Goal: Information Seeking & Learning: Learn about a topic

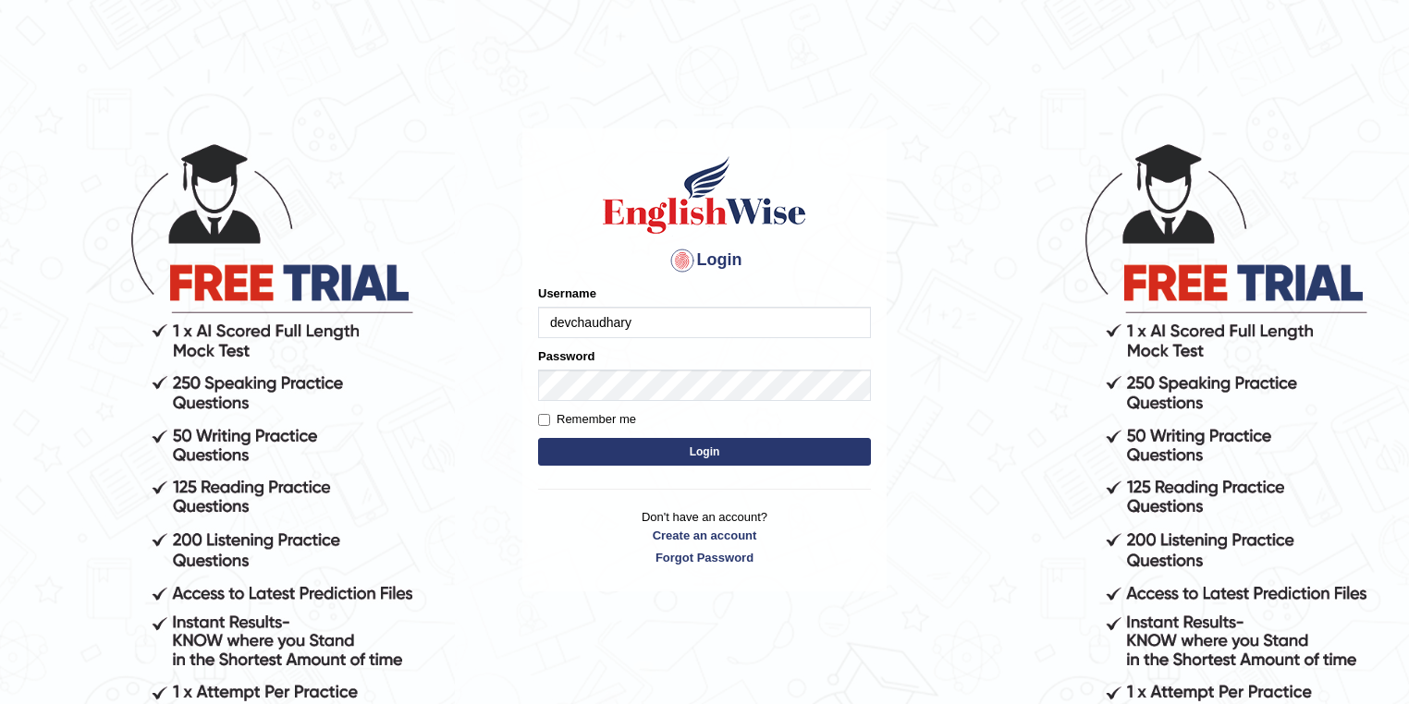
type input "devchaudhary"
click at [540, 421] on input "Remember me" at bounding box center [544, 420] width 12 height 12
checkbox input "true"
click at [621, 454] on button "Login" at bounding box center [704, 452] width 333 height 28
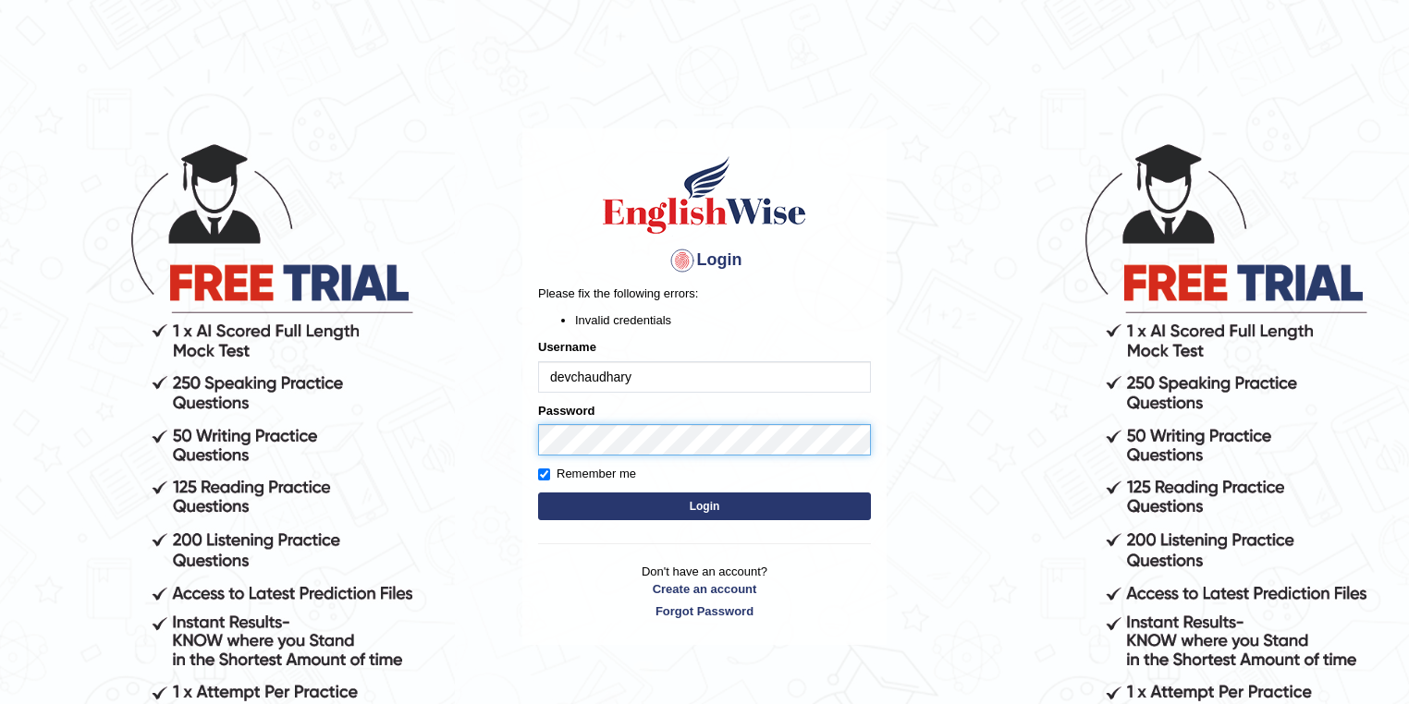
click at [410, 438] on body "Login Please fix the following errors: Invalid credentials Username devchaudhar…" at bounding box center [704, 422] width 1409 height 704
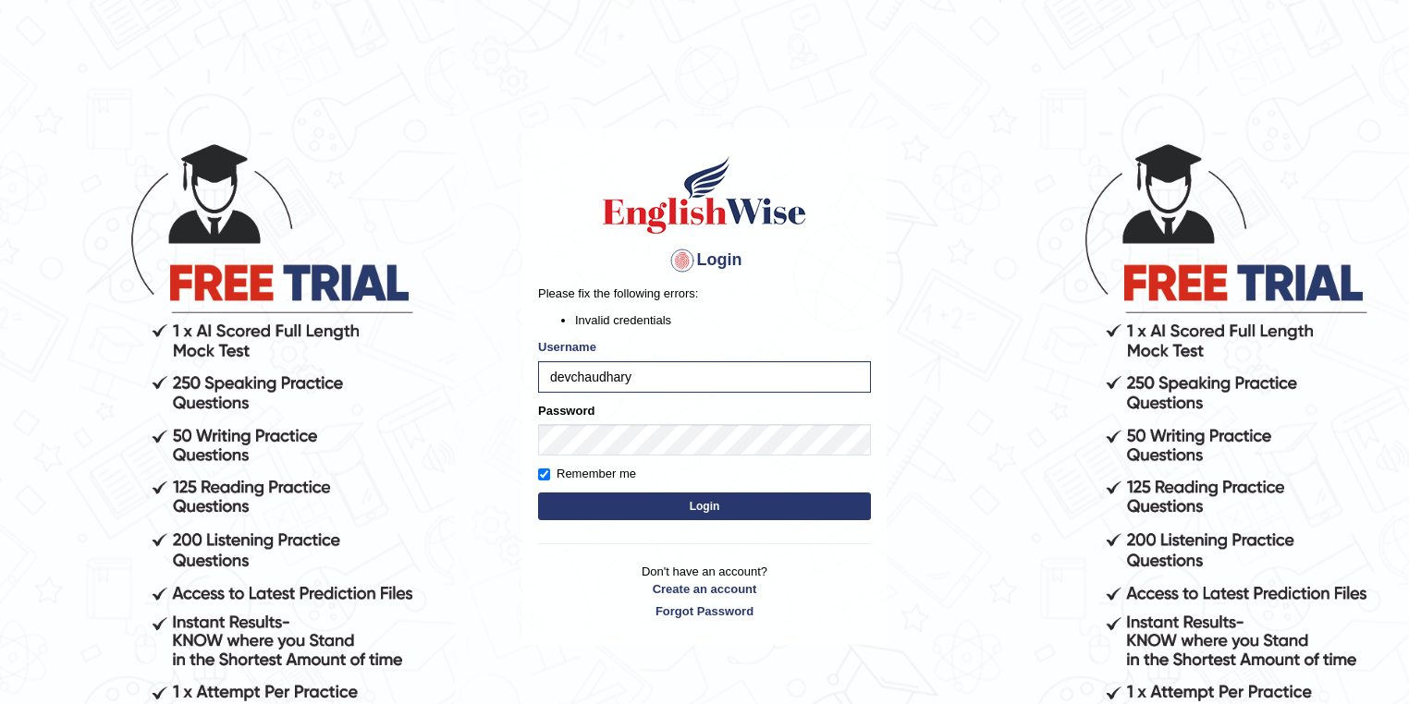
click at [566, 501] on button "Login" at bounding box center [704, 507] width 333 height 28
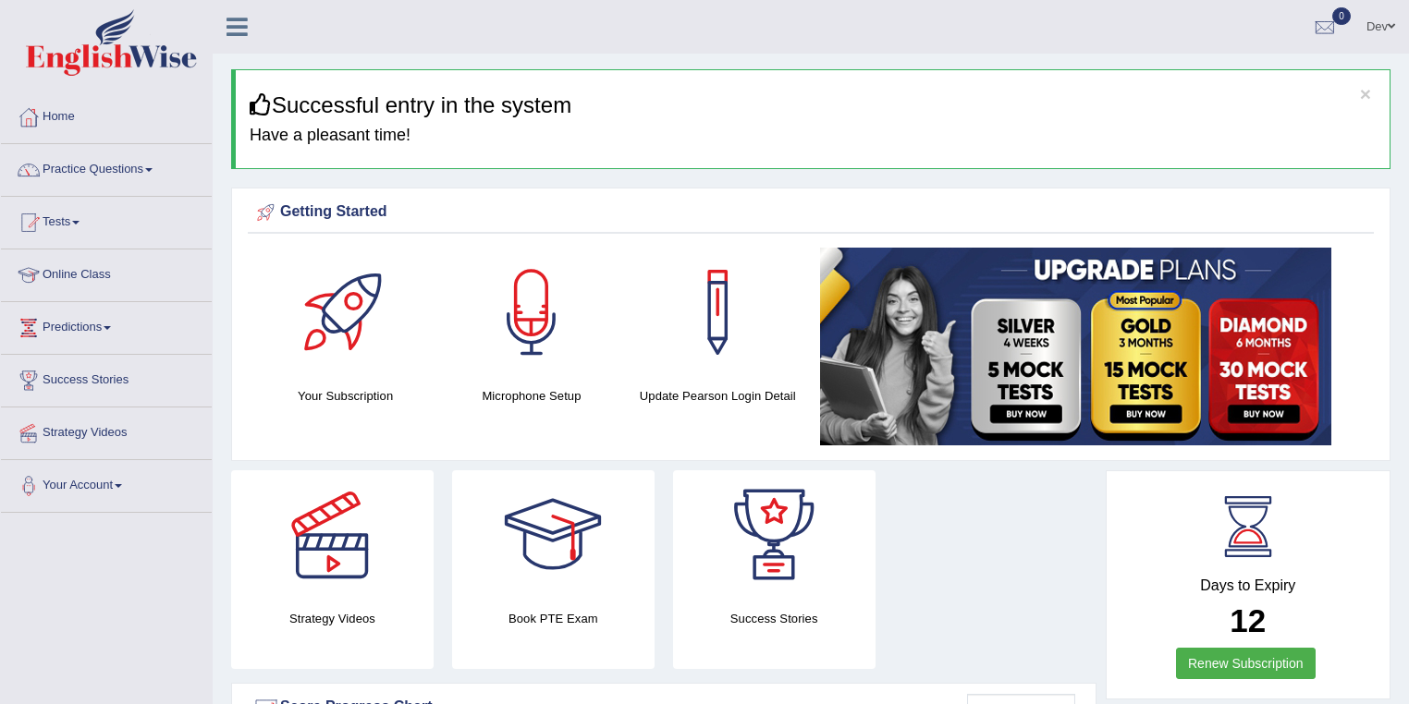
click at [133, 169] on link "Practice Questions" at bounding box center [106, 167] width 211 height 46
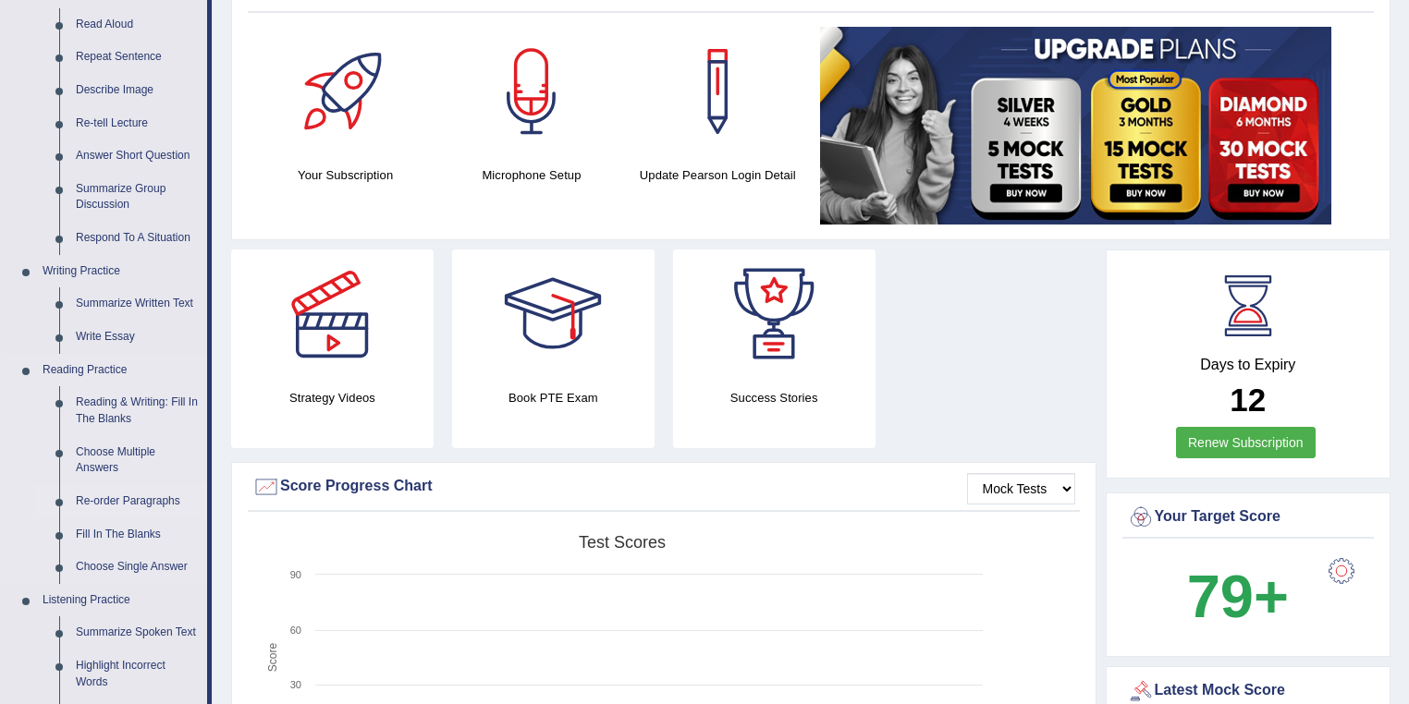
scroll to position [222, 0]
click at [100, 404] on link "Reading & Writing: Fill In The Blanks" at bounding box center [137, 410] width 140 height 49
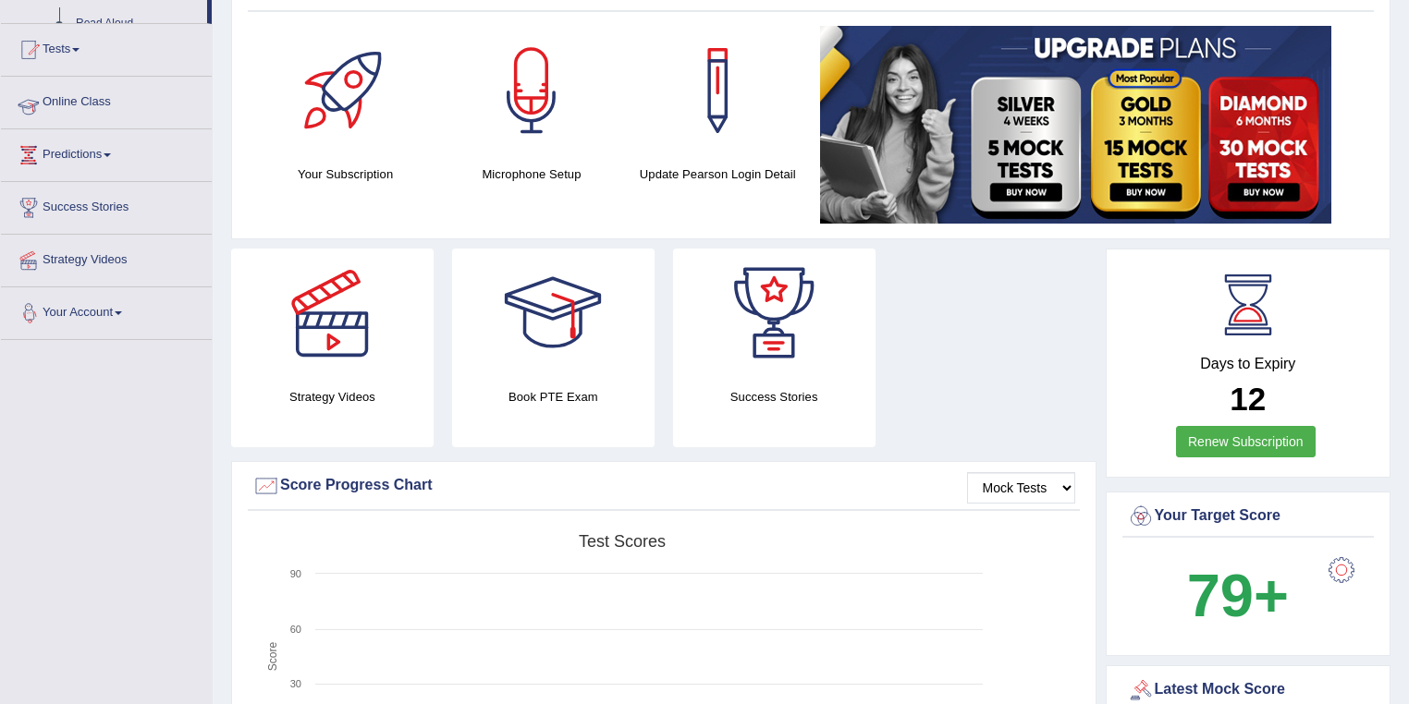
scroll to position [444, 0]
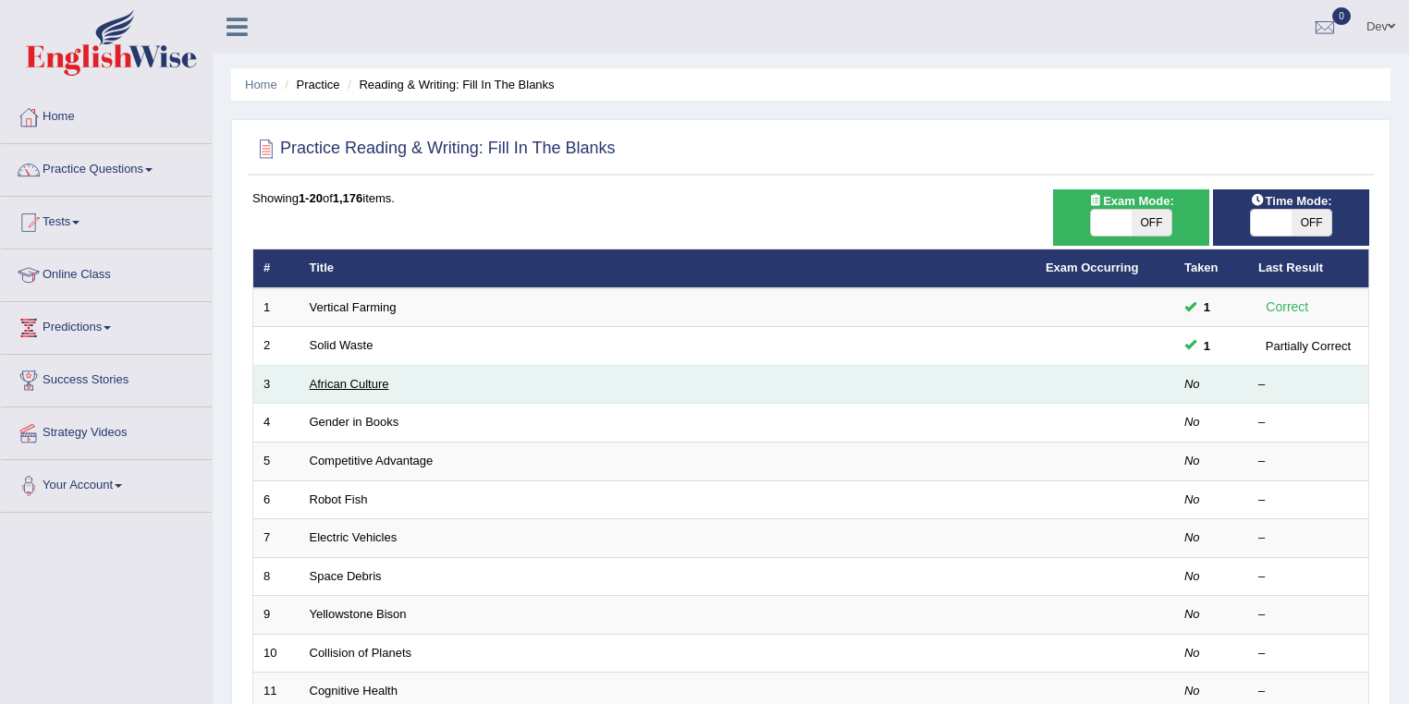
click at [337, 383] on link "African Culture" at bounding box center [350, 384] width 80 height 14
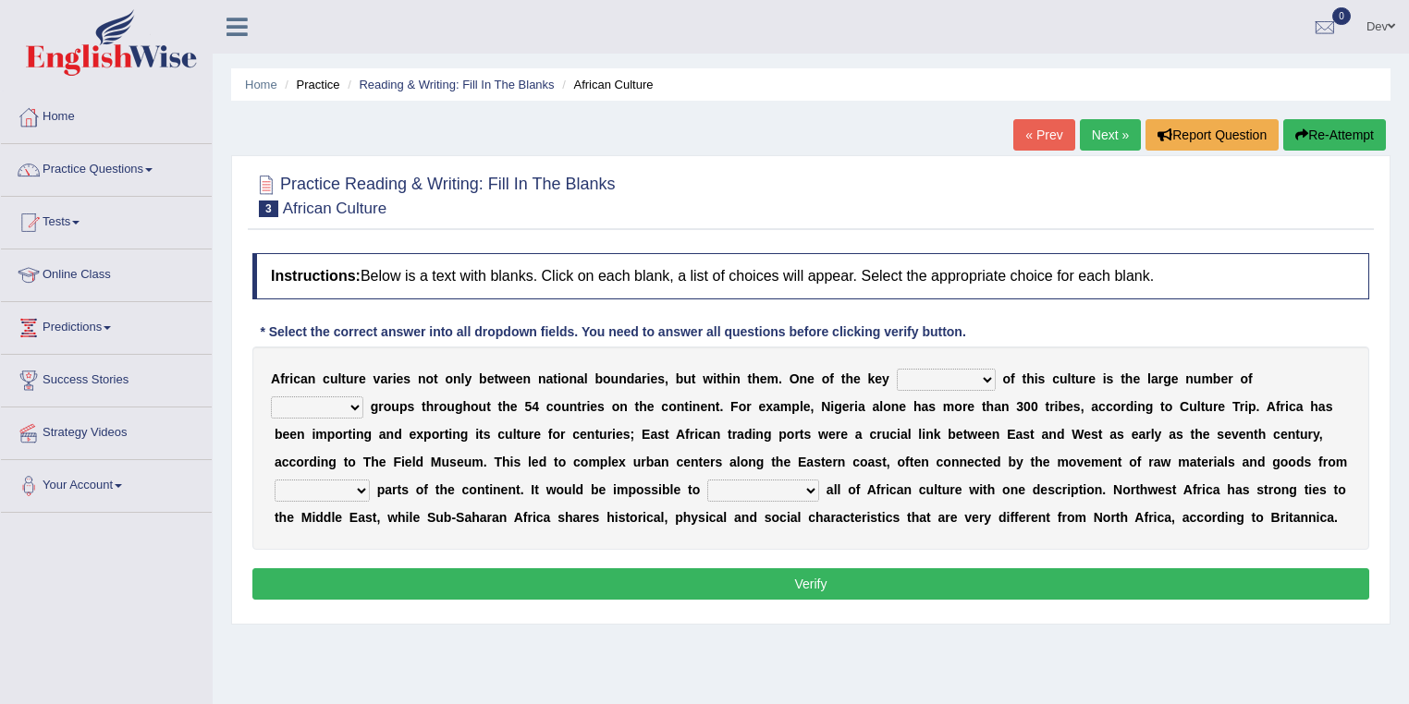
click at [982, 377] on select "conjectures features issues doubts" at bounding box center [946, 380] width 99 height 22
select select "features"
click at [897, 369] on select "conjectures features issues doubts" at bounding box center [946, 380] width 99 height 22
click at [984, 377] on select "conjectures features issues doubts" at bounding box center [946, 380] width 99 height 22
click at [353, 407] on select "ethic ethnic eugenic epic" at bounding box center [317, 408] width 92 height 22
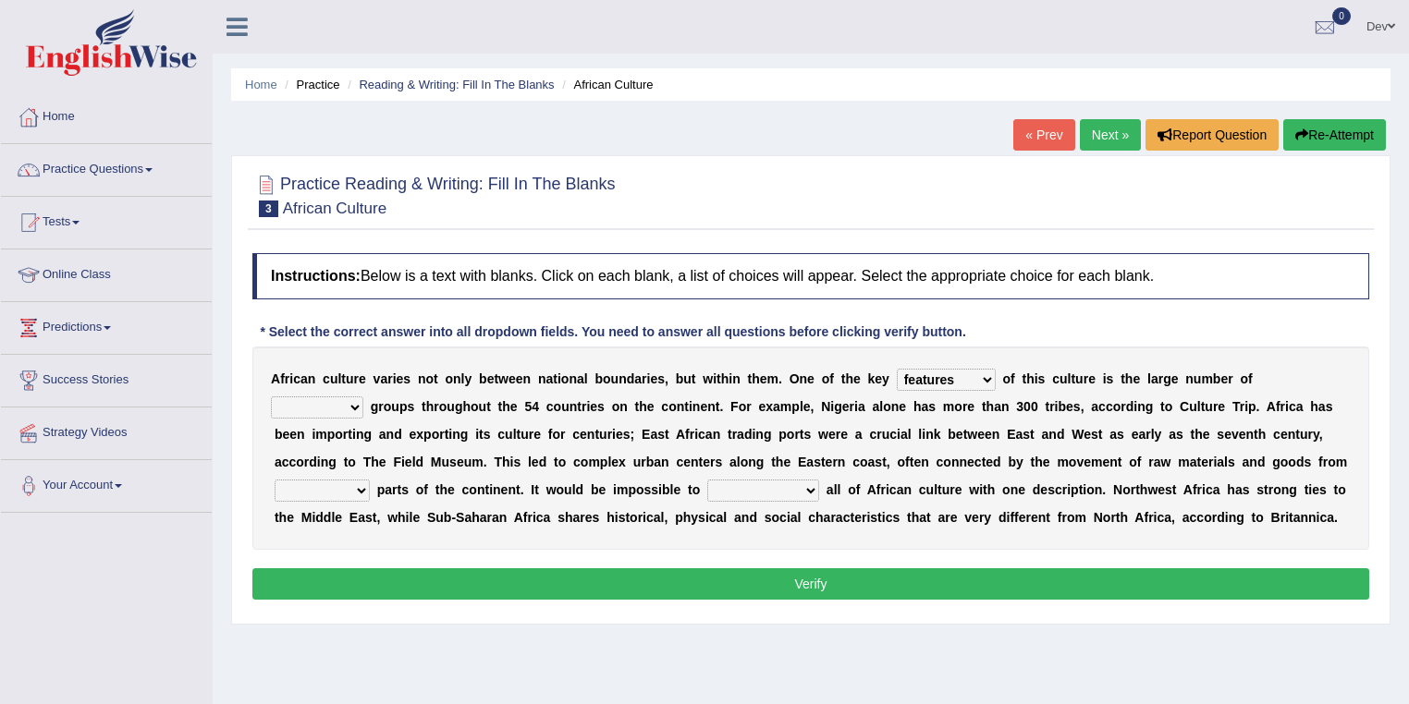
select select "ethnic"
click at [271, 397] on select "ethic ethnic eugenic epic" at bounding box center [317, 408] width 92 height 22
click at [362, 490] on select "forelocked interlocked unlocked landlocked" at bounding box center [322, 491] width 95 height 22
click at [809, 488] on select "characterize conceptualize symbolize synthesize" at bounding box center [763, 491] width 112 height 22
select select "symbolize"
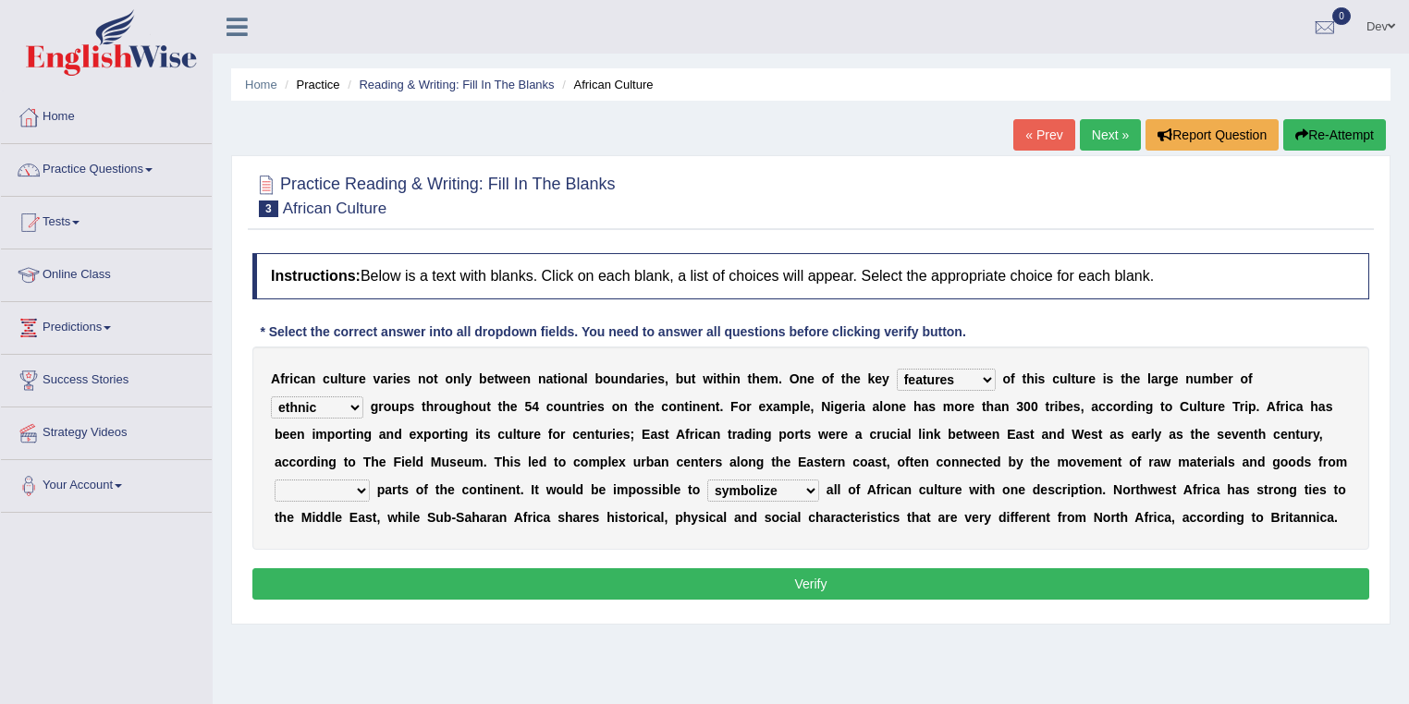
click at [707, 480] on select "characterize conceptualize symbolize synthesize" at bounding box center [763, 491] width 112 height 22
click at [362, 490] on select "forelocked interlocked unlocked landlocked" at bounding box center [322, 491] width 95 height 22
click at [353, 484] on select "forelocked interlocked unlocked landlocked" at bounding box center [322, 491] width 95 height 22
click at [447, 553] on div "Instructions: Below is a text with blanks. Click on each blank, a list of choic…" at bounding box center [811, 429] width 1126 height 371
click at [359, 484] on select "forelocked interlocked unlocked landlocked" at bounding box center [322, 491] width 95 height 22
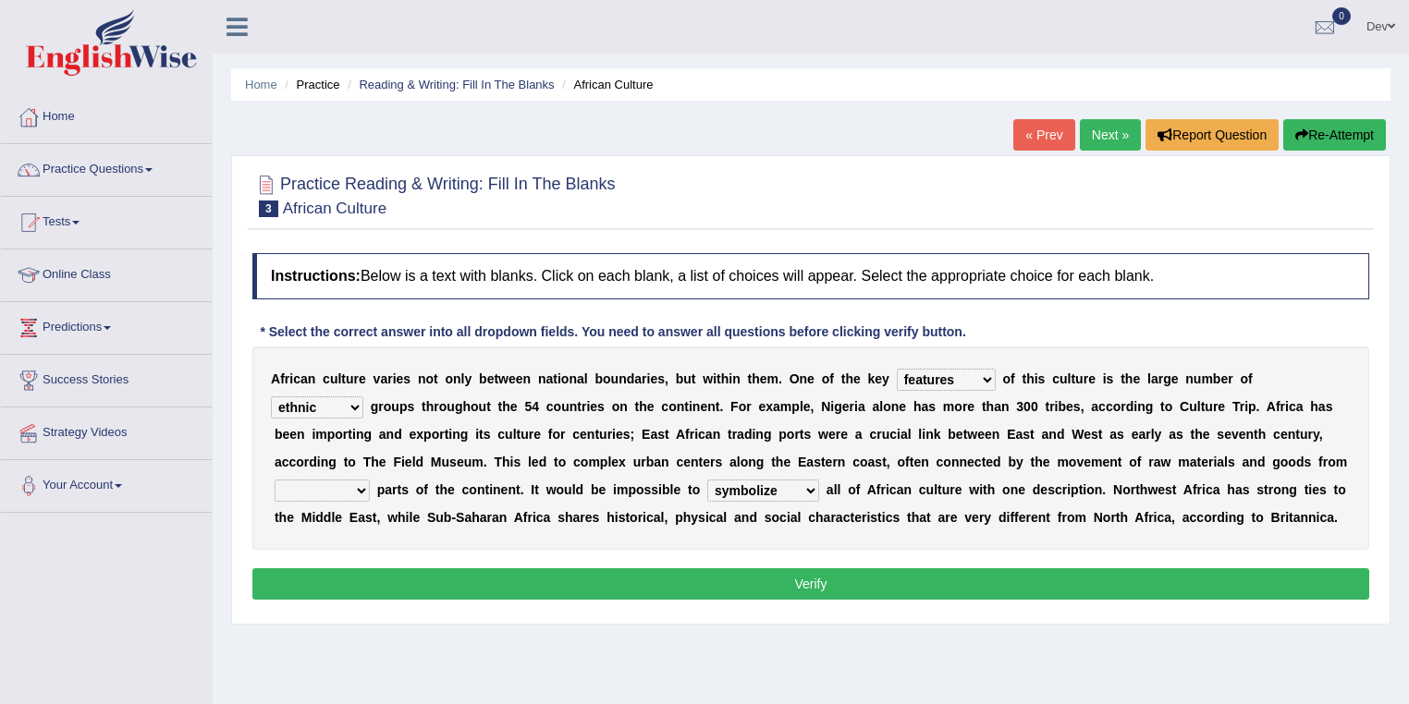
select select "interlocked"
click at [275, 480] on select "forelocked interlocked unlocked landlocked" at bounding box center [322, 491] width 95 height 22
click at [809, 580] on button "Verify" at bounding box center [810, 584] width 1117 height 31
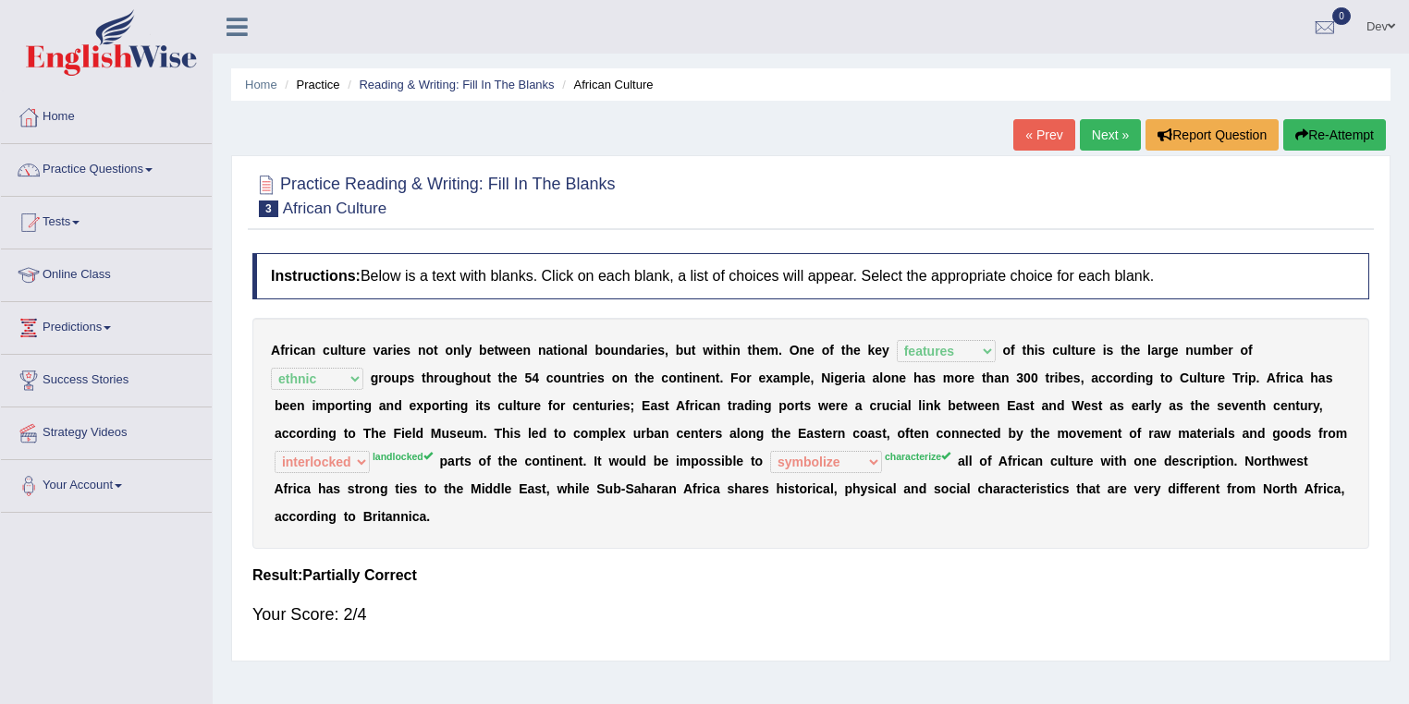
click at [1100, 134] on link "Next »" at bounding box center [1110, 134] width 61 height 31
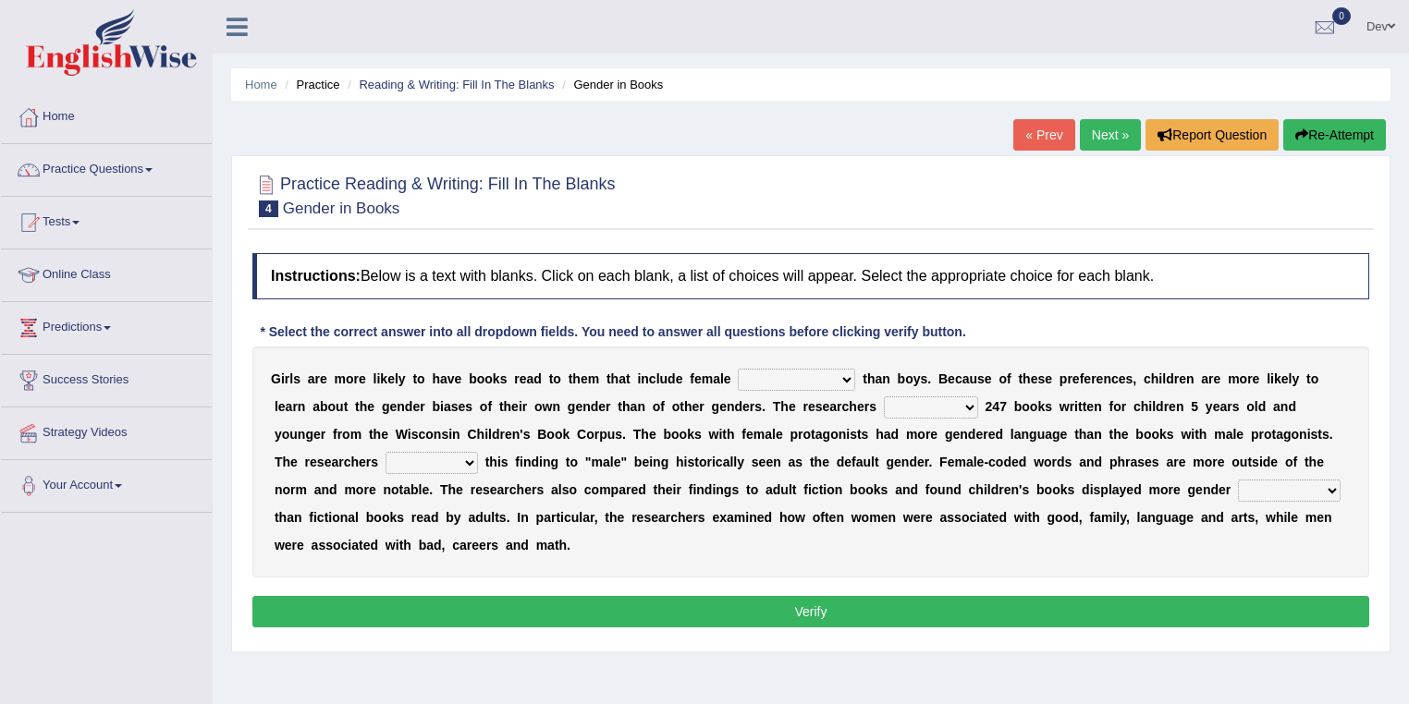
click at [839, 377] on select "protagonists cosmogonists agonists expressionists" at bounding box center [796, 380] width 117 height 22
click at [458, 459] on select "contribute tribute distribute attribute" at bounding box center [432, 463] width 92 height 22
click at [843, 376] on select "protagonists cosmogonists agonists expressionists" at bounding box center [796, 380] width 117 height 22
select select "protagonists"
click at [738, 369] on select "protagonists cosmogonists agonists expressionists" at bounding box center [796, 380] width 117 height 22
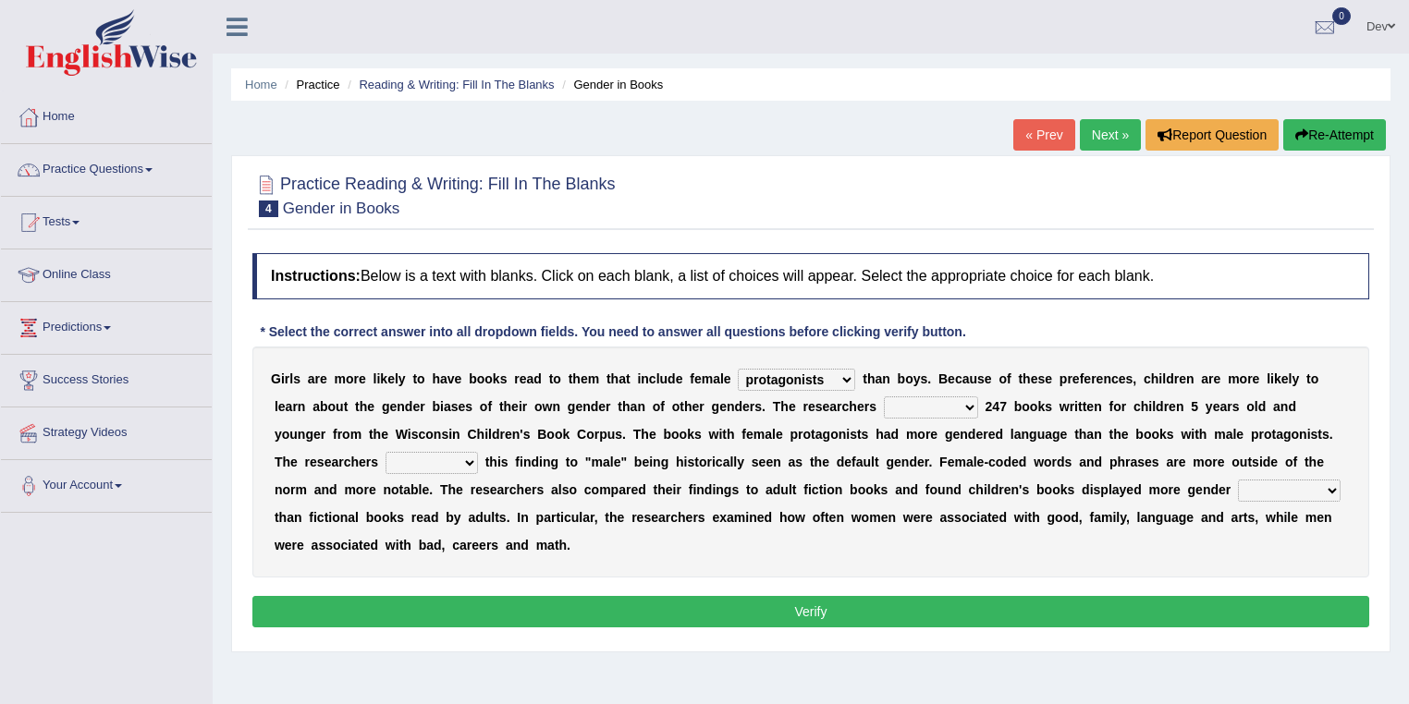
click at [973, 400] on select "hydrolyzed paralyzed catalyzed analyzed" at bounding box center [931, 408] width 94 height 22
select select "analyzed"
click at [884, 397] on select "hydrolyzed paralyzed catalyzed analyzed" at bounding box center [931, 408] width 94 height 22
click at [468, 462] on select "contribute tribute distribute attribute" at bounding box center [432, 463] width 92 height 22
select select "contribute"
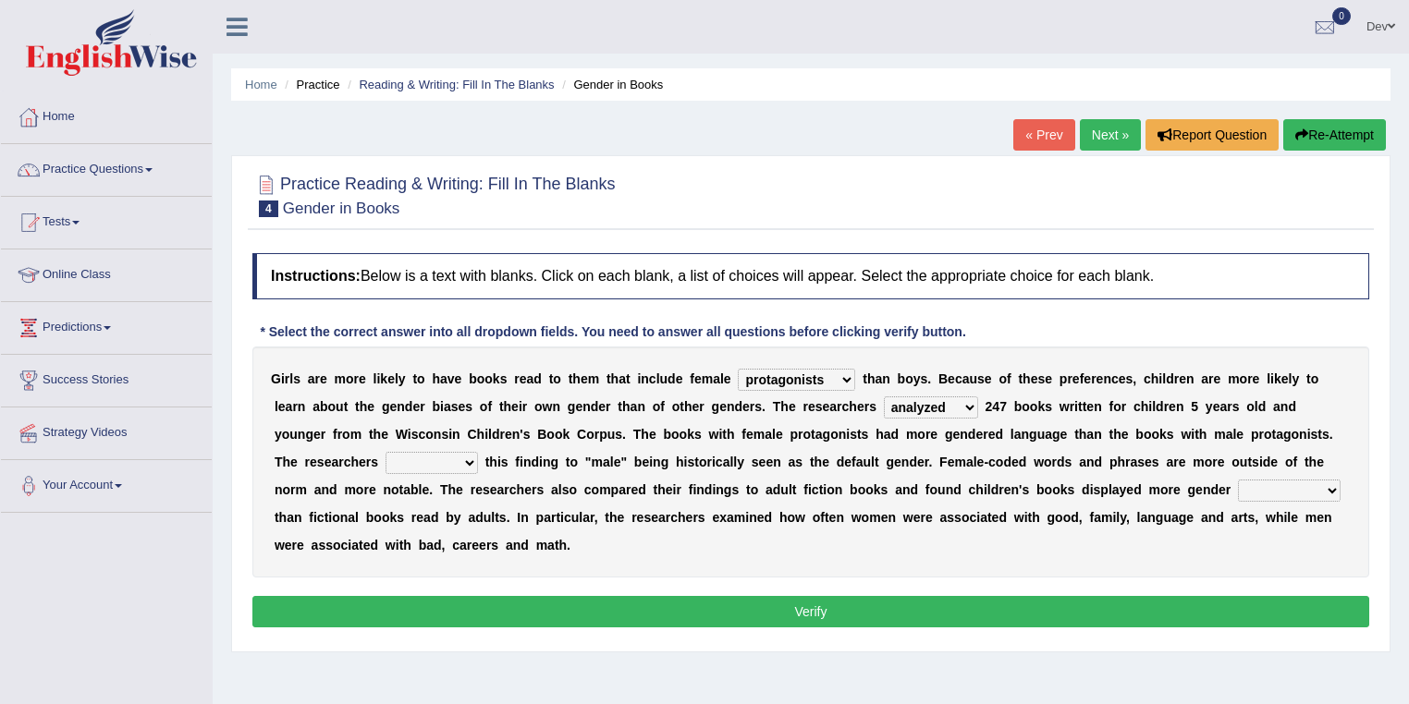
click at [386, 452] on select "contribute tribute distribute attribute" at bounding box center [432, 463] width 92 height 22
click at [1321, 486] on select "stereotypes teletypes prototypes electrotypes" at bounding box center [1289, 491] width 103 height 22
select select "stereotypes"
click at [1238, 480] on select "stereotypes teletypes prototypes electrotypes" at bounding box center [1289, 491] width 103 height 22
click at [741, 610] on button "Verify" at bounding box center [810, 611] width 1117 height 31
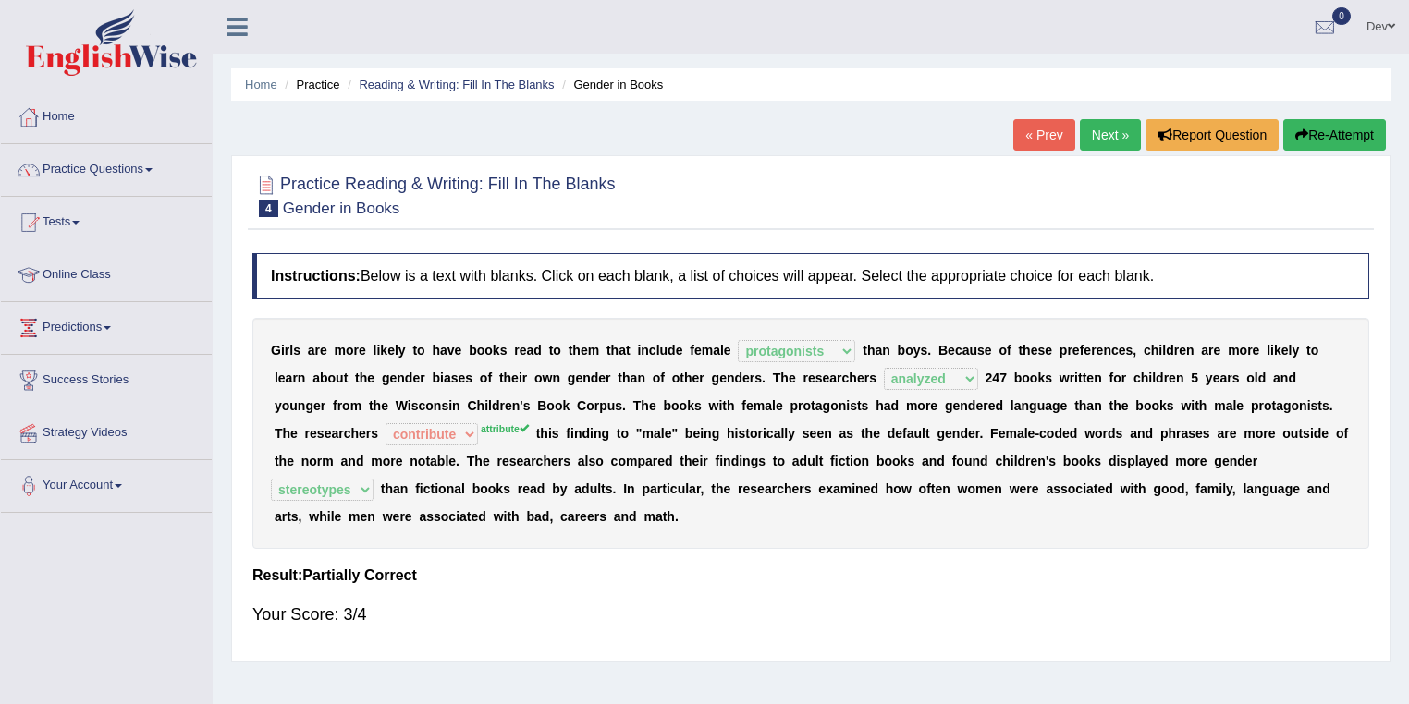
click at [1331, 137] on button "Re-Attempt" at bounding box center [1334, 134] width 103 height 31
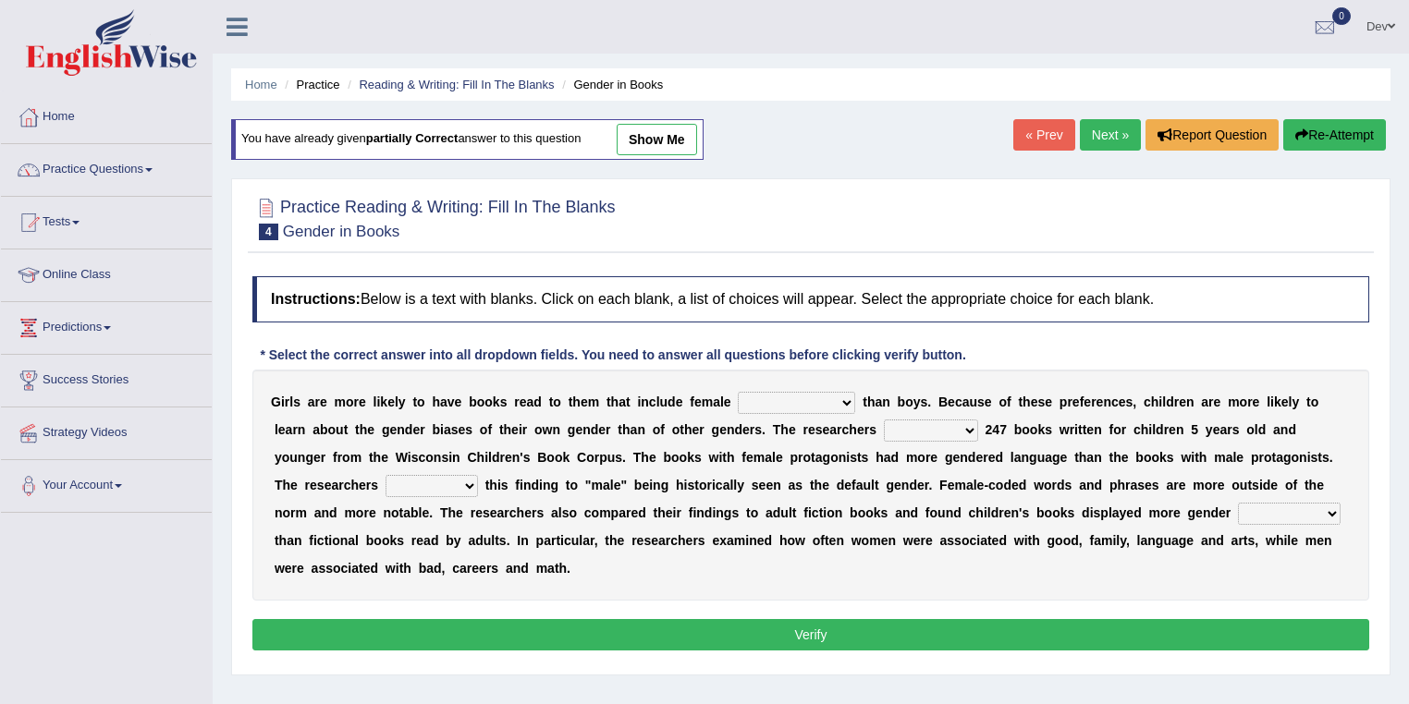
click at [844, 397] on select "protagonists cosmogonists agonists expressionists" at bounding box center [796, 403] width 117 height 22
select select "protagonists"
click at [738, 392] on select "protagonists cosmogonists agonists expressionists" at bounding box center [796, 403] width 117 height 22
click at [966, 427] on select "hydrolyzed paralyzed catalyzed analyzed" at bounding box center [931, 431] width 94 height 22
select select "analyzed"
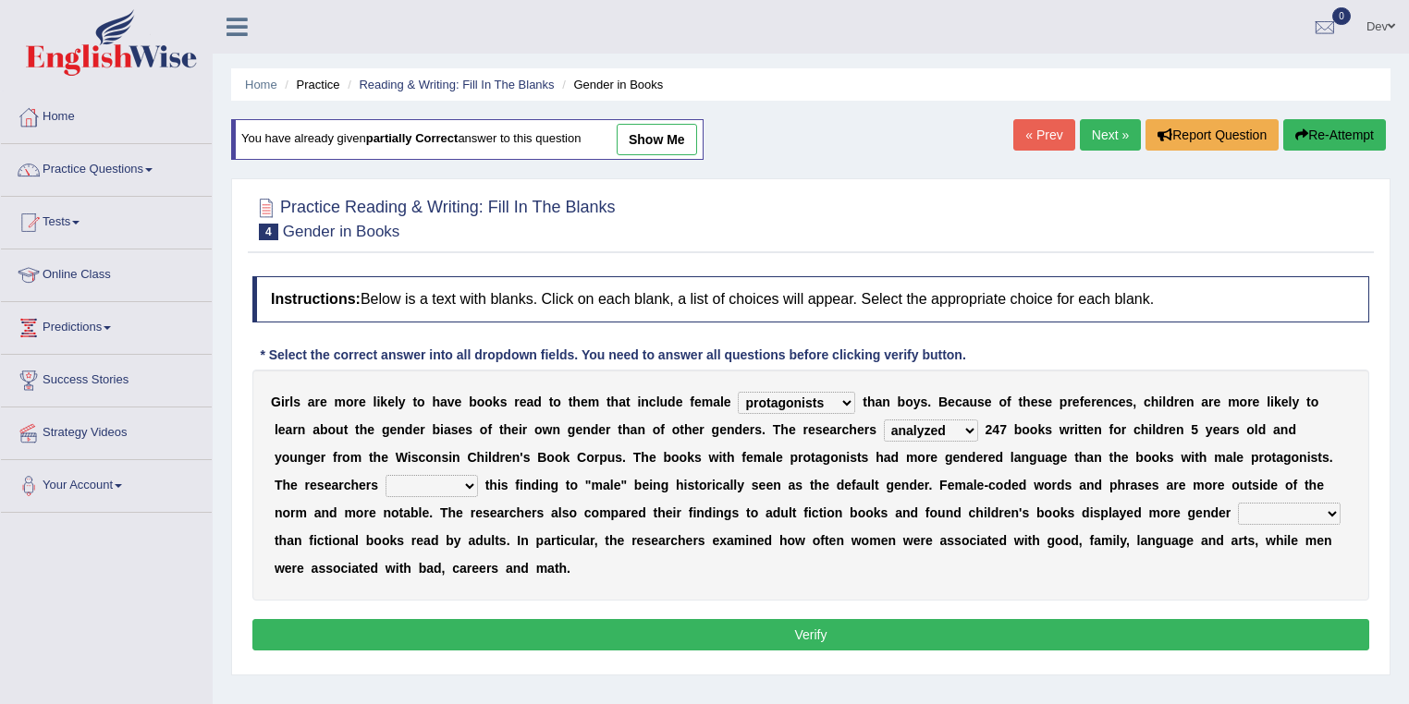
click at [884, 420] on select "hydrolyzed paralyzed catalyzed analyzed" at bounding box center [931, 431] width 94 height 22
click at [472, 478] on select "contribute tribute distribute attribute" at bounding box center [432, 486] width 92 height 22
click at [1338, 507] on select "stereotypes teletypes prototypes electrotypes" at bounding box center [1289, 514] width 103 height 22
select select "stereotypes"
click at [1238, 503] on select "stereotypes teletypes prototypes electrotypes" at bounding box center [1289, 514] width 103 height 22
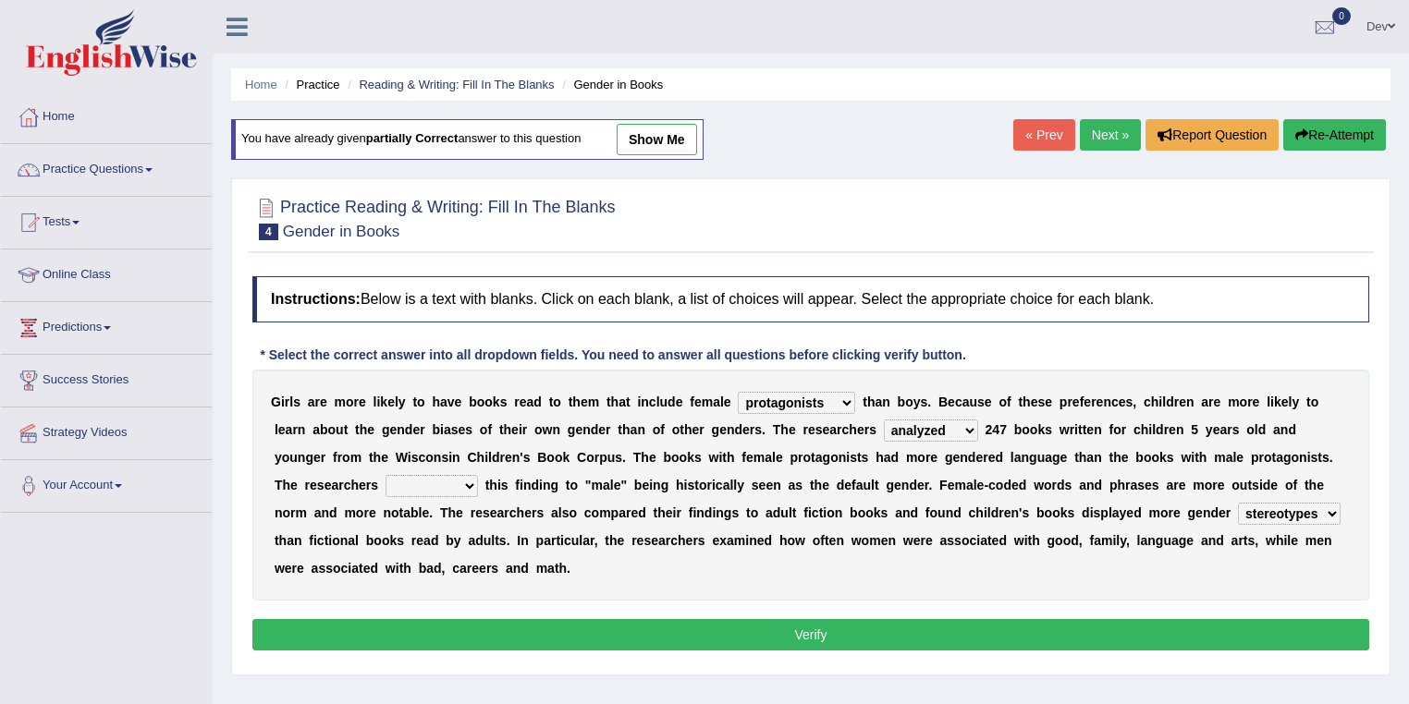
click at [972, 424] on select "hydrolyzed paralyzed catalyzed analyzed" at bounding box center [931, 431] width 94 height 22
click at [840, 398] on select "protagonists cosmogonists agonists expressionists" at bounding box center [796, 403] width 117 height 22
click at [845, 400] on select "protagonists cosmogonists agonists expressionists" at bounding box center [796, 403] width 117 height 22
click at [466, 484] on select "contribute tribute distribute attribute" at bounding box center [432, 486] width 92 height 22
select select "contribute"
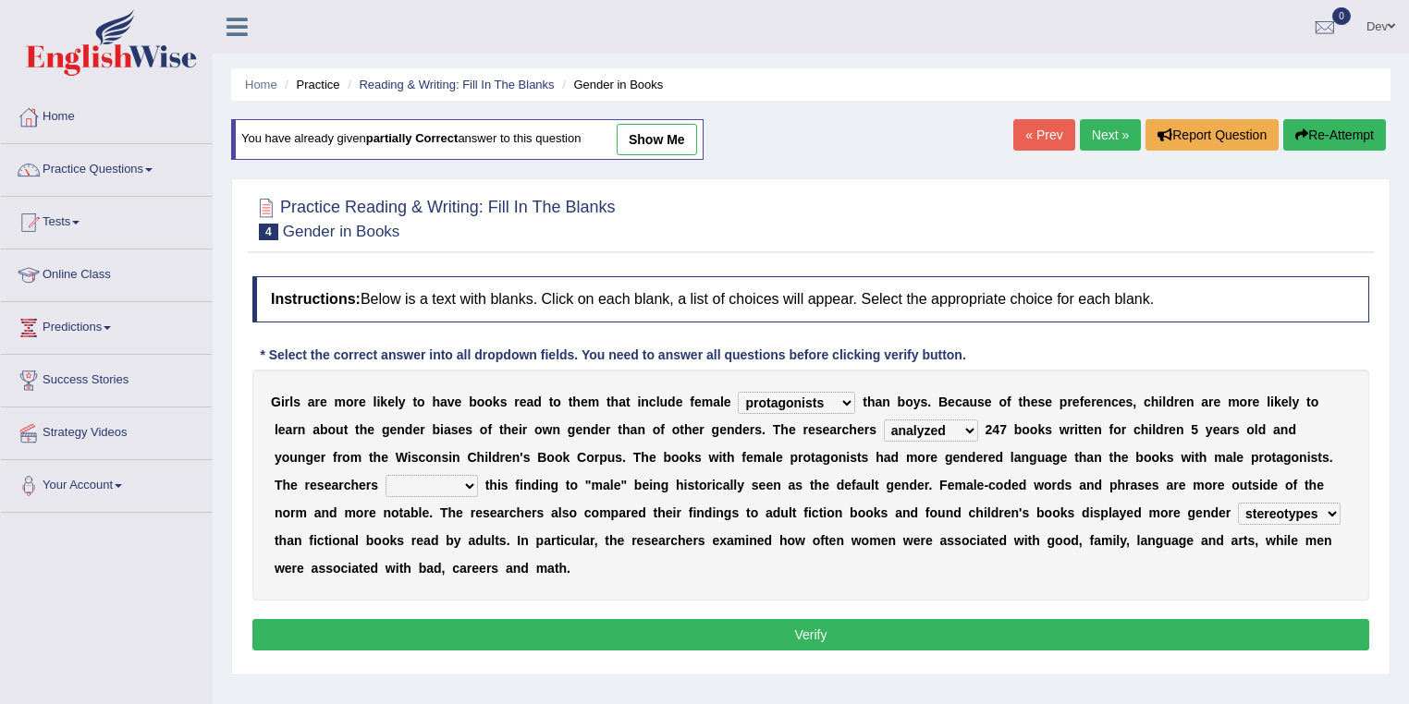
click at [386, 475] on select "contribute tribute distribute attribute" at bounding box center [432, 486] width 92 height 22
click at [778, 632] on button "Verify" at bounding box center [810, 634] width 1117 height 31
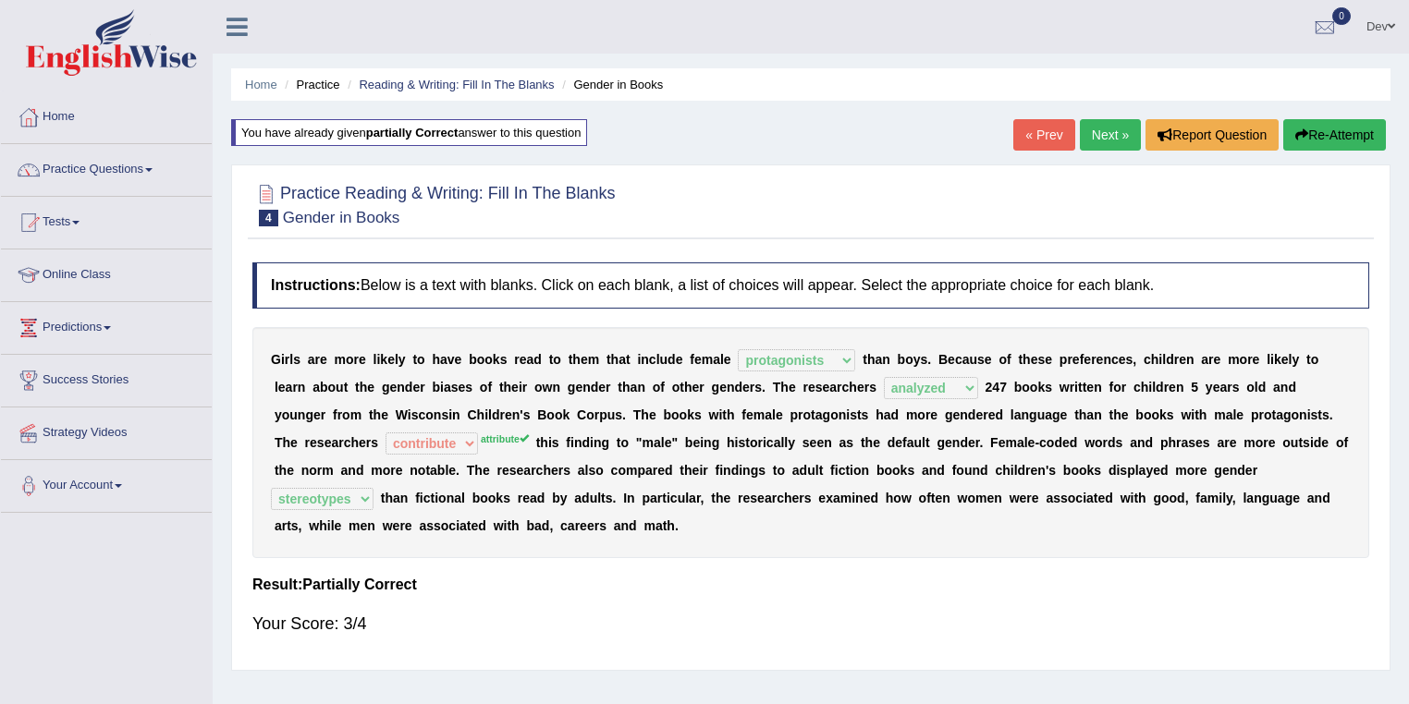
click at [1331, 132] on button "Re-Attempt" at bounding box center [1334, 134] width 103 height 31
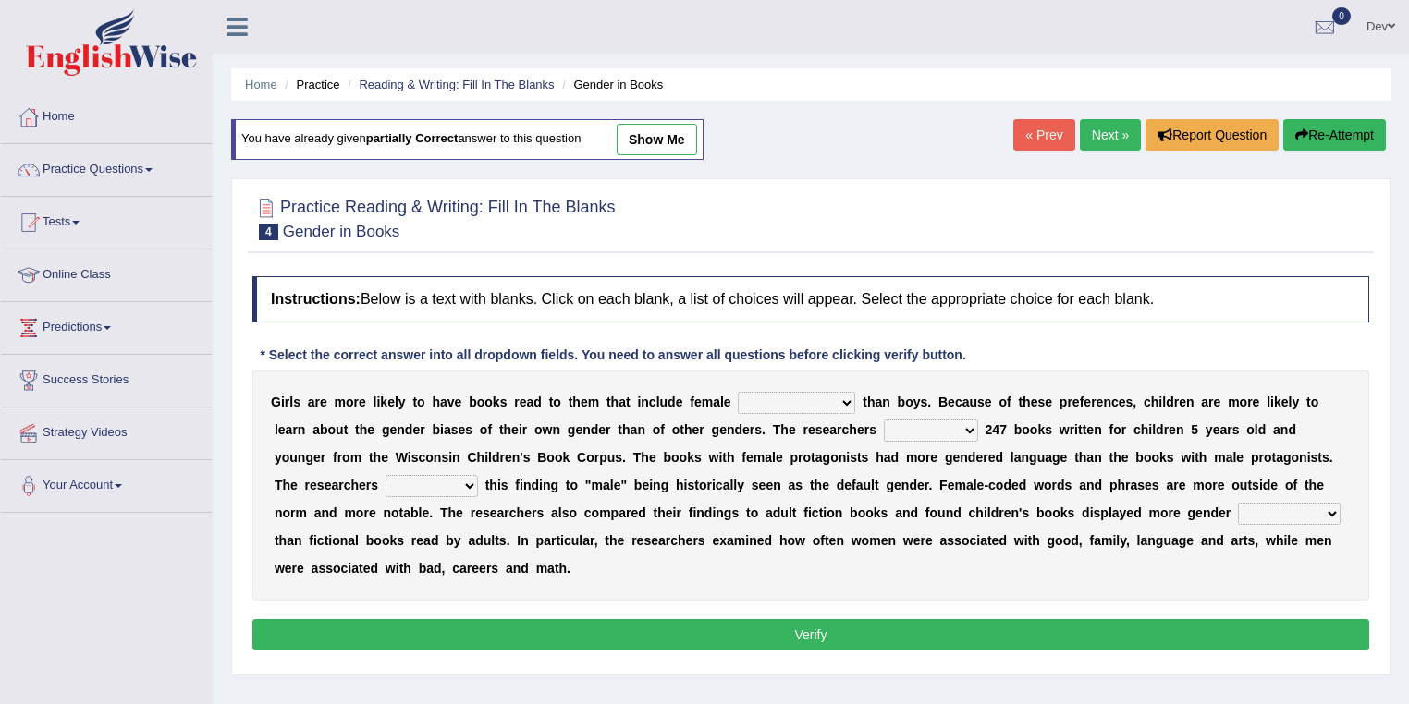
click at [969, 432] on select "hydrolyzed paralyzed catalyzed analyzed" at bounding box center [931, 431] width 94 height 22
click at [844, 394] on select "protagonists cosmogonists agonists expressionists" at bounding box center [796, 403] width 117 height 22
click at [448, 482] on select "contribute tribute distribute attribute" at bounding box center [432, 486] width 92 height 22
click at [1110, 140] on link "Next »" at bounding box center [1110, 134] width 61 height 31
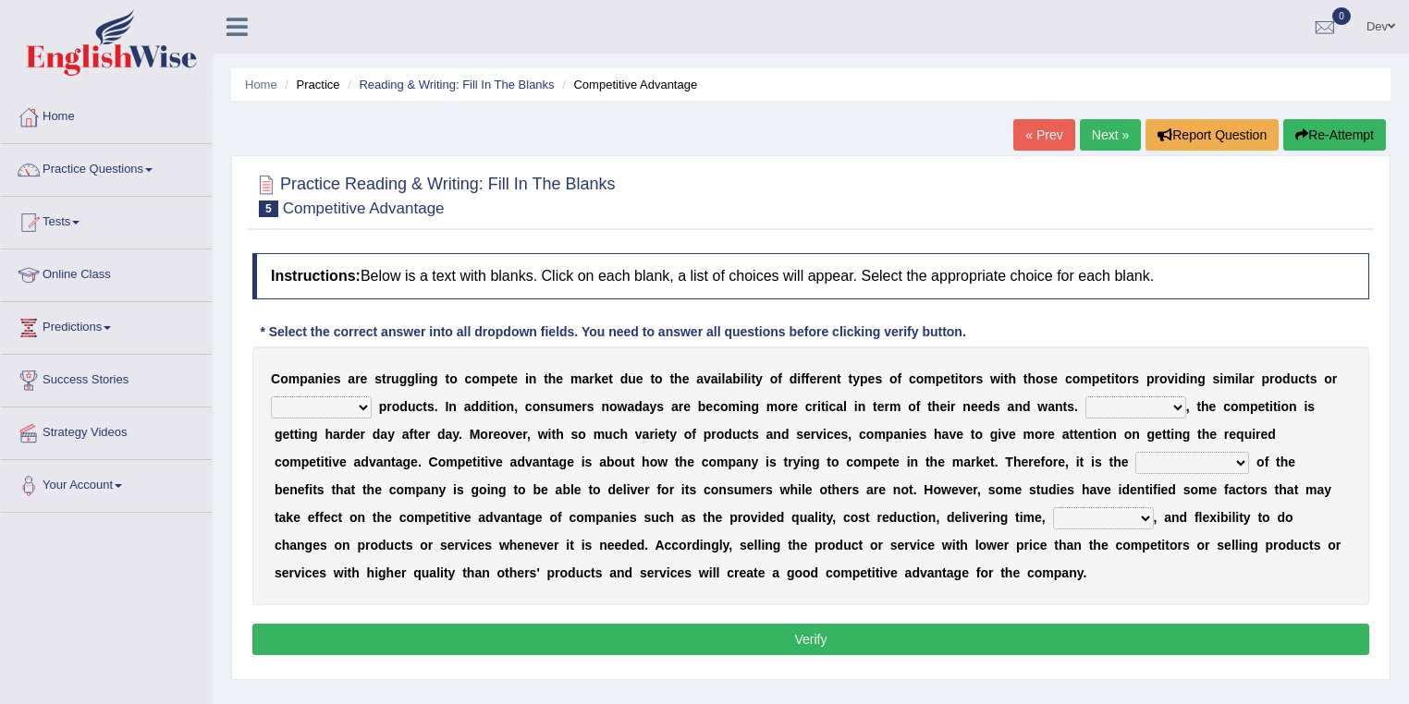
click at [361, 403] on select "constitution restitution substitution institution" at bounding box center [321, 408] width 101 height 22
select select "substitution"
click at [271, 397] on select "constitution restitution substitution institution" at bounding box center [321, 408] width 101 height 22
click at [1176, 404] on select "However Instead Additionally Therefore" at bounding box center [1135, 408] width 101 height 22
select select "Additionally"
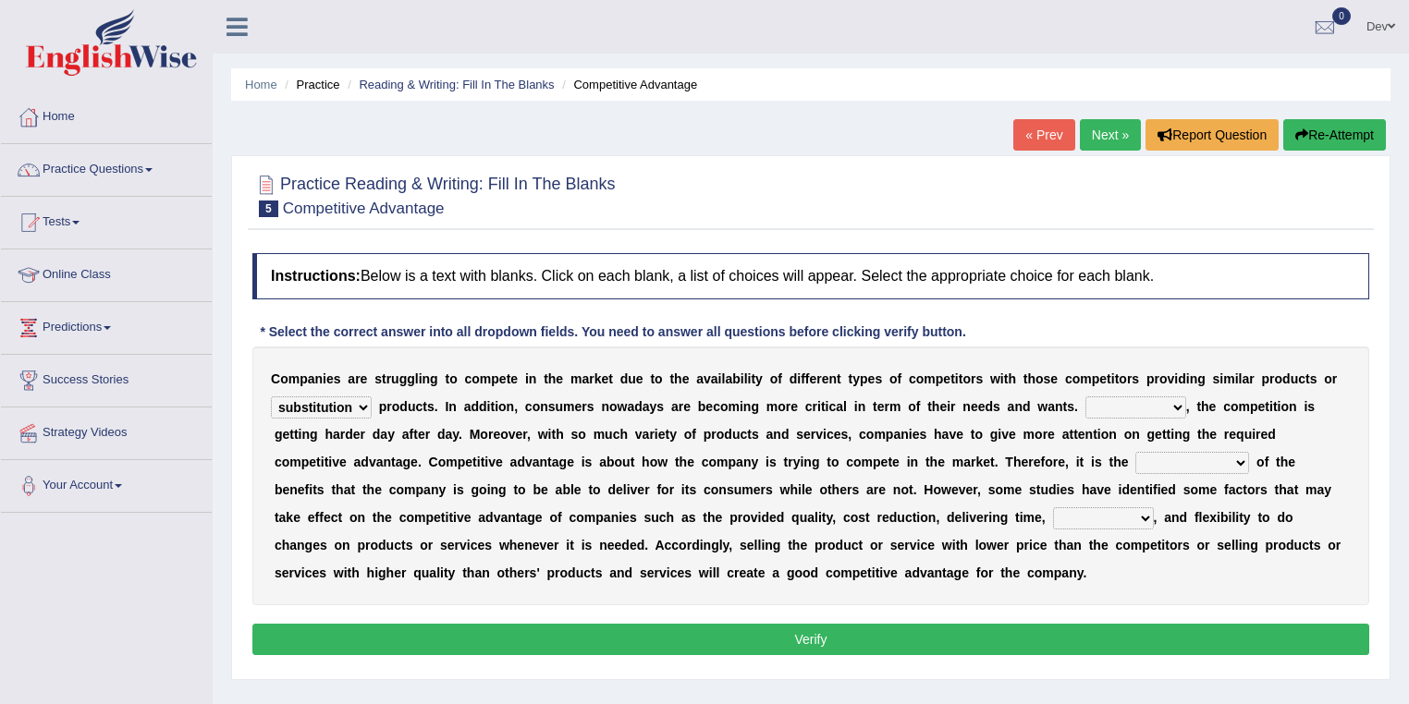
click at [1085, 397] on select "However Instead Additionally Therefore" at bounding box center [1135, 408] width 101 height 22
click at [1237, 459] on select "dissemination ordination determination incarnation" at bounding box center [1192, 463] width 114 height 22
click at [1067, 513] on select "captivation aggregation deprivation innovation" at bounding box center [1103, 519] width 101 height 22
select select "innovation"
click at [1053, 508] on select "captivation aggregation deprivation innovation" at bounding box center [1103, 519] width 101 height 22
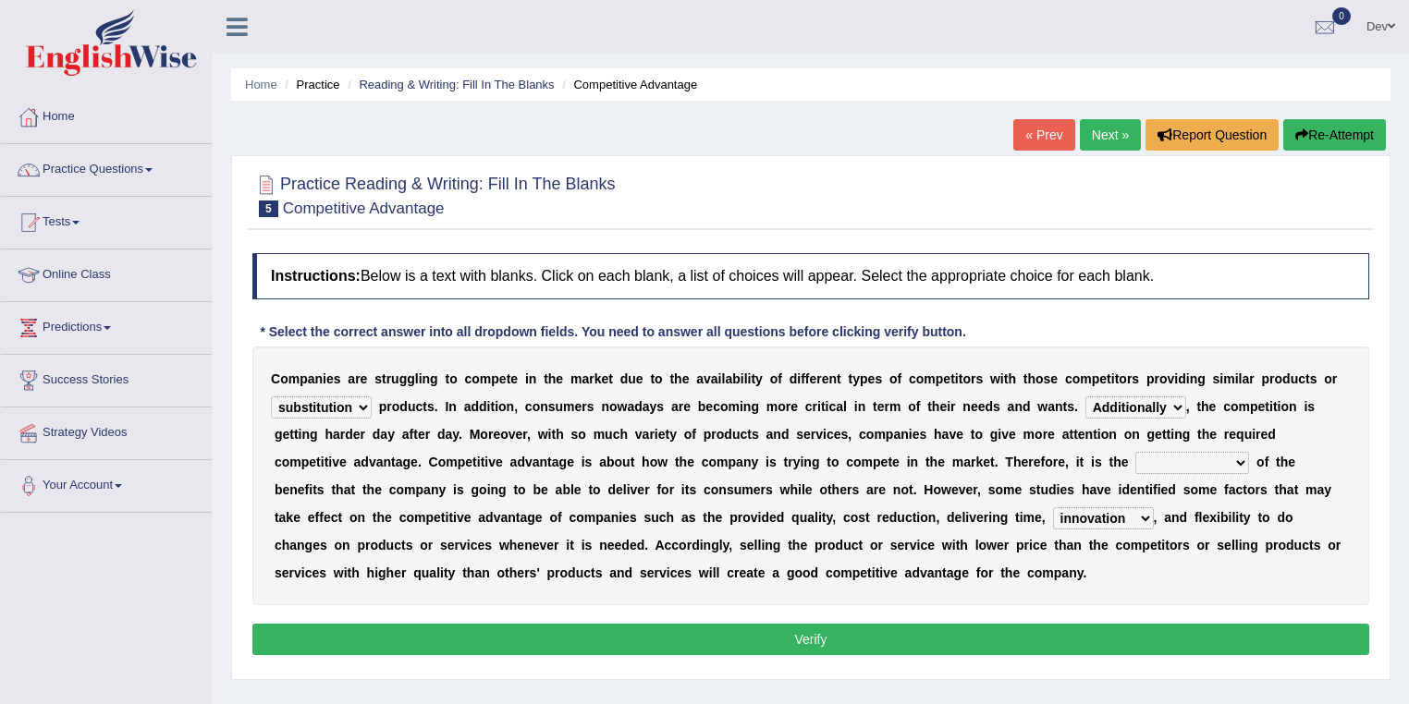
click at [1236, 461] on select "dissemination ordination determination incarnation" at bounding box center [1192, 463] width 114 height 22
select select "determination"
click at [1135, 452] on select "dissemination ordination determination incarnation" at bounding box center [1192, 463] width 114 height 22
click at [790, 637] on button "Verify" at bounding box center [810, 639] width 1117 height 31
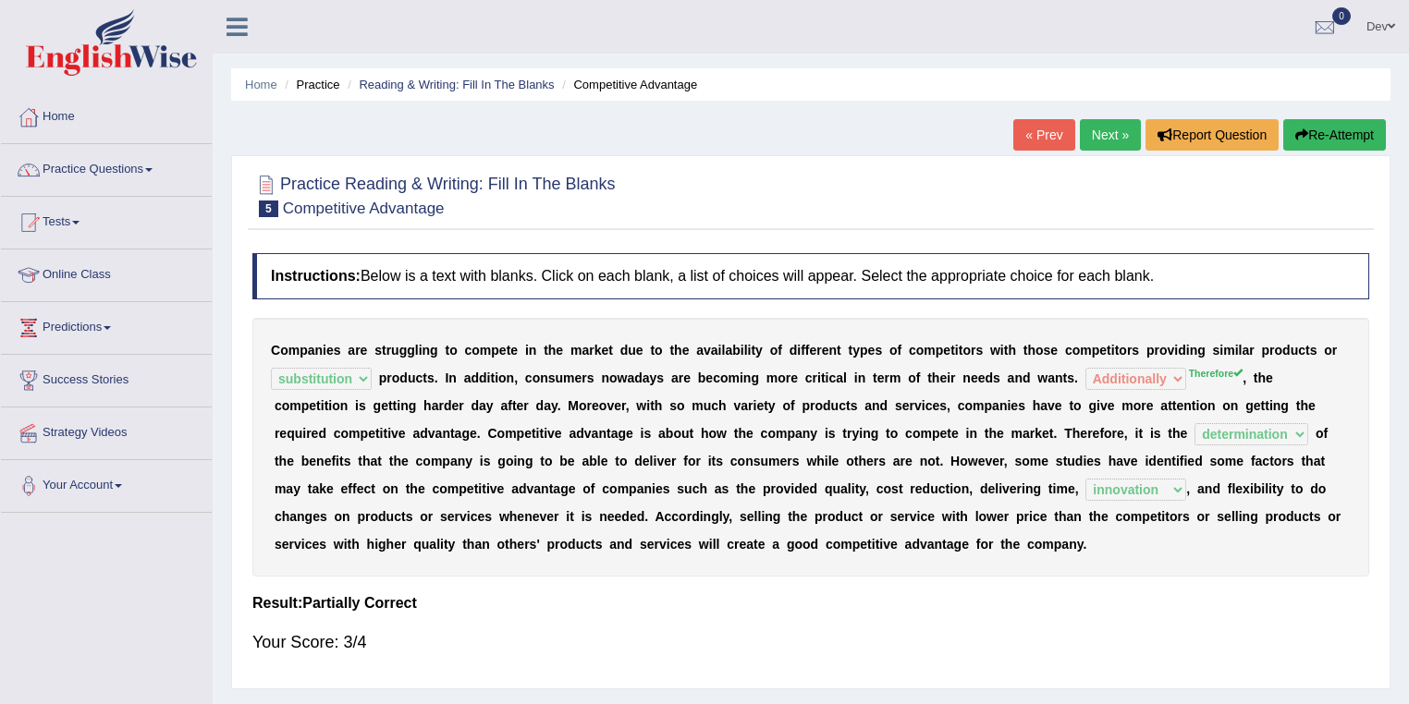
click at [1109, 129] on link "Next »" at bounding box center [1110, 134] width 61 height 31
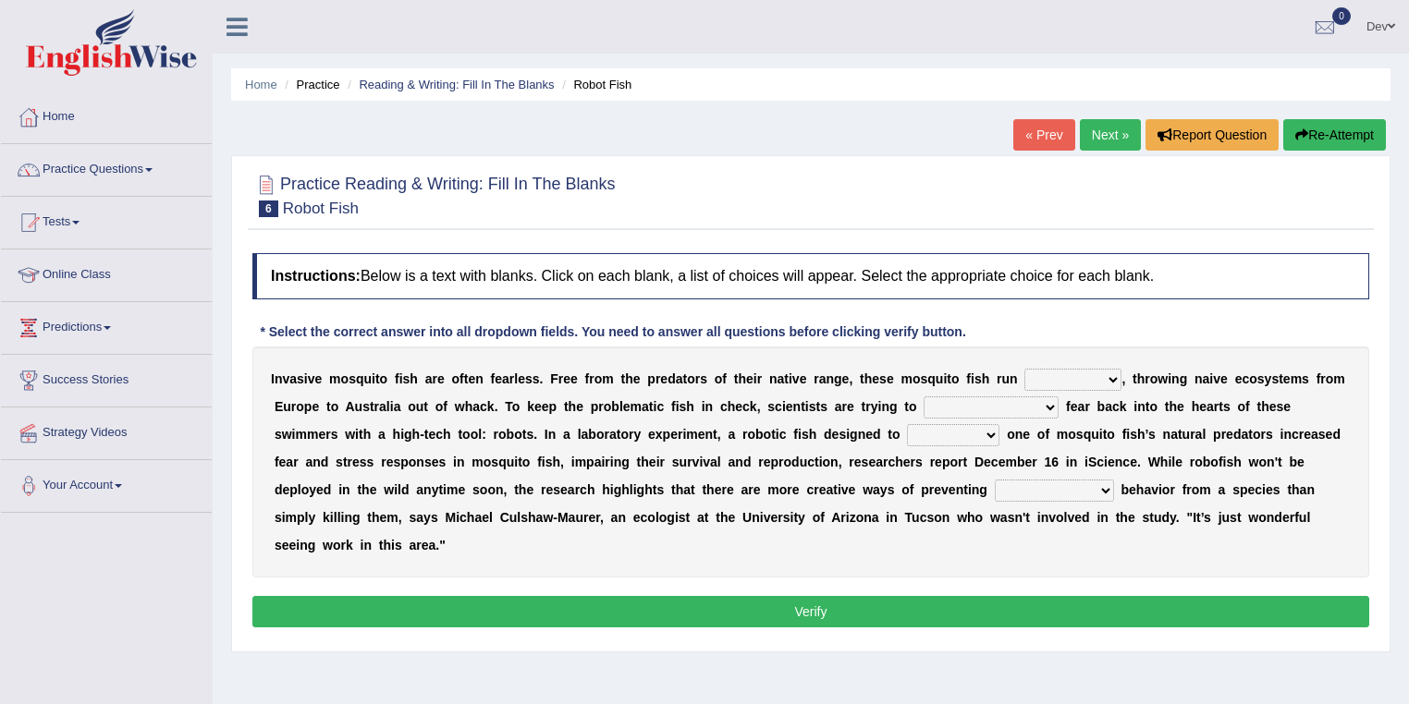
click at [1109, 376] on select "occupant flippant rampant concordant" at bounding box center [1072, 380] width 97 height 22
click at [922, 433] on select "bequest mimic battle conquest" at bounding box center [953, 435] width 92 height 22
click at [994, 557] on div "I n v a s i v e m o s q u i t o f i s h a r e o f t e n f e a r l e s s . F r e…" at bounding box center [810, 462] width 1117 height 231
click at [1113, 374] on select "occupant flippant rampant concordant" at bounding box center [1072, 380] width 97 height 22
click at [107, 166] on link "Practice Questions" at bounding box center [106, 167] width 211 height 46
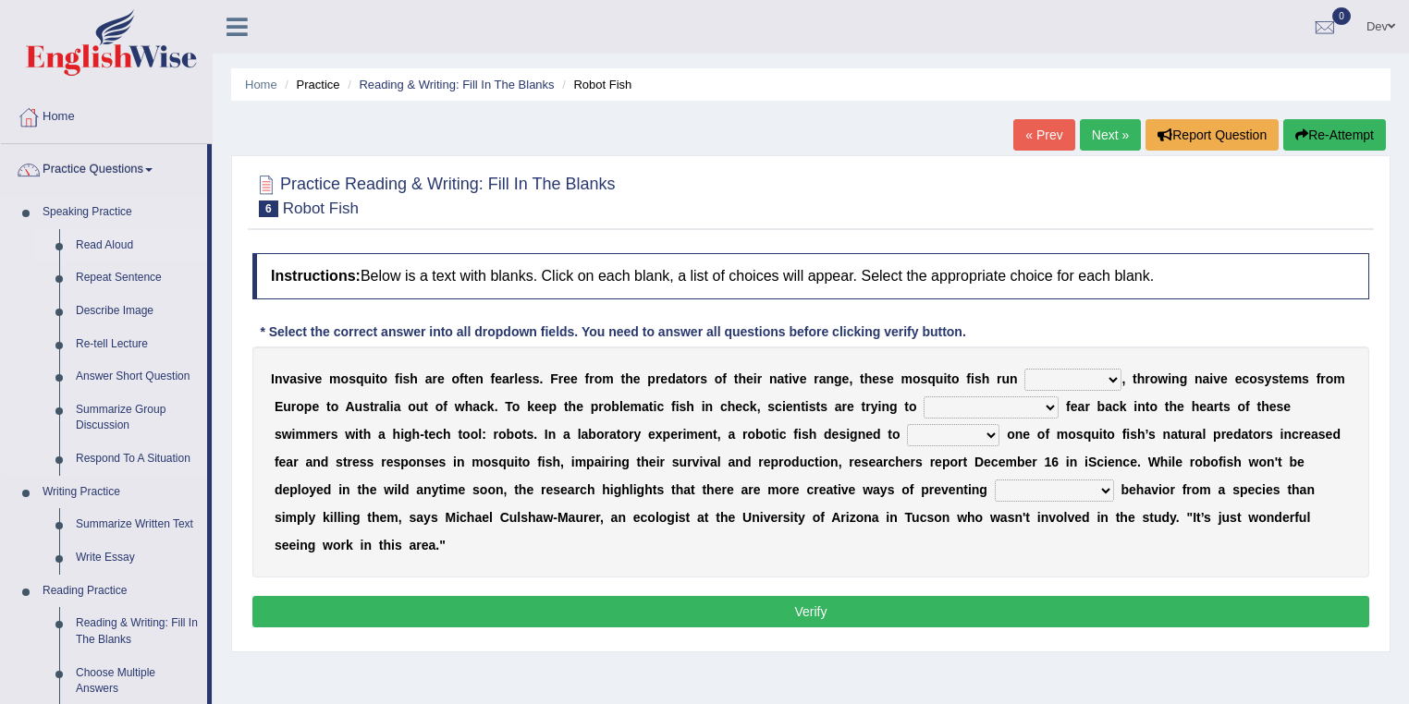
click at [101, 244] on link "Read Aloud" at bounding box center [137, 245] width 140 height 33
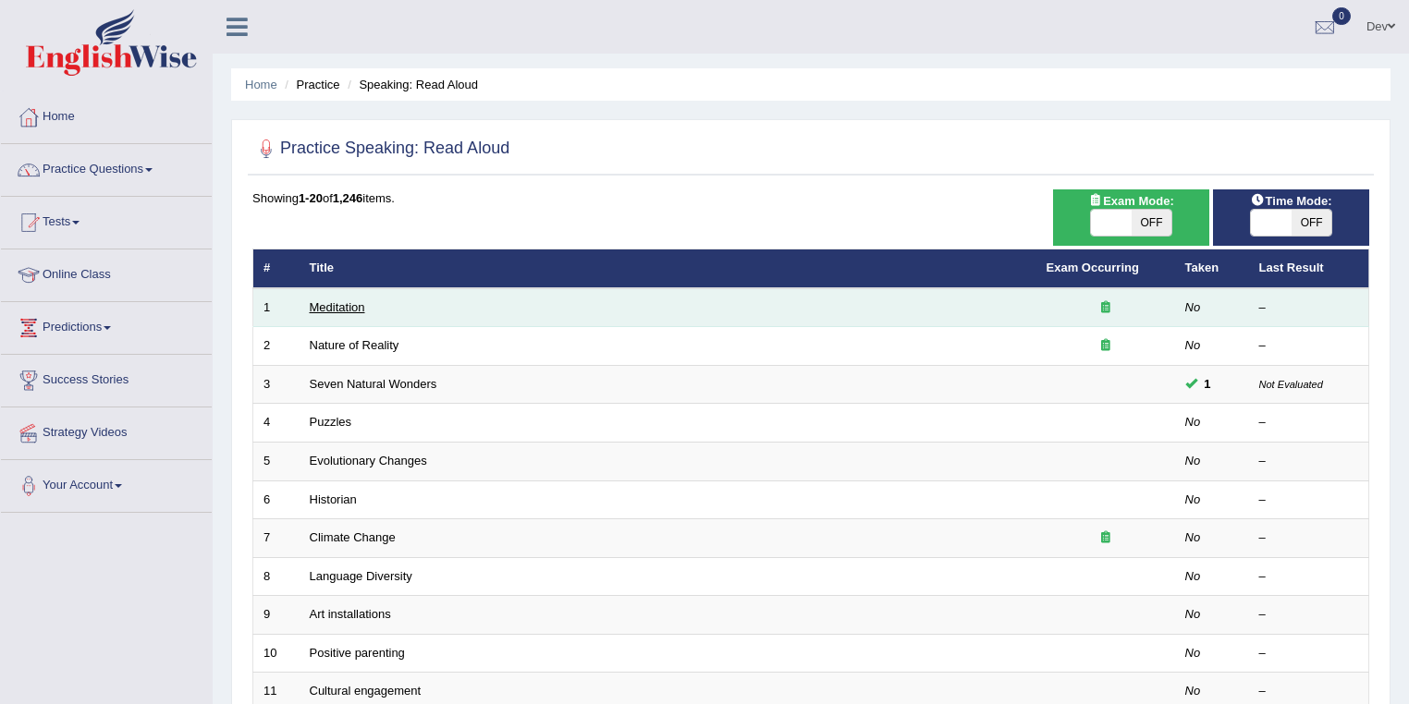
click at [347, 307] on link "Meditation" at bounding box center [337, 307] width 55 height 14
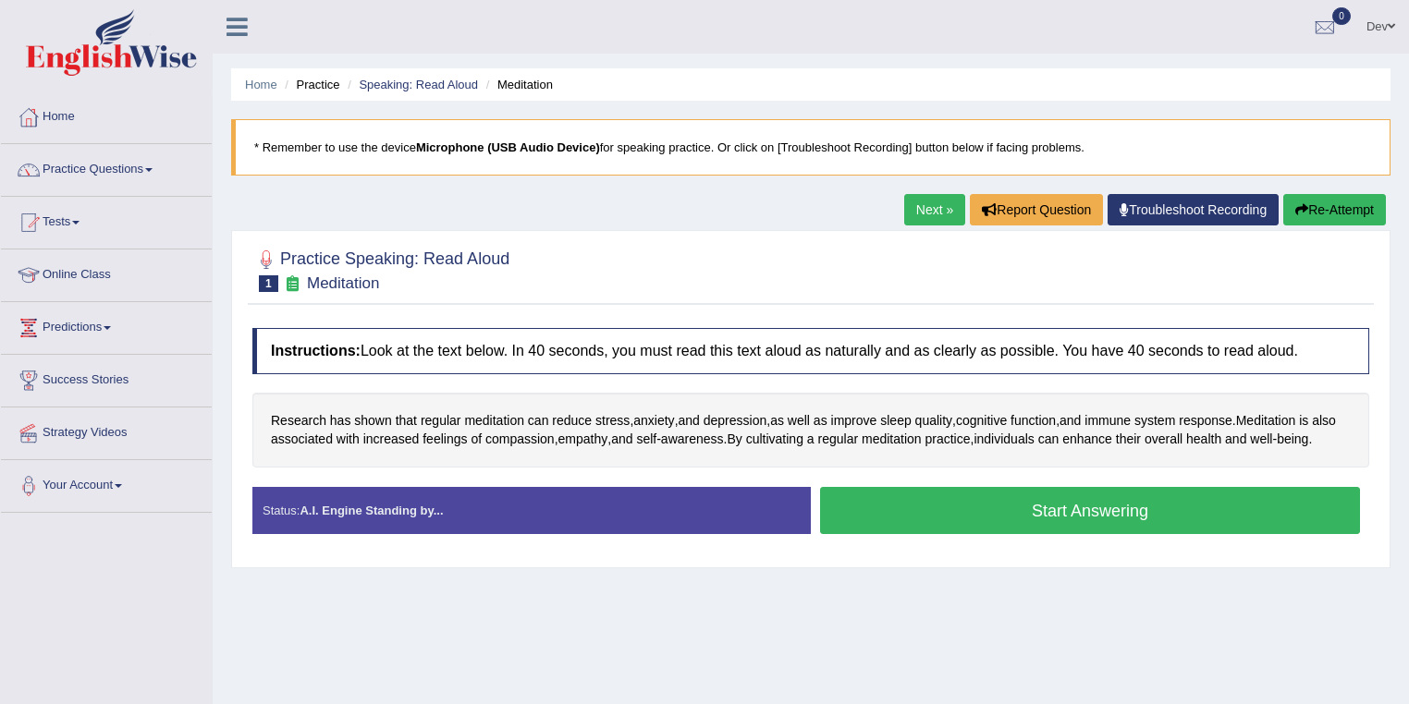
click at [988, 523] on button "Start Answering" at bounding box center [1090, 510] width 540 height 47
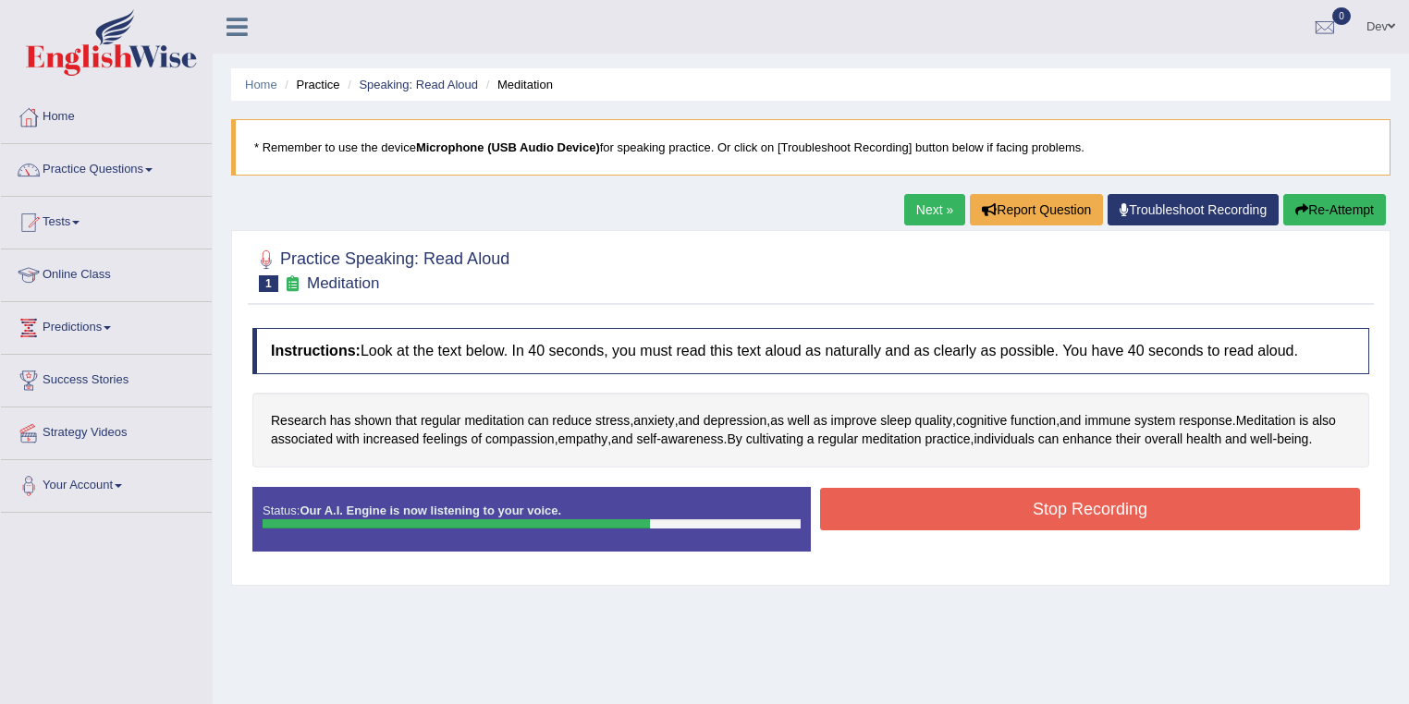
click at [972, 528] on button "Stop Recording" at bounding box center [1090, 509] width 540 height 43
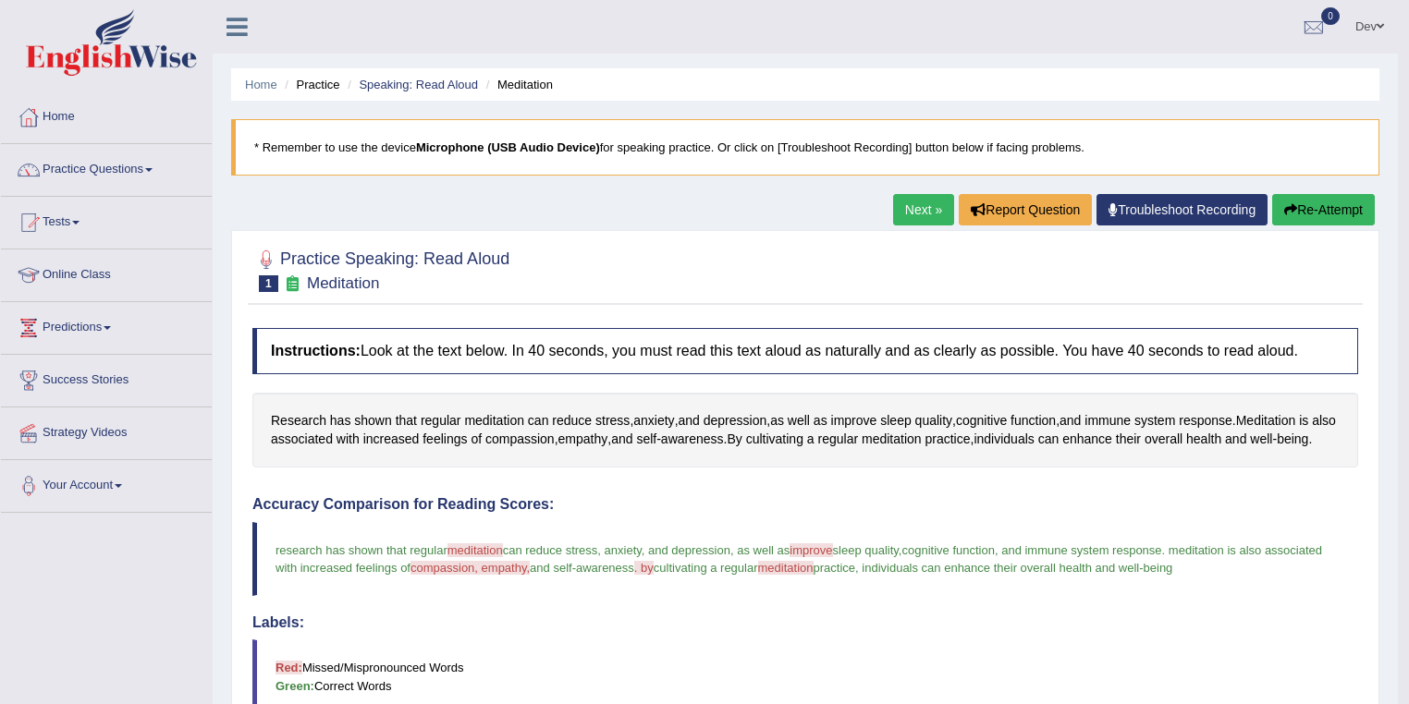
click at [1313, 210] on button "Re-Attempt" at bounding box center [1323, 209] width 103 height 31
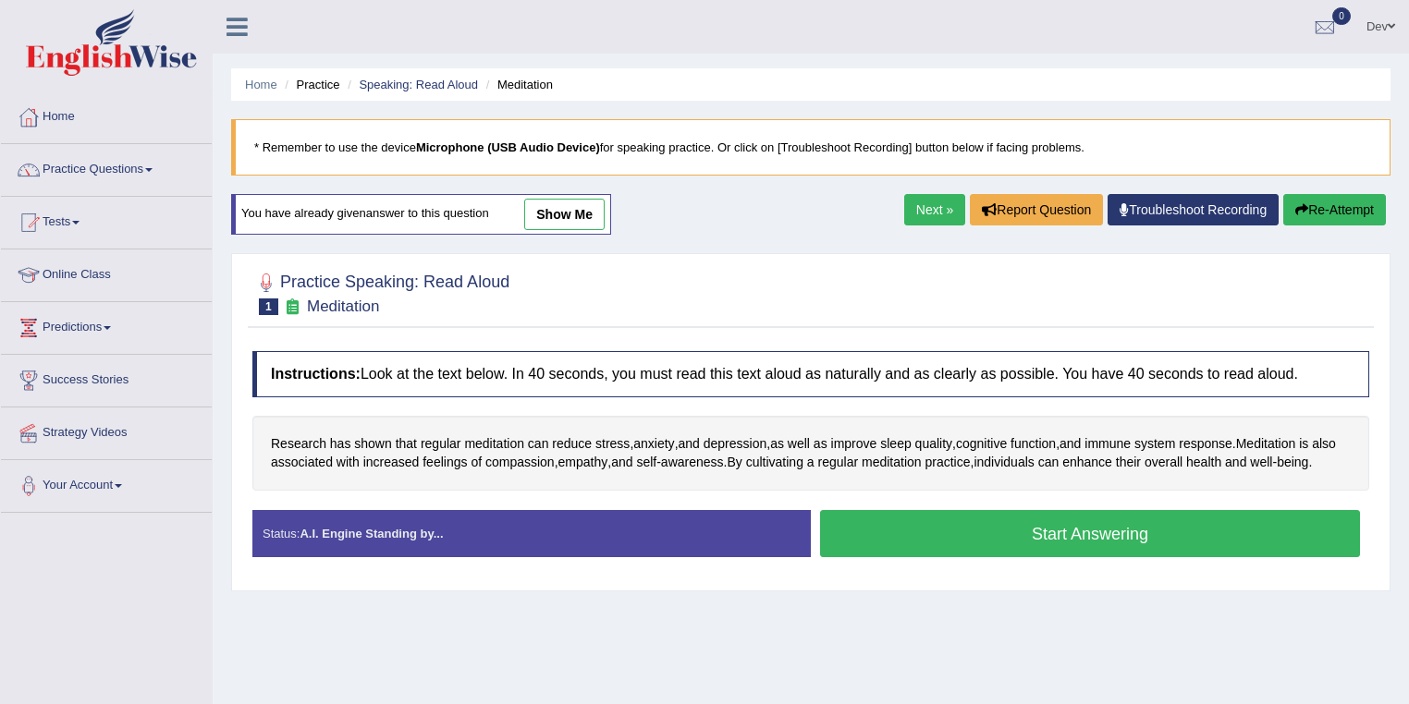
click at [1058, 550] on button "Start Answering" at bounding box center [1090, 533] width 540 height 47
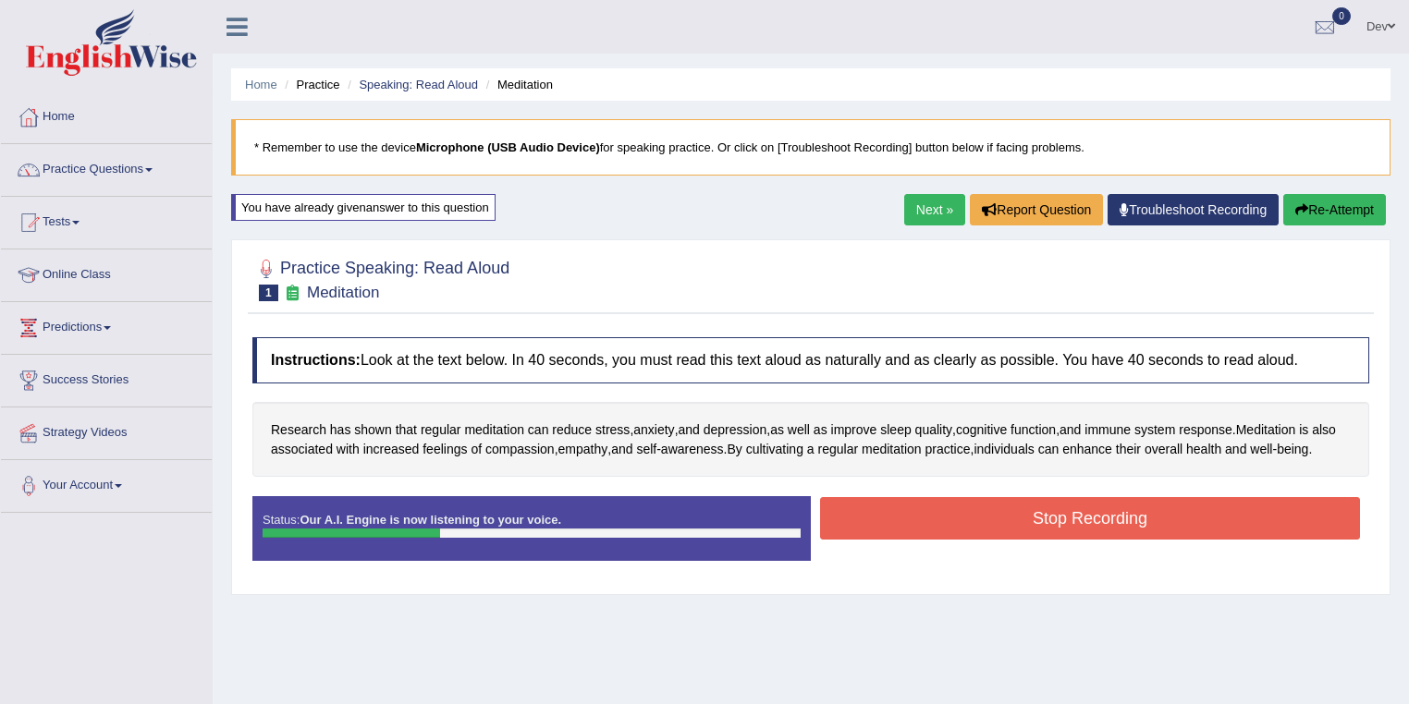
click at [1077, 533] on button "Stop Recording" at bounding box center [1090, 518] width 540 height 43
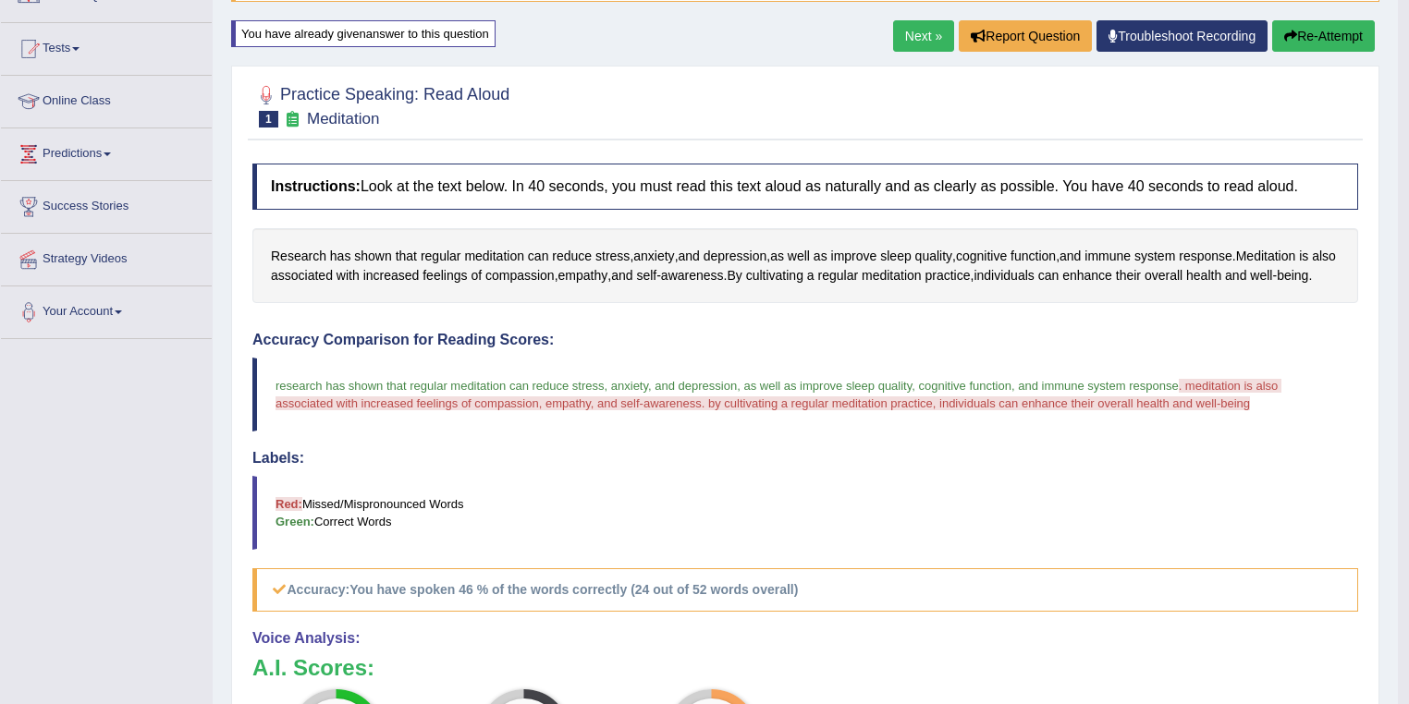
scroll to position [148, 0]
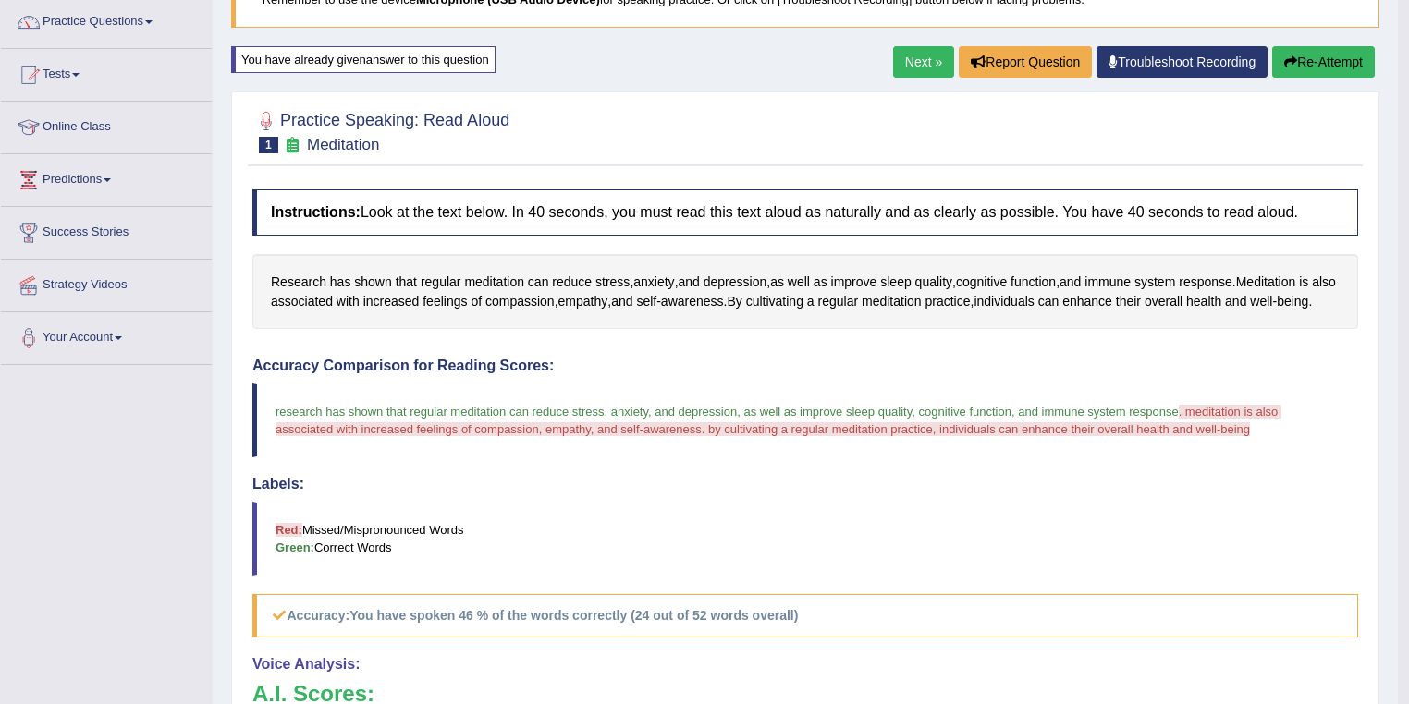
click at [1319, 58] on button "Re-Attempt" at bounding box center [1323, 61] width 103 height 31
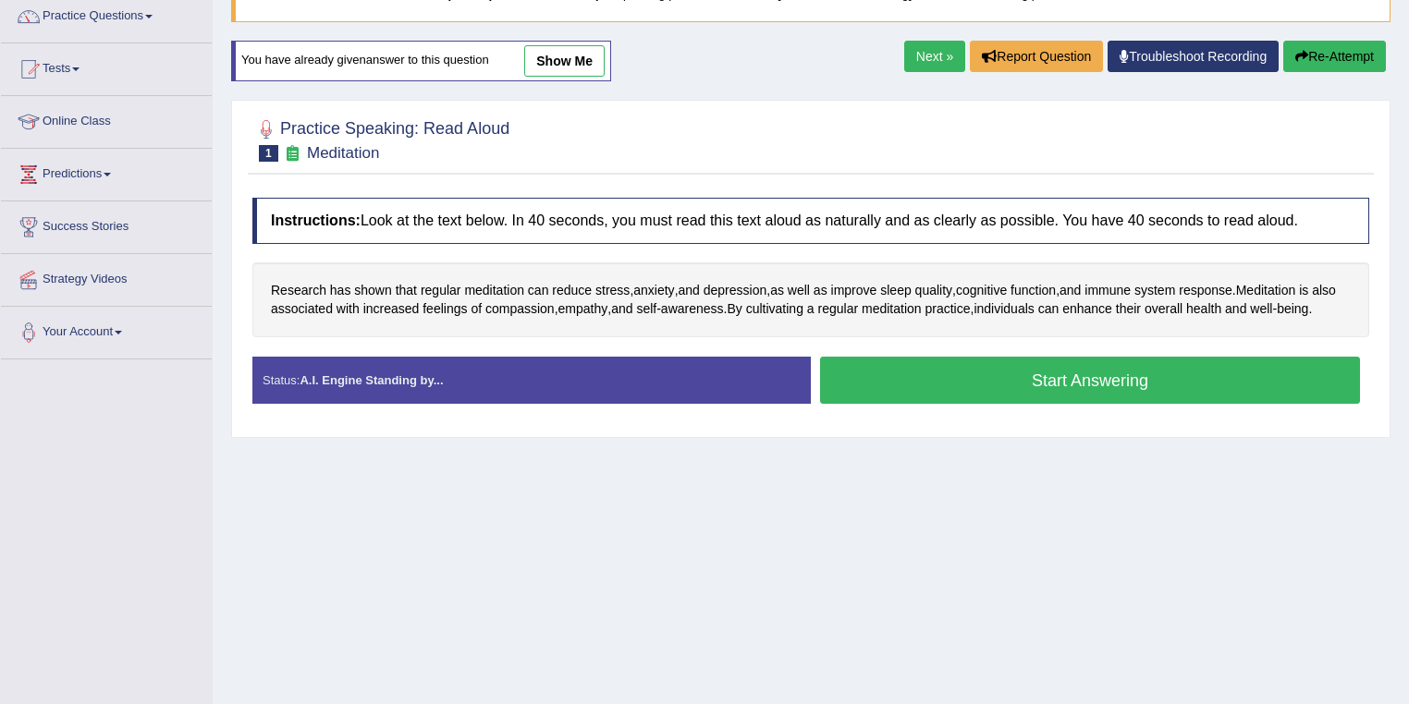
click at [1020, 398] on button "Start Answering" at bounding box center [1090, 380] width 540 height 47
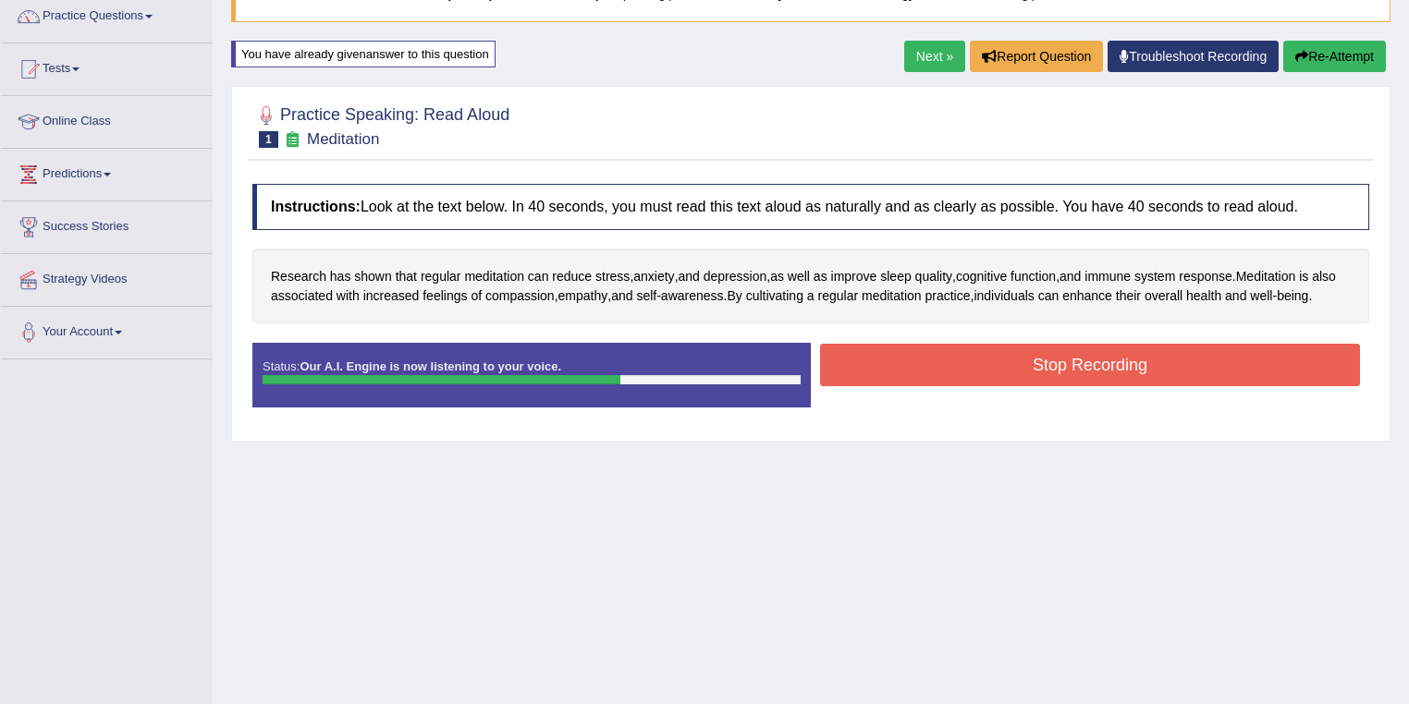
click at [1078, 382] on button "Stop Recording" at bounding box center [1090, 365] width 540 height 43
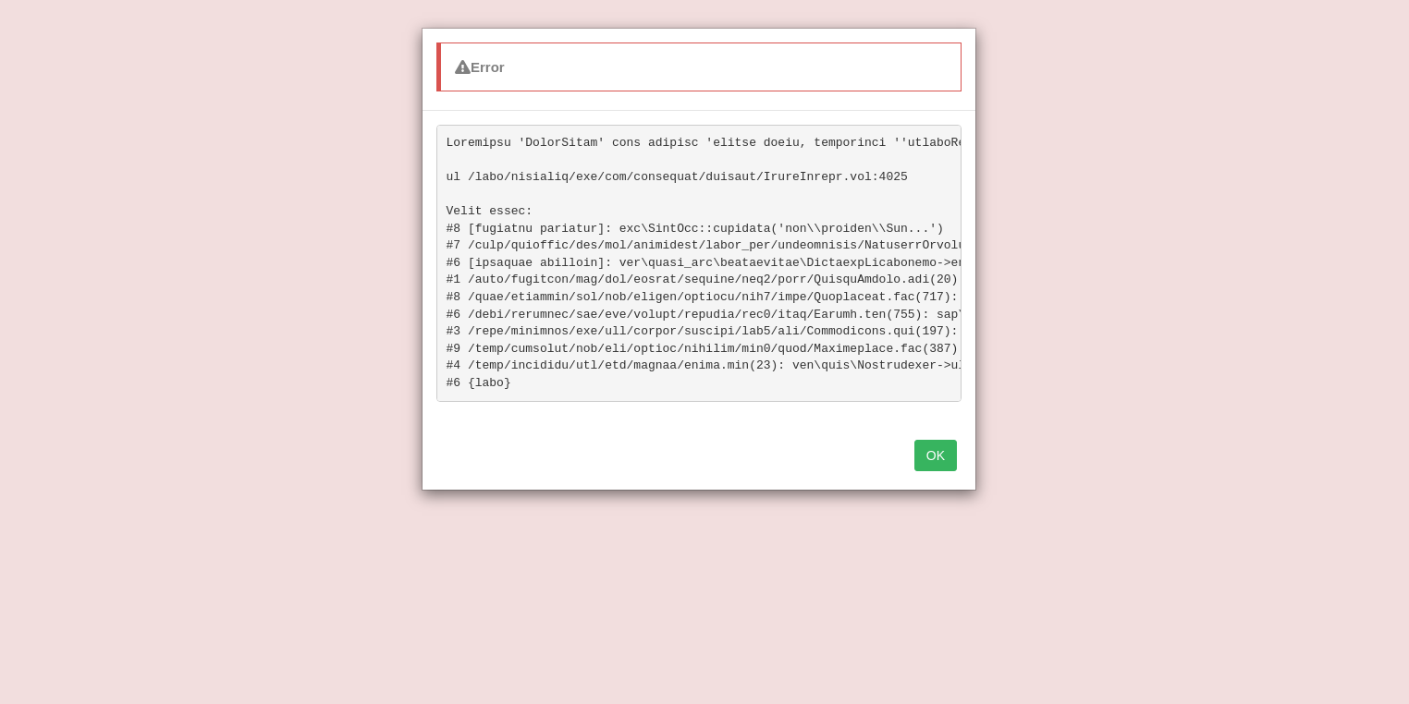
click at [936, 461] on button "OK" at bounding box center [935, 455] width 43 height 31
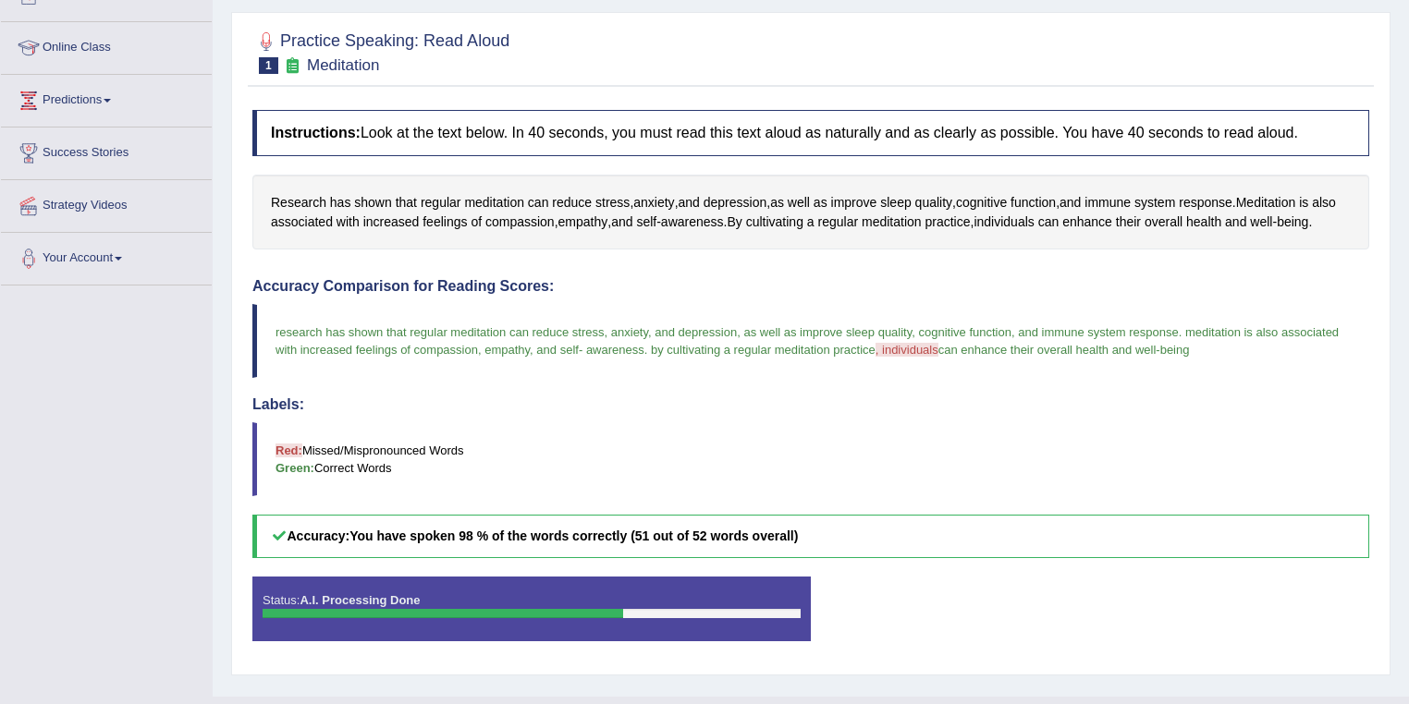
scroll to position [126, 0]
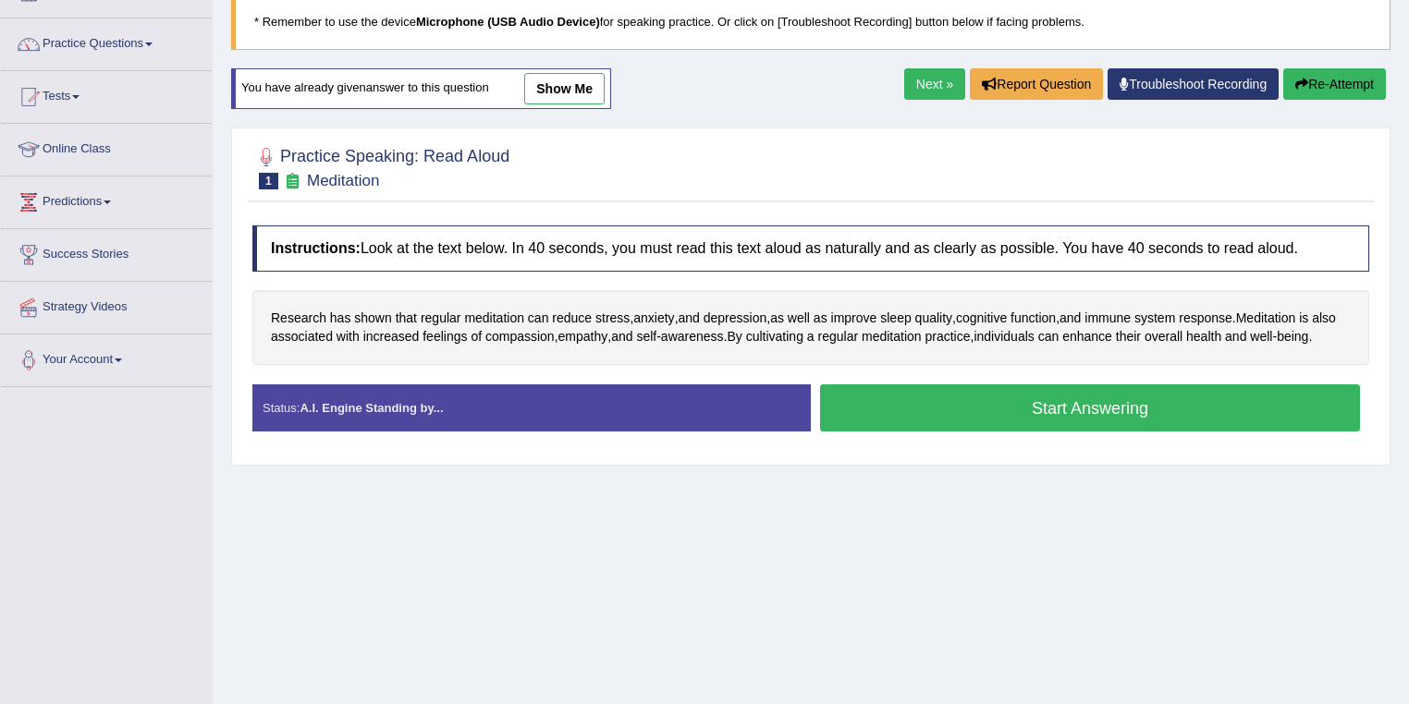
click at [928, 77] on link "Next »" at bounding box center [934, 83] width 61 height 31
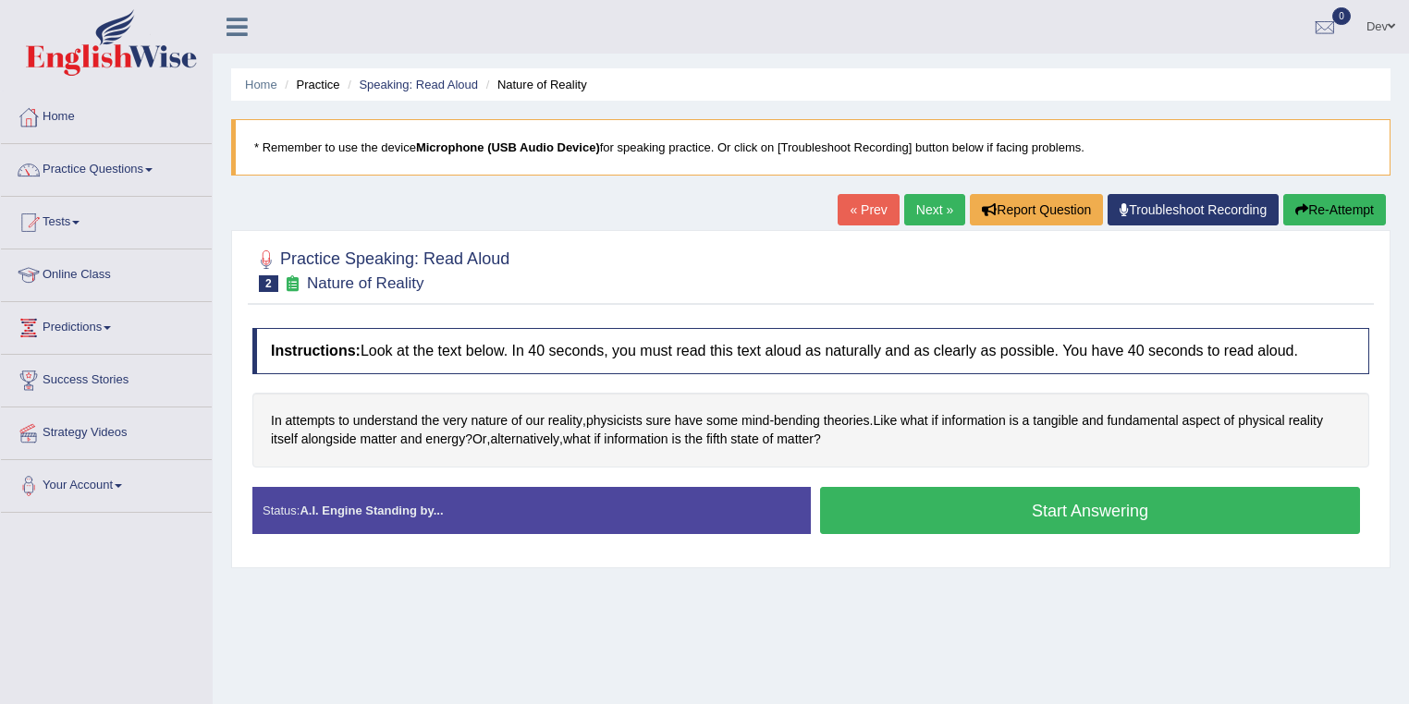
click at [1006, 507] on button "Start Answering" at bounding box center [1090, 510] width 540 height 47
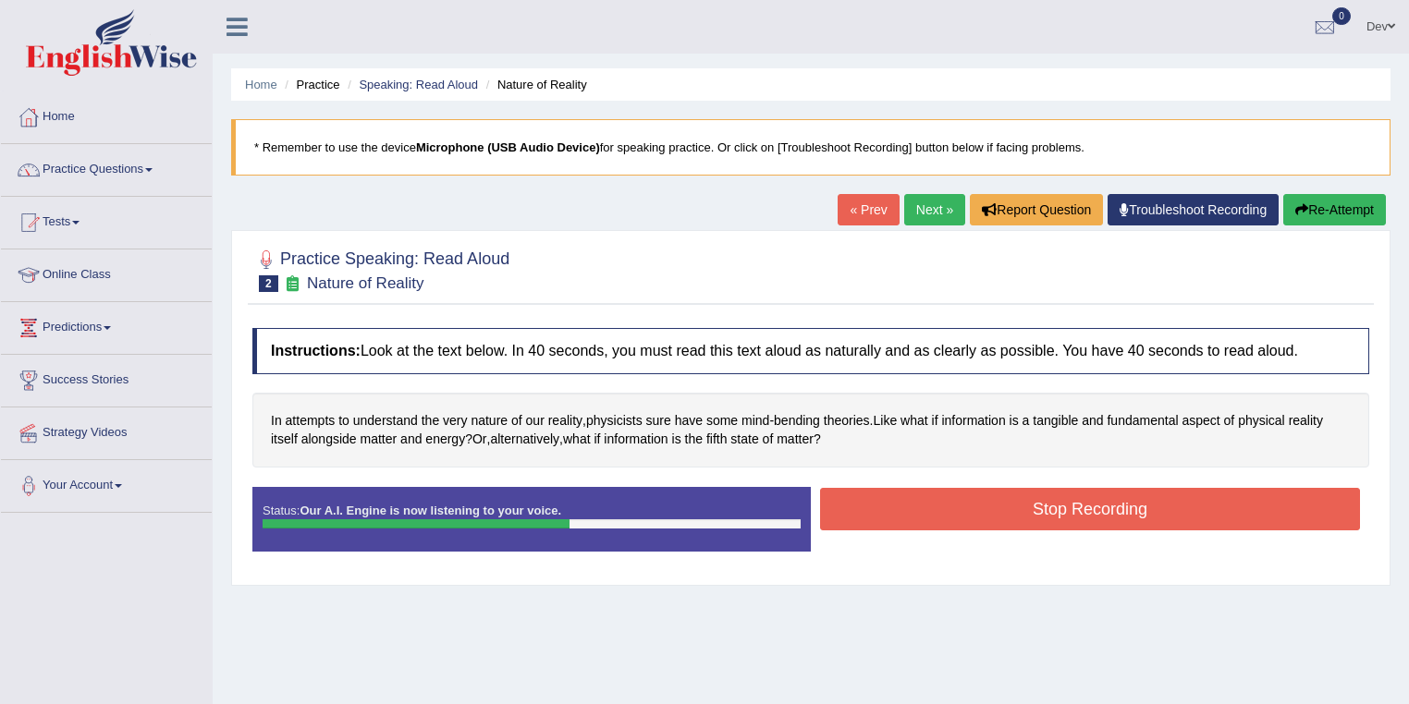
click at [1061, 506] on button "Stop Recording" at bounding box center [1090, 509] width 540 height 43
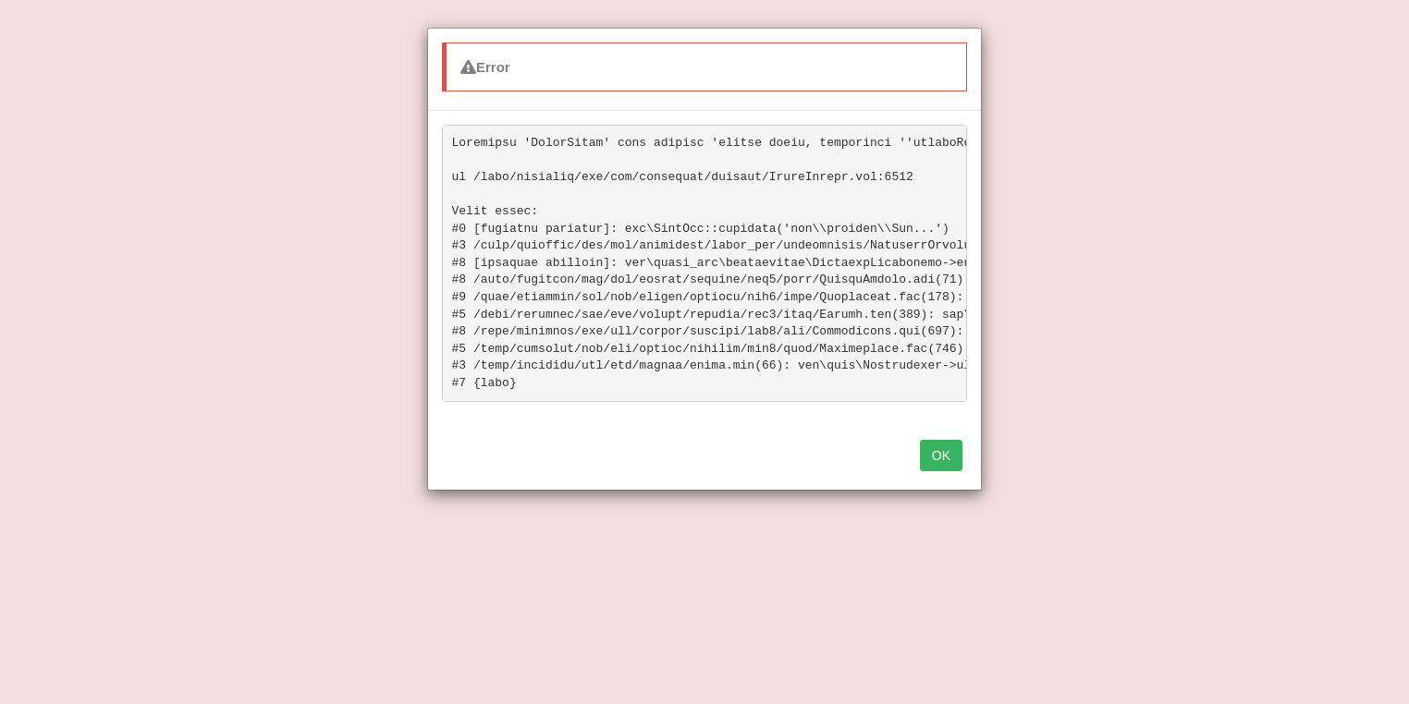
click at [943, 462] on button "OK" at bounding box center [941, 455] width 43 height 31
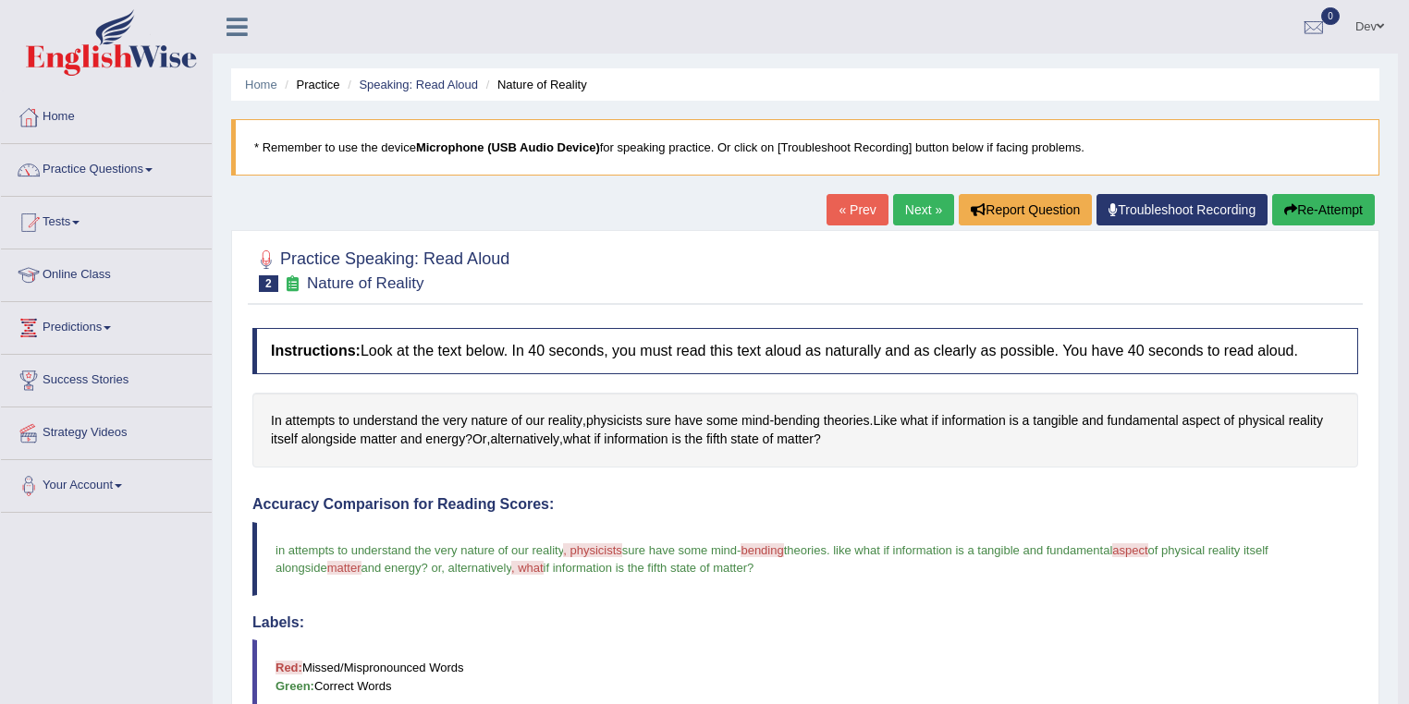
click at [914, 203] on link "Next »" at bounding box center [923, 209] width 61 height 31
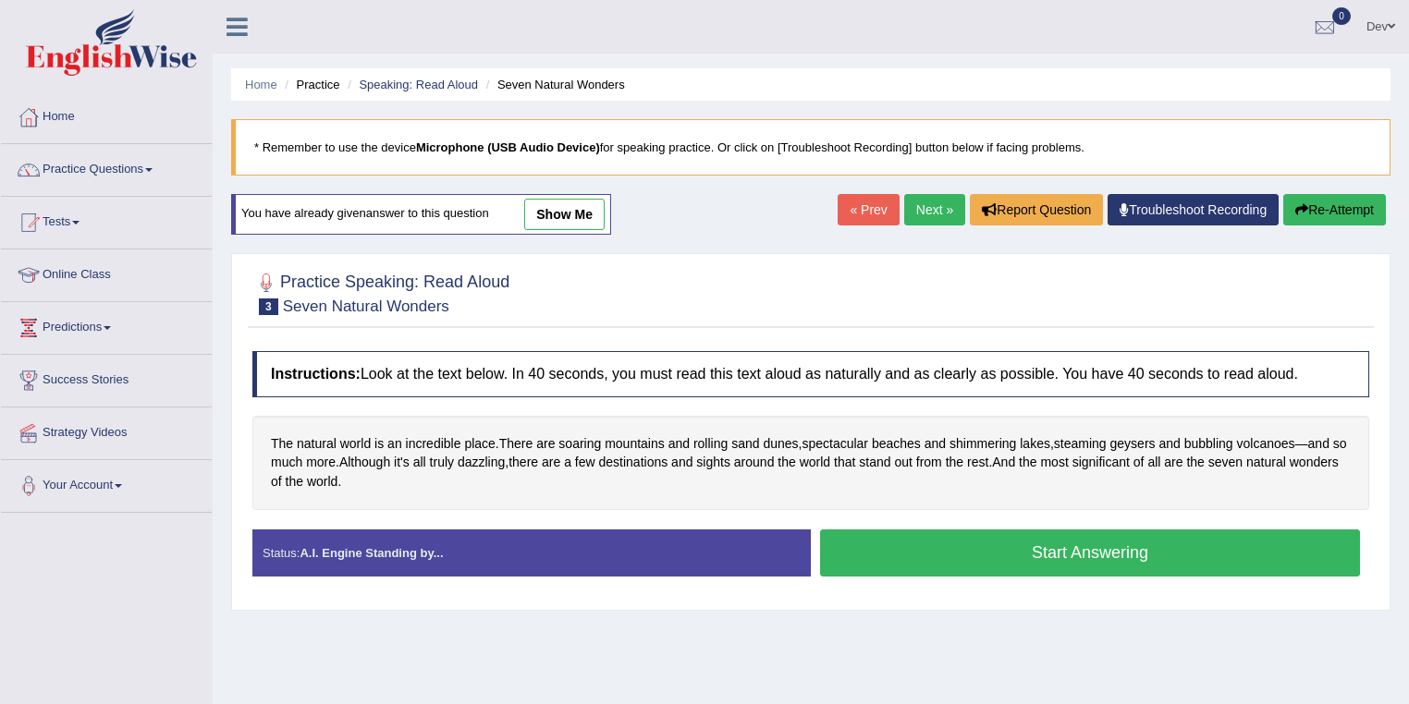
click at [964, 549] on button "Start Answering" at bounding box center [1090, 553] width 540 height 47
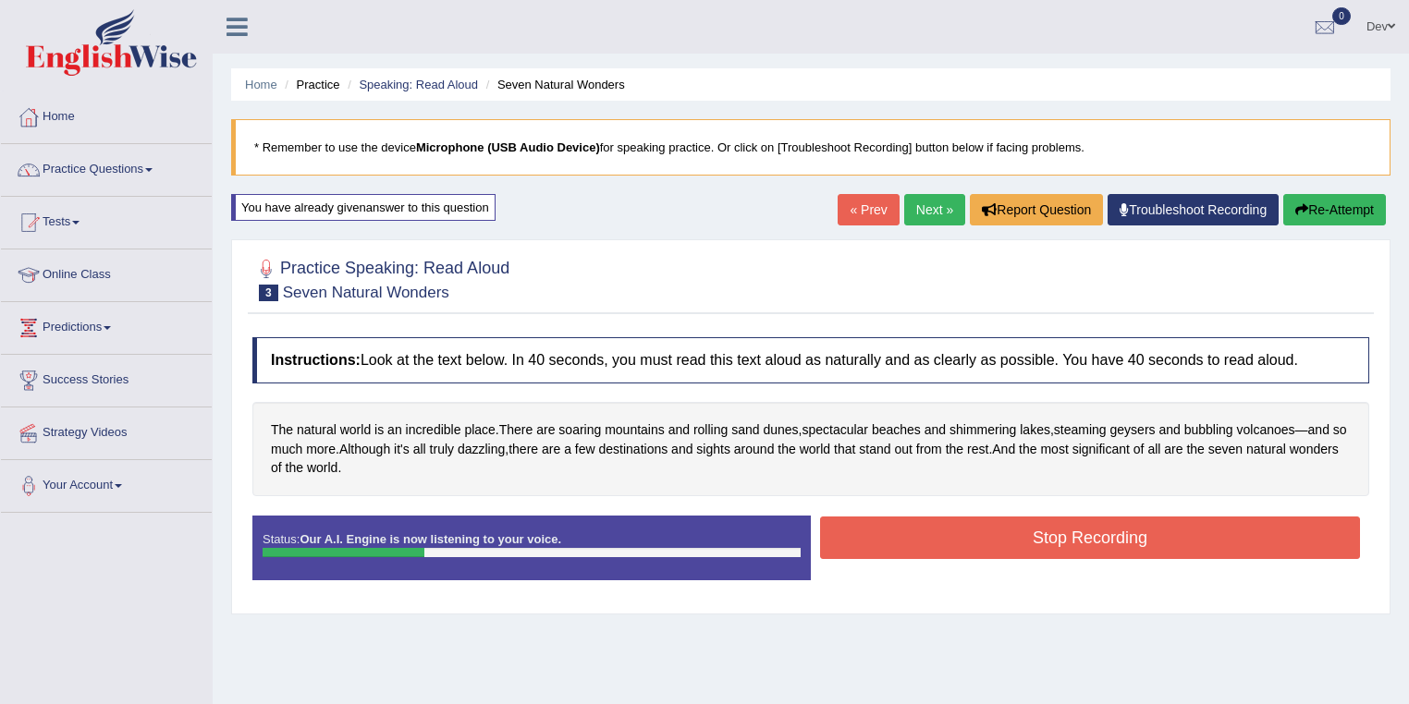
click at [993, 534] on button "Stop Recording" at bounding box center [1090, 538] width 540 height 43
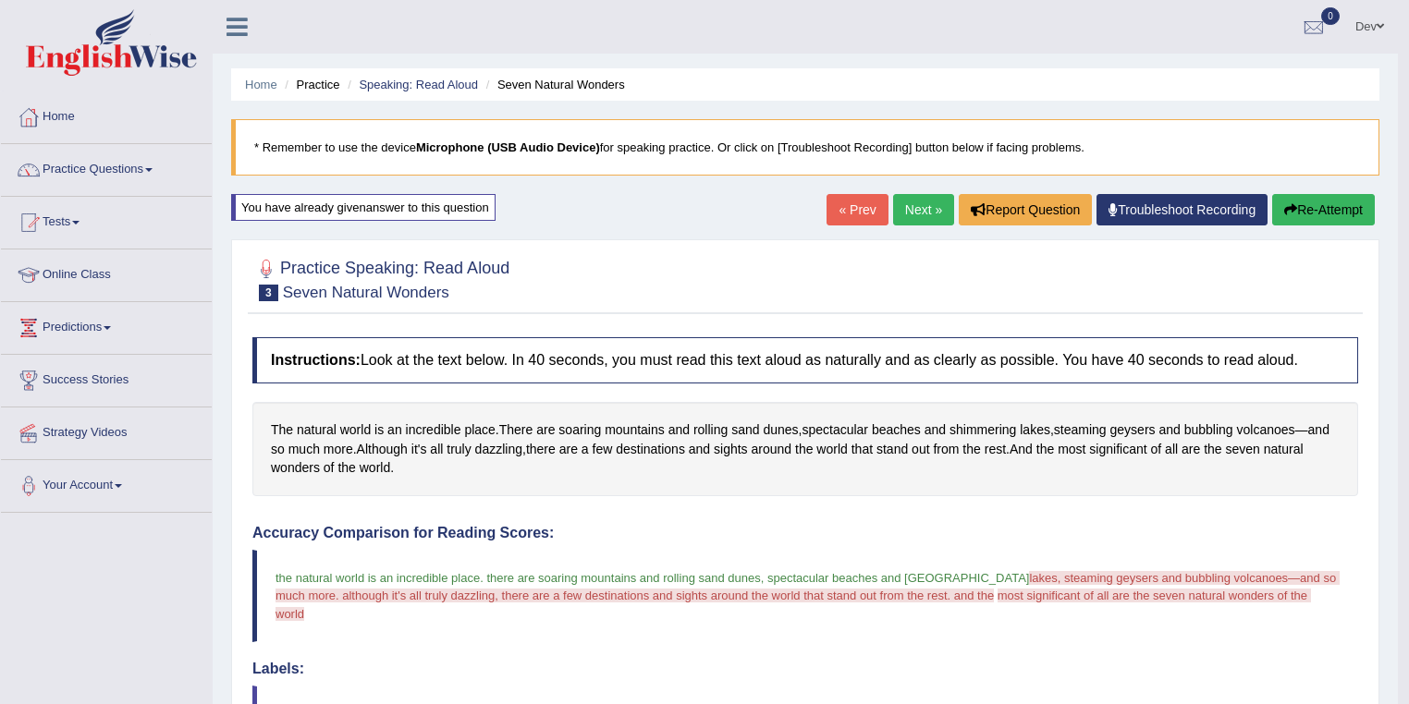
click at [926, 206] on link "Next »" at bounding box center [923, 209] width 61 height 31
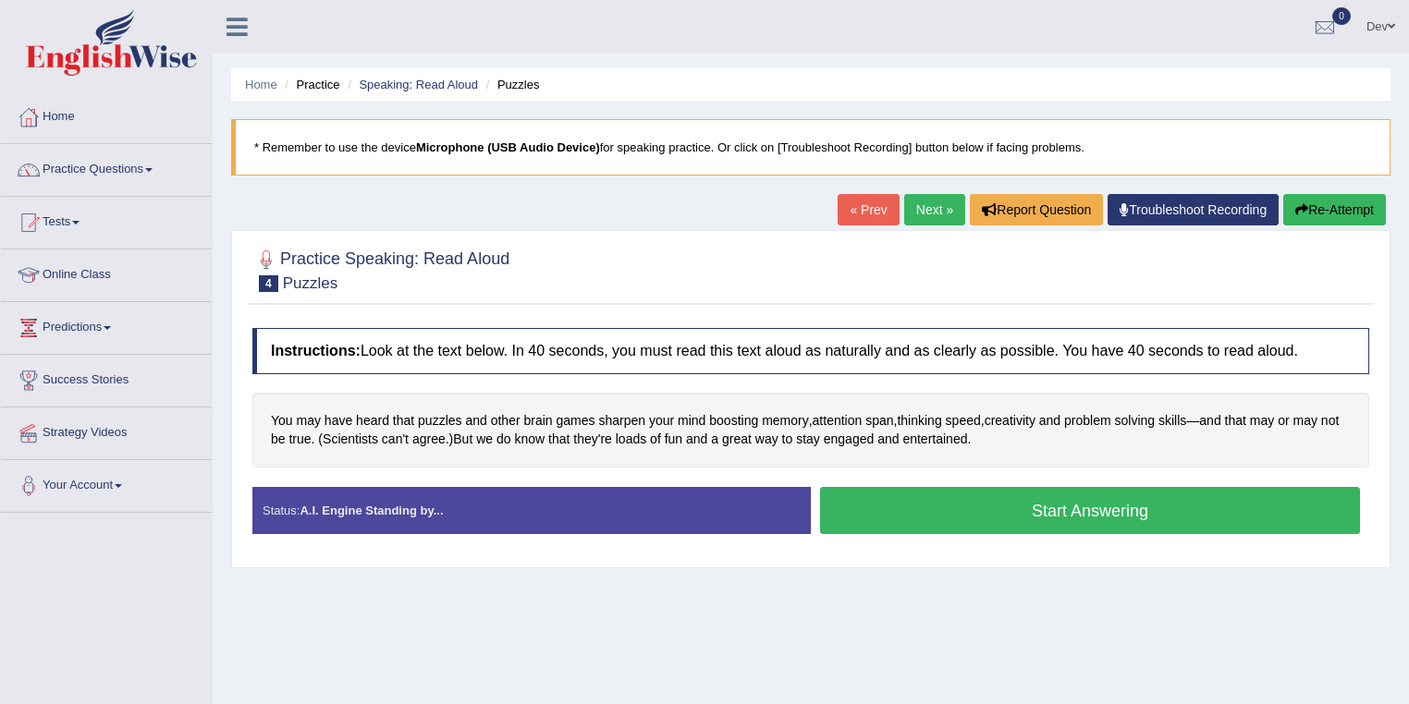
click at [997, 512] on button "Start Answering" at bounding box center [1090, 510] width 540 height 47
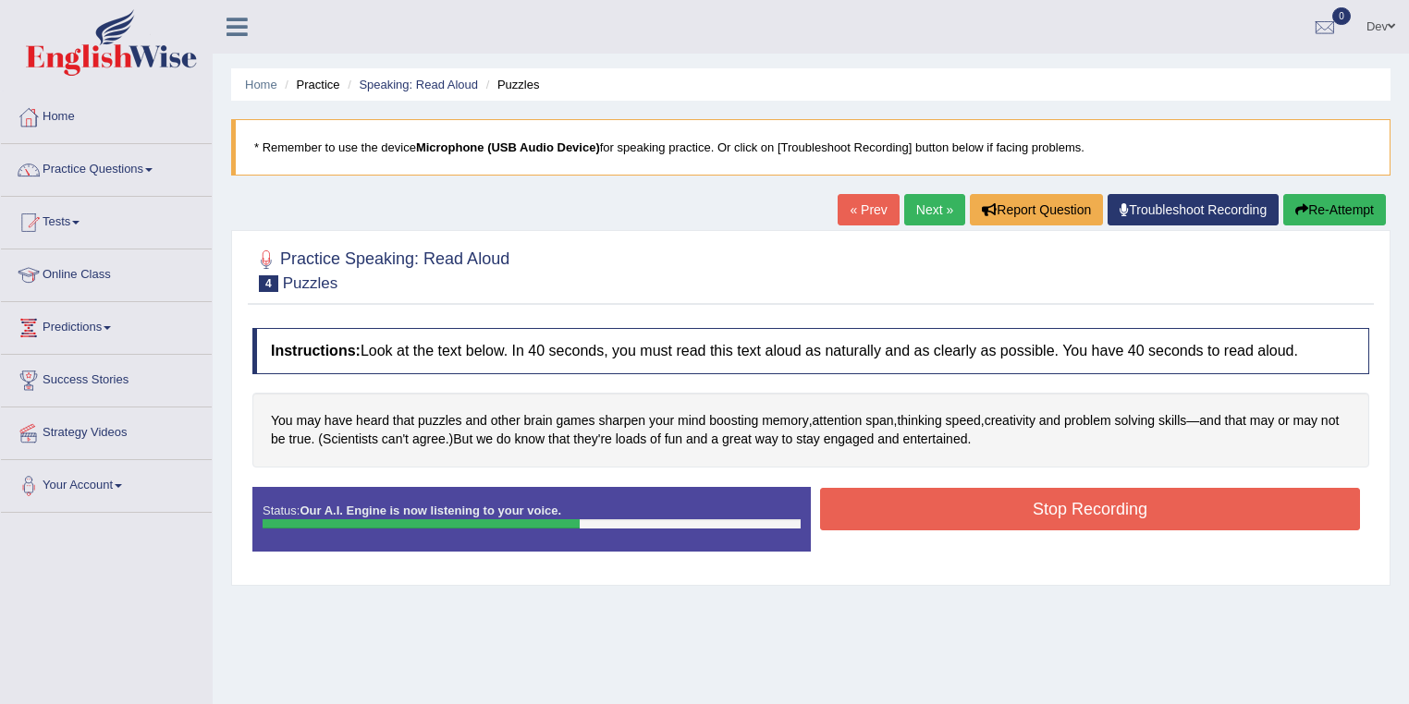
click at [1058, 505] on button "Stop Recording" at bounding box center [1090, 509] width 540 height 43
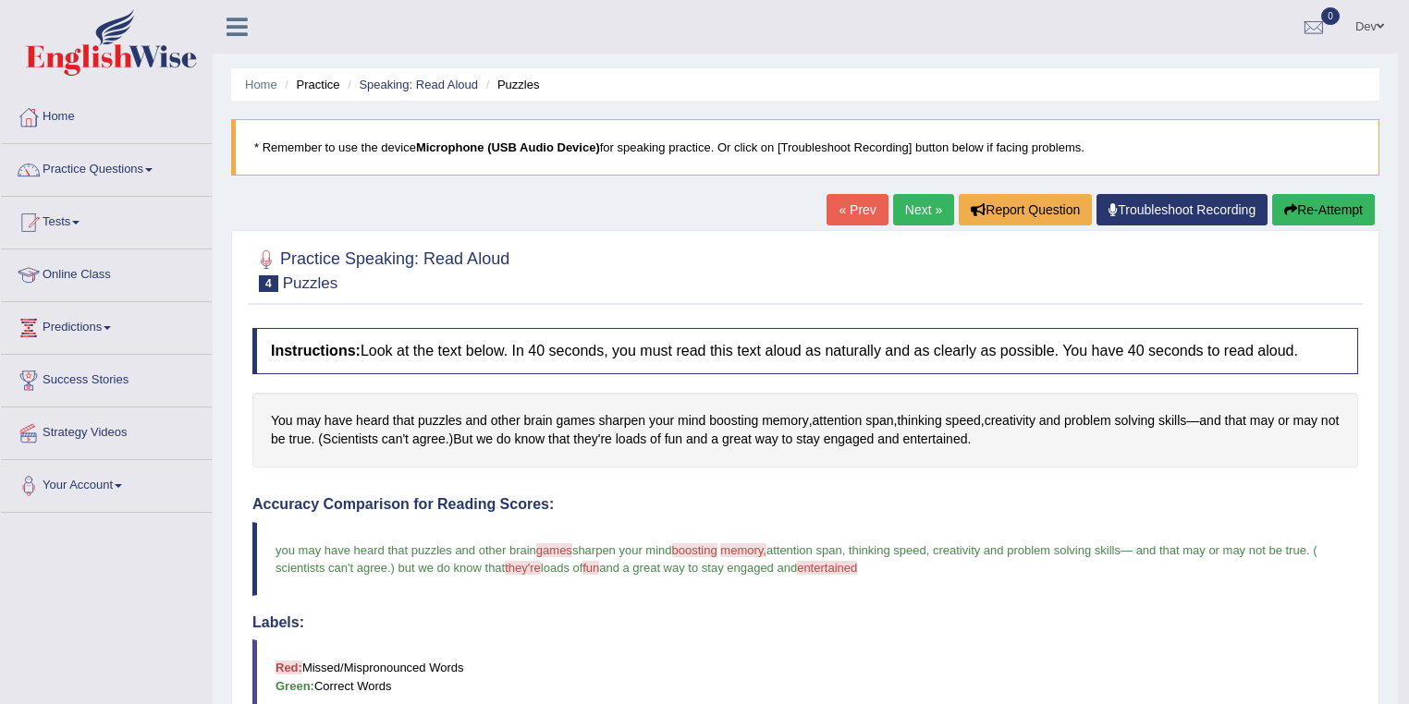
click at [911, 211] on link "Next »" at bounding box center [923, 209] width 61 height 31
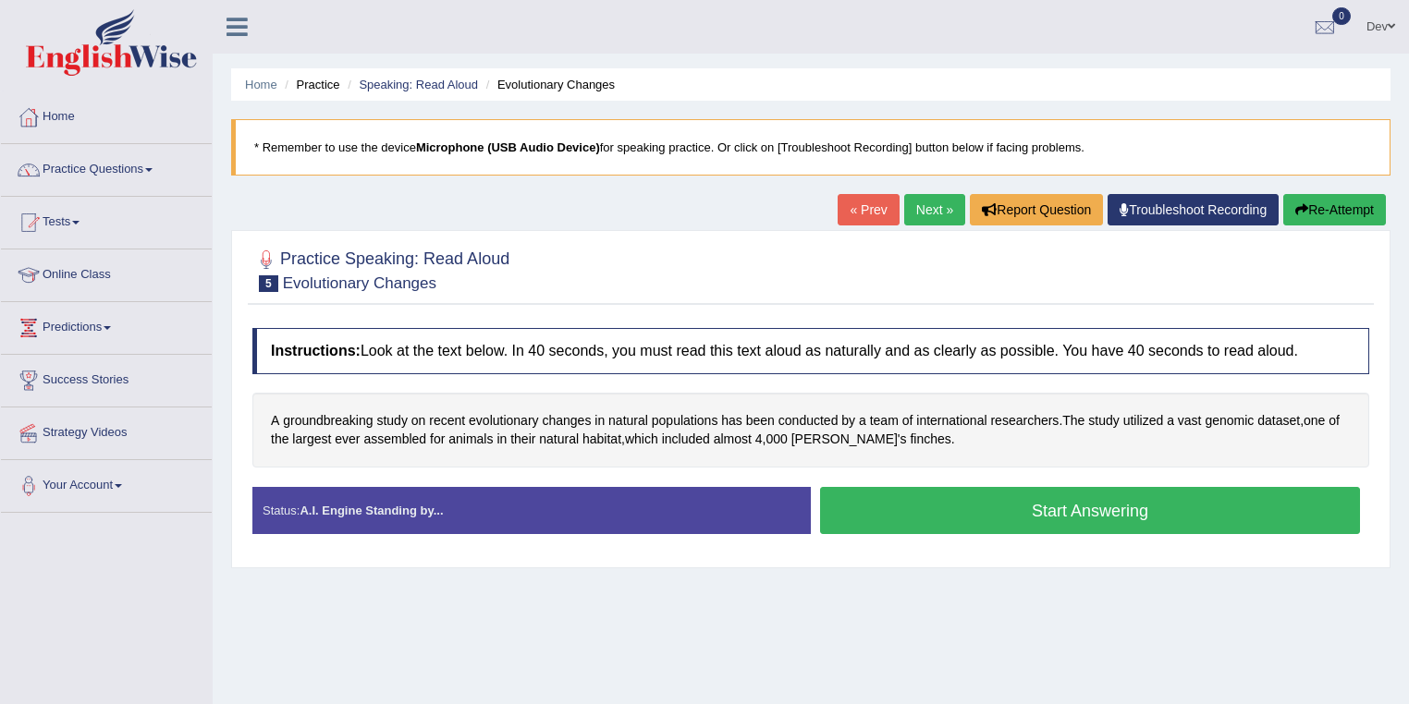
click at [1035, 513] on button "Start Answering" at bounding box center [1090, 510] width 540 height 47
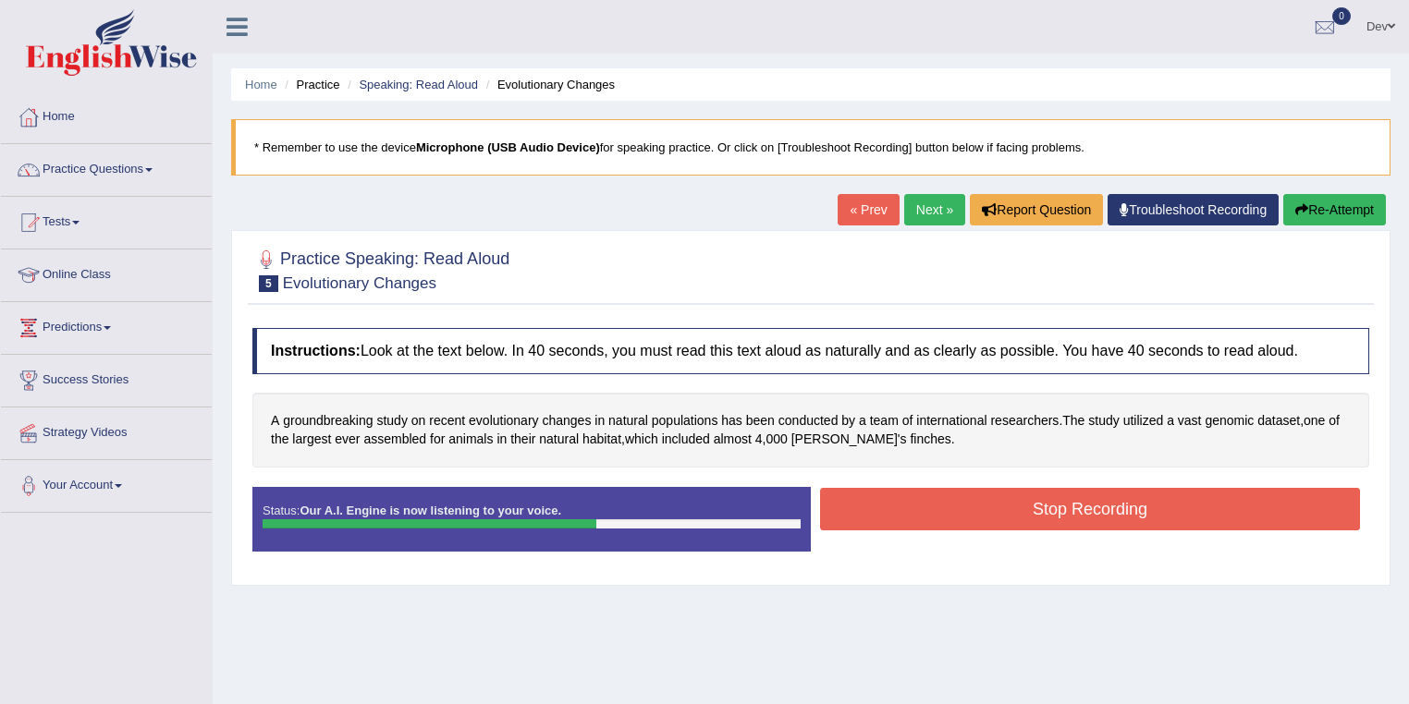
click at [1052, 507] on button "Stop Recording" at bounding box center [1090, 509] width 540 height 43
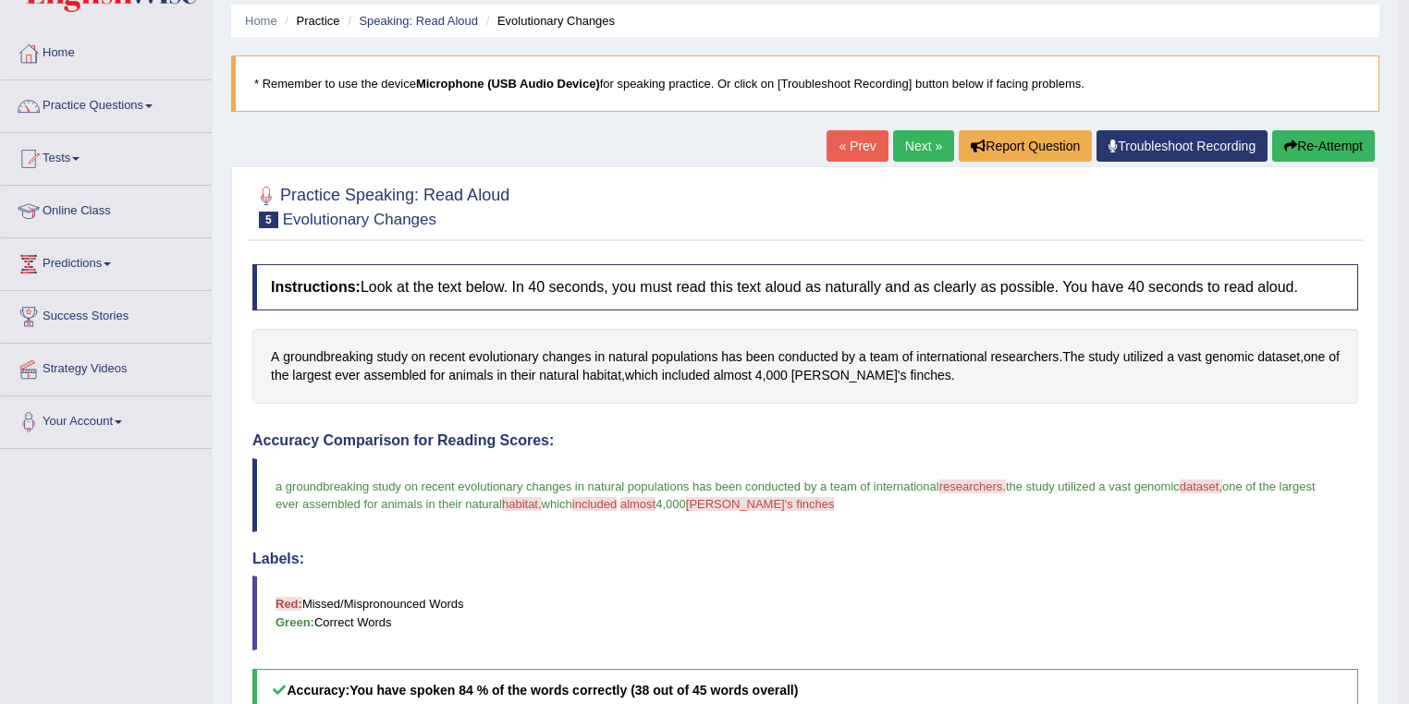
scroll to position [58, 0]
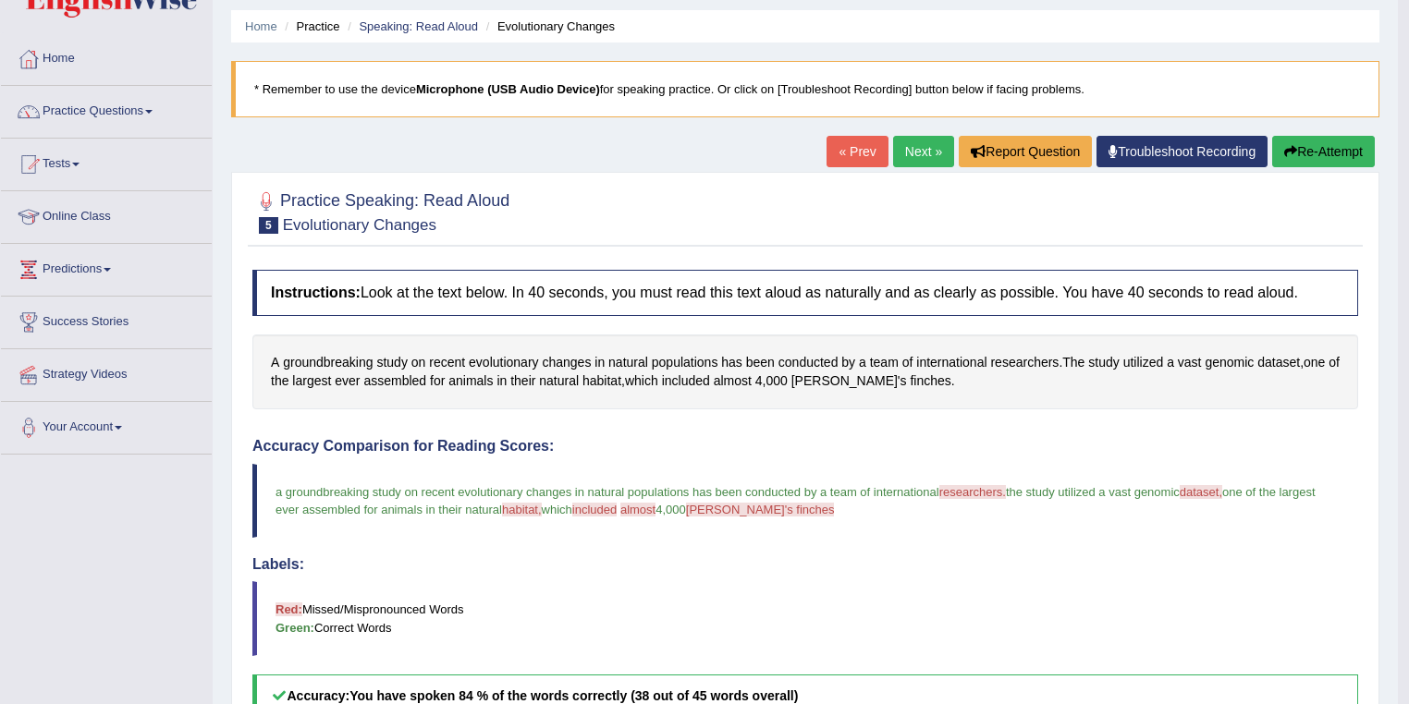
click at [910, 145] on link "Next »" at bounding box center [923, 151] width 61 height 31
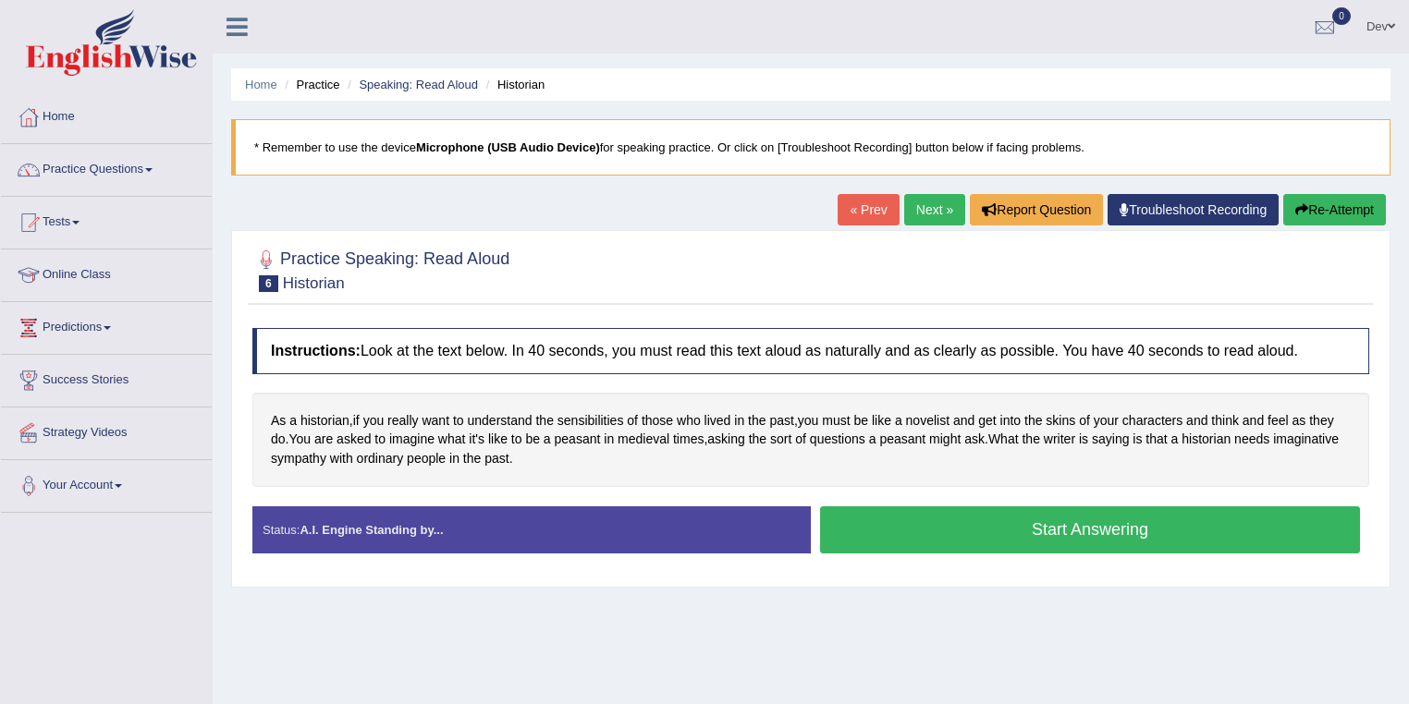
click at [1012, 532] on button "Start Answering" at bounding box center [1090, 530] width 540 height 47
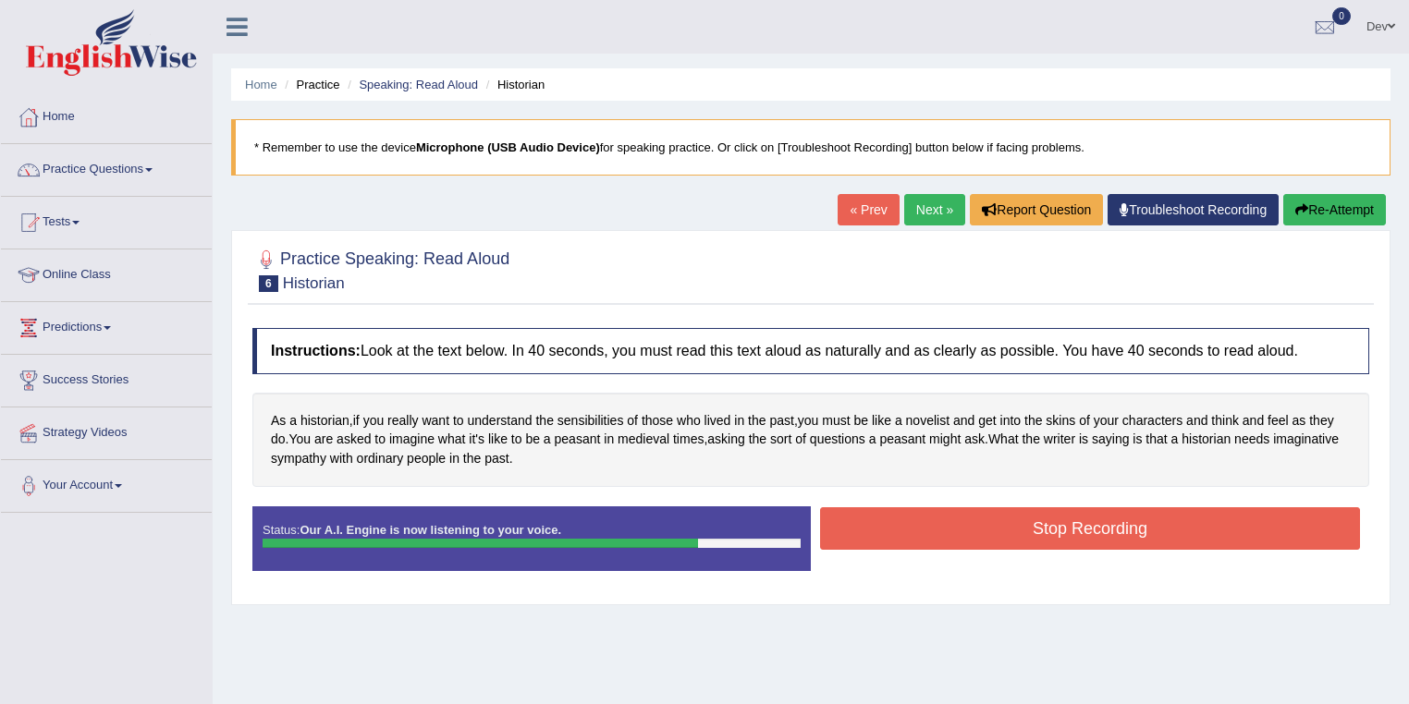
click at [1071, 524] on button "Stop Recording" at bounding box center [1090, 529] width 540 height 43
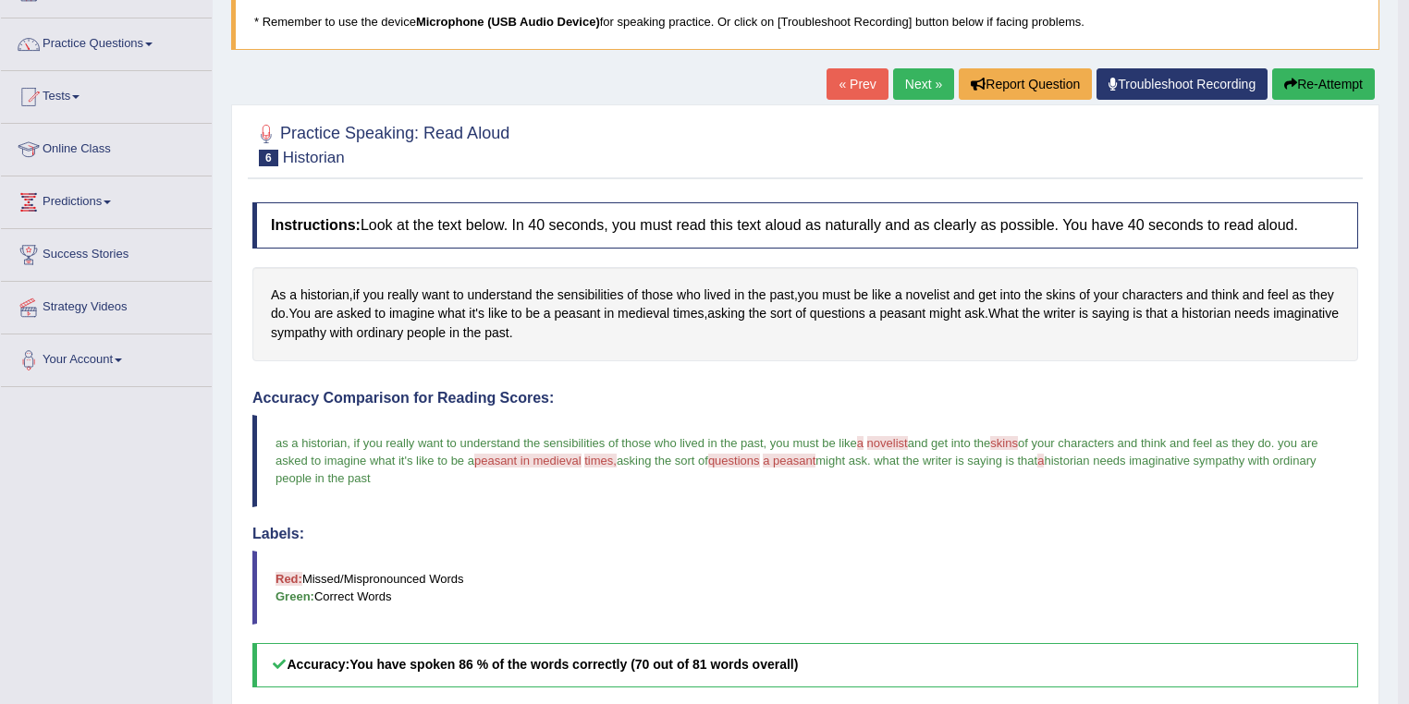
scroll to position [94, 0]
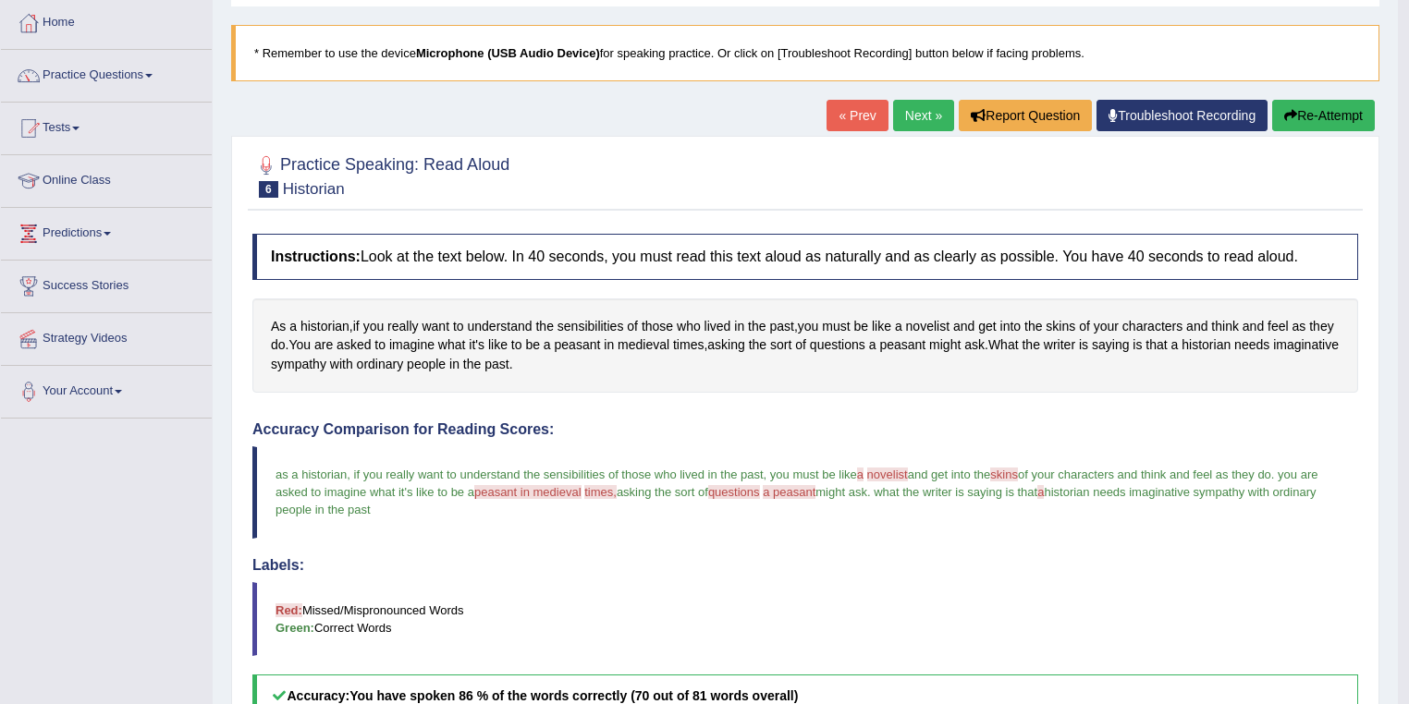
click at [914, 111] on link "Next »" at bounding box center [923, 115] width 61 height 31
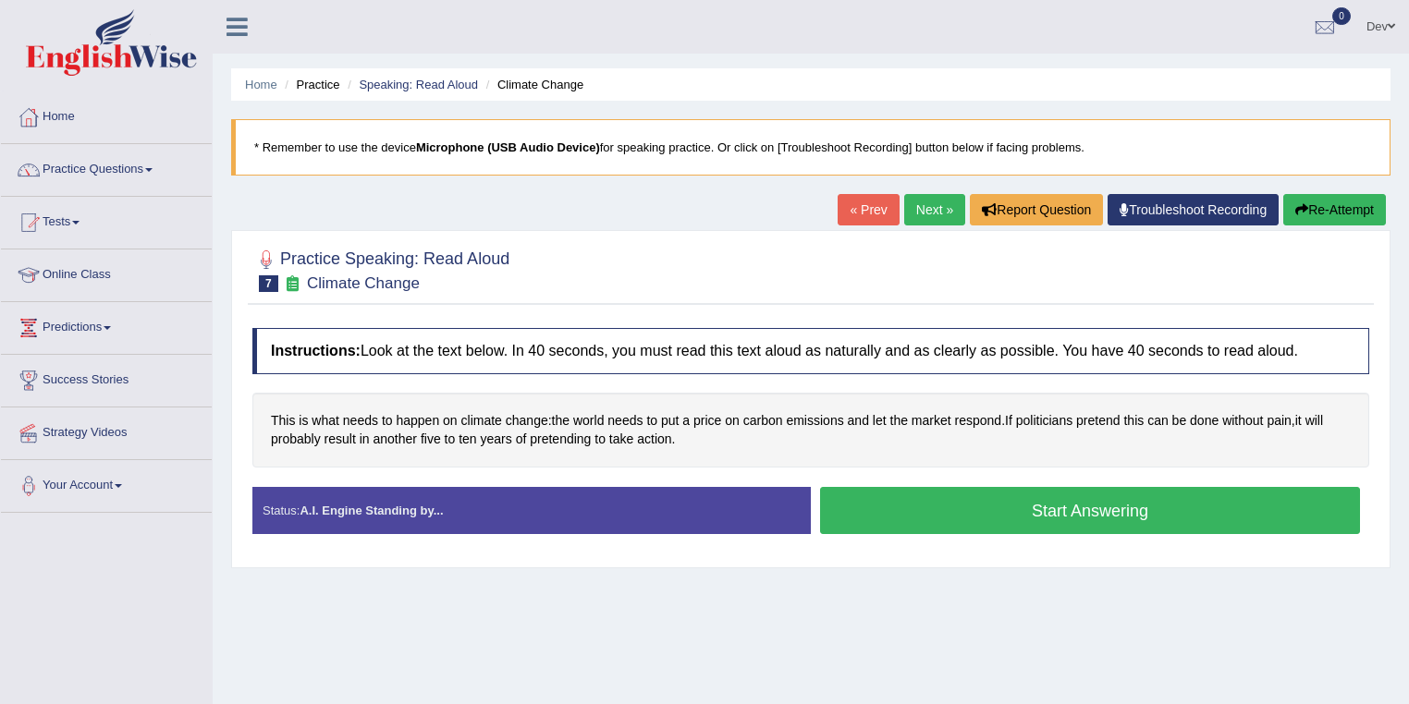
click at [965, 507] on button "Start Answering" at bounding box center [1090, 510] width 540 height 47
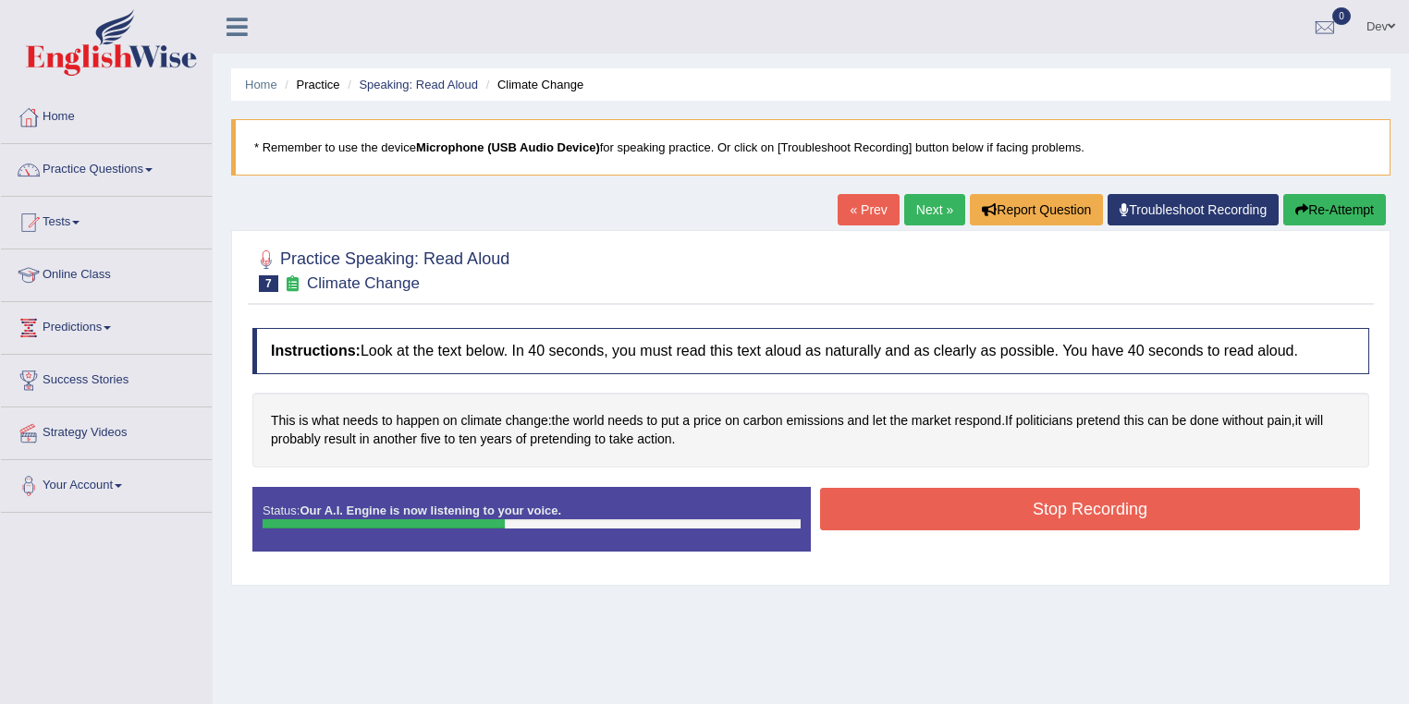
click at [978, 504] on button "Stop Recording" at bounding box center [1090, 509] width 540 height 43
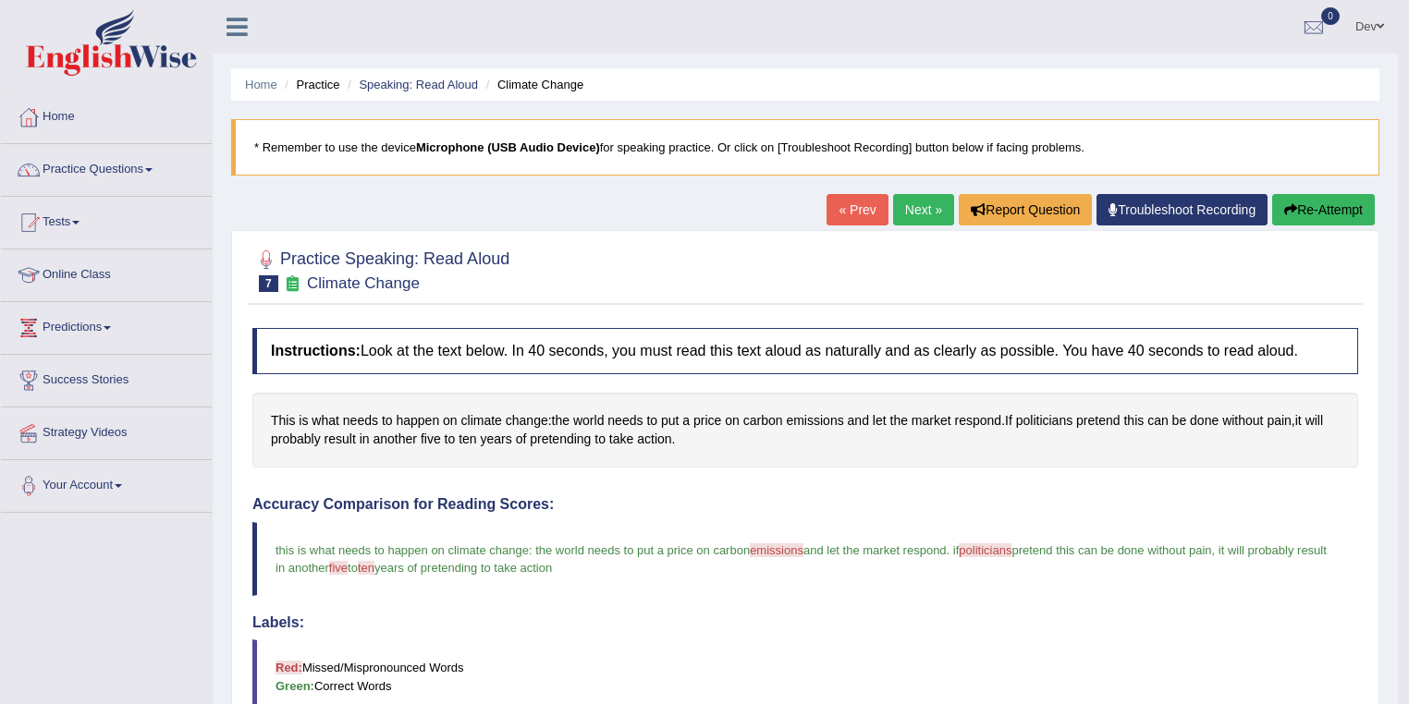
click at [917, 207] on link "Next »" at bounding box center [923, 209] width 61 height 31
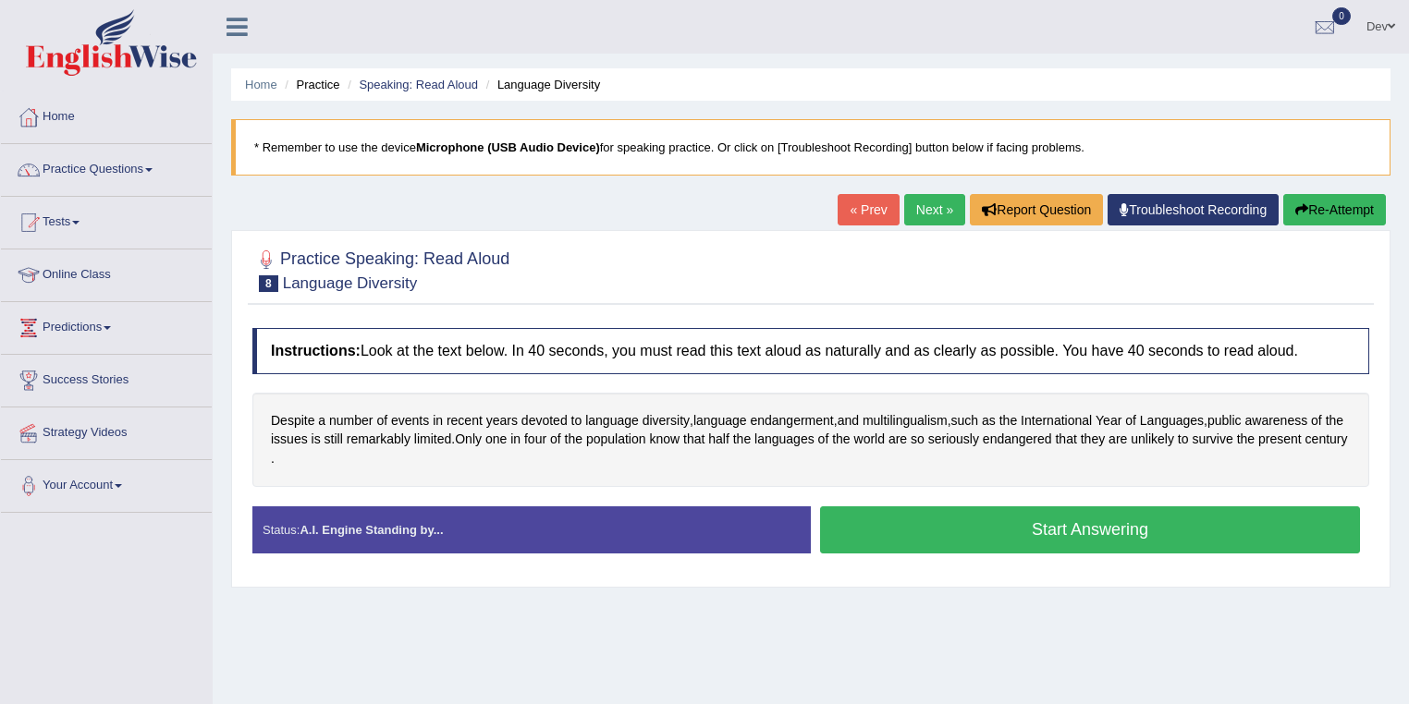
click at [1002, 524] on button "Start Answering" at bounding box center [1090, 530] width 540 height 47
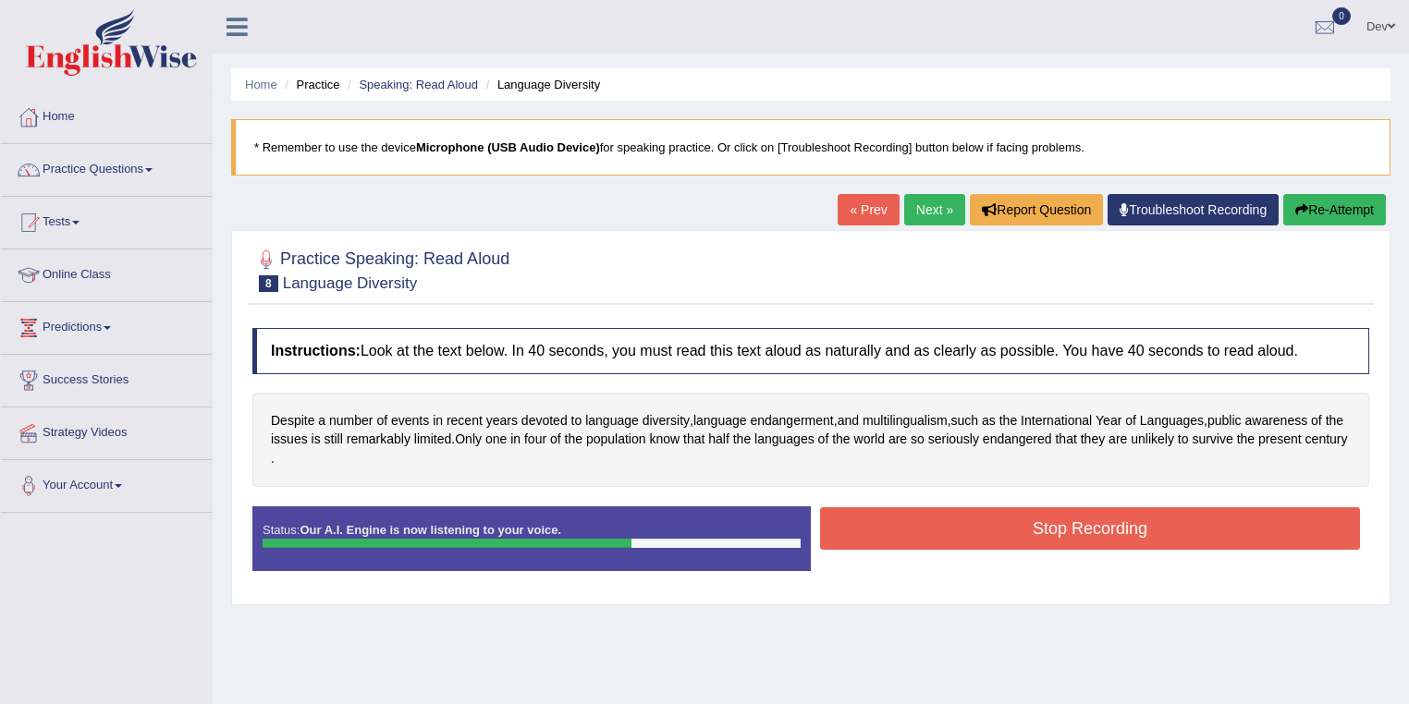
click at [954, 521] on button "Stop Recording" at bounding box center [1090, 529] width 540 height 43
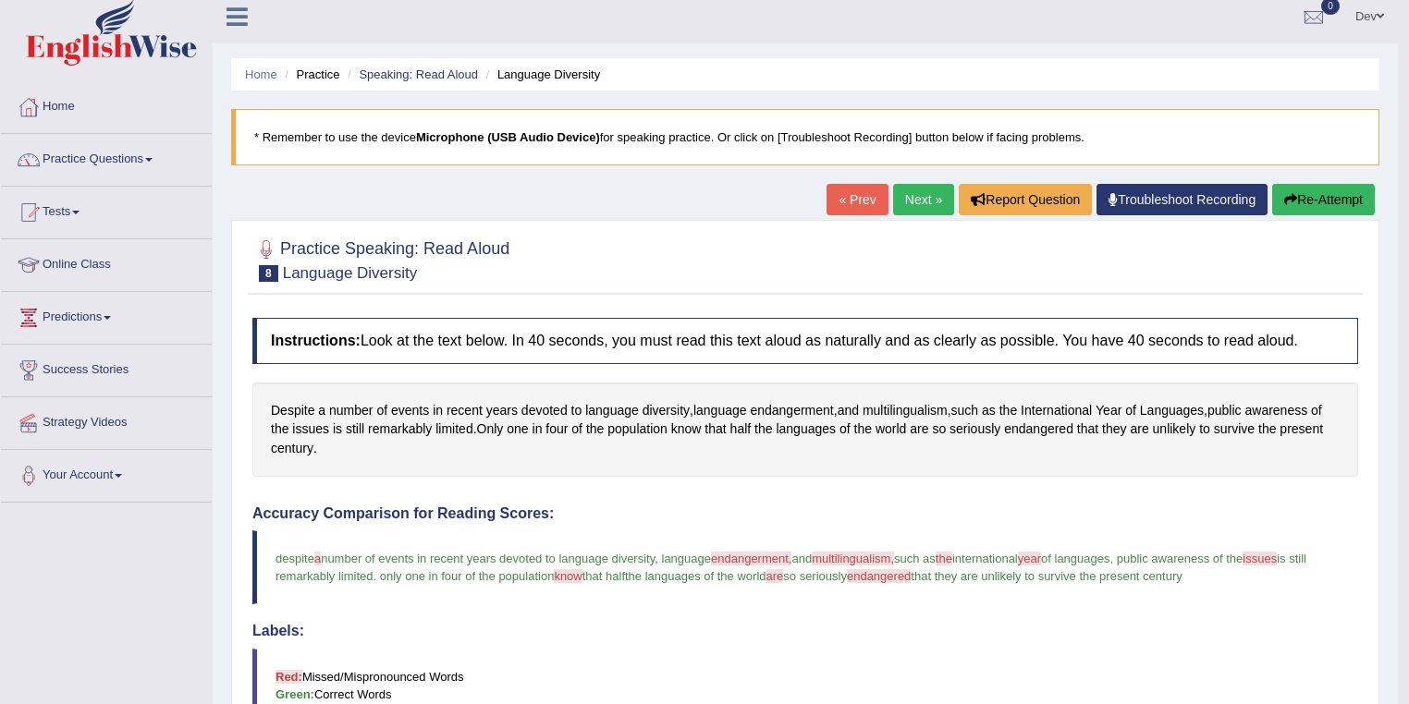
scroll to position [3, 0]
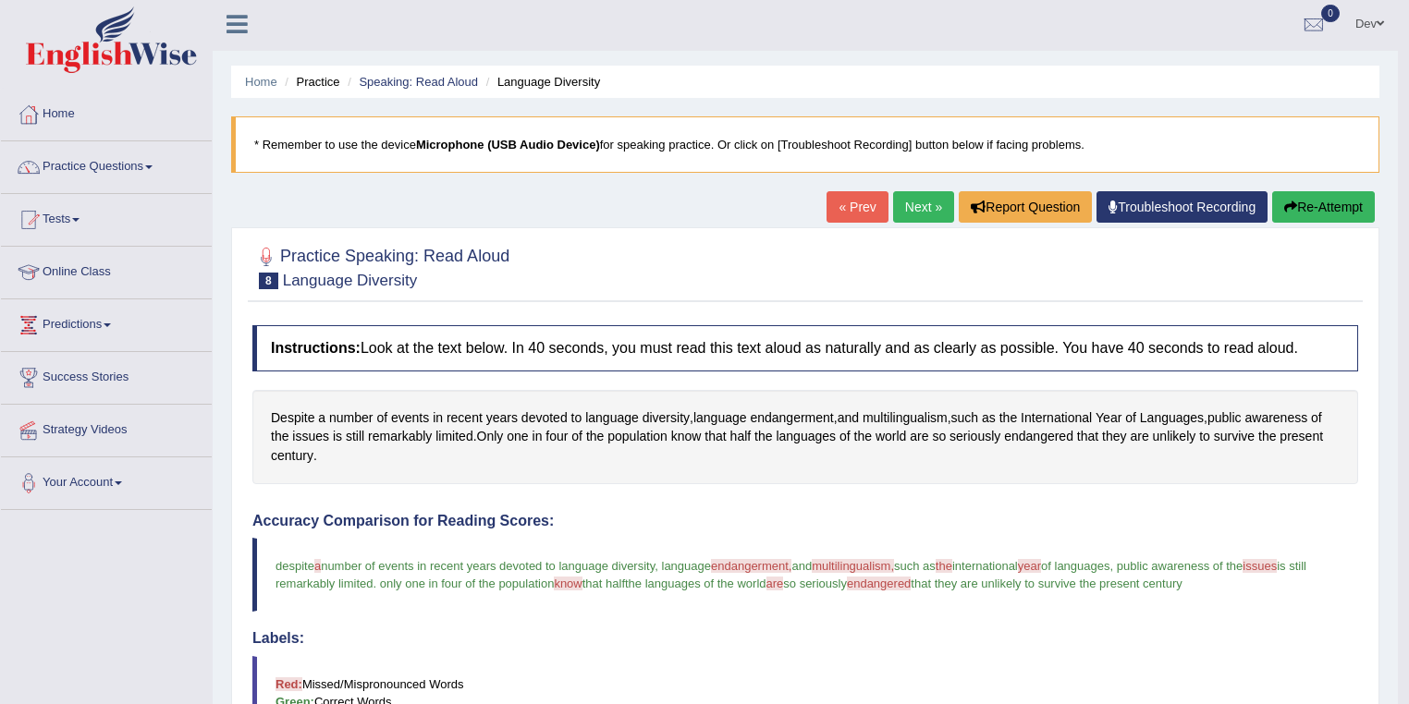
click at [915, 207] on link "Next »" at bounding box center [923, 206] width 61 height 31
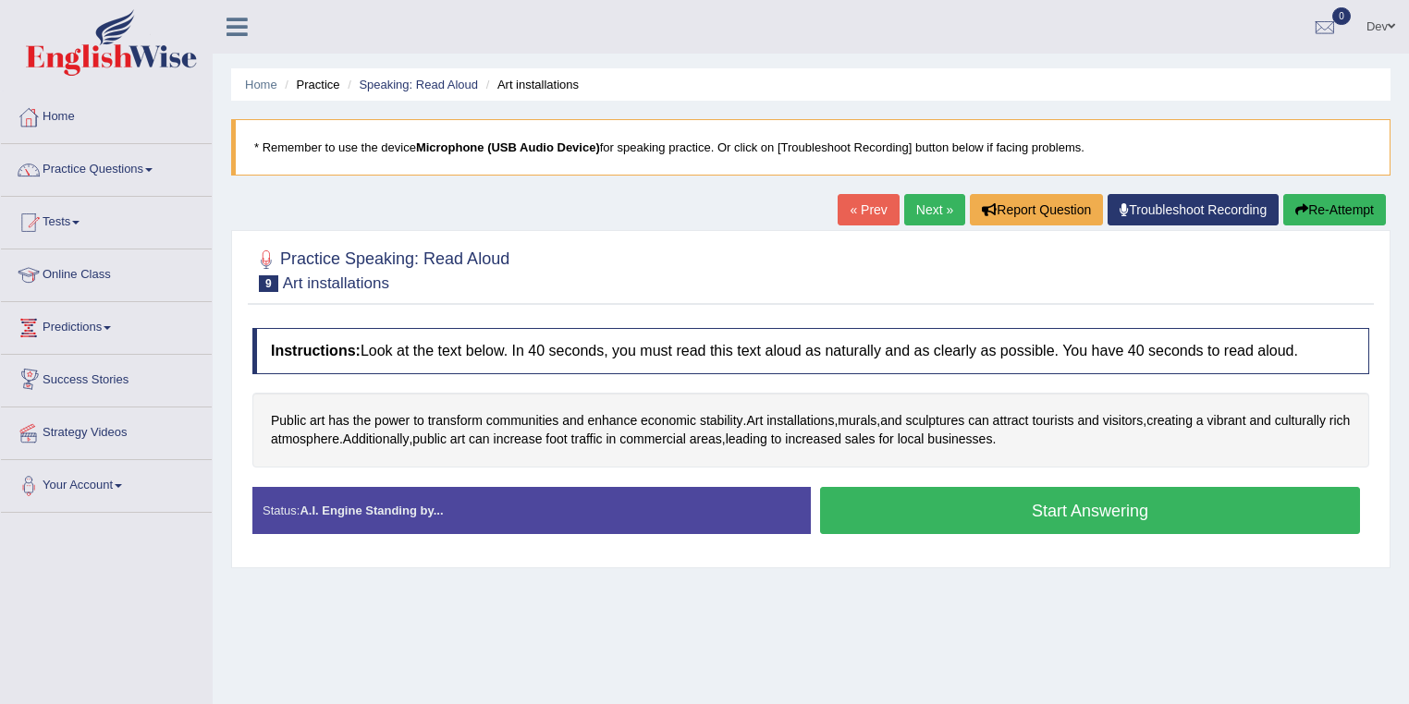
click at [1075, 506] on button "Start Answering" at bounding box center [1090, 510] width 540 height 47
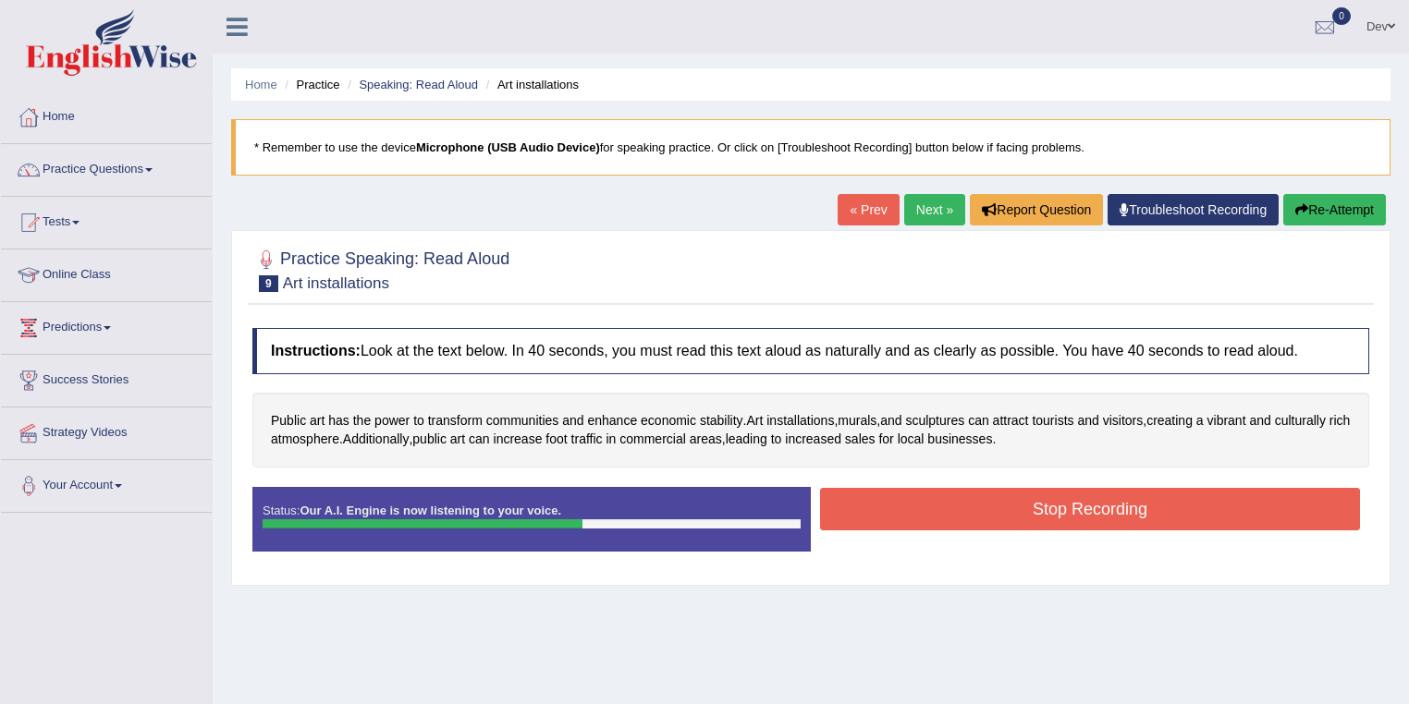
click at [1099, 507] on button "Stop Recording" at bounding box center [1090, 509] width 540 height 43
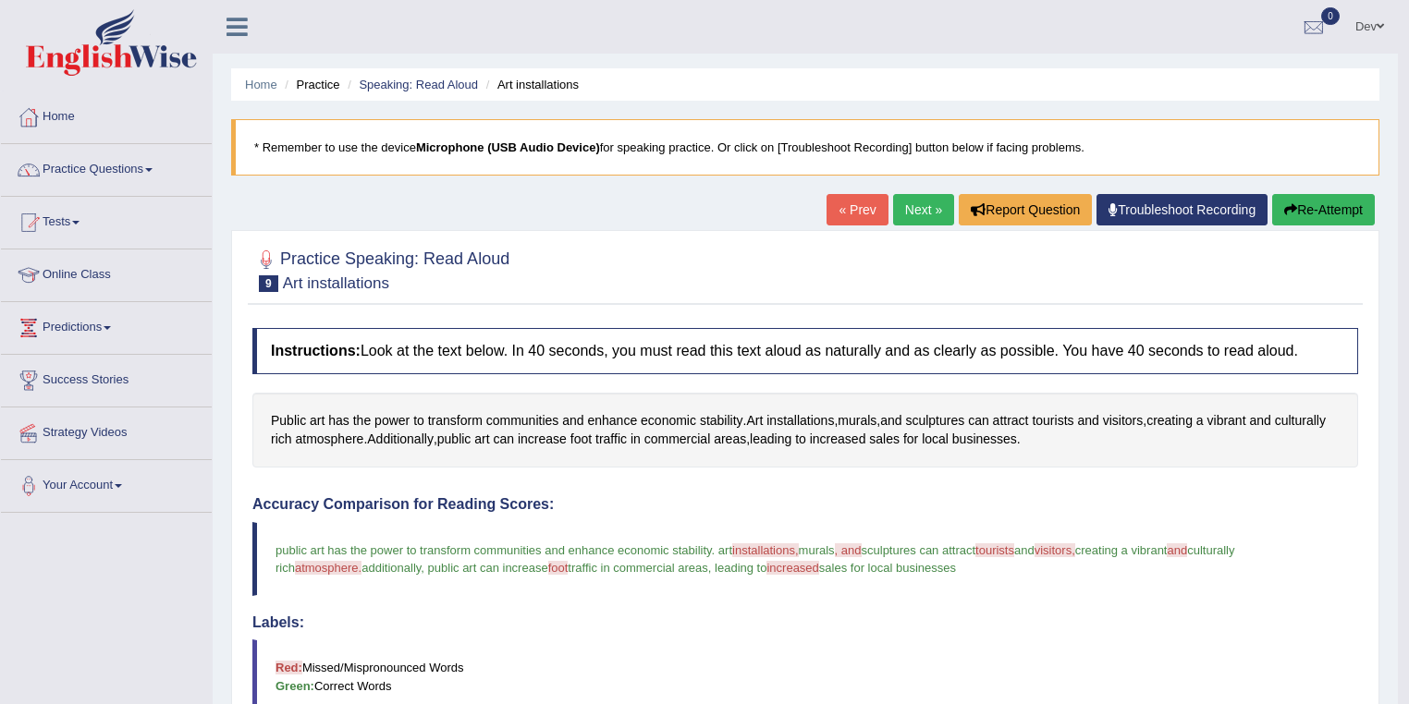
click at [1331, 210] on button "Re-Attempt" at bounding box center [1323, 209] width 103 height 31
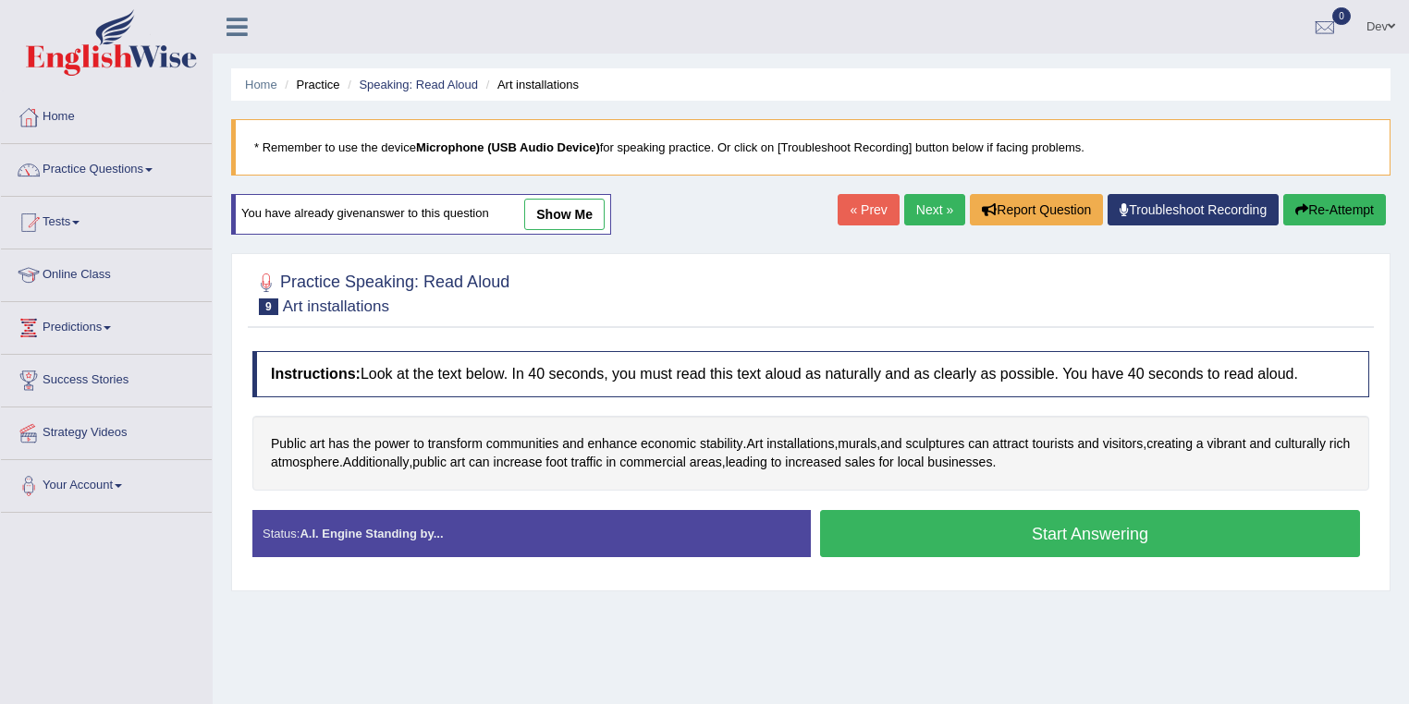
click at [1024, 536] on button "Start Answering" at bounding box center [1090, 533] width 540 height 47
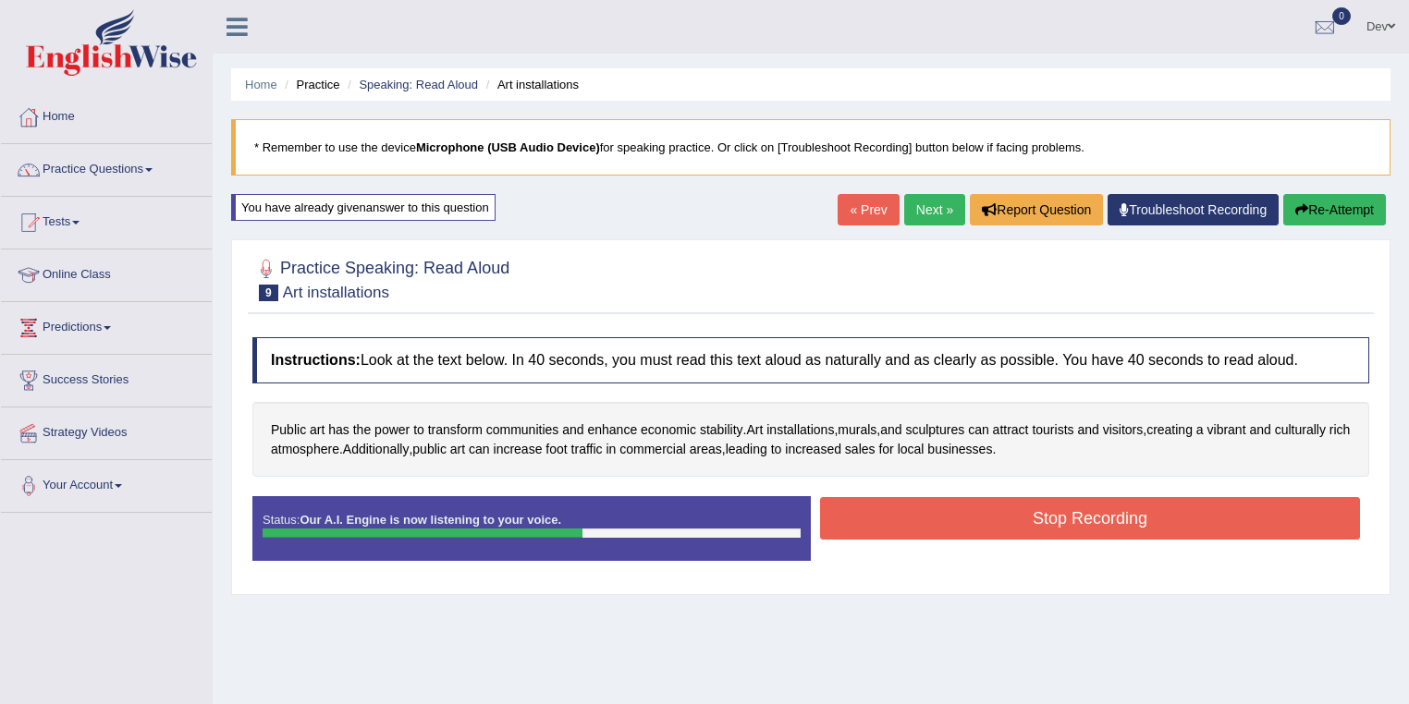
click at [1076, 518] on button "Stop Recording" at bounding box center [1090, 518] width 540 height 43
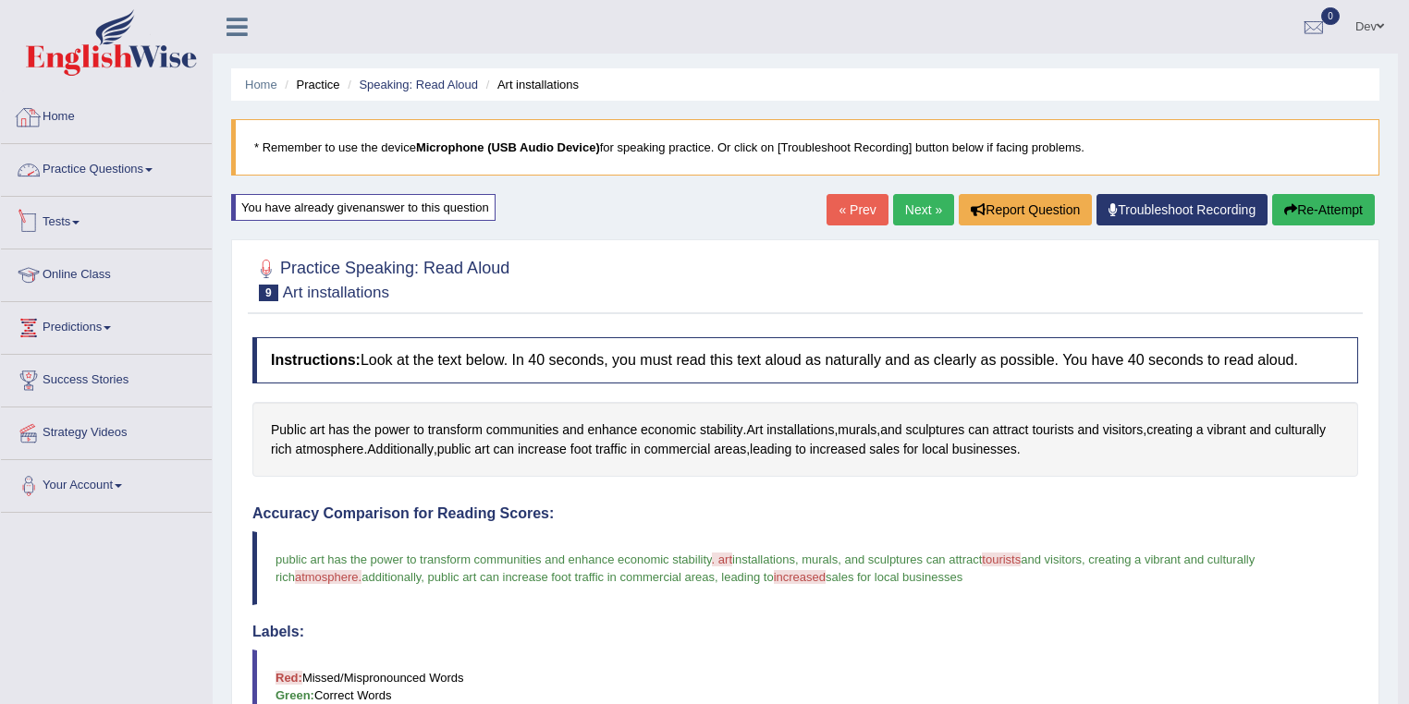
click at [118, 171] on link "Practice Questions" at bounding box center [106, 167] width 211 height 46
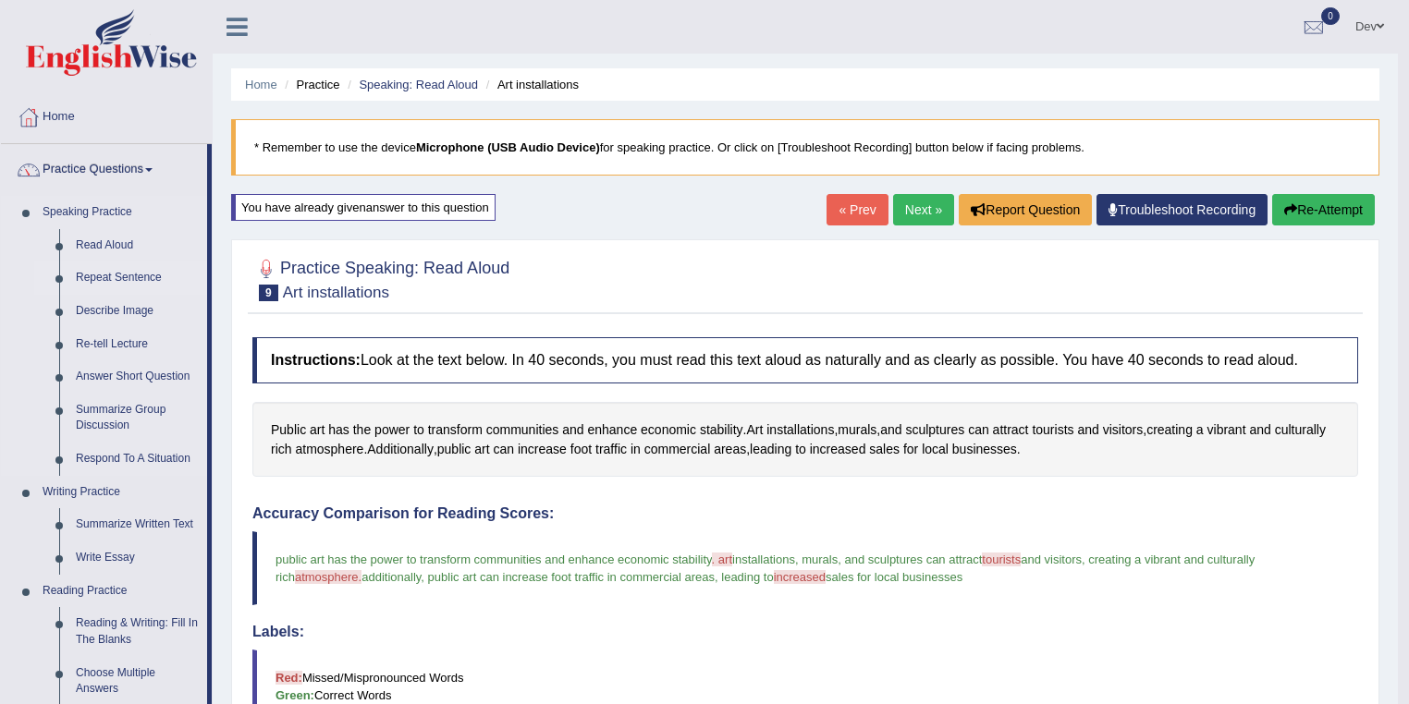
click at [120, 278] on link "Repeat Sentence" at bounding box center [137, 278] width 140 height 33
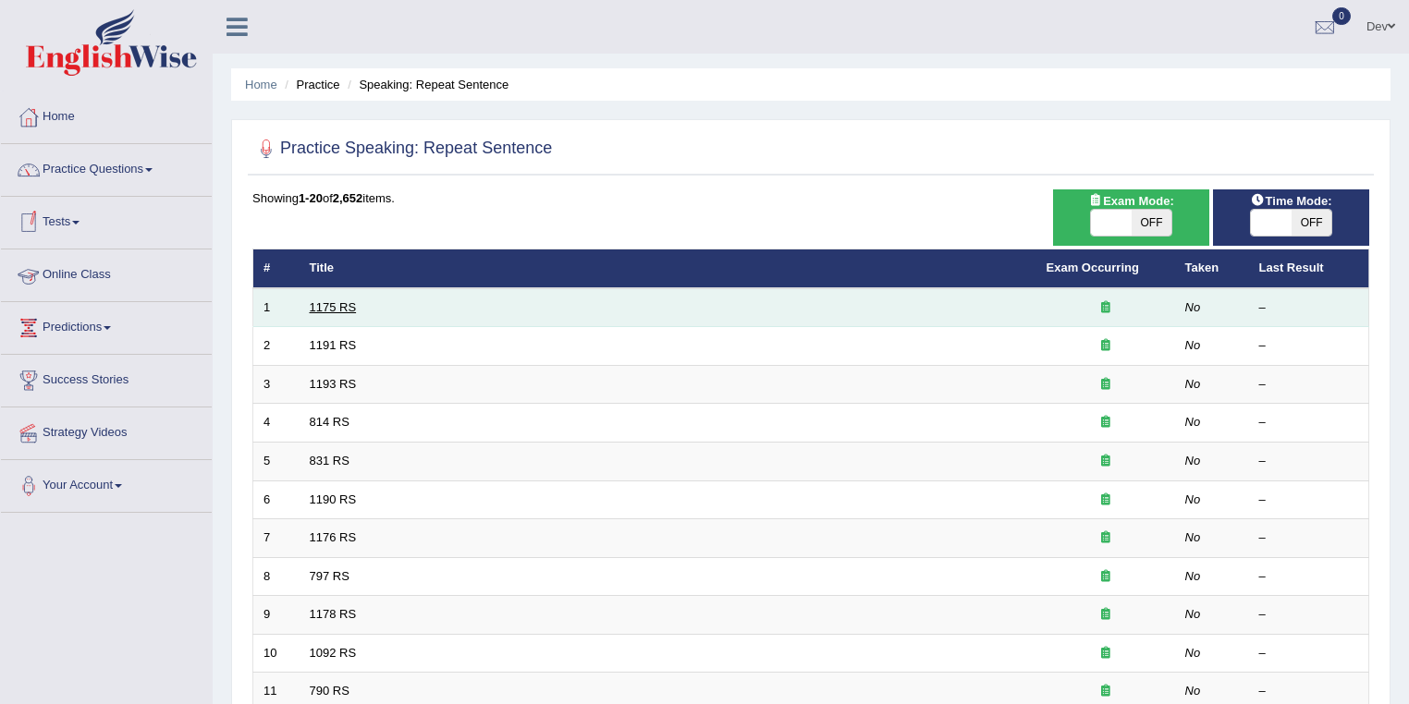
click at [337, 307] on link "1175 RS" at bounding box center [333, 307] width 47 height 14
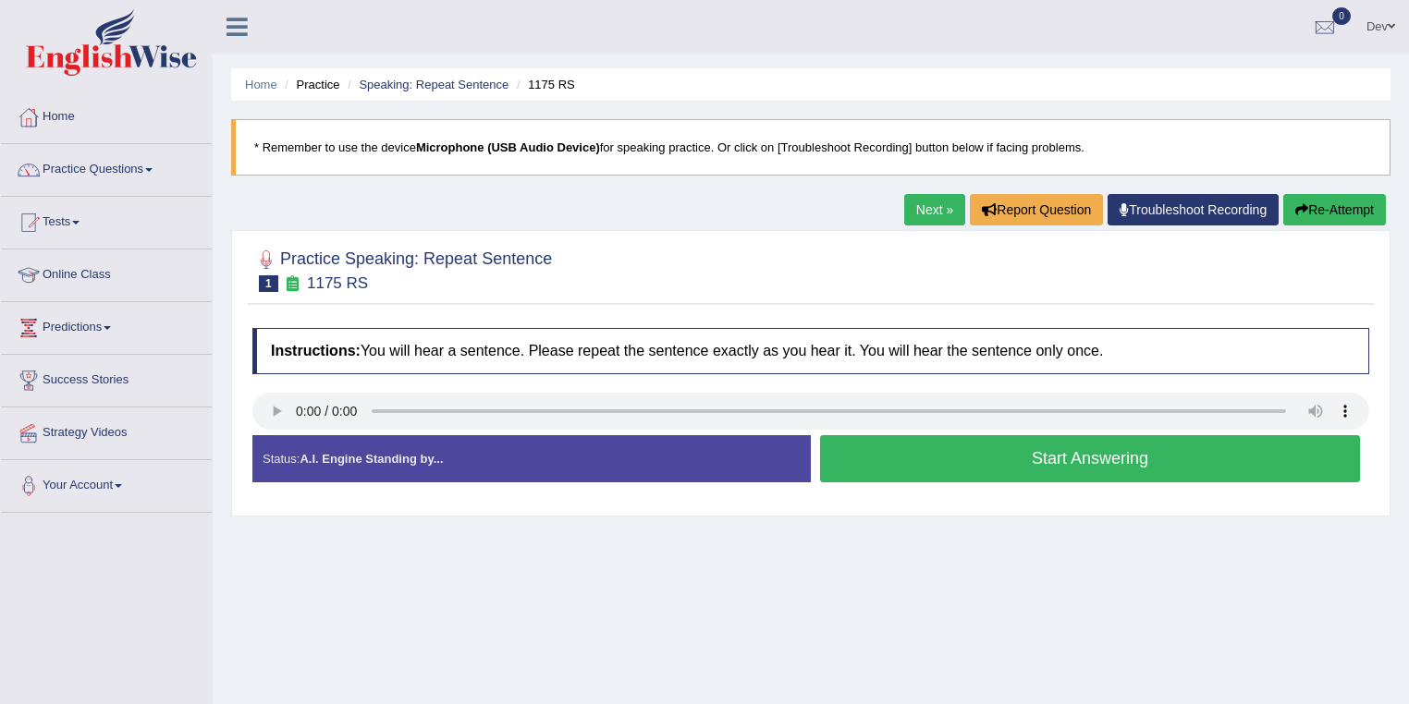
click at [995, 459] on button "Start Answering" at bounding box center [1090, 458] width 540 height 47
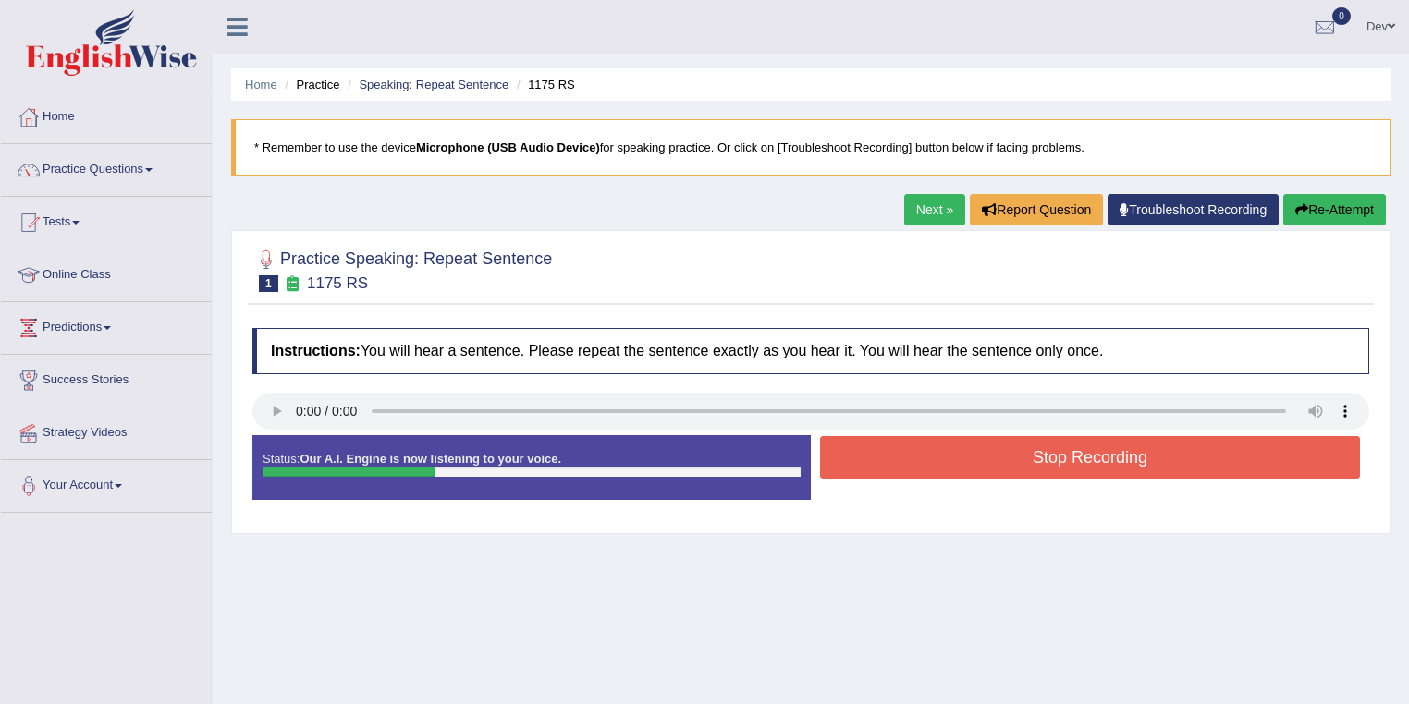
click at [1097, 455] on button "Stop Recording" at bounding box center [1090, 457] width 540 height 43
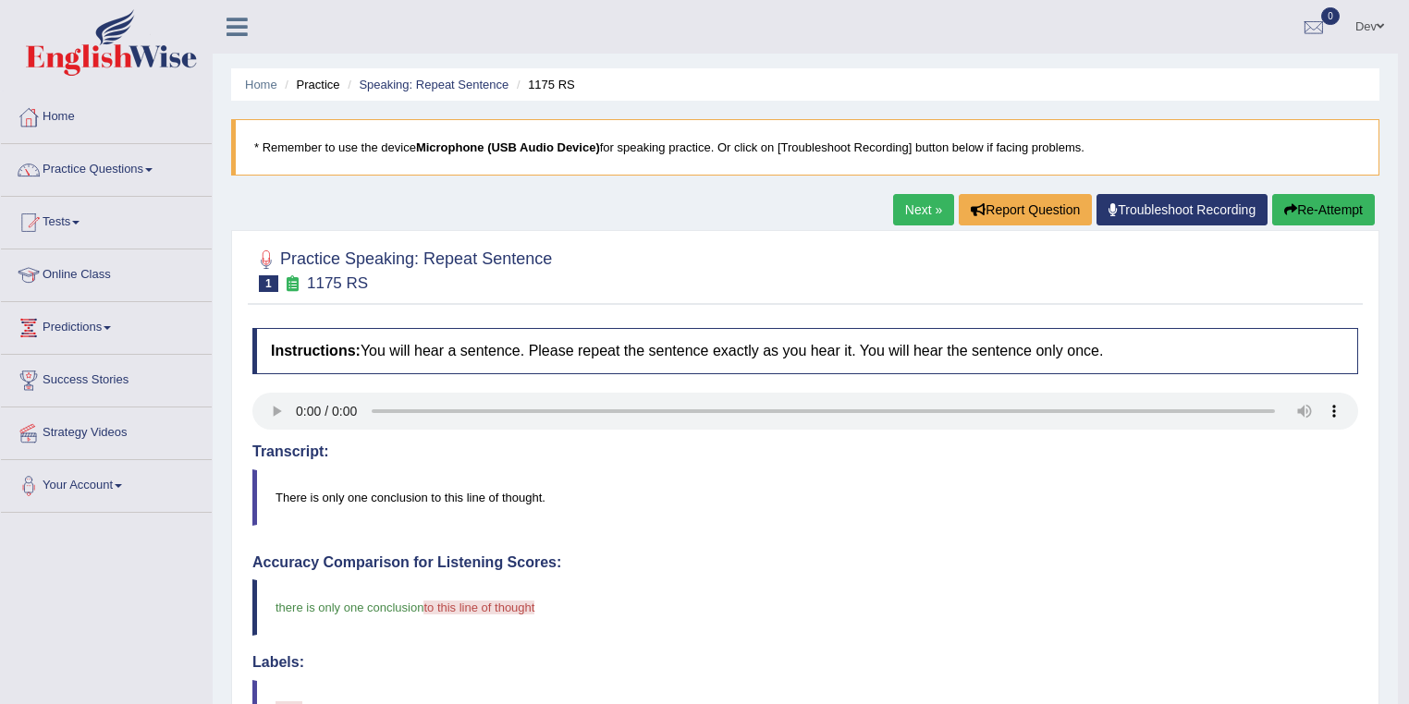
click at [1324, 211] on button "Re-Attempt" at bounding box center [1323, 209] width 103 height 31
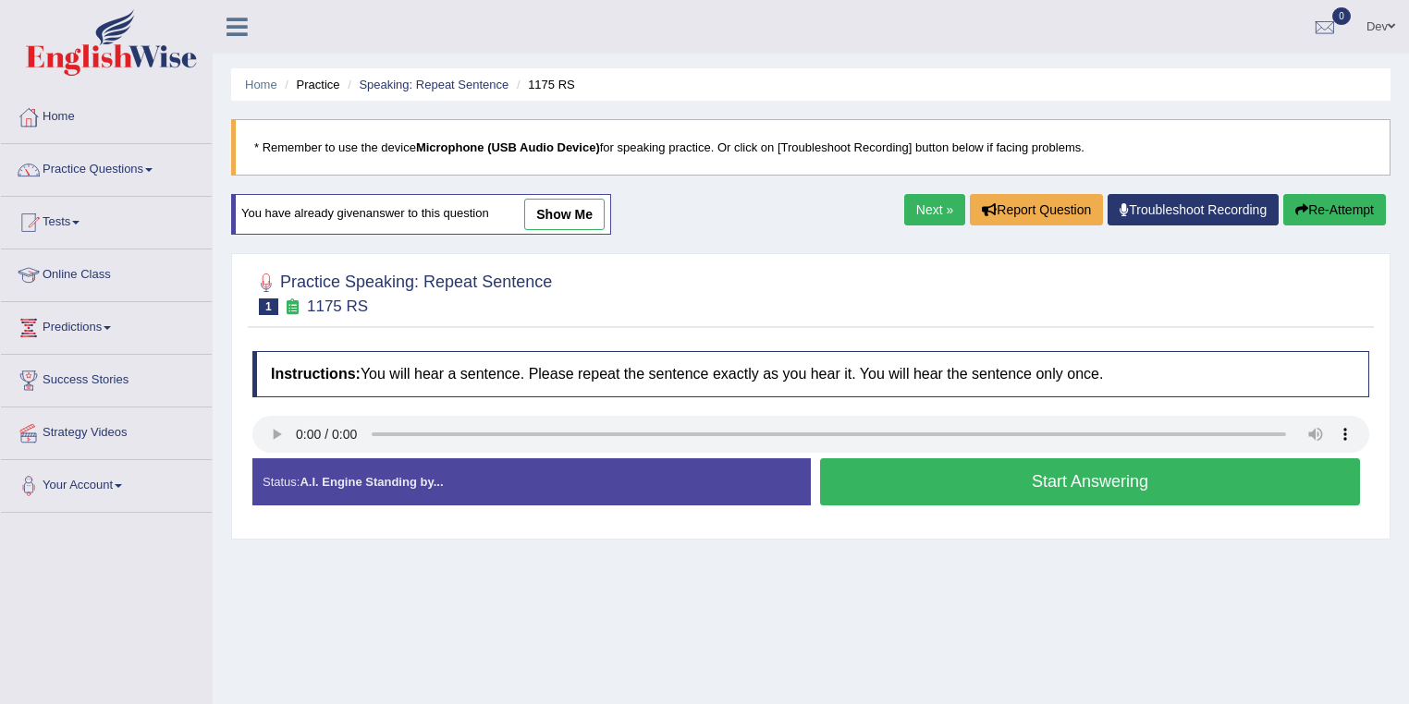
click at [1034, 481] on button "Start Answering" at bounding box center [1090, 482] width 540 height 47
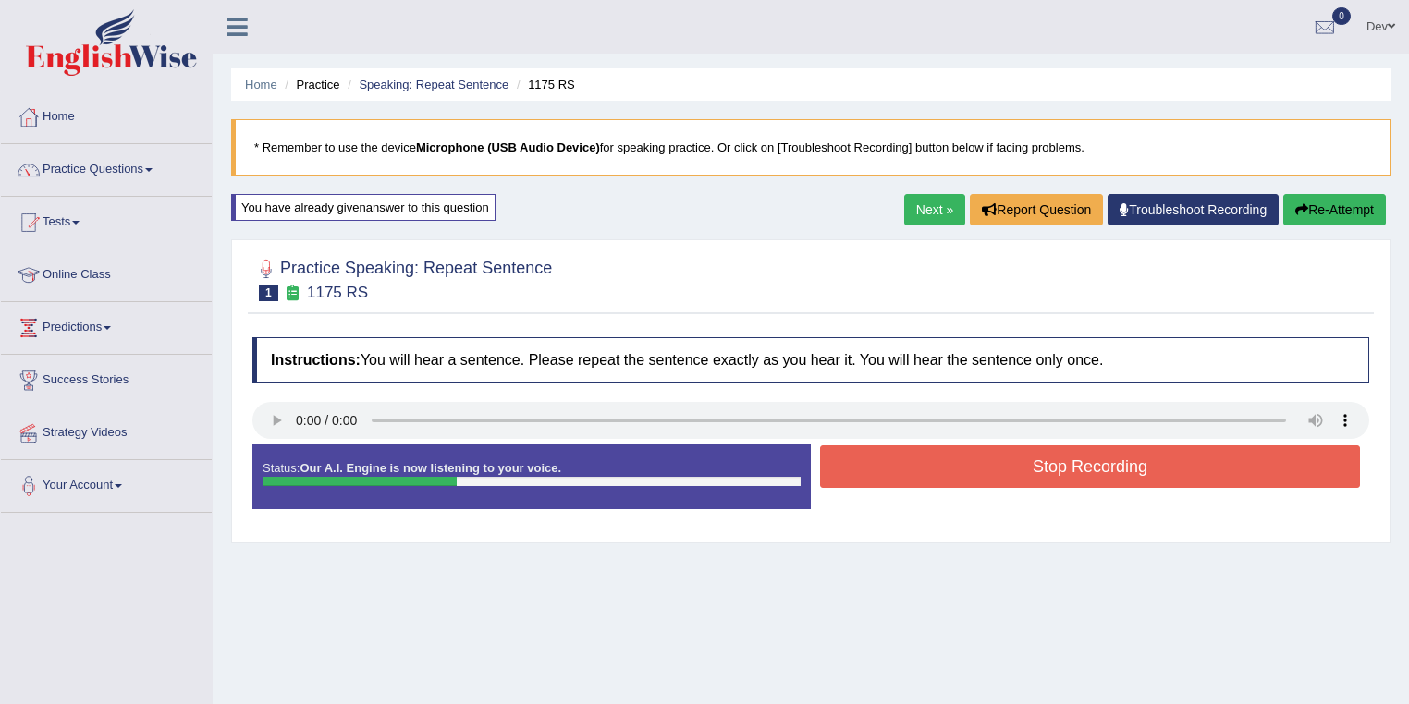
click at [1058, 463] on button "Stop Recording" at bounding box center [1090, 467] width 540 height 43
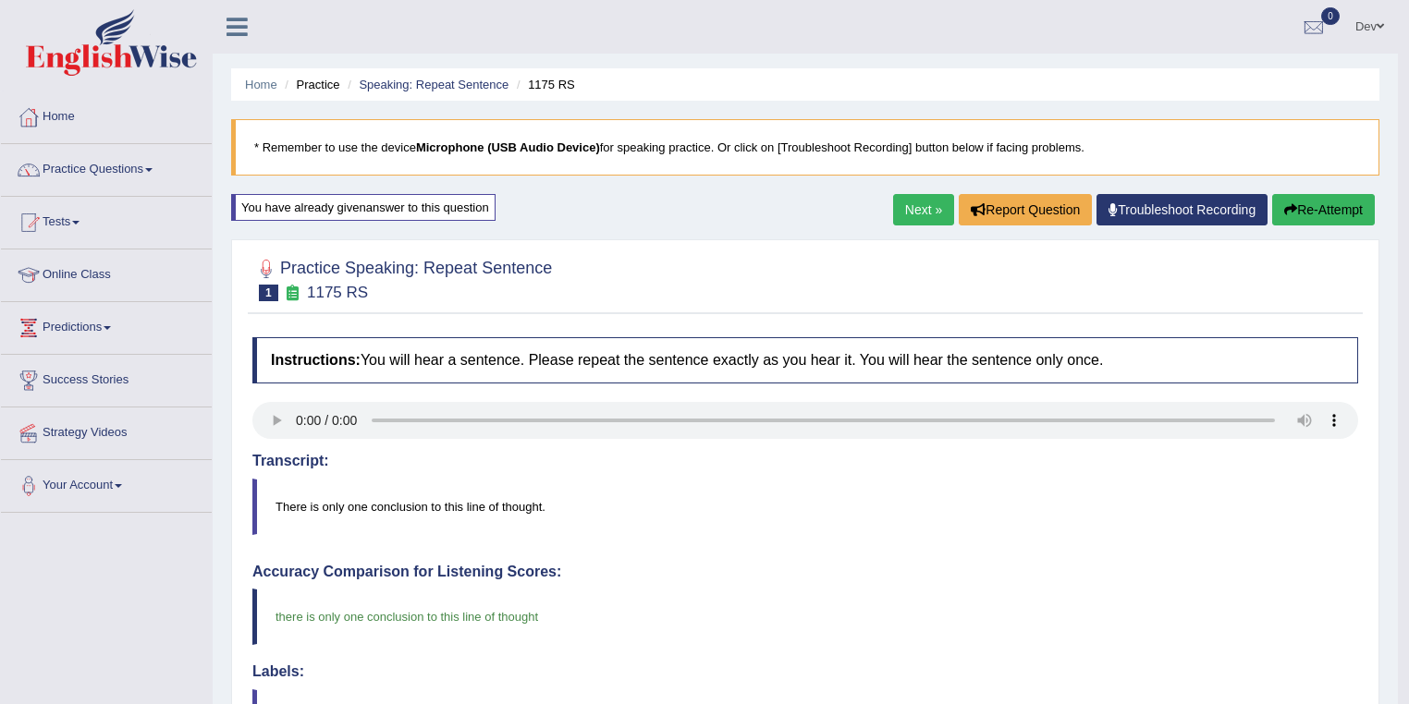
click at [926, 204] on link "Next »" at bounding box center [923, 209] width 61 height 31
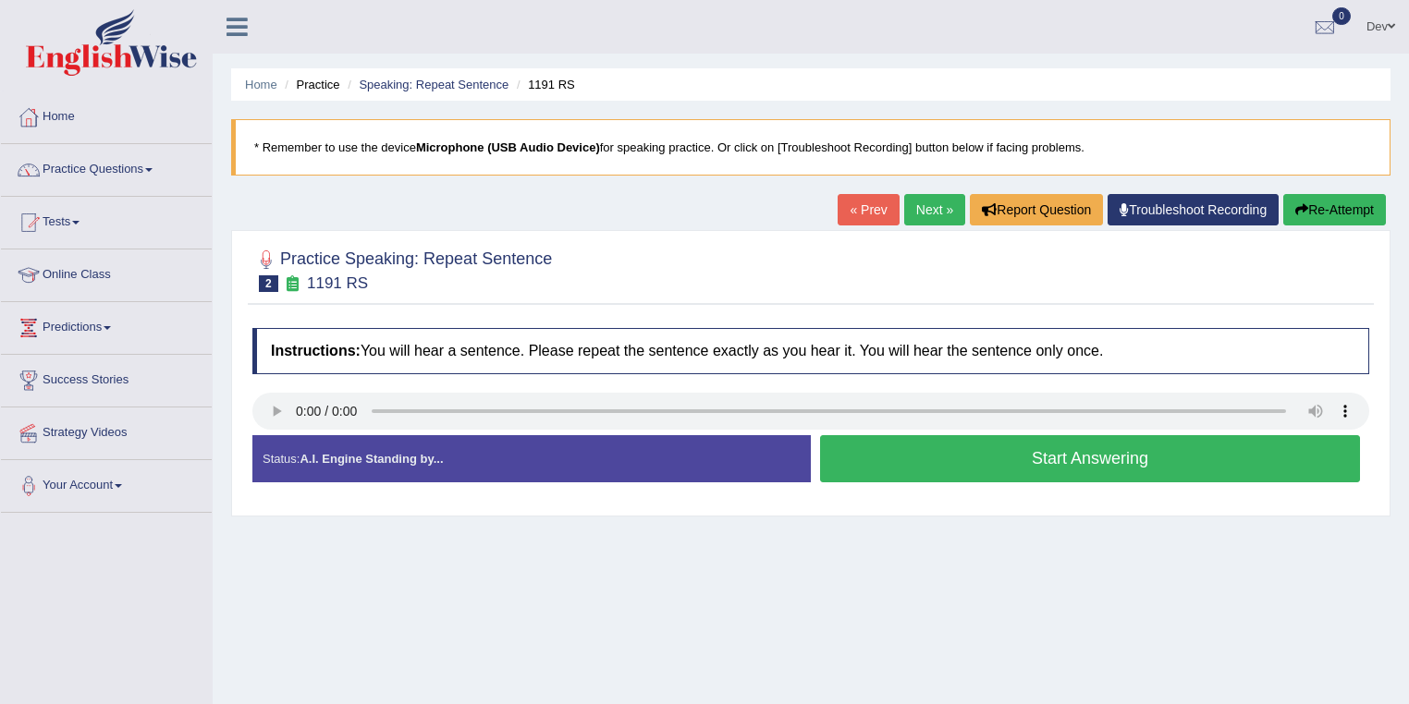
click at [978, 455] on button "Start Answering" at bounding box center [1090, 458] width 540 height 47
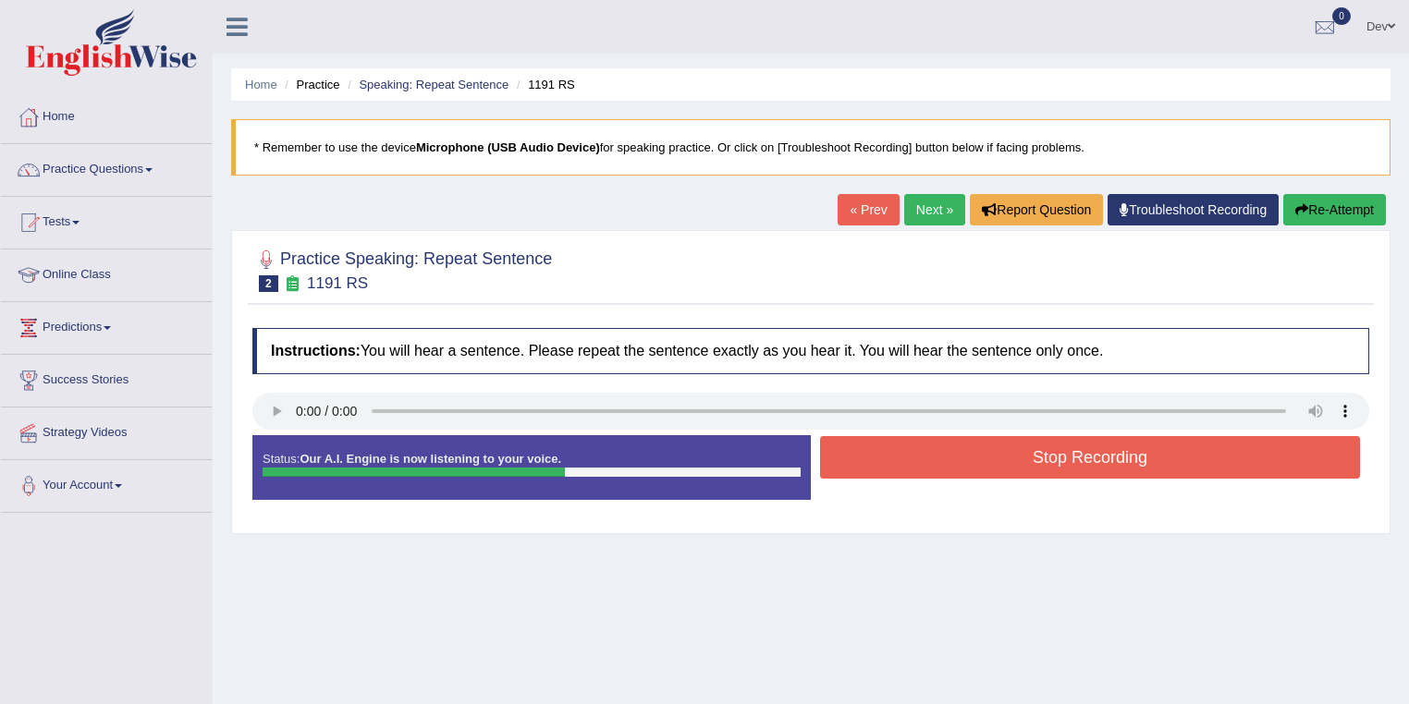
click at [1052, 454] on button "Stop Recording" at bounding box center [1090, 457] width 540 height 43
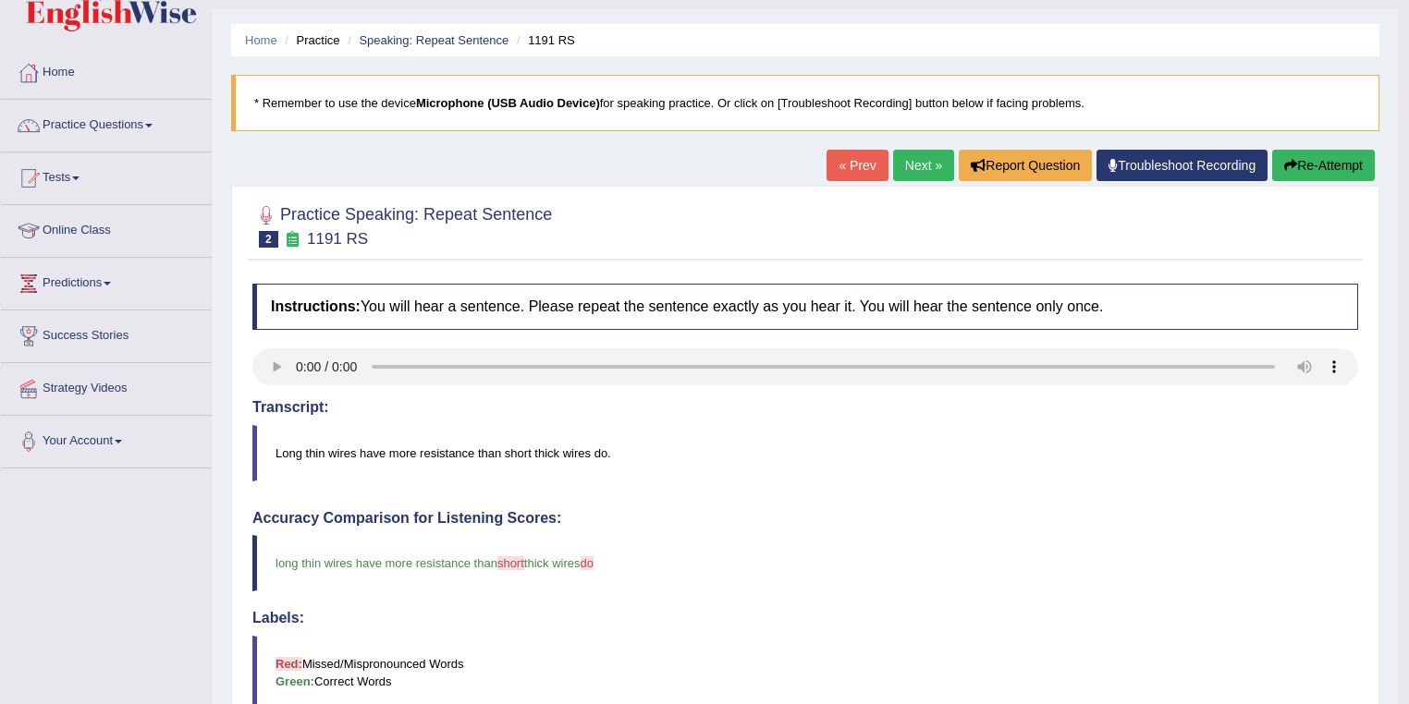
scroll to position [24, 0]
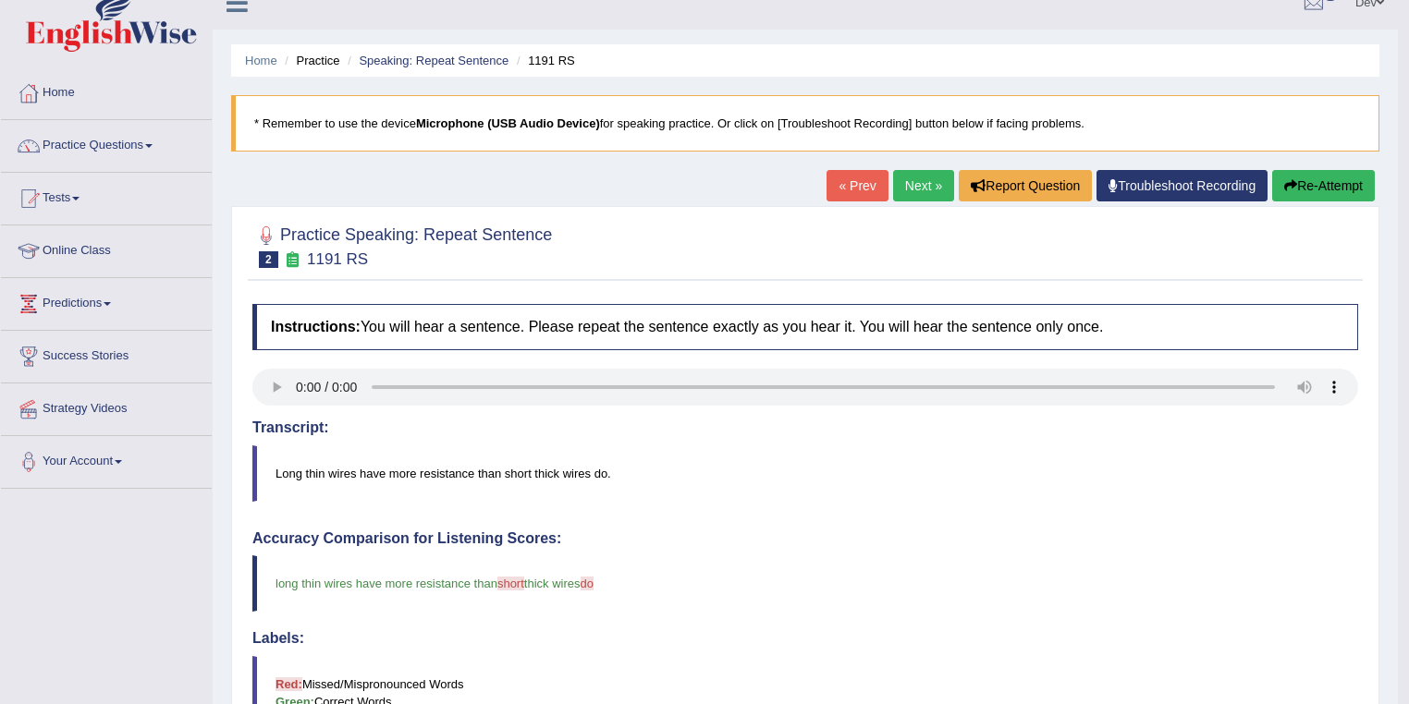
click at [911, 187] on link "Next »" at bounding box center [923, 185] width 61 height 31
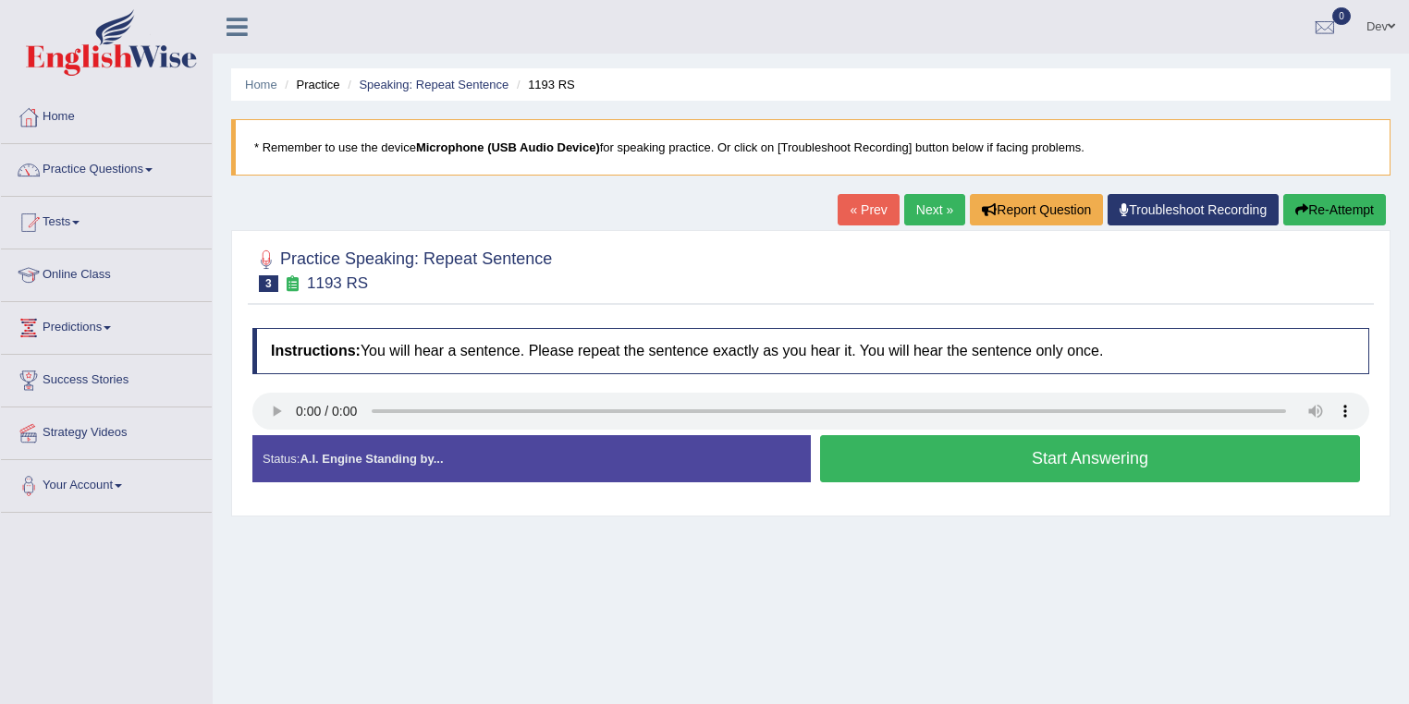
click at [1086, 459] on button "Start Answering" at bounding box center [1090, 458] width 540 height 47
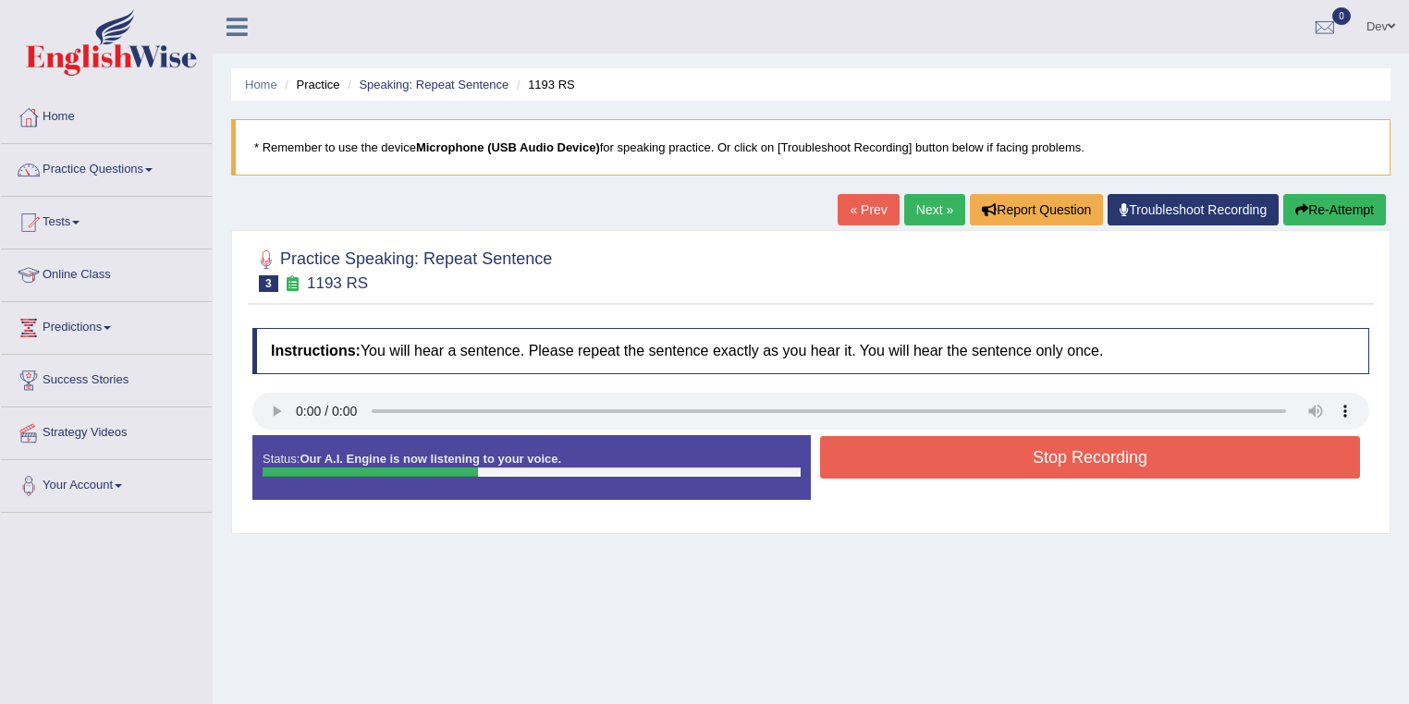
click at [1047, 449] on button "Stop Recording" at bounding box center [1090, 457] width 540 height 43
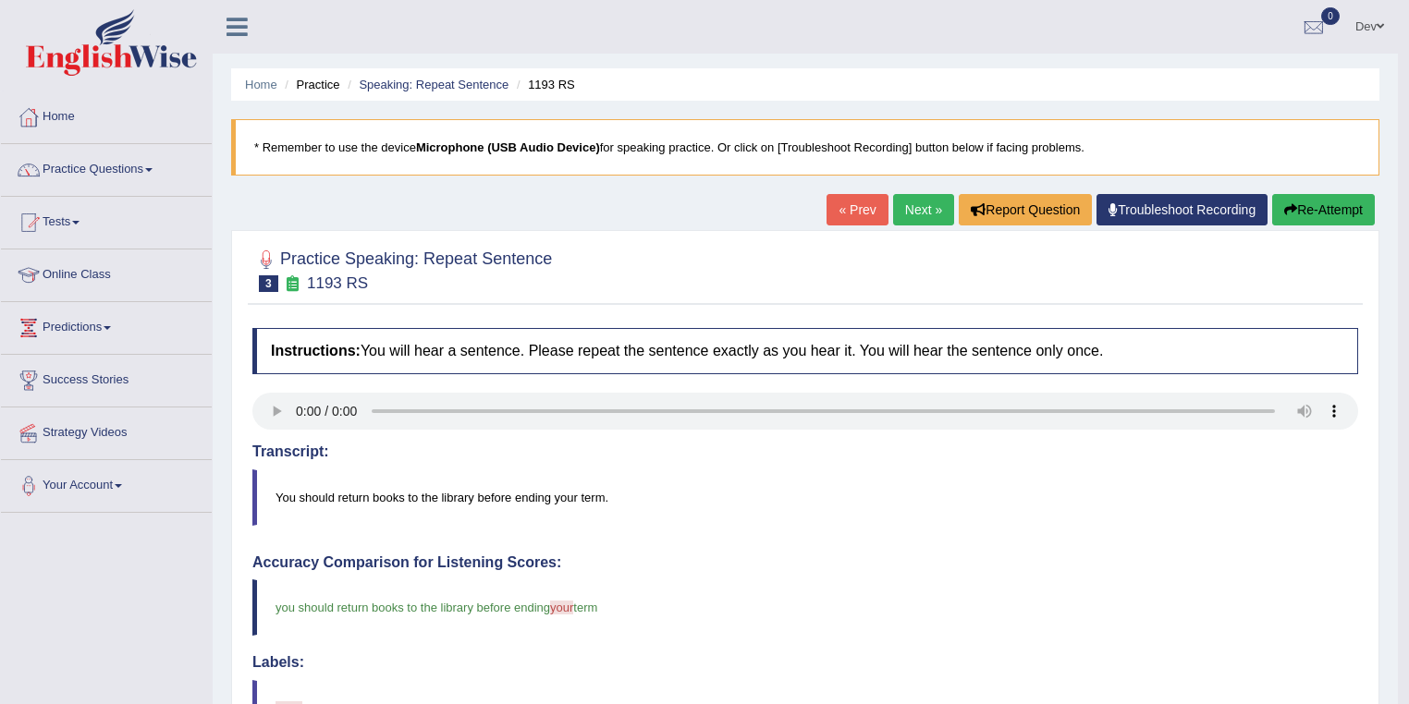
click at [921, 205] on link "Next »" at bounding box center [923, 209] width 61 height 31
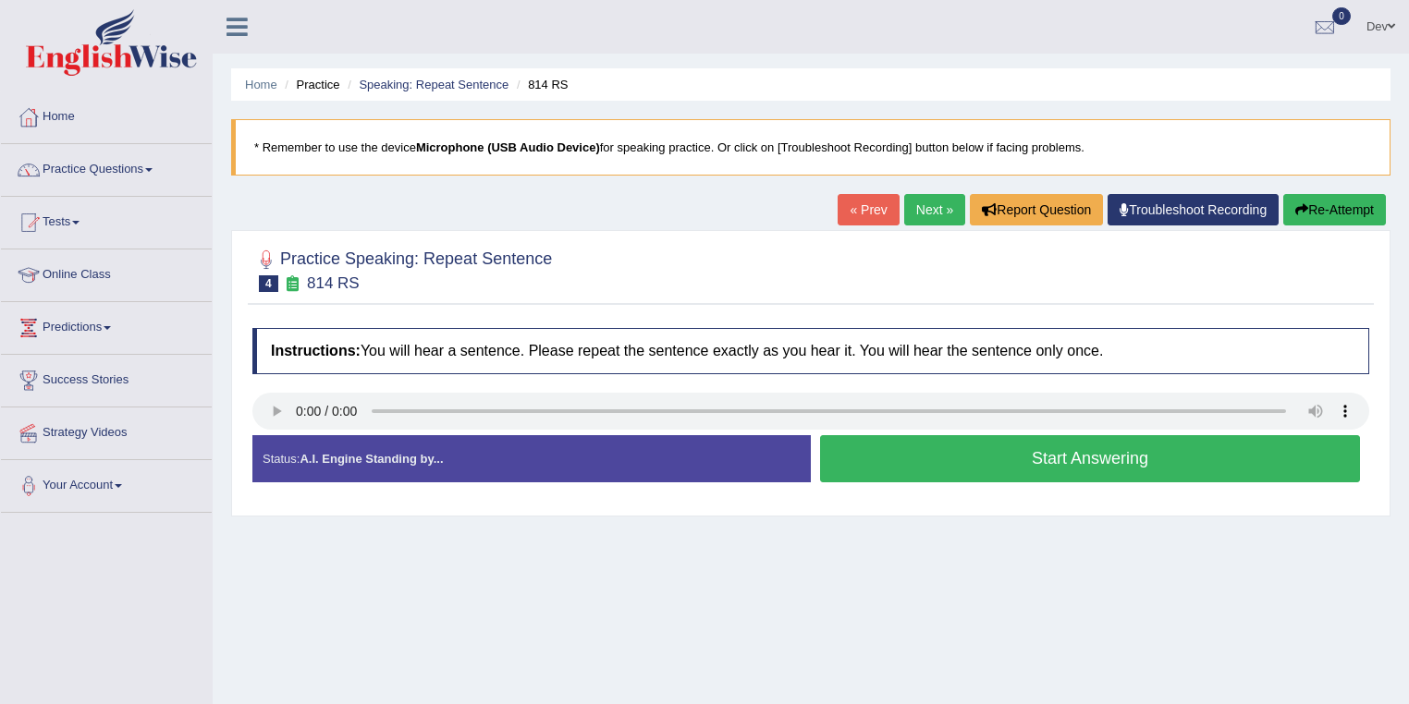
click at [1061, 459] on button "Start Answering" at bounding box center [1090, 458] width 540 height 47
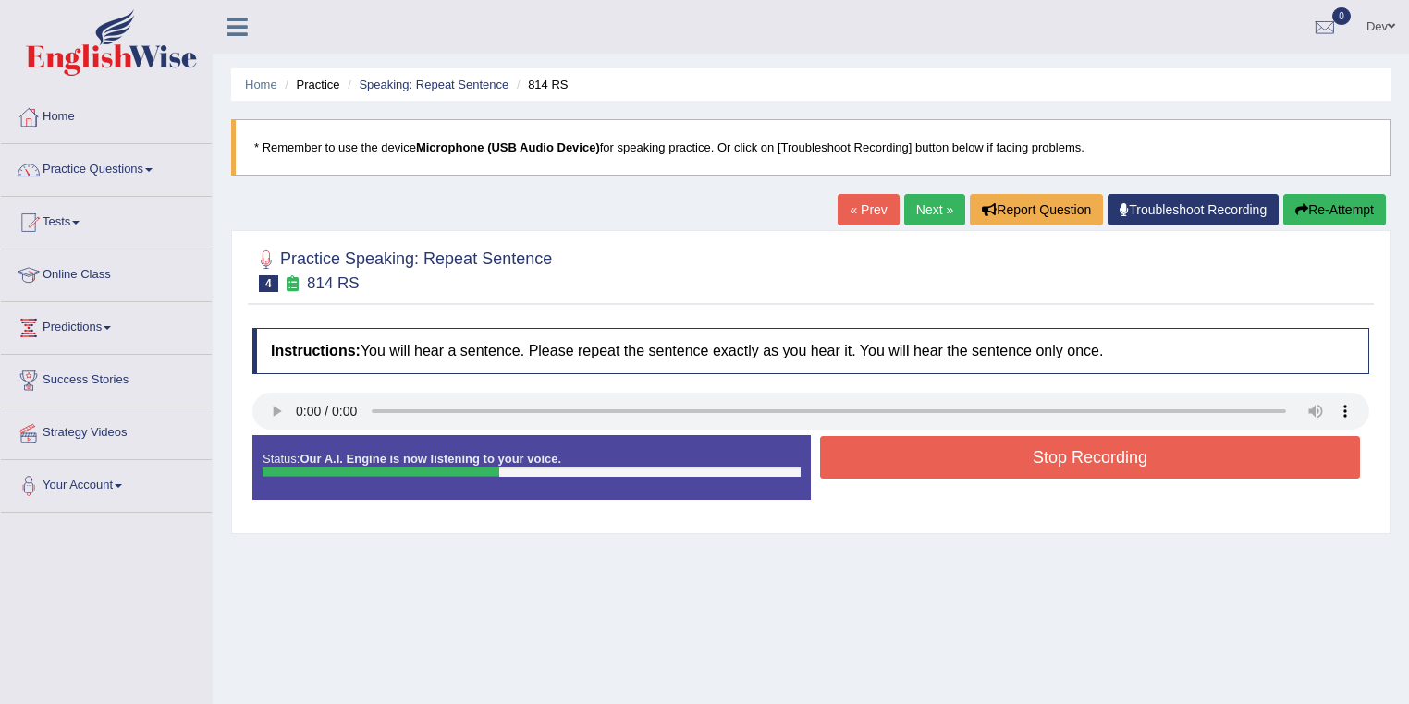
click at [1032, 451] on button "Stop Recording" at bounding box center [1090, 457] width 540 height 43
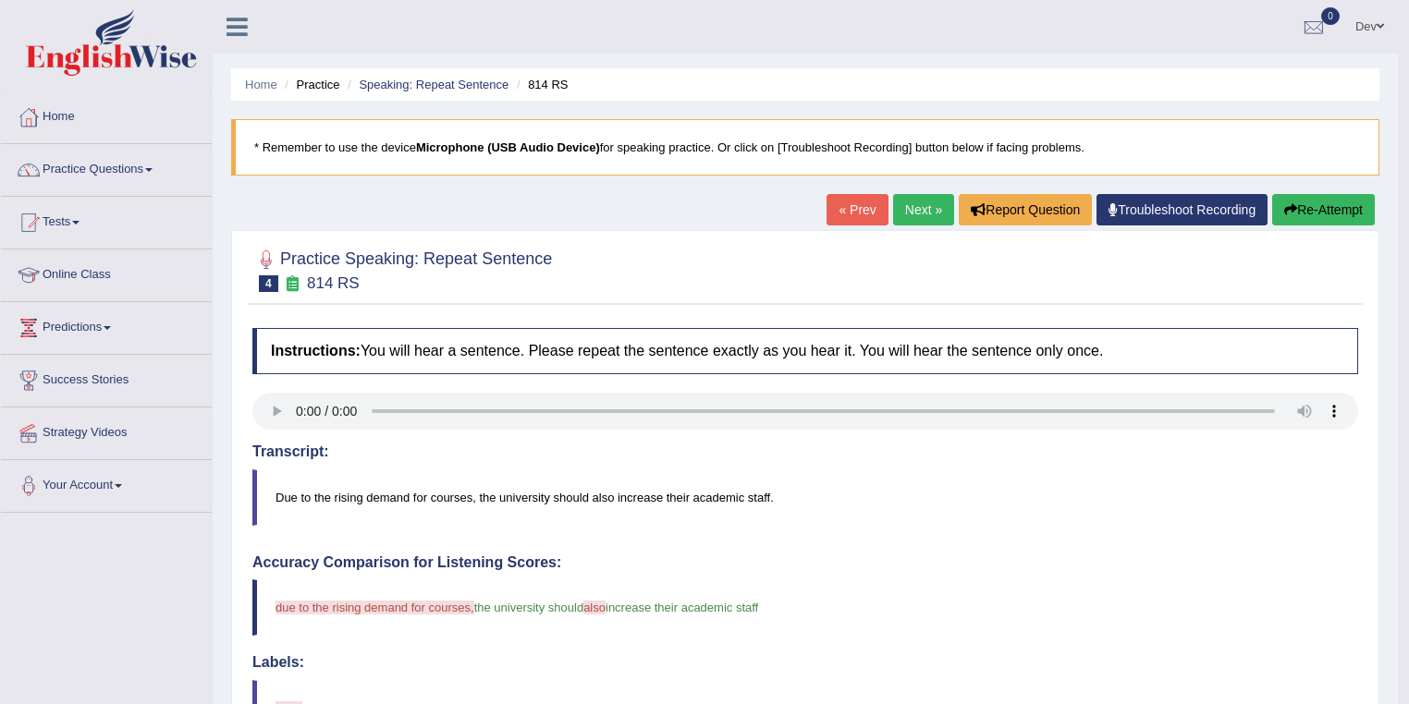
click at [913, 210] on link "Next »" at bounding box center [923, 209] width 61 height 31
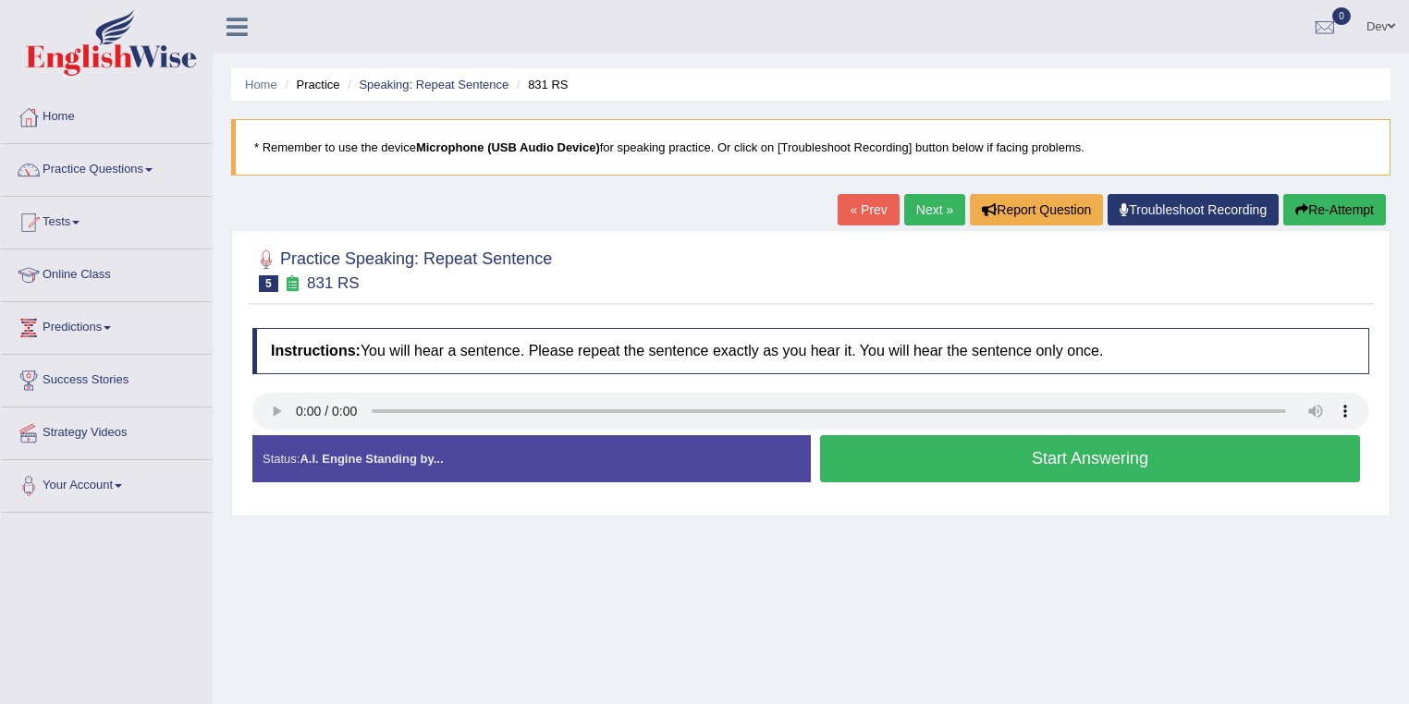
click at [1075, 458] on button "Start Answering" at bounding box center [1090, 458] width 540 height 47
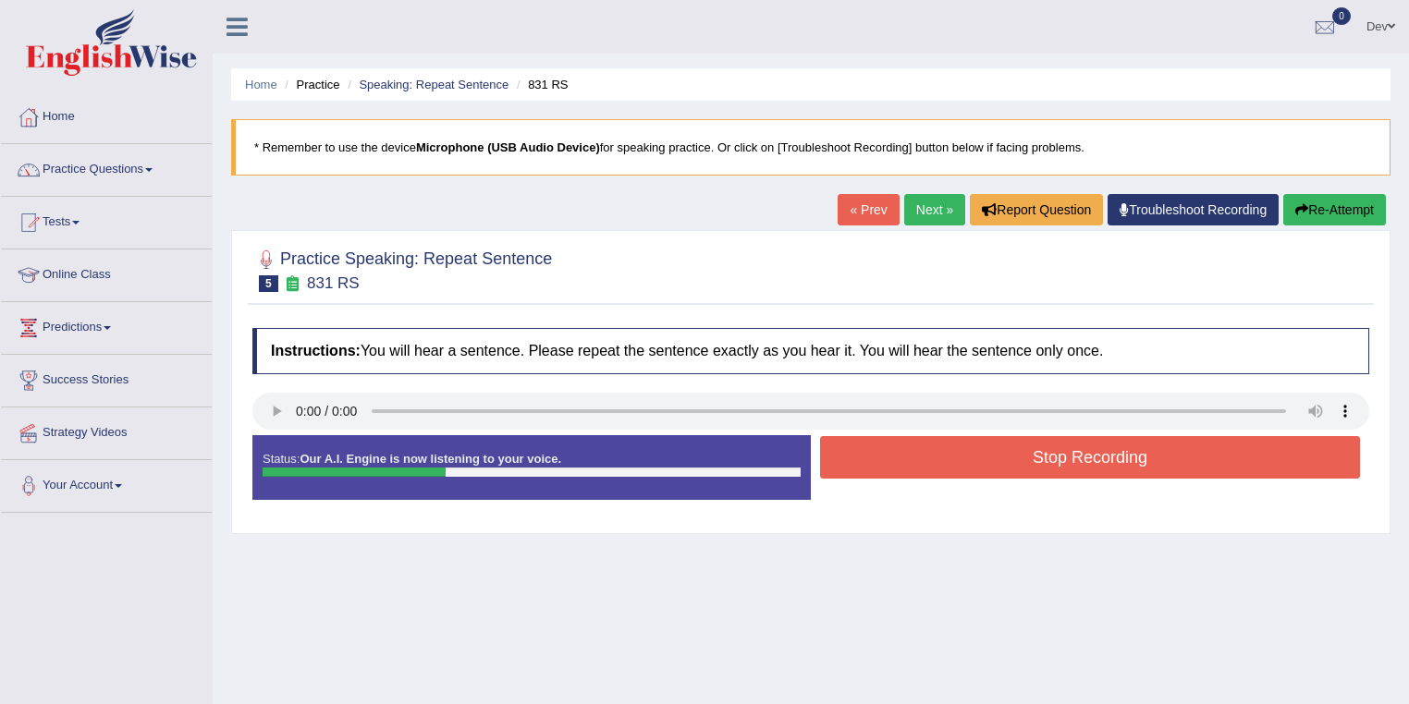
click at [1041, 455] on button "Stop Recording" at bounding box center [1090, 457] width 540 height 43
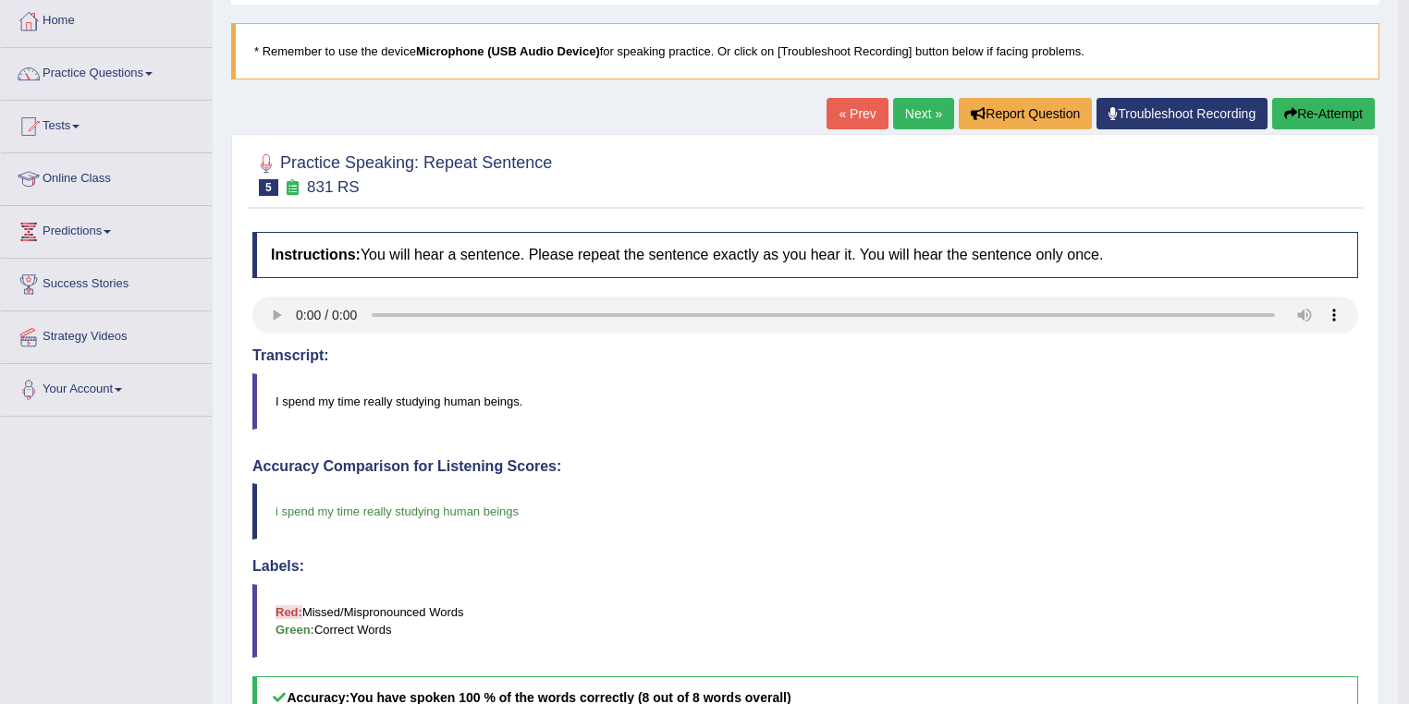
scroll to position [74, 0]
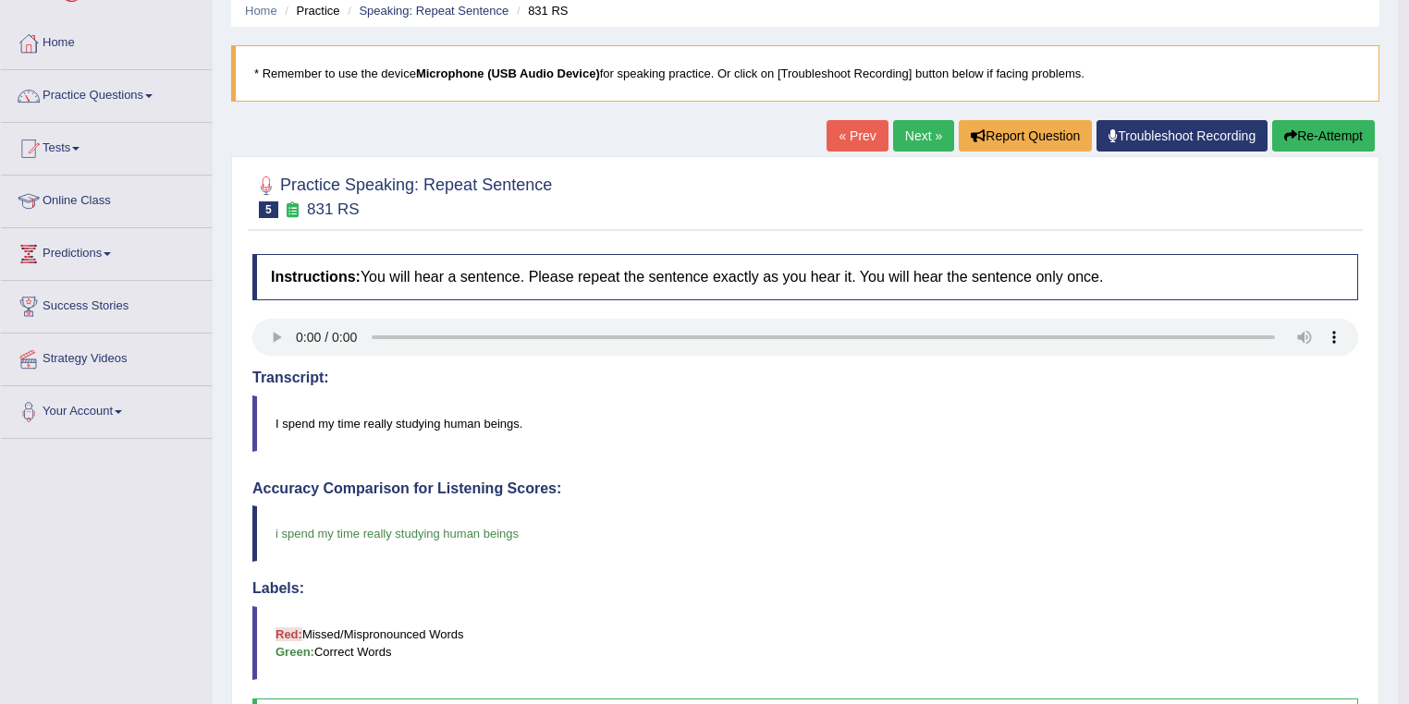
click at [913, 130] on link "Next »" at bounding box center [923, 135] width 61 height 31
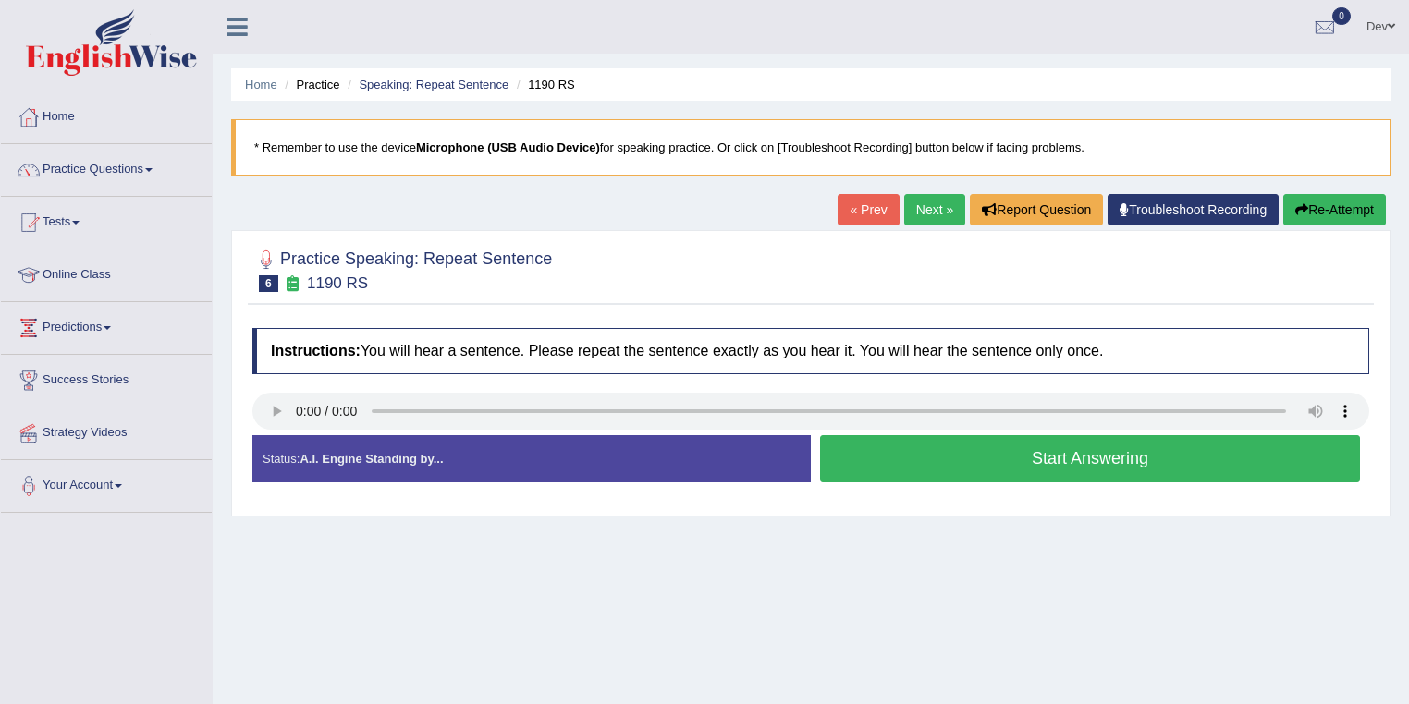
click at [924, 206] on link "Next »" at bounding box center [934, 209] width 61 height 31
click at [1065, 458] on button "Start Answering" at bounding box center [1090, 458] width 540 height 47
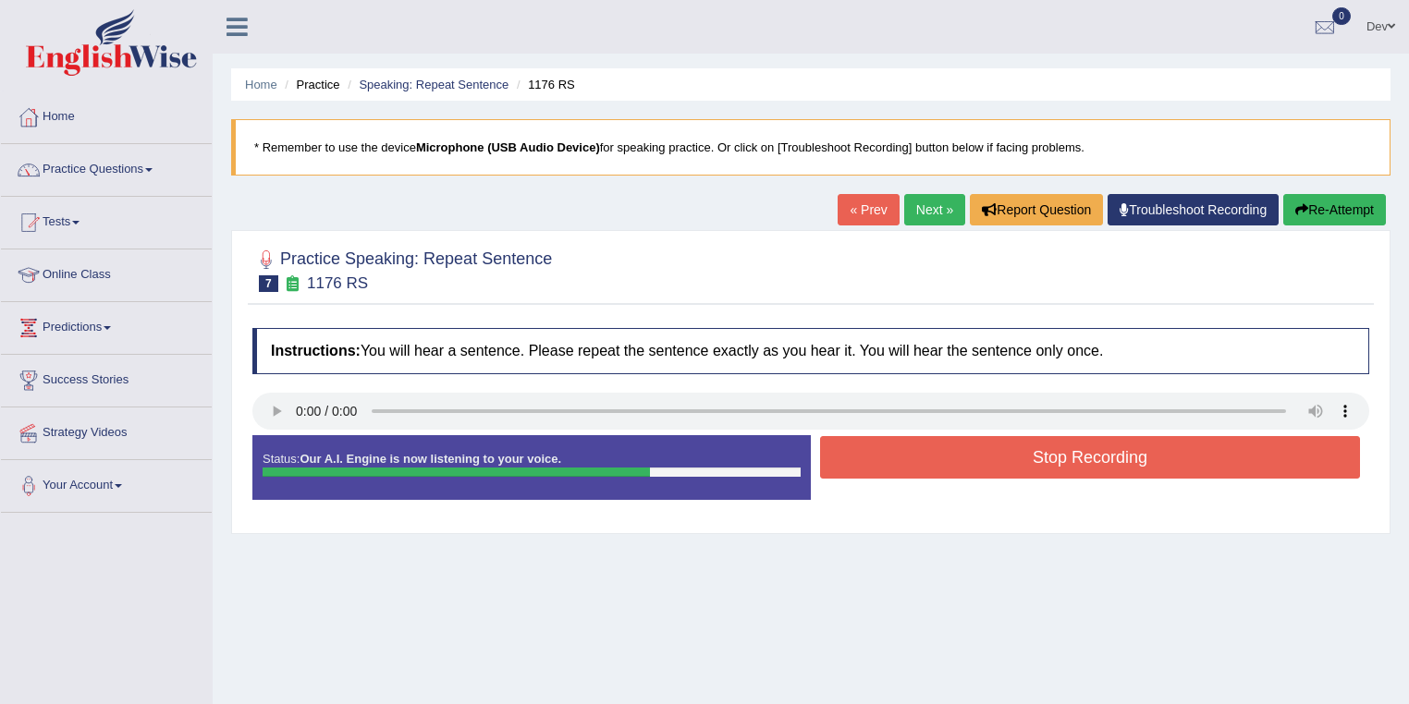
click at [969, 451] on button "Stop Recording" at bounding box center [1090, 457] width 540 height 43
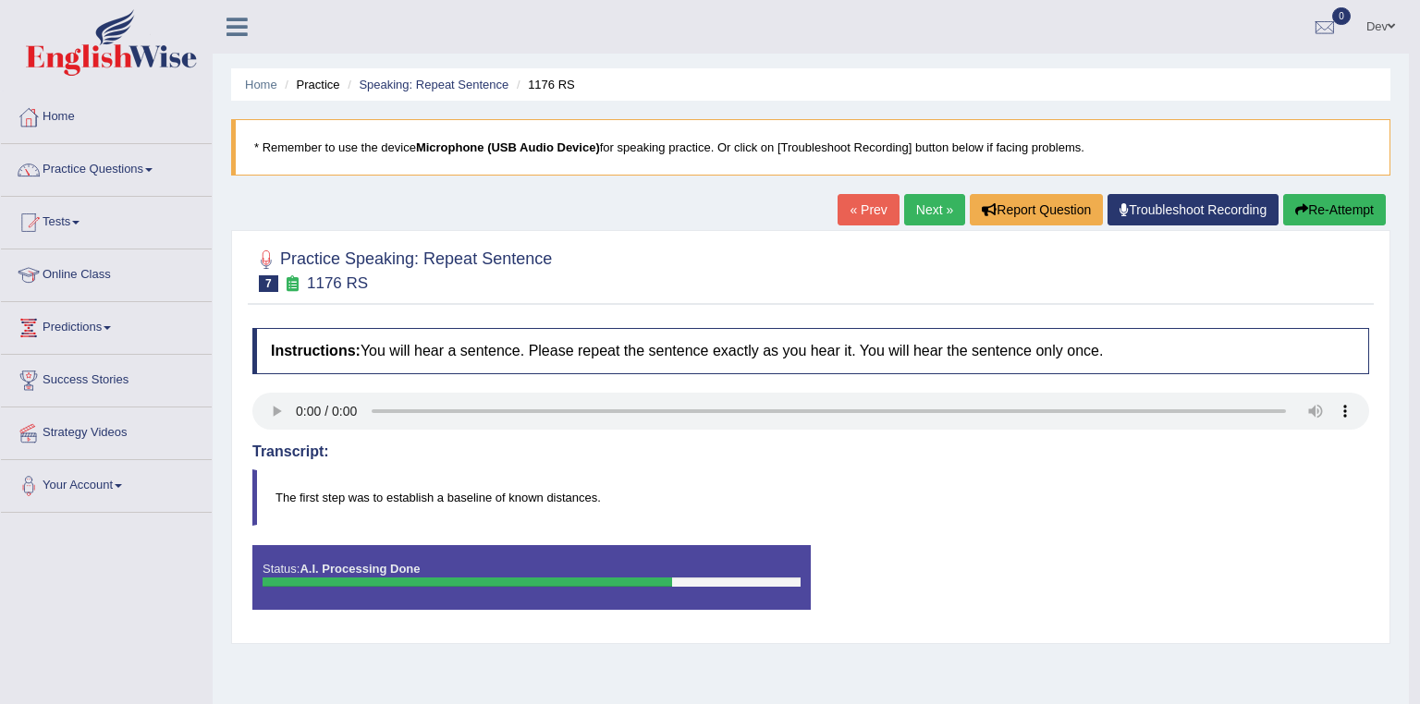
click at [273, 407] on body "Toggle navigation Home Practice Questions Speaking Practice Read Aloud Repeat S…" at bounding box center [710, 352] width 1420 height 704
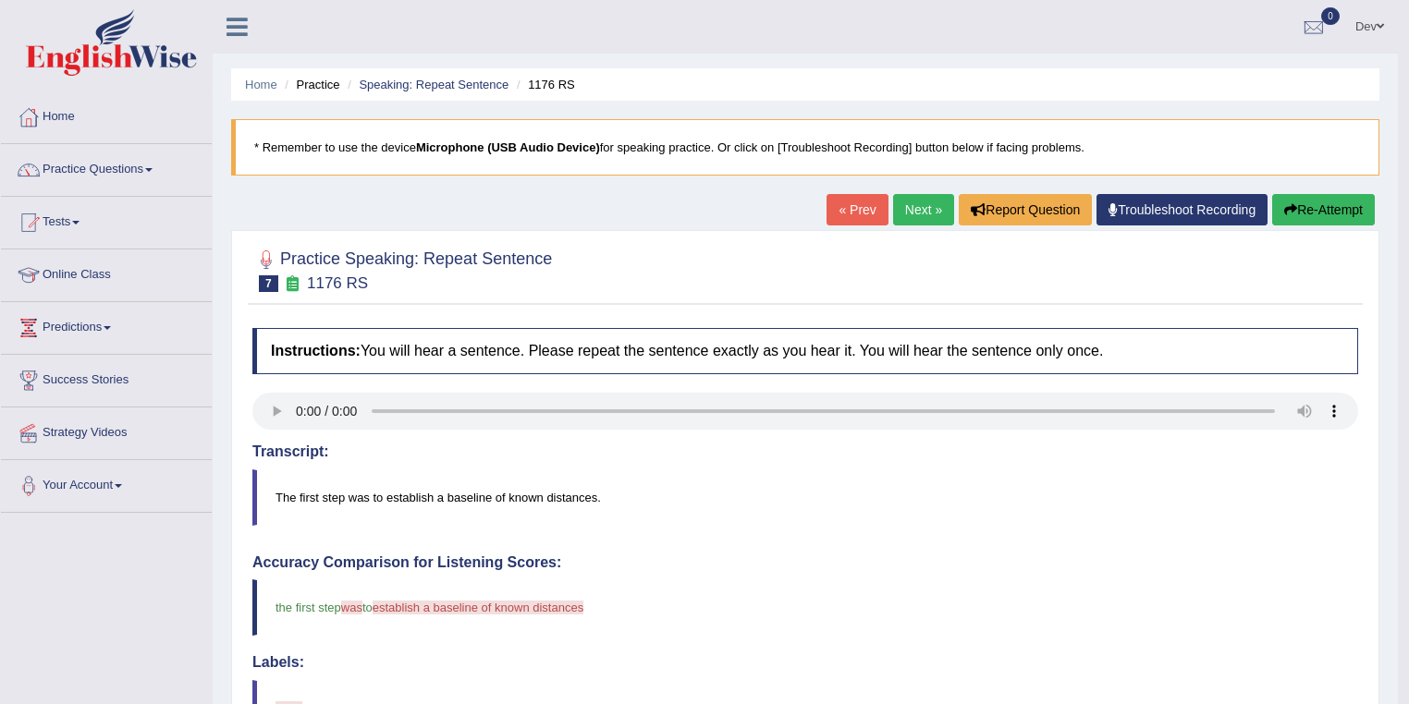
click at [1302, 208] on button "Re-Attempt" at bounding box center [1323, 209] width 103 height 31
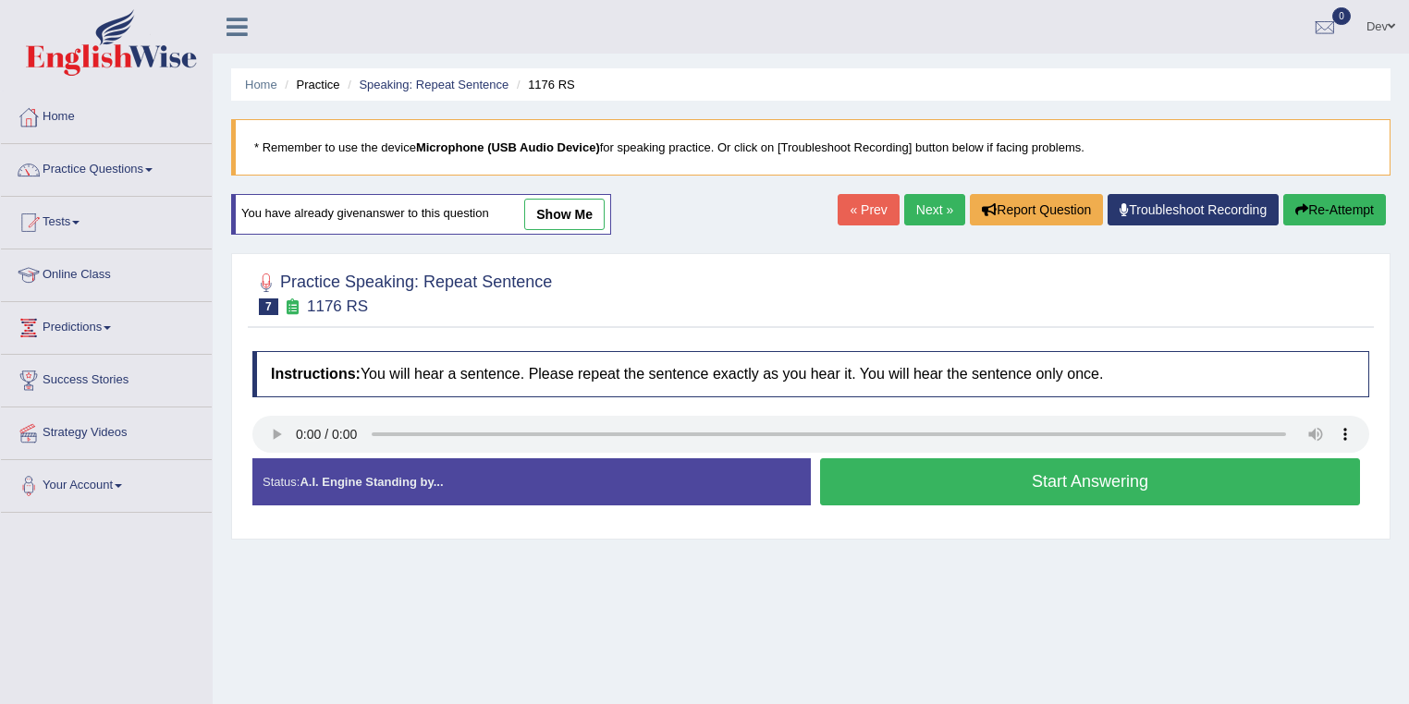
click at [1029, 477] on button "Start Answering" at bounding box center [1090, 482] width 540 height 47
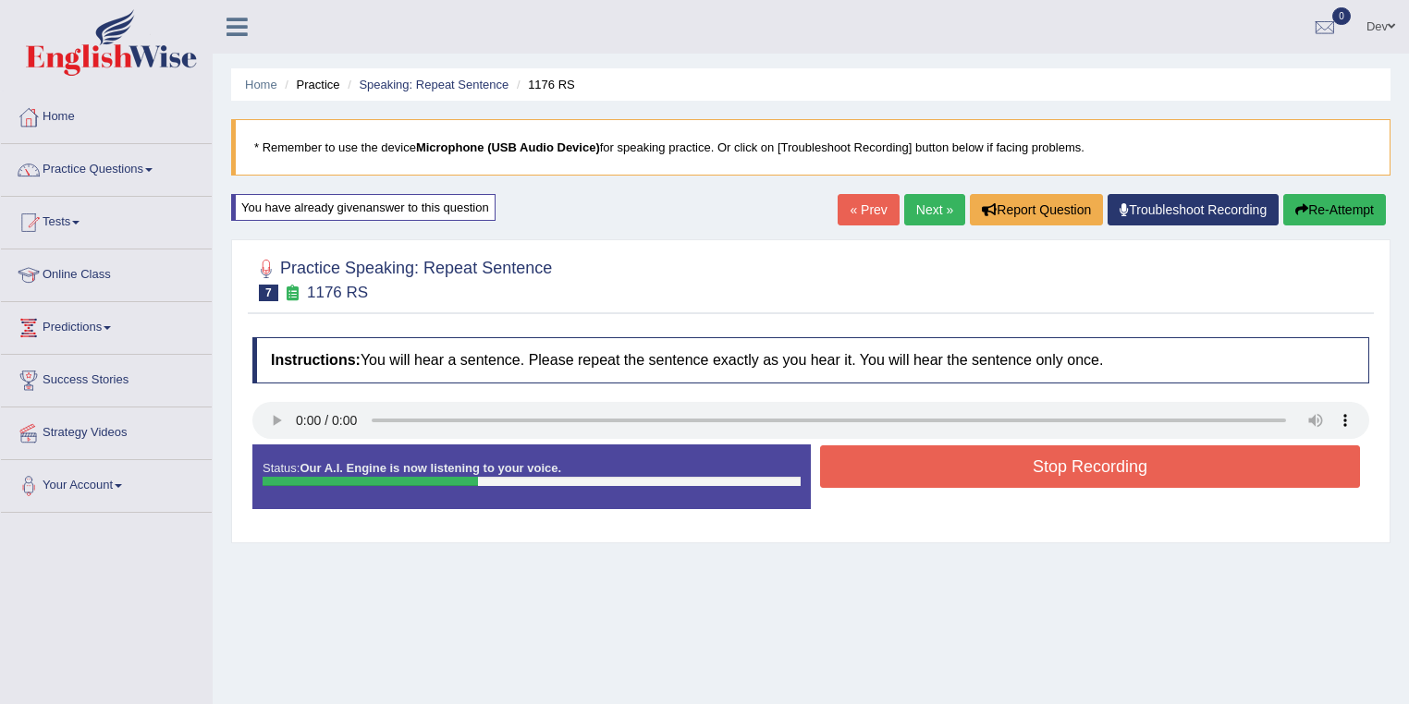
click at [1055, 465] on button "Stop Recording" at bounding box center [1090, 467] width 540 height 43
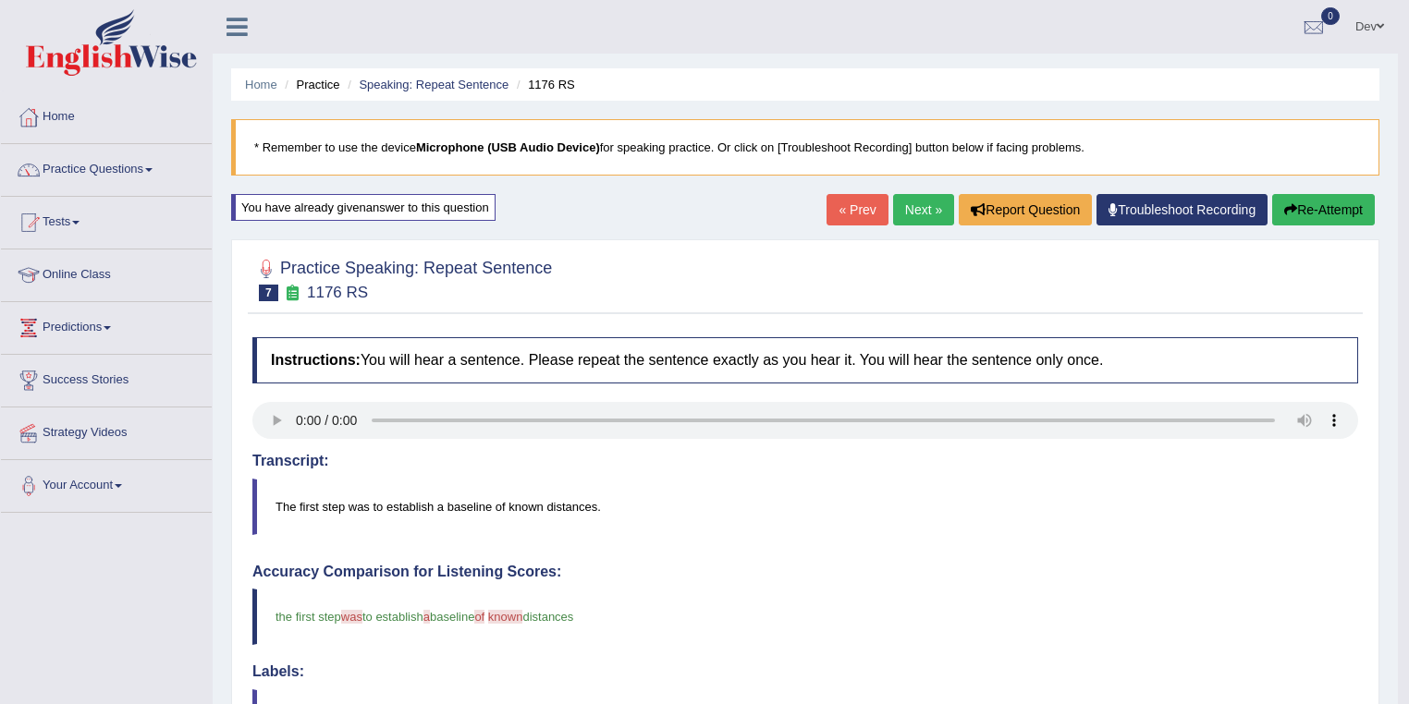
click at [917, 211] on link "Next »" at bounding box center [923, 209] width 61 height 31
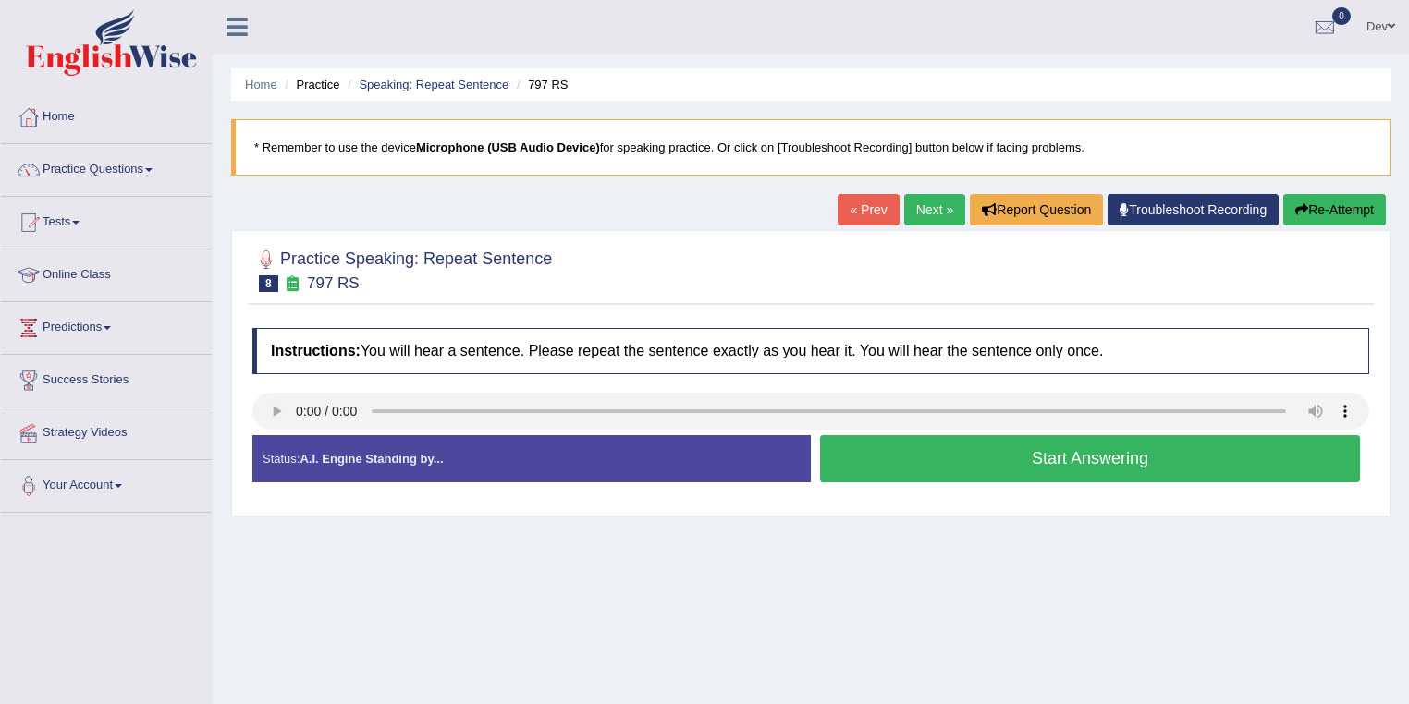
click at [1065, 458] on button "Start Answering" at bounding box center [1090, 458] width 540 height 47
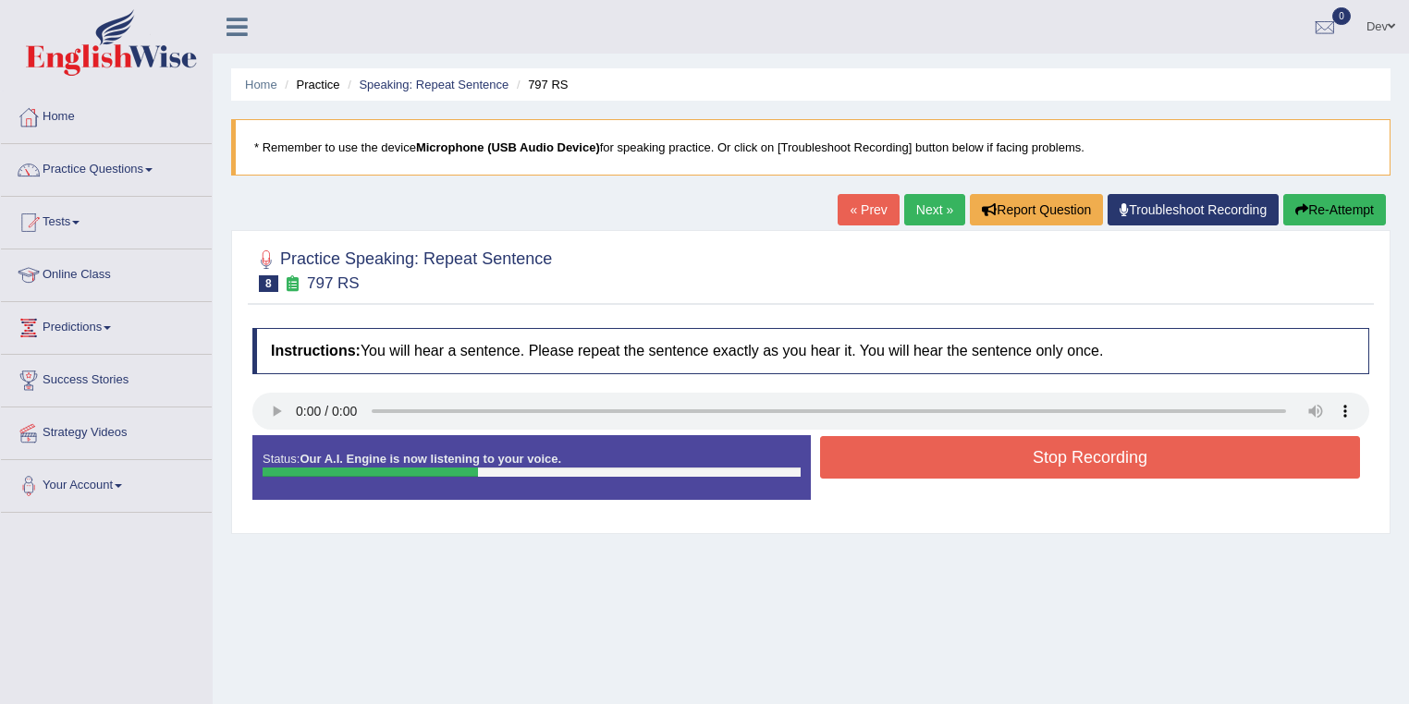
click at [1049, 454] on button "Stop Recording" at bounding box center [1090, 457] width 540 height 43
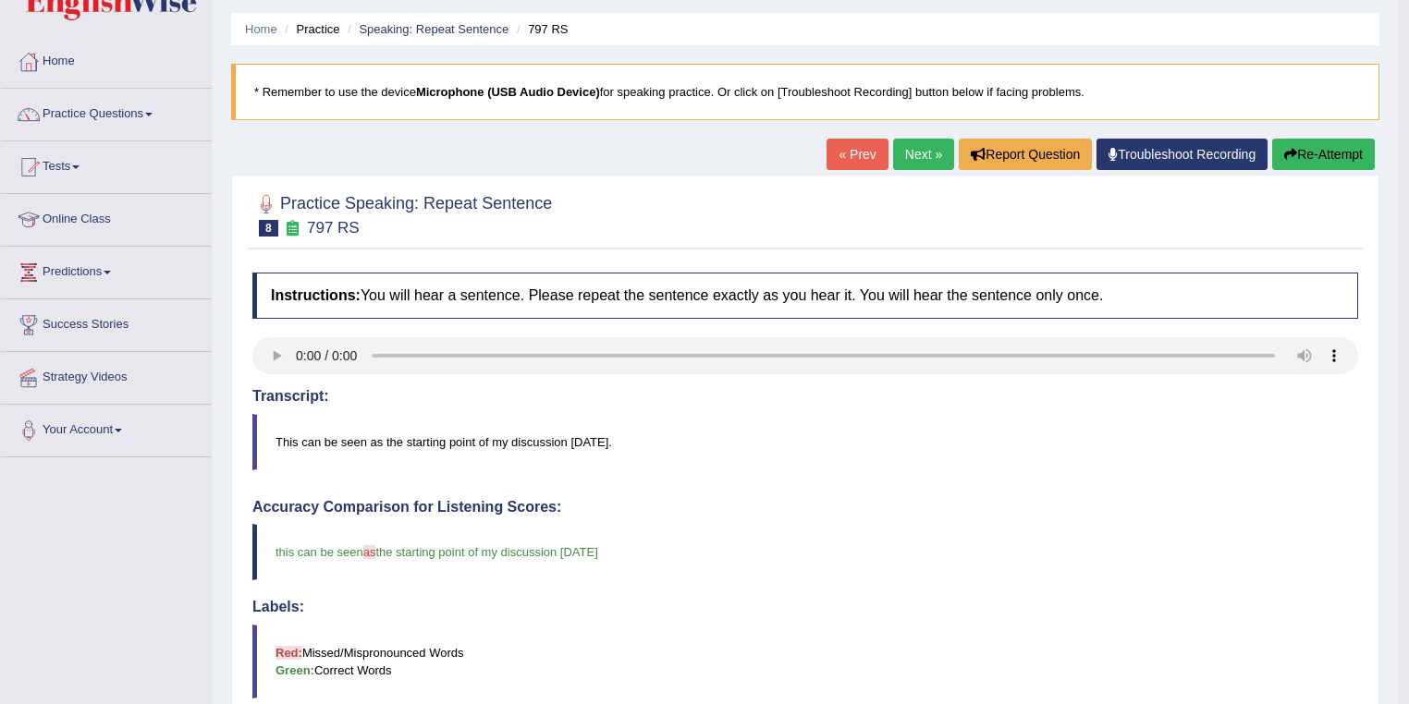
scroll to position [222, 0]
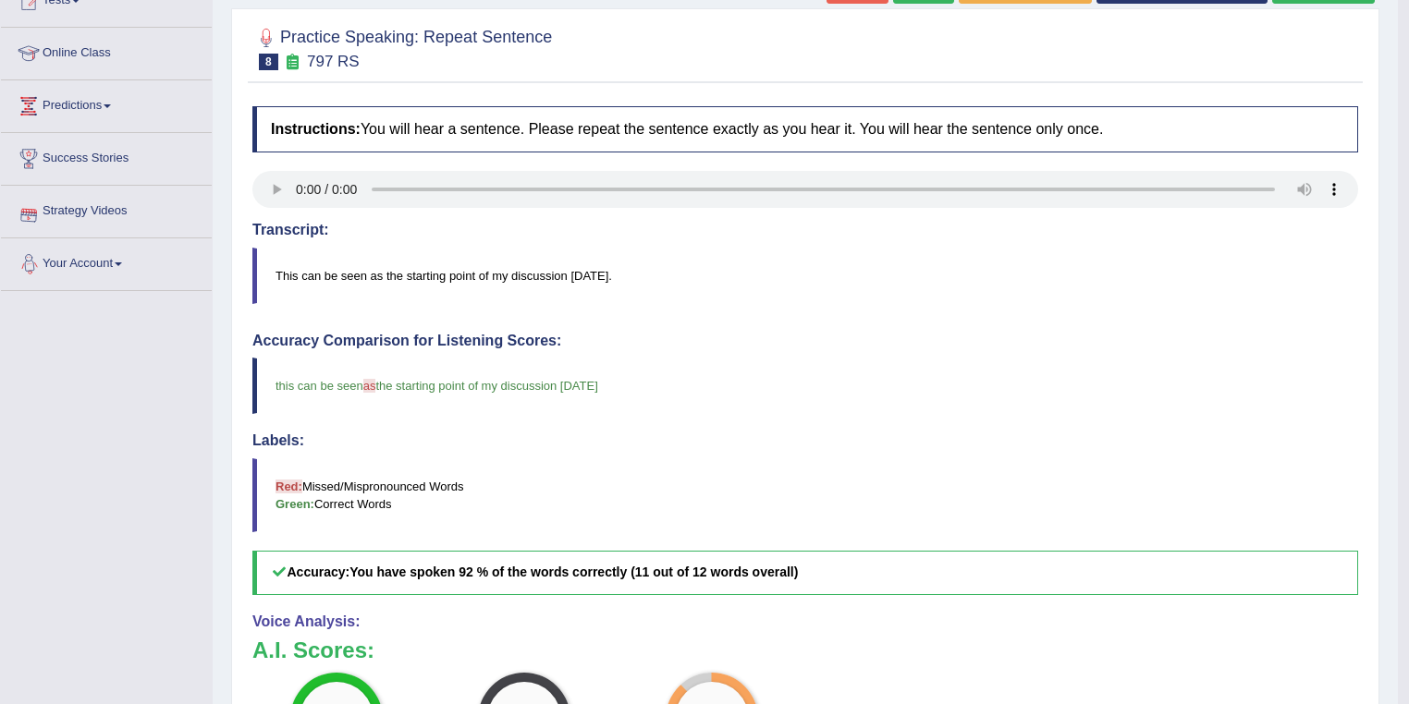
click at [113, 259] on link "Your Account" at bounding box center [106, 262] width 211 height 46
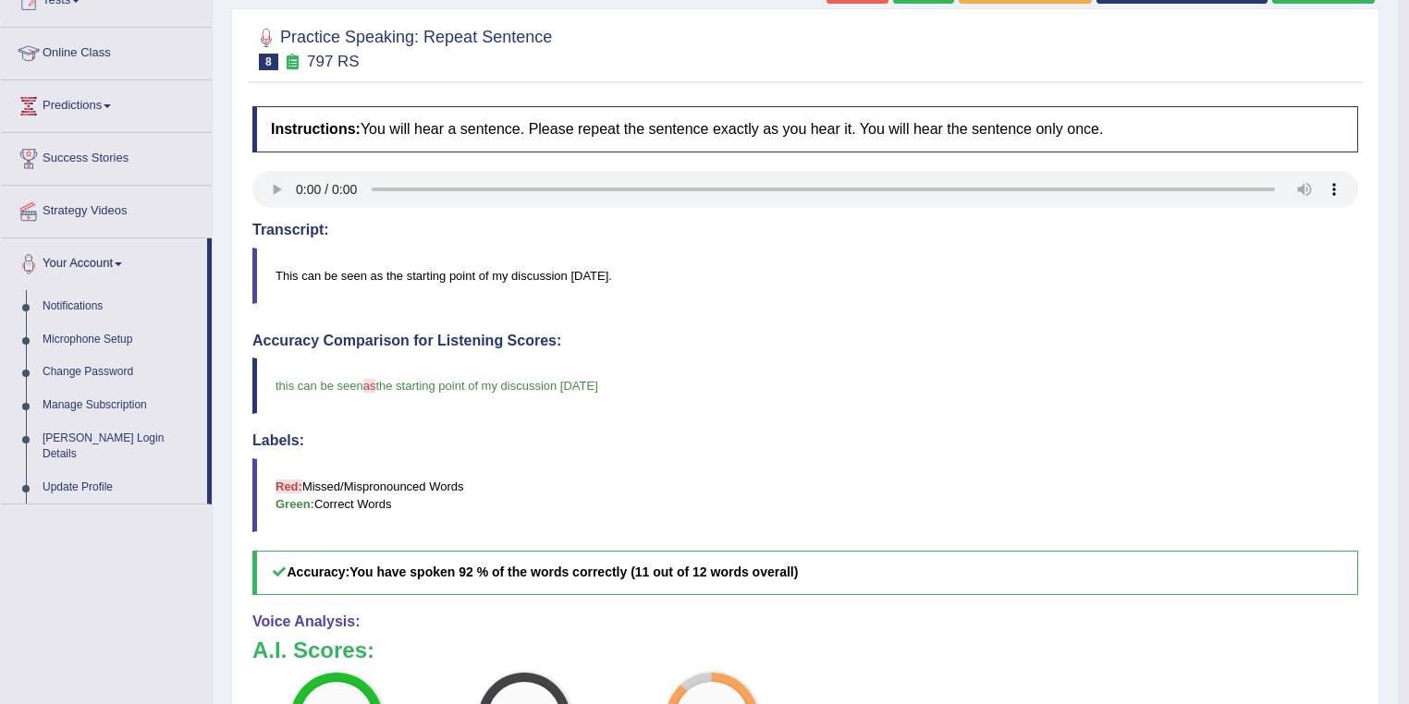
click at [114, 259] on link "Your Account" at bounding box center [104, 262] width 206 height 46
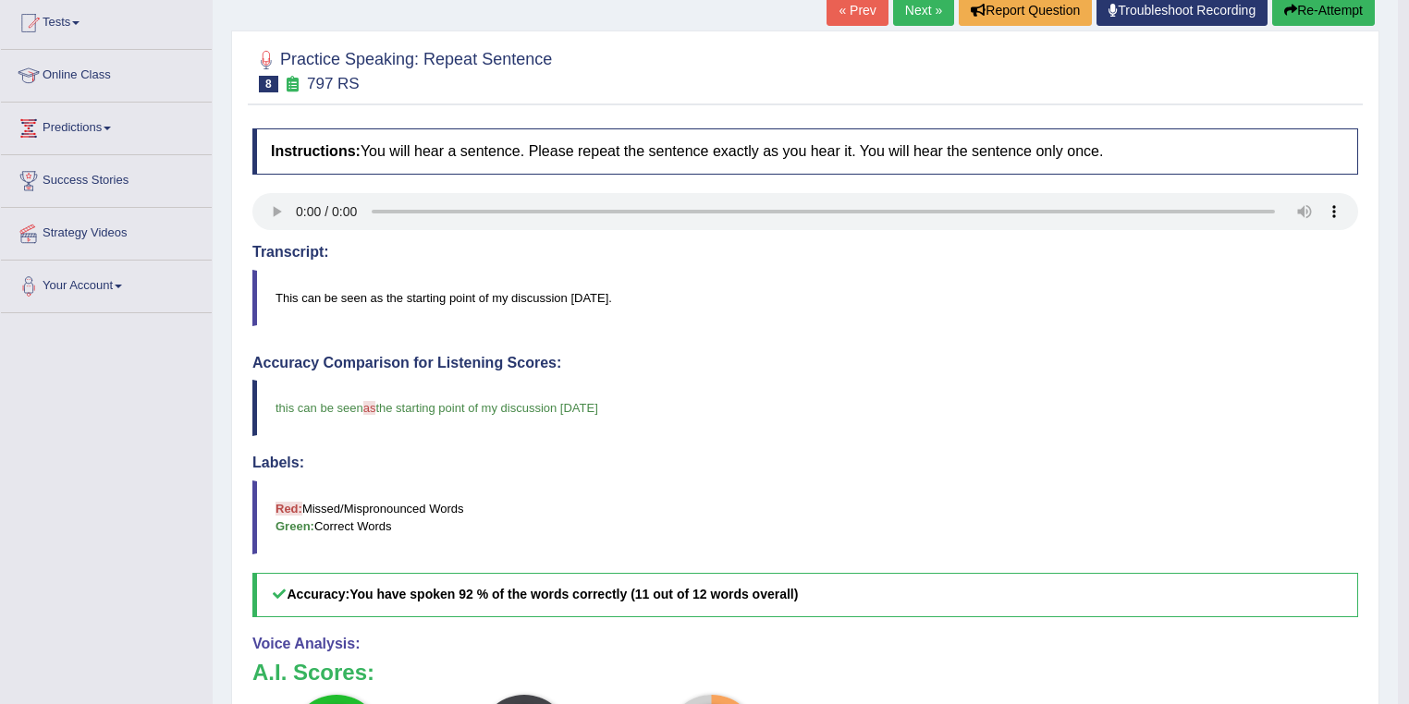
scroll to position [0, 0]
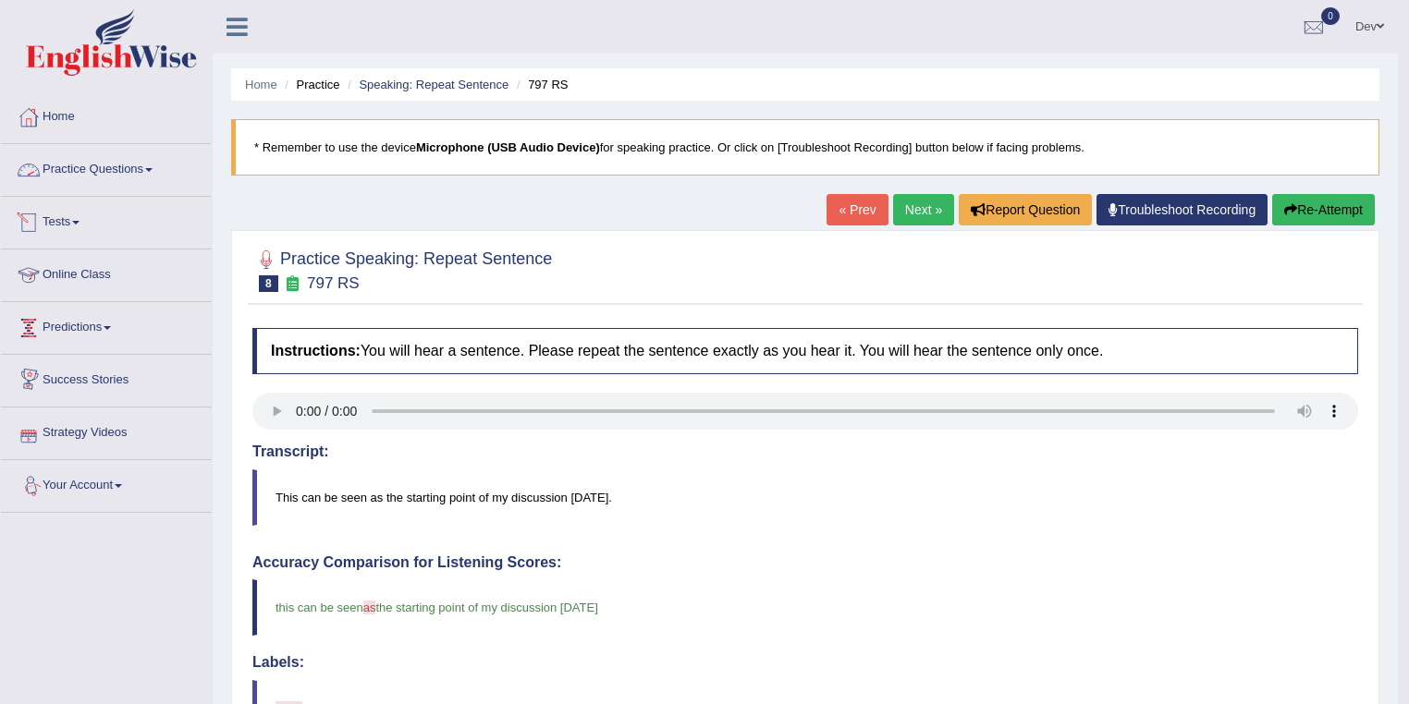
click at [107, 170] on link "Practice Questions" at bounding box center [106, 167] width 211 height 46
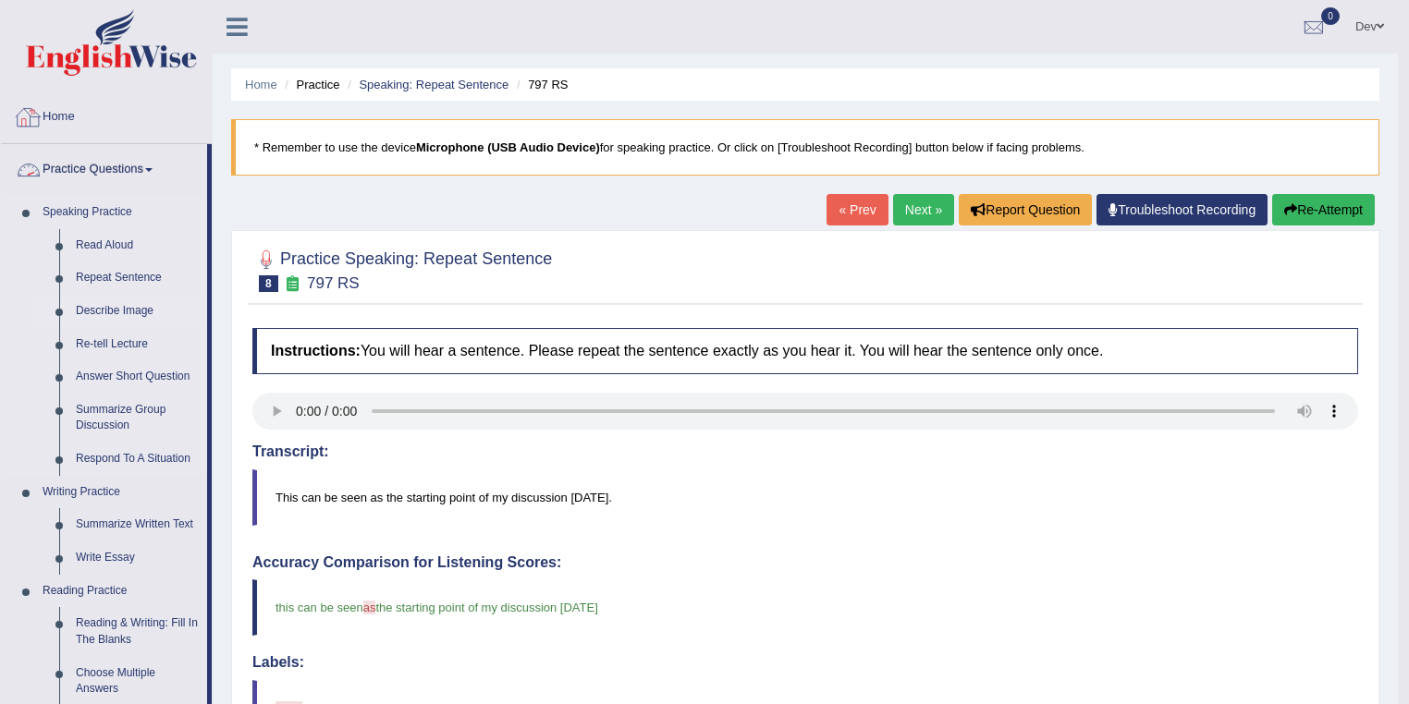
click at [129, 310] on link "Describe Image" at bounding box center [137, 311] width 140 height 33
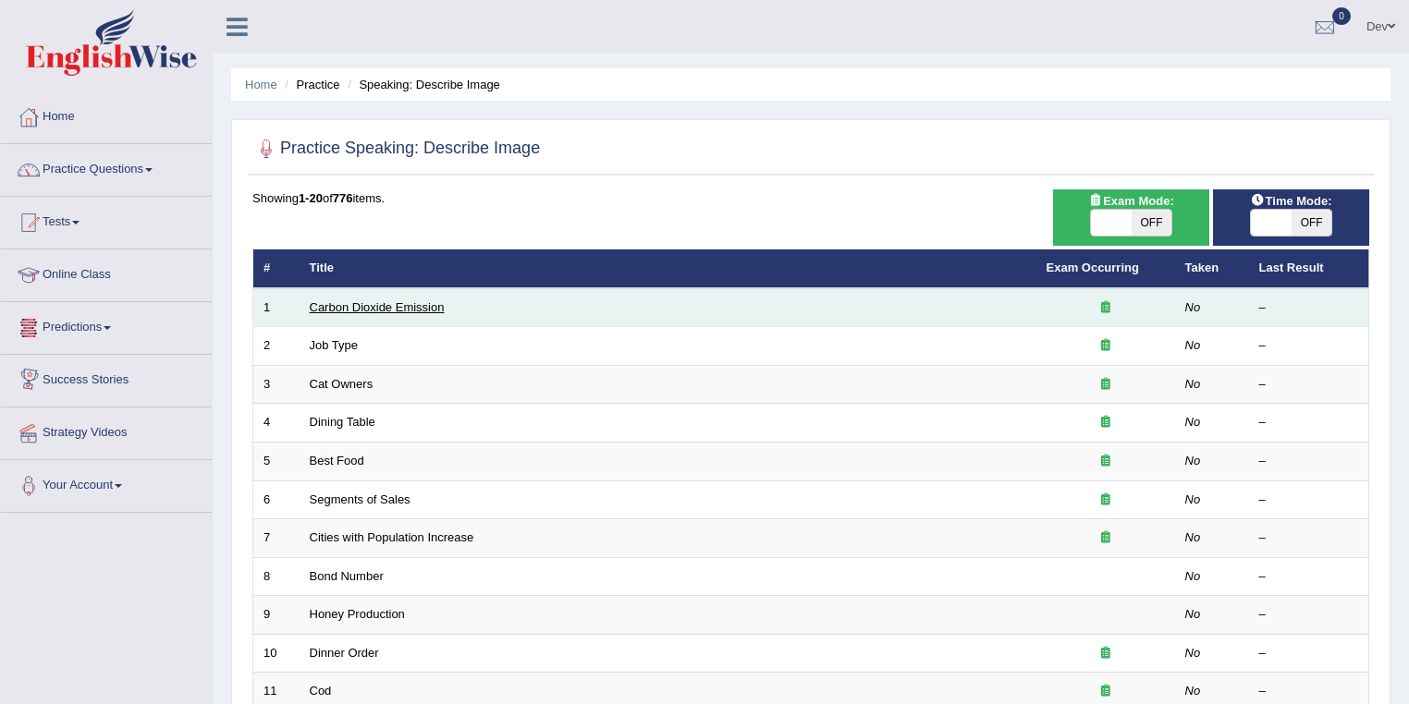
click at [385, 306] on link "Carbon Dioxide Emission" at bounding box center [377, 307] width 135 height 14
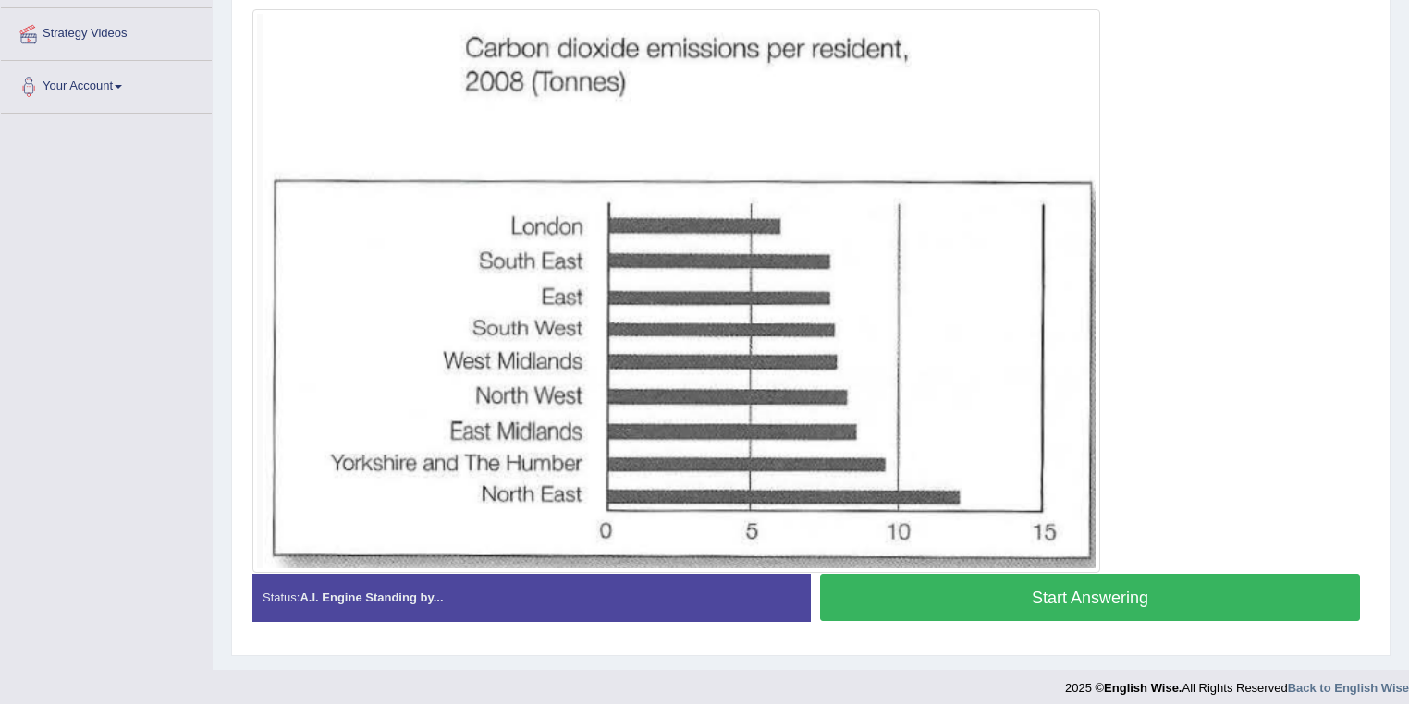
scroll to position [408, 0]
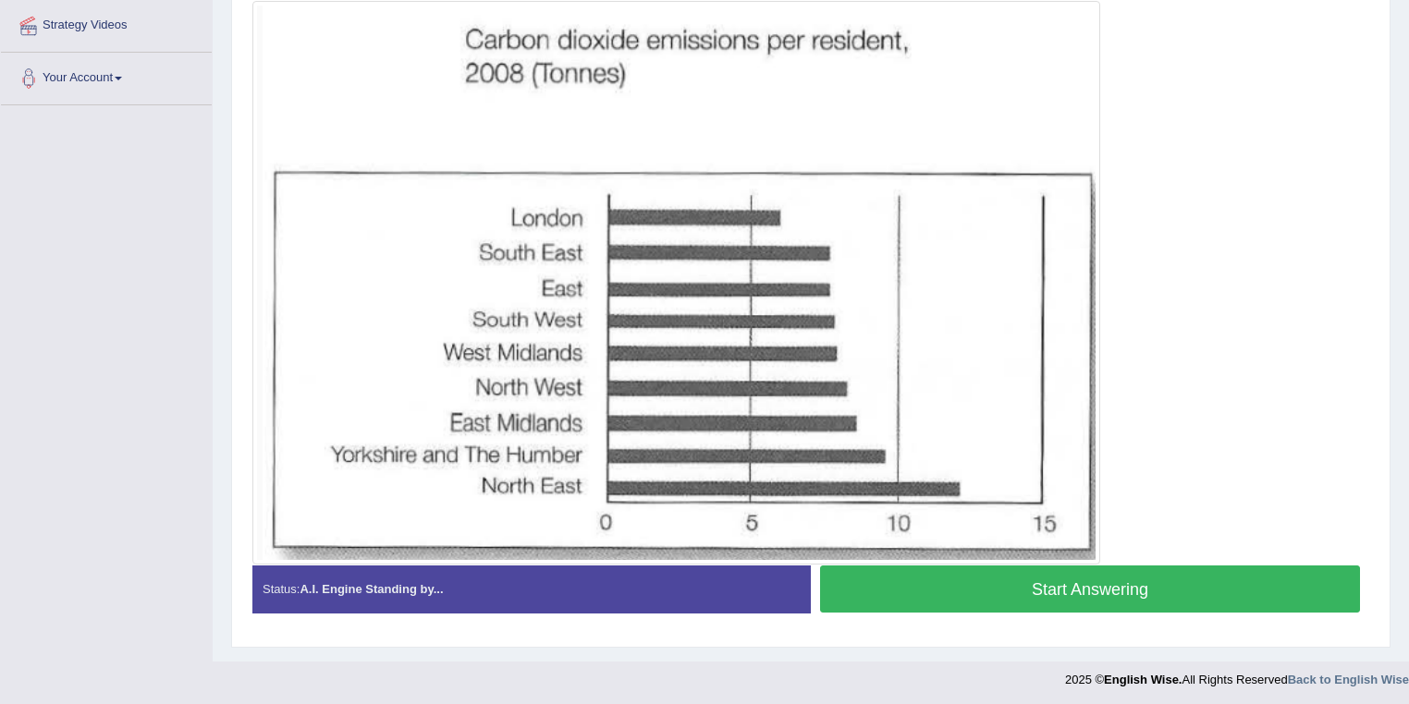
click at [1011, 588] on button "Start Answering" at bounding box center [1090, 589] width 540 height 47
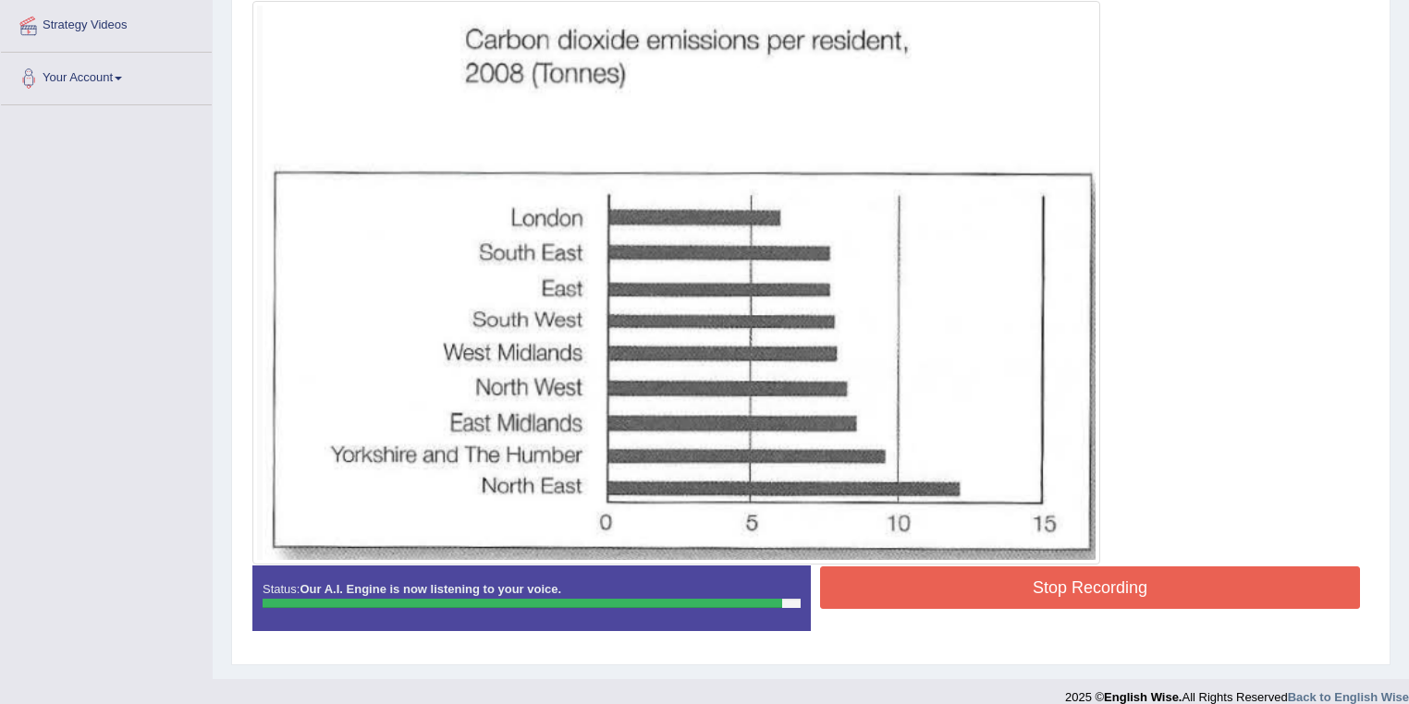
click at [1038, 583] on button "Stop Recording" at bounding box center [1090, 588] width 540 height 43
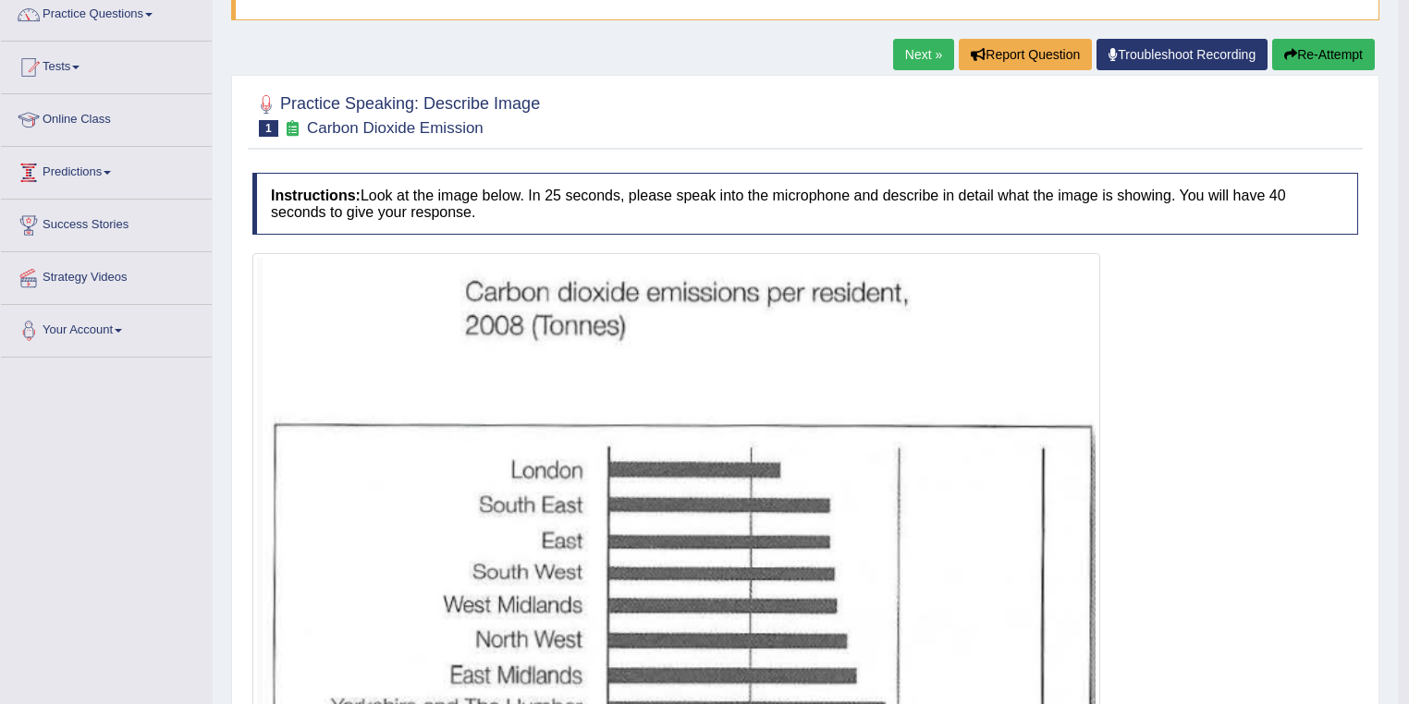
scroll to position [0, 0]
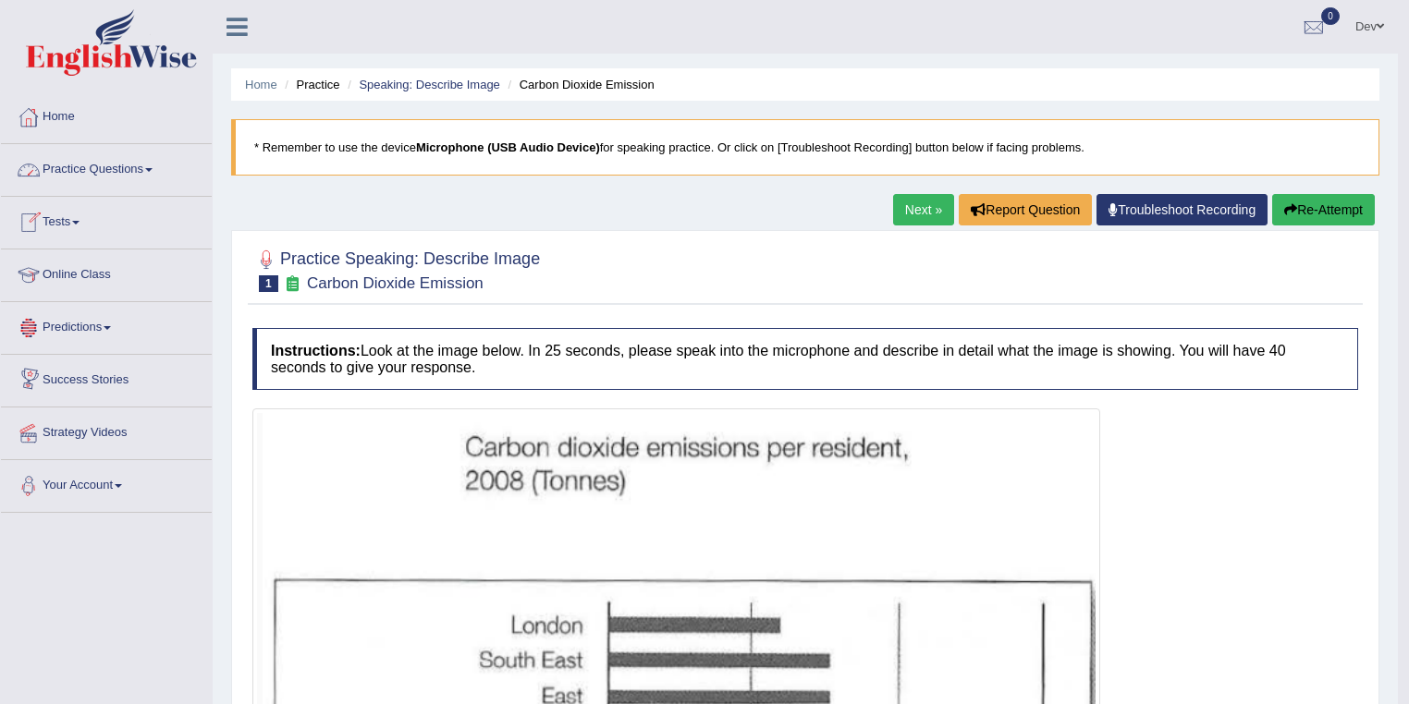
click at [79, 170] on link "Practice Questions" at bounding box center [106, 167] width 211 height 46
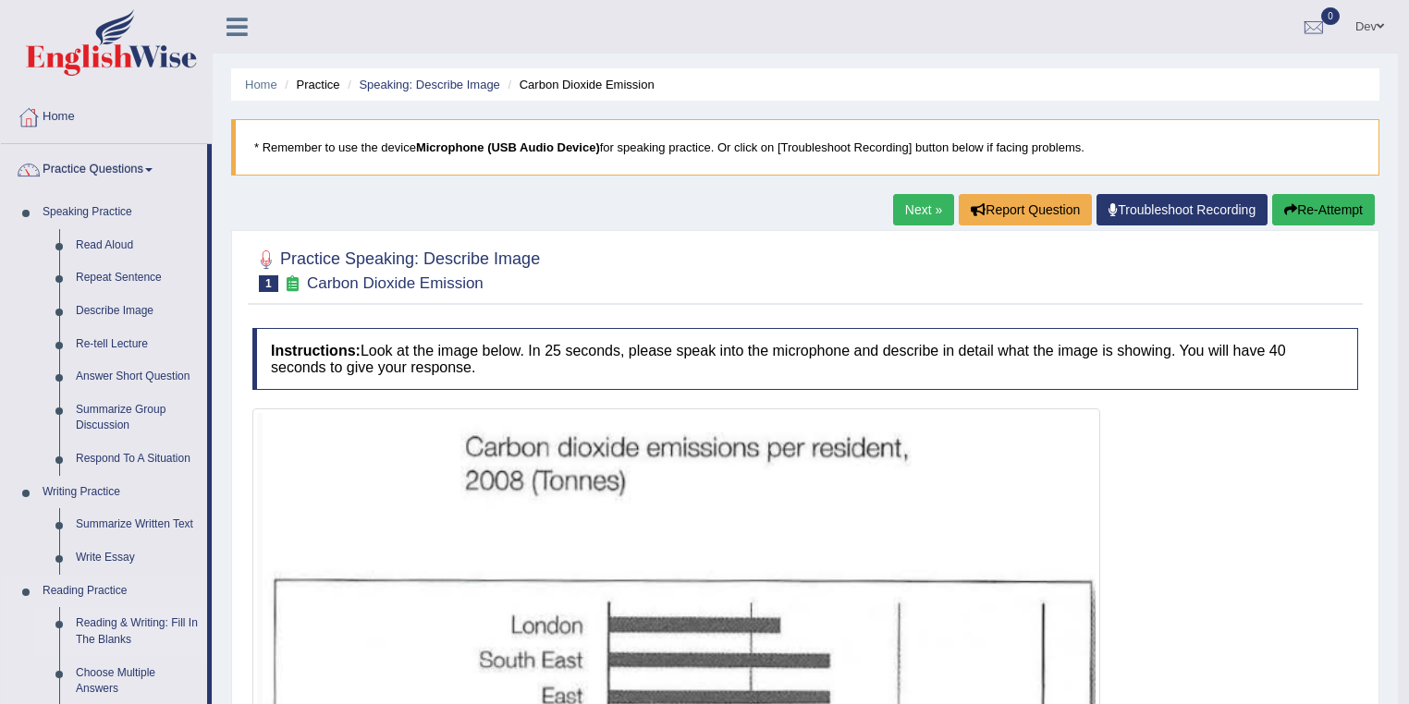
click at [107, 626] on link "Reading & Writing: Fill In The Blanks" at bounding box center [137, 631] width 140 height 49
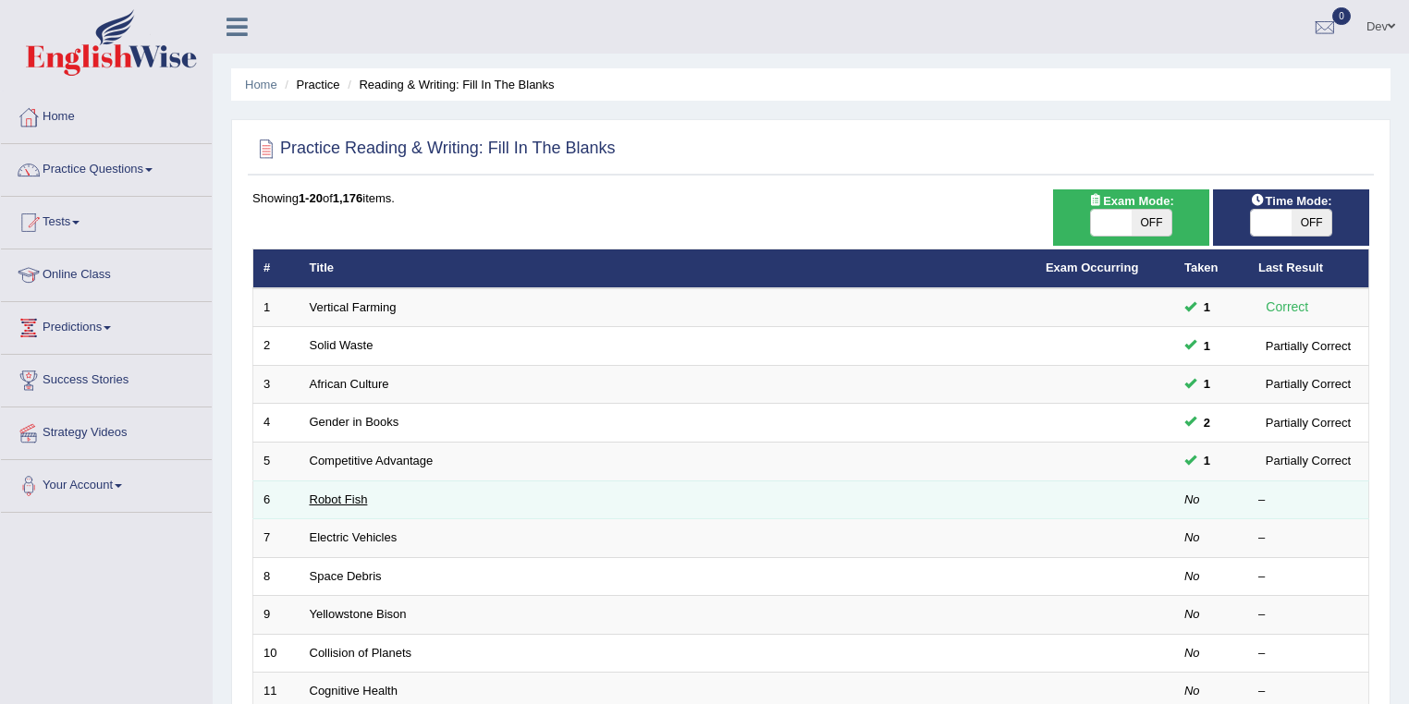
click at [344, 496] on link "Robot Fish" at bounding box center [339, 500] width 58 height 14
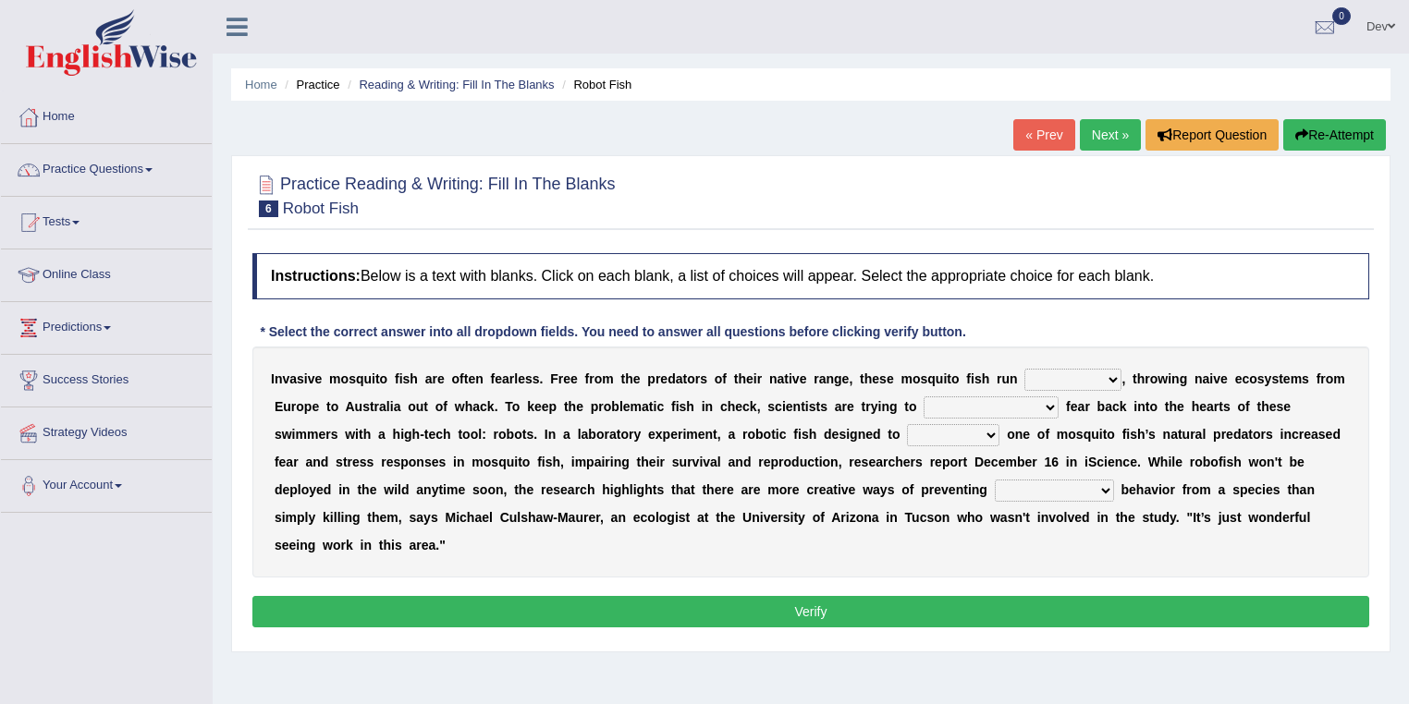
click at [1117, 374] on select "occupant flippant rampant concordant" at bounding box center [1072, 380] width 97 height 22
click at [1006, 405] on select "accept spike strike drake" at bounding box center [991, 408] width 135 height 22
select select "strike"
click at [924, 397] on select "accept spike strike drake" at bounding box center [991, 408] width 135 height 22
click at [1092, 374] on select "occupant flippant rampant concordant" at bounding box center [1072, 380] width 97 height 22
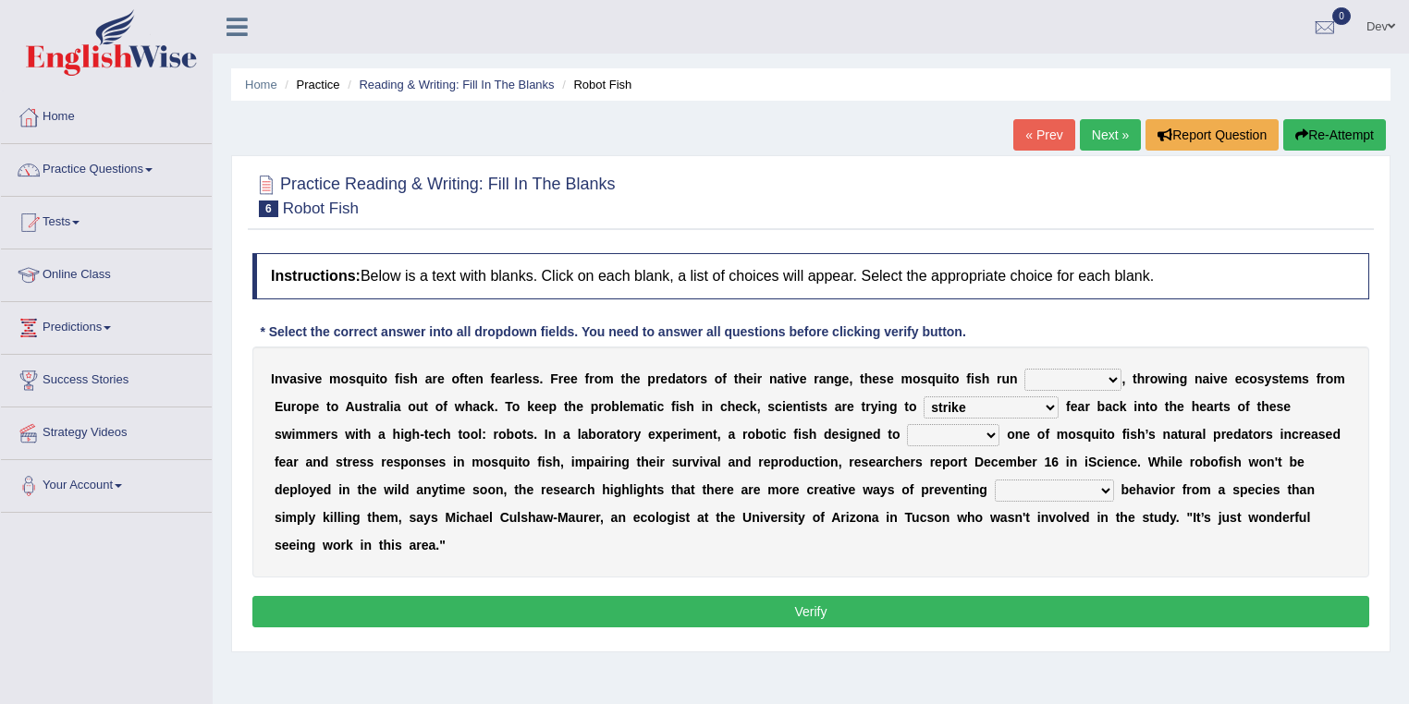
select select "occupant"
click at [1024, 369] on select "occupant flippant rampant concordant" at bounding box center [1072, 380] width 97 height 22
click at [921, 429] on select "bequest mimic battle conquest" at bounding box center [953, 435] width 92 height 22
select select "battle"
click at [907, 424] on select "bequest mimic battle conquest" at bounding box center [953, 435] width 92 height 22
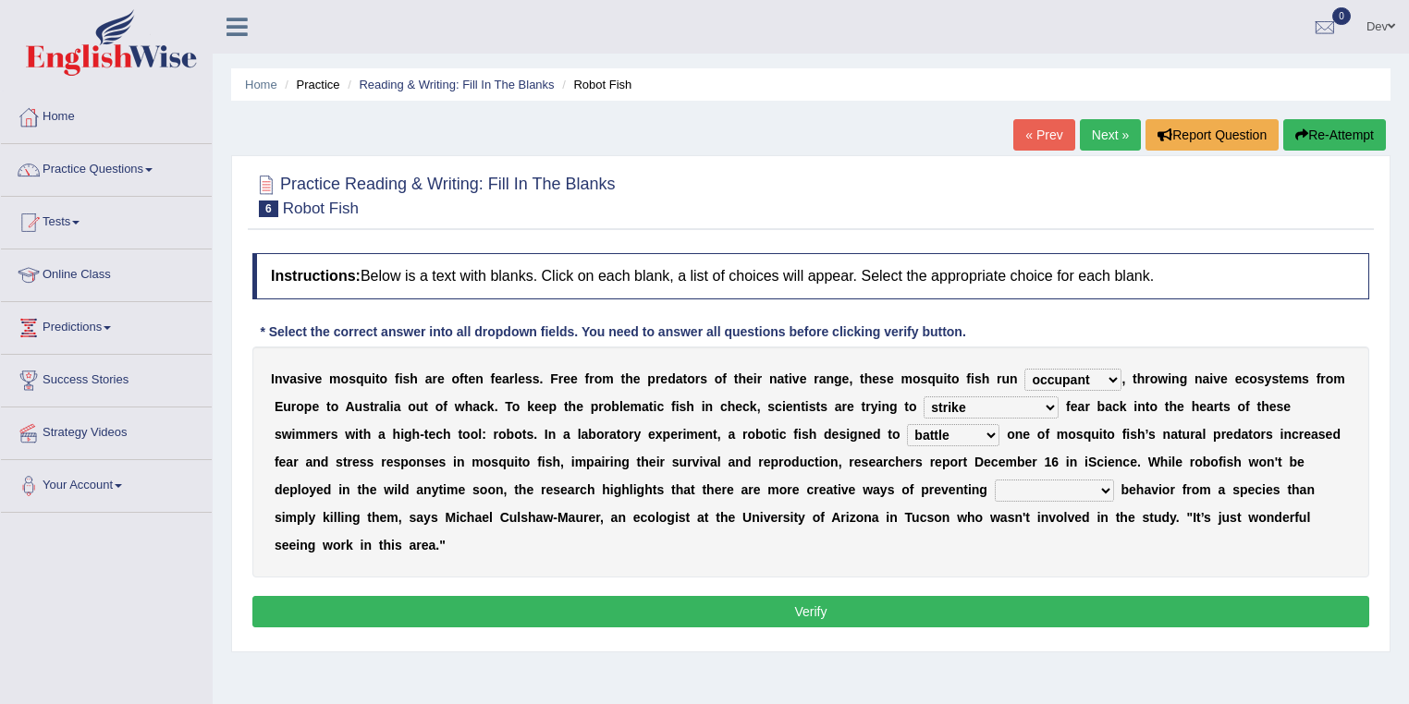
click at [1020, 486] on select "unprivileged unprecedented uncharted unwanted" at bounding box center [1054, 491] width 119 height 22
select select "unprivileged"
click at [995, 480] on select "unprivileged unprecedented uncharted unwanted" at bounding box center [1054, 491] width 119 height 22
click at [834, 607] on button "Verify" at bounding box center [810, 611] width 1117 height 31
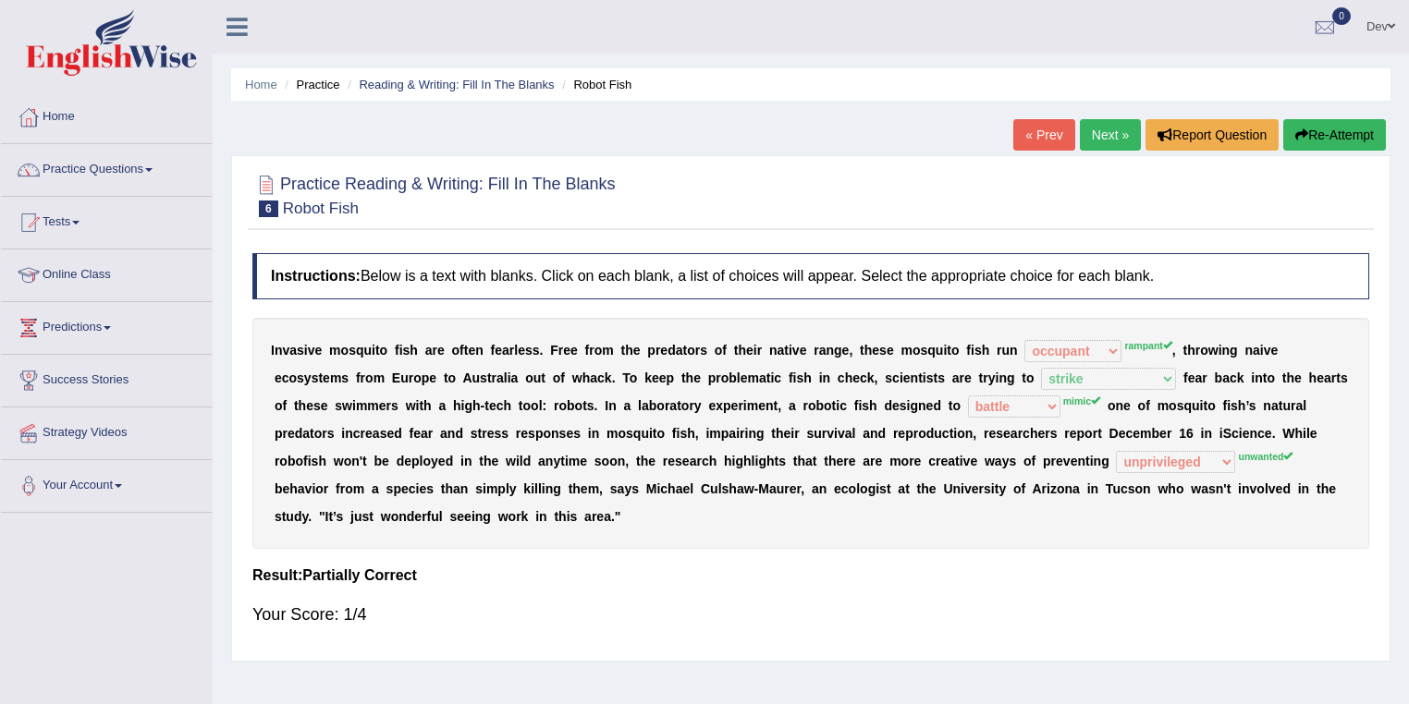
click at [1357, 138] on button "Re-Attempt" at bounding box center [1334, 134] width 103 height 31
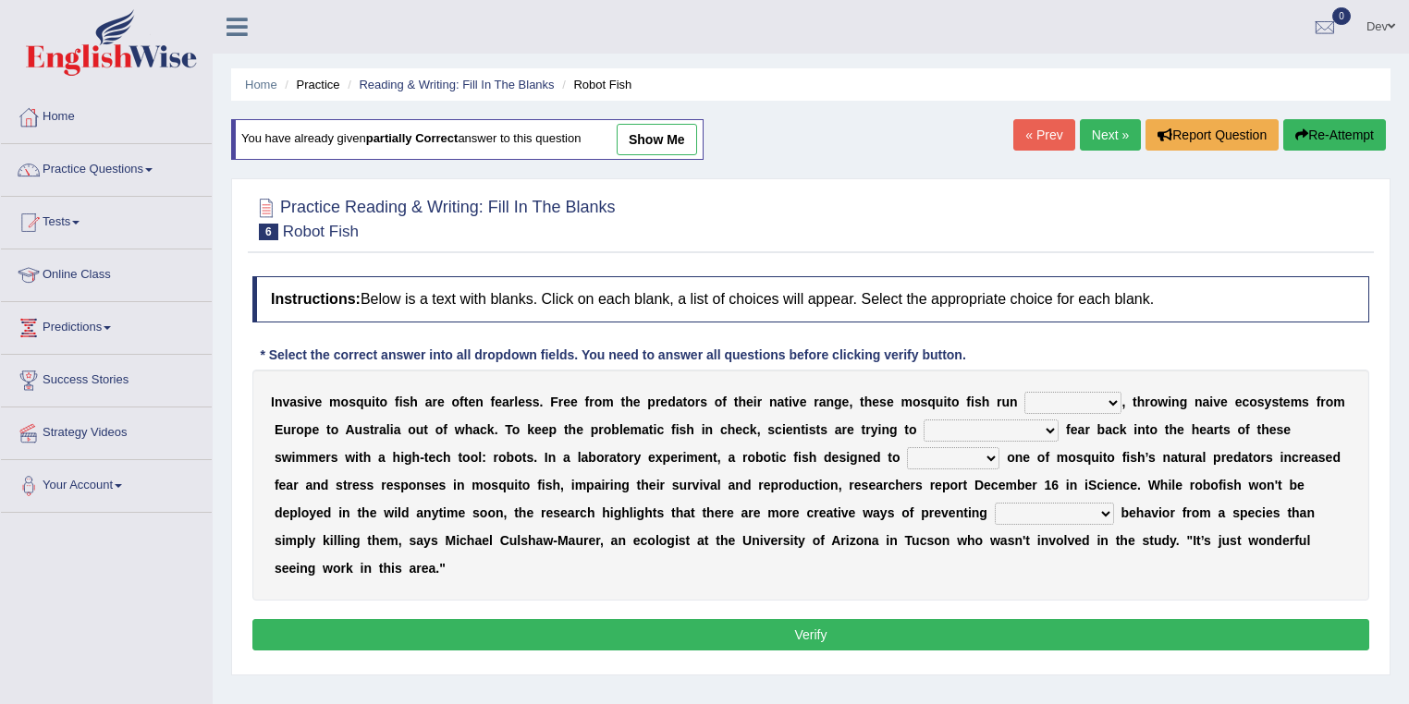
click at [1016, 513] on select "unprivileged unprecedented uncharted unwanted" at bounding box center [1054, 514] width 119 height 22
click at [913, 455] on select "bequest mimic battle conquest" at bounding box center [953, 458] width 92 height 22
click at [917, 453] on select "bequest mimic battle conquest" at bounding box center [953, 458] width 92 height 22
click at [148, 170] on link "Practice Questions" at bounding box center [106, 167] width 211 height 46
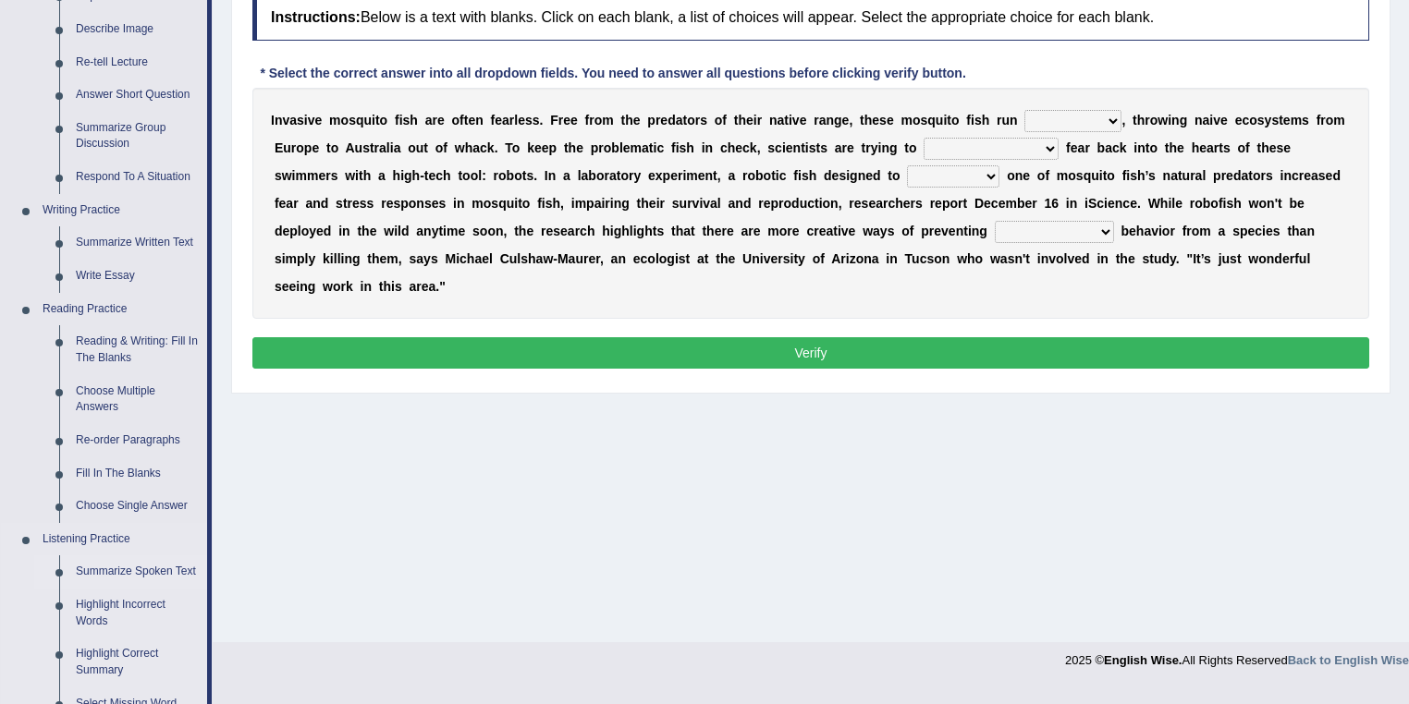
scroll to position [296, 0]
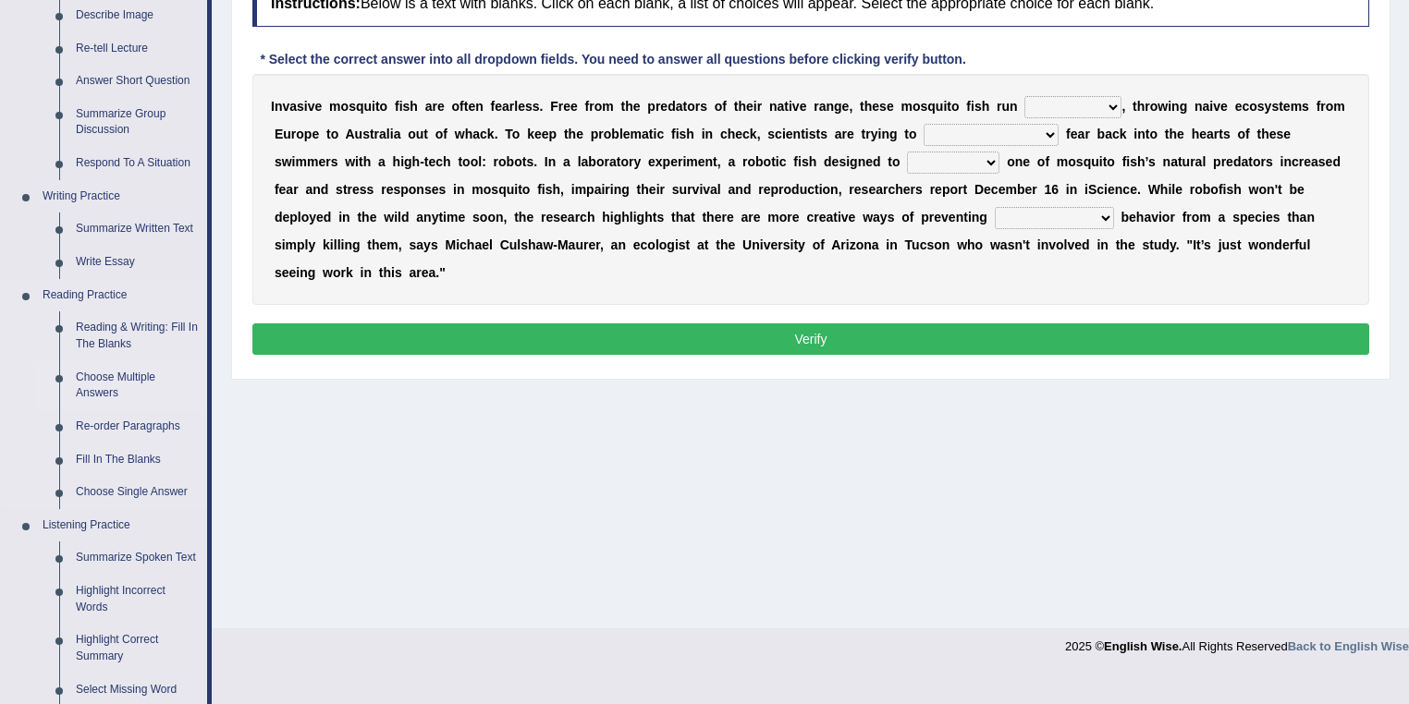
click at [126, 376] on link "Choose Multiple Answers" at bounding box center [137, 385] width 140 height 49
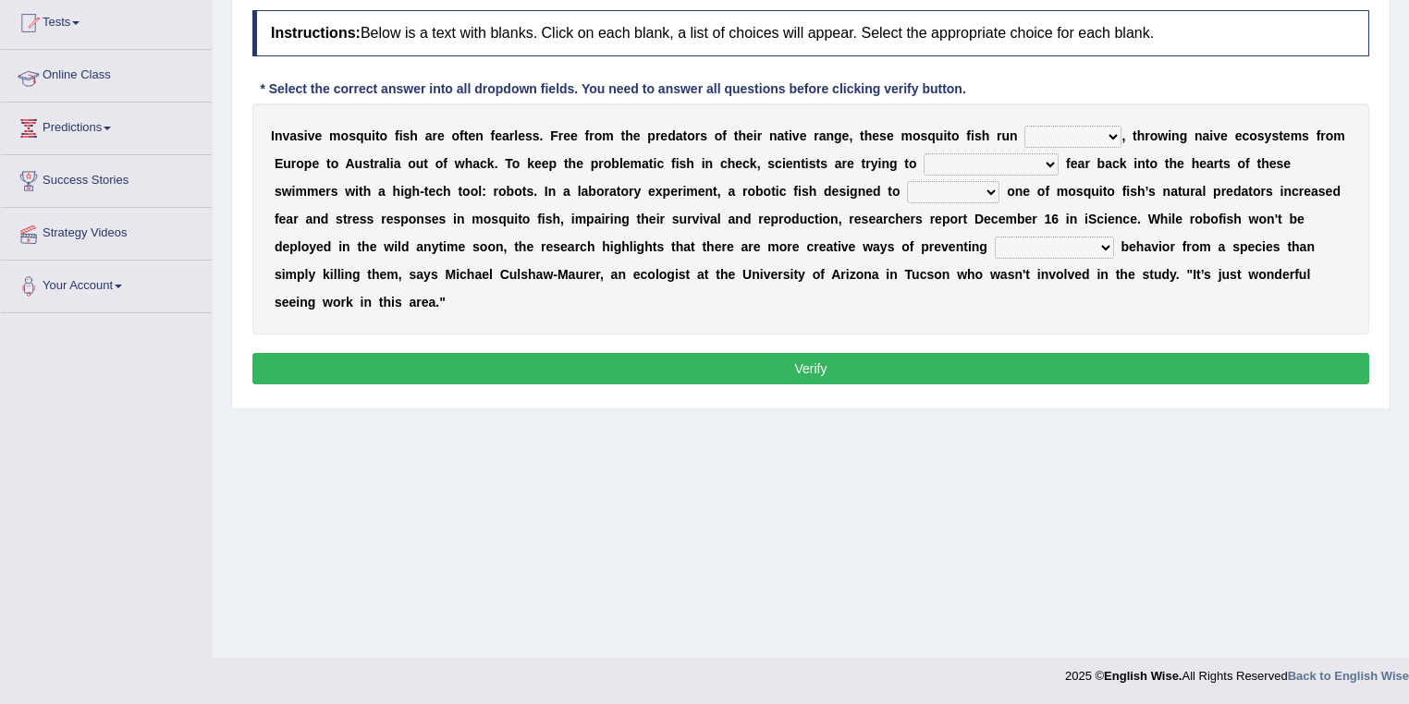
scroll to position [266, 0]
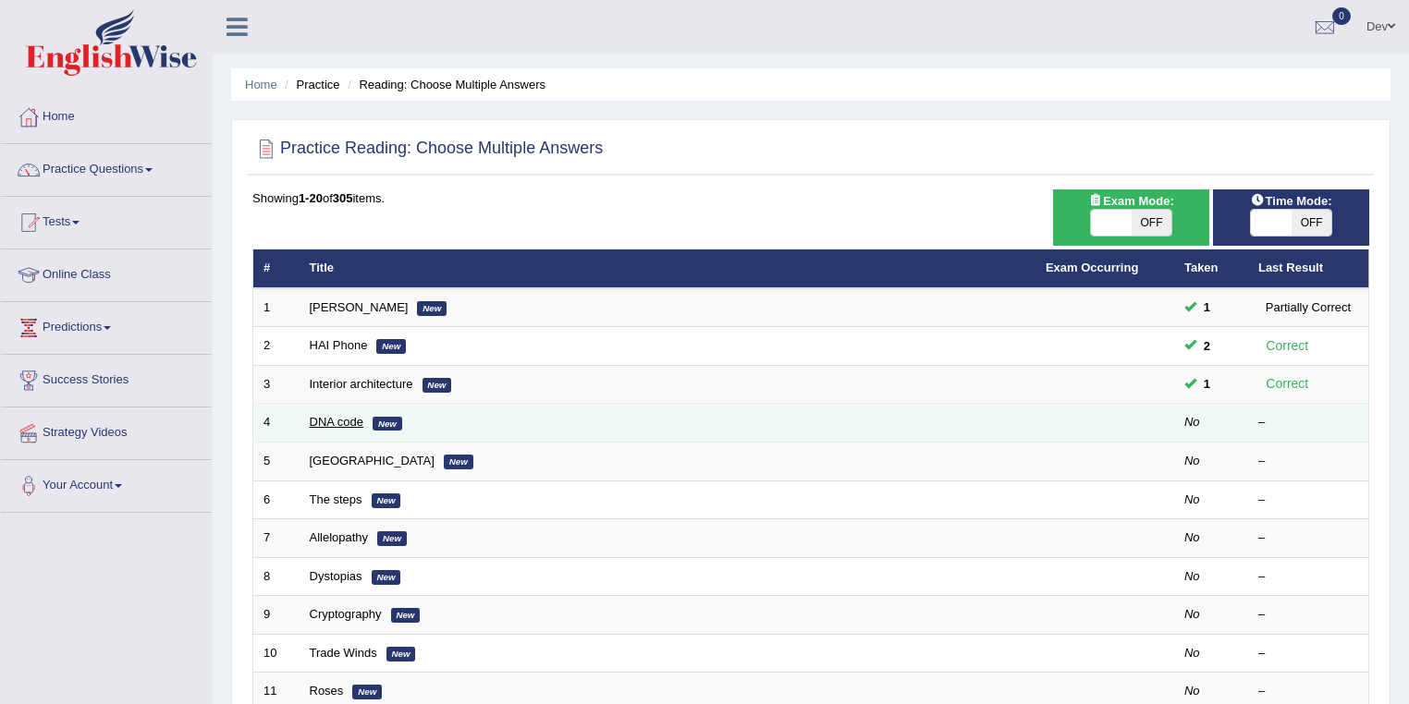
click at [346, 421] on link "DNA code" at bounding box center [337, 422] width 55 height 14
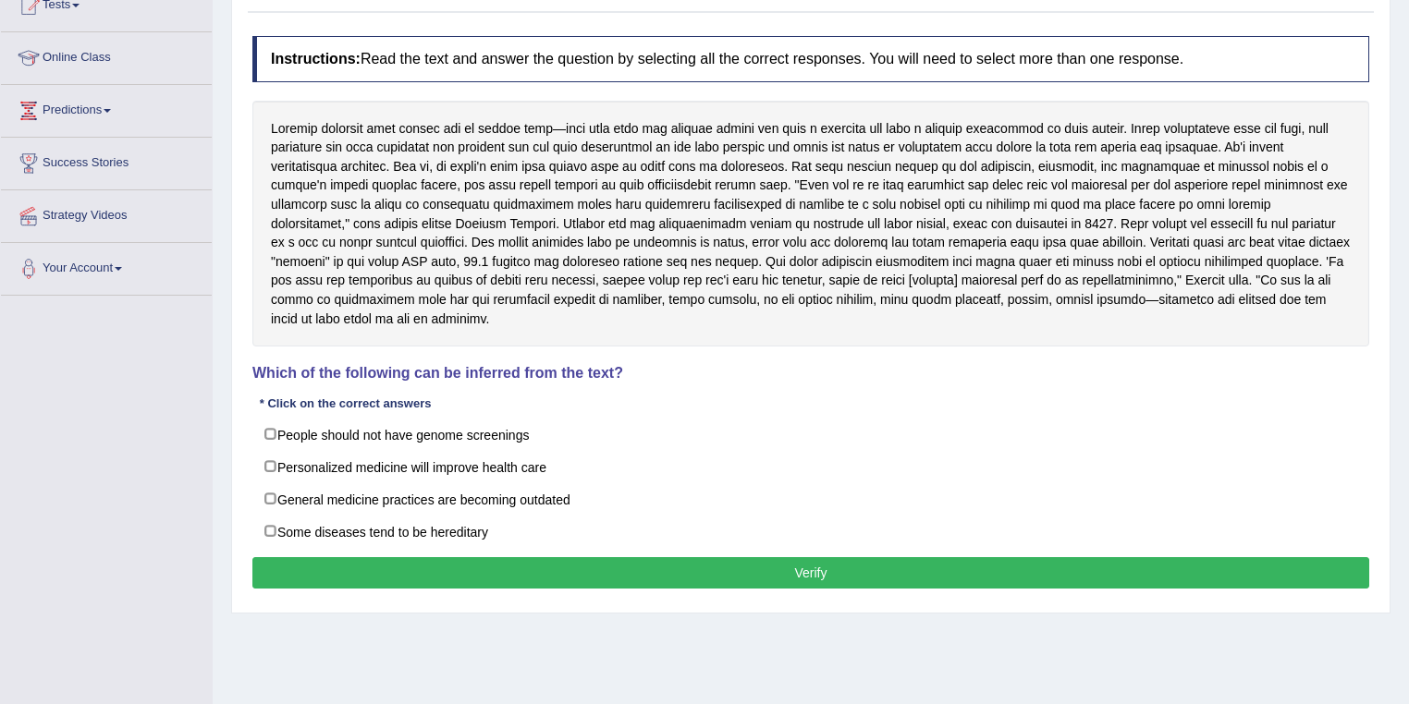
scroll to position [222, 0]
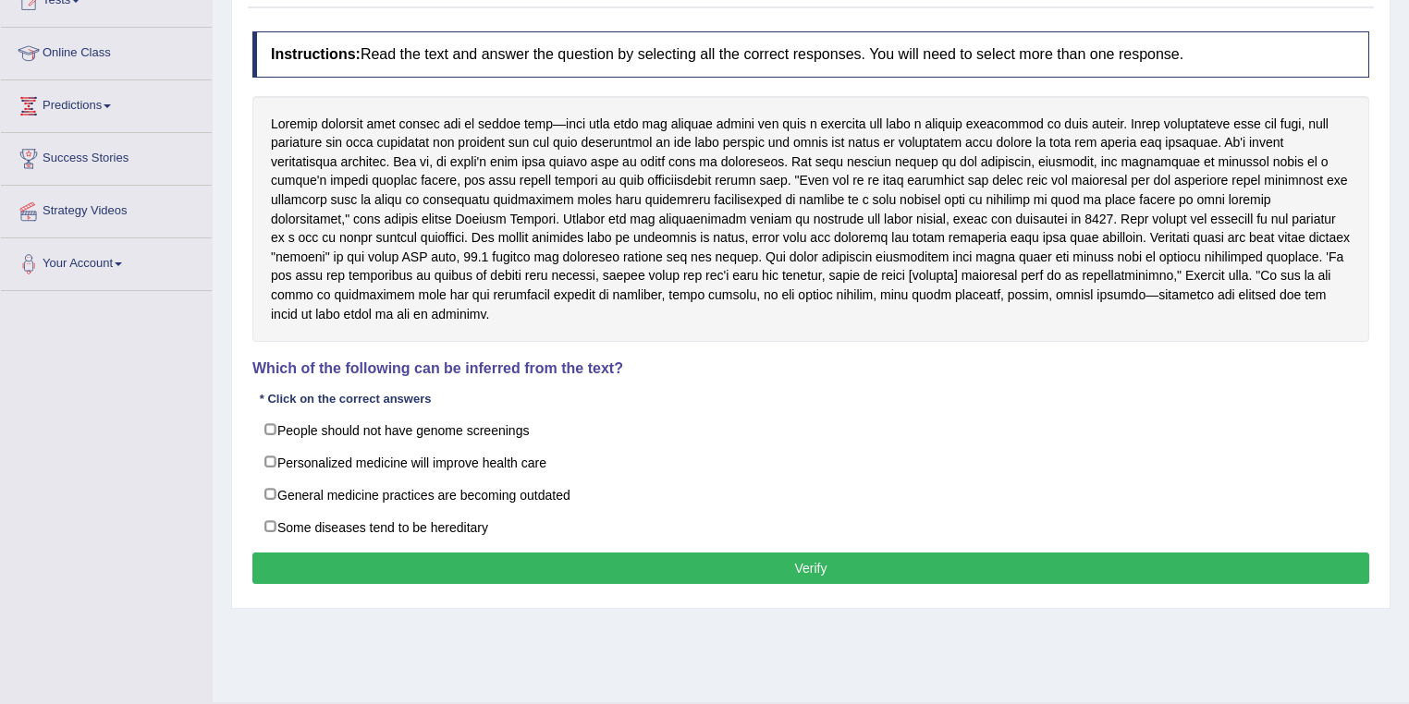
click at [472, 366] on h4 "Which of the following can be inferred from the text?" at bounding box center [810, 369] width 1117 height 17
click at [806, 567] on button "Verify" at bounding box center [810, 568] width 1117 height 31
click at [808, 566] on button "Verify" at bounding box center [810, 568] width 1117 height 31
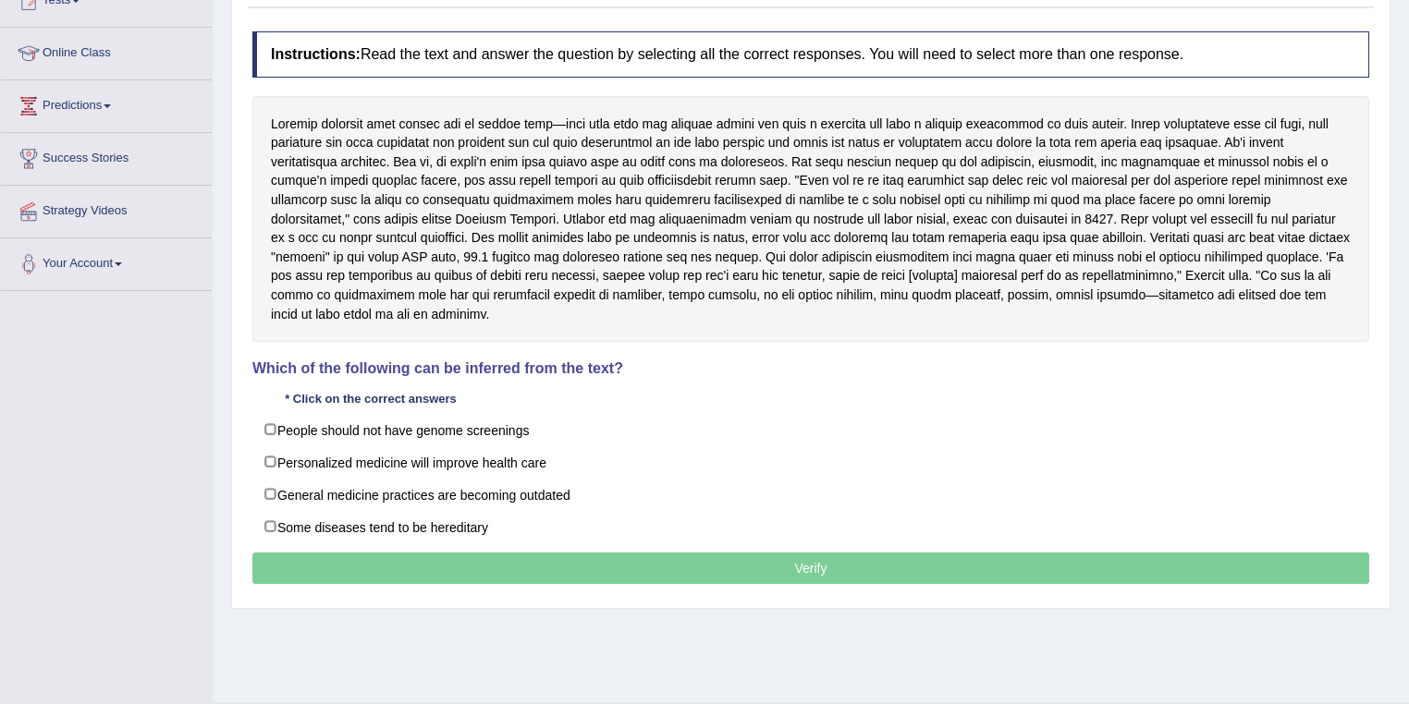
click at [808, 566] on button "Verify" at bounding box center [810, 568] width 1117 height 31
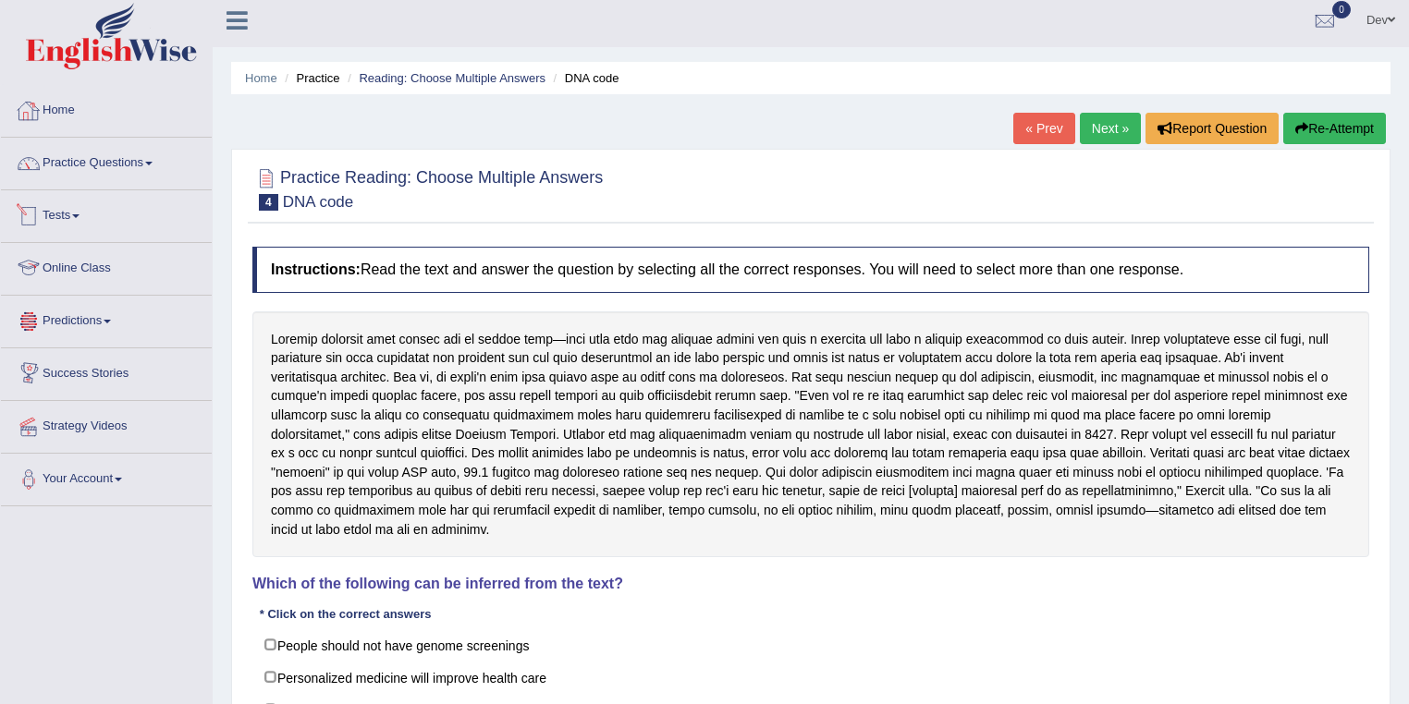
scroll to position [0, 0]
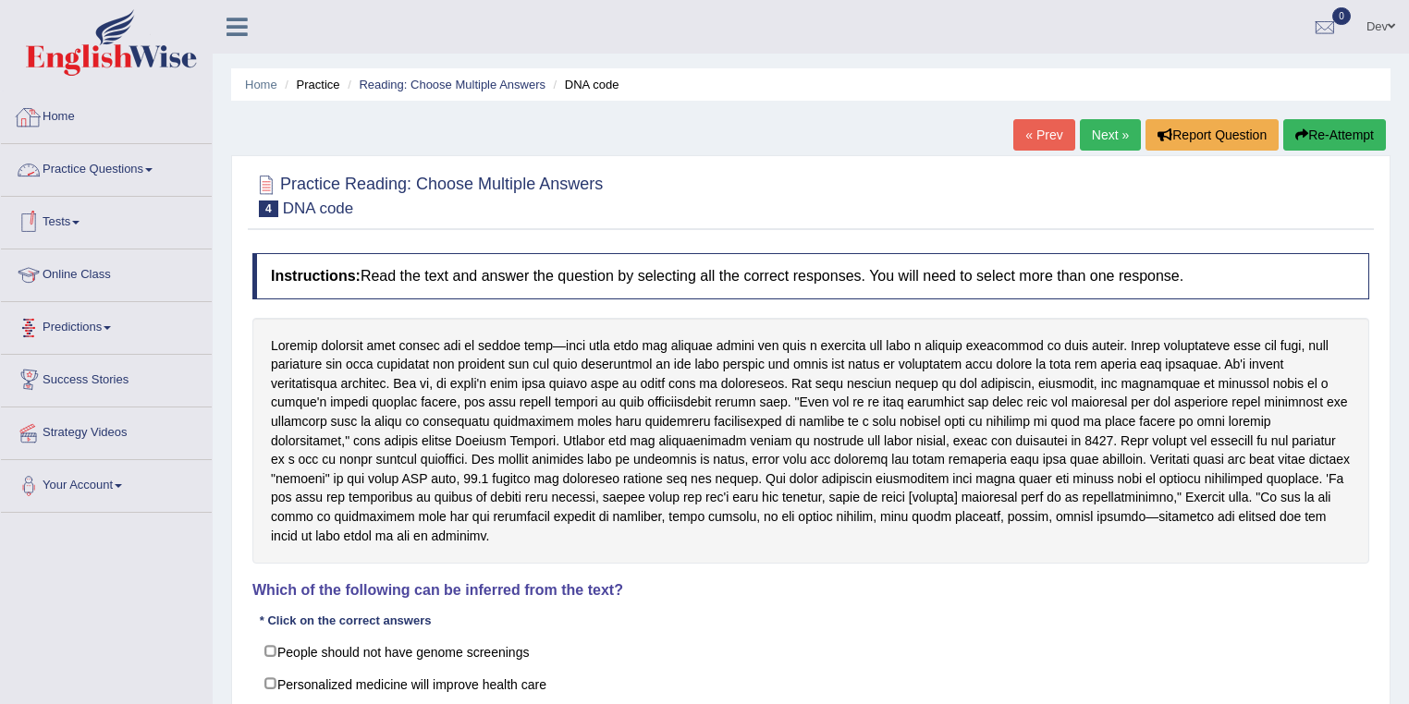
click at [116, 170] on link "Practice Questions" at bounding box center [106, 167] width 211 height 46
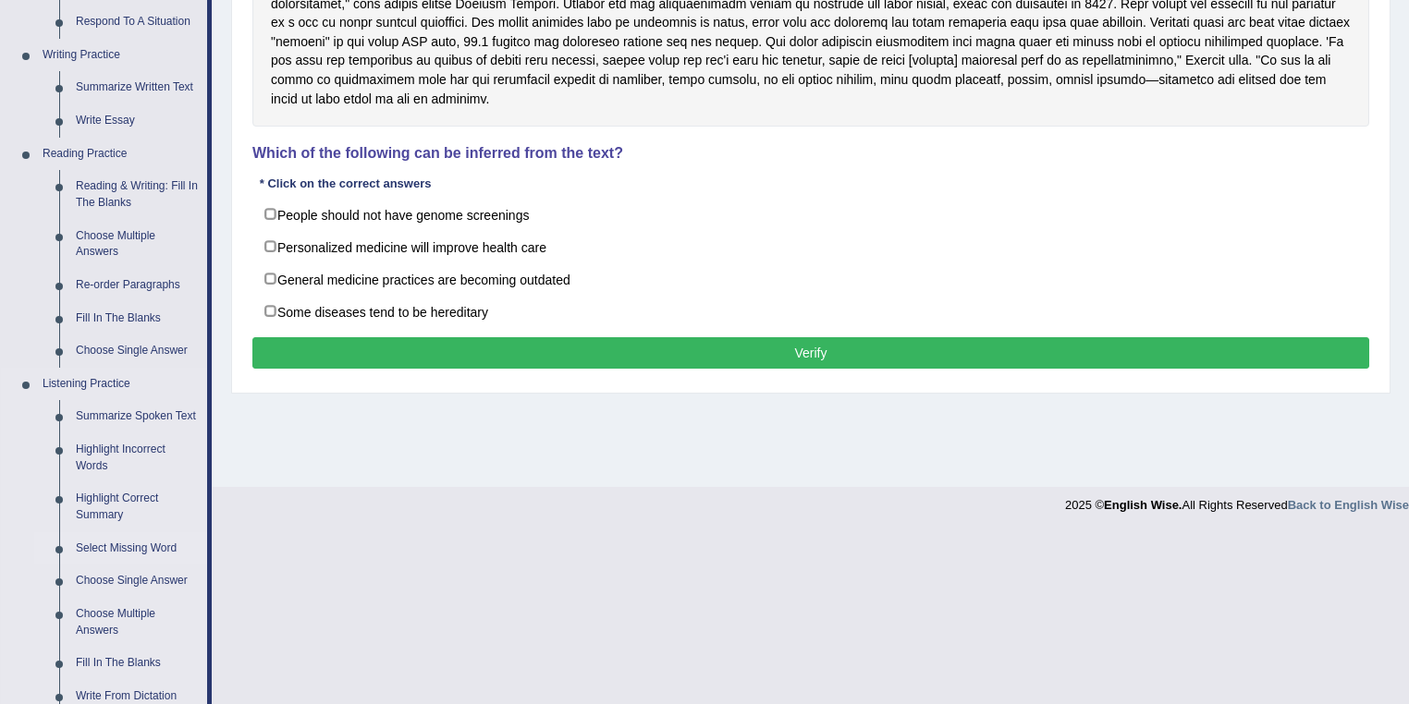
scroll to position [518, 0]
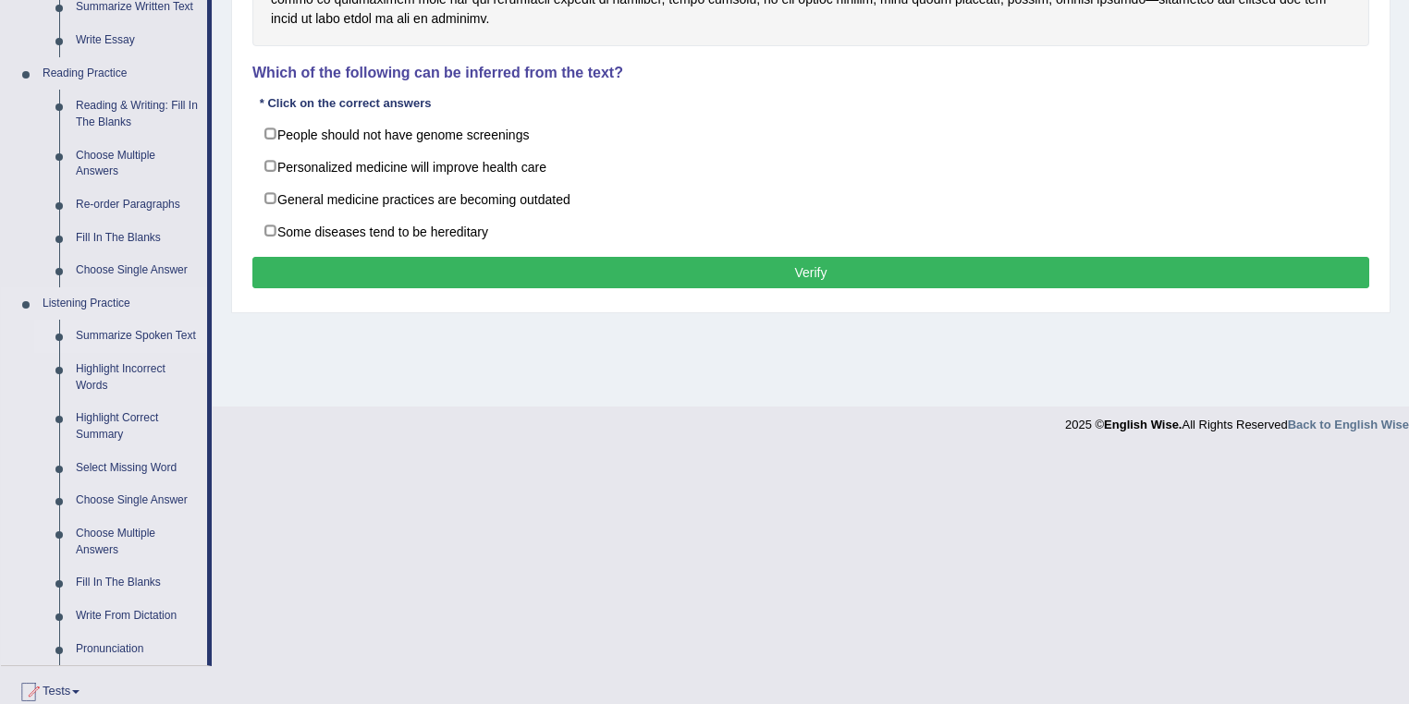
click at [157, 337] on link "Summarize Spoken Text" at bounding box center [137, 336] width 140 height 33
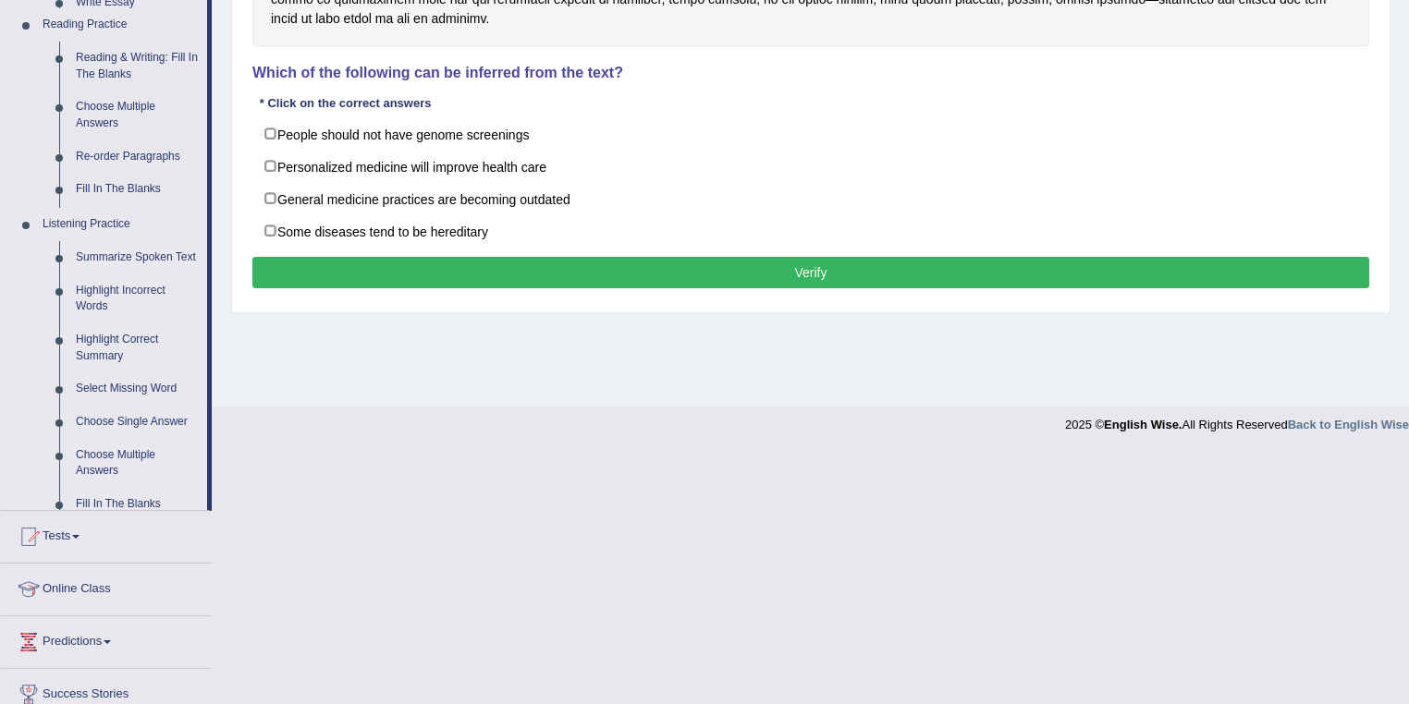
scroll to position [266, 0]
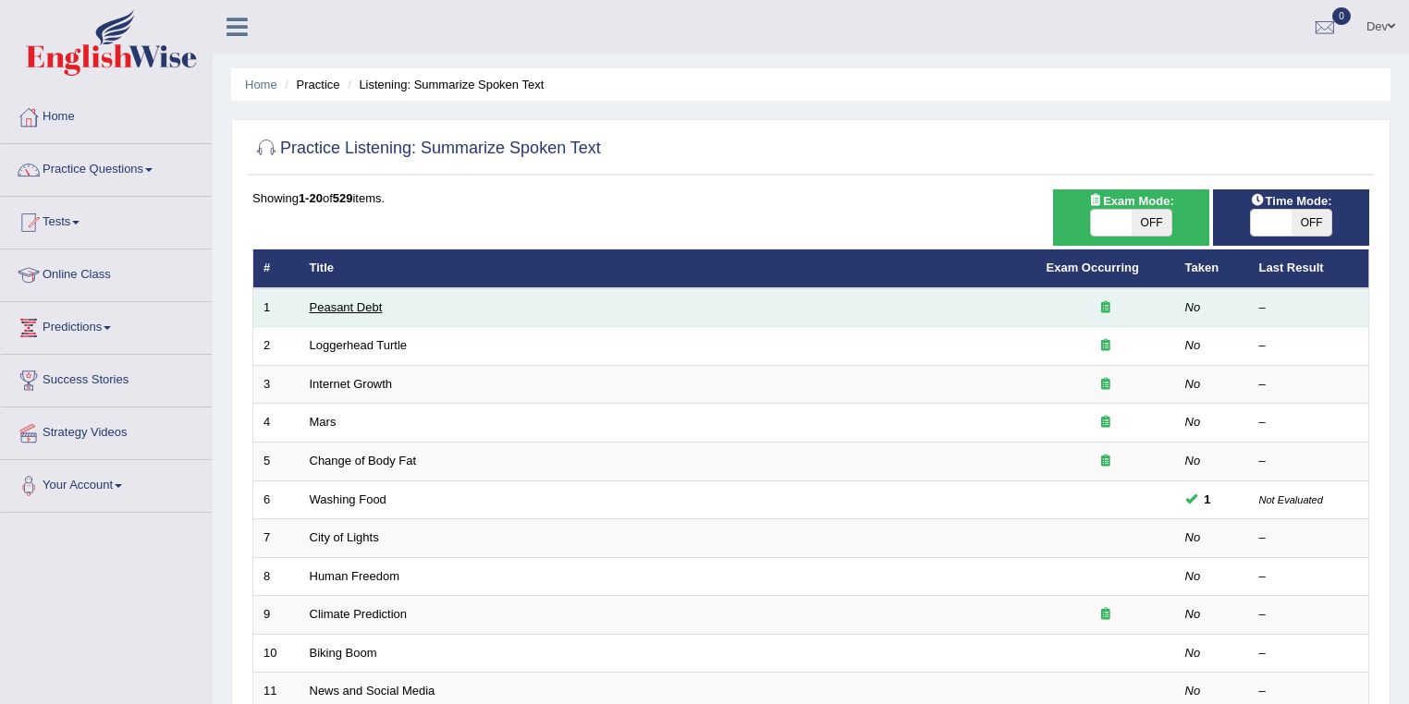
click at [364, 307] on link "Peasant Debt" at bounding box center [346, 307] width 73 height 14
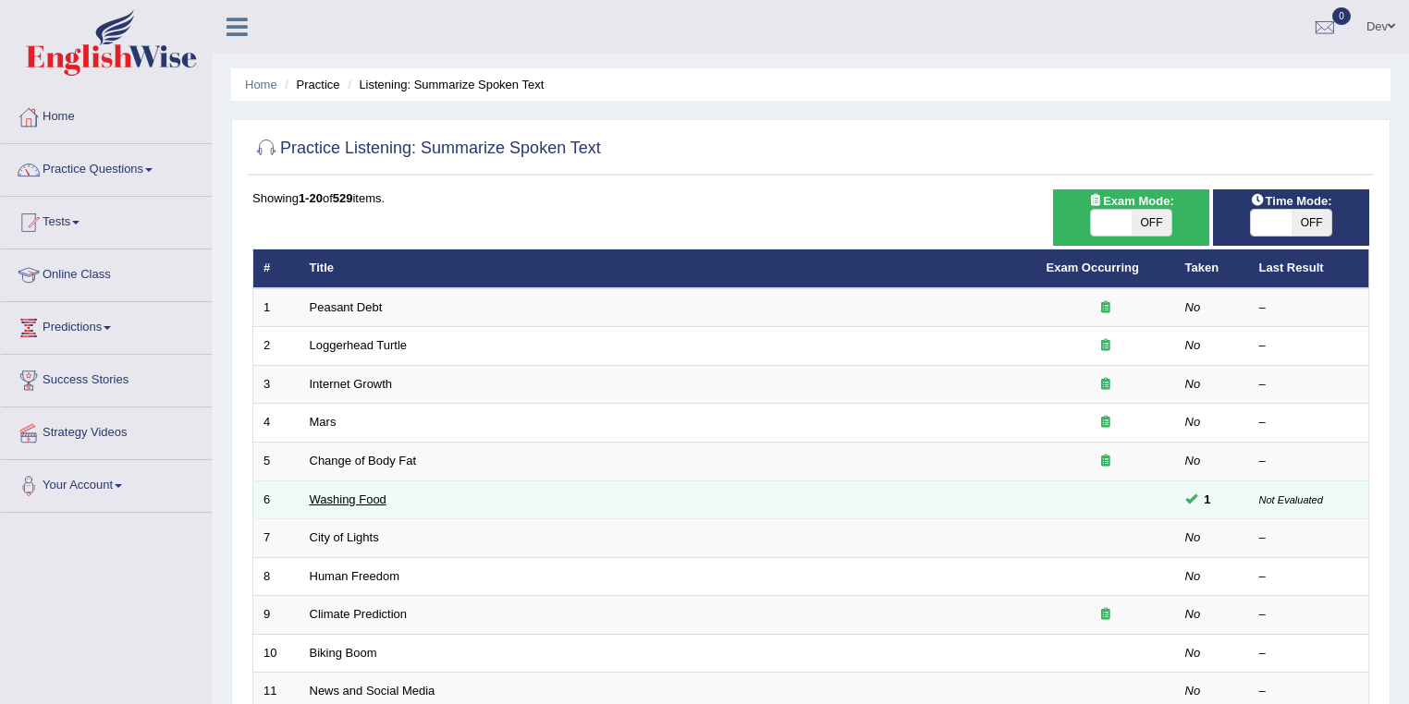
click at [374, 496] on link "Washing Food" at bounding box center [348, 500] width 77 height 14
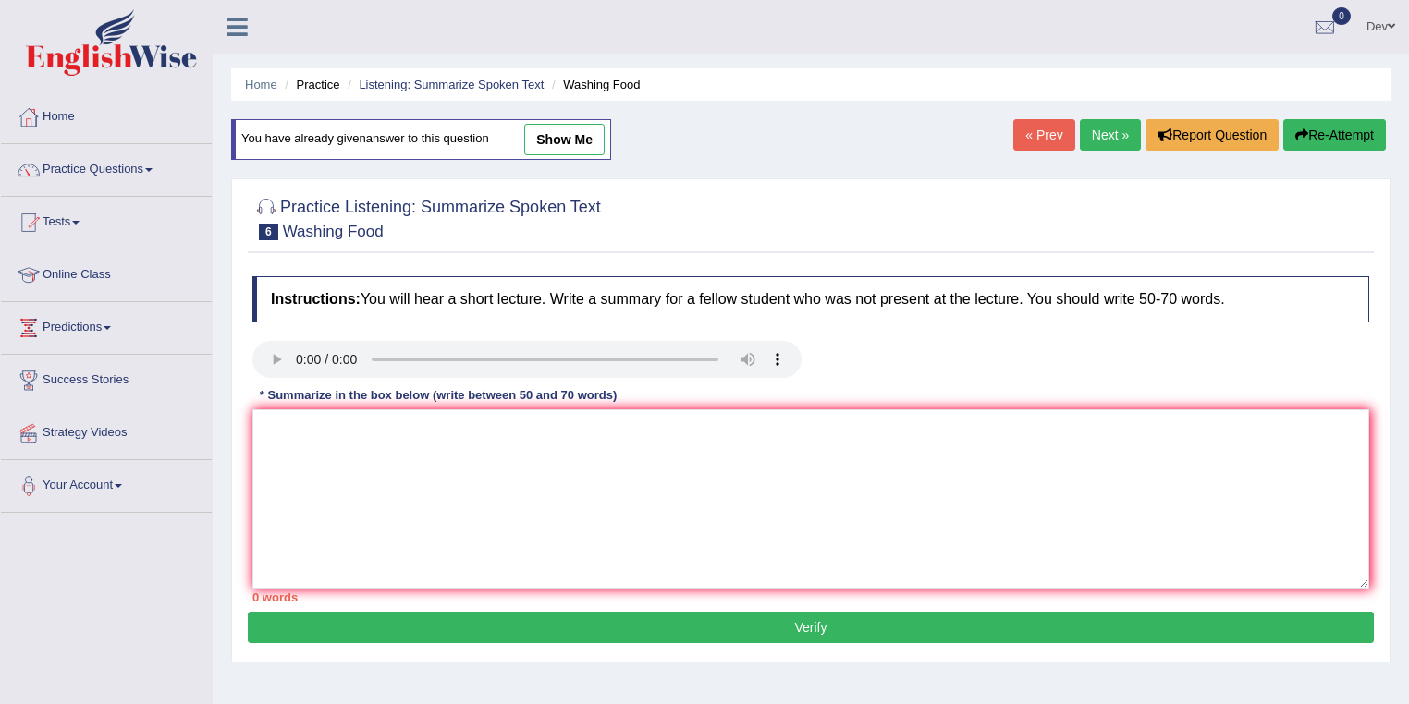
click at [573, 141] on link "show me" at bounding box center [564, 139] width 80 height 31
type textarea "The lecture was about techniques of washing food in relation to food safety. Ra…"
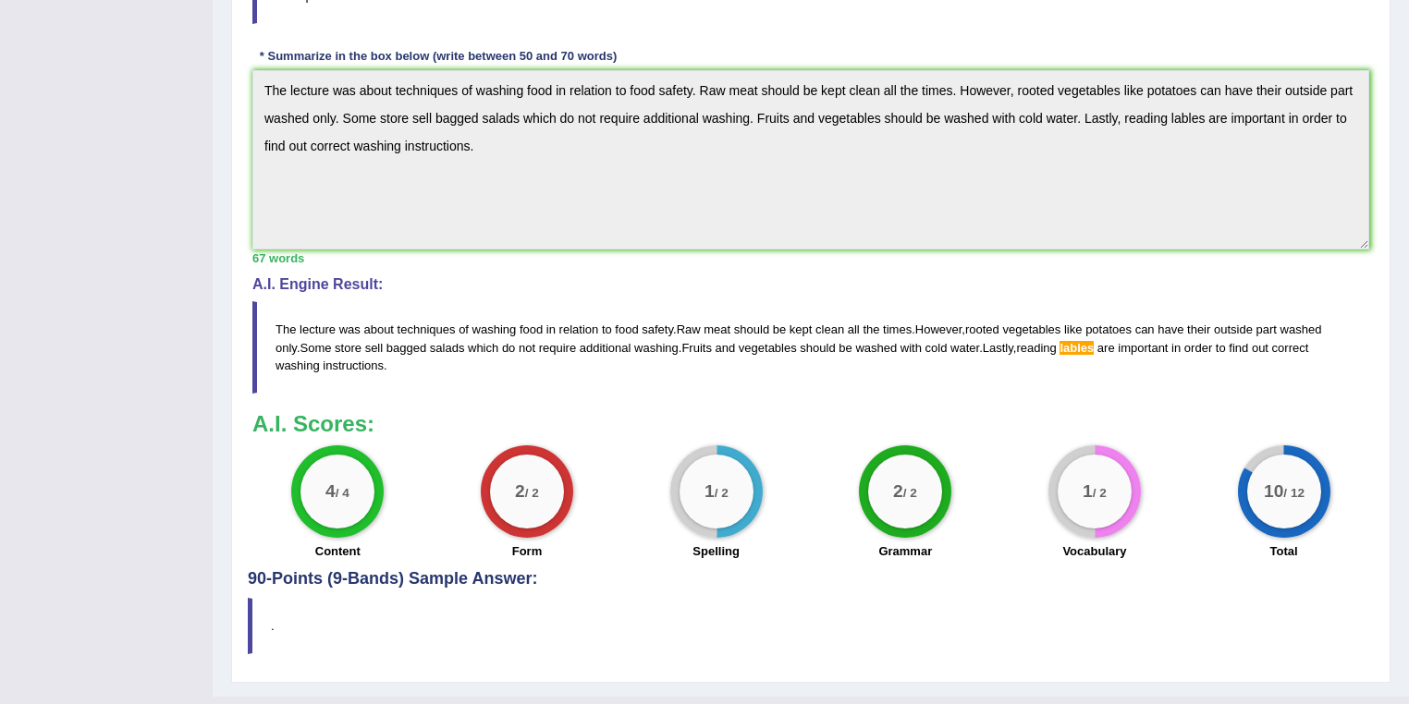
scroll to position [578, 0]
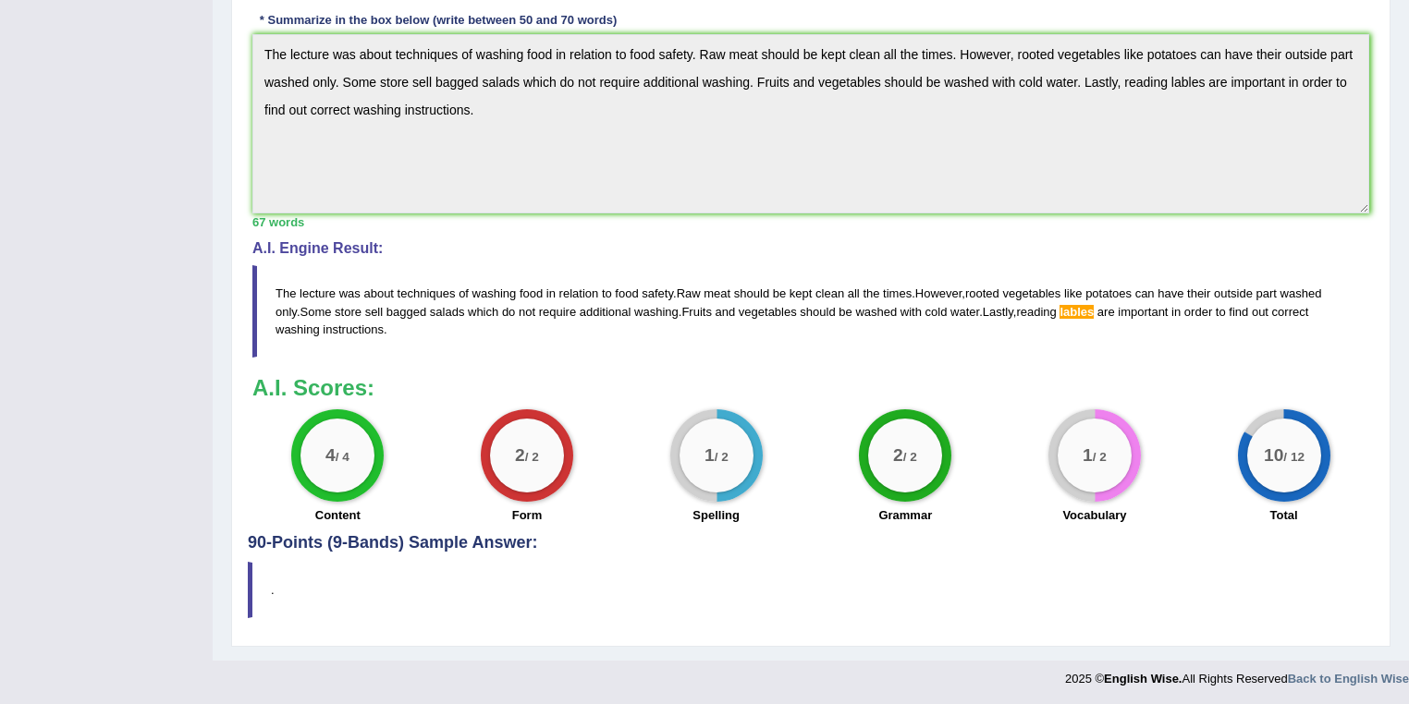
click at [250, 584] on blockquote "." at bounding box center [811, 590] width 1126 height 56
click at [305, 544] on h4 "90-Points (9-Bands) Sample Answer:" at bounding box center [811, 112] width 1126 height 882
click at [312, 540] on h4 "90-Points (9-Bands) Sample Answer:" at bounding box center [811, 112] width 1126 height 882
click at [311, 540] on h4 "90-Points (9-Bands) Sample Answer:" at bounding box center [811, 112] width 1126 height 882
click at [295, 615] on blockquote "." at bounding box center [811, 590] width 1126 height 56
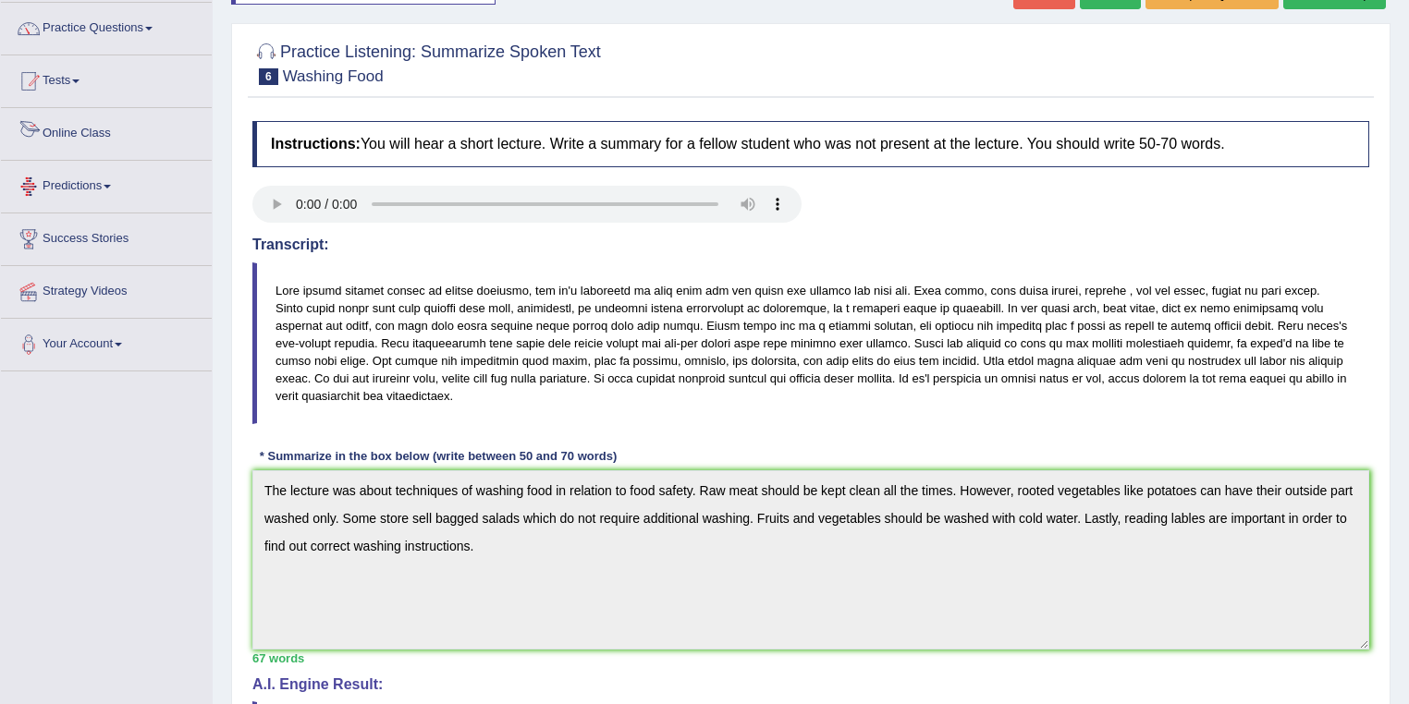
scroll to position [0, 0]
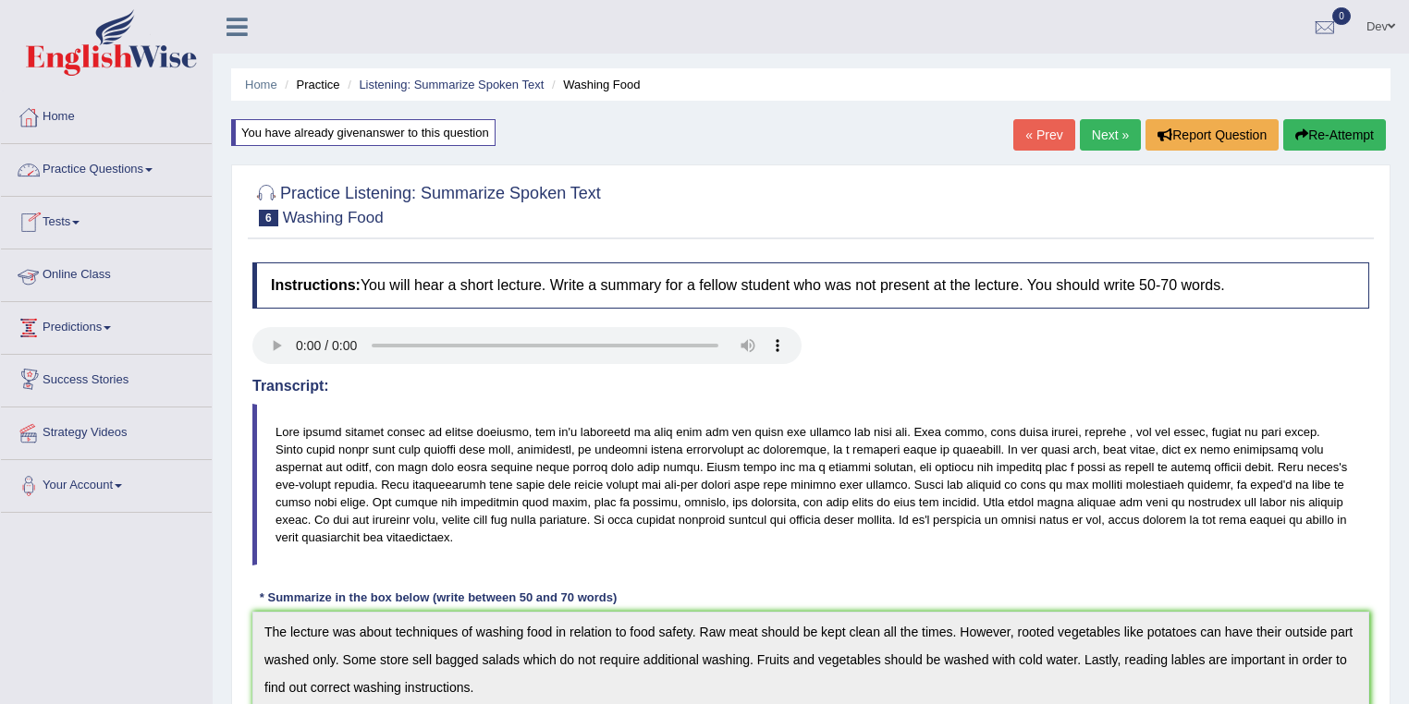
click at [114, 173] on link "Practice Questions" at bounding box center [106, 167] width 211 height 46
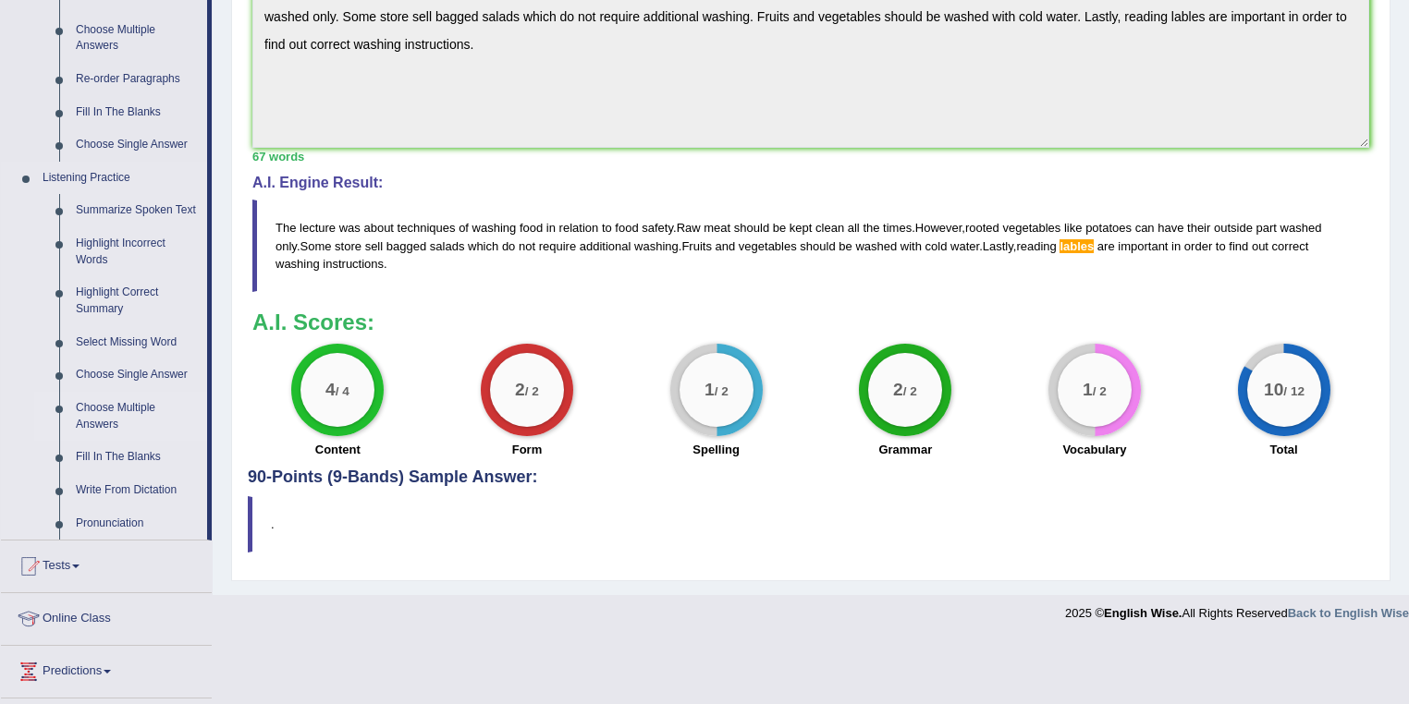
scroll to position [666, 0]
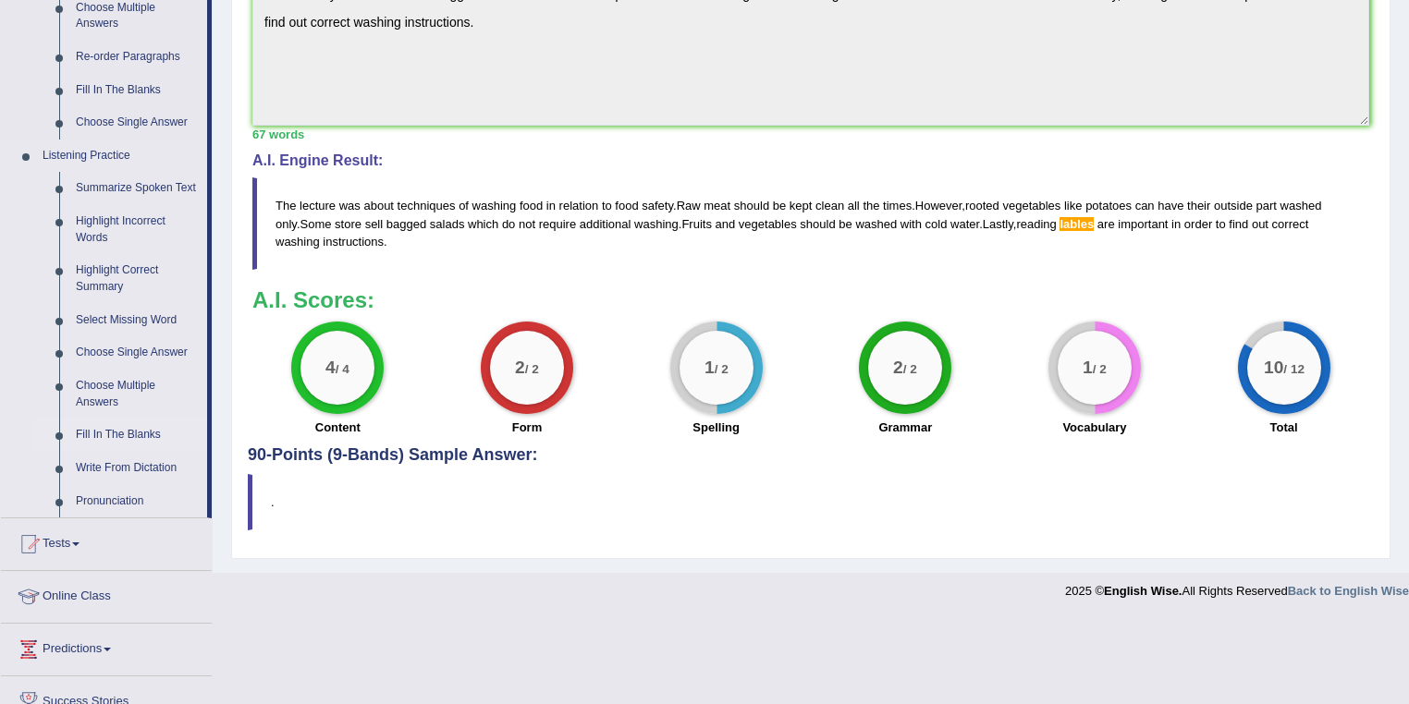
click at [116, 433] on link "Fill In The Blanks" at bounding box center [137, 435] width 140 height 33
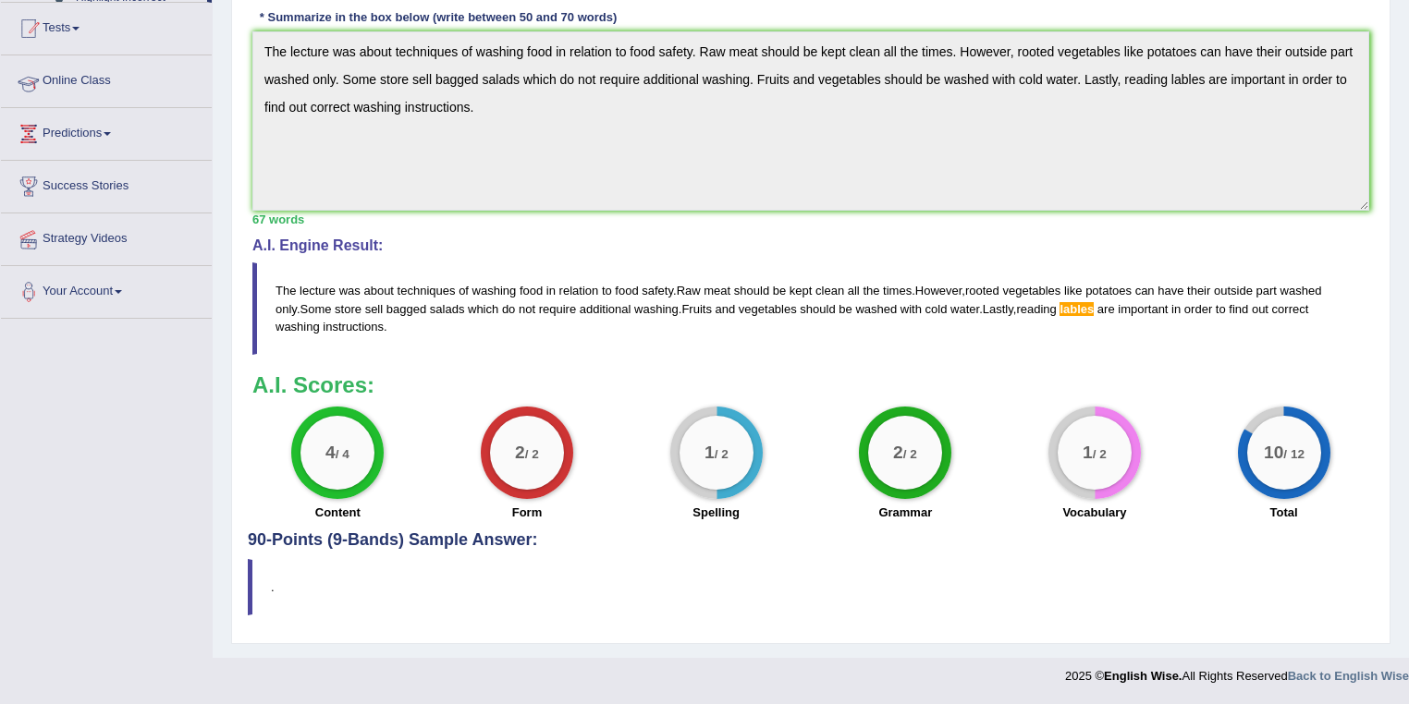
scroll to position [300, 0]
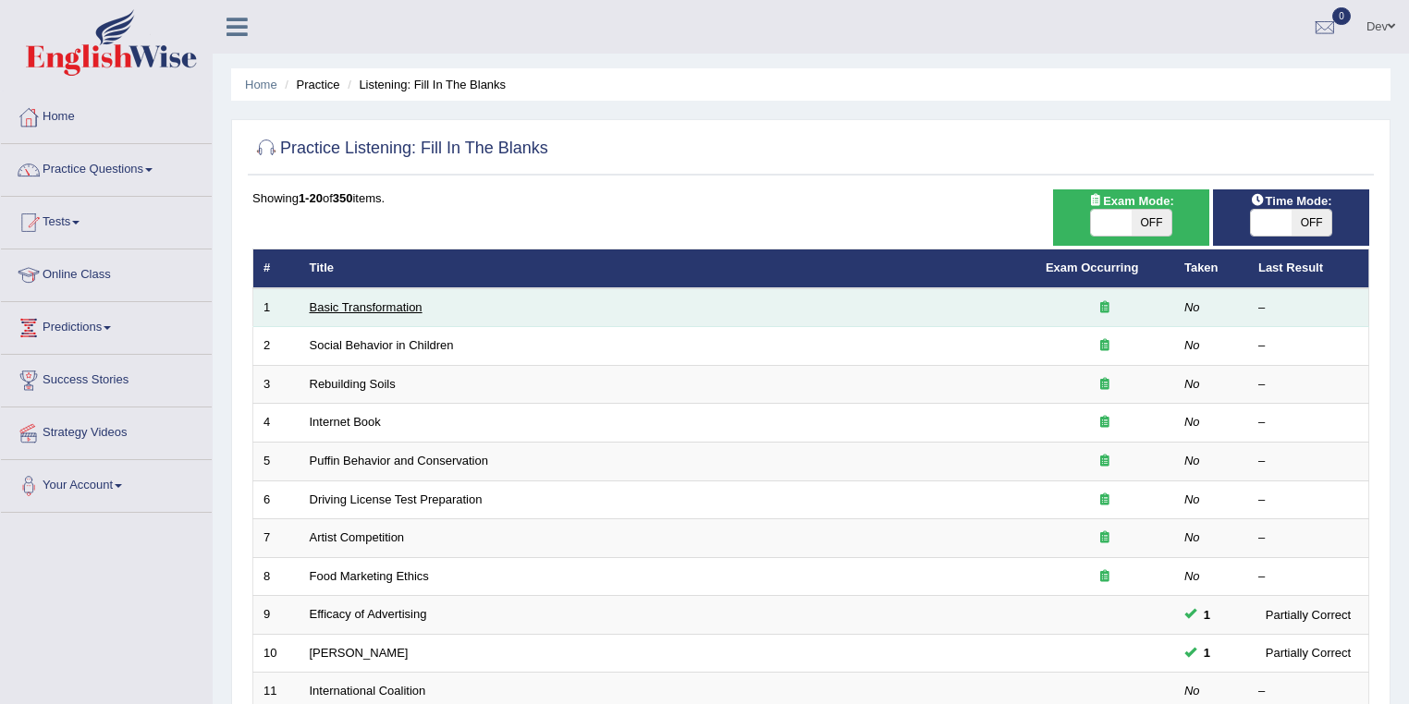
click at [367, 305] on link "Basic Transformation" at bounding box center [366, 307] width 113 height 14
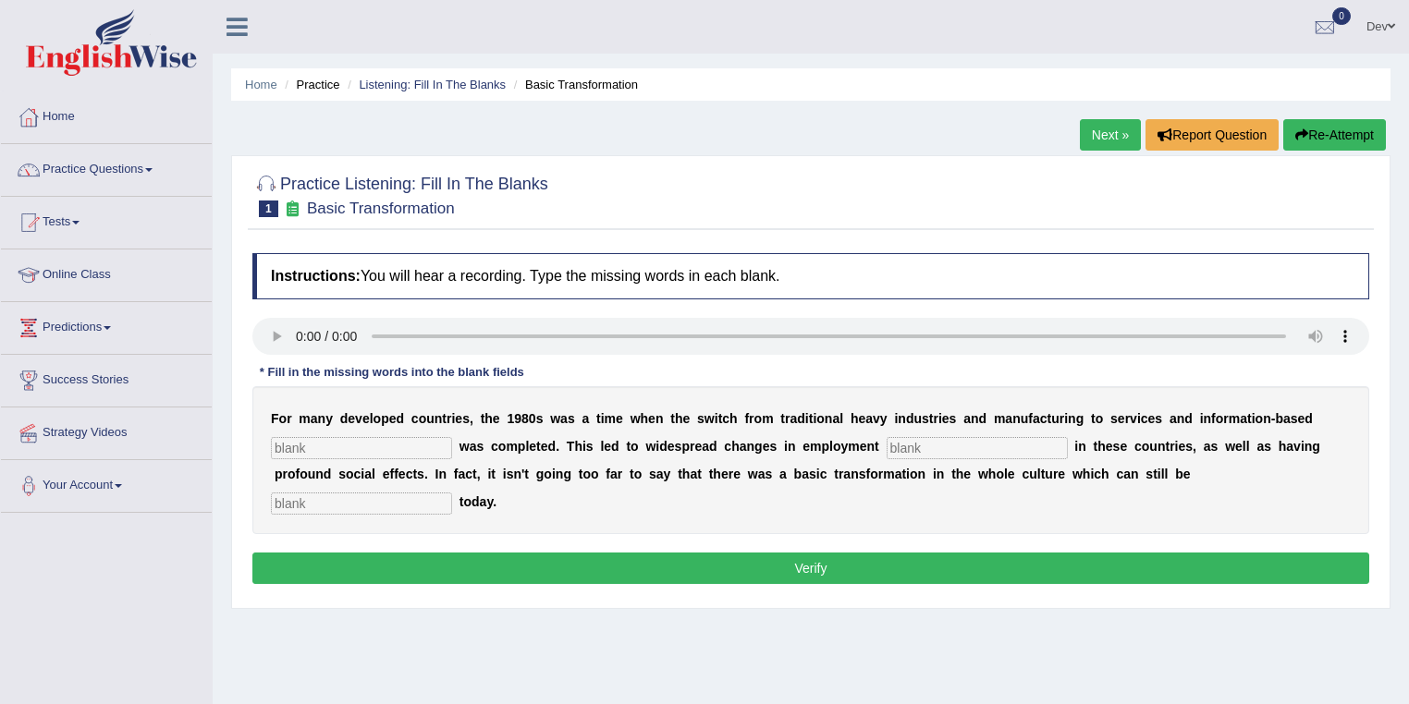
click at [921, 455] on input "text" at bounding box center [977, 448] width 181 height 22
type input "Patterens"
click at [357, 505] on input "text" at bounding box center [361, 504] width 181 height 22
type input "observed"
click at [896, 438] on input "Patterens" at bounding box center [977, 448] width 181 height 22
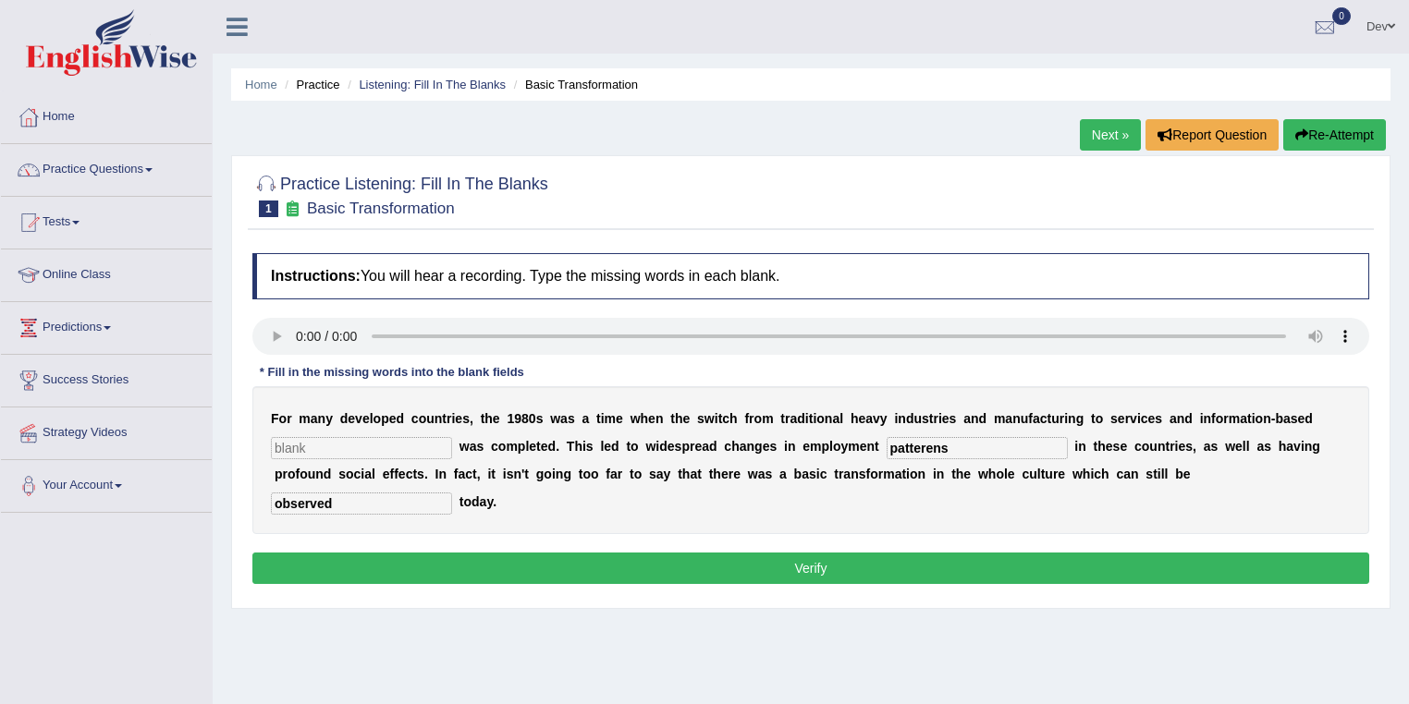
type input "patterens"
click at [317, 441] on input "text" at bounding box center [361, 448] width 181 height 22
type input "enterprice"
click at [757, 568] on button "Verify" at bounding box center [810, 568] width 1117 height 31
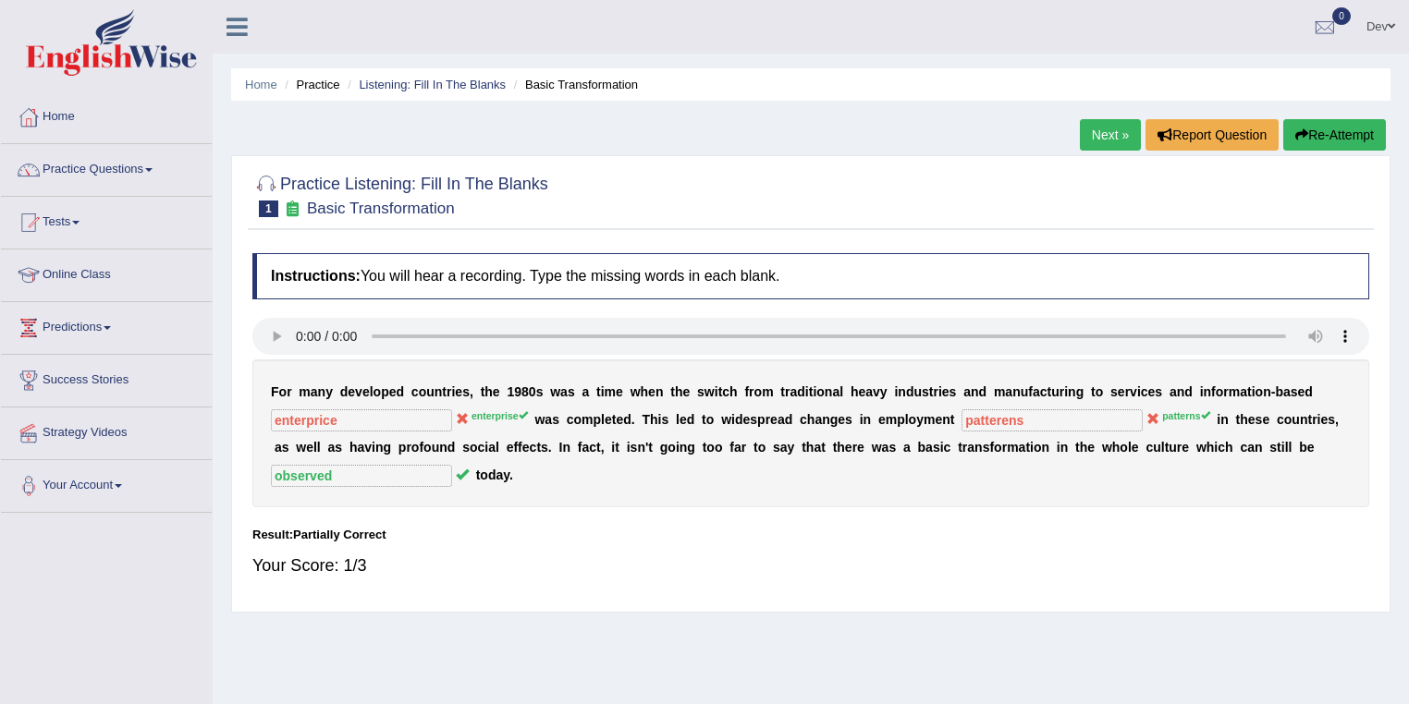
click at [1323, 131] on button "Re-Attempt" at bounding box center [1334, 134] width 103 height 31
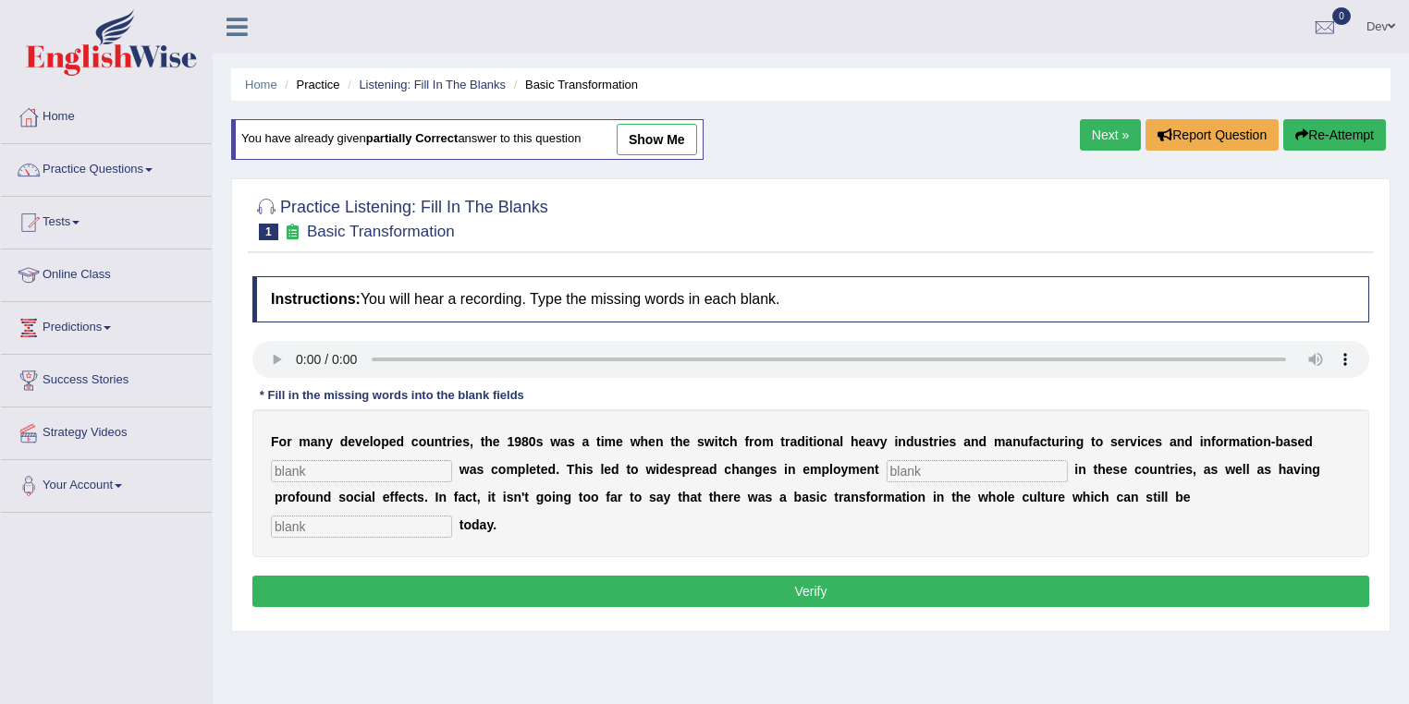
click at [304, 472] on input "text" at bounding box center [361, 471] width 181 height 22
type input "enterprise"
click at [953, 468] on input "text" at bounding box center [977, 471] width 181 height 22
type input "patterns"
click at [303, 524] on input "text" at bounding box center [361, 527] width 181 height 22
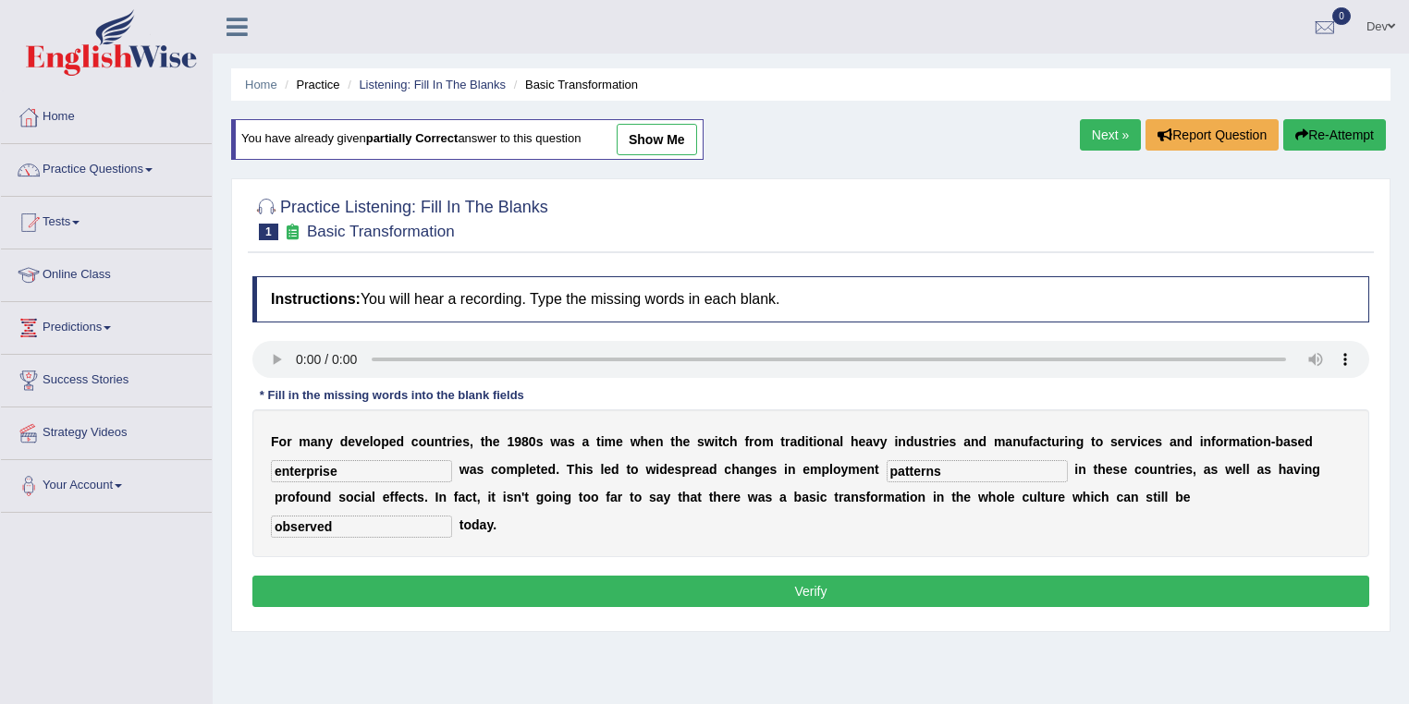
type input "observed"
click at [560, 586] on button "Verify" at bounding box center [810, 591] width 1117 height 31
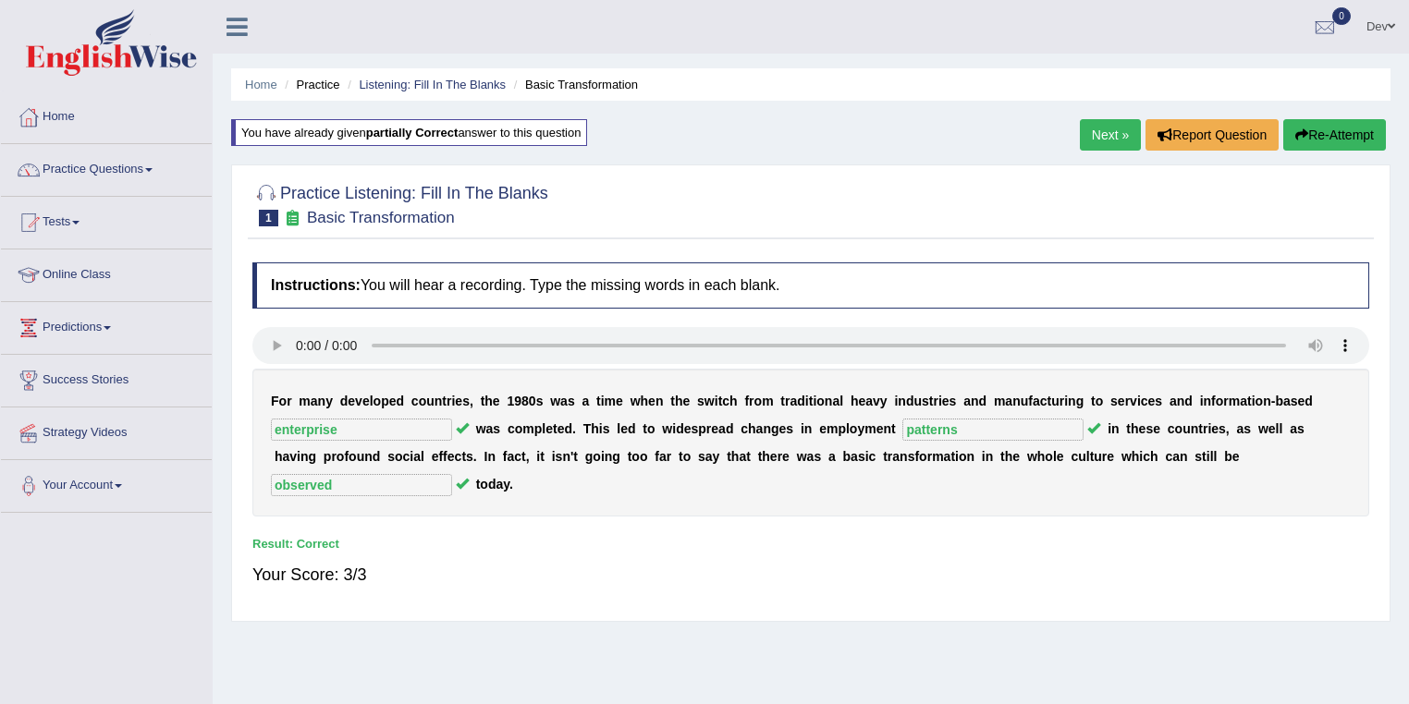
click at [1109, 129] on link "Next »" at bounding box center [1110, 134] width 61 height 31
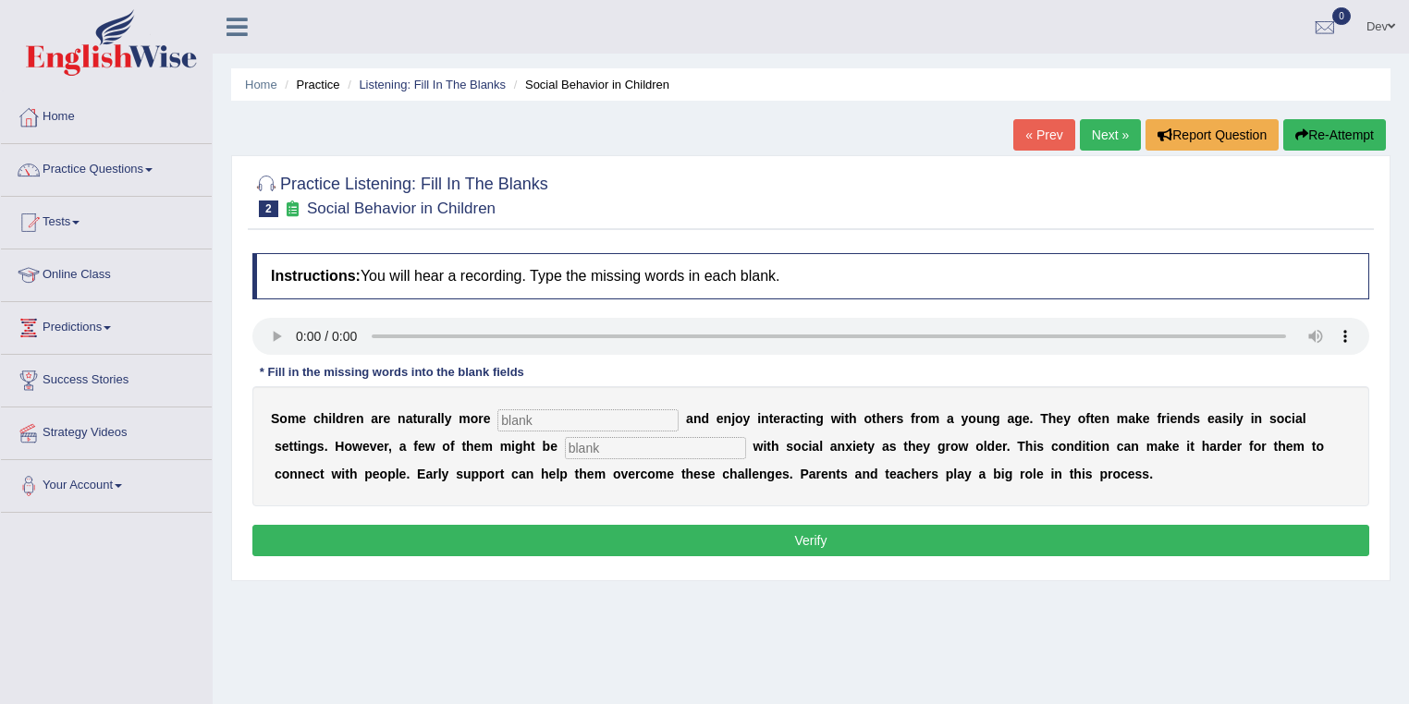
click at [521, 410] on input "text" at bounding box center [587, 421] width 181 height 22
click at [536, 416] on input "socialble" at bounding box center [587, 421] width 181 height 22
type input "socialable"
click at [599, 445] on input "text" at bounding box center [655, 448] width 181 height 22
type input "Diagnosed"
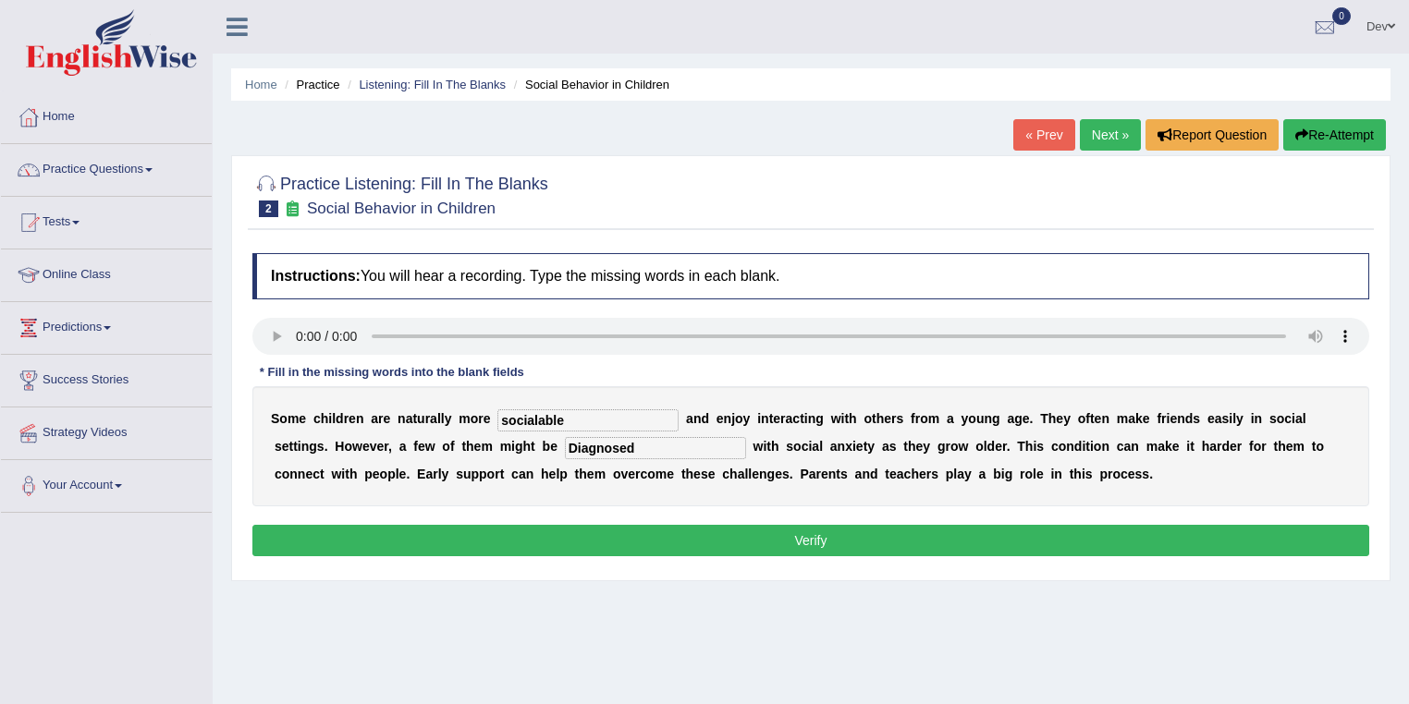
click at [802, 538] on button "Verify" at bounding box center [810, 540] width 1117 height 31
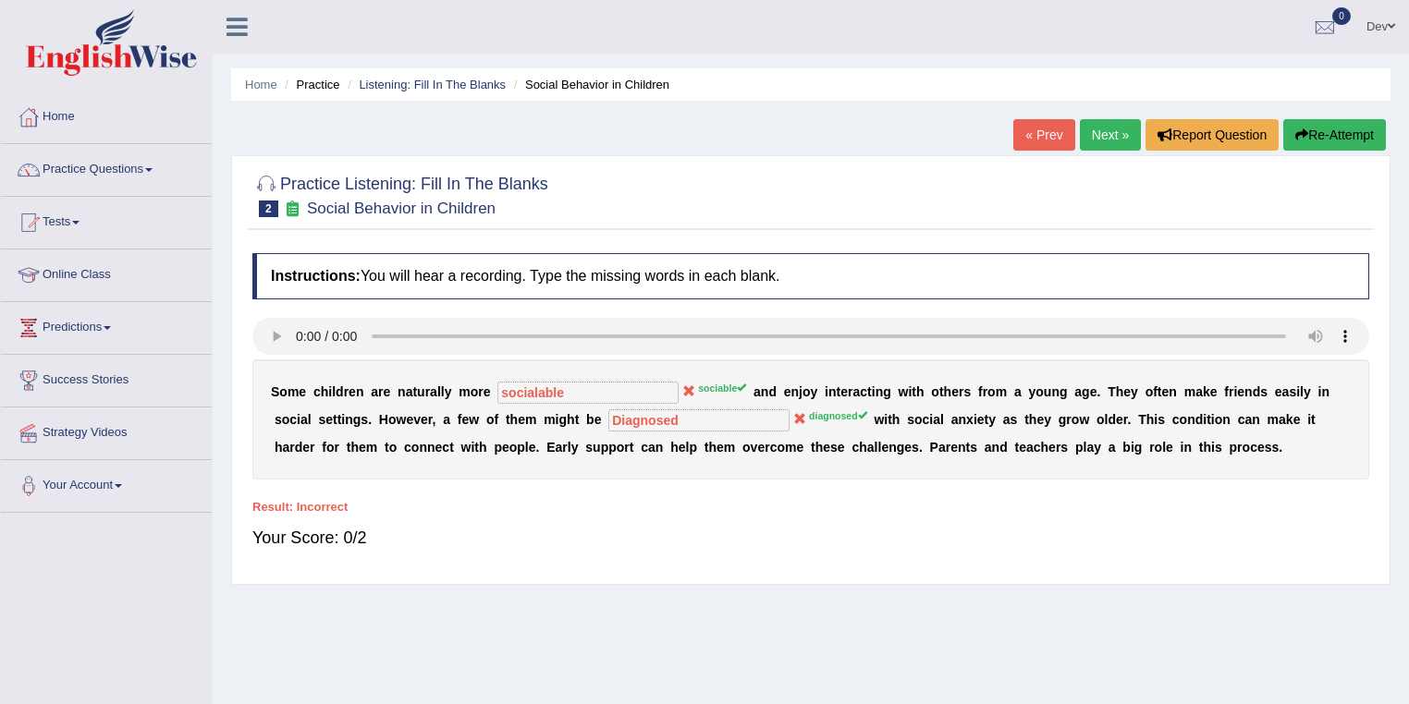
click at [1109, 133] on link "Next »" at bounding box center [1110, 134] width 61 height 31
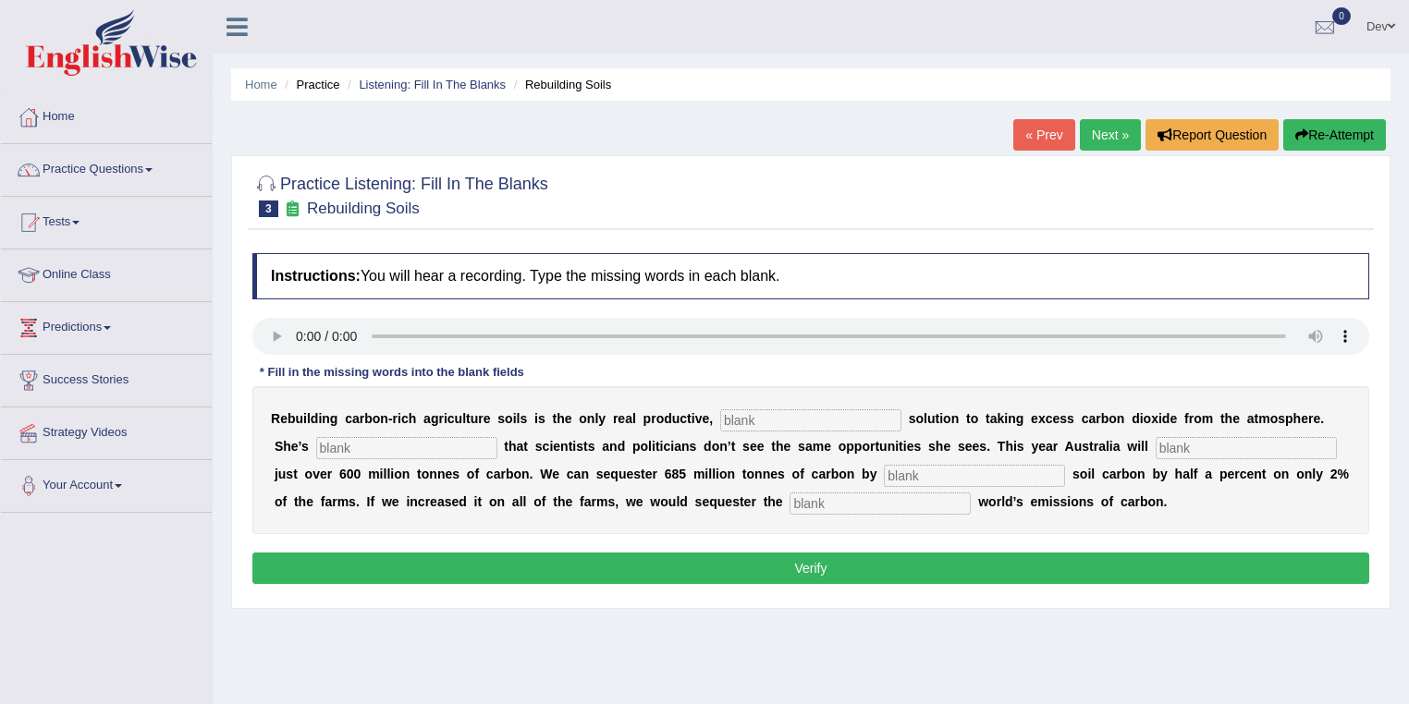
click at [777, 415] on input "text" at bounding box center [810, 421] width 181 height 22
type input "permanent"
click at [389, 447] on input "text" at bounding box center [406, 448] width 181 height 22
type input "frustrated"
click at [1192, 444] on input "text" at bounding box center [1246, 448] width 181 height 22
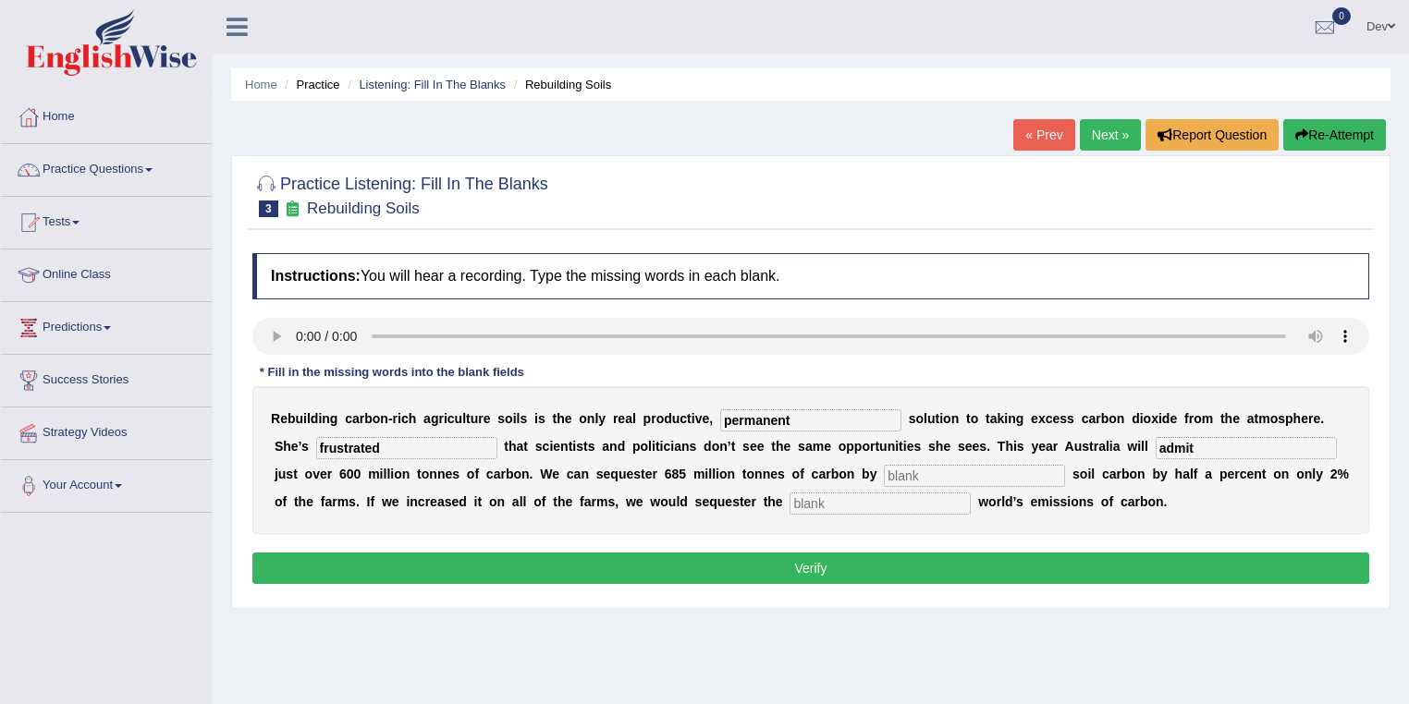
type input "admit"
click at [969, 469] on input "text" at bounding box center [974, 476] width 181 height 22
type input "increasing"
click at [816, 506] on input "text" at bounding box center [880, 504] width 181 height 22
type input "whole"
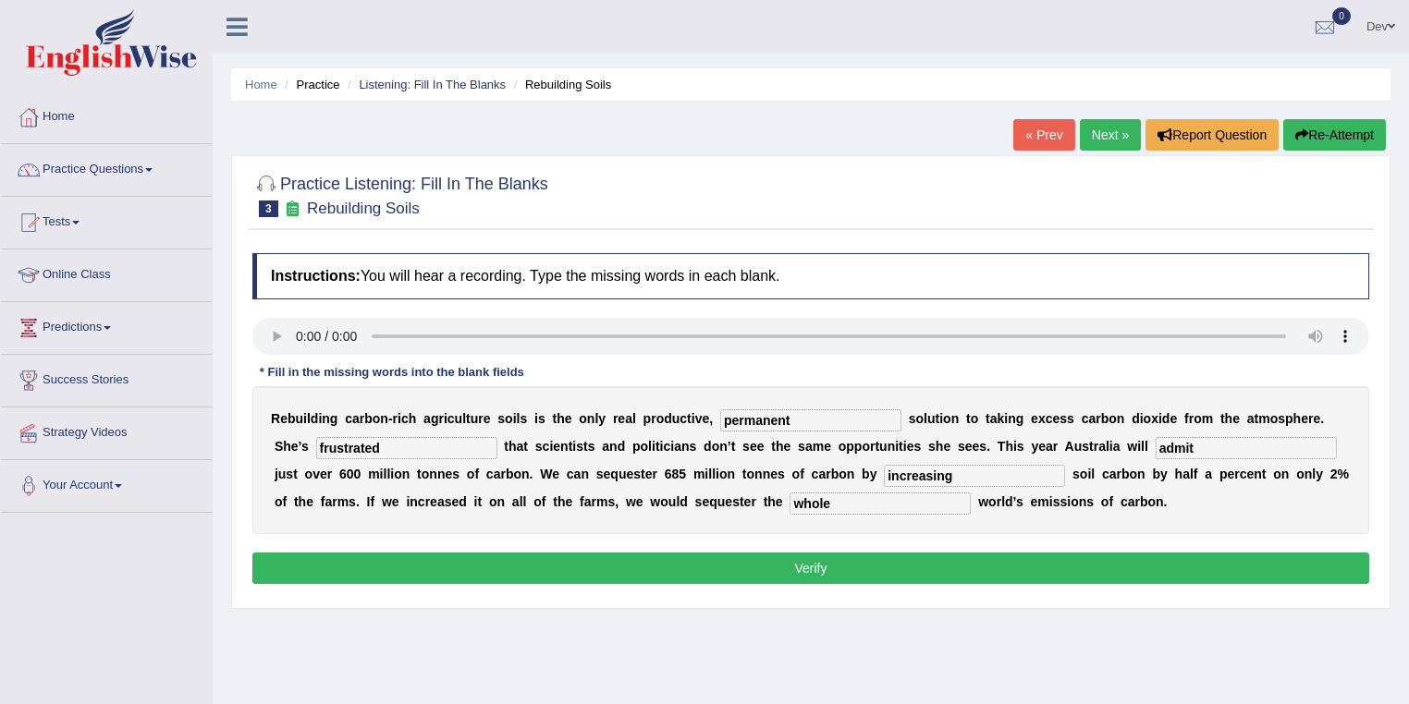
click at [799, 565] on button "Verify" at bounding box center [810, 568] width 1117 height 31
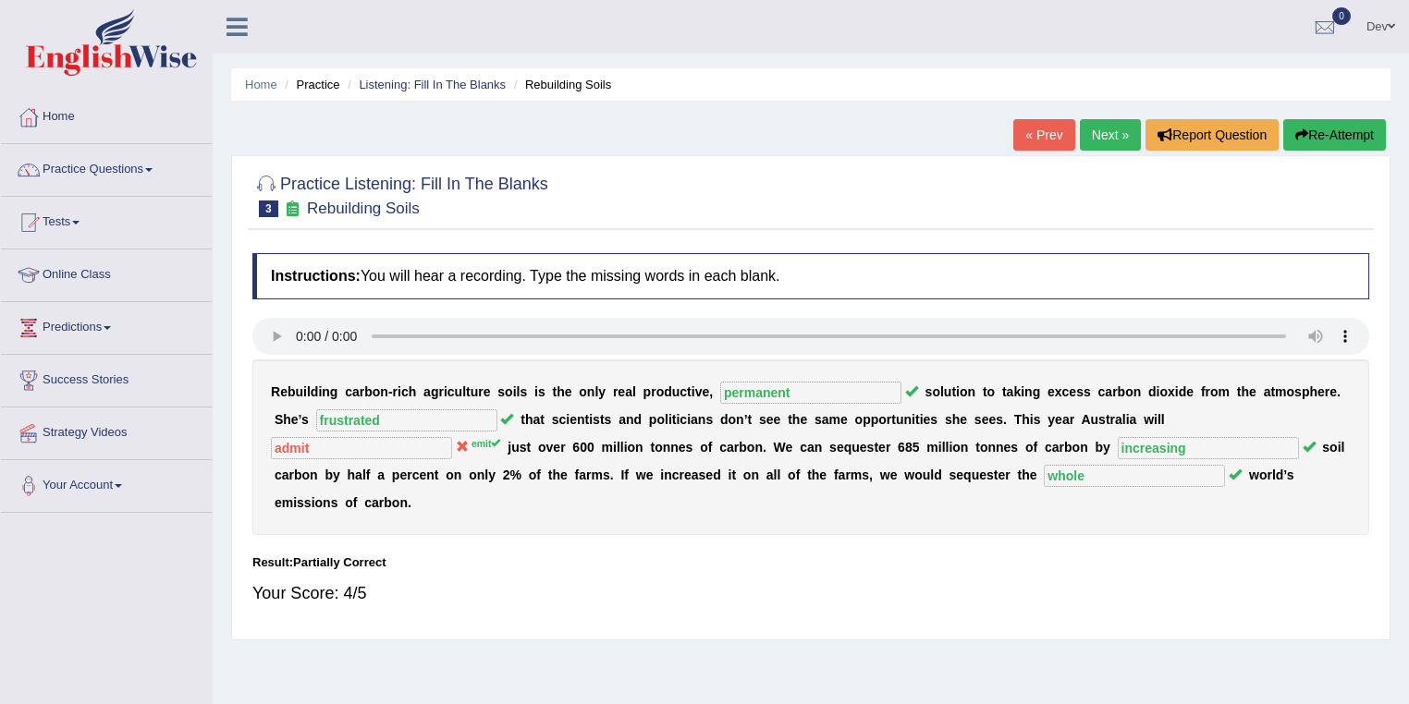
click at [1109, 133] on link "Next »" at bounding box center [1110, 134] width 61 height 31
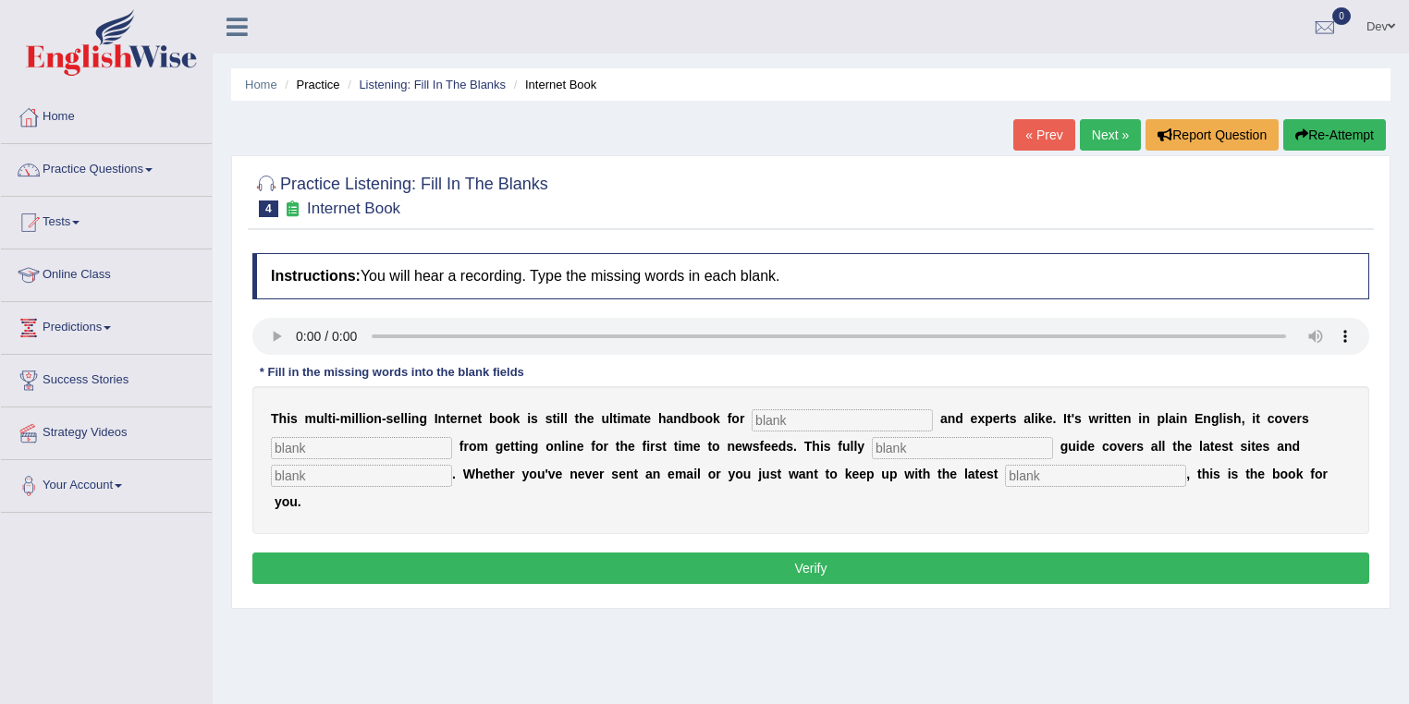
click at [802, 417] on input "text" at bounding box center [842, 421] width 181 height 22
type input "novelists"
click at [325, 445] on input "text" at bounding box center [361, 448] width 181 height 22
type input "everything"
click at [906, 447] on input "text" at bounding box center [962, 448] width 181 height 22
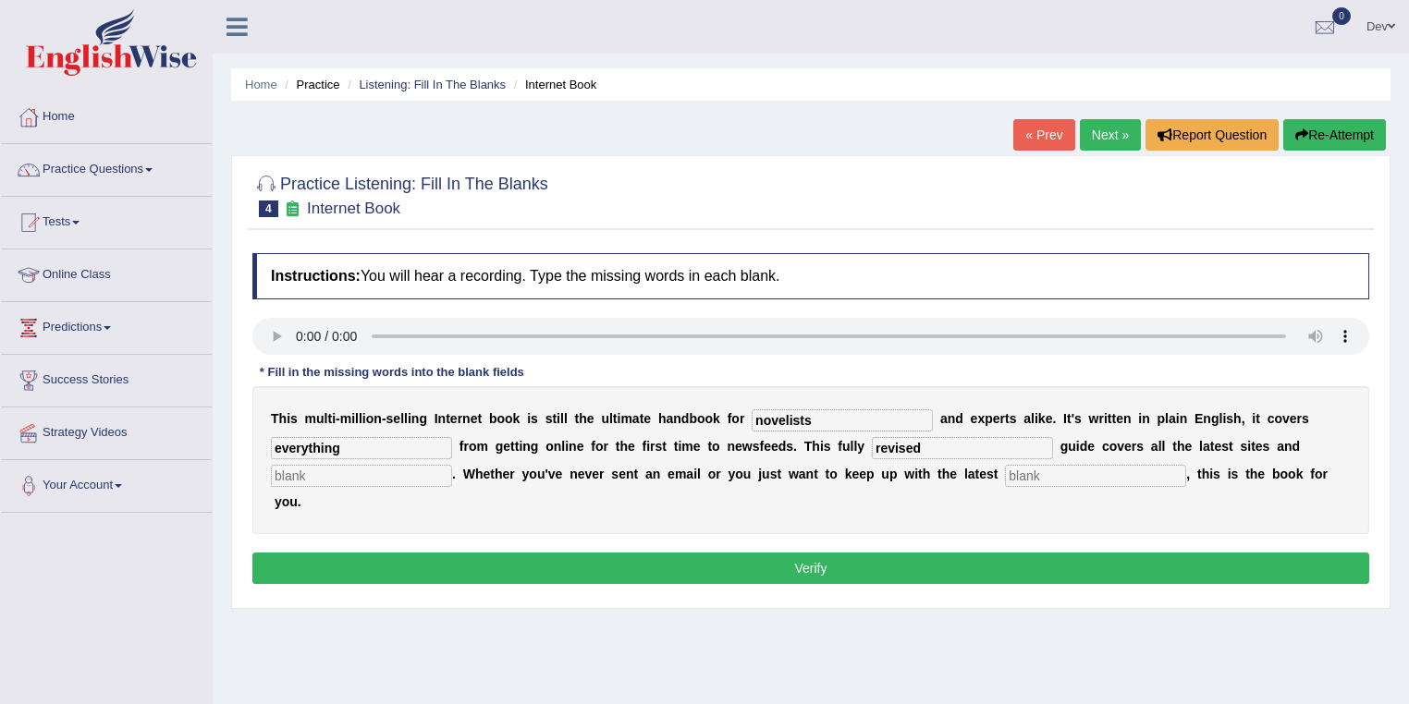
type input "revised"
click at [364, 473] on input "text" at bounding box center [361, 476] width 181 height 22
type input "crases"
click at [1059, 470] on input "text" at bounding box center [1095, 476] width 181 height 22
type input "developments"
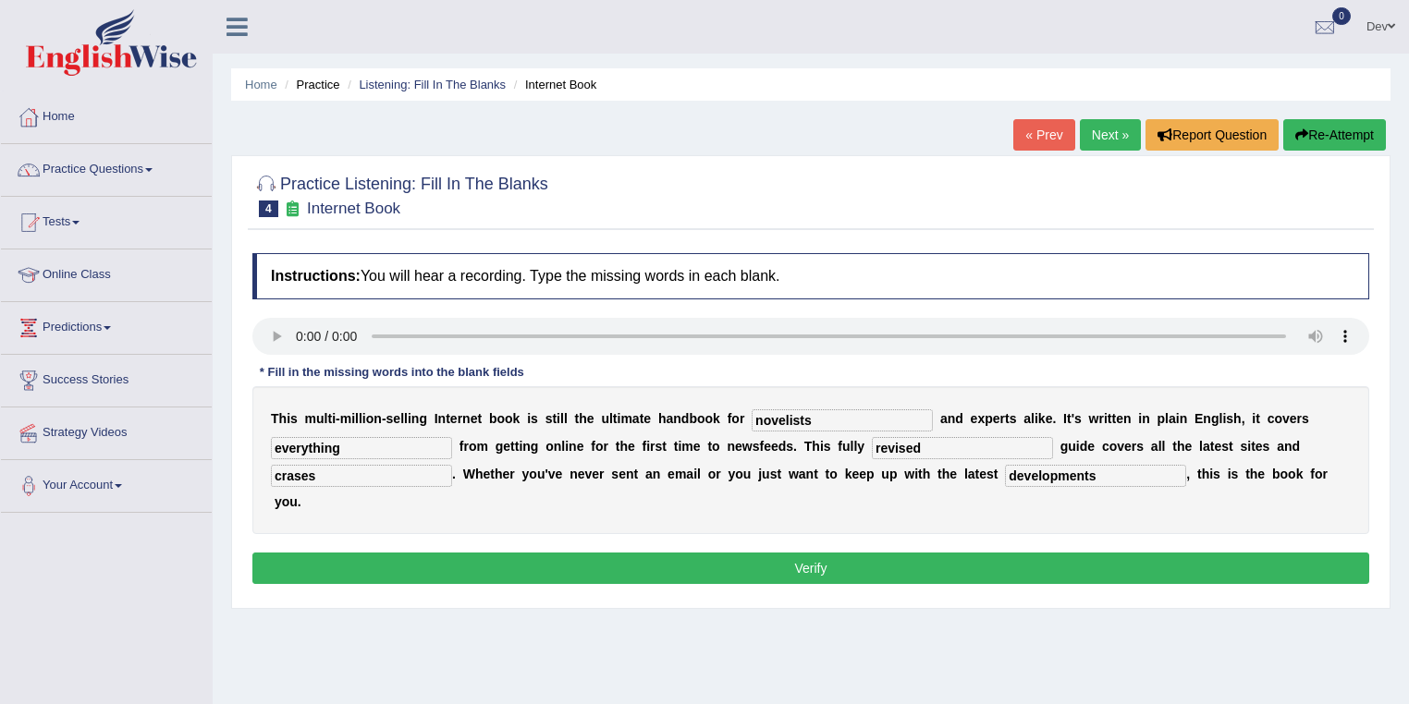
click at [813, 564] on button "Verify" at bounding box center [810, 568] width 1117 height 31
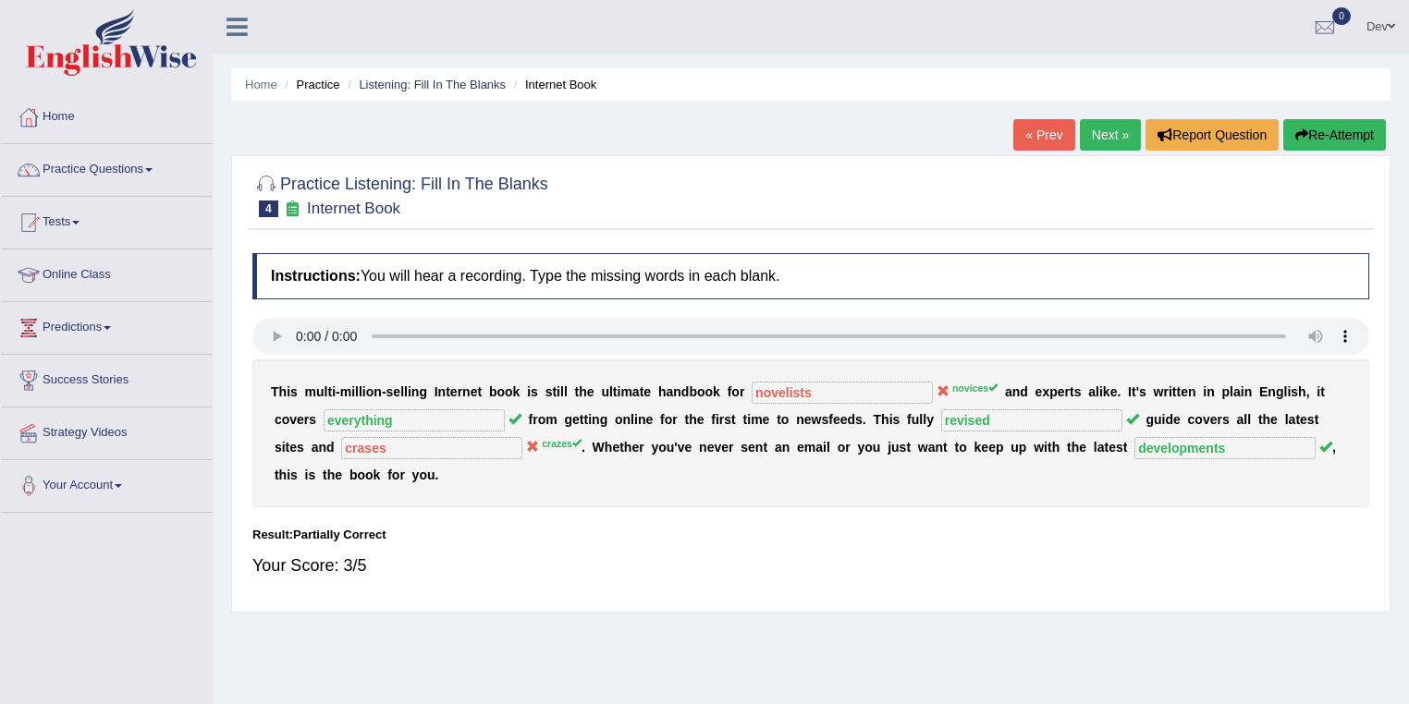
click at [1108, 132] on link "Next »" at bounding box center [1110, 134] width 61 height 31
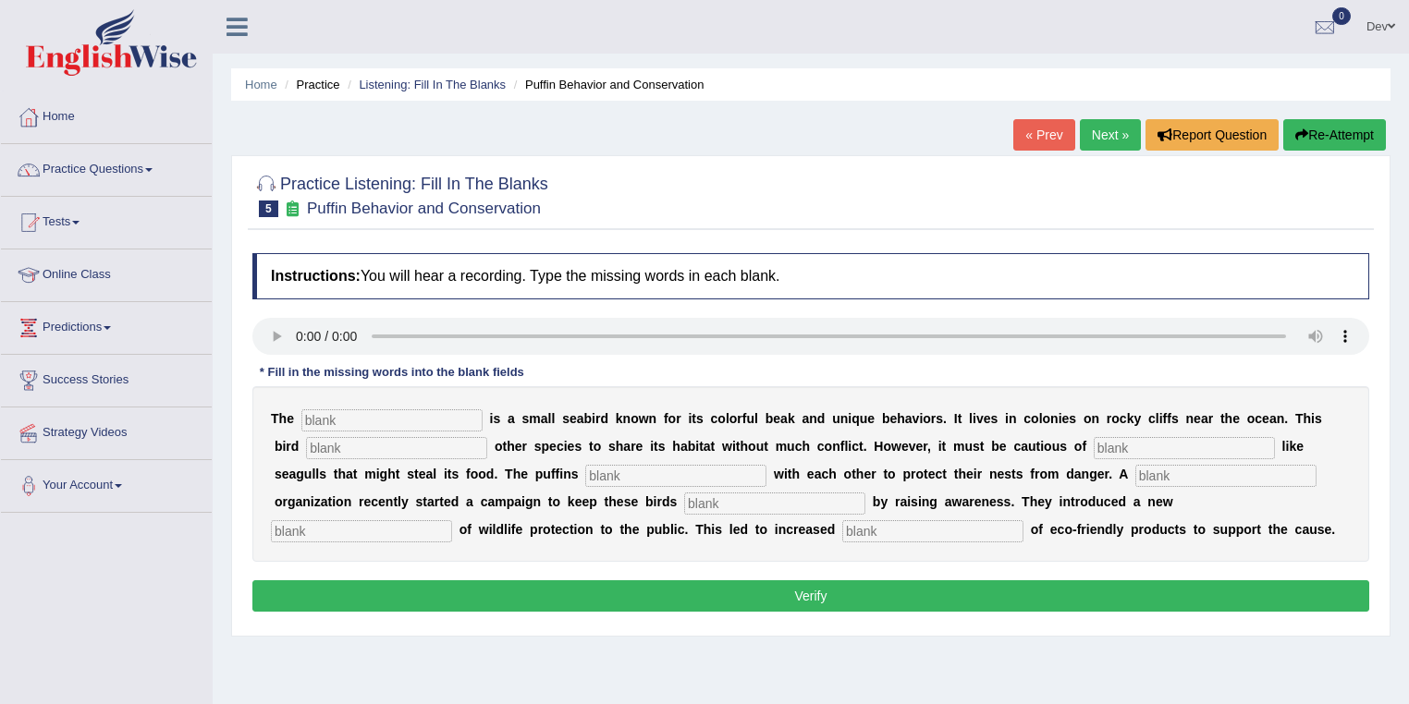
click at [318, 416] on input "text" at bounding box center [391, 421] width 181 height 22
click at [324, 421] on input "text" at bounding box center [391, 421] width 181 height 22
type input "puffin"
click at [329, 444] on input "text" at bounding box center [396, 448] width 181 height 22
type input "allows"
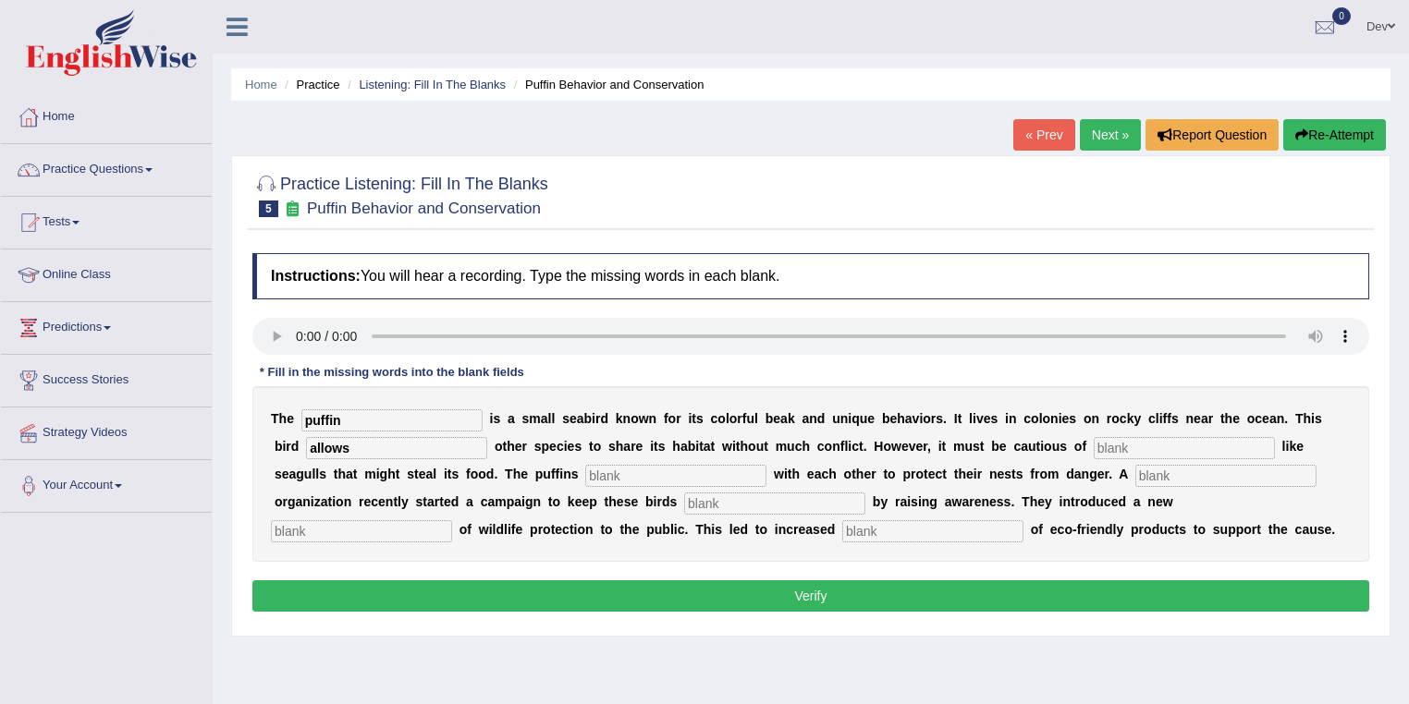
click at [1136, 445] on input "text" at bounding box center [1184, 448] width 181 height 22
type input "preditors"
click at [622, 473] on input "text" at bounding box center [675, 476] width 181 height 22
type input "co-operate"
click at [1160, 472] on input "text" at bounding box center [1225, 476] width 181 height 22
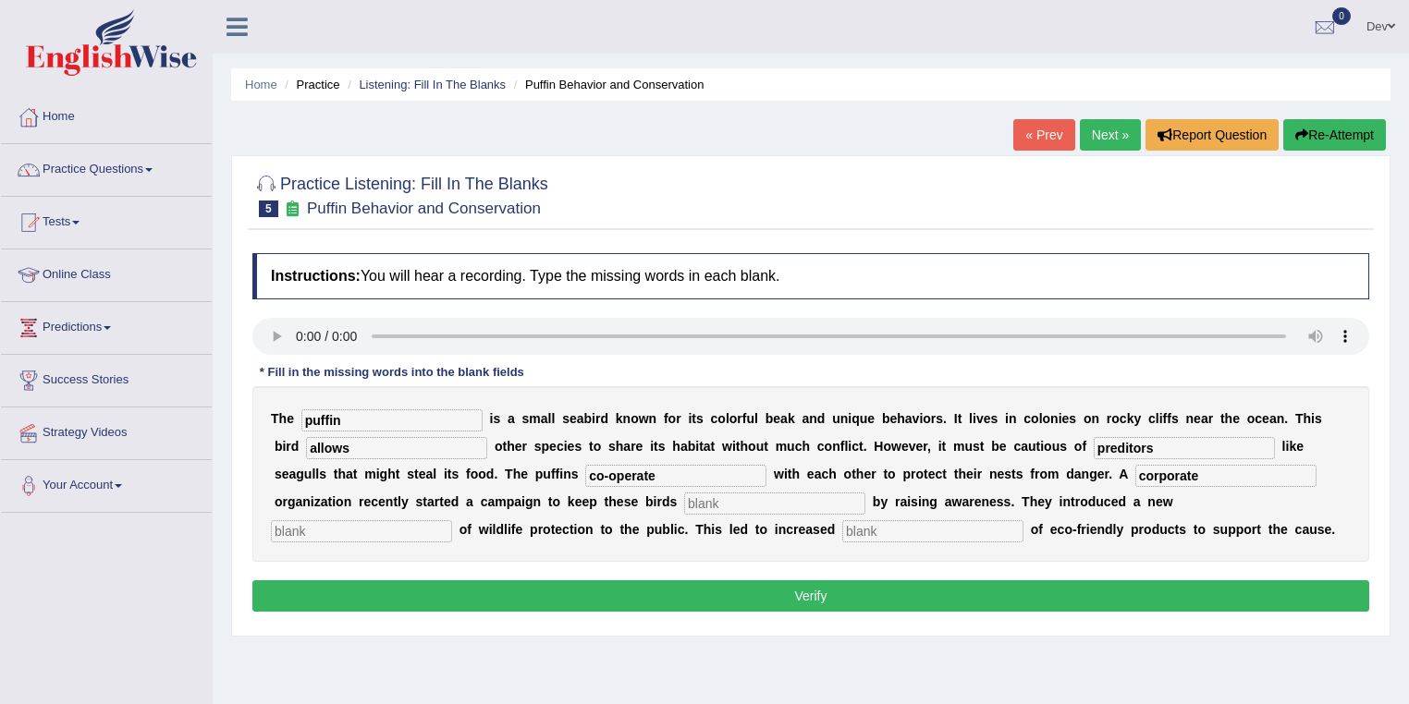
type input "corporate"
click at [729, 504] on input "text" at bounding box center [774, 504] width 181 height 22
type input "safe"
click at [321, 528] on input "text" at bounding box center [361, 532] width 181 height 22
type input "conception"
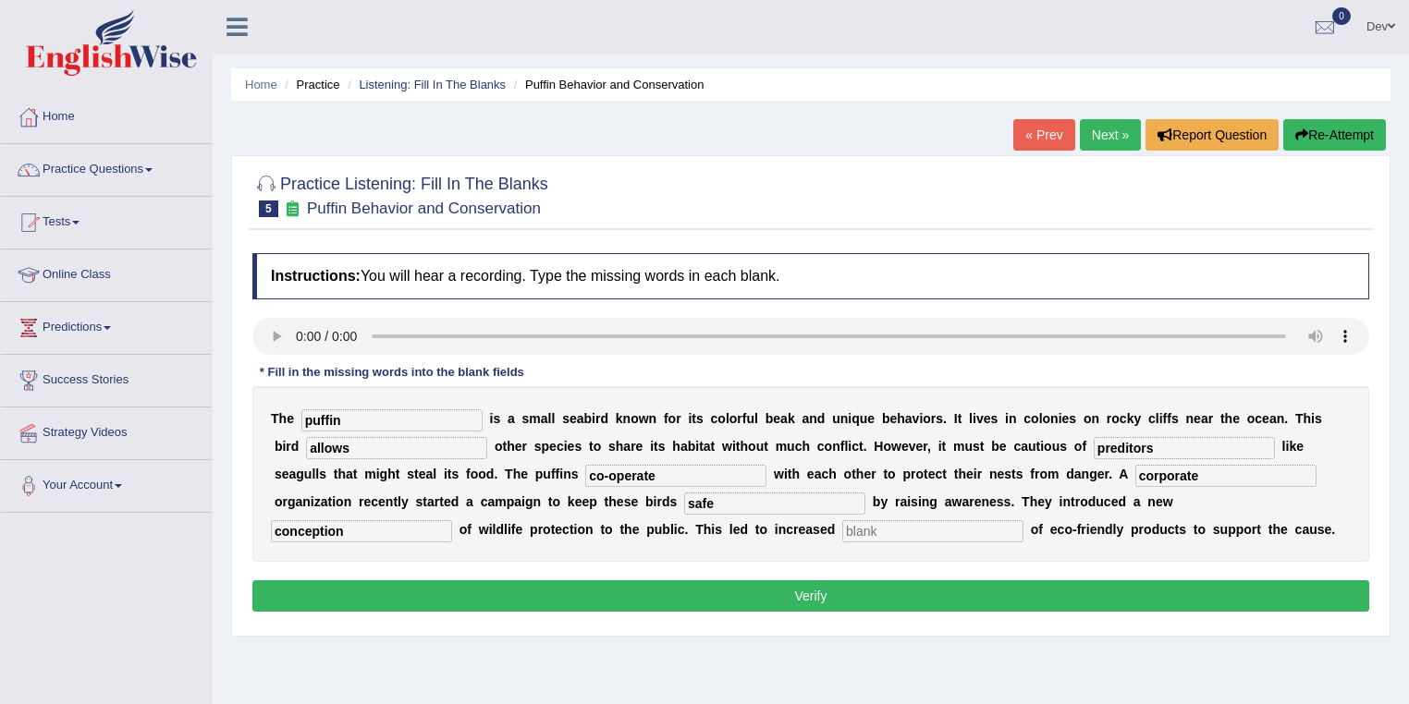
click at [854, 529] on input "text" at bounding box center [932, 532] width 181 height 22
type input "consumption"
click at [832, 593] on button "Verify" at bounding box center [810, 596] width 1117 height 31
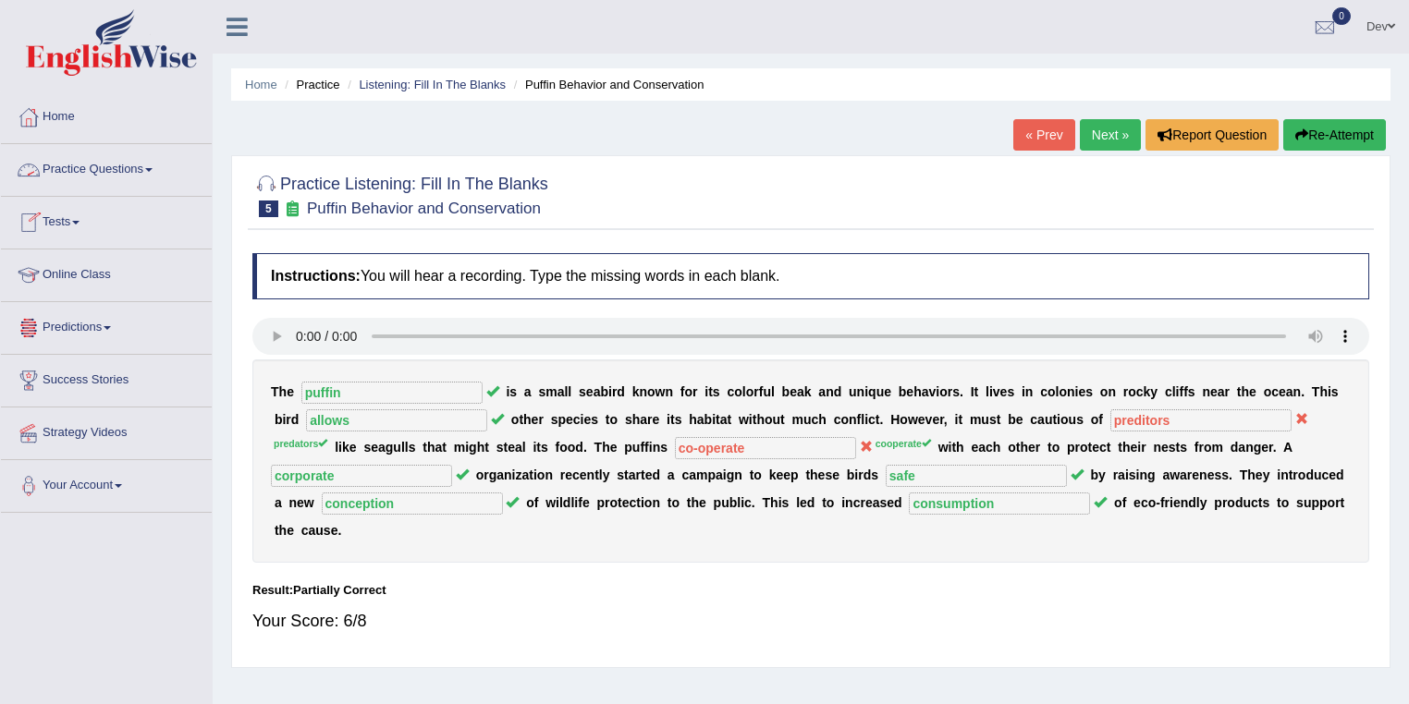
click at [128, 171] on link "Practice Questions" at bounding box center [106, 167] width 211 height 46
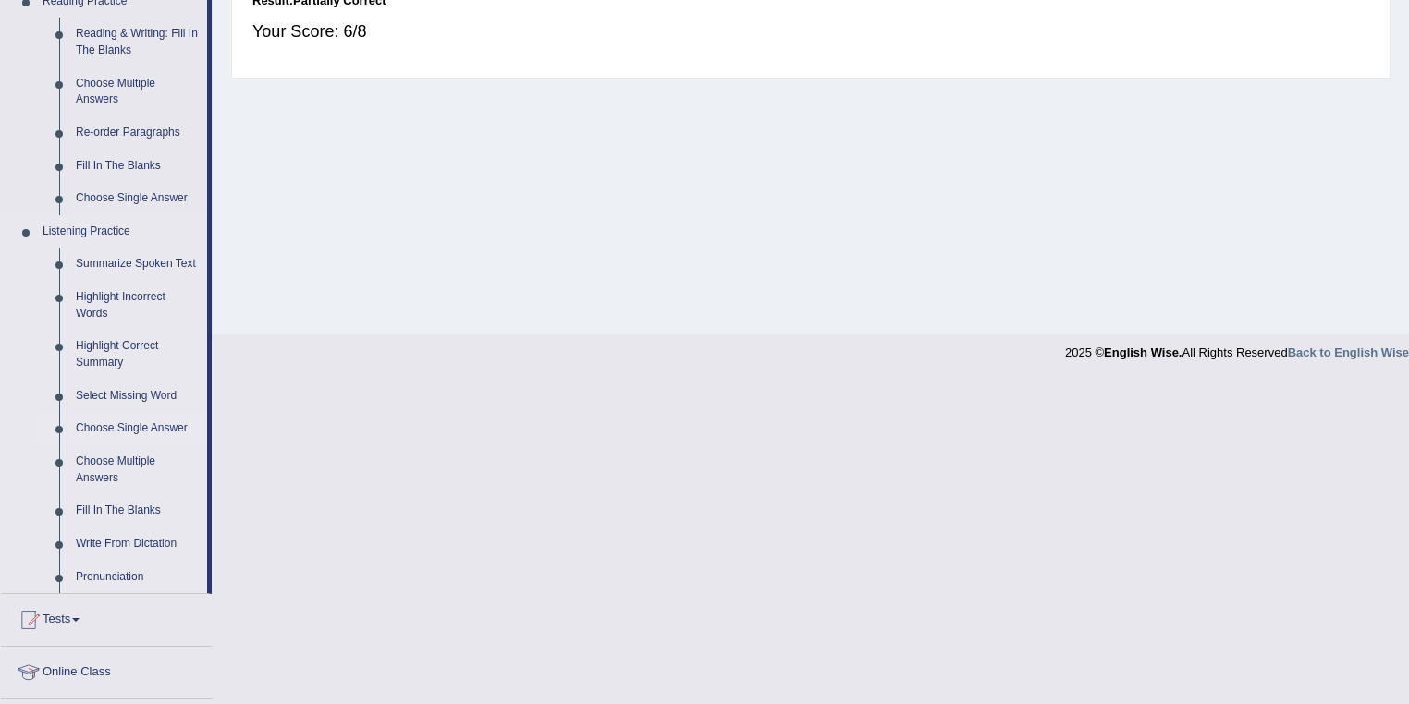
scroll to position [592, 0]
click at [118, 393] on link "Select Missing Word" at bounding box center [137, 394] width 140 height 33
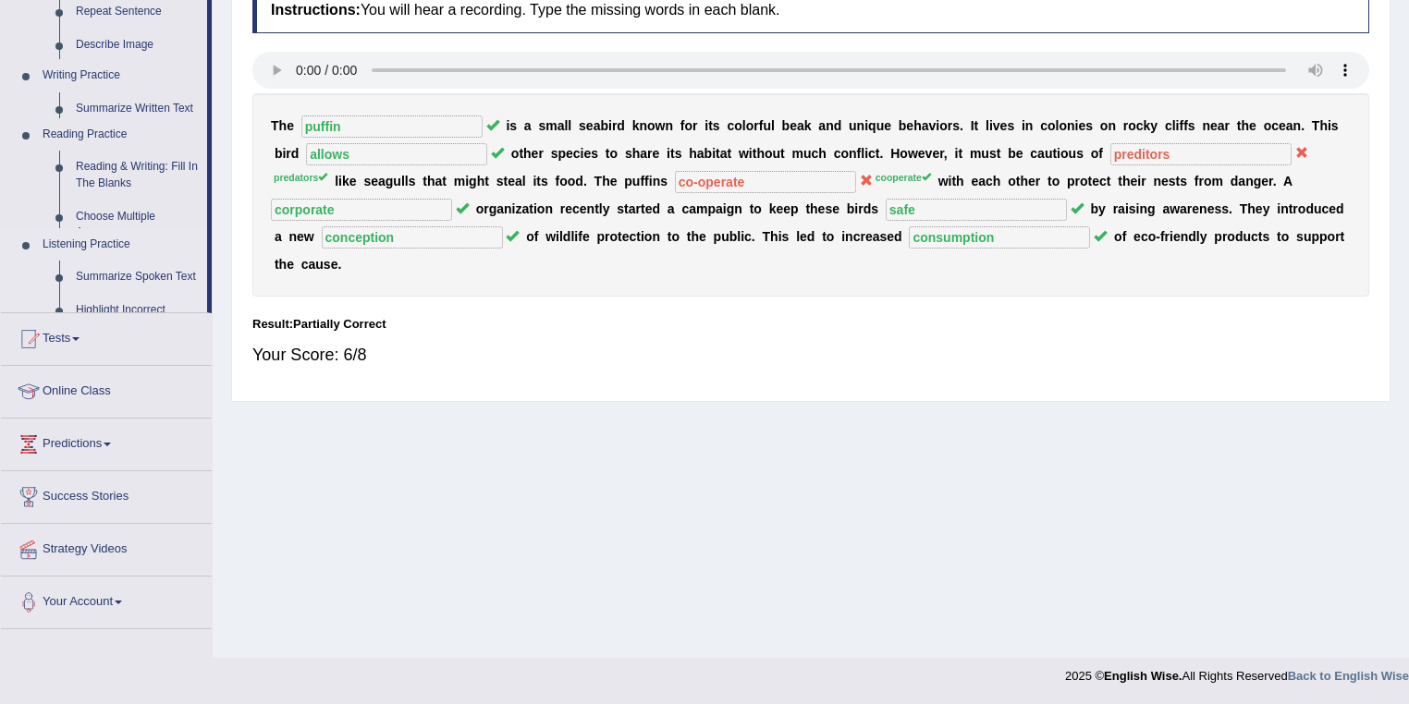
scroll to position [266, 0]
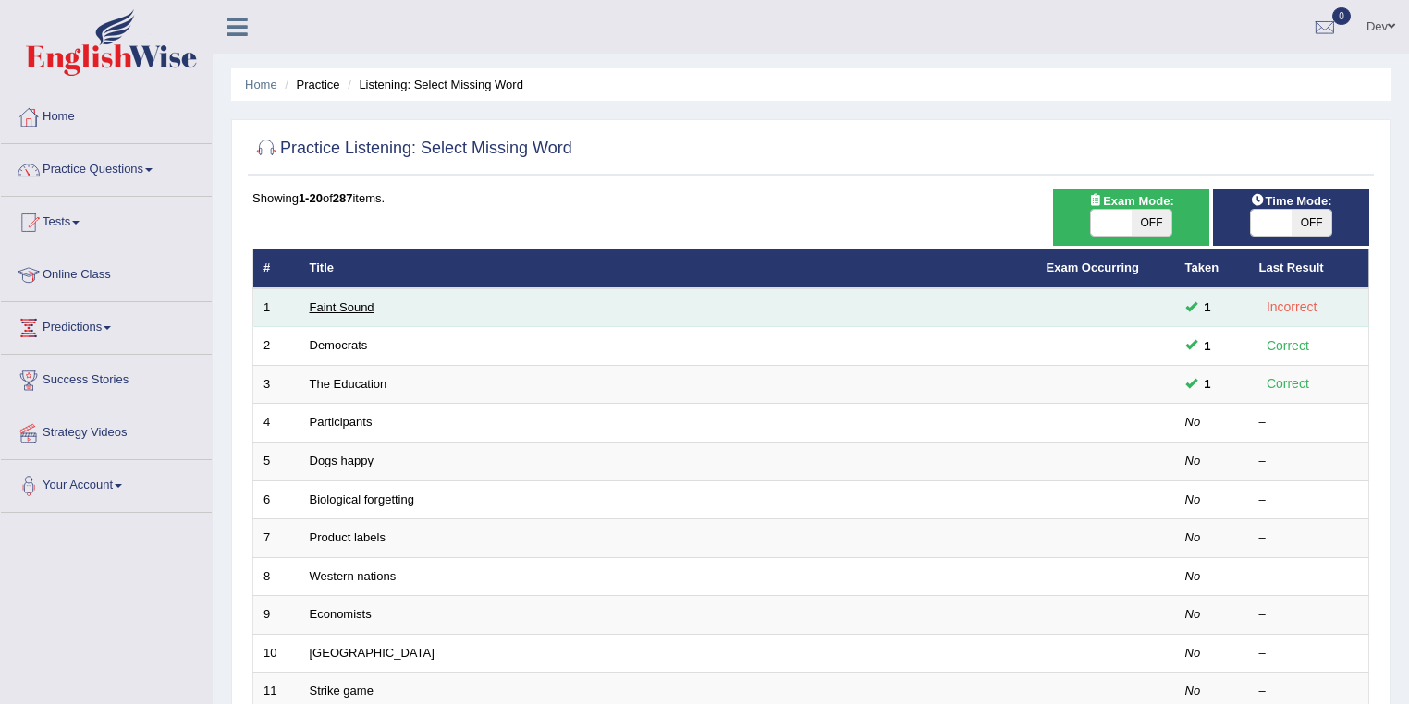
click at [337, 311] on link "Faint Sound" at bounding box center [342, 307] width 65 height 14
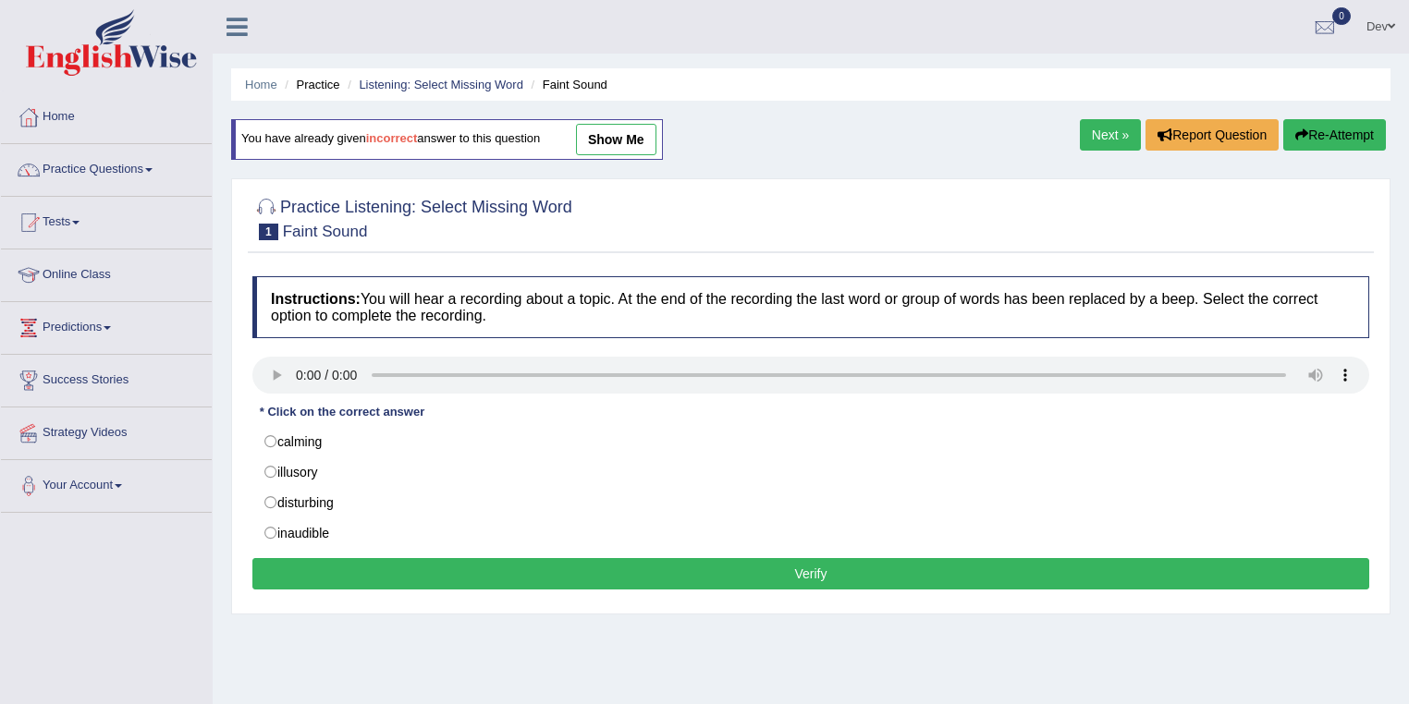
click at [611, 143] on link "show me" at bounding box center [616, 139] width 80 height 31
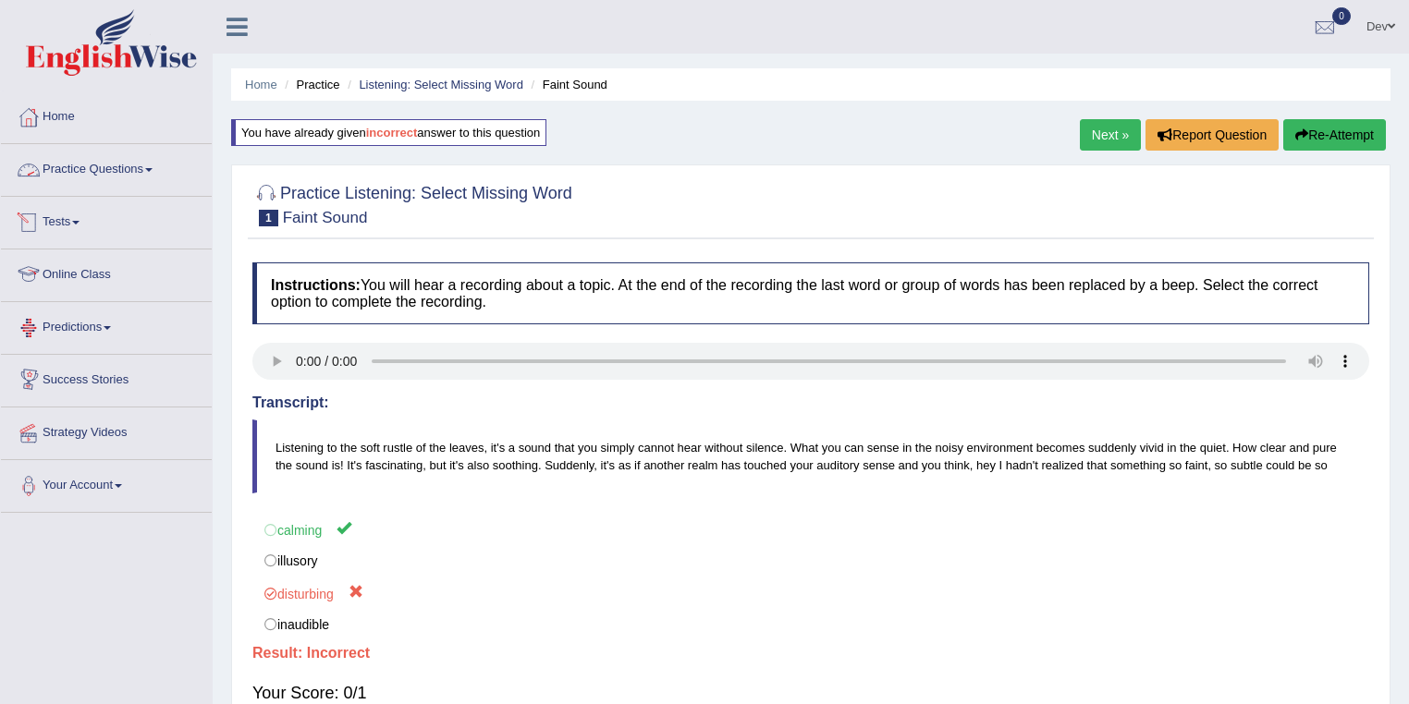
click at [137, 165] on link "Practice Questions" at bounding box center [106, 167] width 211 height 46
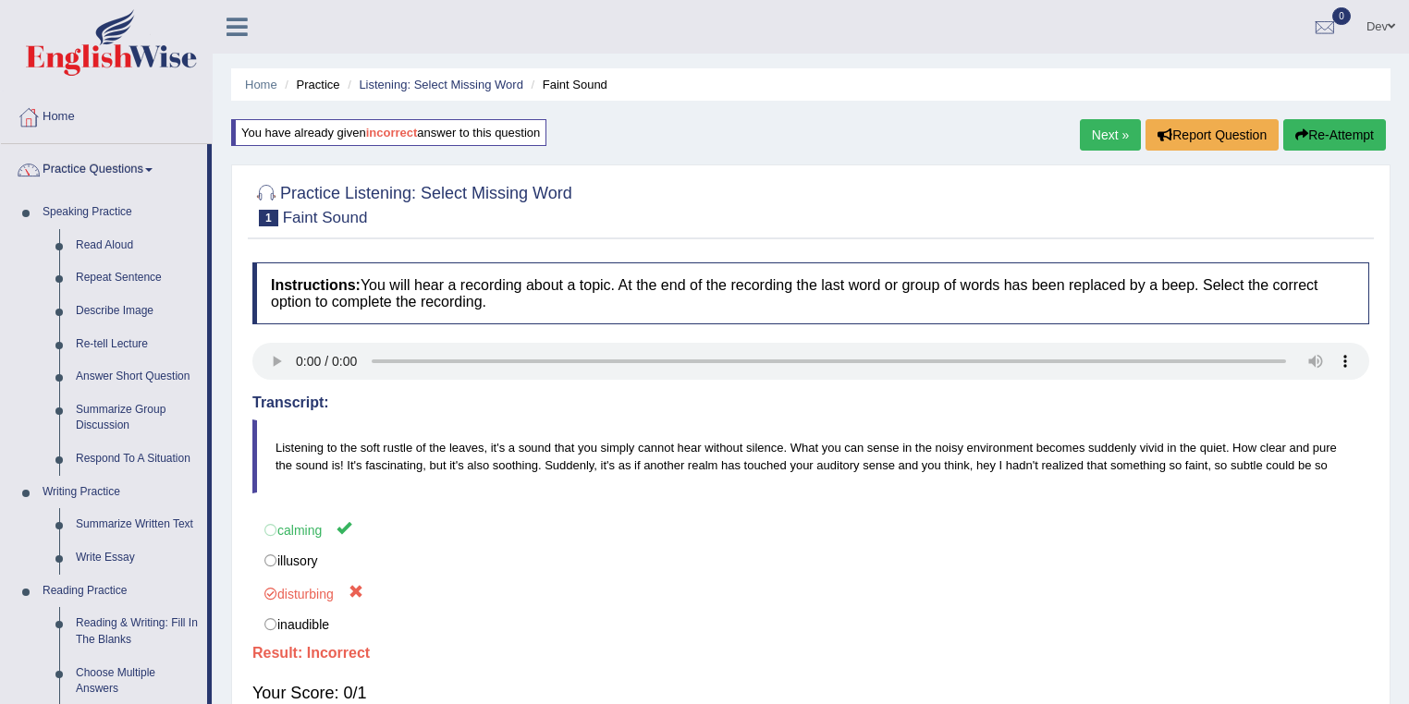
click at [1, 144] on link "Practice Questions" at bounding box center [104, 167] width 206 height 46
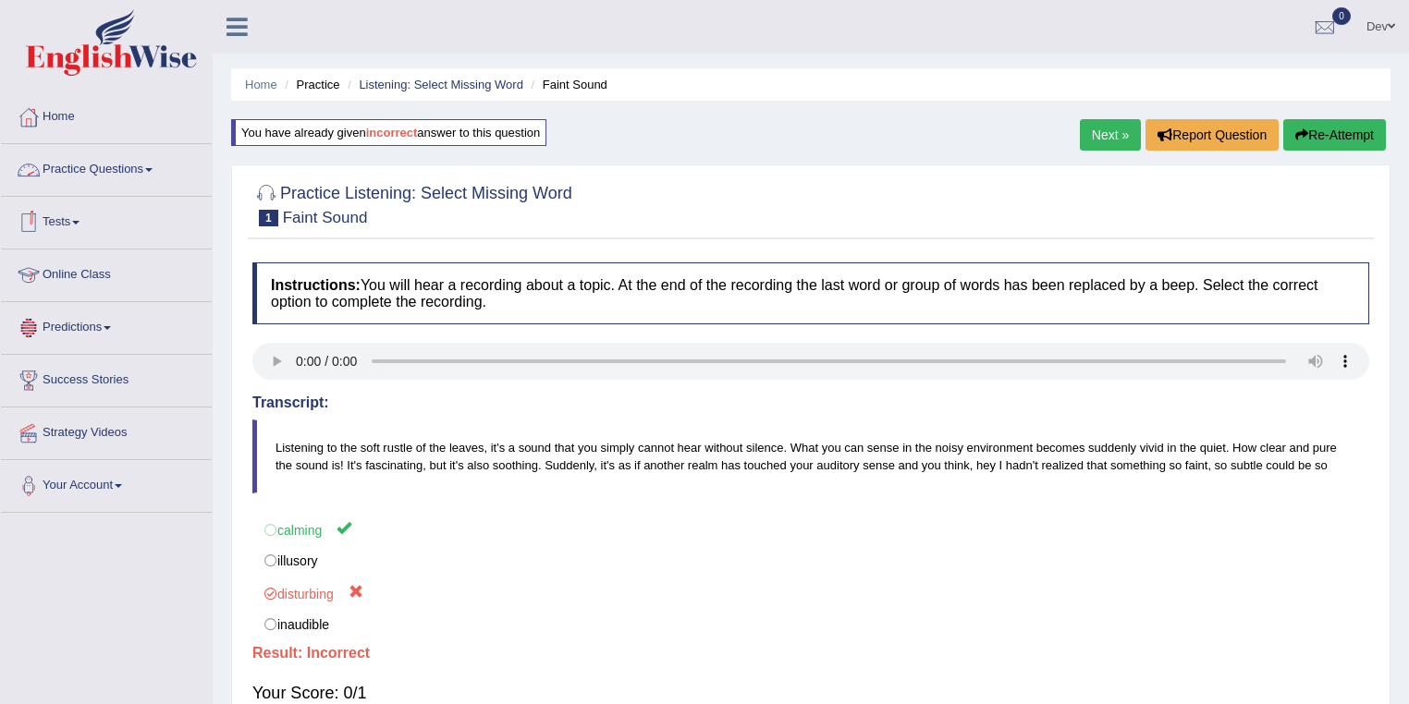
click at [104, 170] on link "Practice Questions" at bounding box center [106, 167] width 211 height 46
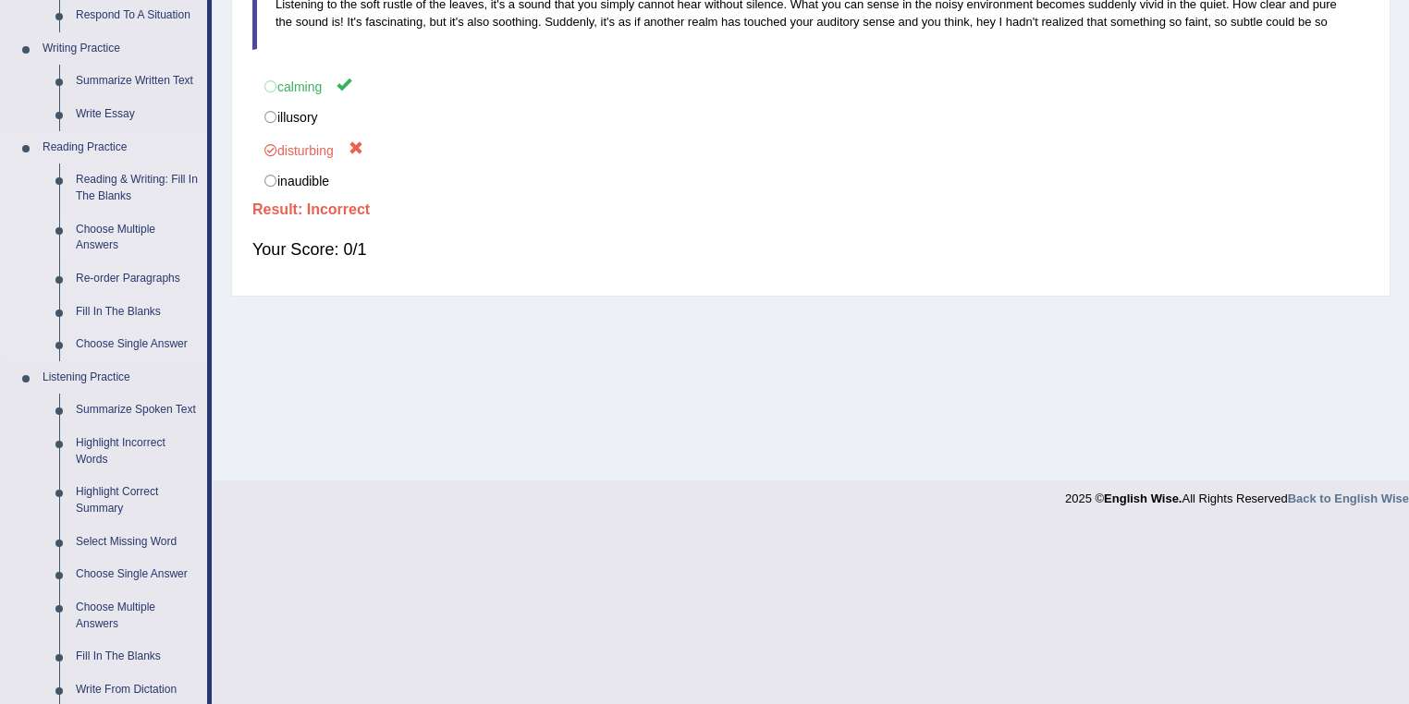
scroll to position [518, 0]
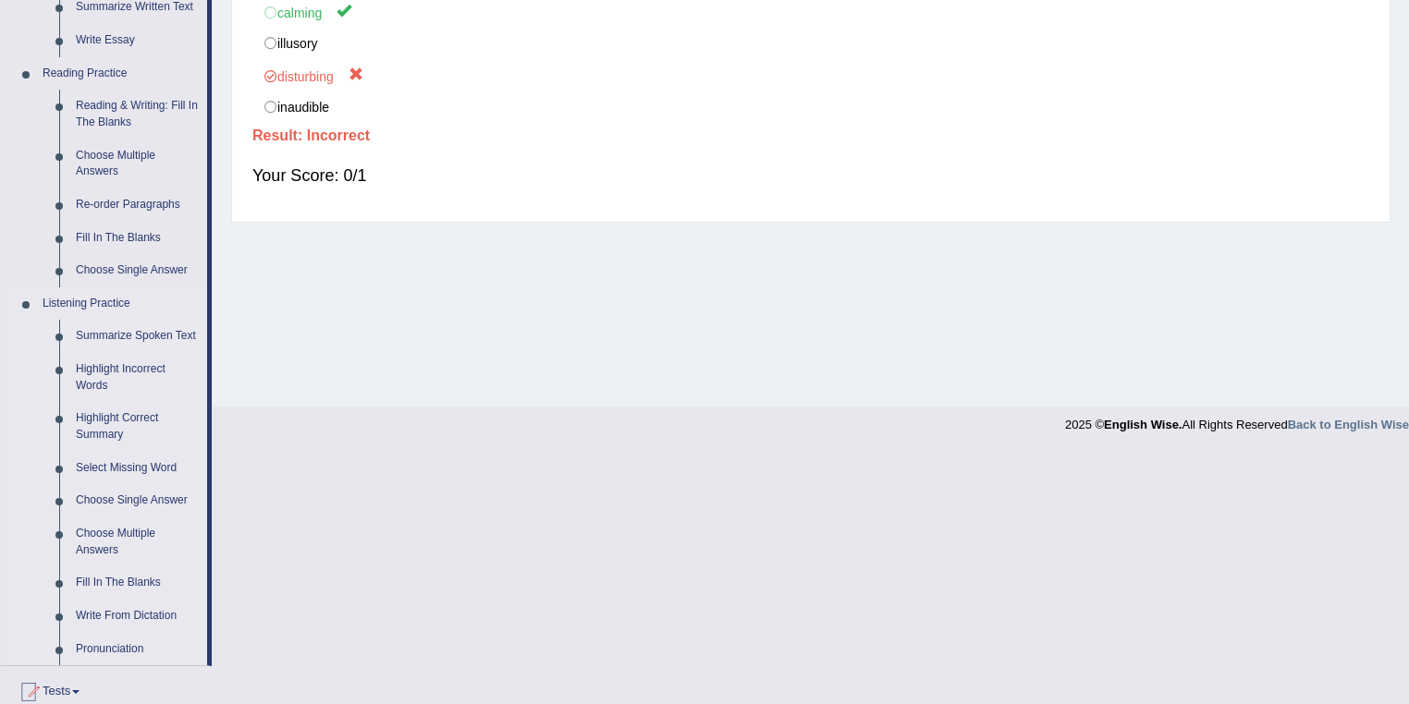
click at [125, 334] on link "Summarize Spoken Text" at bounding box center [137, 336] width 140 height 33
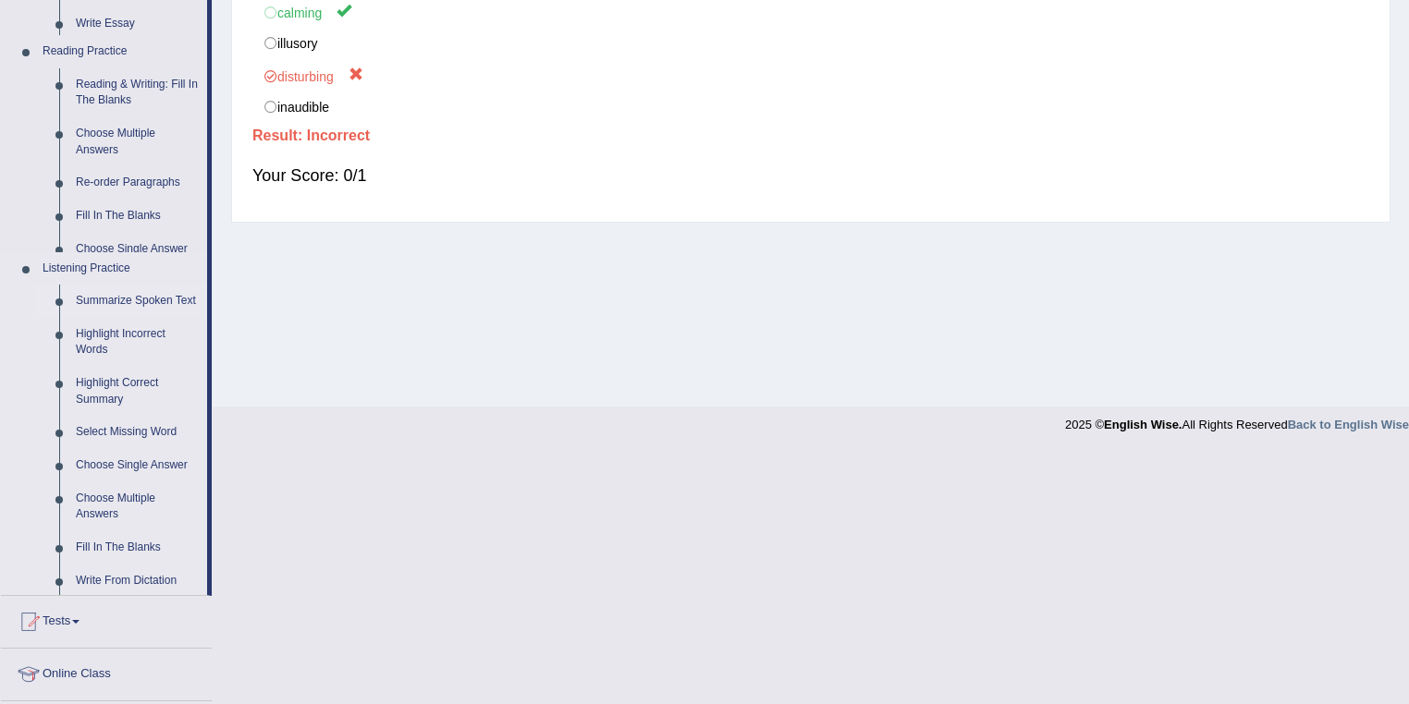
scroll to position [266, 0]
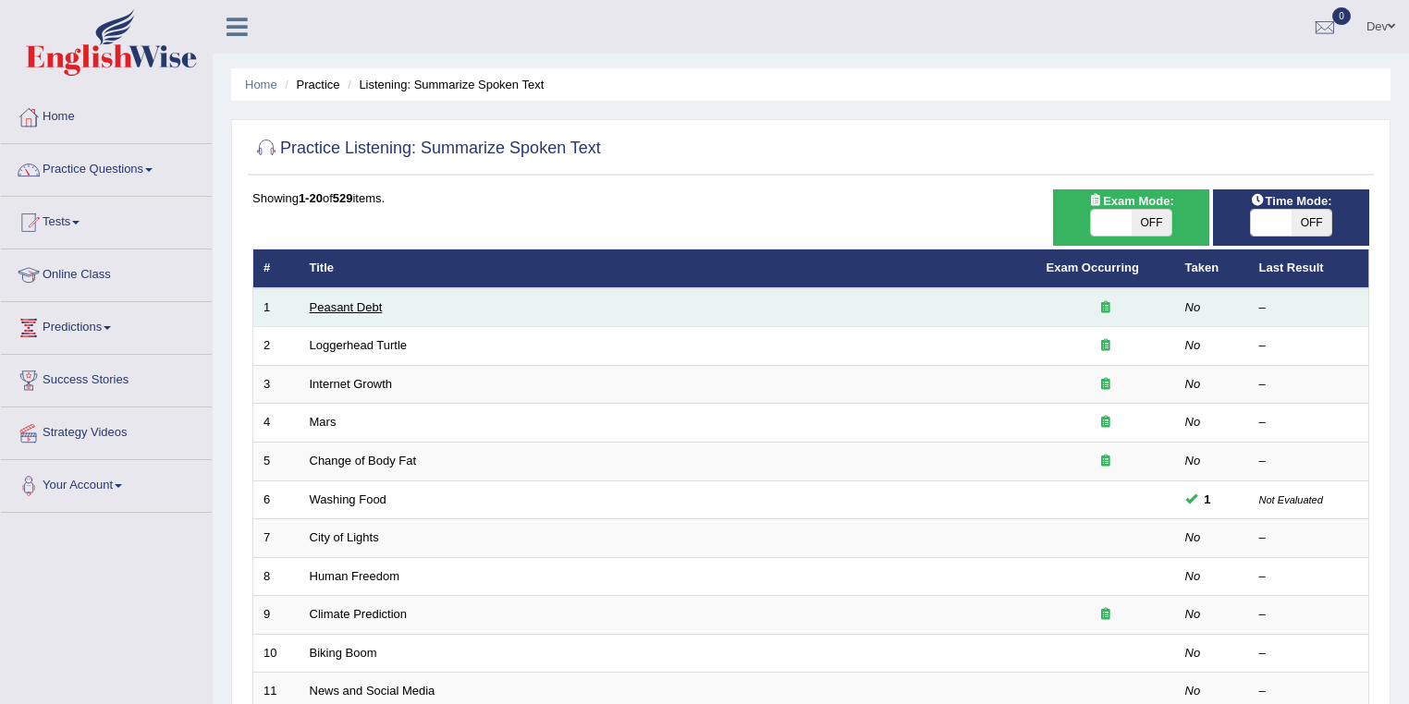
click at [329, 305] on link "Peasant Debt" at bounding box center [346, 307] width 73 height 14
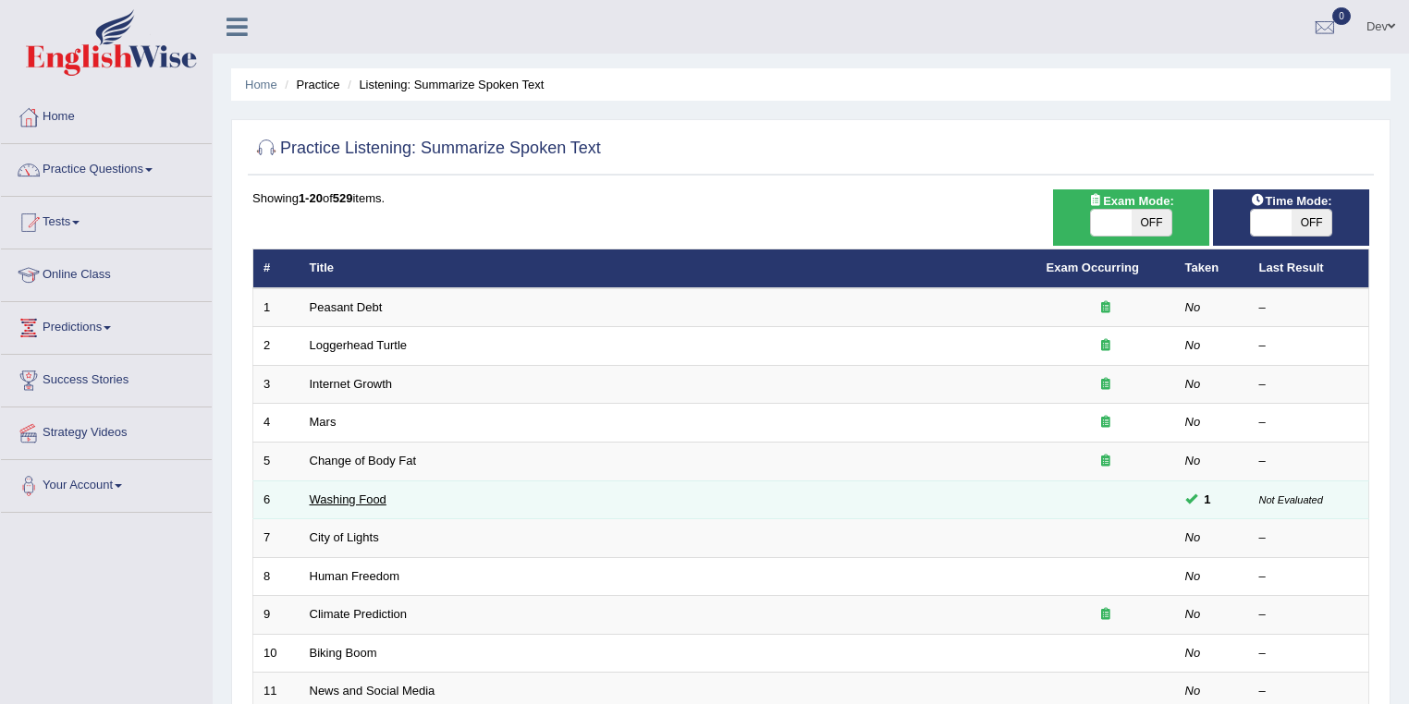
click at [335, 494] on link "Washing Food" at bounding box center [348, 500] width 77 height 14
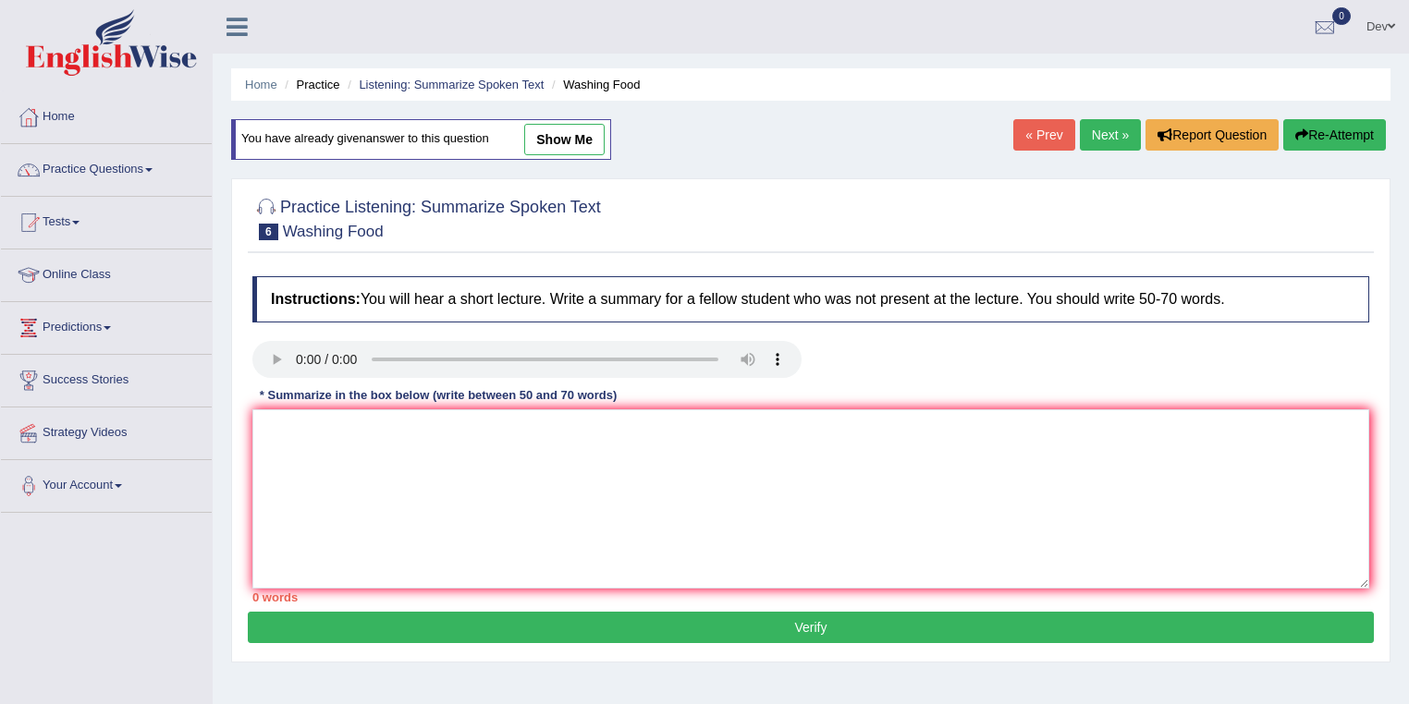
click at [558, 143] on link "show me" at bounding box center [564, 139] width 80 height 31
type textarea "The lecture was about techniques of washing food in relation to food safety. Ra…"
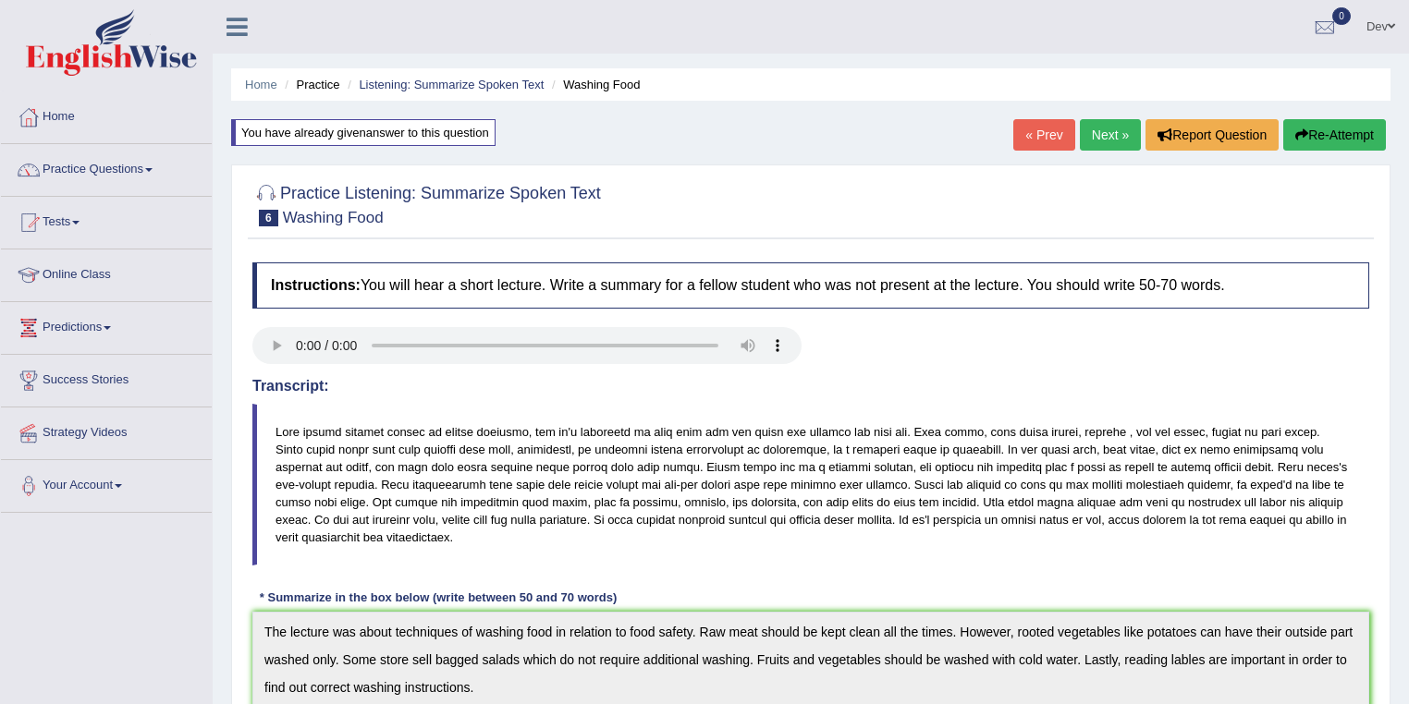
click at [78, 274] on link "Online Class" at bounding box center [106, 273] width 211 height 46
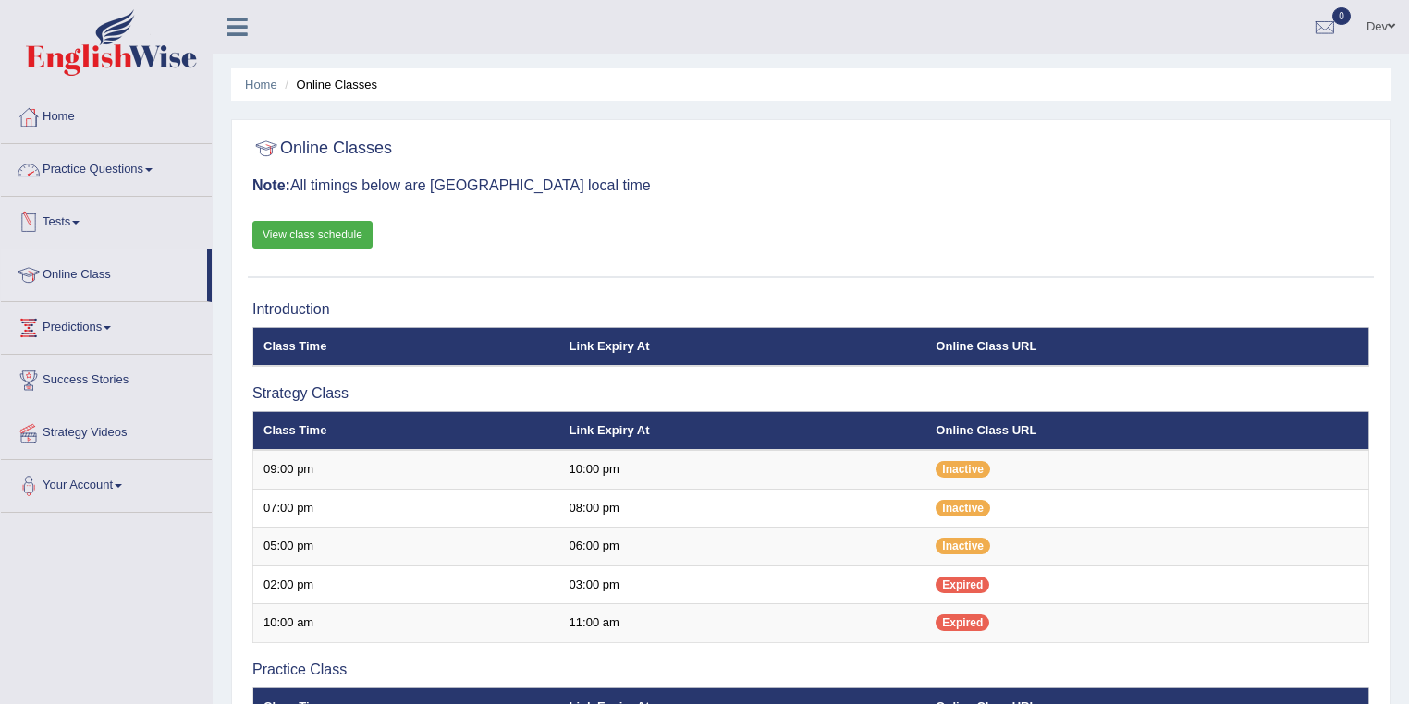
click at [113, 169] on link "Practice Questions" at bounding box center [106, 167] width 211 height 46
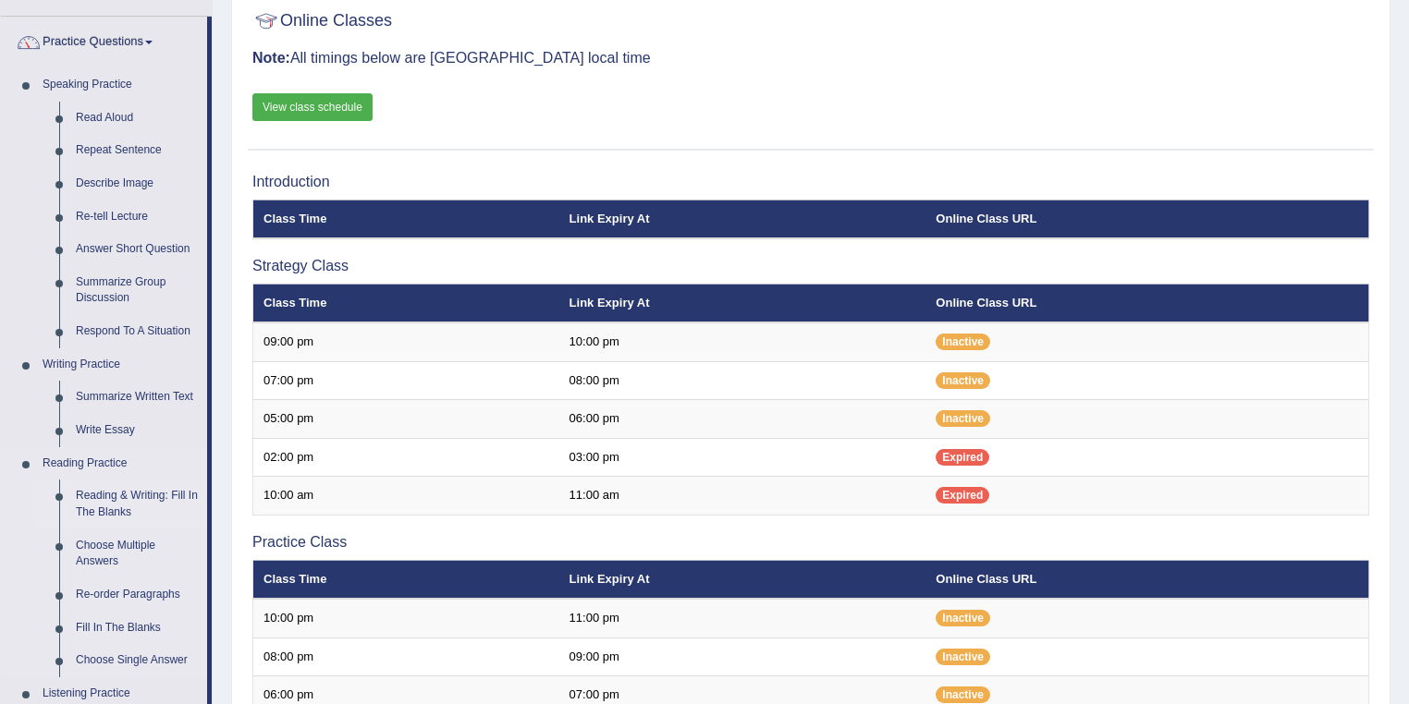
scroll to position [222, 0]
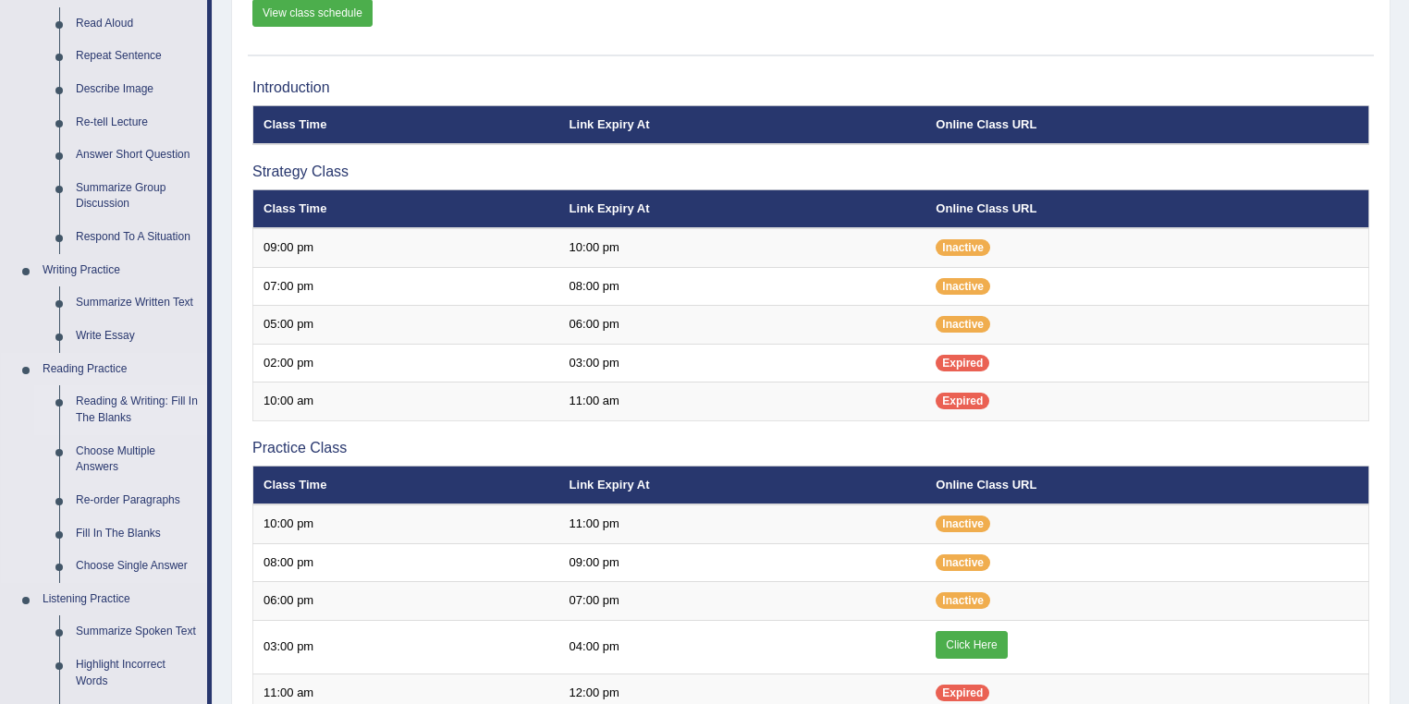
click at [144, 403] on link "Reading & Writing: Fill In The Blanks" at bounding box center [137, 410] width 140 height 49
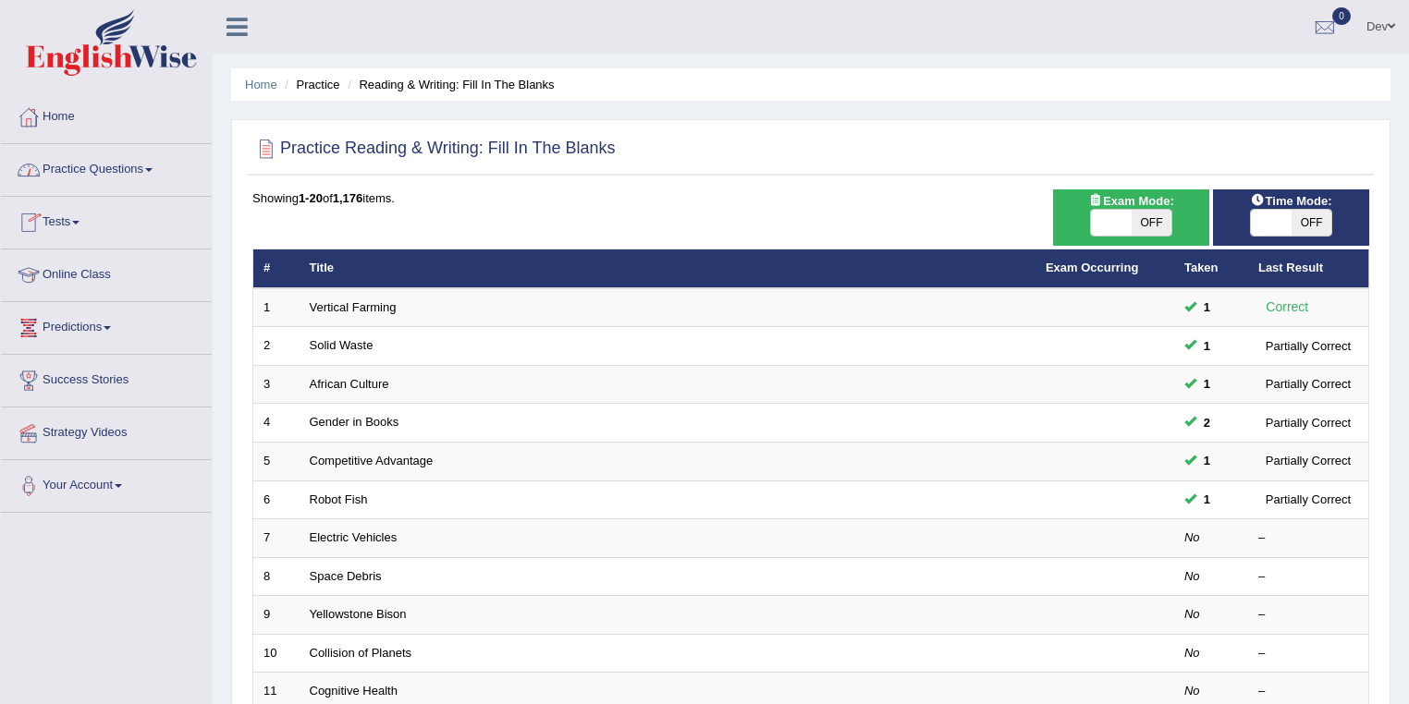
click at [116, 168] on link "Practice Questions" at bounding box center [106, 167] width 211 height 46
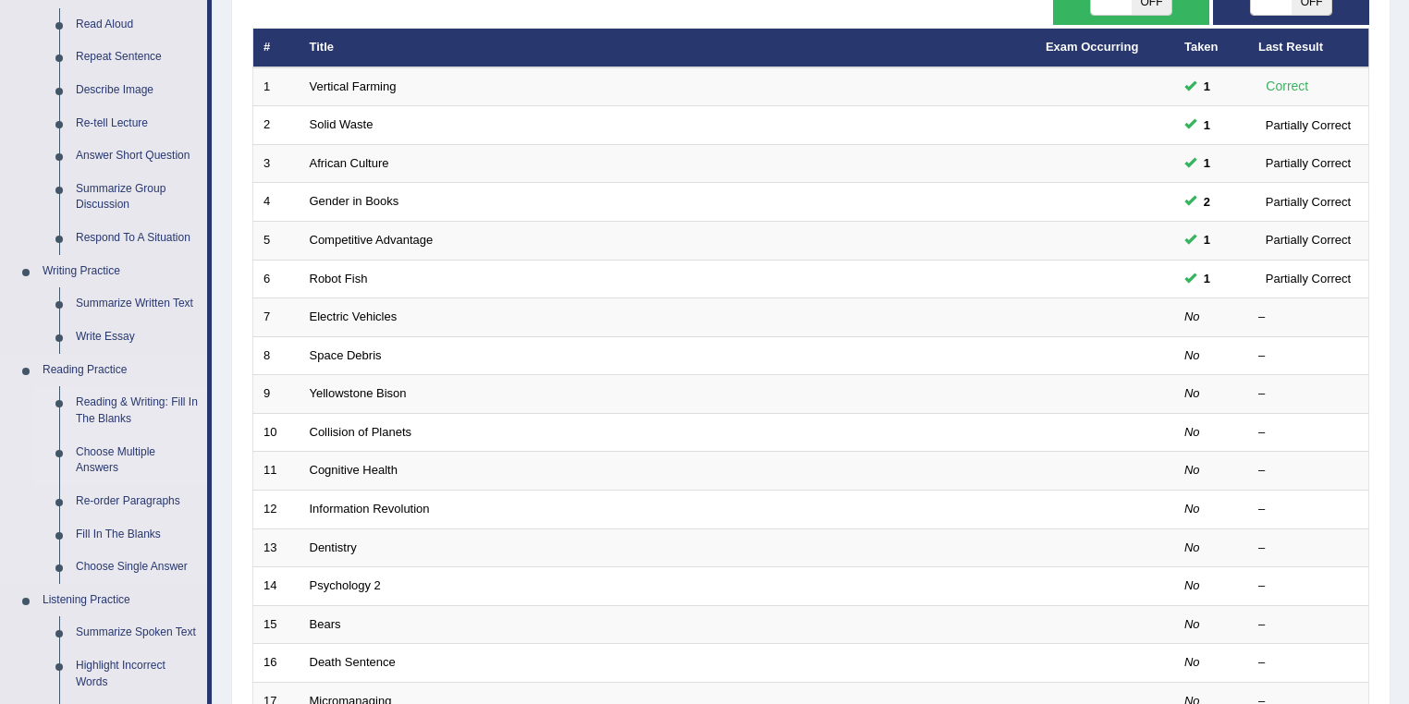
scroll to position [222, 0]
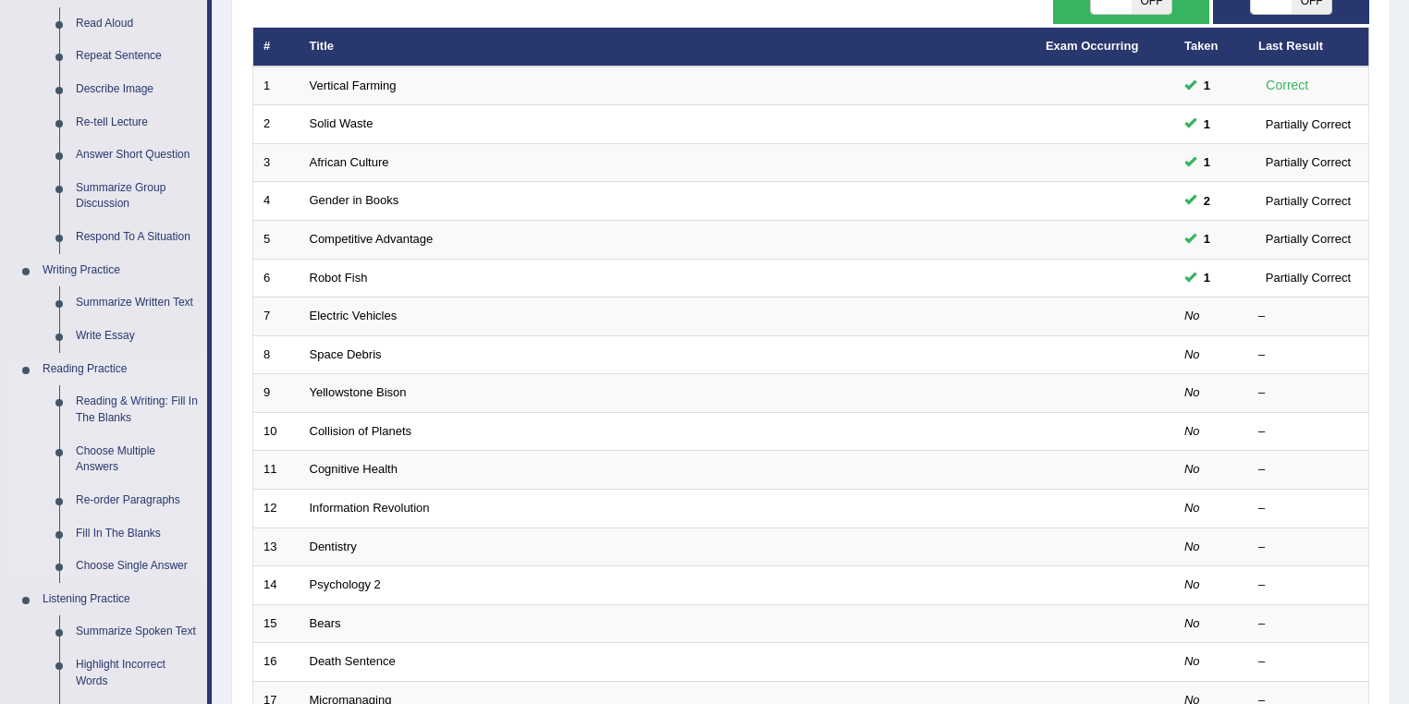
click at [104, 404] on link "Reading & Writing: Fill In The Blanks" at bounding box center [137, 410] width 140 height 49
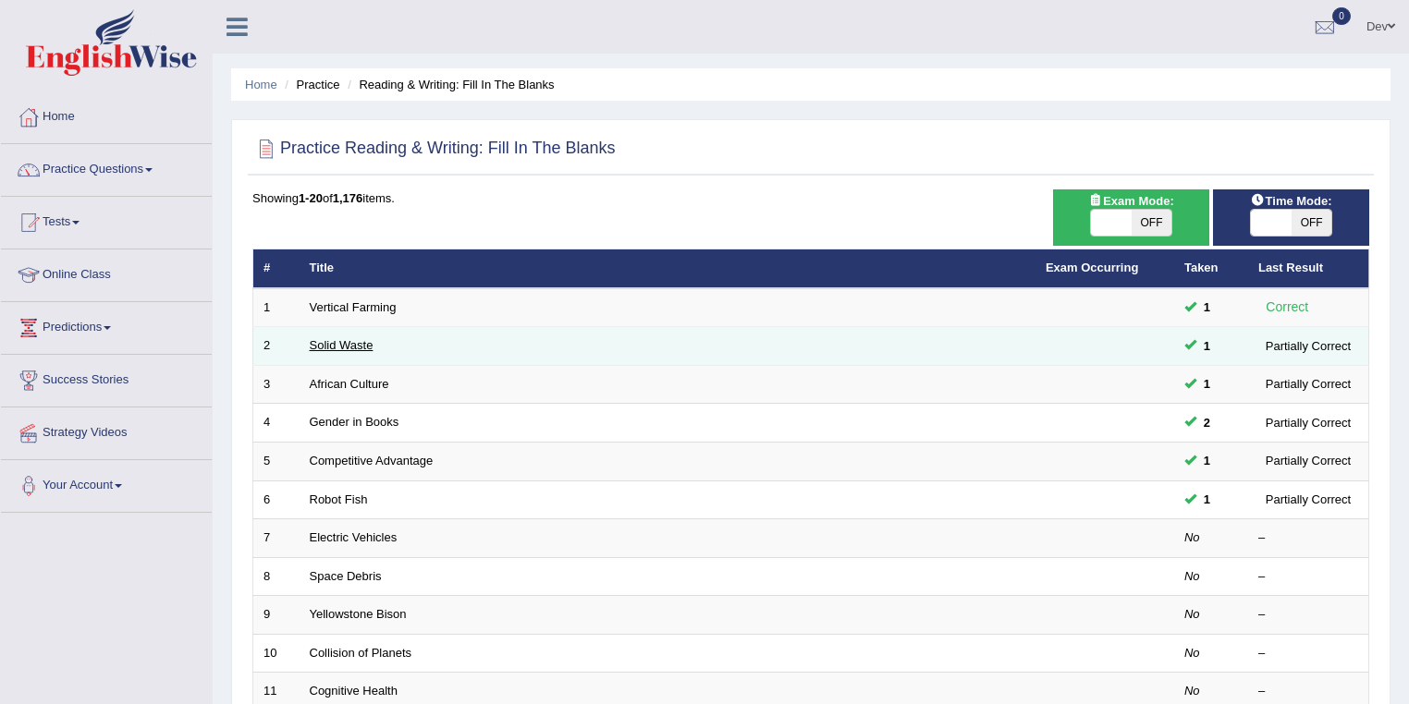
click at [340, 343] on link "Solid Waste" at bounding box center [342, 345] width 64 height 14
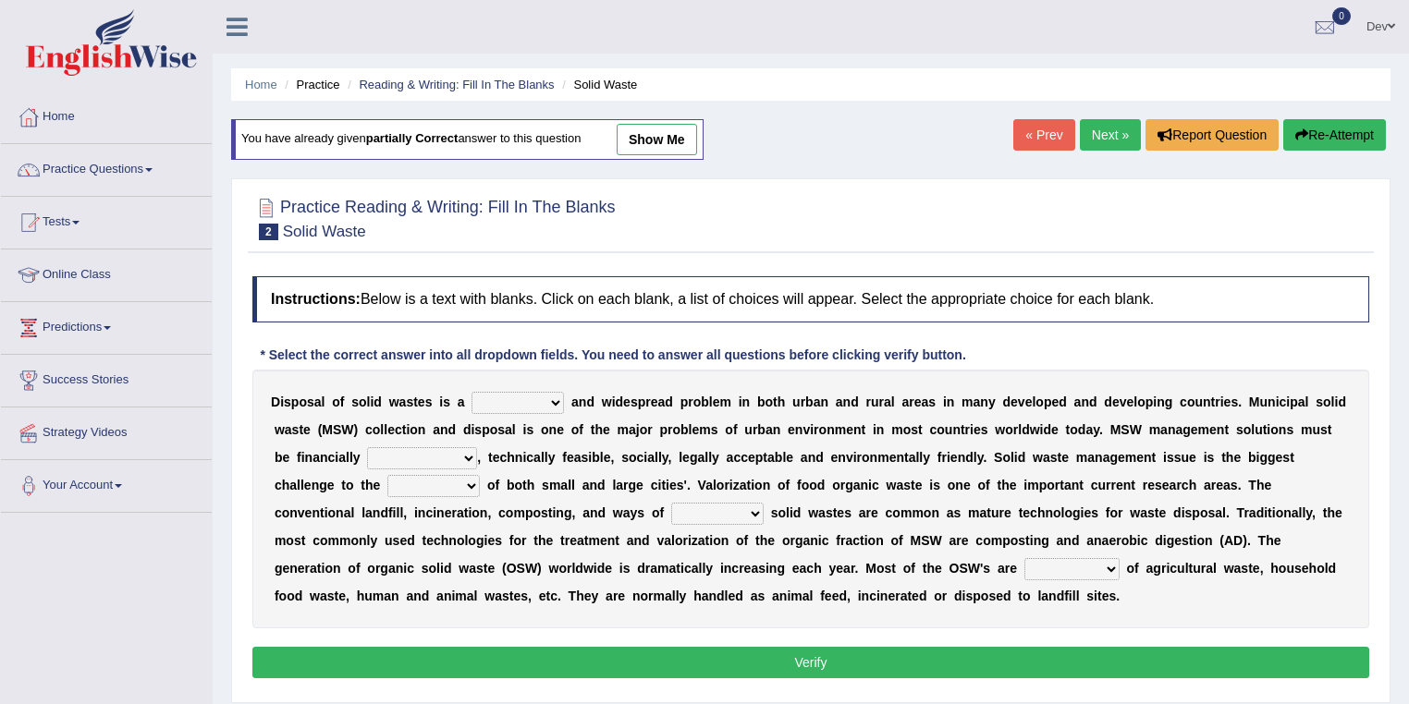
click at [647, 139] on link "show me" at bounding box center [657, 139] width 80 height 31
select select "slanting"
select select "sustainable"
select select "authorities"
select select "handling"
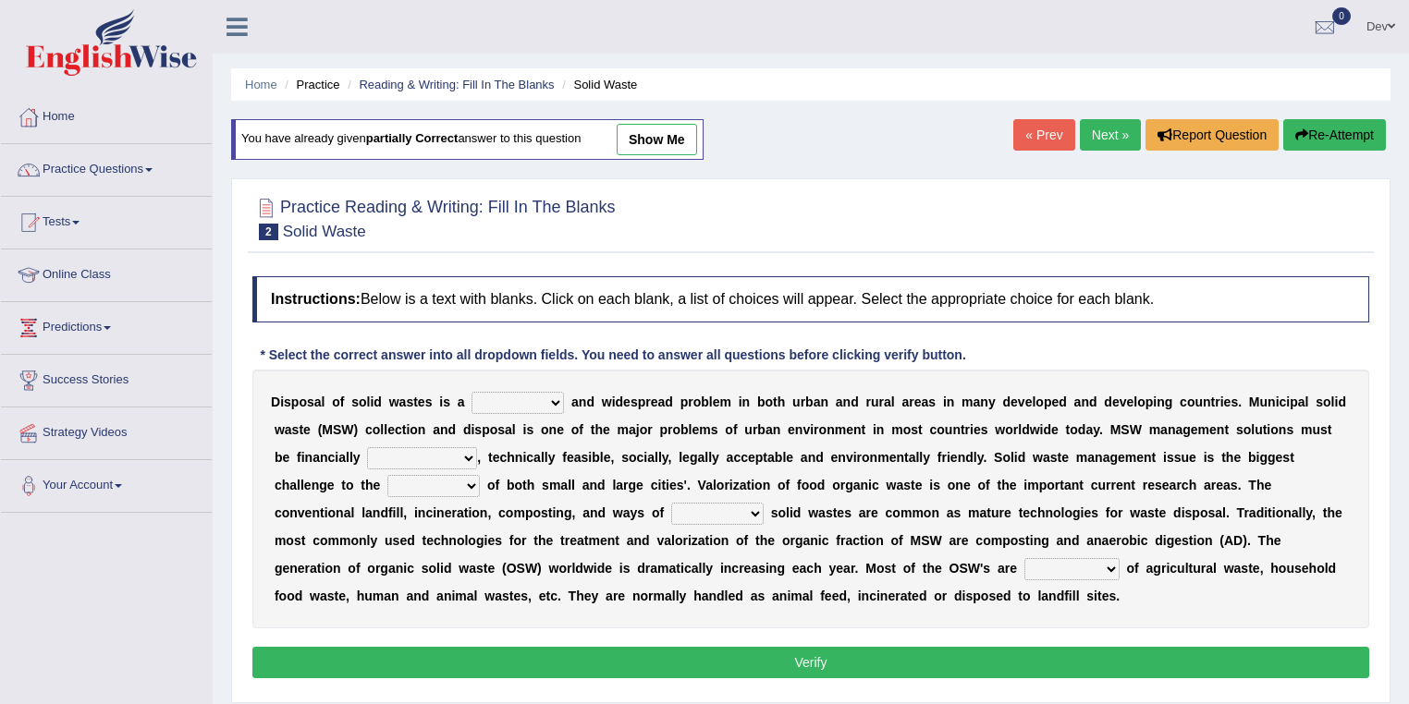
select select "composing"
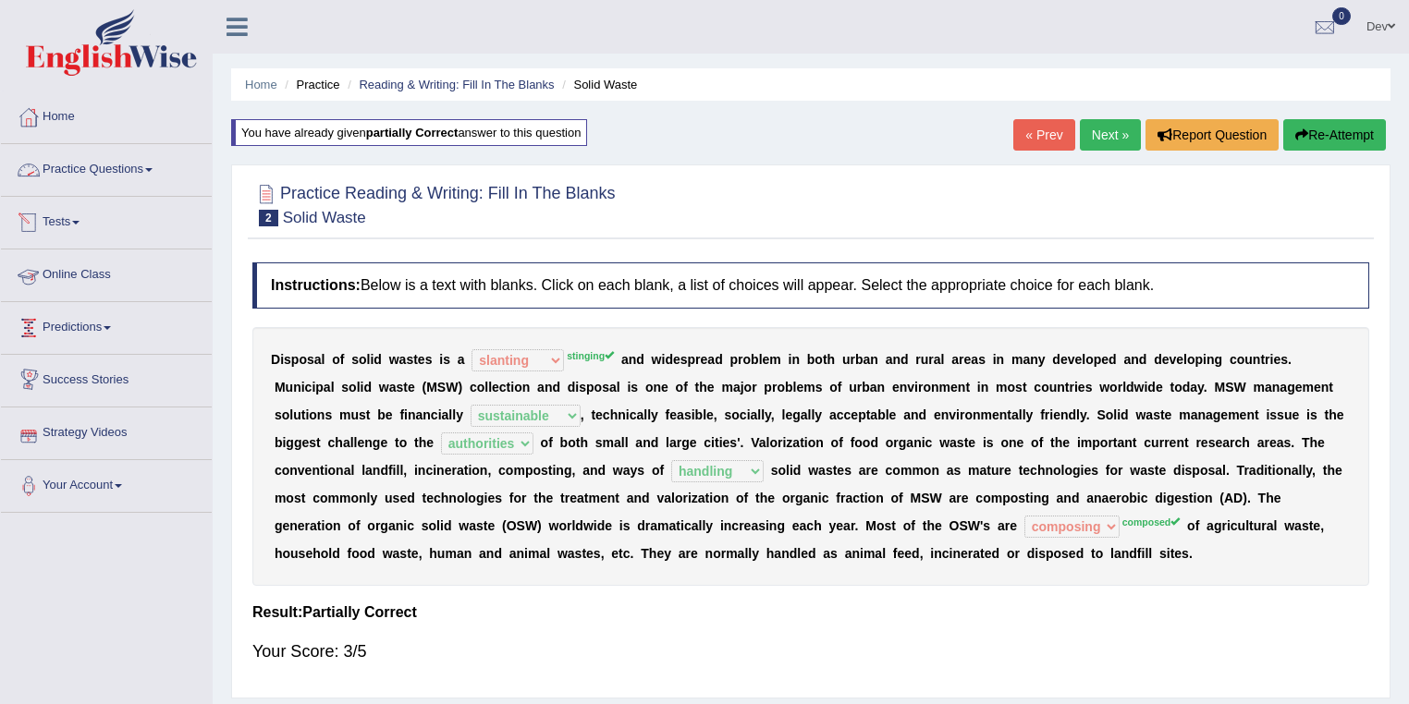
click at [141, 170] on link "Practice Questions" at bounding box center [106, 167] width 211 height 46
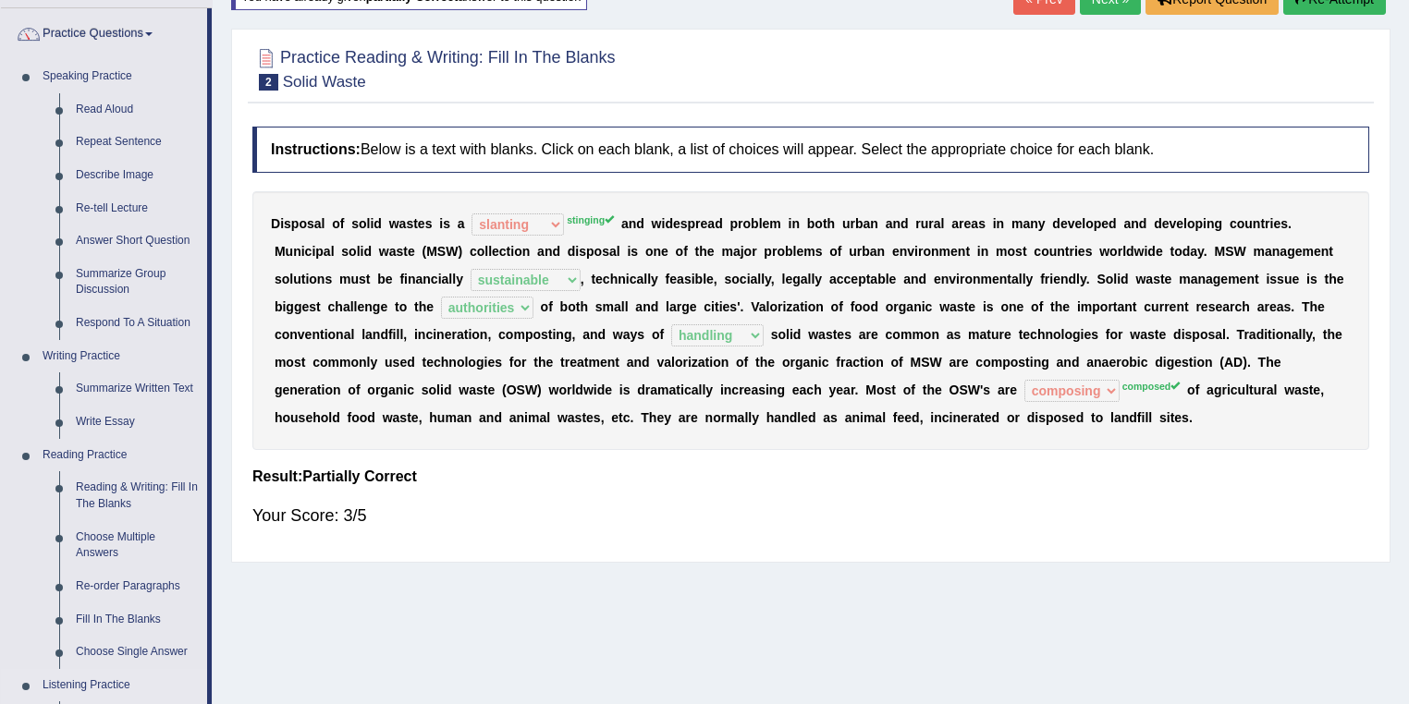
scroll to position [296, 0]
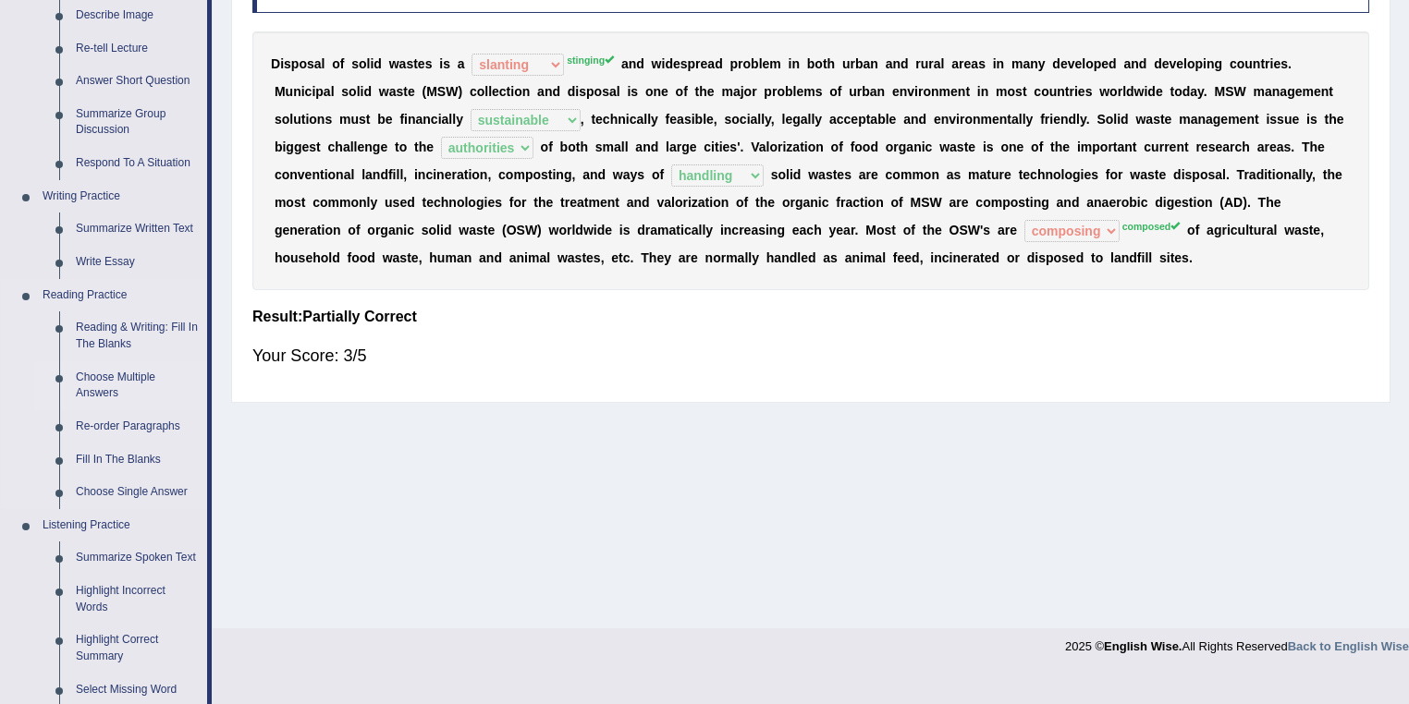
click at [104, 379] on link "Choose Multiple Answers" at bounding box center [137, 385] width 140 height 49
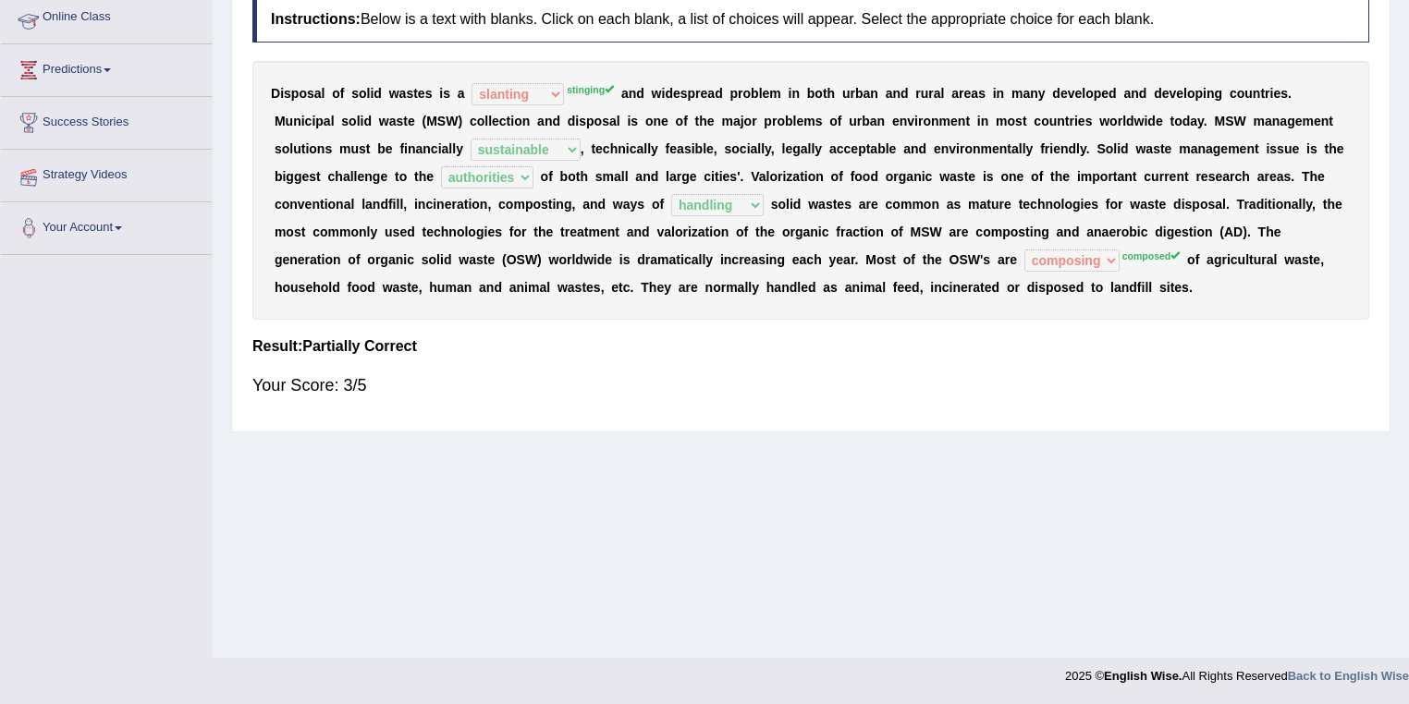
scroll to position [266, 0]
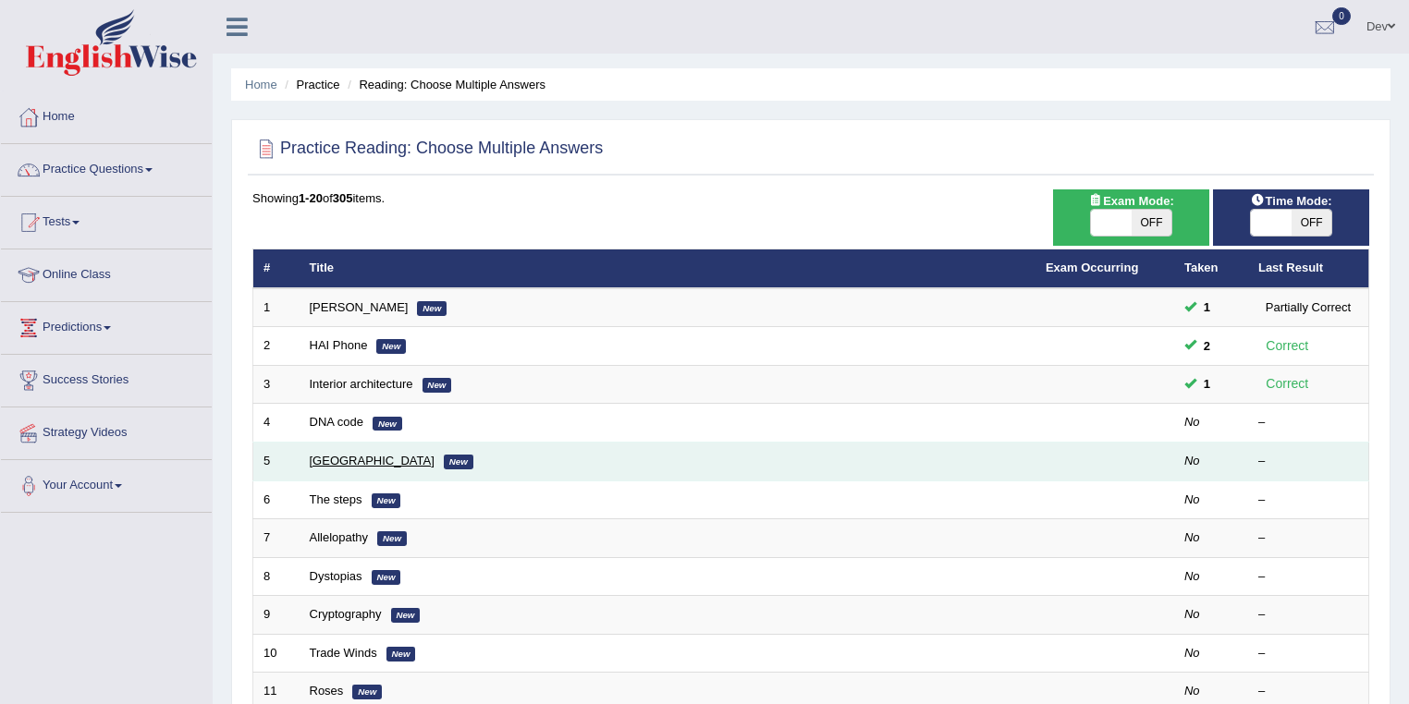
click at [333, 464] on link "[GEOGRAPHIC_DATA]" at bounding box center [372, 461] width 125 height 14
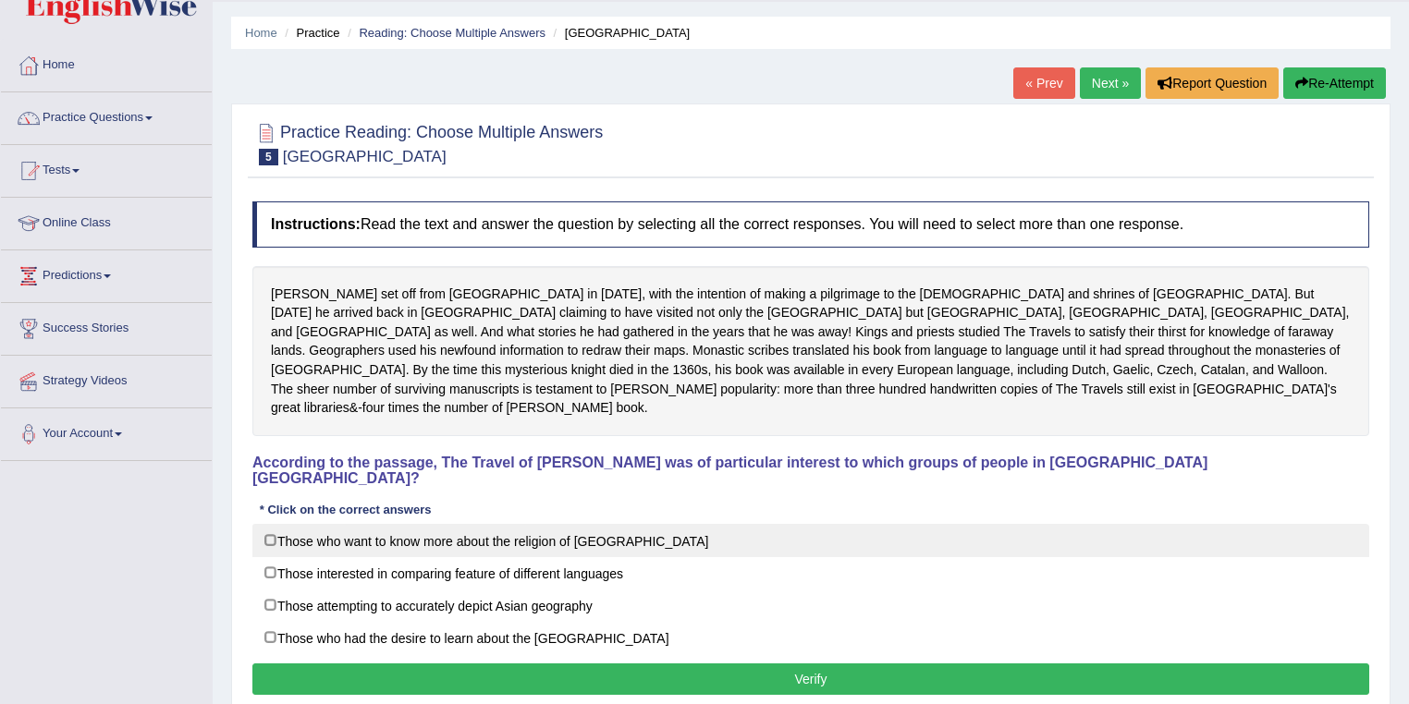
scroll to position [148, 0]
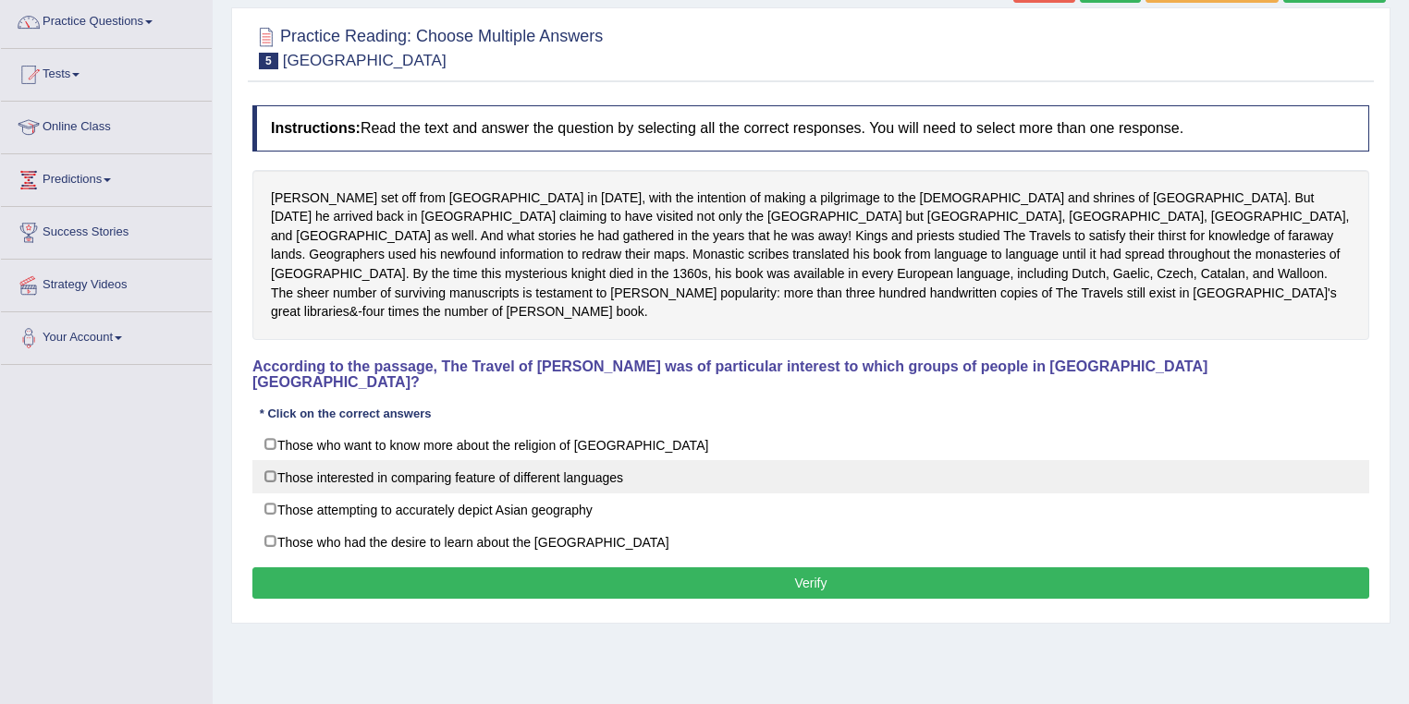
click at [510, 460] on label "Those interested in comparing feature of different languages" at bounding box center [810, 476] width 1117 height 33
checkbox input "true"
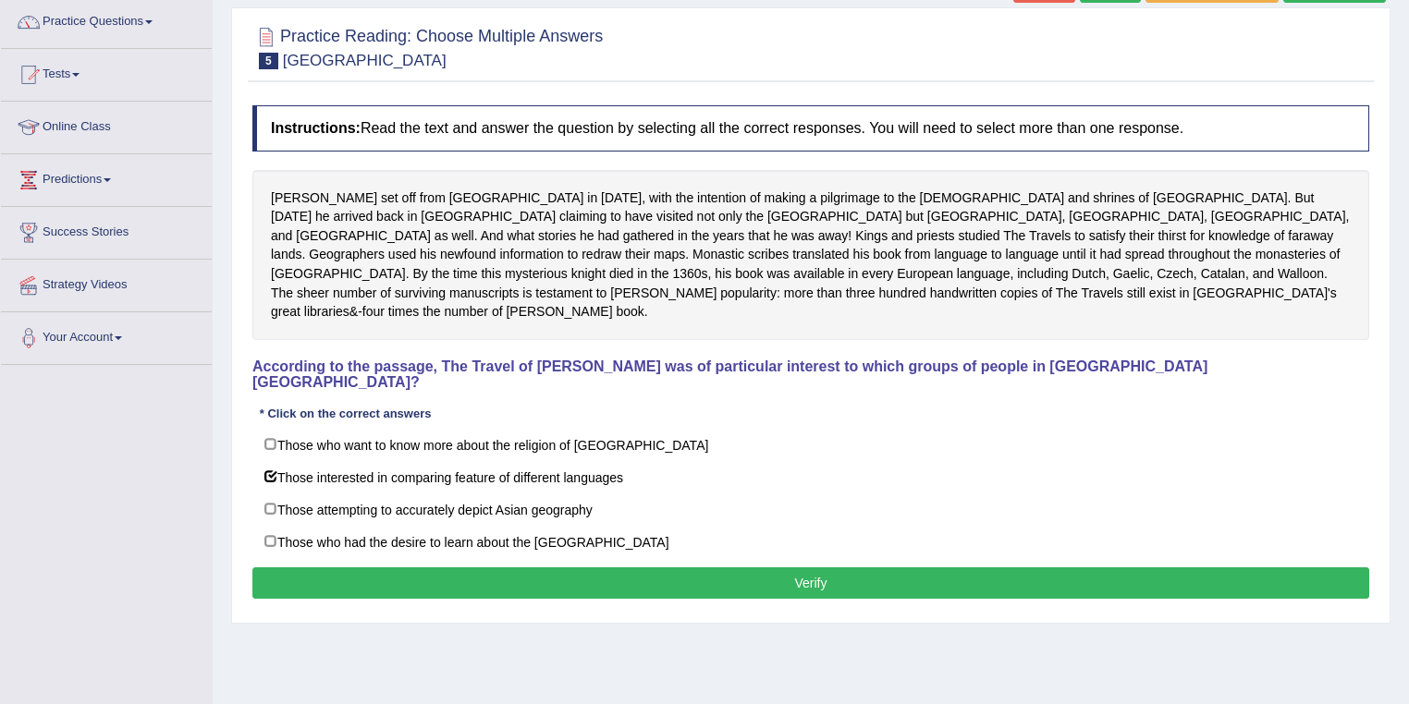
click at [764, 568] on button "Verify" at bounding box center [810, 583] width 1117 height 31
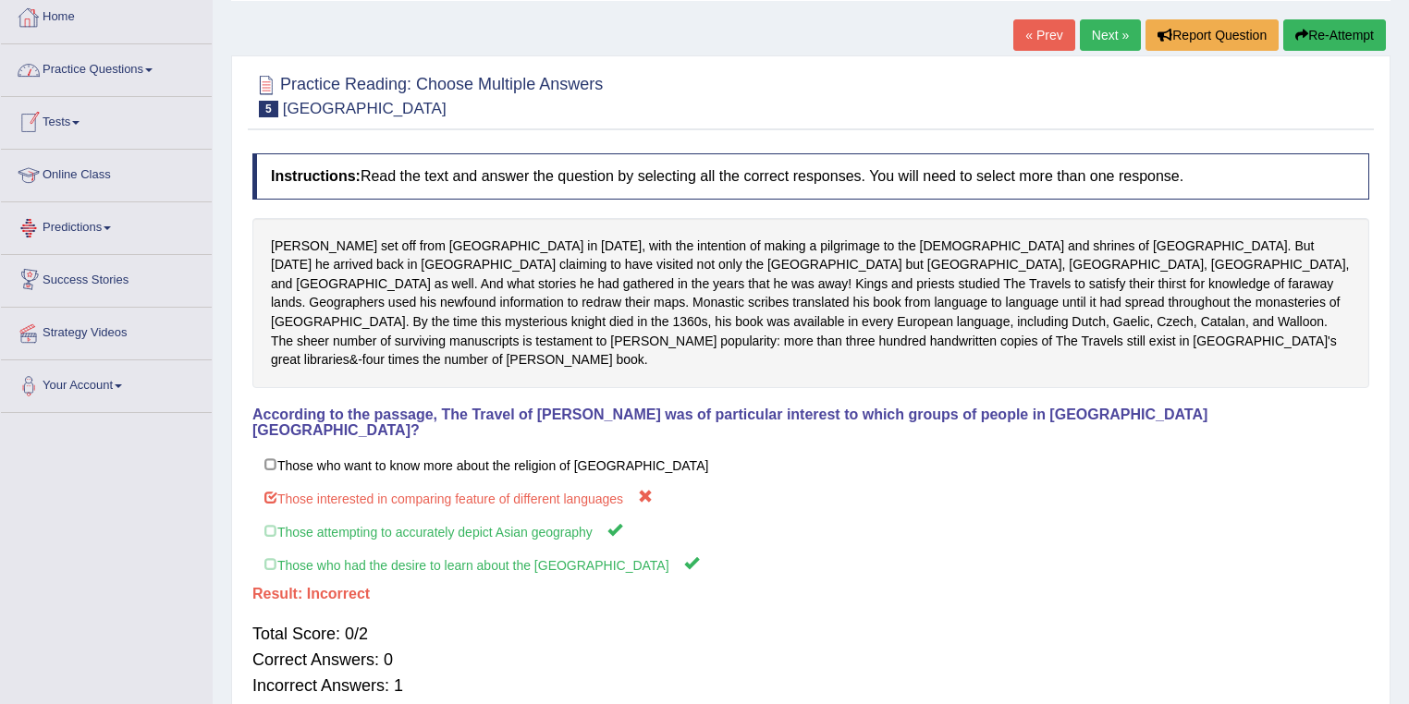
scroll to position [74, 0]
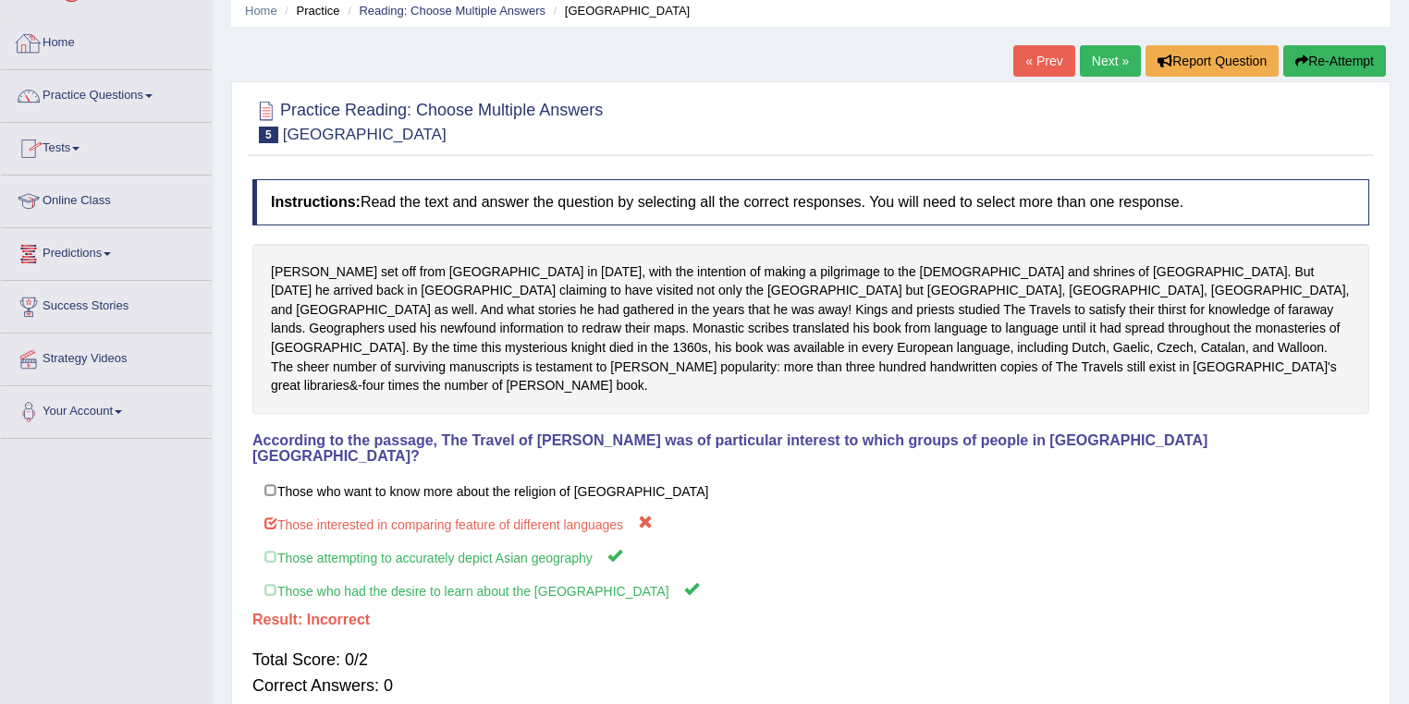
click at [114, 92] on link "Practice Questions" at bounding box center [106, 93] width 211 height 46
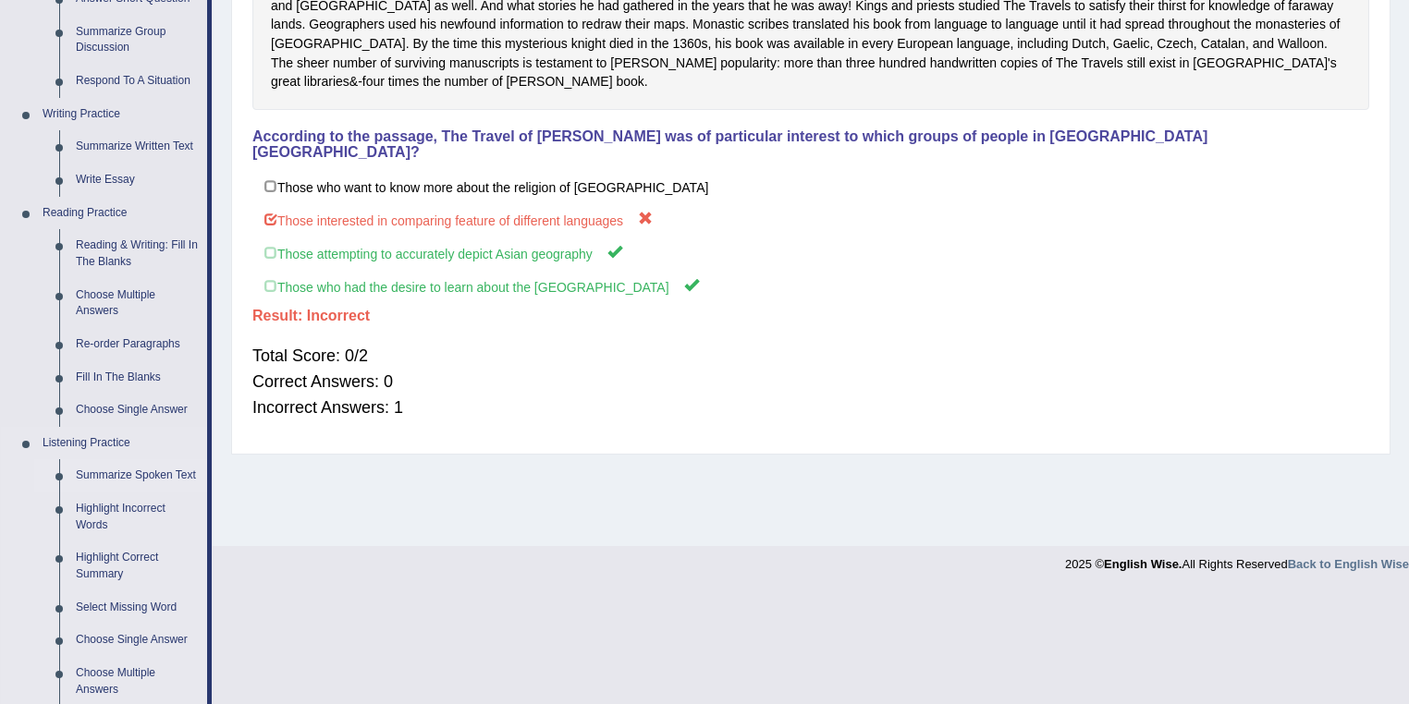
scroll to position [444, 0]
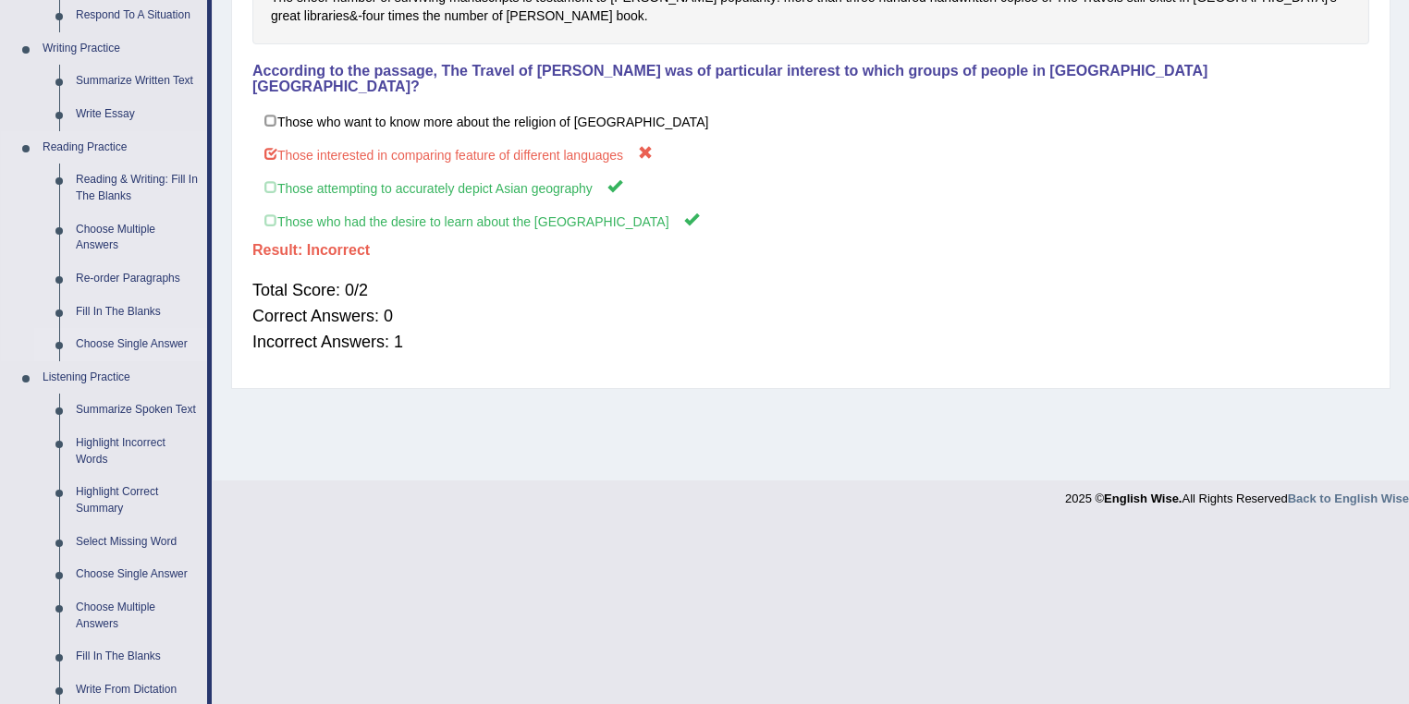
click at [128, 347] on link "Choose Single Answer" at bounding box center [137, 344] width 140 height 33
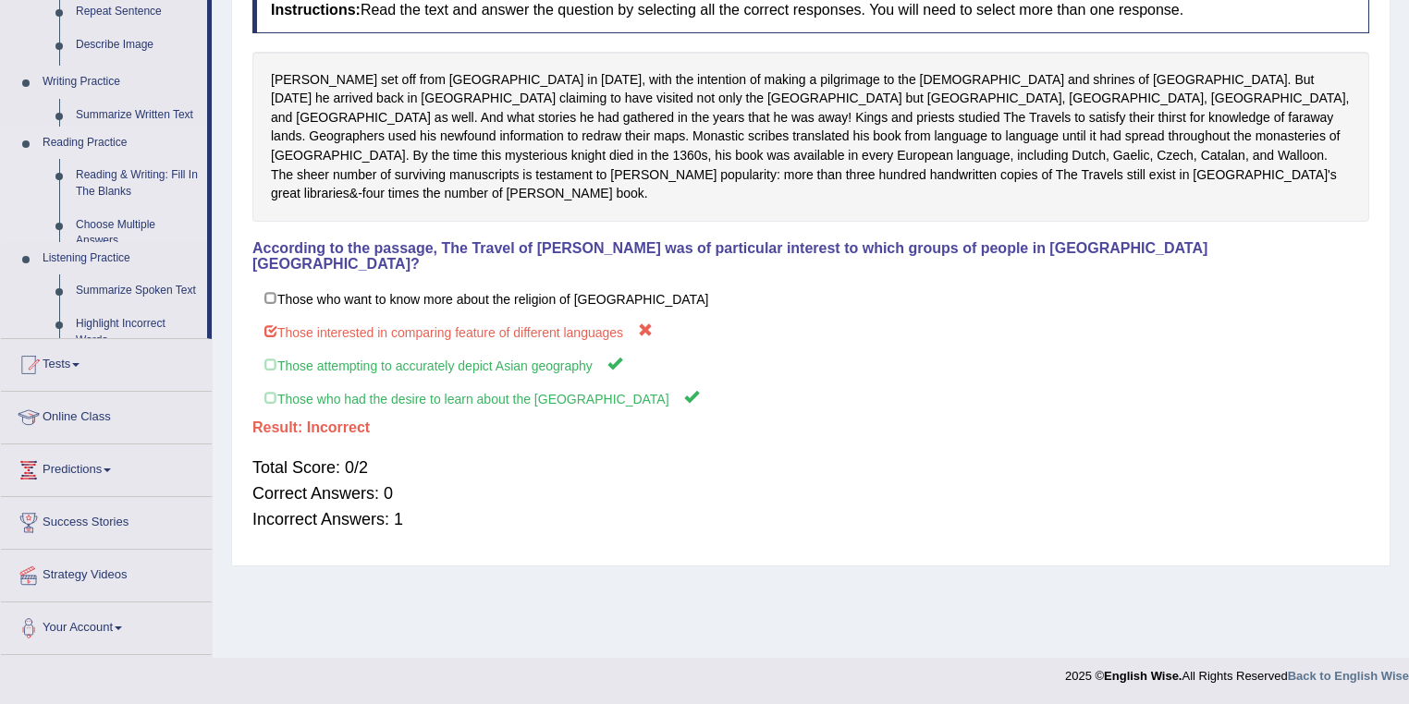
scroll to position [266, 0]
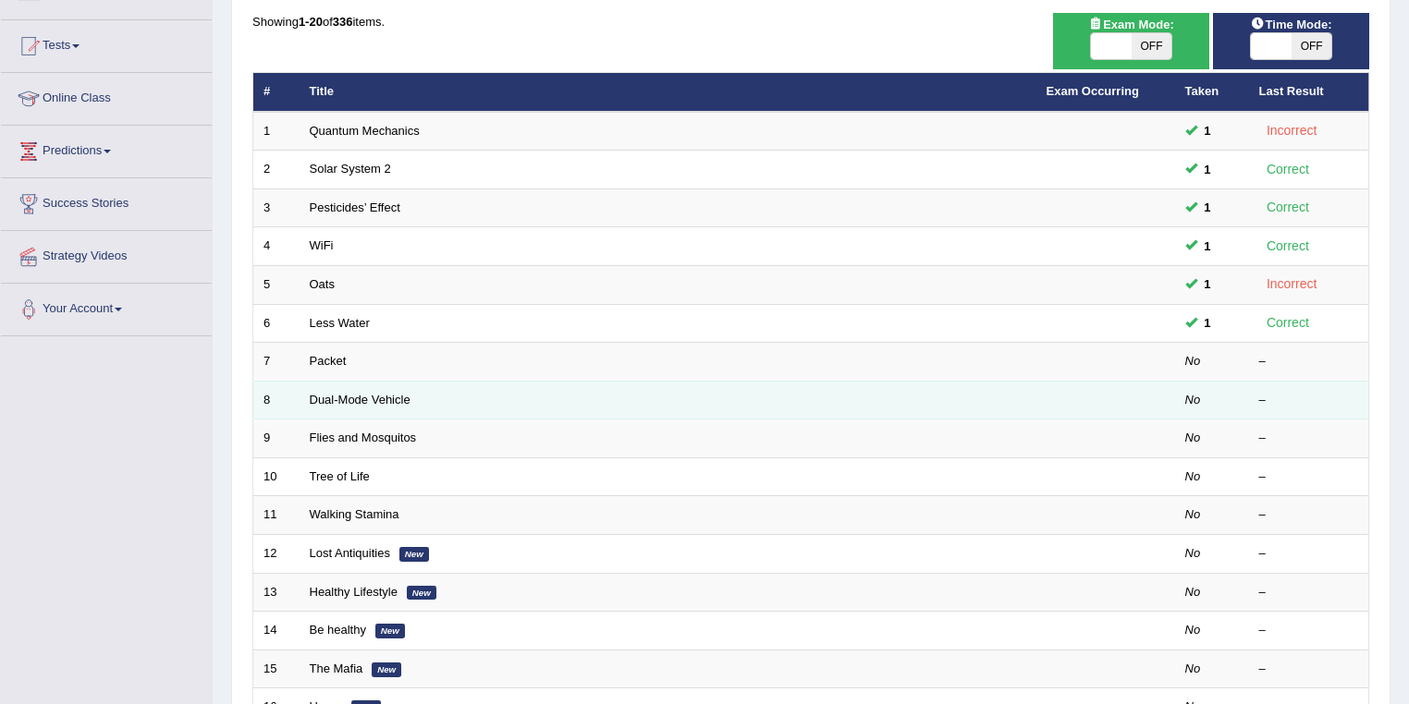
scroll to position [148, 0]
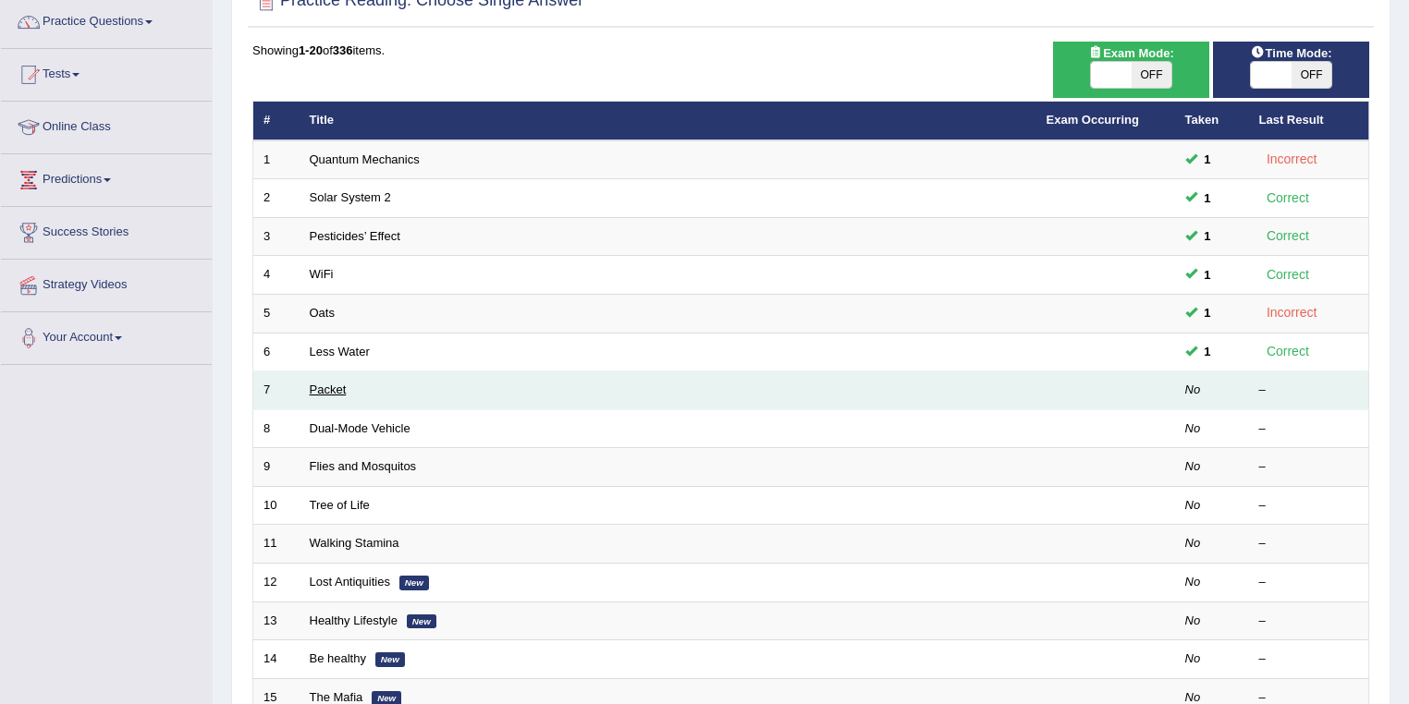
click at [330, 388] on link "Packet" at bounding box center [328, 390] width 37 height 14
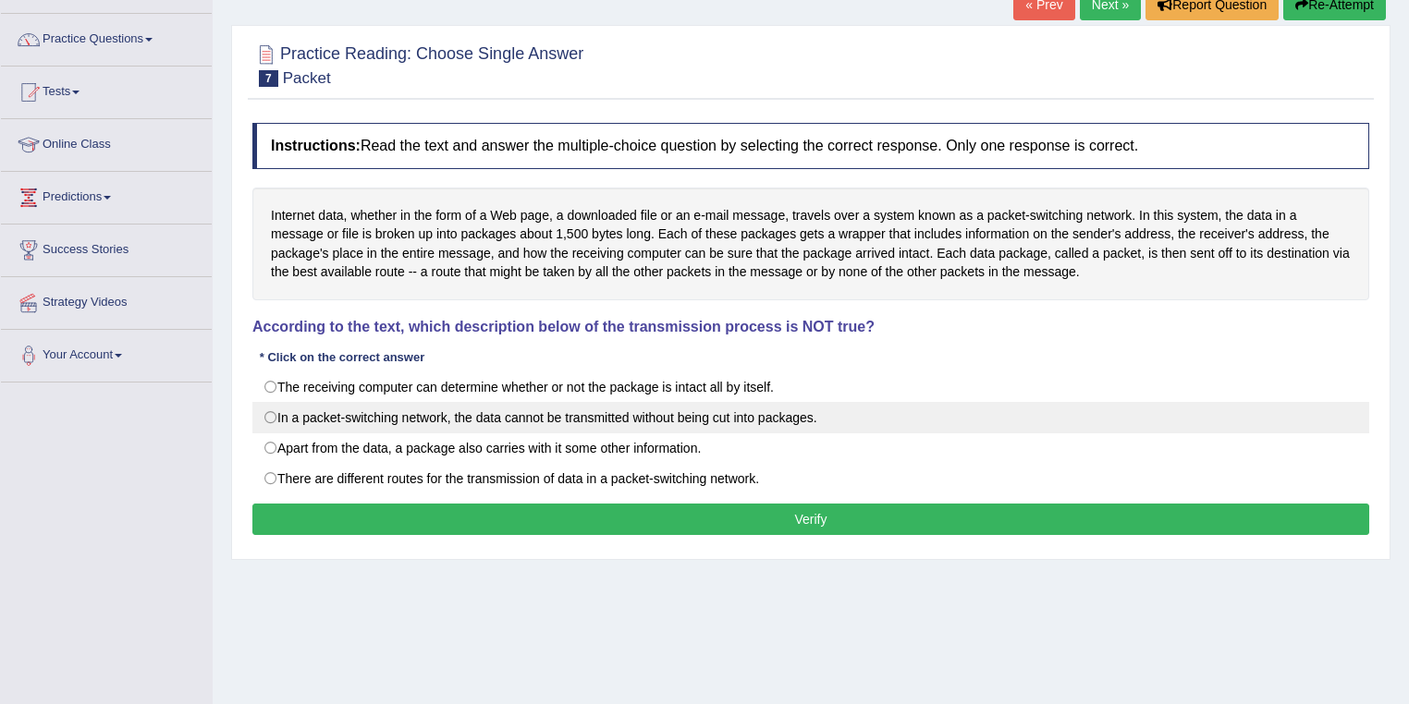
scroll to position [74, 0]
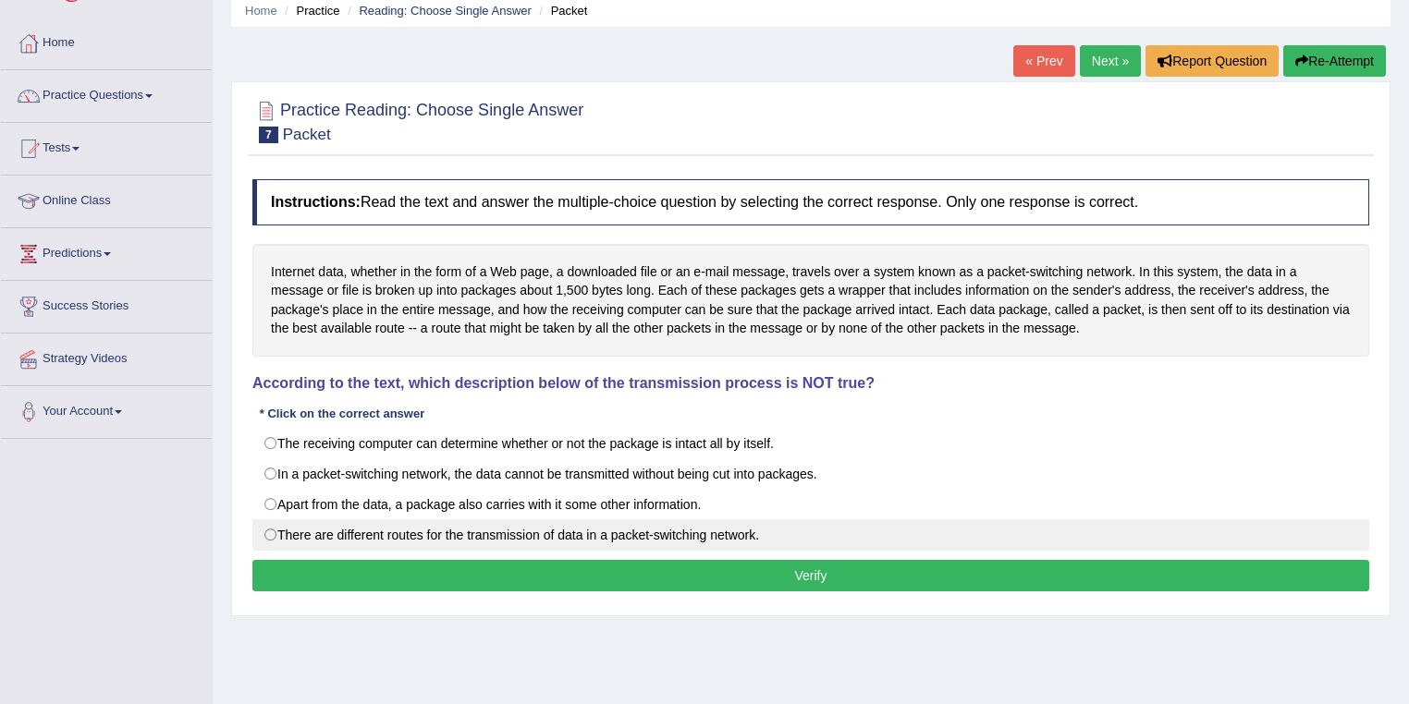
click at [270, 533] on label "There are different routes for the transmission of data in a packet-switching n…" at bounding box center [810, 535] width 1117 height 31
radio input "true"
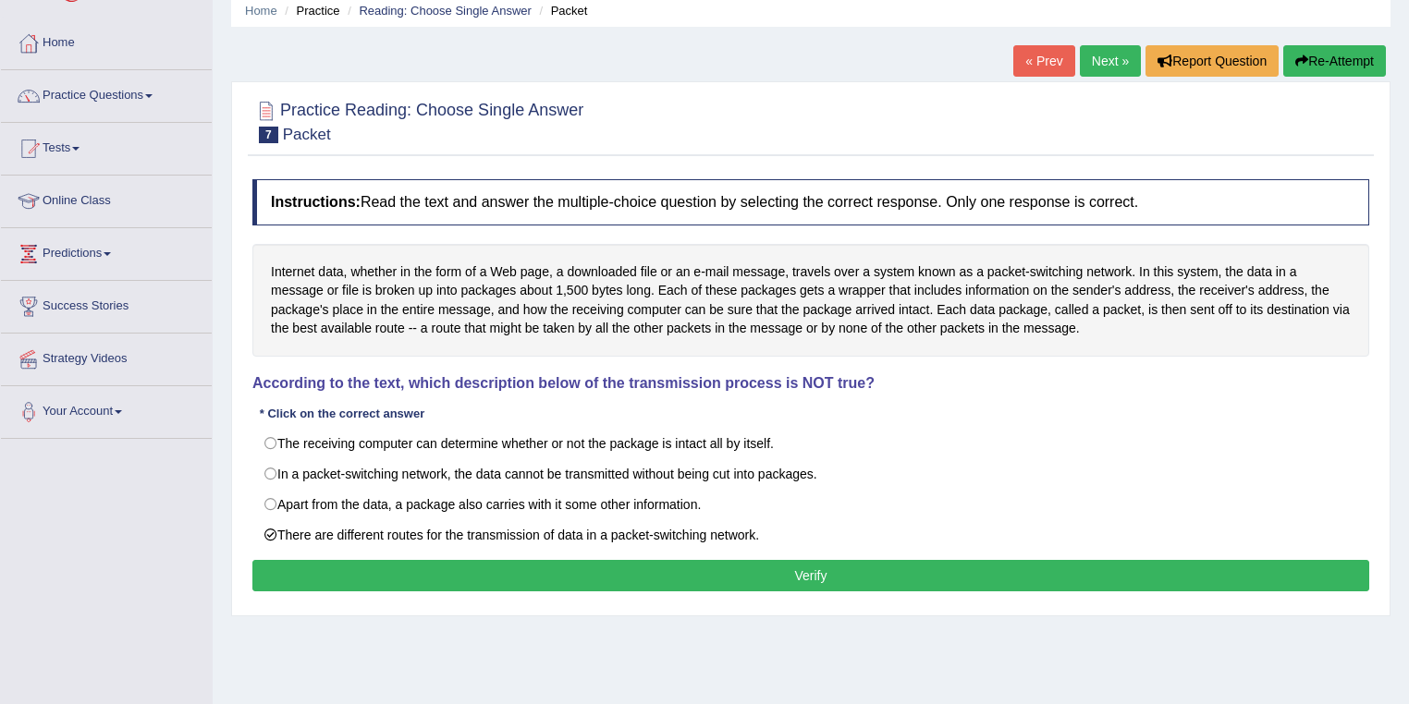
click at [452, 570] on button "Verify" at bounding box center [810, 575] width 1117 height 31
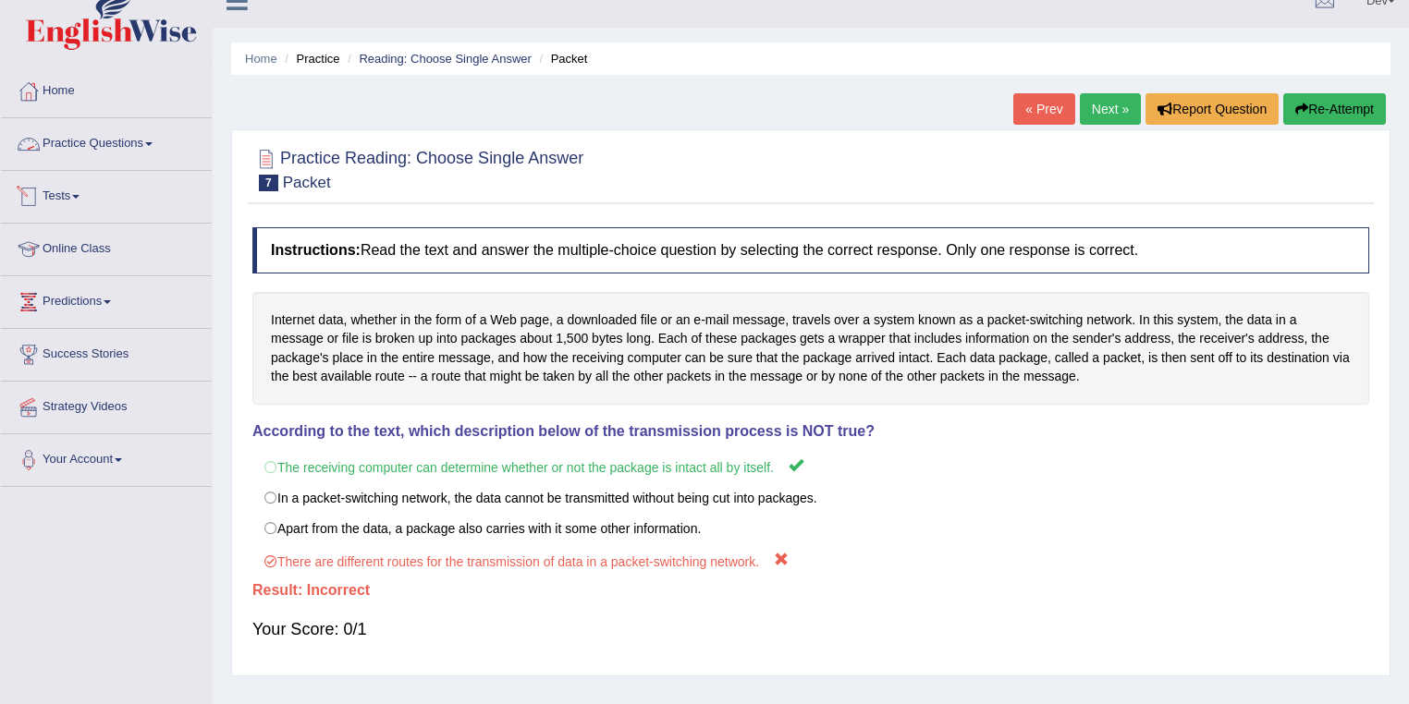
scroll to position [0, 0]
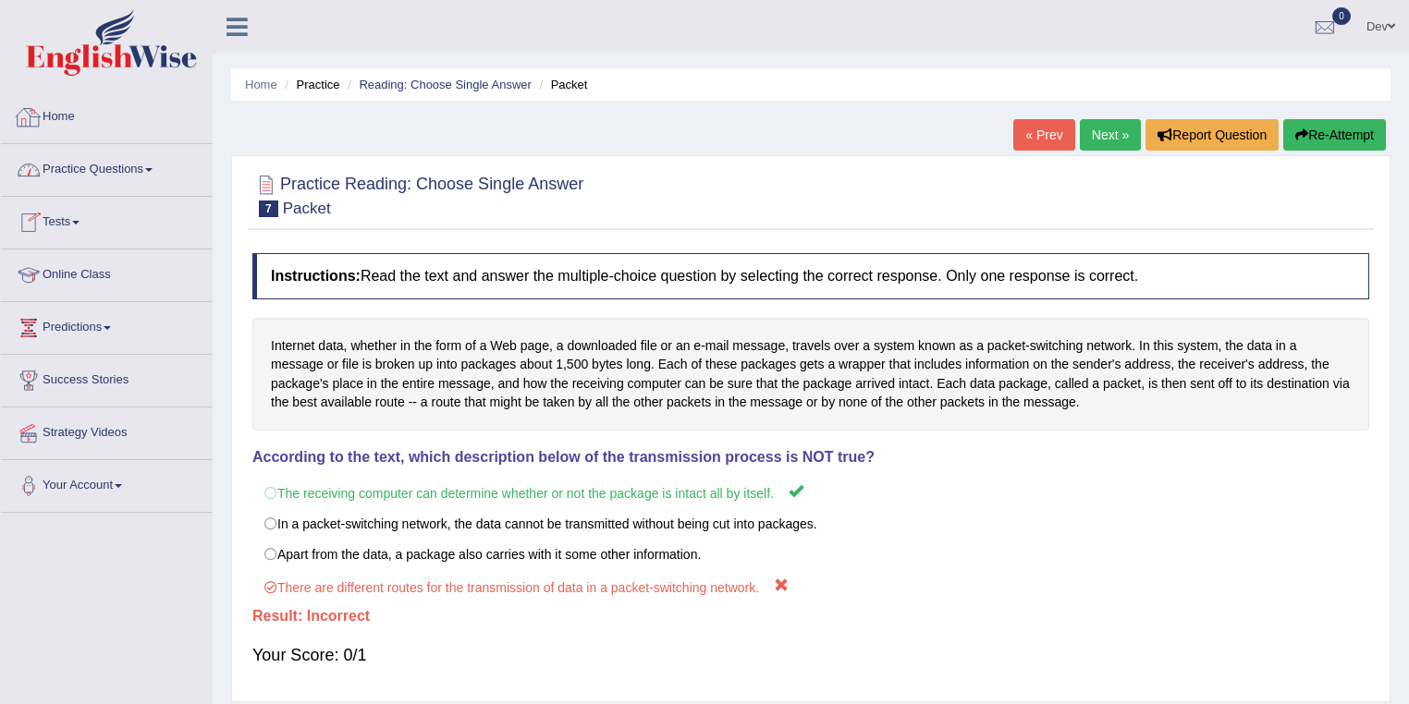
click at [107, 170] on link "Practice Questions" at bounding box center [106, 167] width 211 height 46
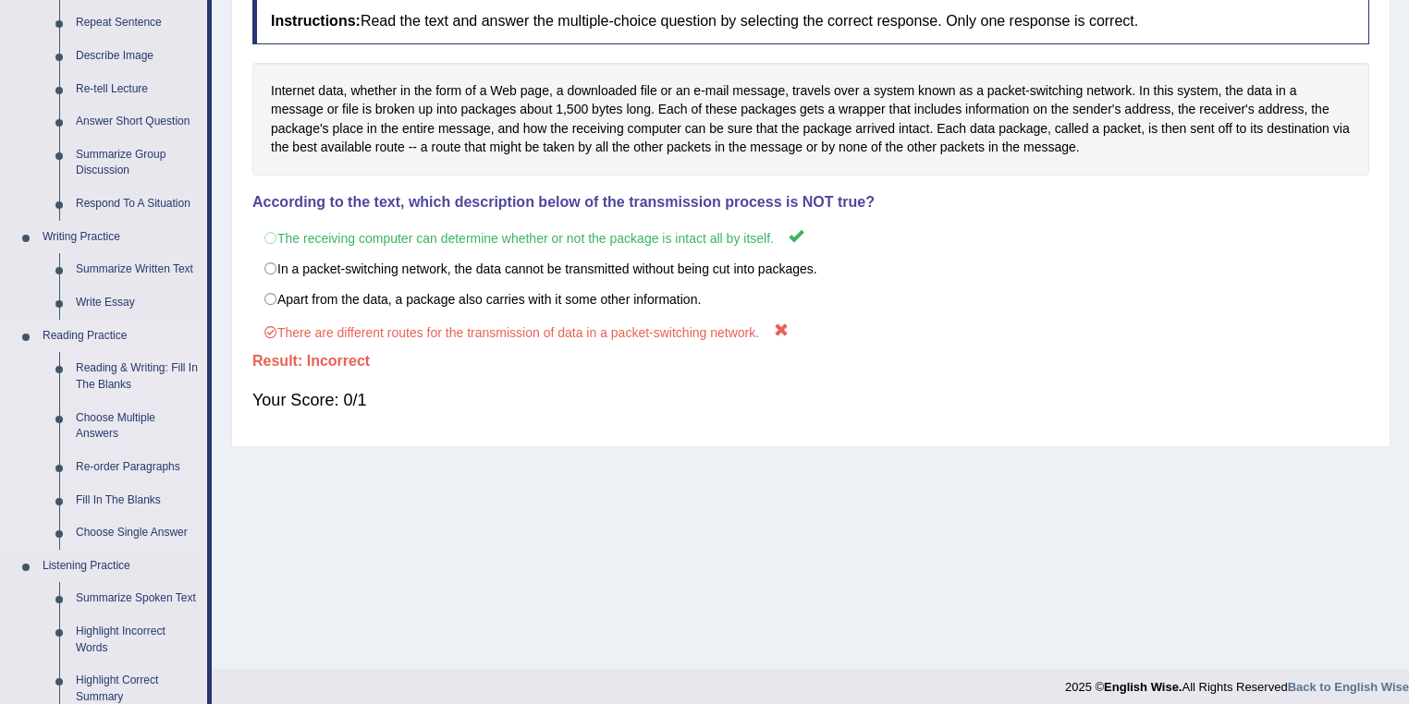
scroll to position [296, 0]
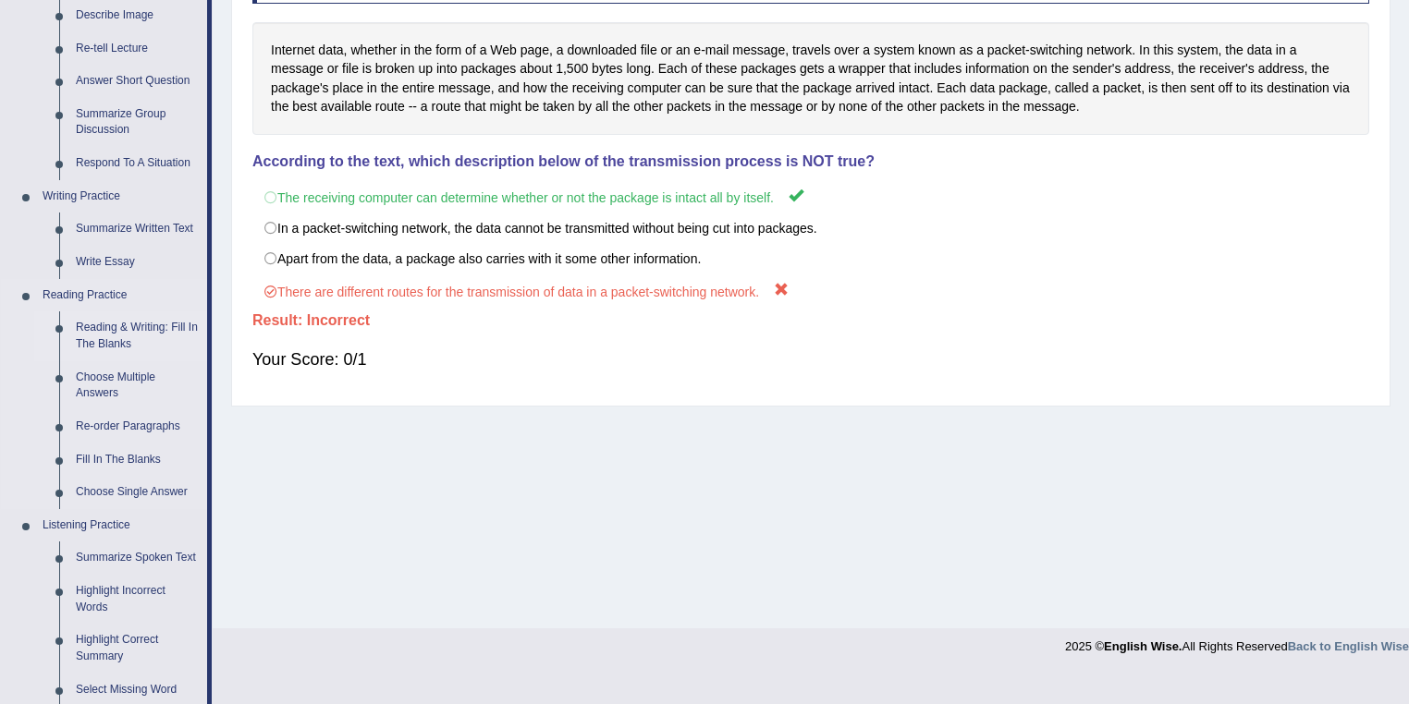
click at [115, 327] on link "Reading & Writing: Fill In The Blanks" at bounding box center [137, 336] width 140 height 49
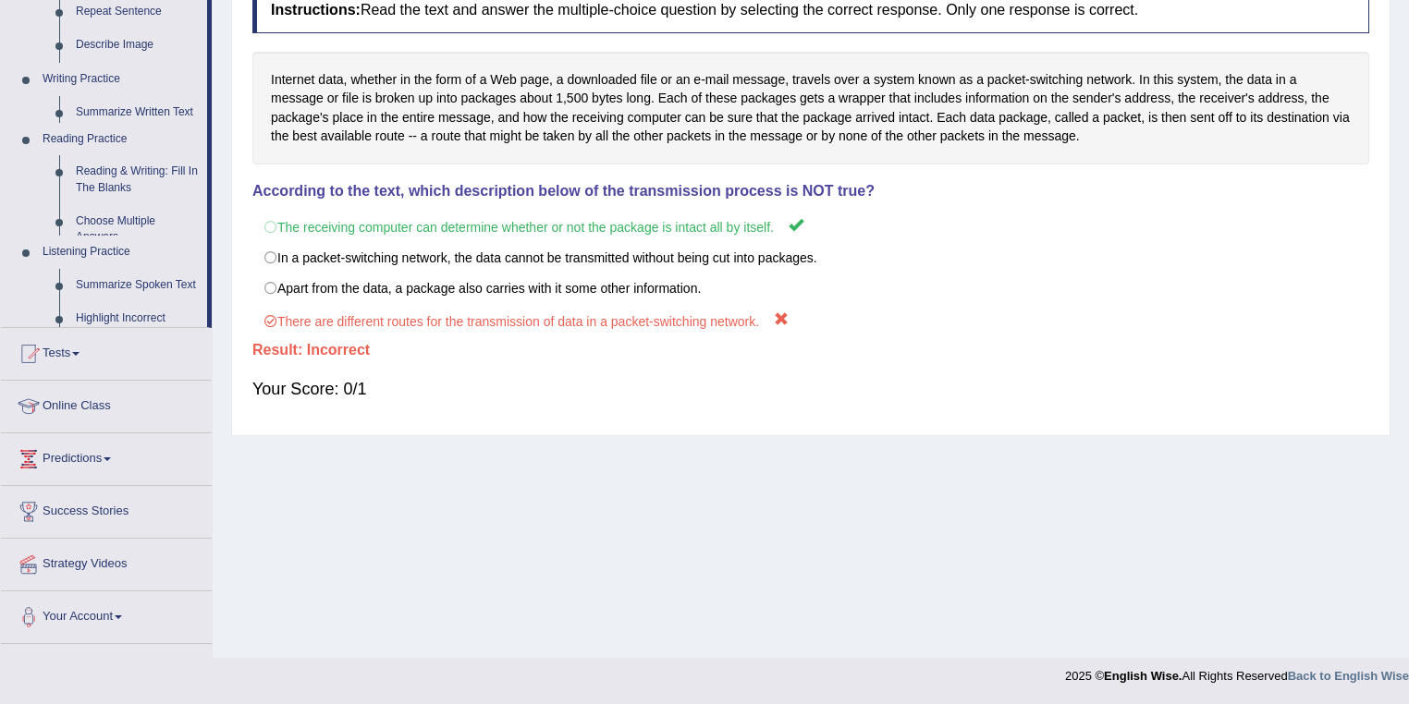
scroll to position [266, 0]
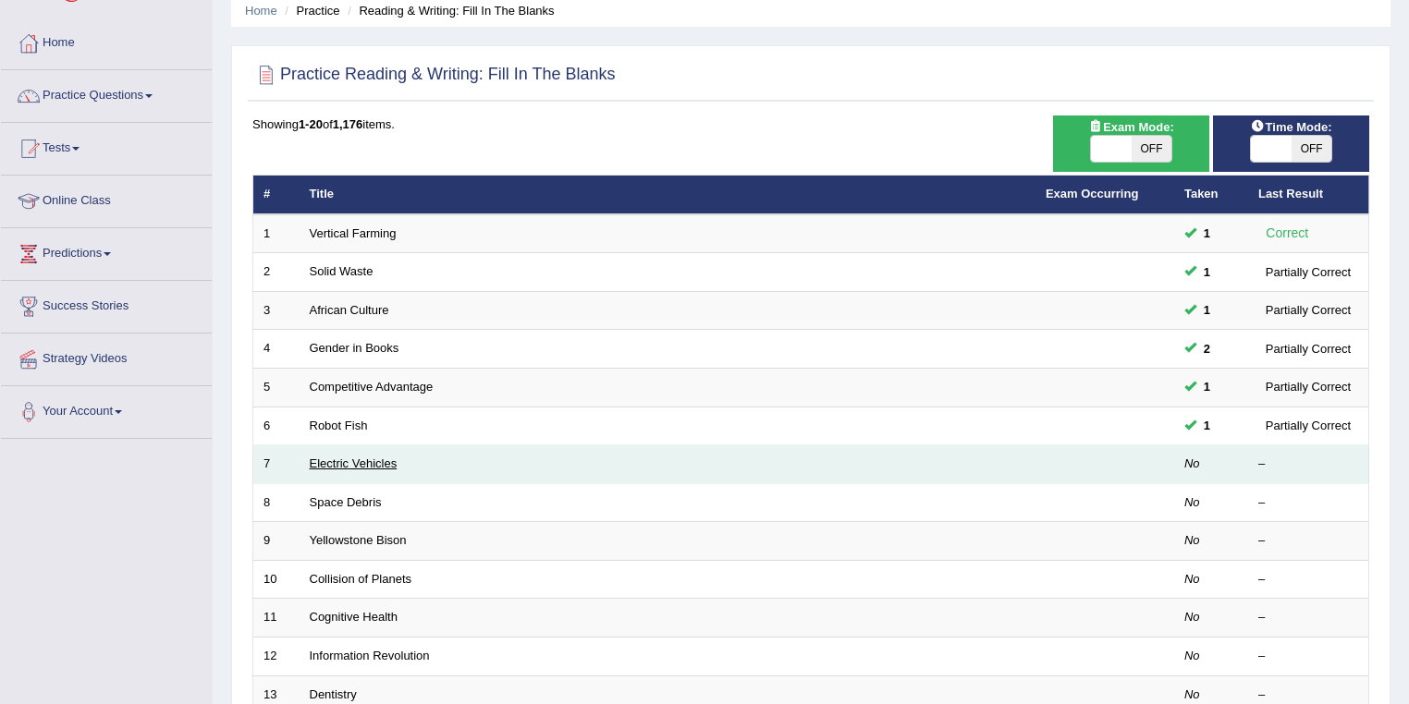
click at [349, 463] on link "Electric Vehicles" at bounding box center [354, 464] width 88 height 14
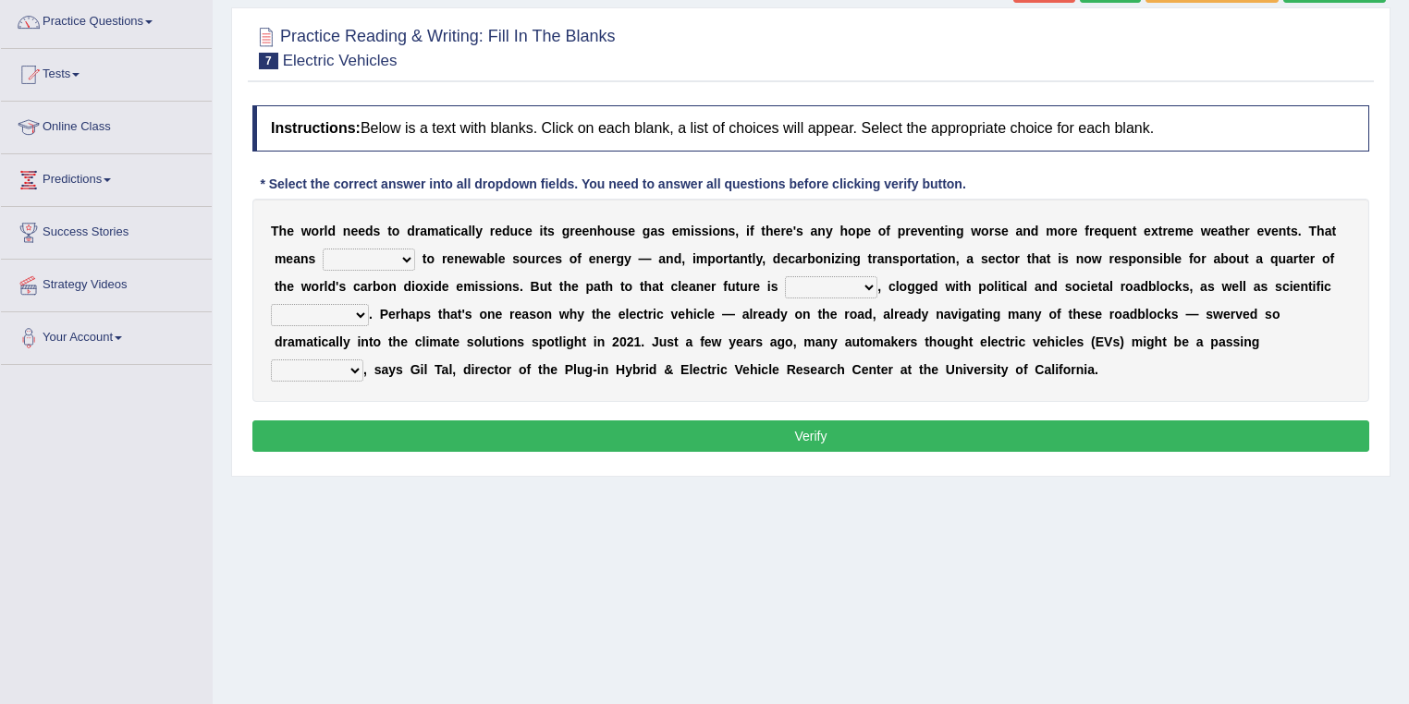
click at [410, 254] on select "grafting drafting crafting shifting" at bounding box center [369, 260] width 92 height 22
select select "shifting"
click at [323, 249] on select "grafting drafting crafting shifting" at bounding box center [369, 260] width 92 height 22
click at [869, 287] on select "daunting daunted daunt dauntless" at bounding box center [831, 287] width 92 height 22
select select "daunting"
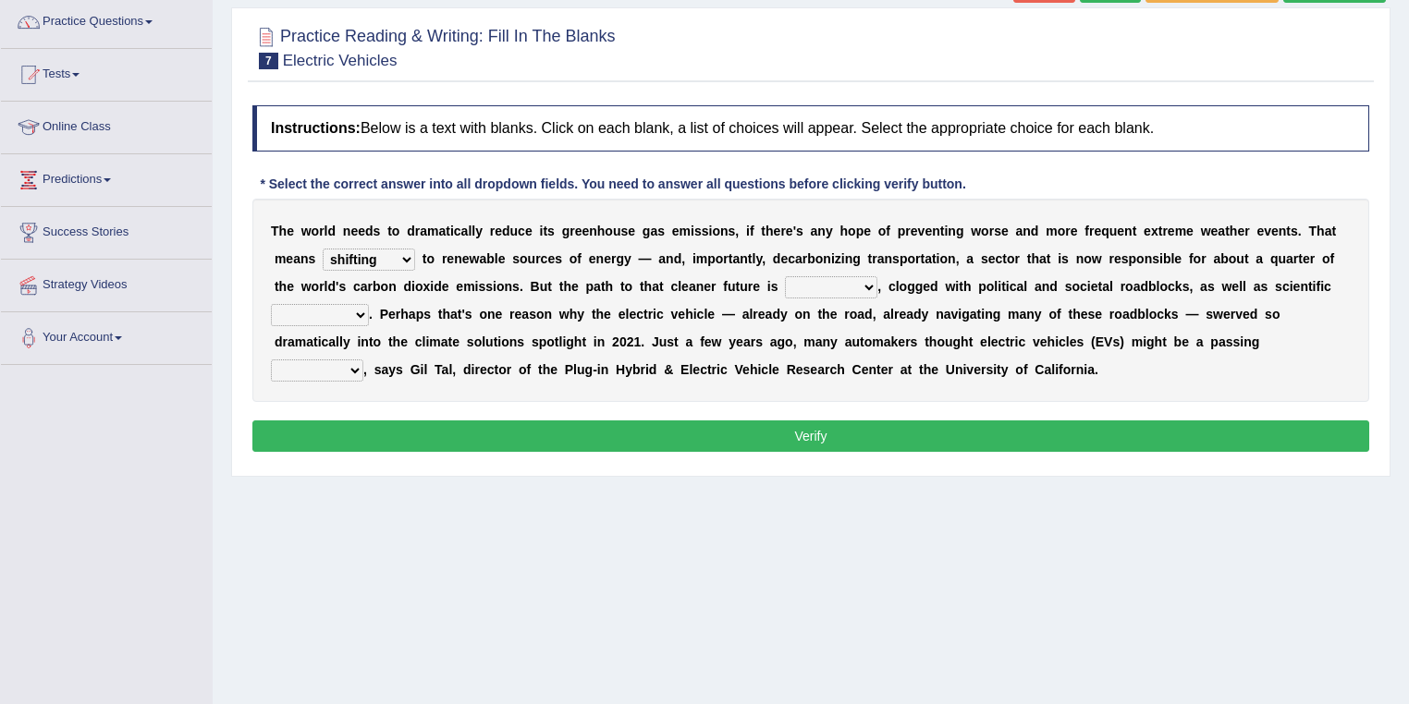
click at [785, 276] on select "daunting daunted daunt dauntless" at bounding box center [831, 287] width 92 height 22
click at [354, 309] on select "spectacles obstacles tentacles receptacles" at bounding box center [320, 315] width 98 height 22
click at [575, 503] on div "Home Practice Reading & Writing: Fill In The Blanks Electric Vehicles « Prev Ne…" at bounding box center [811, 314] width 1196 height 925
click at [353, 366] on select "fad gad tad lad" at bounding box center [317, 371] width 92 height 22
click at [312, 92] on div "Practice Reading & Writing: Fill In The Blanks 7 Electric Vehicles Instructions…" at bounding box center [810, 242] width 1159 height 470
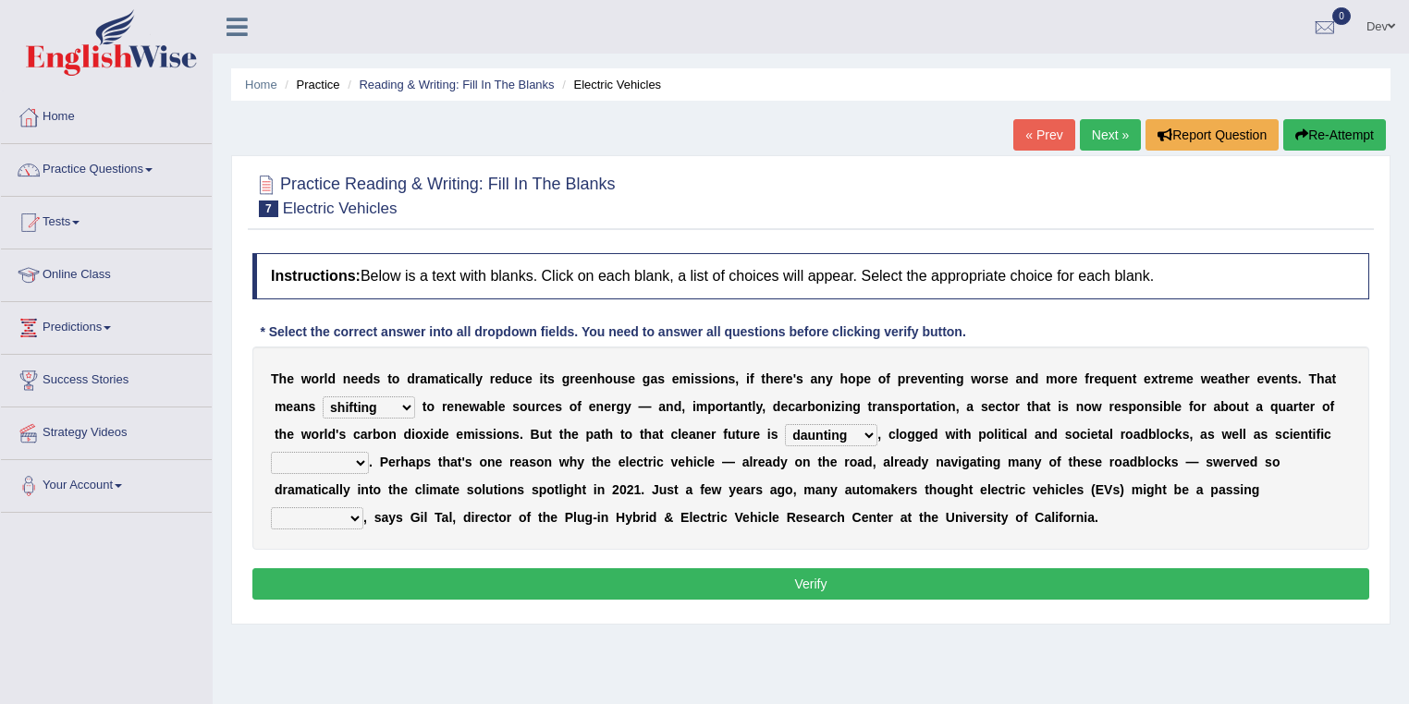
click at [363, 455] on select "spectacles obstacles tentacles receptacles" at bounding box center [320, 463] width 98 height 22
click at [529, 541] on div "T h e w o r l d n e e d s t o d r a m a t i c a l l y r e d u c e i t s g r e e…" at bounding box center [810, 448] width 1117 height 203
click at [355, 513] on select "fad gad tad lad" at bounding box center [317, 519] width 92 height 22
click at [868, 433] on select "daunting daunted daunt dauntless" at bounding box center [831, 435] width 92 height 22
click at [359, 459] on select "spectacles obstacles tentacles receptacles" at bounding box center [320, 463] width 98 height 22
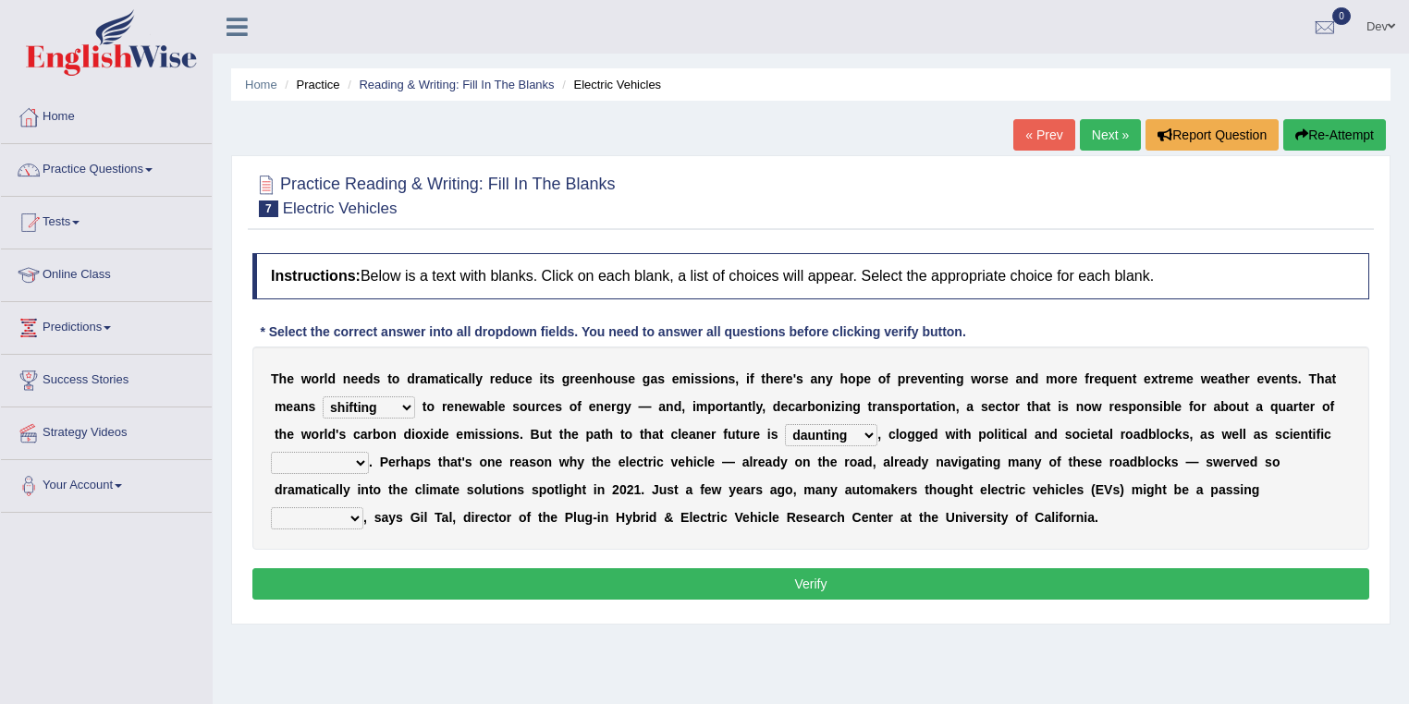
click at [432, 536] on div "T h e w o r l d n e e d s t o d r a m a t i c a l l y r e d u c e i t s g r e e…" at bounding box center [810, 448] width 1117 height 203
click at [407, 403] on select "grafting drafting crafting shifting" at bounding box center [369, 408] width 92 height 22
click at [869, 431] on select "daunting daunted daunt dauntless" at bounding box center [831, 435] width 92 height 22
click at [953, 436] on b "w" at bounding box center [950, 434] width 10 height 15
click at [359, 459] on select "spectacles obstacles tentacles receptacles" at bounding box center [320, 463] width 98 height 22
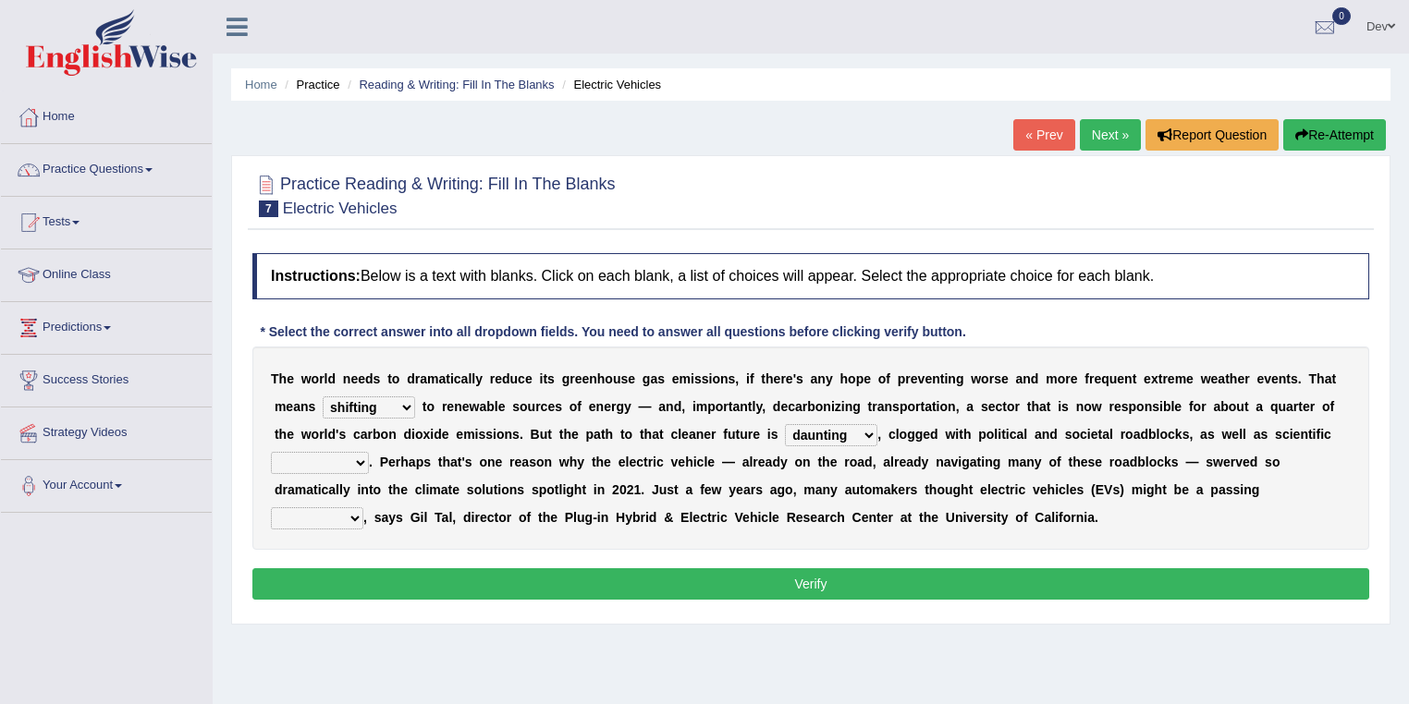
drag, startPoint x: 491, startPoint y: 489, endPoint x: 462, endPoint y: 512, distance: 36.8
click at [491, 489] on b "u" at bounding box center [489, 490] width 8 height 15
click at [361, 462] on select "spectacles obstacles tentacles receptacles" at bounding box center [320, 463] width 98 height 22
select select "receptacles"
click at [271, 452] on select "spectacles obstacles tentacles receptacles" at bounding box center [320, 463] width 98 height 22
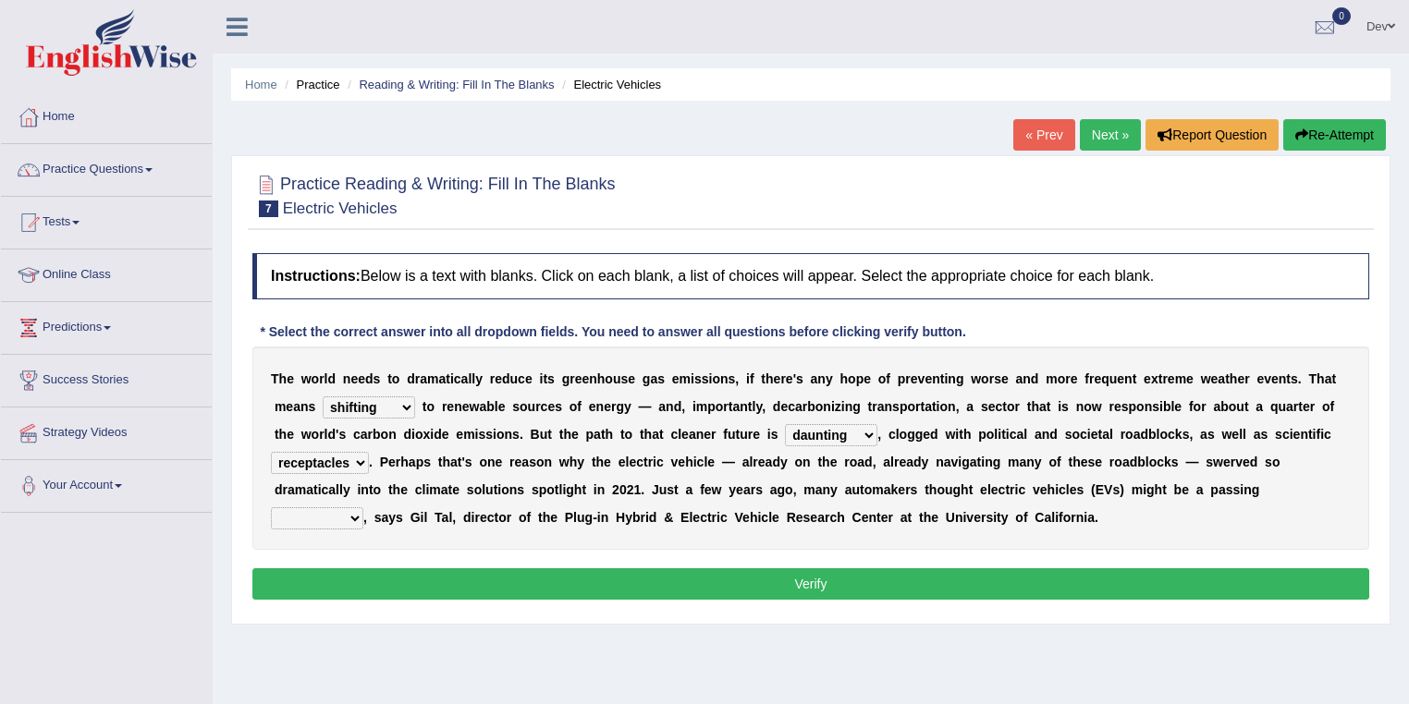
click at [352, 515] on select "fad gad tad lad" at bounding box center [317, 519] width 92 height 22
click at [407, 544] on div "T h e w o r l d n e e d s t o d r a m a t i c a l l y r e d u c e i t s g r e e…" at bounding box center [810, 448] width 1117 height 203
click at [359, 510] on select "fad gad tad lad" at bounding box center [317, 519] width 92 height 22
select select "lad"
click at [271, 508] on select "fad gad tad lad" at bounding box center [317, 519] width 92 height 22
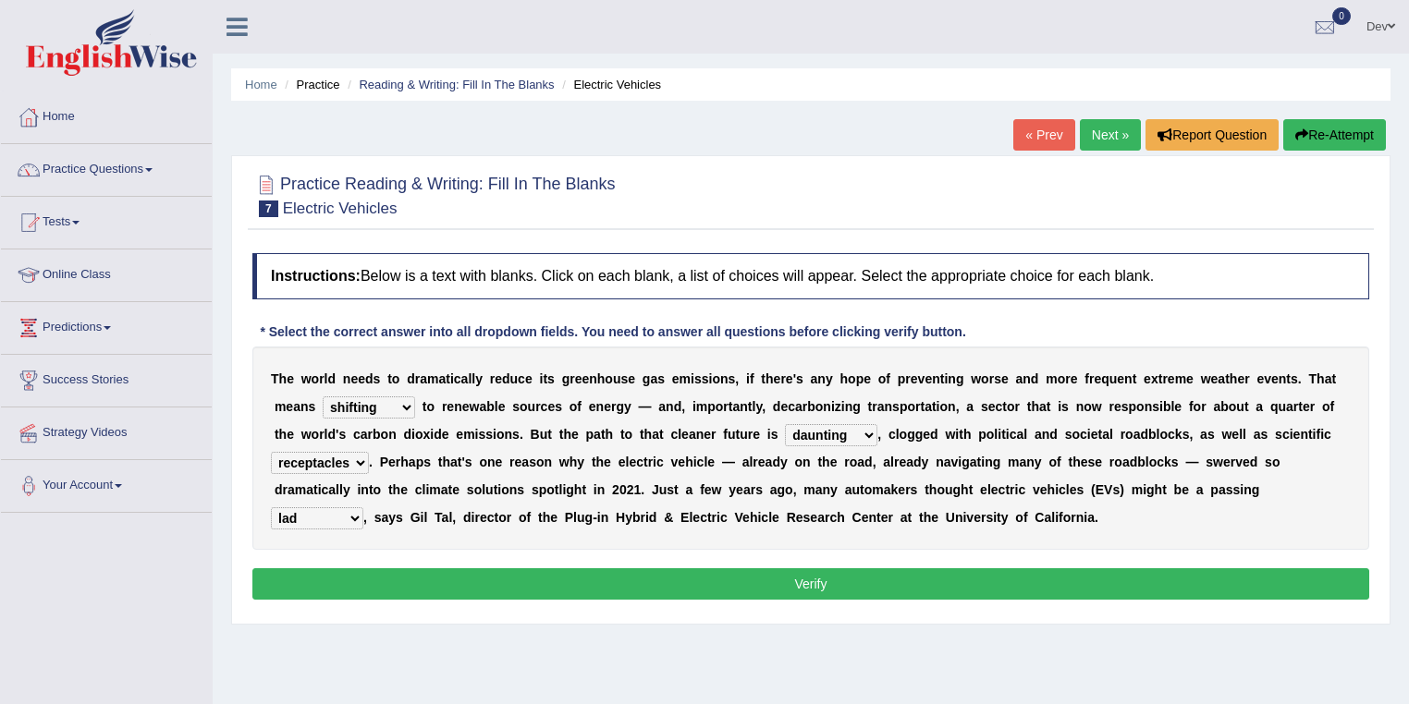
click at [812, 577] on button "Verify" at bounding box center [810, 584] width 1117 height 31
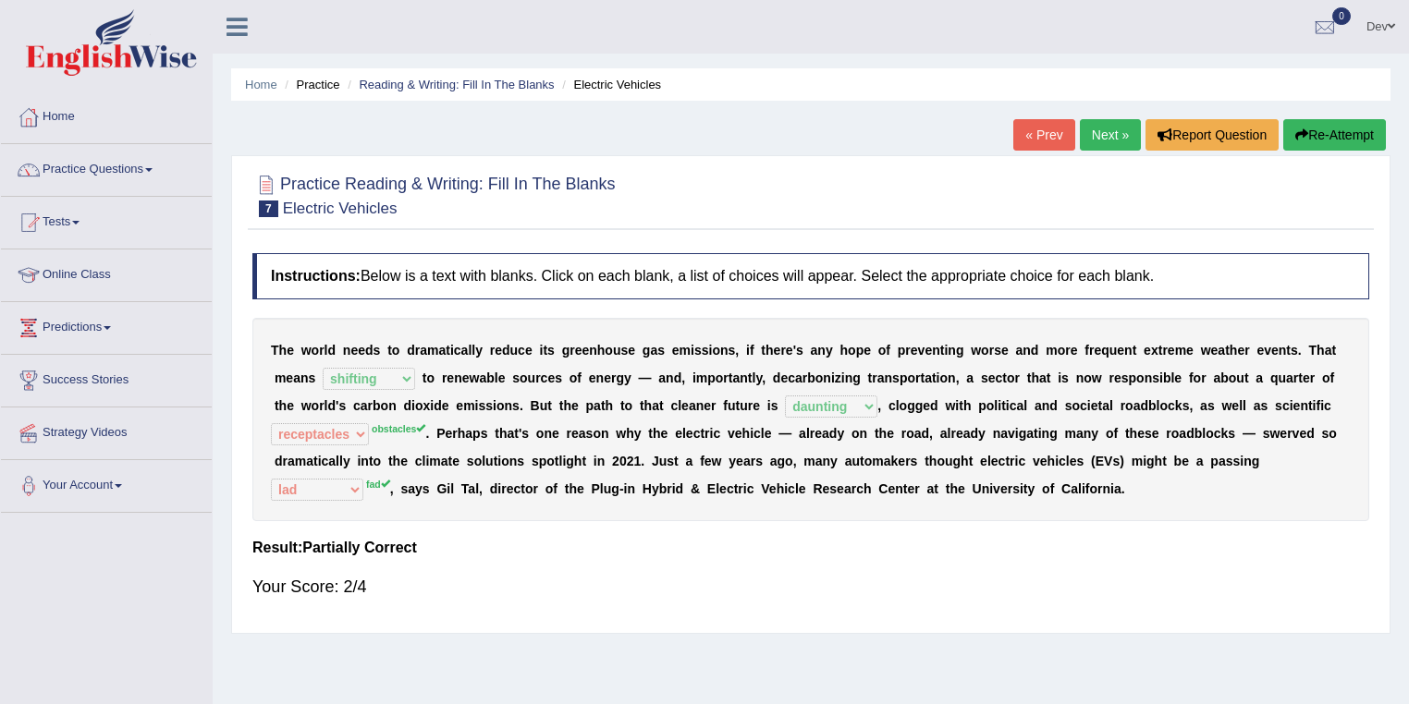
click at [1103, 133] on link "Next »" at bounding box center [1110, 134] width 61 height 31
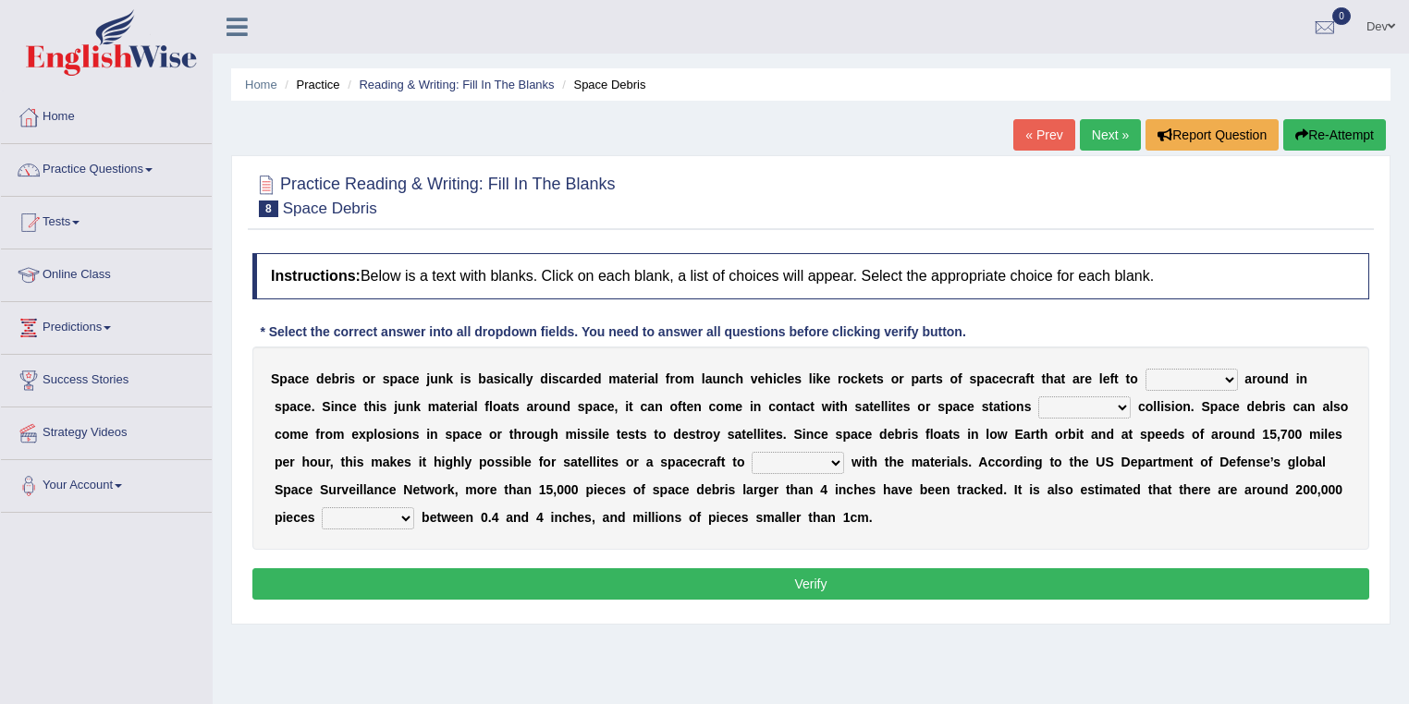
click at [1231, 376] on select "twist center roam loll" at bounding box center [1191, 380] width 92 height 22
select select "roam"
click at [1145, 369] on select "twist center roam loll" at bounding box center [1191, 380] width 92 height 22
click at [1121, 401] on select "risks risk risked risking" at bounding box center [1084, 408] width 92 height 22
select select "risk"
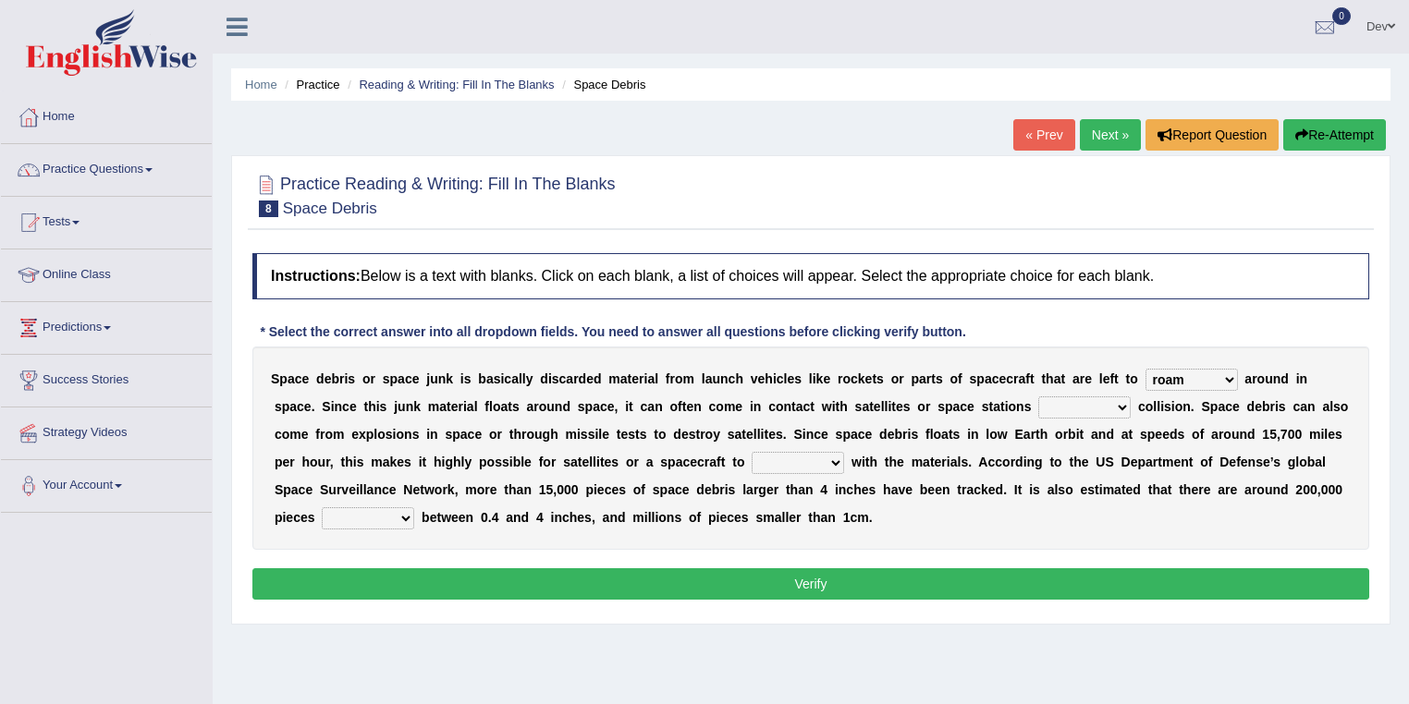
click at [1038, 397] on select "risks risk risked risking" at bounding box center [1084, 408] width 92 height 22
click at [836, 459] on select "collect collate collide collocate" at bounding box center [798, 463] width 92 height 22
select select "collide"
click at [752, 452] on select "collect collate collide collocate" at bounding box center [798, 463] width 92 height 22
click at [408, 514] on select "sized sizing size sizes" at bounding box center [368, 519] width 92 height 22
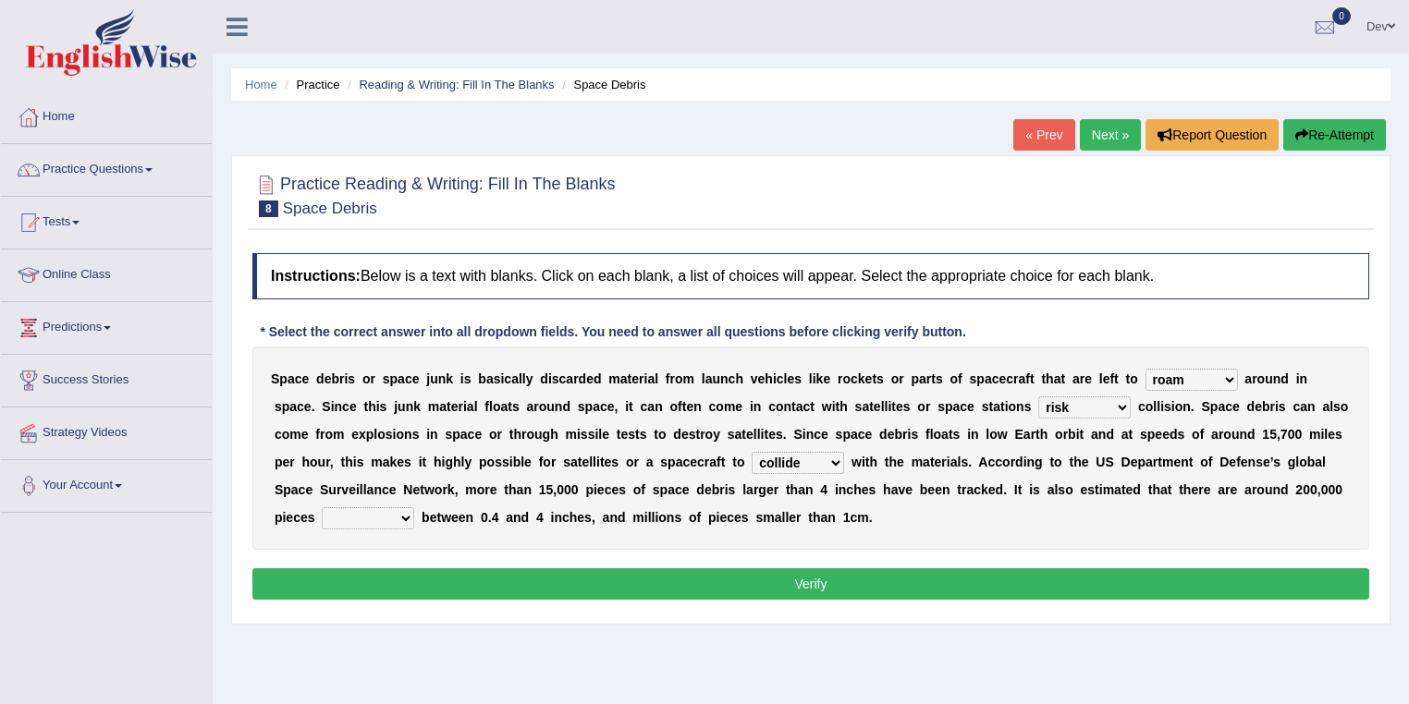
select select "size"
click at [322, 508] on select "sized sizing size sizes" at bounding box center [368, 519] width 92 height 22
click at [825, 583] on button "Verify" at bounding box center [810, 584] width 1117 height 31
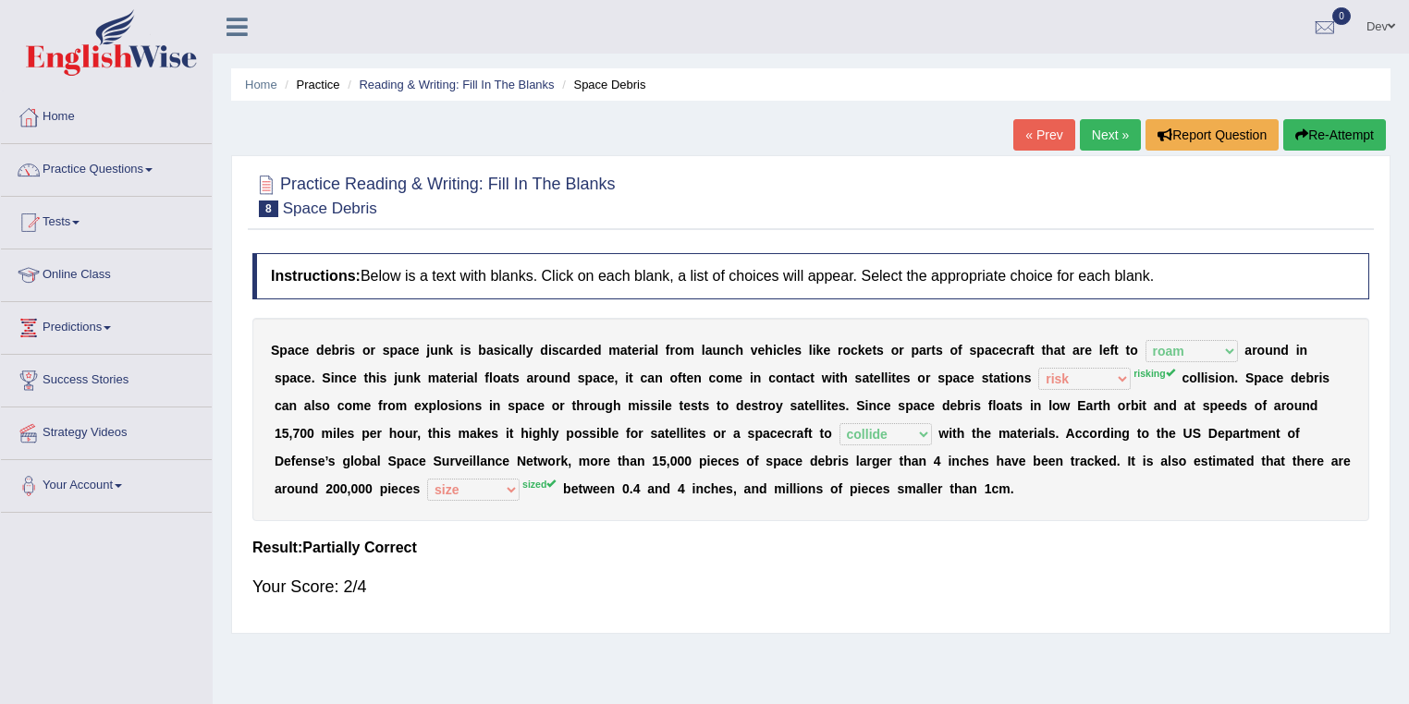
click at [1109, 132] on link "Next »" at bounding box center [1110, 134] width 61 height 31
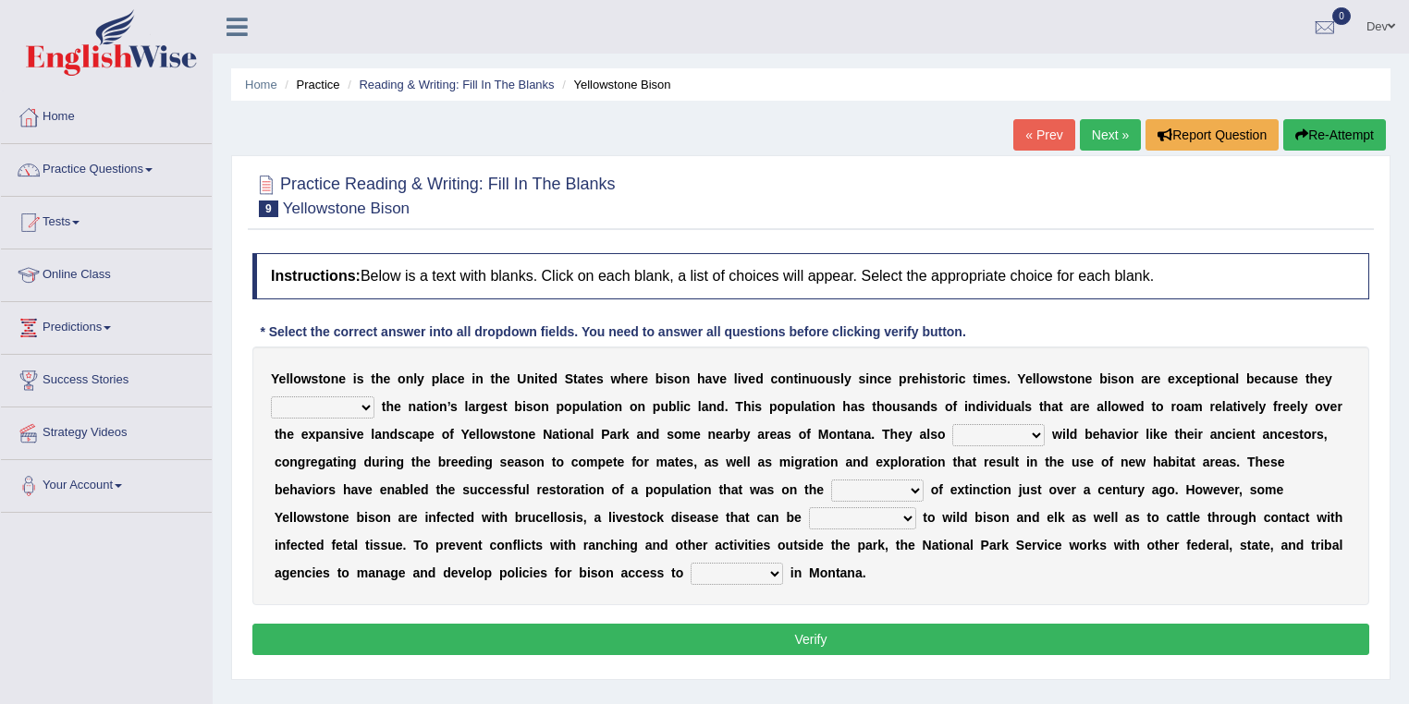
click at [366, 404] on select "congregate comprise consist compromise" at bounding box center [323, 408] width 104 height 22
click at [271, 397] on select "congregate comprise consist compromise" at bounding box center [323, 408] width 104 height 22
click at [366, 405] on select "congregate comprise consist compromise" at bounding box center [323, 408] width 104 height 22
select select "congregate"
click at [271, 397] on select "congregate comprise consist compromise" at bounding box center [323, 408] width 104 height 22
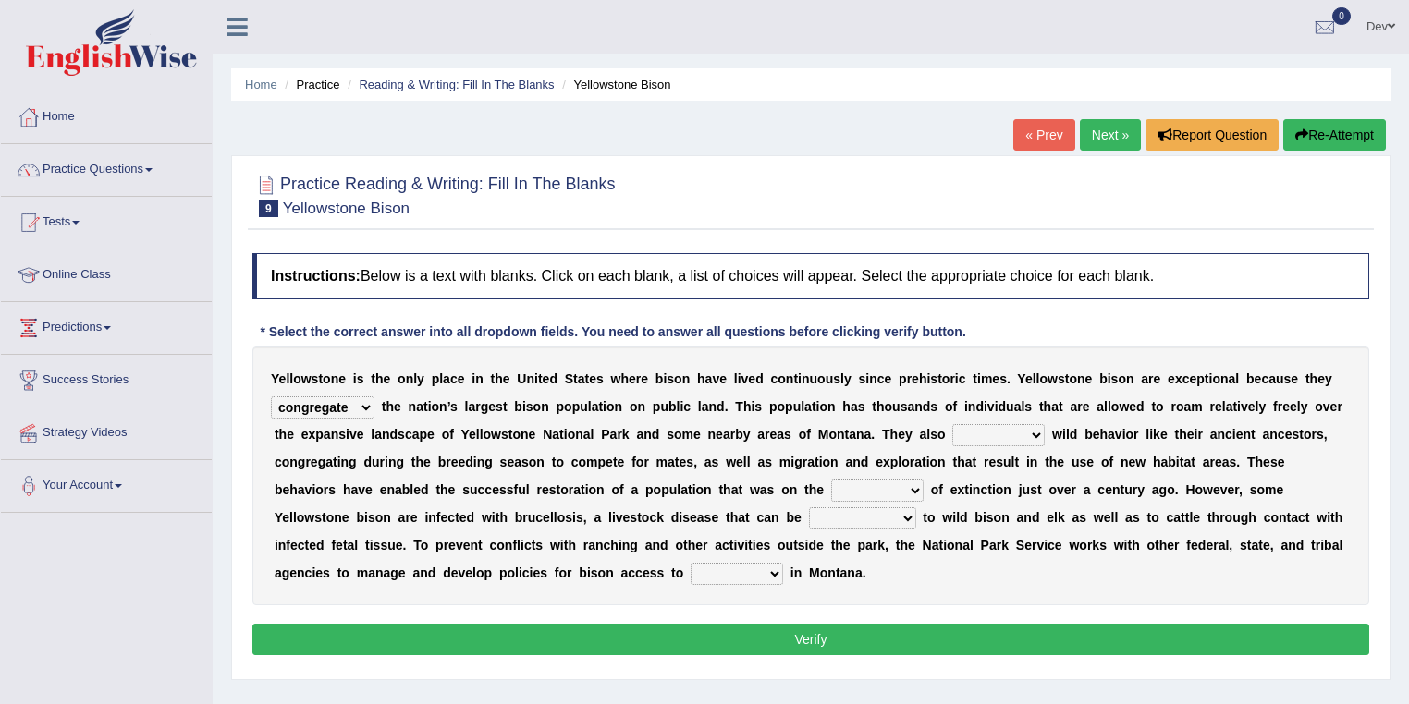
click at [1035, 434] on select "exhibit disregard resist encourage" at bounding box center [998, 435] width 92 height 22
select select "exhibit"
click at [952, 424] on select "exhibit disregard resist encourage" at bounding box center [998, 435] width 92 height 22
click at [915, 488] on select "brine brink danger brindle" at bounding box center [877, 491] width 92 height 22
select select "brink"
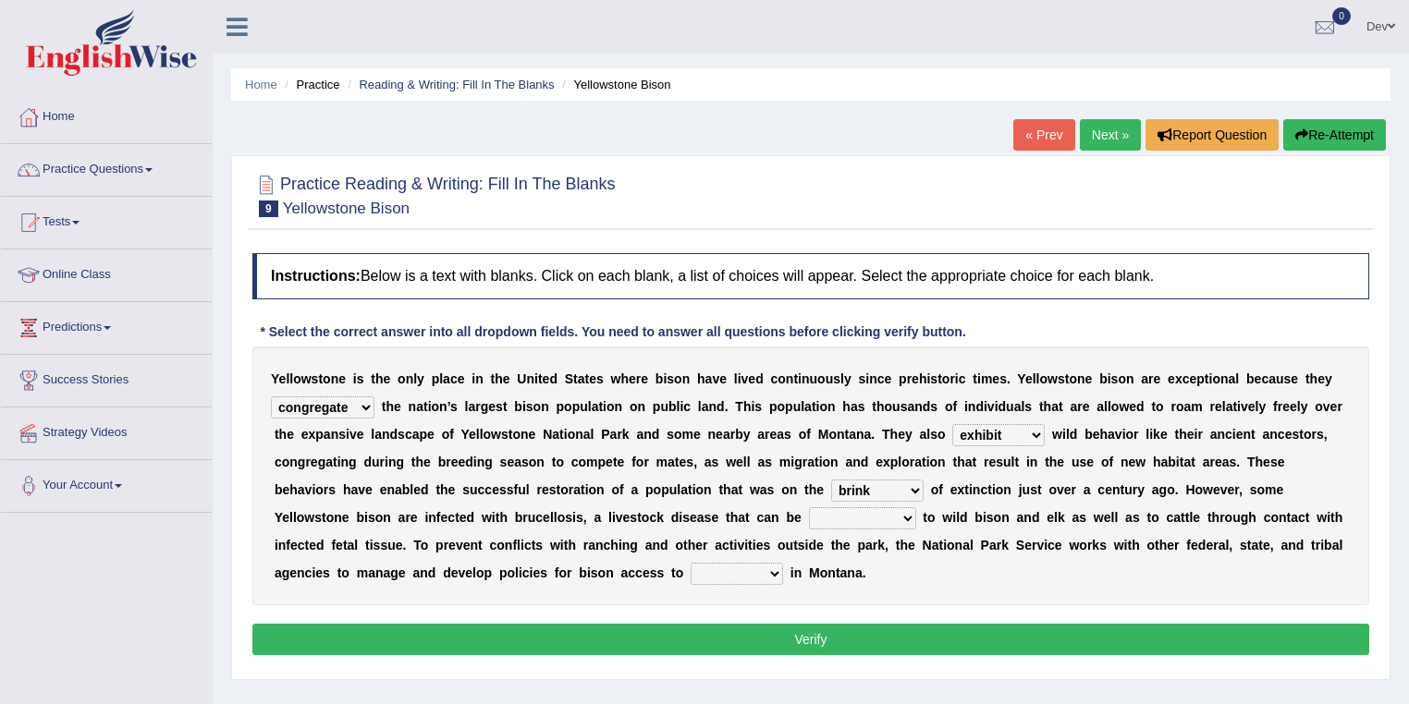
click at [831, 480] on select "brine brink danger brindle" at bounding box center [877, 491] width 92 height 22
click at [907, 514] on select "transplanted transported transgressed transmitted" at bounding box center [862, 519] width 107 height 22
select select "transmitted"
click at [809, 508] on select "transplanted transported transgressed transmitted" at bounding box center [862, 519] width 107 height 22
click at [769, 570] on select "habitat habitat habitant food" at bounding box center [737, 574] width 92 height 22
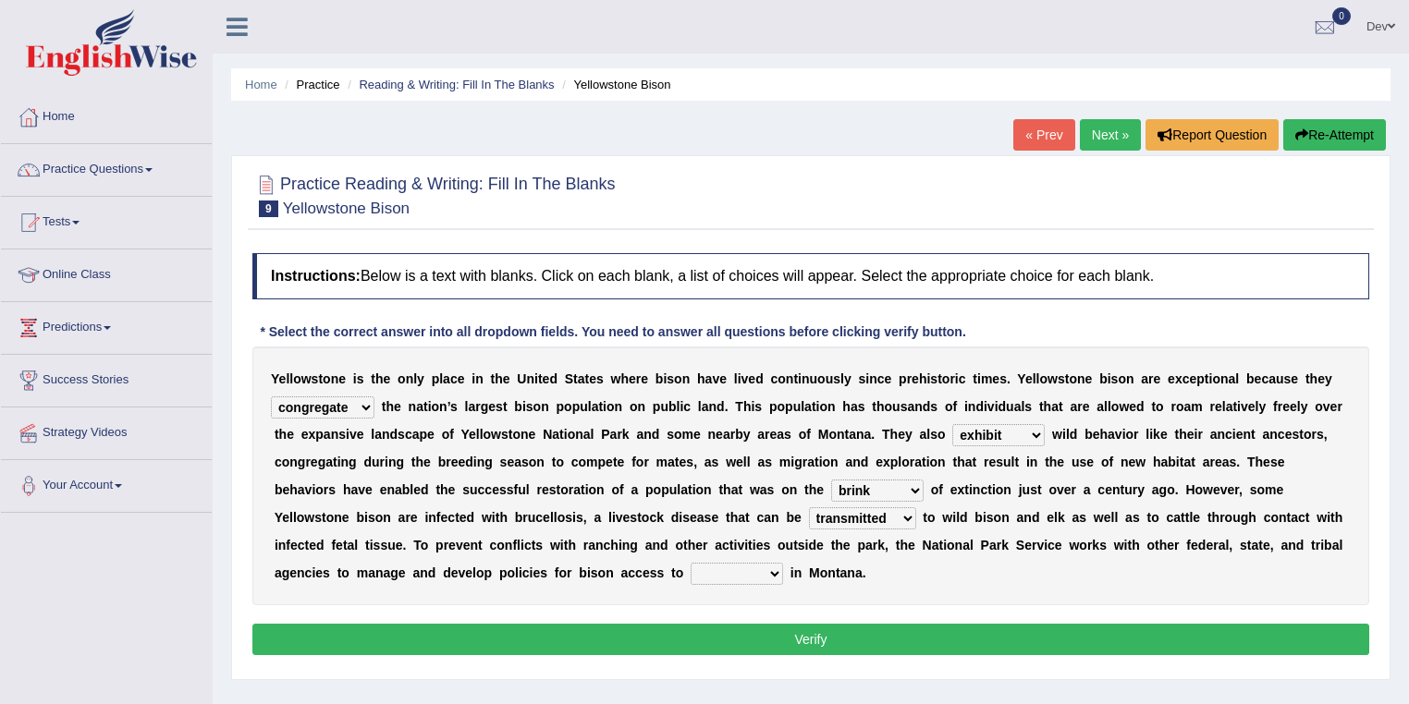
select select "habitat"
click at [691, 563] on select "habitat habitat habitant food" at bounding box center [737, 574] width 92 height 22
click at [810, 635] on button "Verify" at bounding box center [810, 639] width 1117 height 31
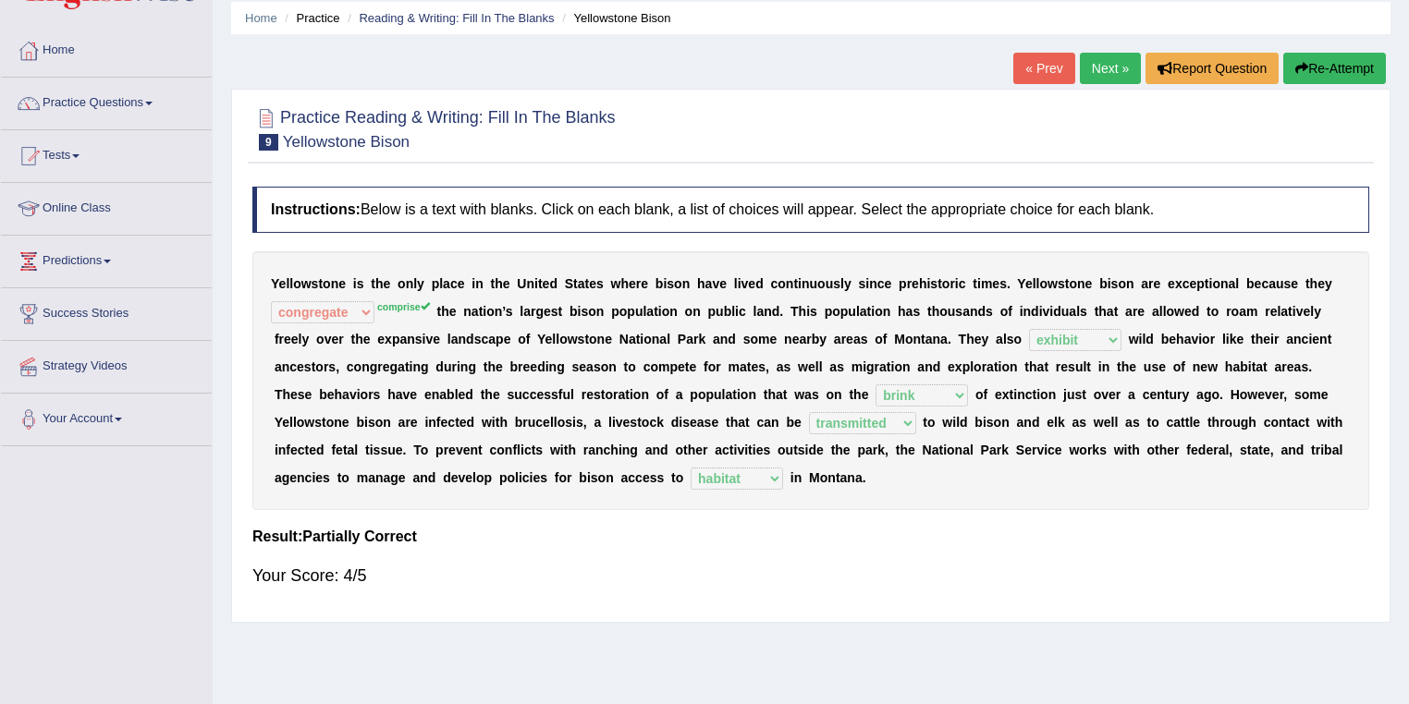
scroll to position [44, 0]
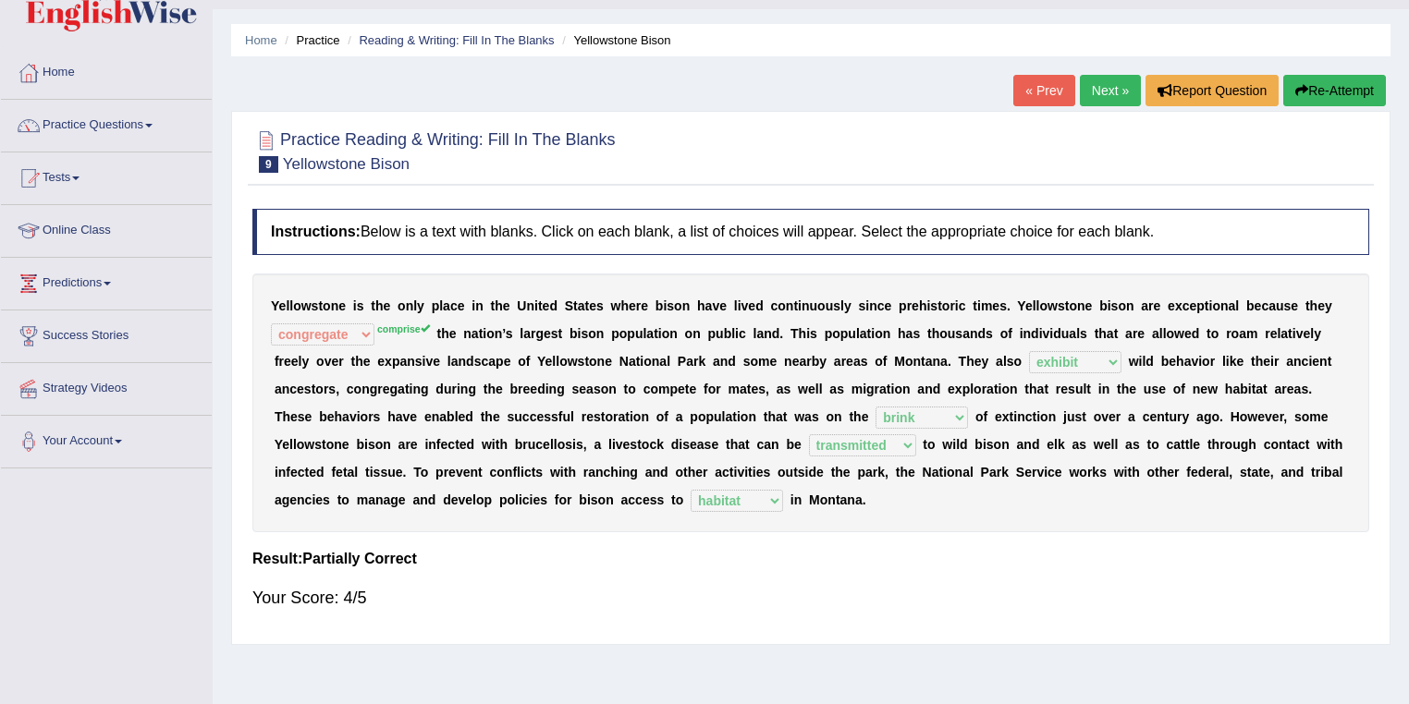
click at [1101, 89] on link "Next »" at bounding box center [1110, 90] width 61 height 31
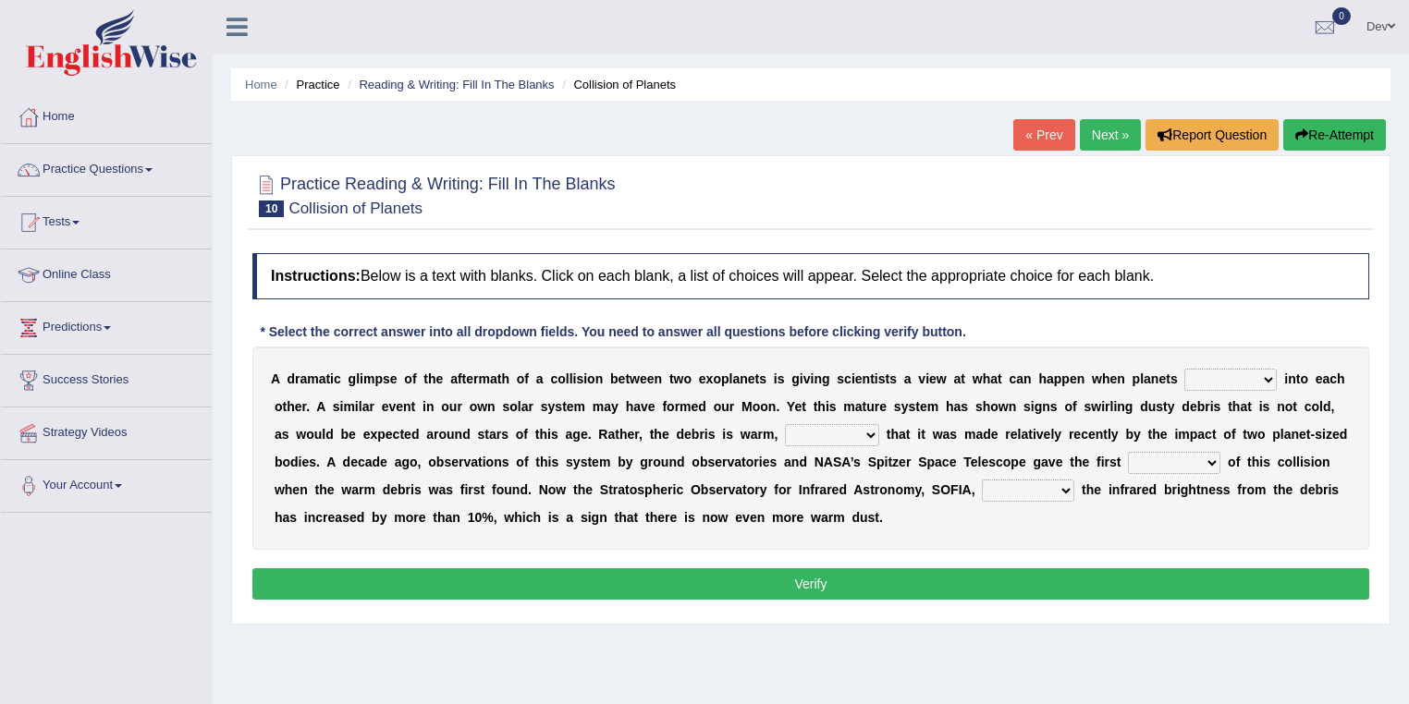
click at [1268, 376] on select "crash explore roam implode" at bounding box center [1230, 380] width 92 height 22
select select "crash"
click at [1184, 369] on select "crash explore roam implode" at bounding box center [1230, 380] width 92 height 22
click at [871, 430] on select "reinforcing sentencing forging conducing" at bounding box center [832, 435] width 94 height 22
select select "reinforcing"
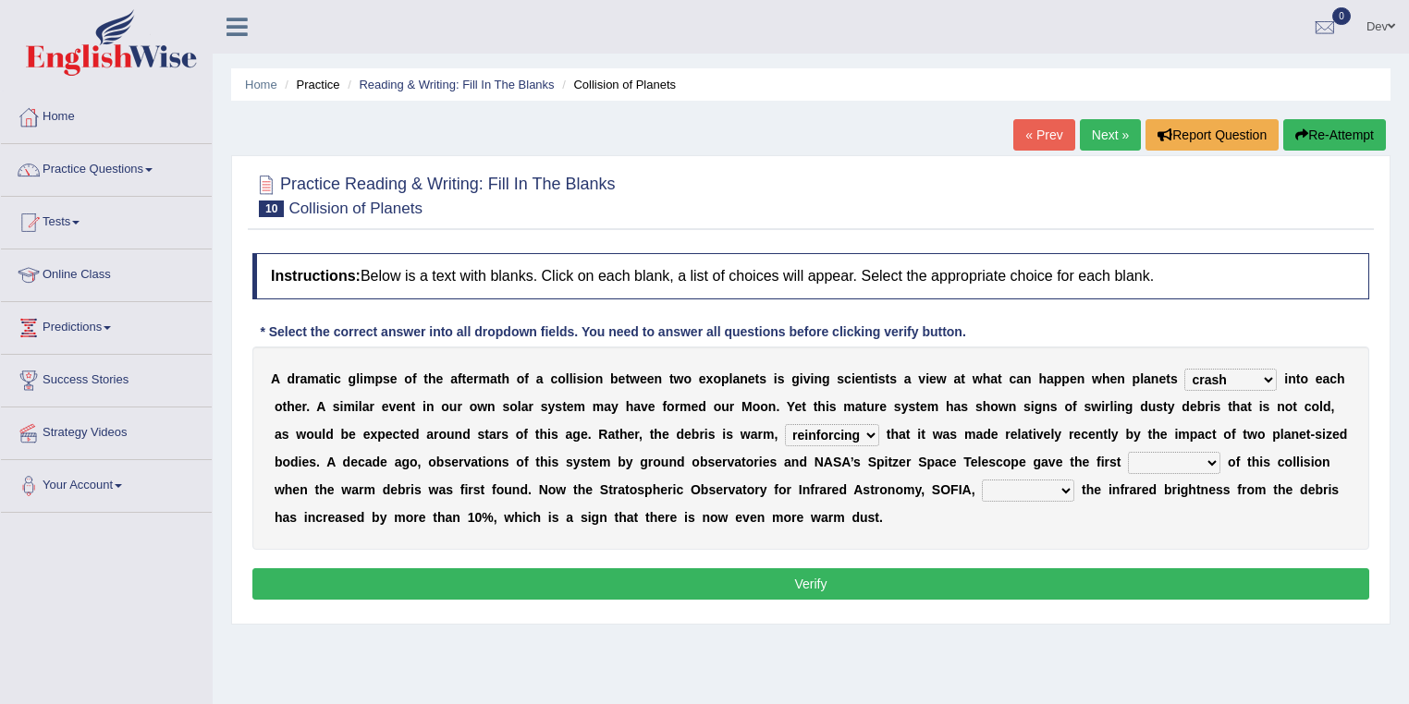
click at [785, 424] on select "reinforcing sentencing forging conducing" at bounding box center [832, 435] width 94 height 22
click at [1214, 461] on select "pints faints hints taints" at bounding box center [1174, 463] width 92 height 22
click at [937, 548] on div "Instructions: Below is a text with blanks. Click on each blank, a list of choic…" at bounding box center [811, 429] width 1126 height 371
click at [1065, 489] on select "concealed revealed repealed unsealed" at bounding box center [1028, 491] width 92 height 22
click at [1211, 460] on select "pints faints hints taints" at bounding box center [1174, 463] width 92 height 22
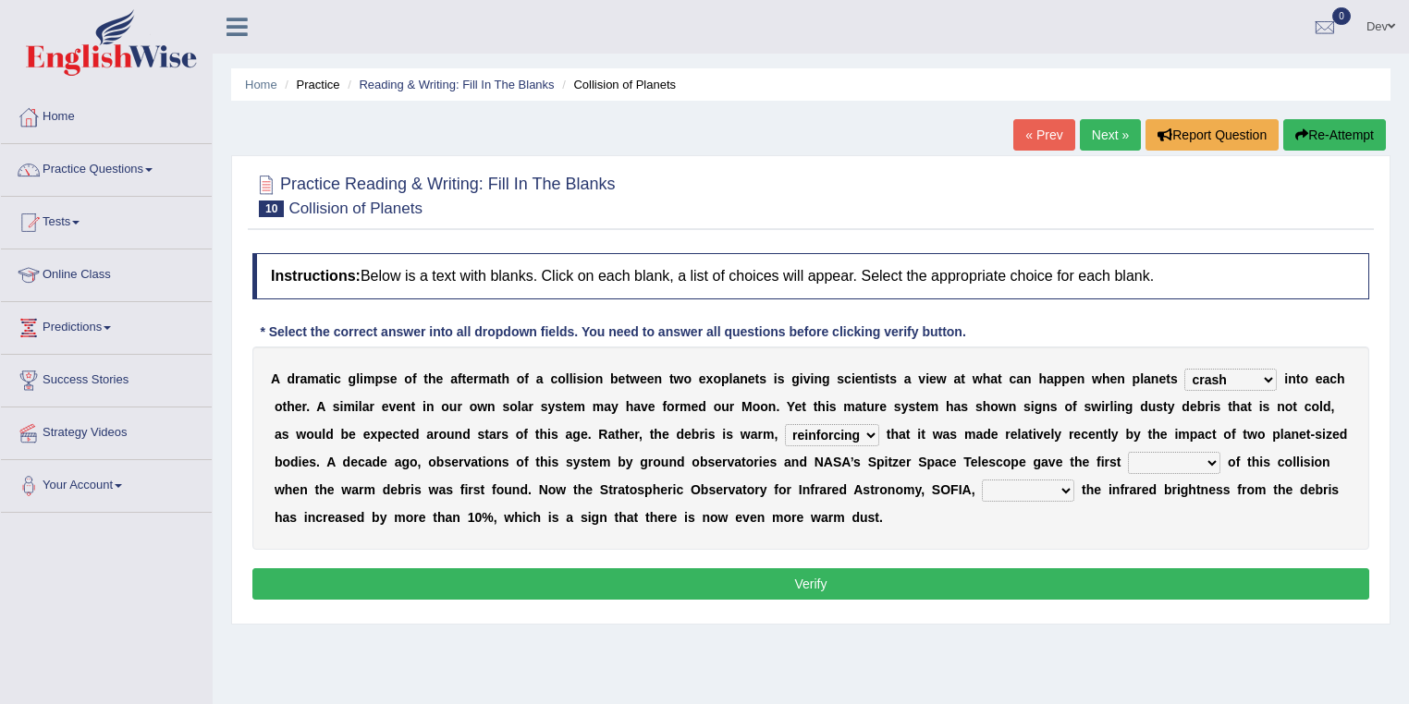
select select "hints"
click at [1128, 452] on select "pints faints hints taints" at bounding box center [1174, 463] width 92 height 22
click at [1062, 488] on select "concealed revealed repealed unsealed" at bounding box center [1028, 491] width 92 height 22
select select "revealed"
click at [982, 480] on select "concealed revealed repealed unsealed" at bounding box center [1028, 491] width 92 height 22
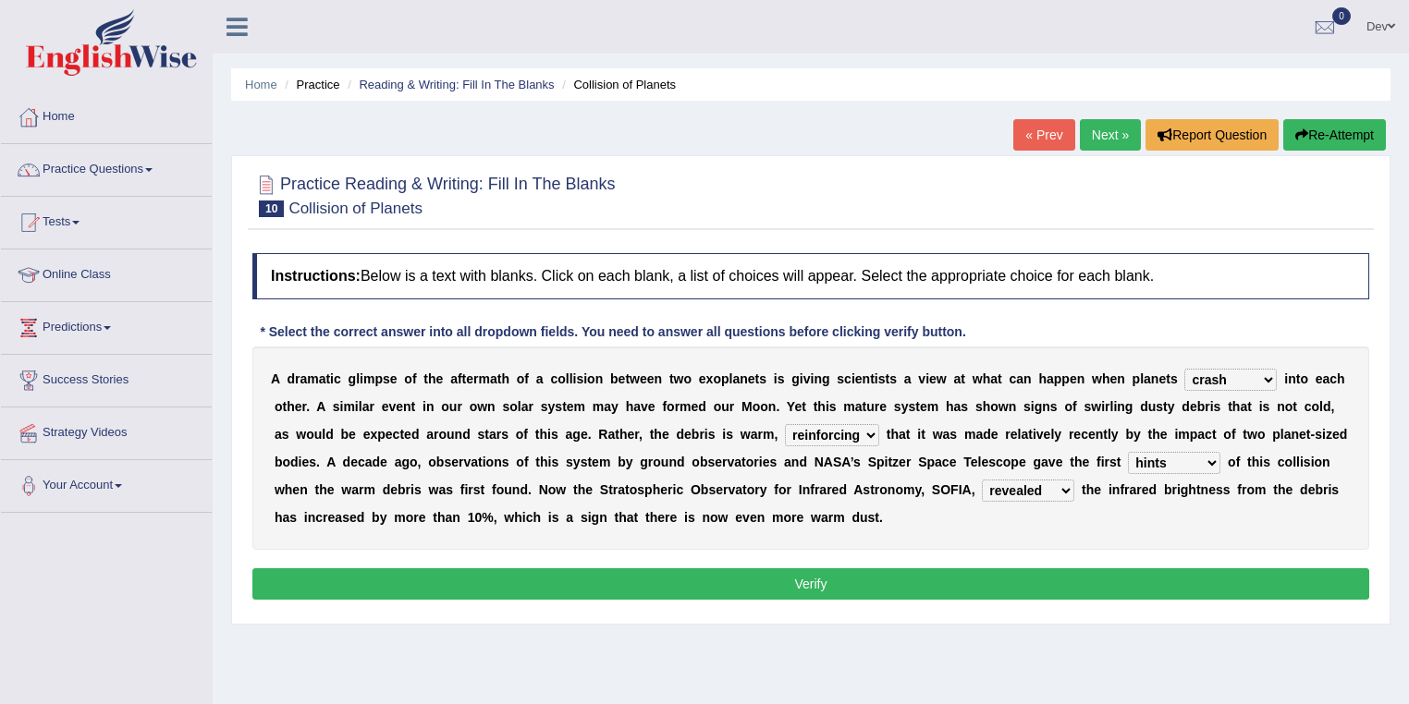
click at [808, 581] on button "Verify" at bounding box center [810, 584] width 1117 height 31
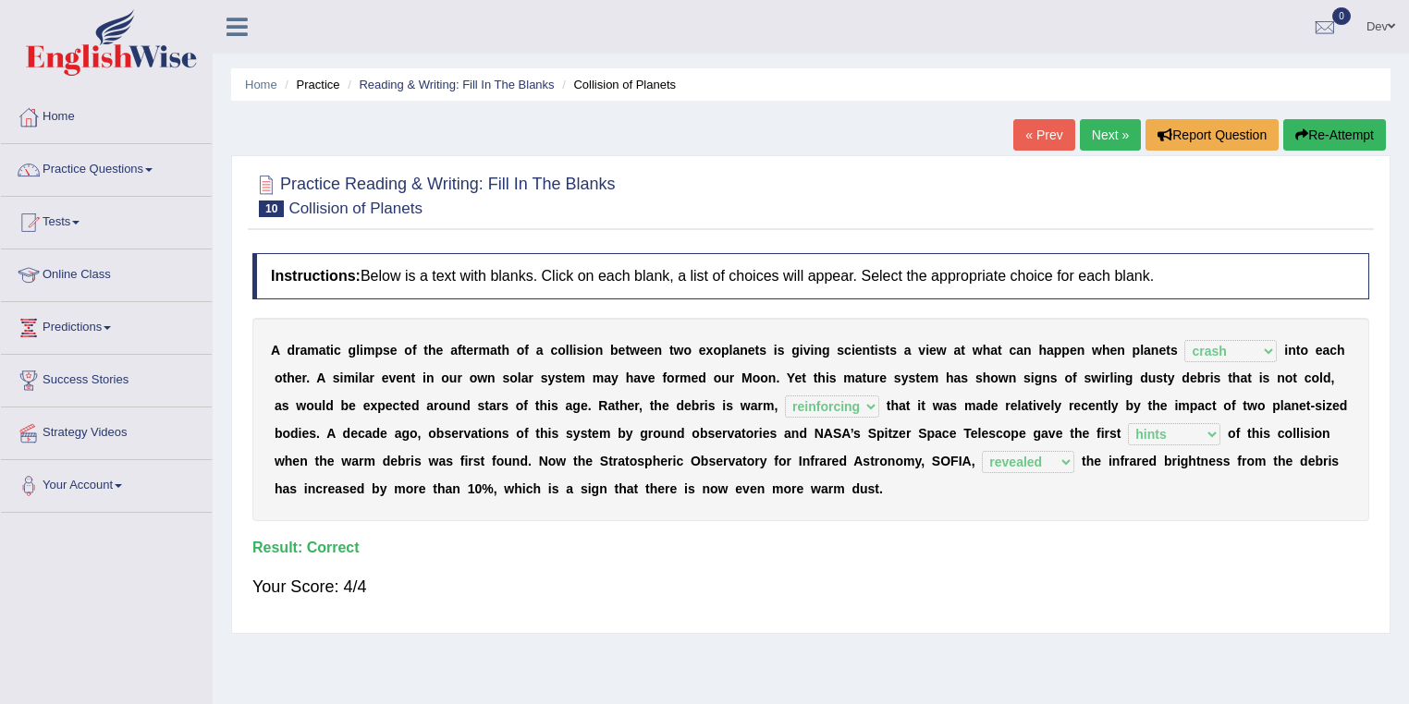
click at [1101, 134] on link "Next »" at bounding box center [1110, 134] width 61 height 31
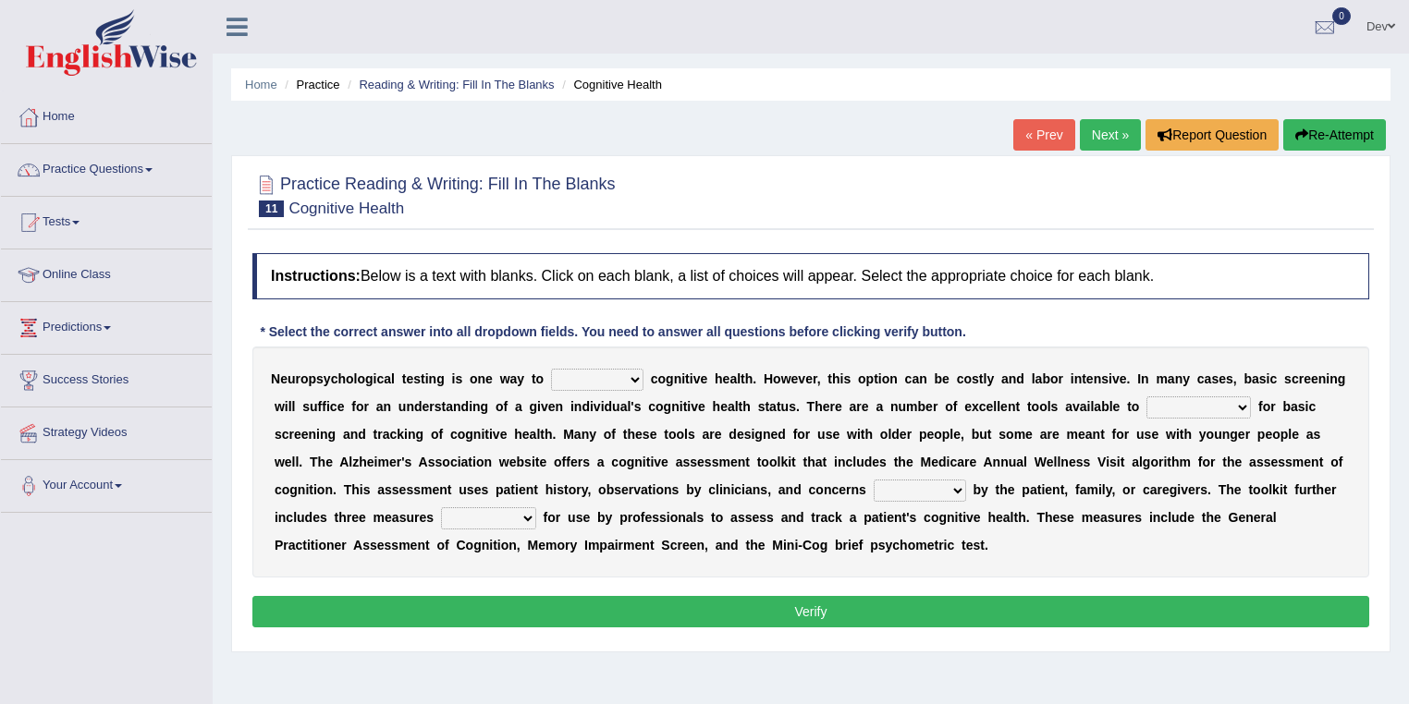
click at [627, 377] on select "obsess assess possess access" at bounding box center [597, 380] width 92 height 22
click at [490, 399] on b at bounding box center [491, 406] width 7 height 15
click at [632, 375] on select "obsess assess possess access" at bounding box center [597, 380] width 92 height 22
select select "possess"
click at [551, 369] on select "obsess assess possess access" at bounding box center [597, 380] width 92 height 22
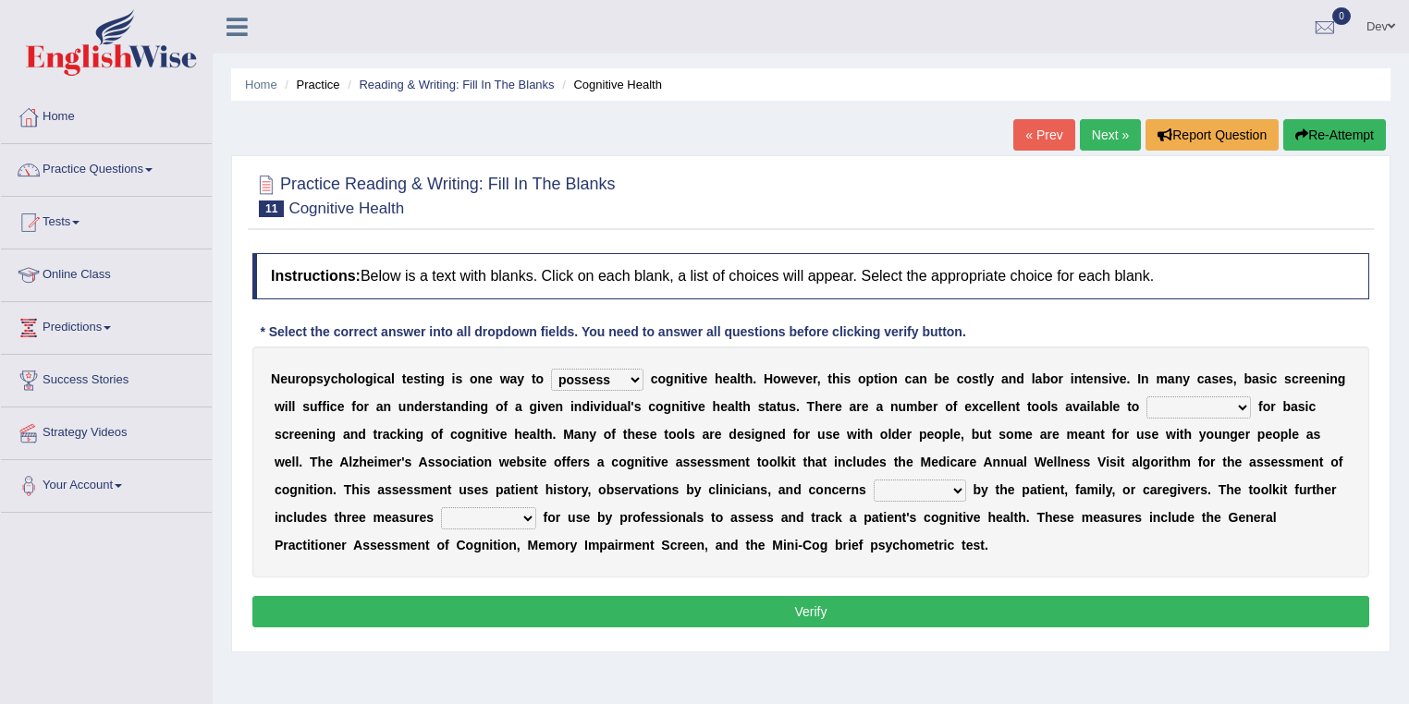
click at [1240, 403] on select "stationers practitioners petitioners questioners" at bounding box center [1198, 408] width 104 height 22
select select "practitioners"
click at [1146, 397] on select "stationers practitioners petitioners questioners" at bounding box center [1198, 408] width 104 height 22
click at [1243, 402] on select "stationers practitioners petitioners questioners" at bounding box center [1198, 408] width 104 height 22
drag, startPoint x: 565, startPoint y: 437, endPoint x: 597, endPoint y: 436, distance: 32.4
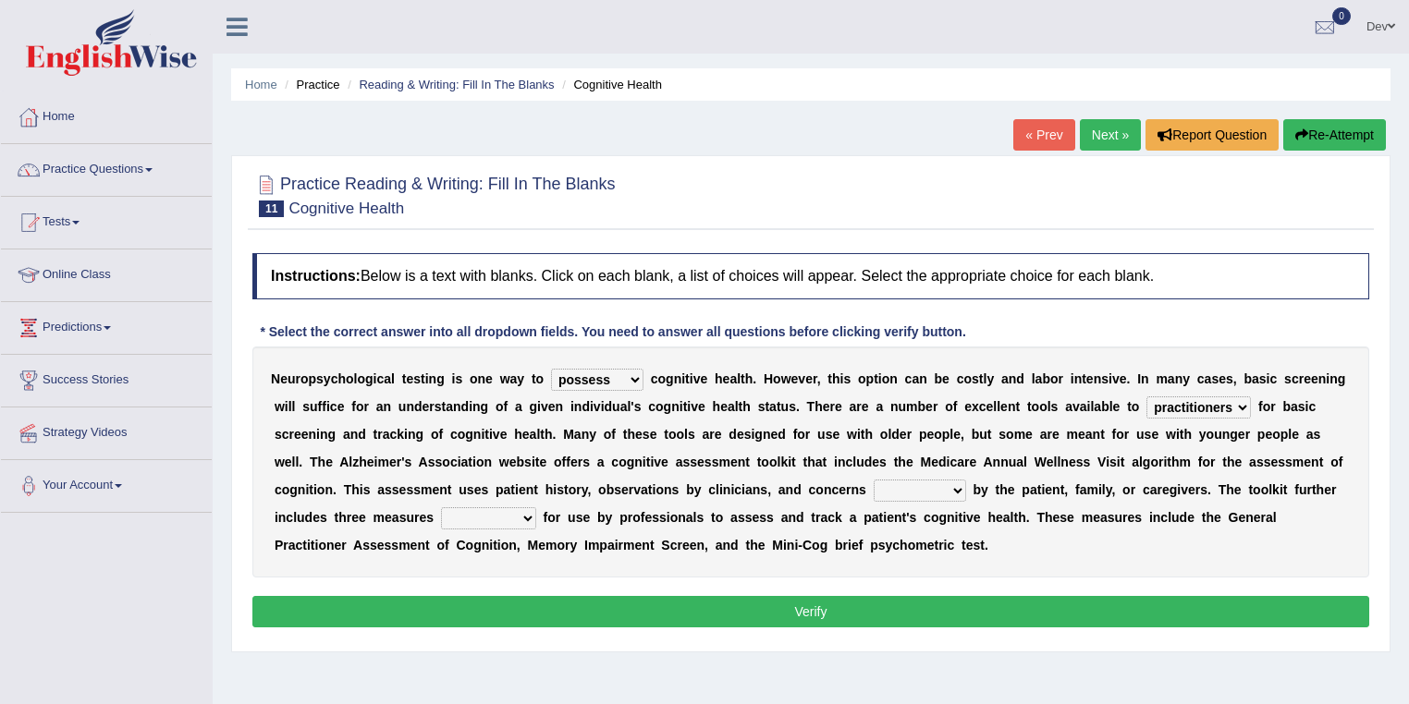
click at [565, 437] on b "M" at bounding box center [568, 434] width 11 height 15
click at [960, 484] on select "raised rising arising praised" at bounding box center [920, 491] width 92 height 22
select select "raised"
click at [874, 480] on select "raised rising arising praised" at bounding box center [920, 491] width 92 height 22
click at [962, 492] on select "raised rising arising praised" at bounding box center [920, 491] width 92 height 22
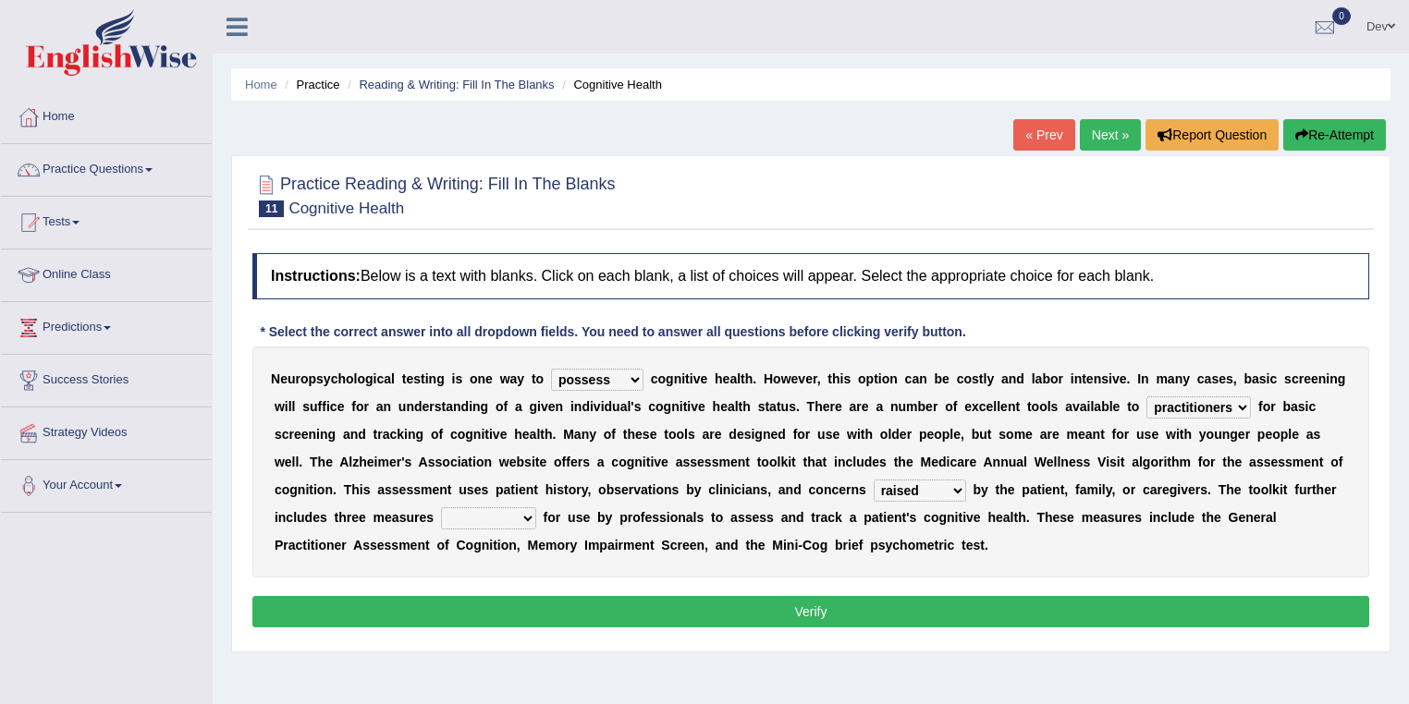
click at [1065, 552] on div "N e u r o p s y c h o l o g i c a l t e s t i n g i s o n e w a y t o obsess as…" at bounding box center [810, 462] width 1117 height 231
click at [521, 517] on select "validated intimidated dilapidated antedated" at bounding box center [488, 519] width 95 height 22
select select "validated"
click at [441, 508] on select "validated intimidated dilapidated antedated" at bounding box center [488, 519] width 95 height 22
click at [818, 614] on button "Verify" at bounding box center [810, 611] width 1117 height 31
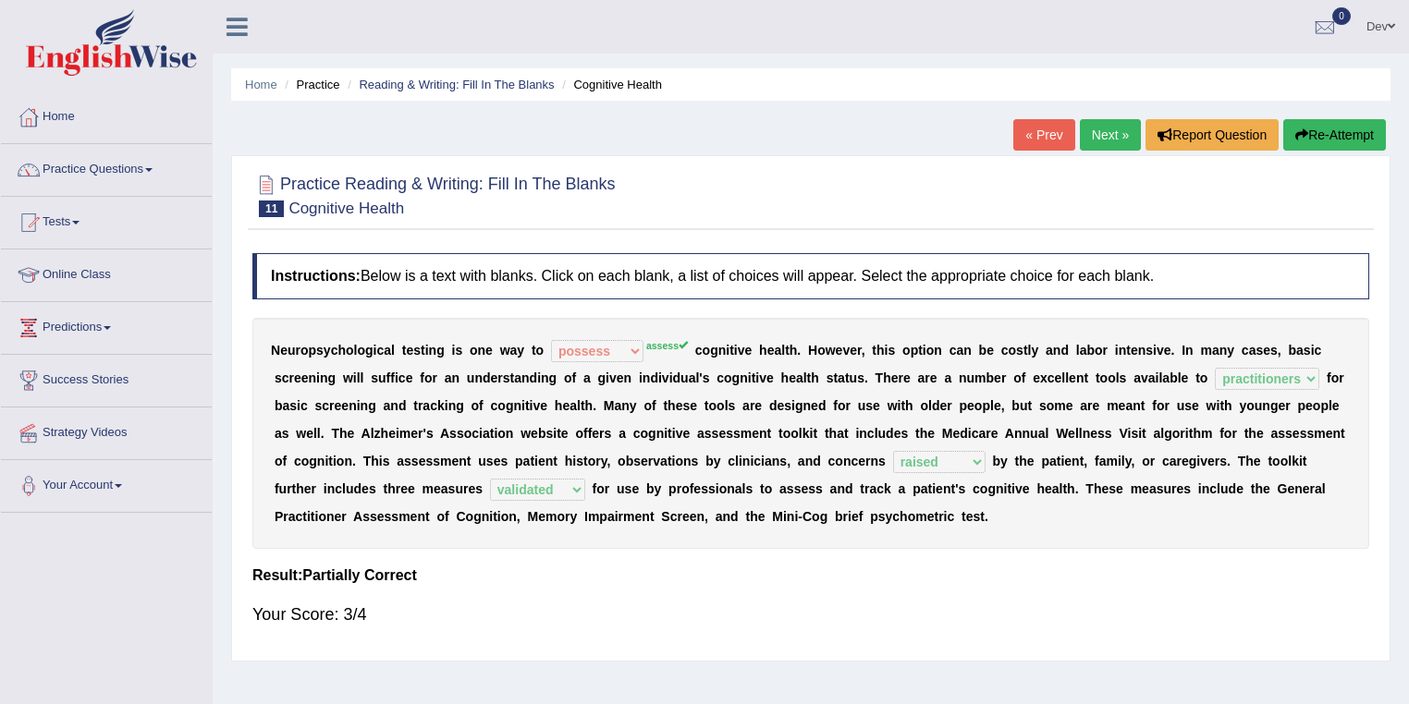
click at [1102, 133] on link "Next »" at bounding box center [1110, 134] width 61 height 31
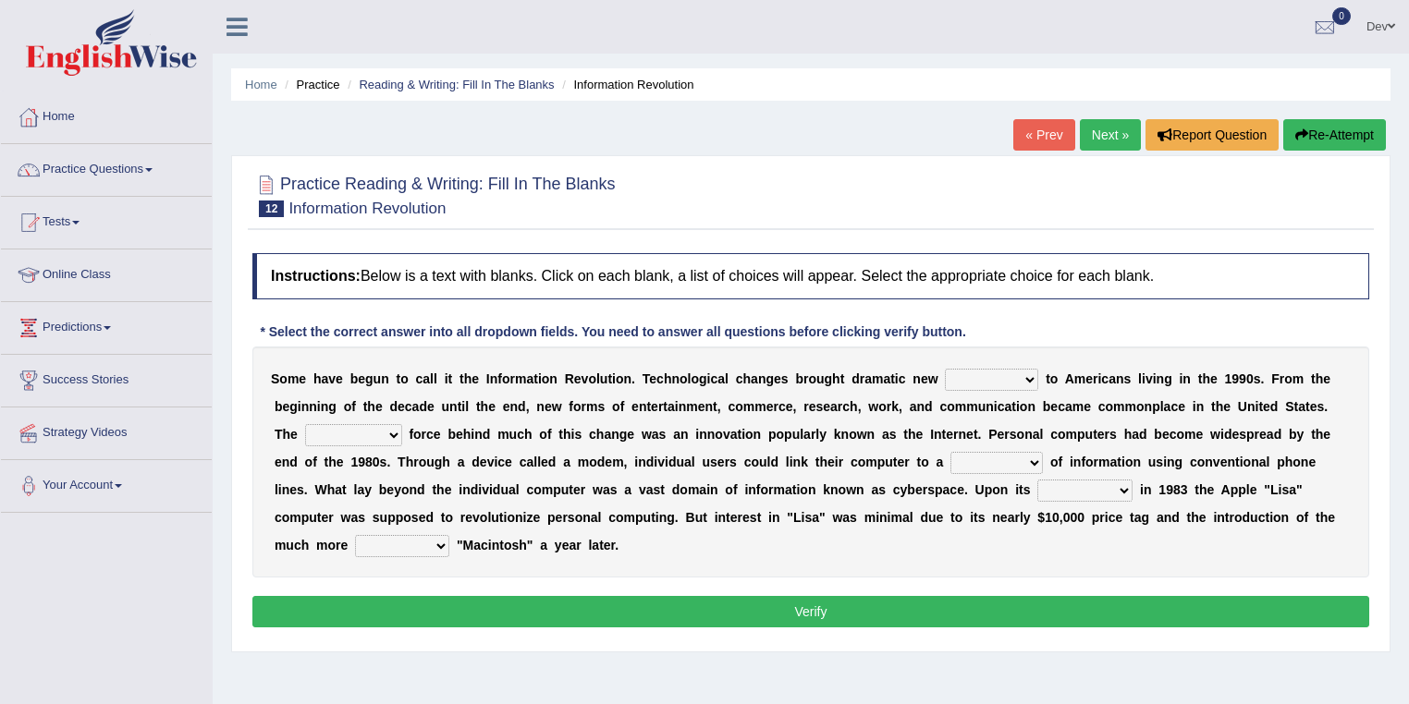
click at [1030, 379] on select "challenges puzzles options confusion" at bounding box center [991, 380] width 93 height 22
select select "challenges"
click at [945, 369] on select "challenges puzzles options confusion" at bounding box center [991, 380] width 93 height 22
click at [395, 432] on select "unremitting uninspiring driving insinuating" at bounding box center [353, 435] width 97 height 22
click at [1032, 458] on select "magnitude bulk wealth volume" at bounding box center [996, 463] width 92 height 22
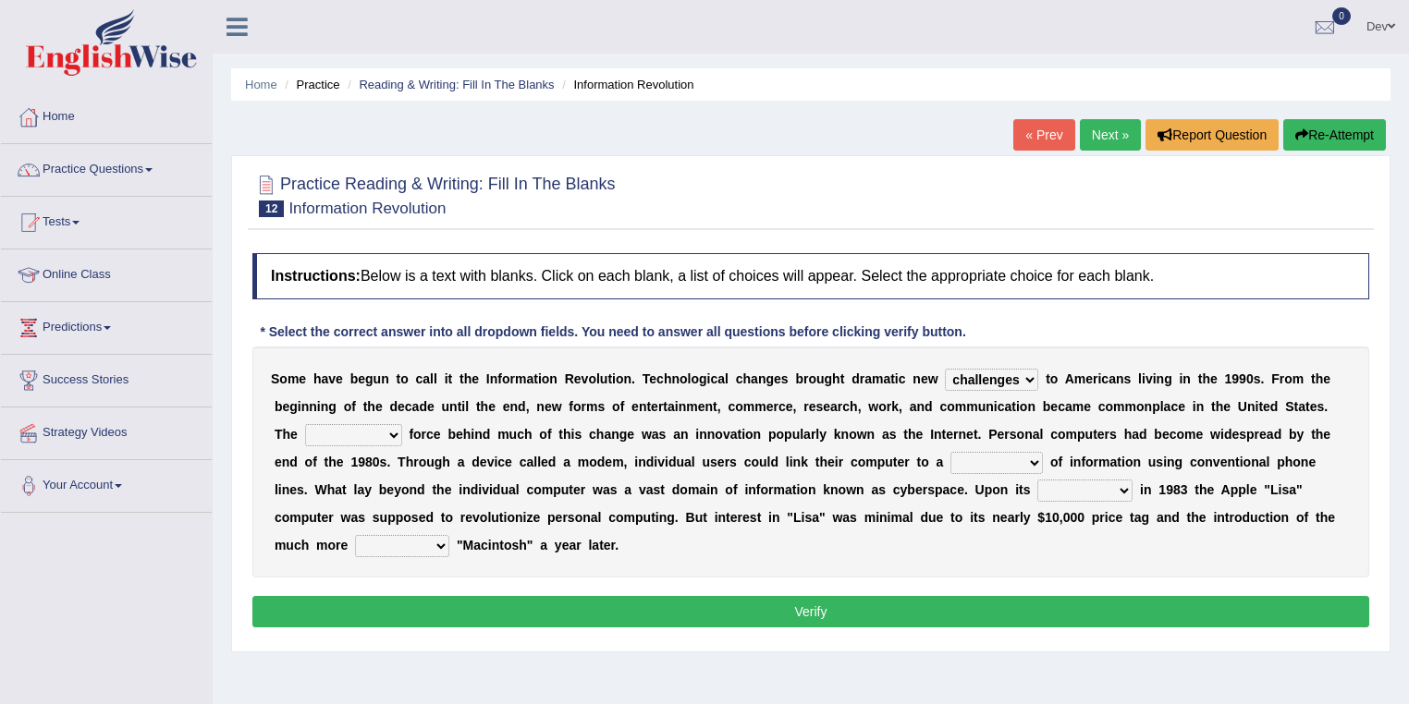
click at [733, 544] on div "S o m e h a v e b e g u n t o c a l l i t t h e I n f o r m a t i o n R e v o l…" at bounding box center [810, 462] width 1117 height 231
click at [1121, 488] on select "relief release publication emission" at bounding box center [1084, 491] width 95 height 22
select select "release"
click at [1037, 480] on select "relief release publication emission" at bounding box center [1084, 491] width 95 height 22
click at [438, 545] on select "convenient affordable advanced formidable" at bounding box center [402, 546] width 94 height 22
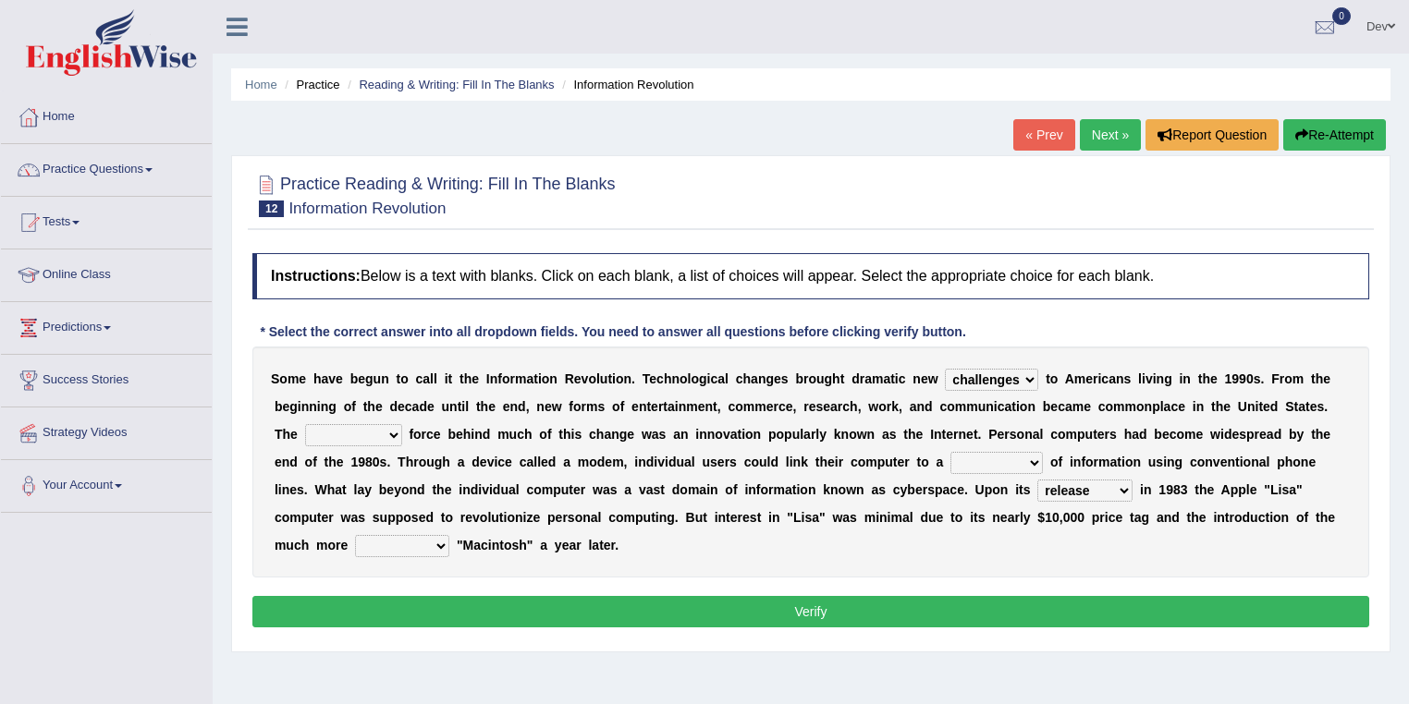
select select "affordable"
click at [355, 535] on select "convenient affordable advanced formidable" at bounding box center [402, 546] width 94 height 22
click at [1033, 459] on select "magnitude bulk wealth volume" at bounding box center [996, 463] width 92 height 22
click at [392, 430] on select "unremitting uninspiring driving insinuating" at bounding box center [353, 435] width 97 height 22
select select "driving"
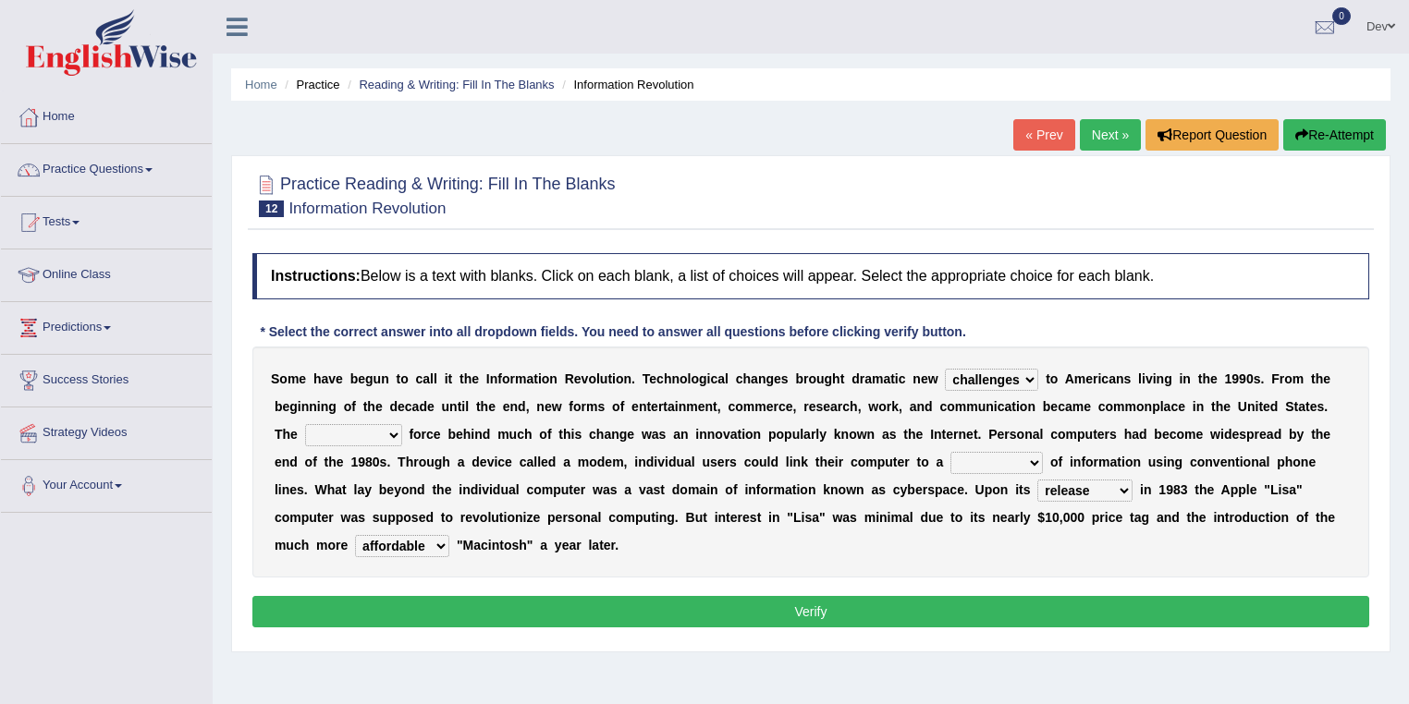
click at [305, 424] on select "unremitting uninspiring driving insinuating" at bounding box center [353, 435] width 97 height 22
click at [1031, 461] on select "magnitude bulk wealth volume" at bounding box center [996, 463] width 92 height 22
select select "bulk"
click at [950, 452] on select "magnitude bulk wealth volume" at bounding box center [996, 463] width 92 height 22
click at [843, 604] on button "Verify" at bounding box center [810, 611] width 1117 height 31
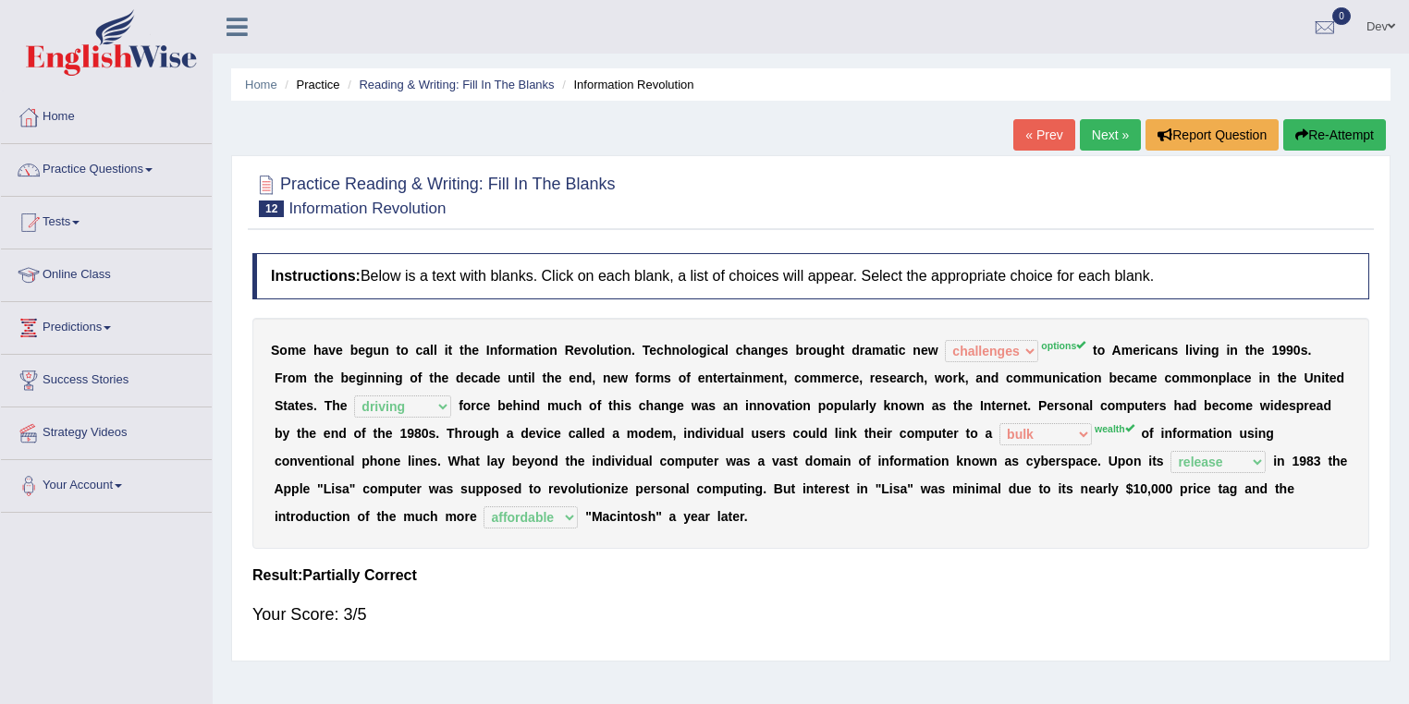
click at [1101, 135] on link "Next »" at bounding box center [1110, 134] width 61 height 31
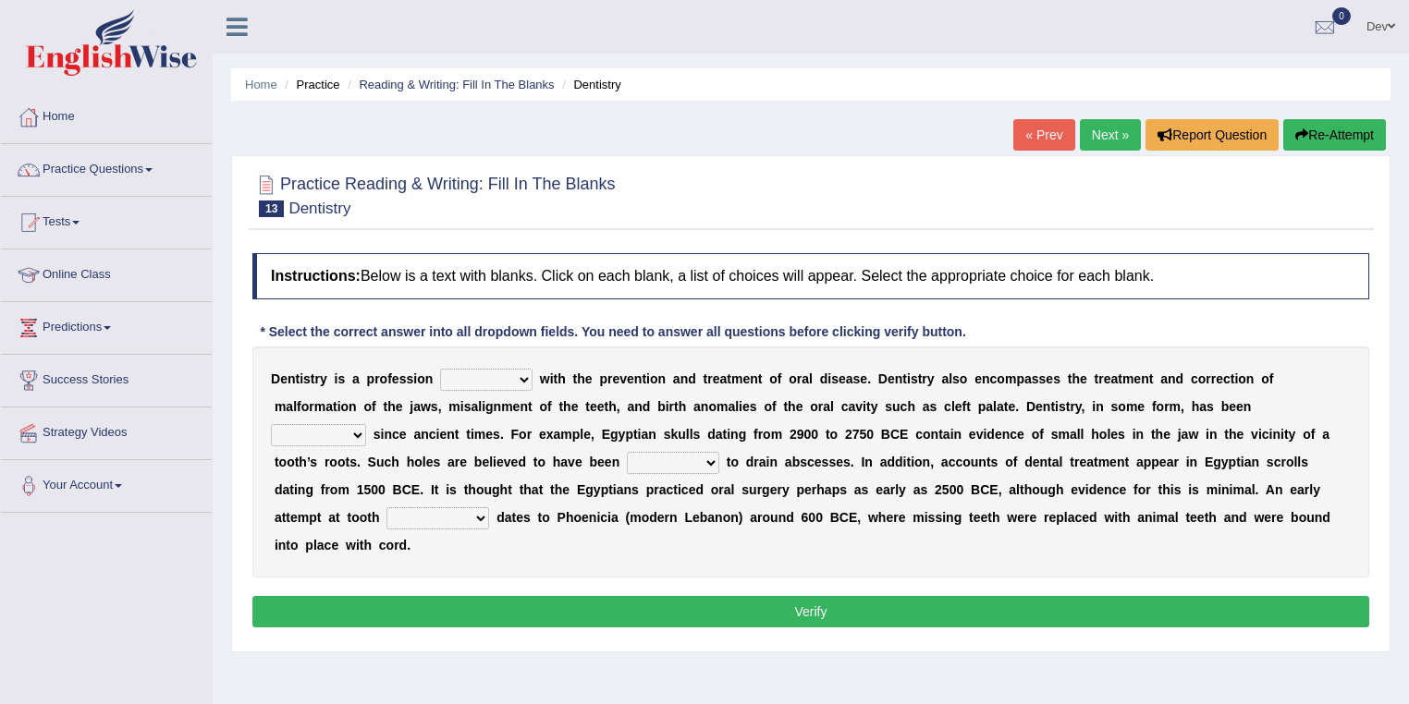
click at [521, 377] on select "agreed dealt concerned taken" at bounding box center [486, 380] width 92 height 22
select select "dealt"
click at [440, 369] on select "agreed dealt concerned taken" at bounding box center [486, 380] width 92 height 22
click at [357, 431] on select "criticized replaced practiced abandoned" at bounding box center [318, 435] width 95 height 22
select select "criticized"
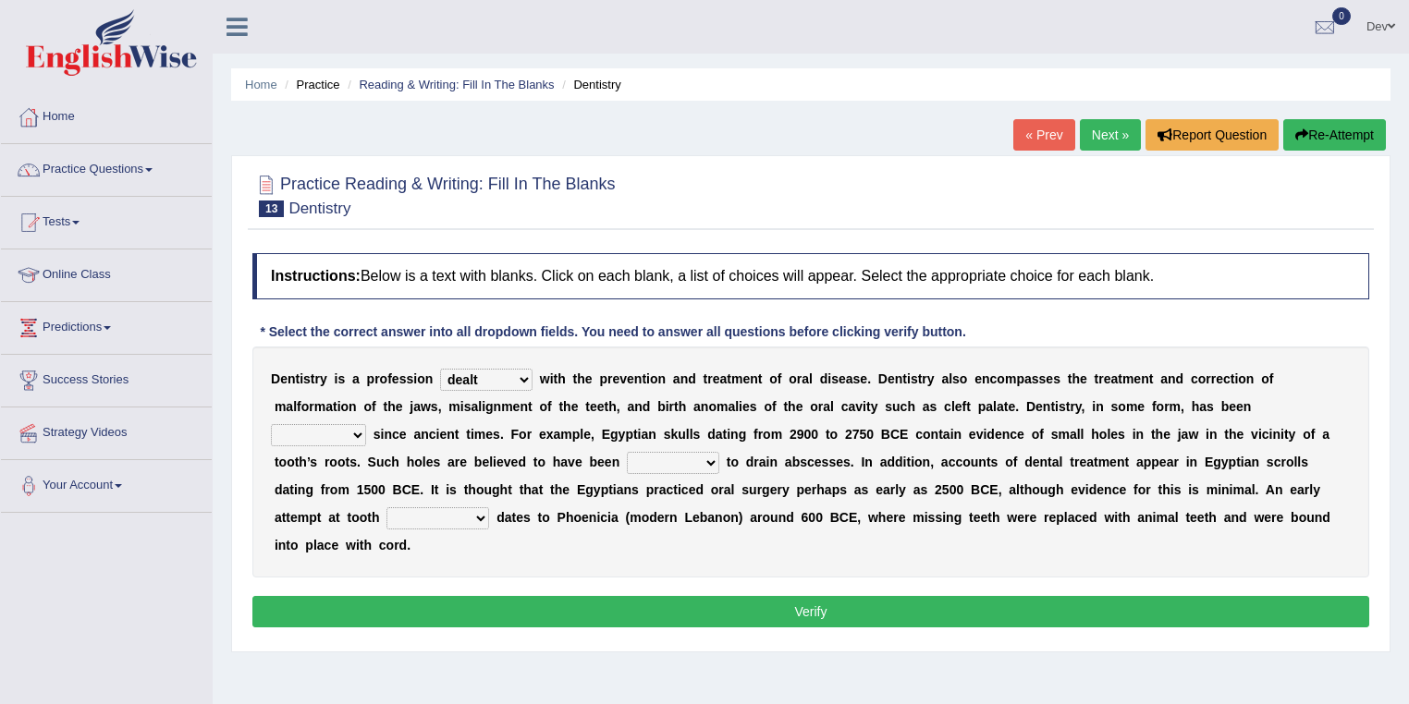
click at [271, 424] on select "criticized replaced practiced abandoned" at bounding box center [318, 435] width 95 height 22
click at [710, 459] on select "fluctuated laminated drilled sealed" at bounding box center [673, 463] width 92 height 22
select select "drilled"
click at [627, 452] on select "fluctuated laminated drilled sealed" at bounding box center [673, 463] width 92 height 22
click at [477, 515] on select "reparation sacrament restitution replacement" at bounding box center [437, 519] width 103 height 22
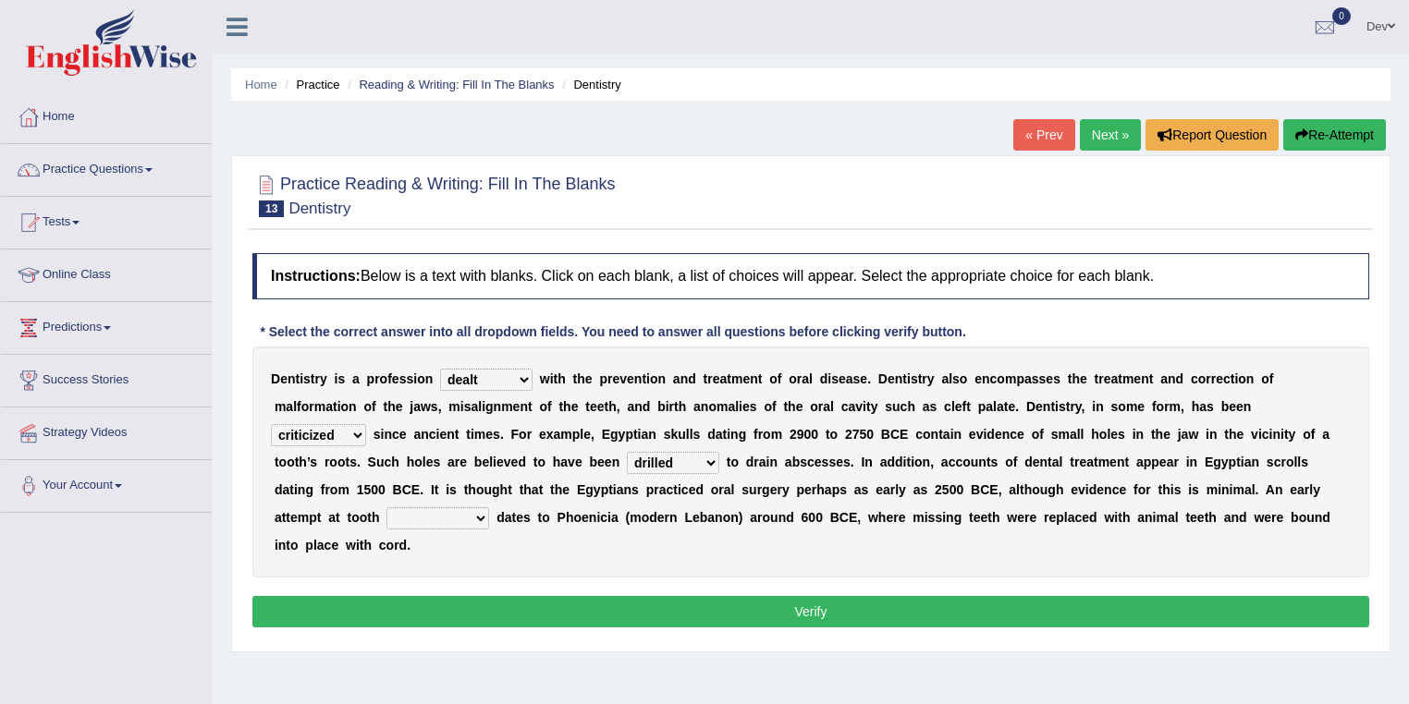
select select "replacement"
click at [386, 508] on select "reparation sacrament restitution replacement" at bounding box center [437, 519] width 103 height 22
click at [704, 610] on button "Verify" at bounding box center [810, 611] width 1117 height 31
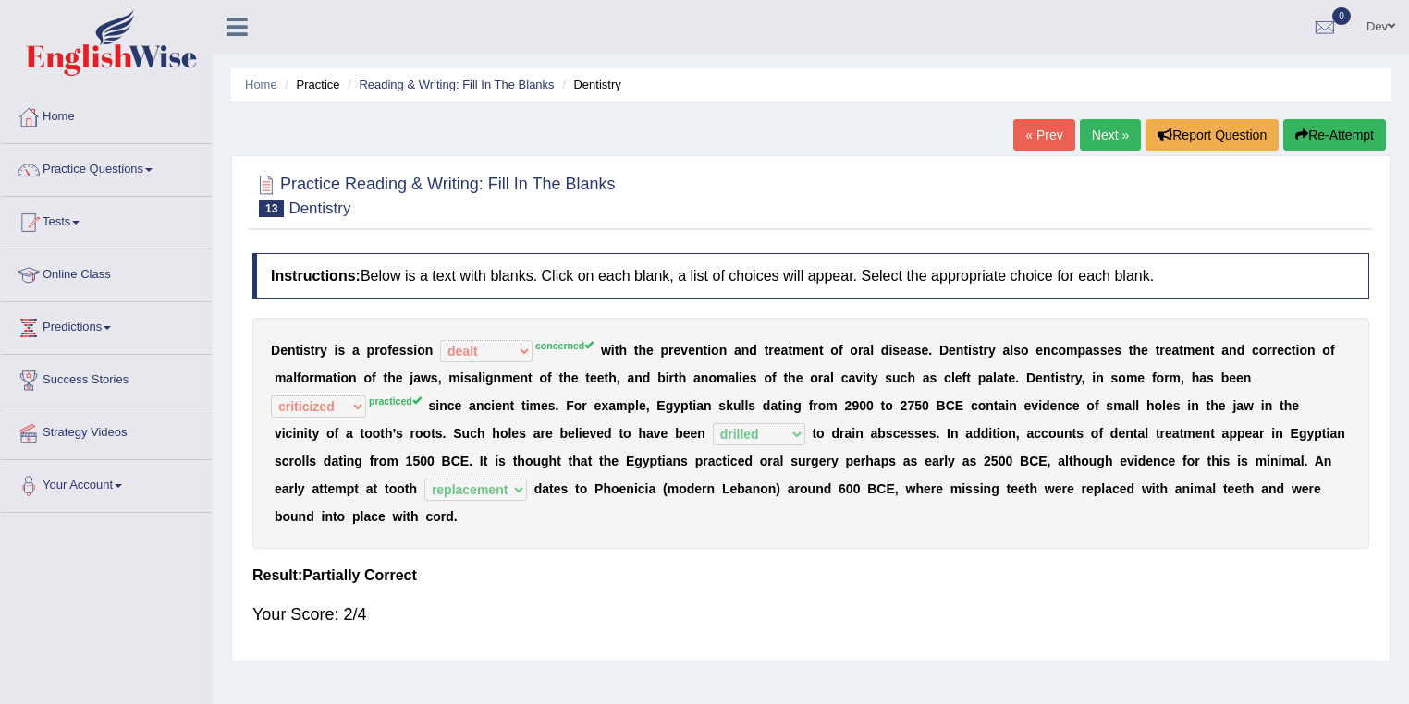
click at [1109, 133] on link "Next »" at bounding box center [1110, 134] width 61 height 31
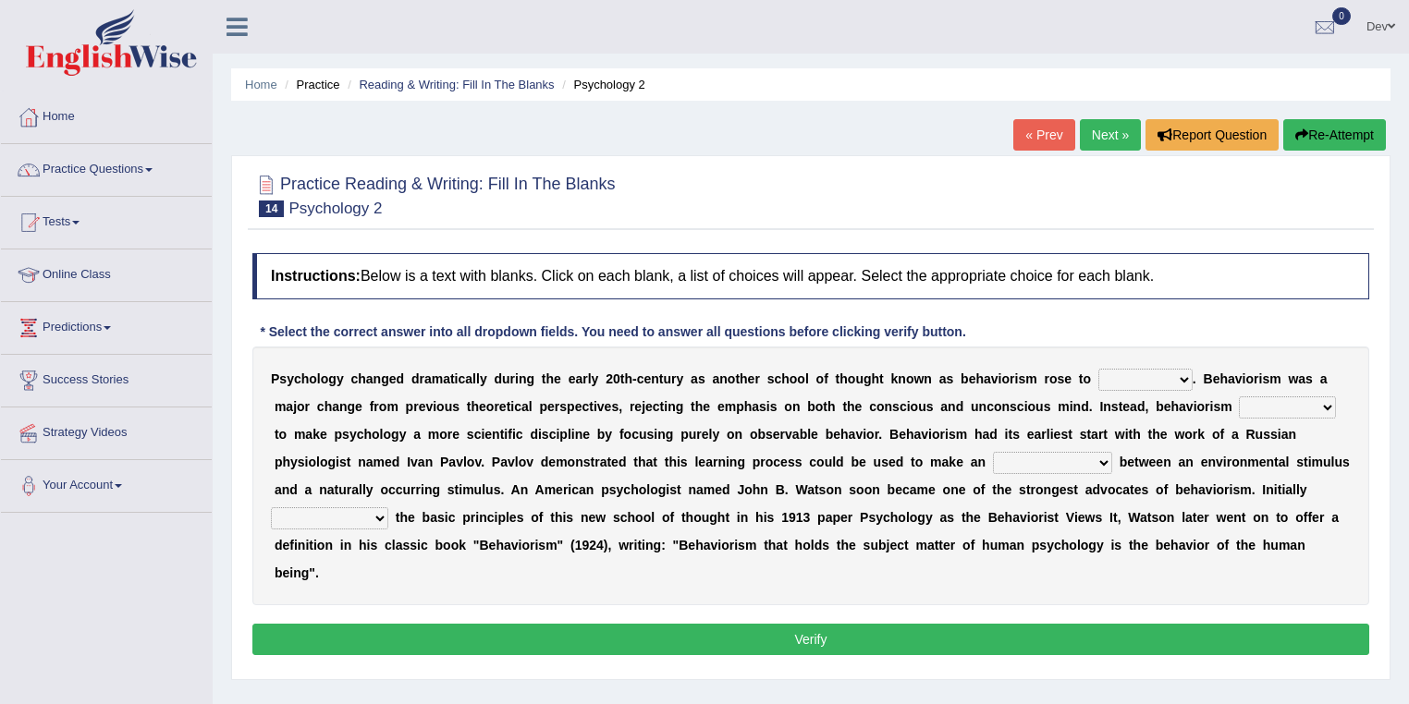
click at [1183, 377] on select "dominance temptation challenge temper" at bounding box center [1145, 380] width 94 height 22
select select "dominance"
click at [1098, 369] on select "dominance temptation challenge temper" at bounding box center [1145, 380] width 94 height 22
click at [1324, 404] on select "reproached reproved strove rewove" at bounding box center [1287, 408] width 97 height 22
select select "reproached"
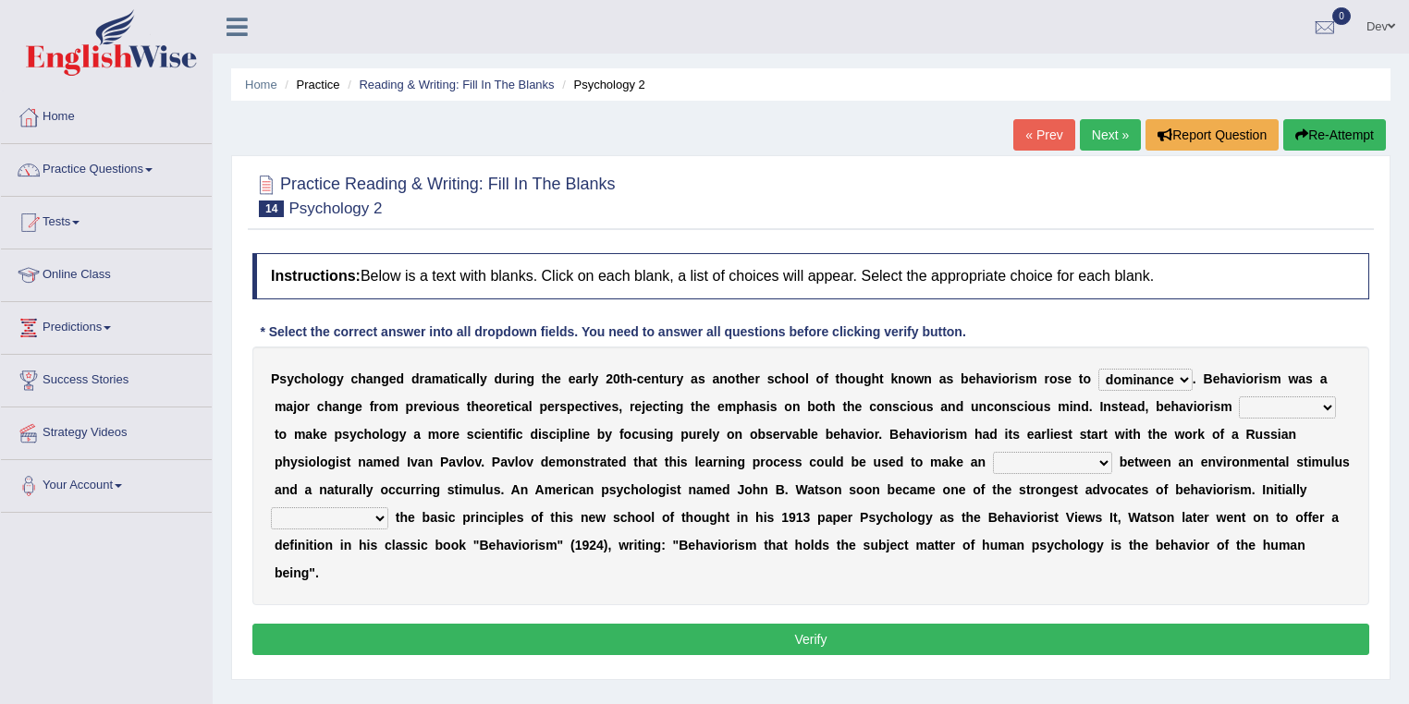
click at [1239, 397] on select "reproached reproved strove rewove" at bounding box center [1287, 408] width 97 height 22
click at [1325, 402] on select "reproached reproved strove rewove" at bounding box center [1287, 408] width 97 height 22
click at [1107, 457] on select "acclimatization association union combination" at bounding box center [1052, 463] width 119 height 22
select select "association"
click at [993, 452] on select "acclimatization association union combination" at bounding box center [1052, 463] width 119 height 22
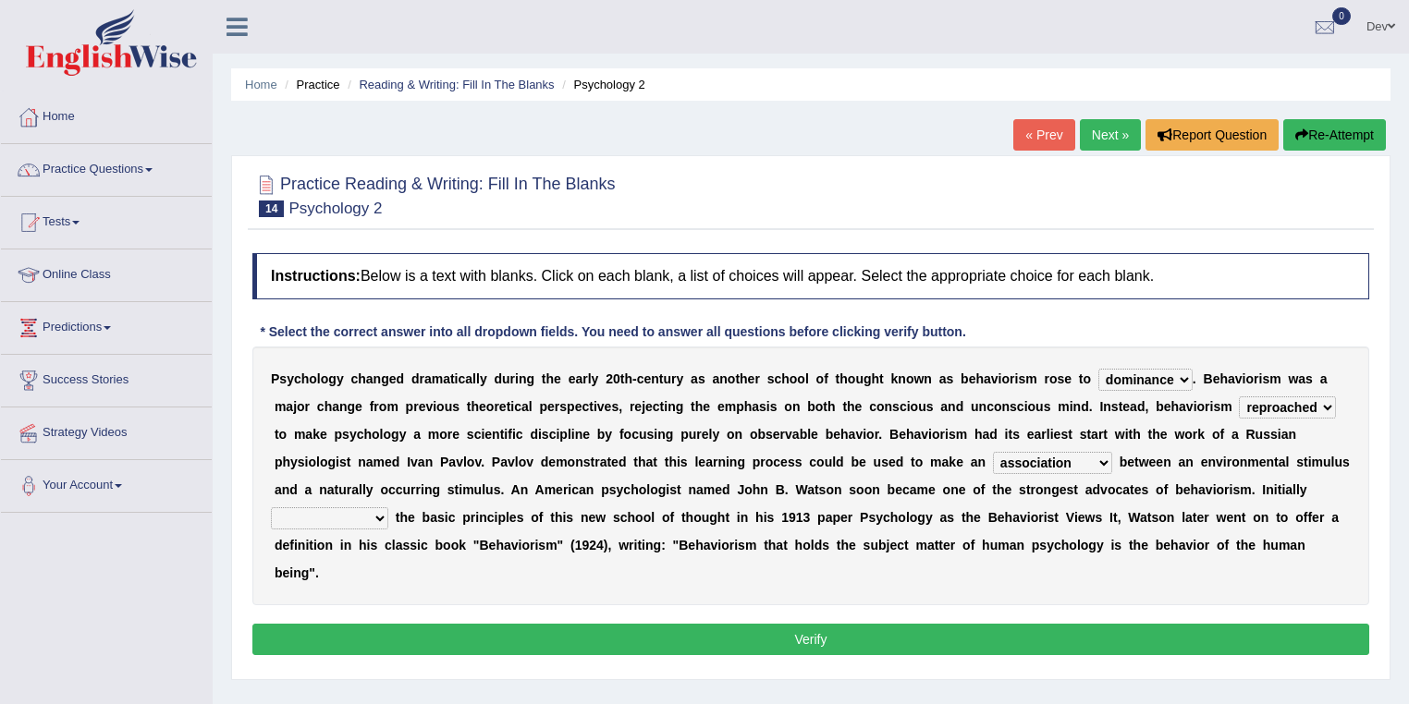
click at [375, 518] on select "questioning foreshortening unburdening outlining" at bounding box center [329, 519] width 117 height 22
select select "outlining"
click at [271, 508] on select "questioning foreshortening unburdening outlining" at bounding box center [329, 519] width 117 height 22
click at [1291, 405] on select "reproached reproved strove rewove" at bounding box center [1287, 408] width 97 height 22
click at [1239, 397] on select "reproached reproved strove rewove" at bounding box center [1287, 408] width 97 height 22
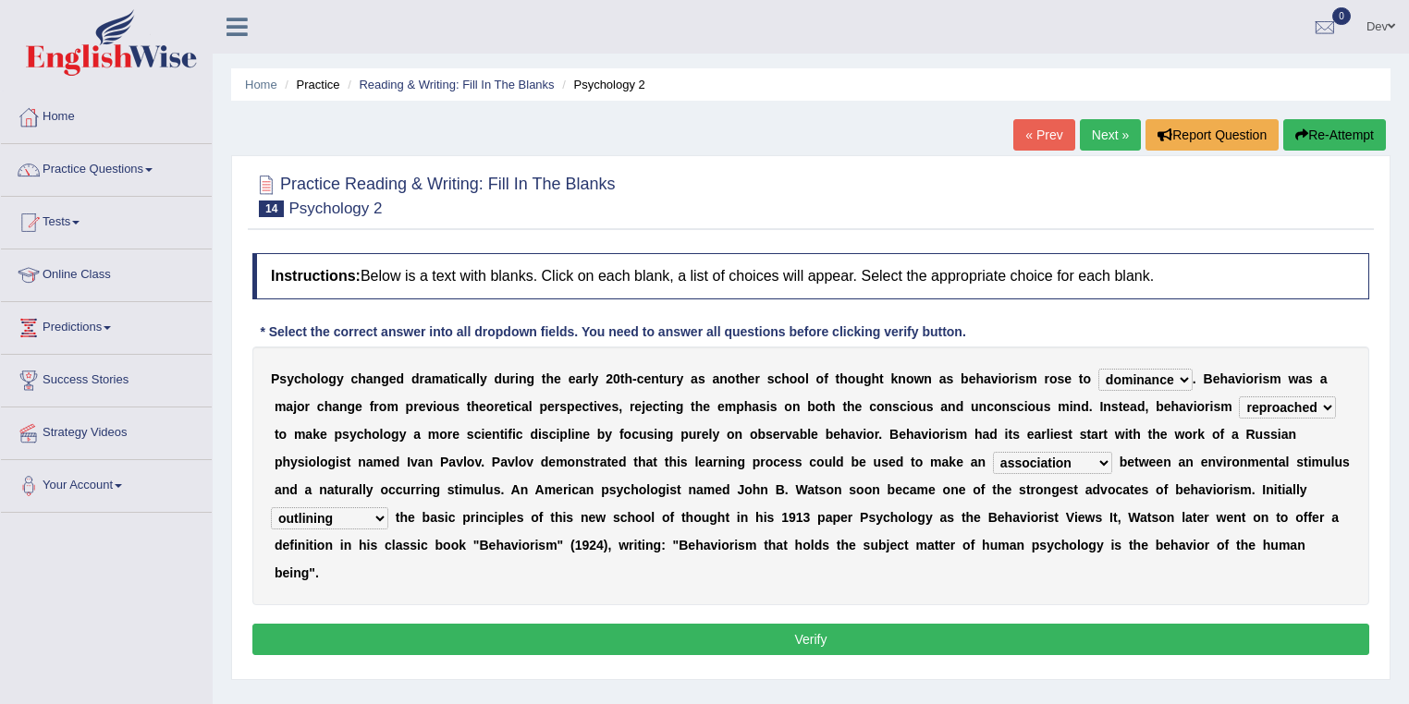
click at [760, 636] on button "Verify" at bounding box center [810, 639] width 1117 height 31
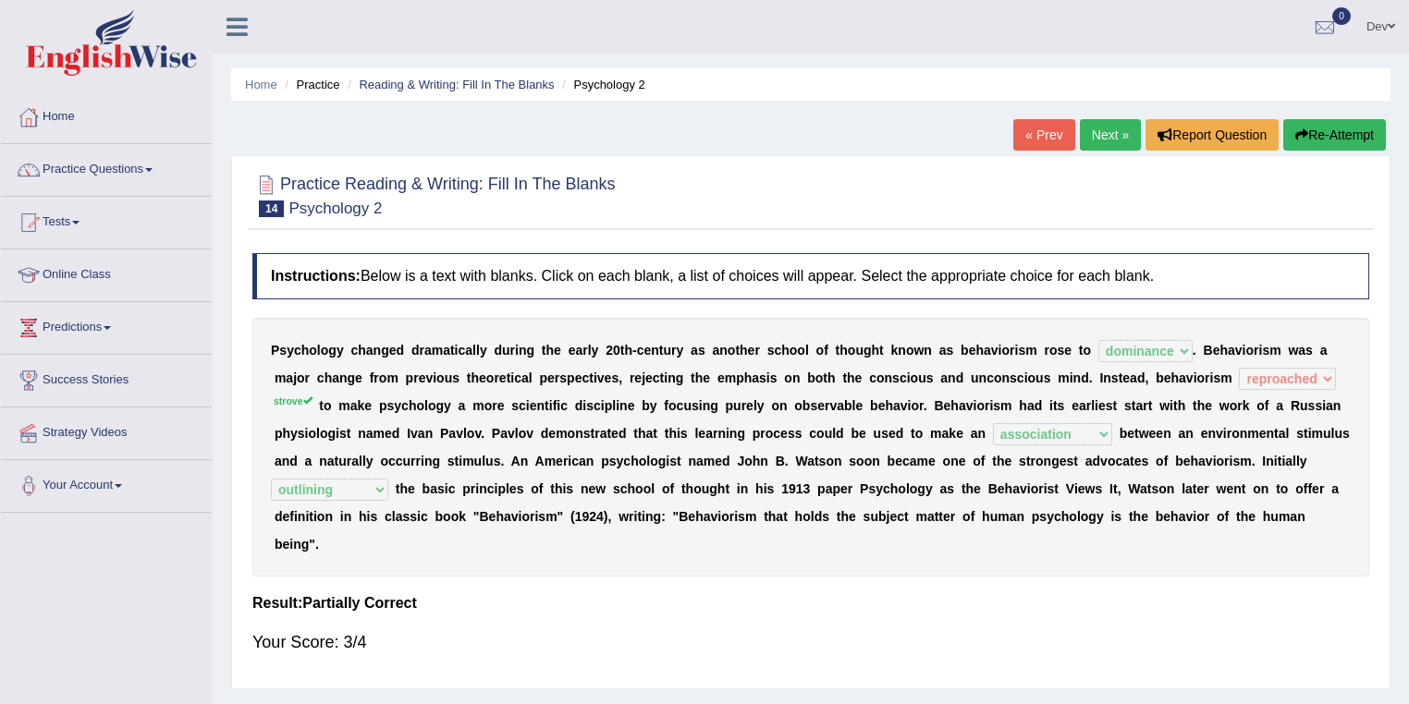
click at [1104, 136] on link "Next »" at bounding box center [1110, 134] width 61 height 31
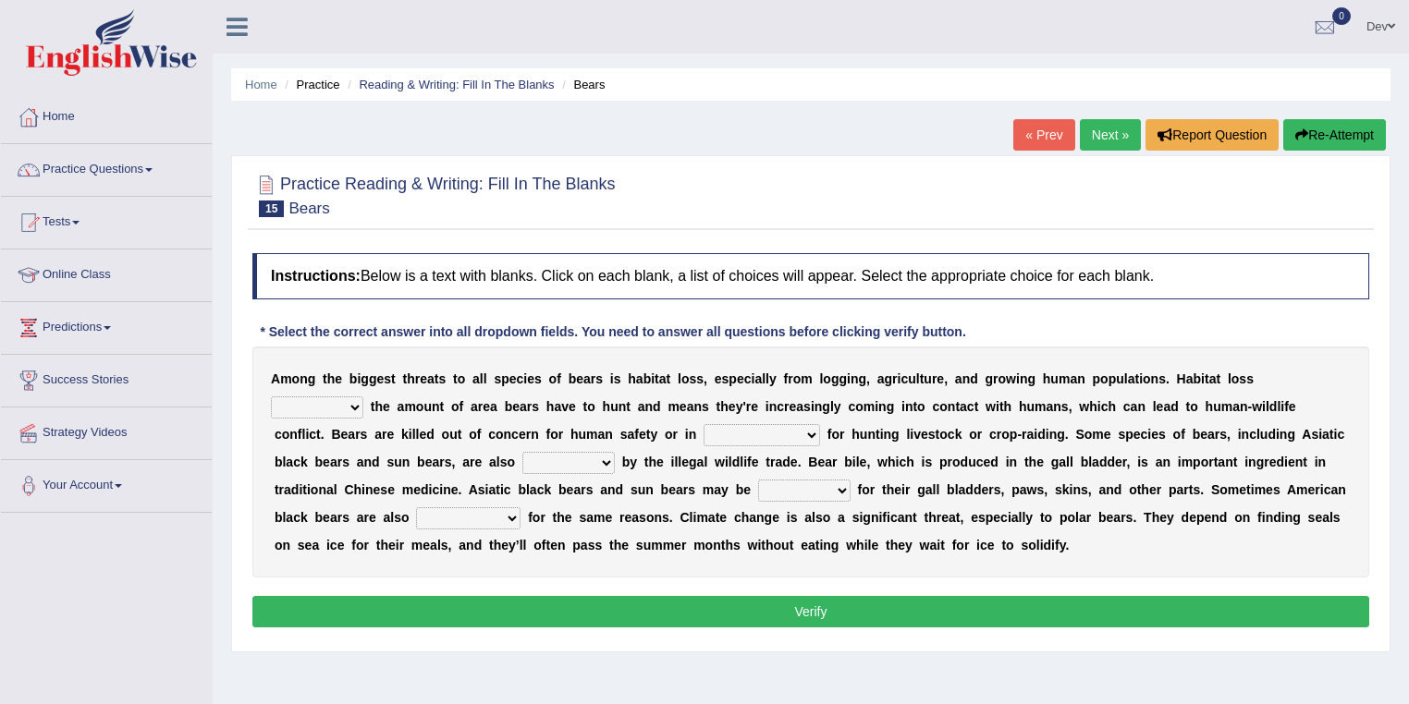
click at [355, 405] on select "increases reduces complies interacts" at bounding box center [317, 408] width 92 height 22
select select "reduces"
click at [271, 397] on select "increases reduces complies interacts" at bounding box center [317, 408] width 92 height 22
click at [812, 431] on select "coalition retaliation appreciation disinformation" at bounding box center [762, 435] width 116 height 22
click at [606, 461] on select "protected prohibited fattened threatened" at bounding box center [568, 463] width 92 height 22
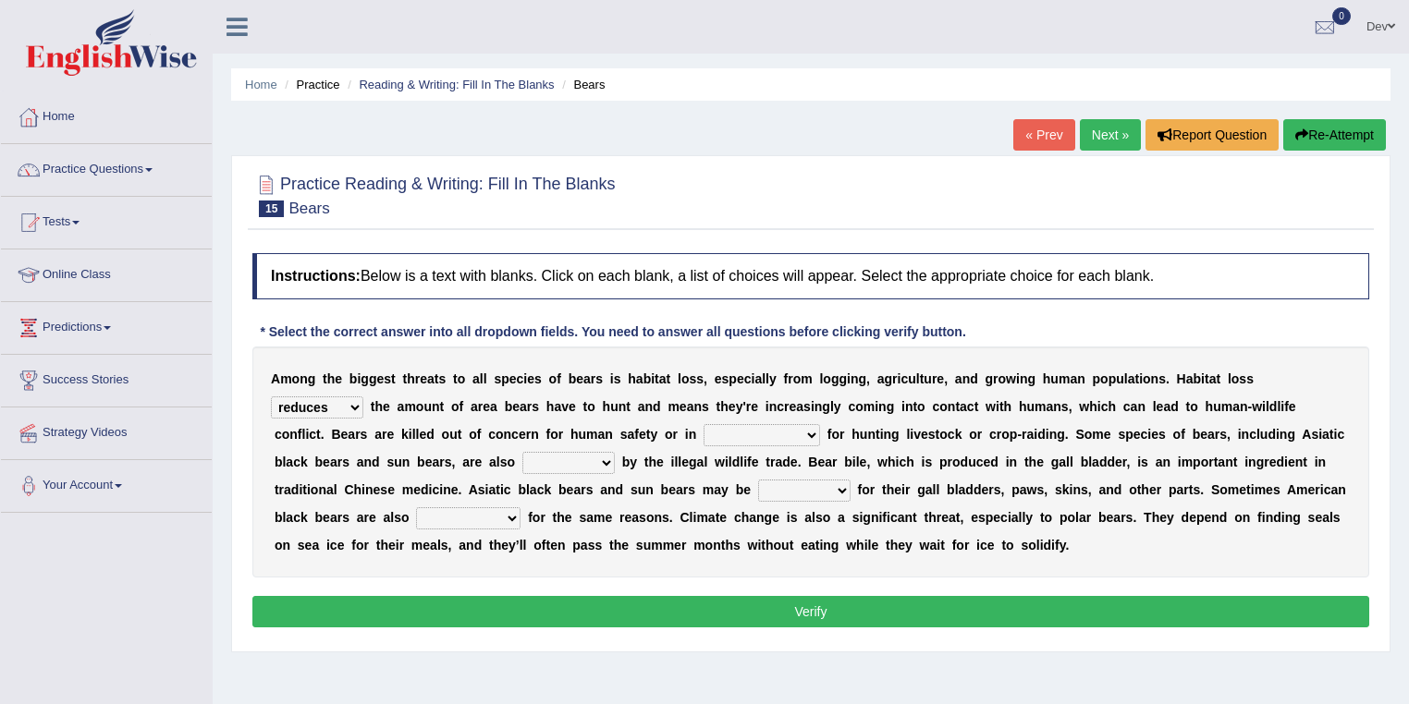
select select "protected"
click at [522, 452] on select "protected prohibited fattened threatened" at bounding box center [568, 463] width 92 height 22
click at [839, 488] on select "poached squelched coached blenched" at bounding box center [804, 491] width 92 height 22
select select "poached"
click at [758, 480] on select "poached squelched coached blenched" at bounding box center [804, 491] width 92 height 22
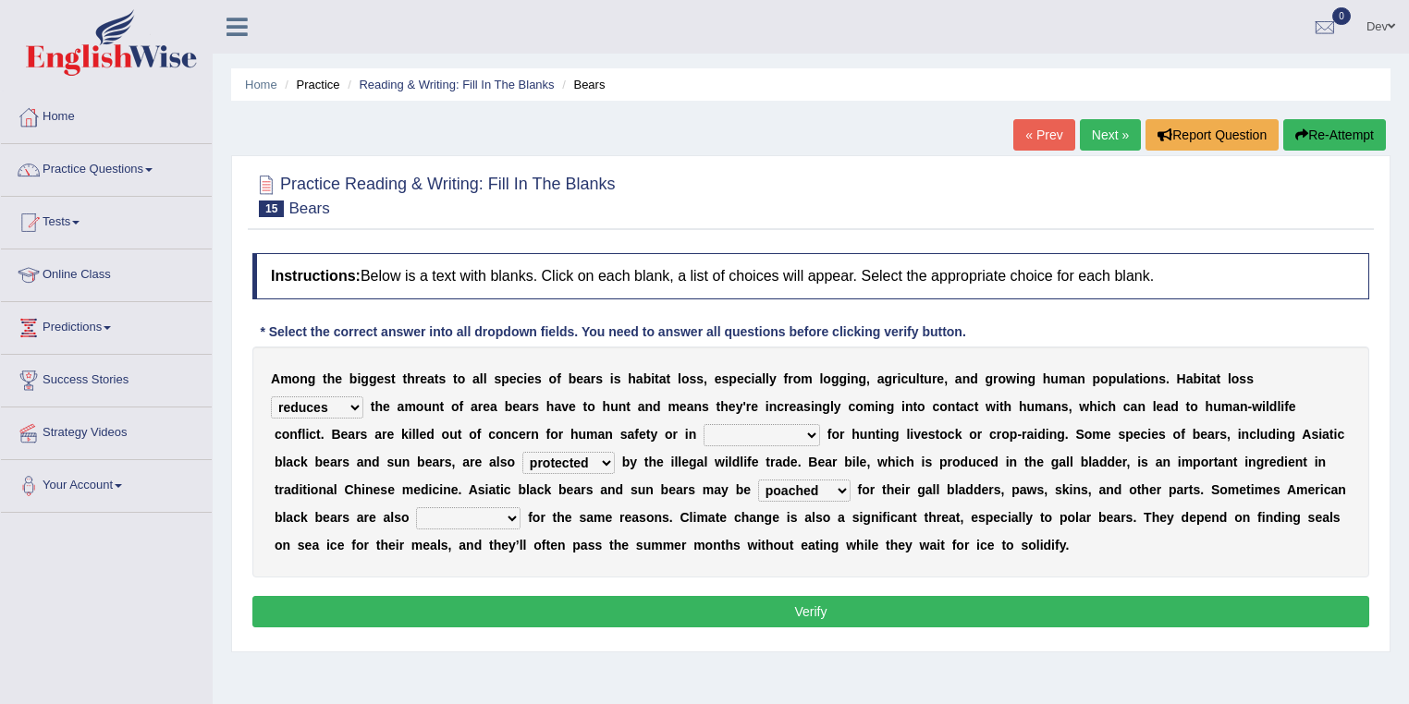
click at [513, 516] on select "begot foreseen encountered targeted" at bounding box center [468, 519] width 104 height 22
select select "targeted"
click at [416, 508] on select "begot foreseen encountered targeted" at bounding box center [468, 519] width 104 height 22
click at [791, 433] on select "coalition retaliation appreciation disinformation" at bounding box center [762, 435] width 116 height 22
select select "retaliation"
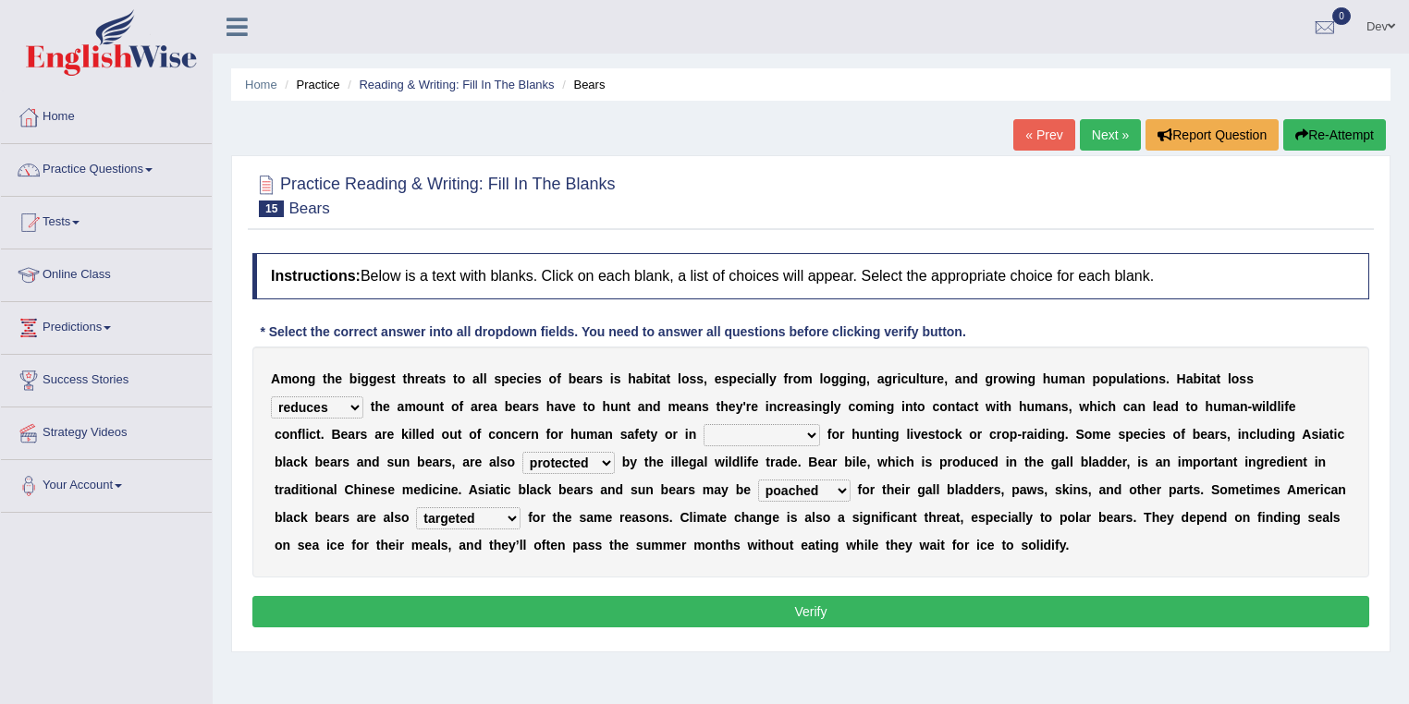
click at [704, 424] on select "coalition retaliation appreciation disinformation" at bounding box center [762, 435] width 116 height 22
click at [813, 614] on button "Verify" at bounding box center [810, 611] width 1117 height 31
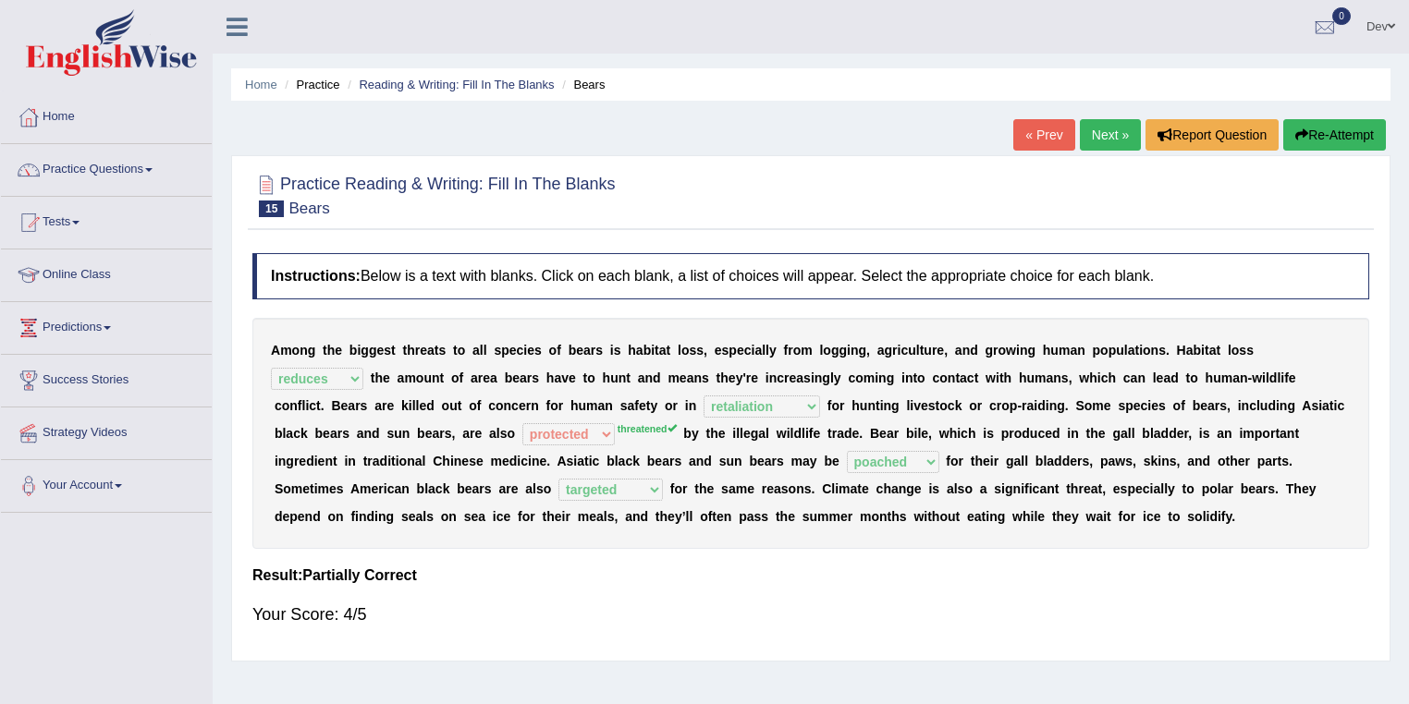
click at [1103, 133] on link "Next »" at bounding box center [1110, 134] width 61 height 31
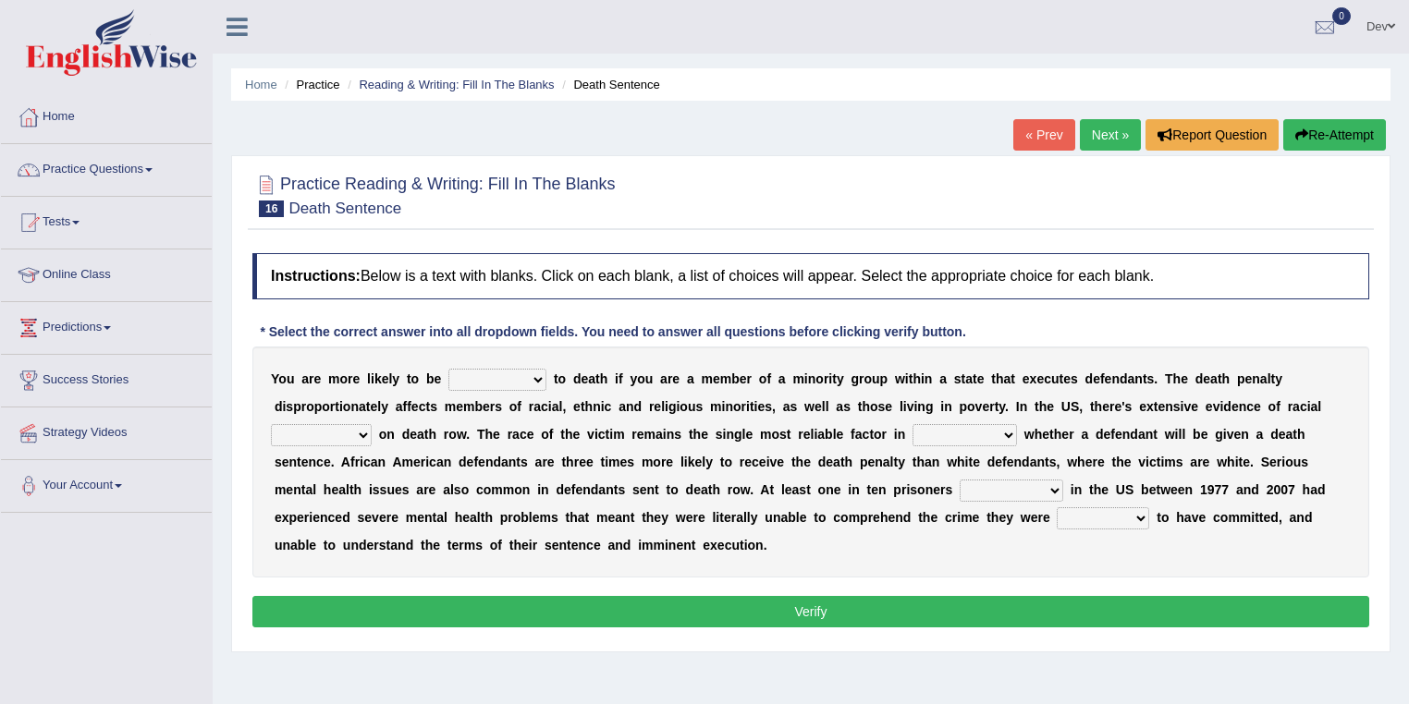
click at [536, 376] on select "penalized blamed complained sentenced" at bounding box center [497, 380] width 98 height 22
select select "sentenced"
click at [448, 369] on select "penalized blamed complained sentenced" at bounding box center [497, 380] width 98 height 22
click at [359, 434] on select "bias equality appearance background" at bounding box center [321, 435] width 101 height 22
select select "bias"
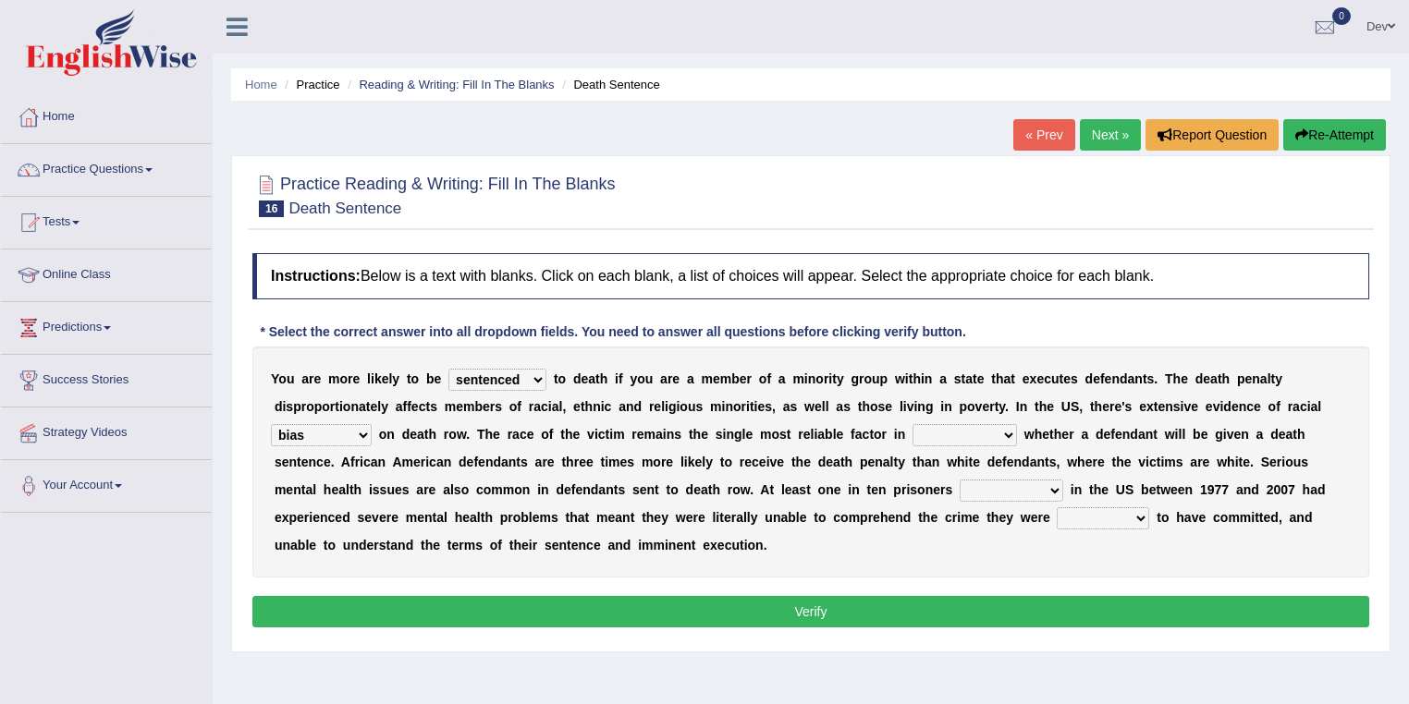
click at [271, 424] on select "bias equality appearance background" at bounding box center [321, 435] width 101 height 22
click at [1010, 434] on select "determining adjoining undermining examining" at bounding box center [965, 435] width 104 height 22
select select "determining"
click at [913, 424] on select "determining adjoining undermining examining" at bounding box center [965, 435] width 104 height 22
click at [1052, 481] on select "electrocuted persecuted executed captured" at bounding box center [1012, 491] width 104 height 22
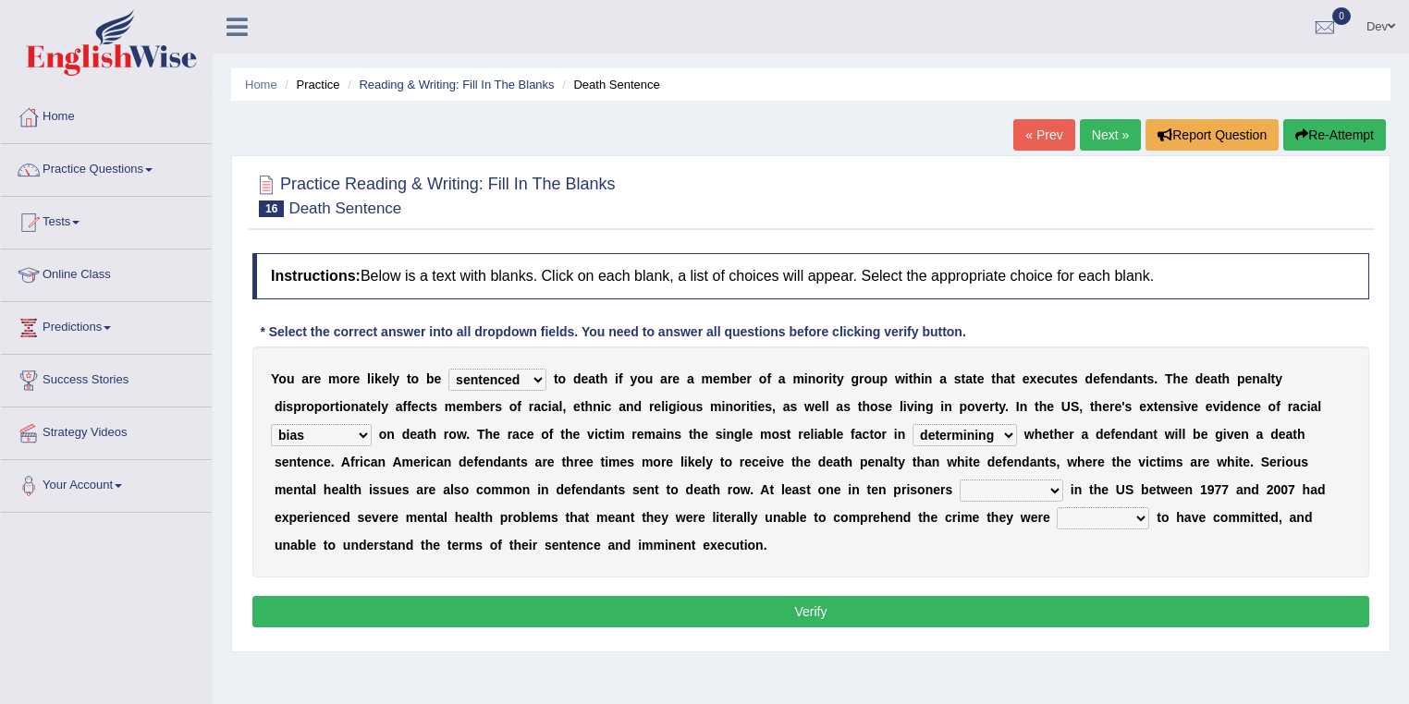
select select "persecuted"
click at [960, 480] on select "electrocuted persecuted executed captured" at bounding box center [1012, 491] width 104 height 22
click at [1135, 520] on select "alleged acclaimed persuaded claimed" at bounding box center [1103, 519] width 92 height 22
select select "alleged"
click at [1057, 508] on select "alleged acclaimed persuaded claimed" at bounding box center [1103, 519] width 92 height 22
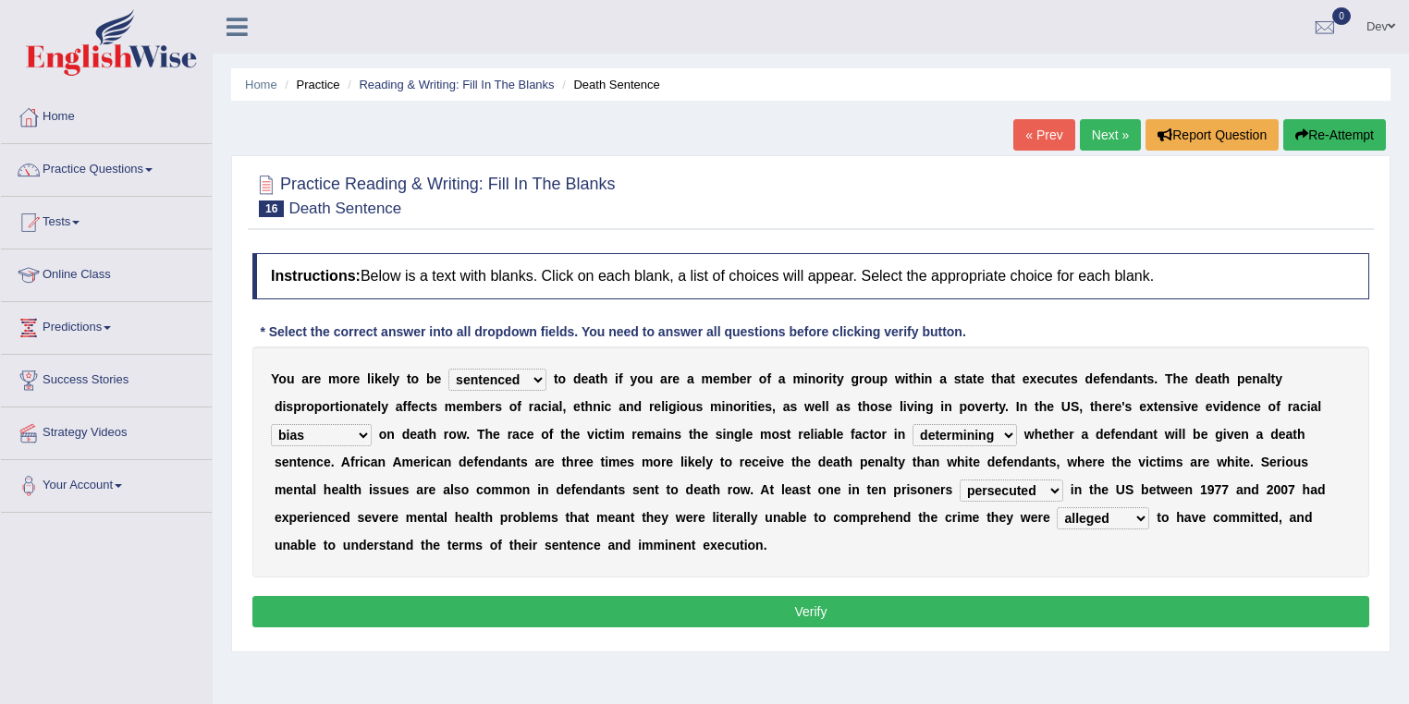
click at [810, 611] on button "Verify" at bounding box center [810, 611] width 1117 height 31
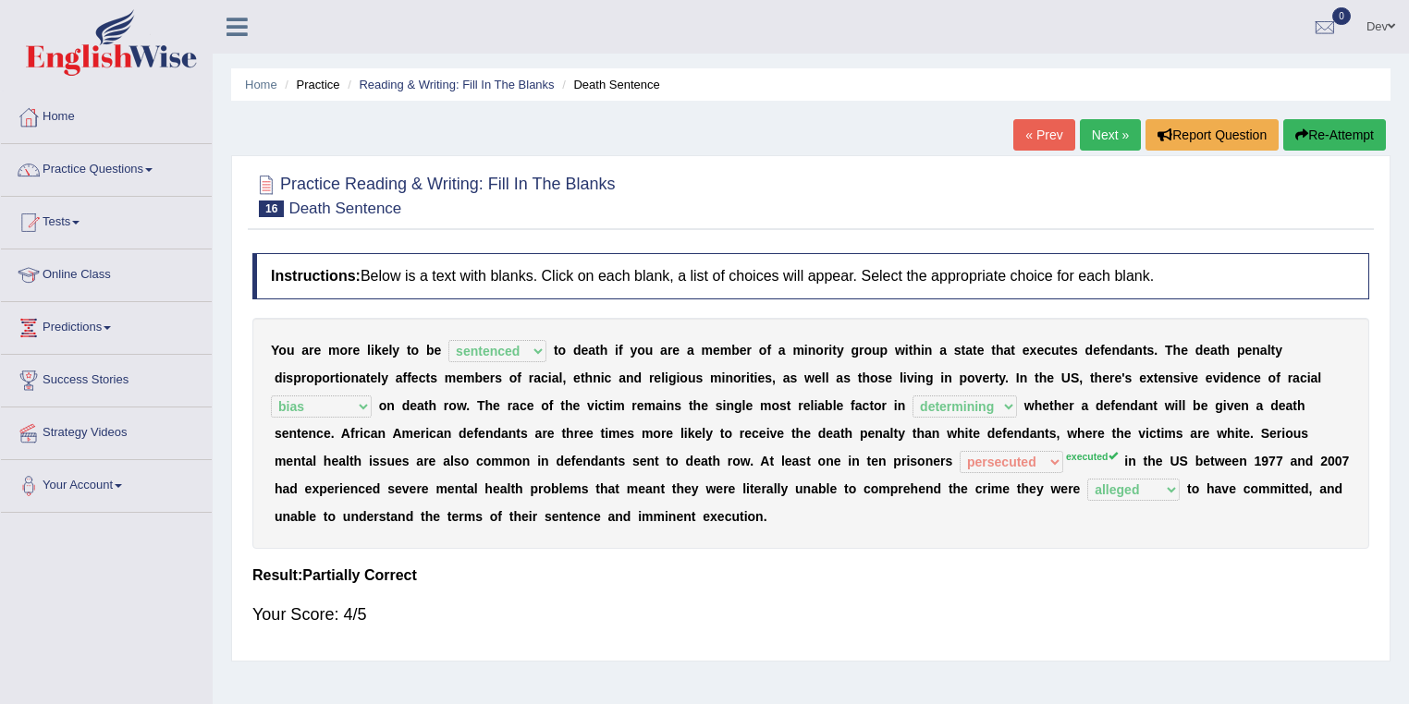
click at [1102, 134] on link "Next »" at bounding box center [1110, 134] width 61 height 31
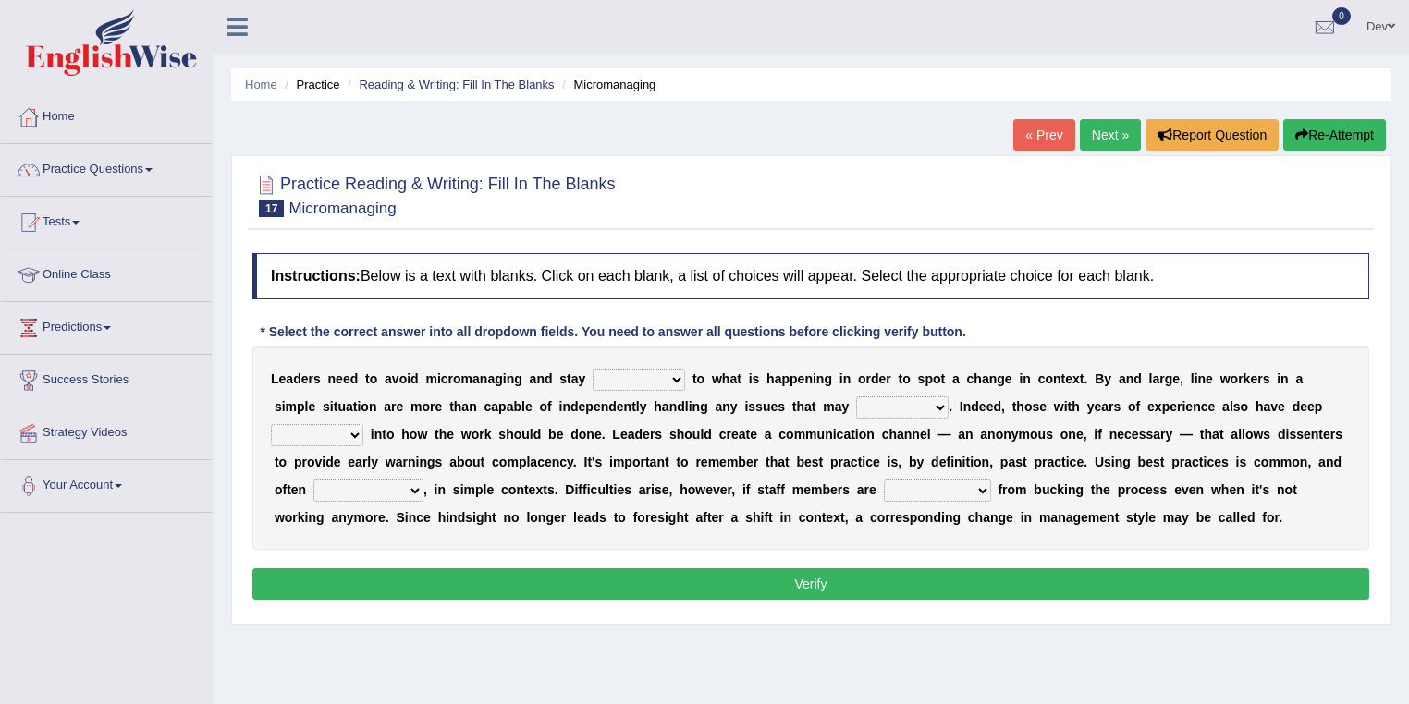
drag, startPoint x: 0, startPoint y: 0, endPoint x: 675, endPoint y: 376, distance: 772.7
click at [675, 376] on select "complied connected precise concise" at bounding box center [639, 380] width 92 height 22
select select "connected"
click at [593, 369] on select "complied connected precise concise" at bounding box center [639, 380] width 92 height 22
click at [891, 406] on select "apprise rise encounter arise" at bounding box center [902, 408] width 92 height 22
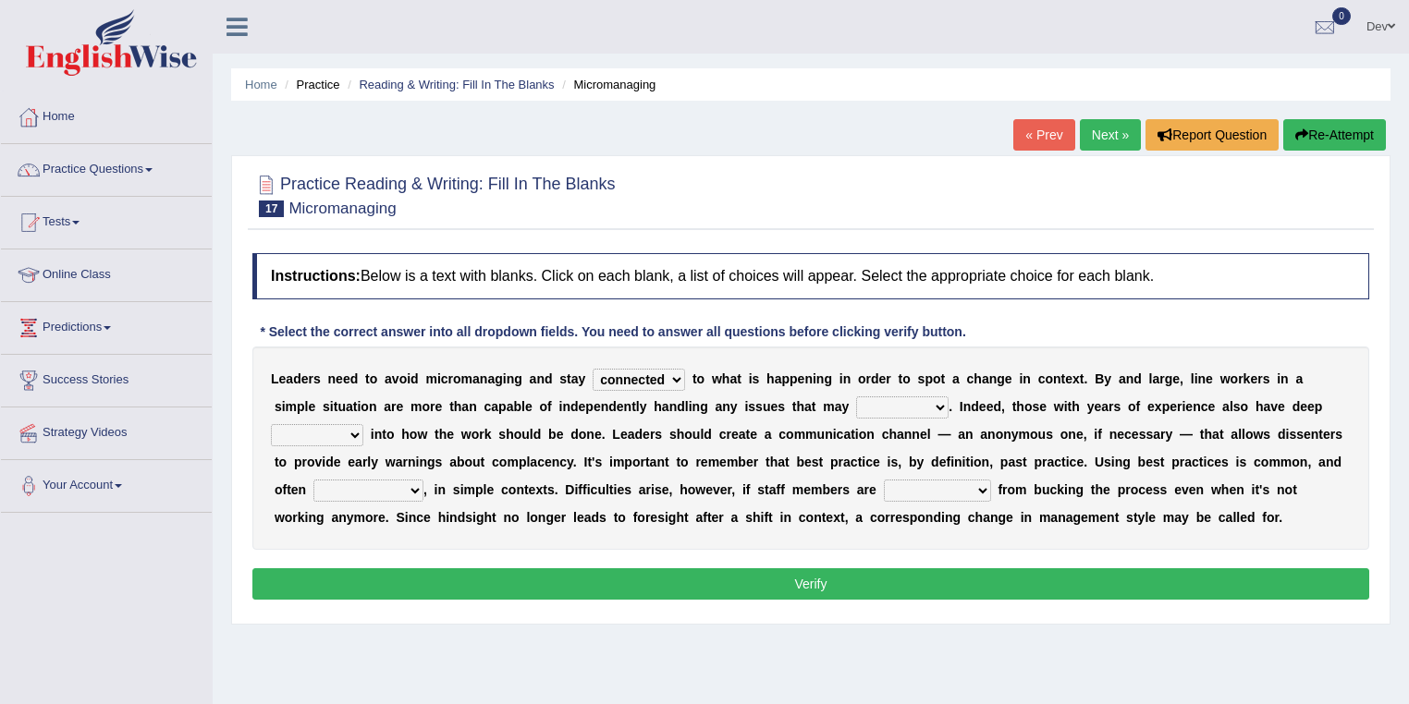
select select "arise"
click at [856, 397] on select "apprise rise encounter arise" at bounding box center [902, 408] width 92 height 22
click at [357, 430] on select "incursion insight indignity indication" at bounding box center [317, 435] width 92 height 22
select select "insight"
click at [271, 424] on select "incursion insight indignity indication" at bounding box center [317, 435] width 92 height 22
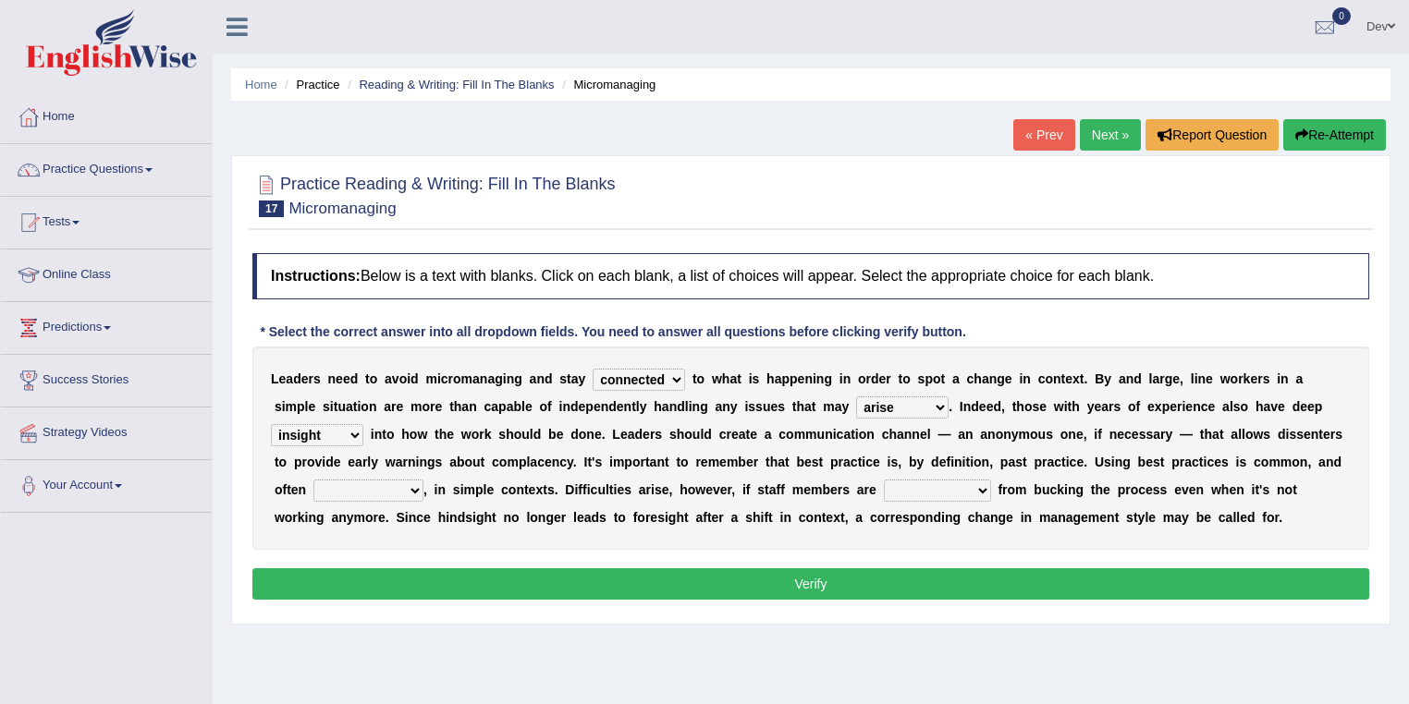
click at [414, 487] on select "inappropriate apprehensive appropriate forbidden" at bounding box center [368, 491] width 110 height 22
select select "apprehensive"
click at [313, 480] on select "inappropriate apprehensive appropriate forbidden" at bounding box center [368, 491] width 110 height 22
click at [987, 483] on select "disarranged disinclined discouraged disintegrated" at bounding box center [937, 491] width 107 height 22
select select "discouraged"
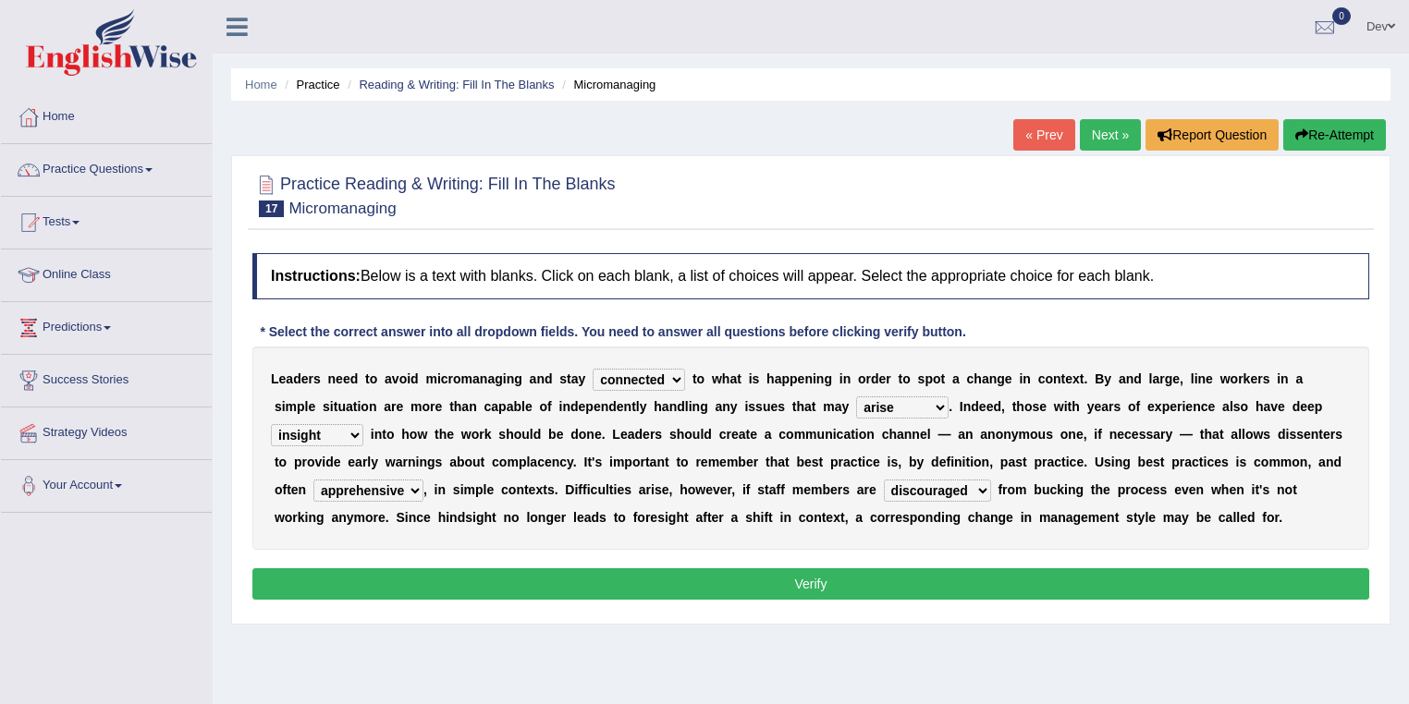
click at [884, 480] on select "disarranged disinclined discouraged disintegrated" at bounding box center [937, 491] width 107 height 22
click at [806, 579] on button "Verify" at bounding box center [810, 584] width 1117 height 31
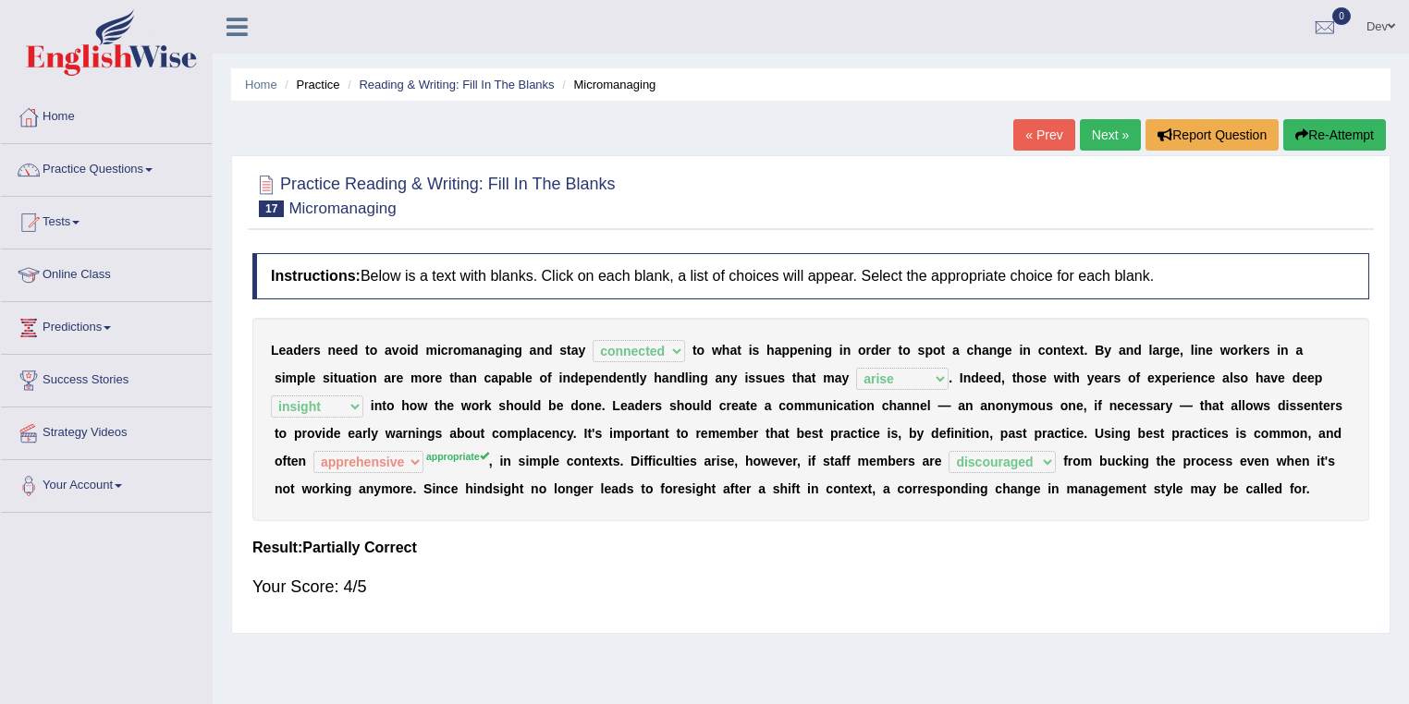
click at [1109, 136] on link "Next »" at bounding box center [1110, 134] width 61 height 31
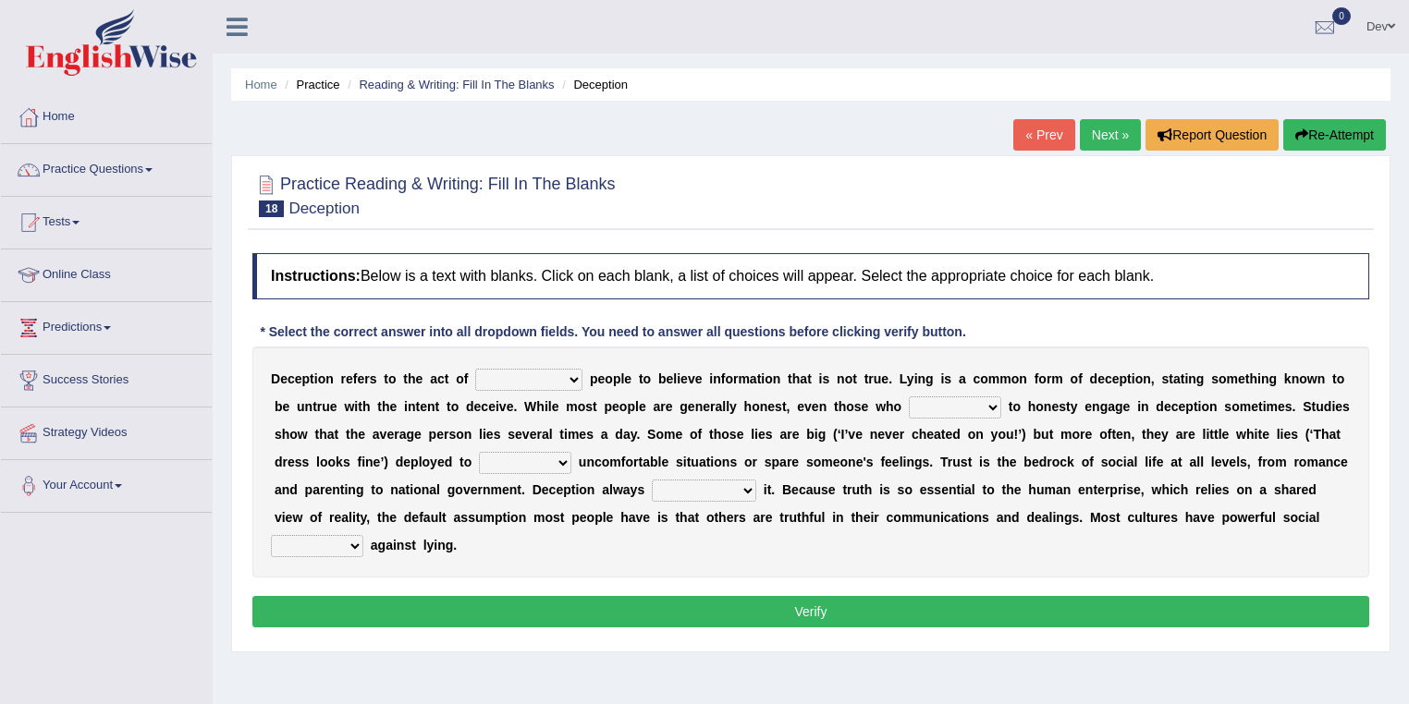
click at [573, 379] on select "discouraging forbidding detecting encouraging" at bounding box center [528, 380] width 107 height 22
select select "encouraging"
click at [475, 369] on select "discouraging forbidding detecting encouraging" at bounding box center [528, 380] width 107 height 22
click at [989, 405] on select "describe prescribe inscribe subscribe" at bounding box center [955, 408] width 92 height 22
select select "inscribe"
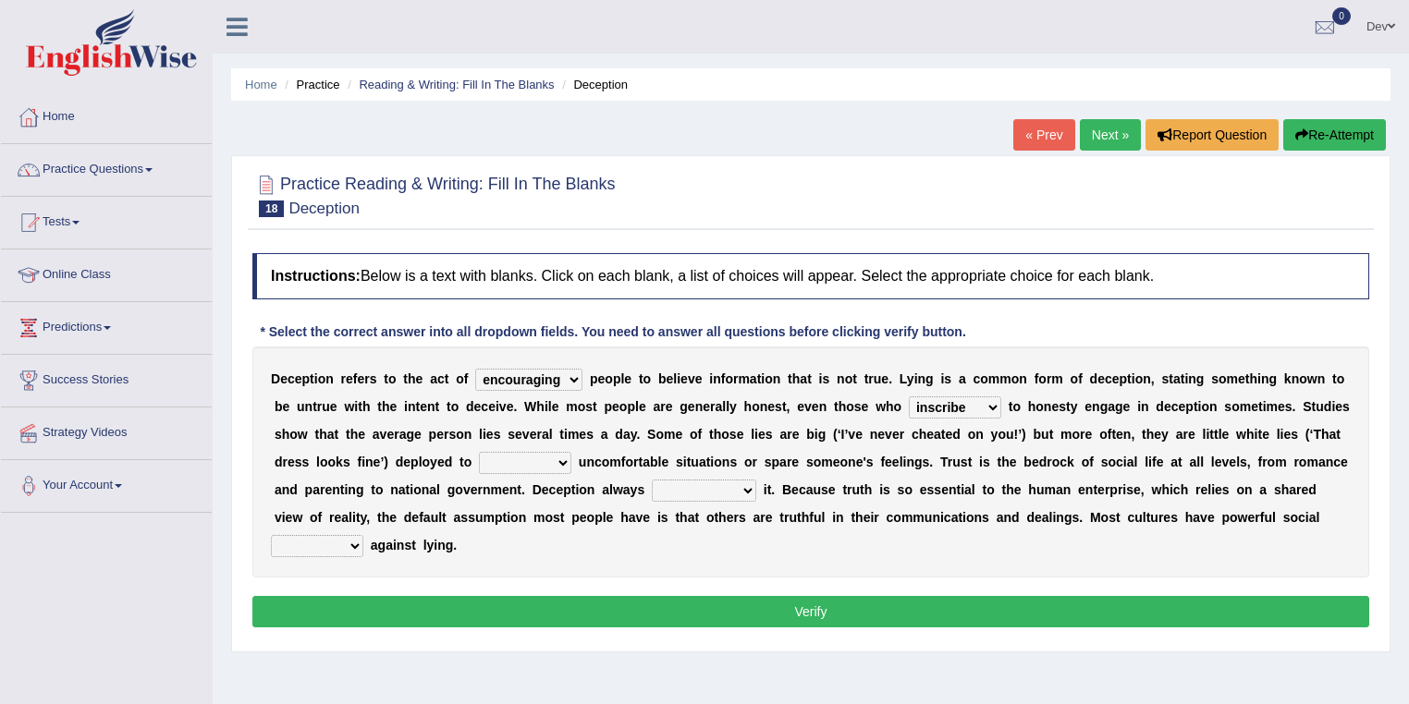
click at [909, 397] on select "describe prescribe inscribe subscribe" at bounding box center [955, 408] width 92 height 22
click at [561, 462] on select "contest illuminate disguise avoid" at bounding box center [525, 463] width 92 height 22
select select "avoid"
click at [479, 452] on select "contest illuminate disguise avoid" at bounding box center [525, 463] width 92 height 22
click at [758, 483] on b at bounding box center [759, 490] width 7 height 15
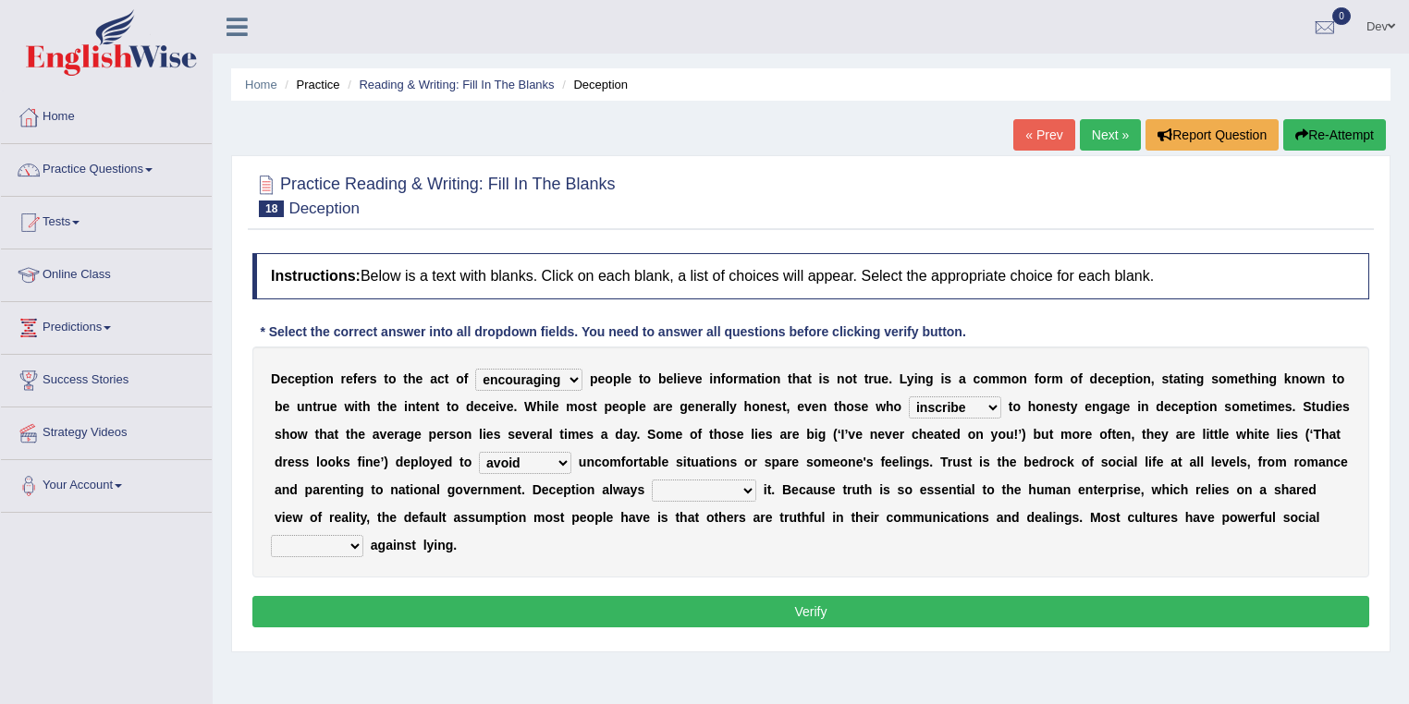
click at [747, 488] on select "undermines underscores undertakes underwrites" at bounding box center [704, 491] width 104 height 22
click at [972, 534] on div "D e c e p t i o n r e f e r s t o t h e a c t o f discouraging forbidding detec…" at bounding box center [810, 462] width 1117 height 231
click at [351, 543] on select "ejections sanctions fractions inductions" at bounding box center [317, 546] width 92 height 22
select select "sanctions"
click at [271, 535] on select "ejections sanctions fractions inductions" at bounding box center [317, 546] width 92 height 22
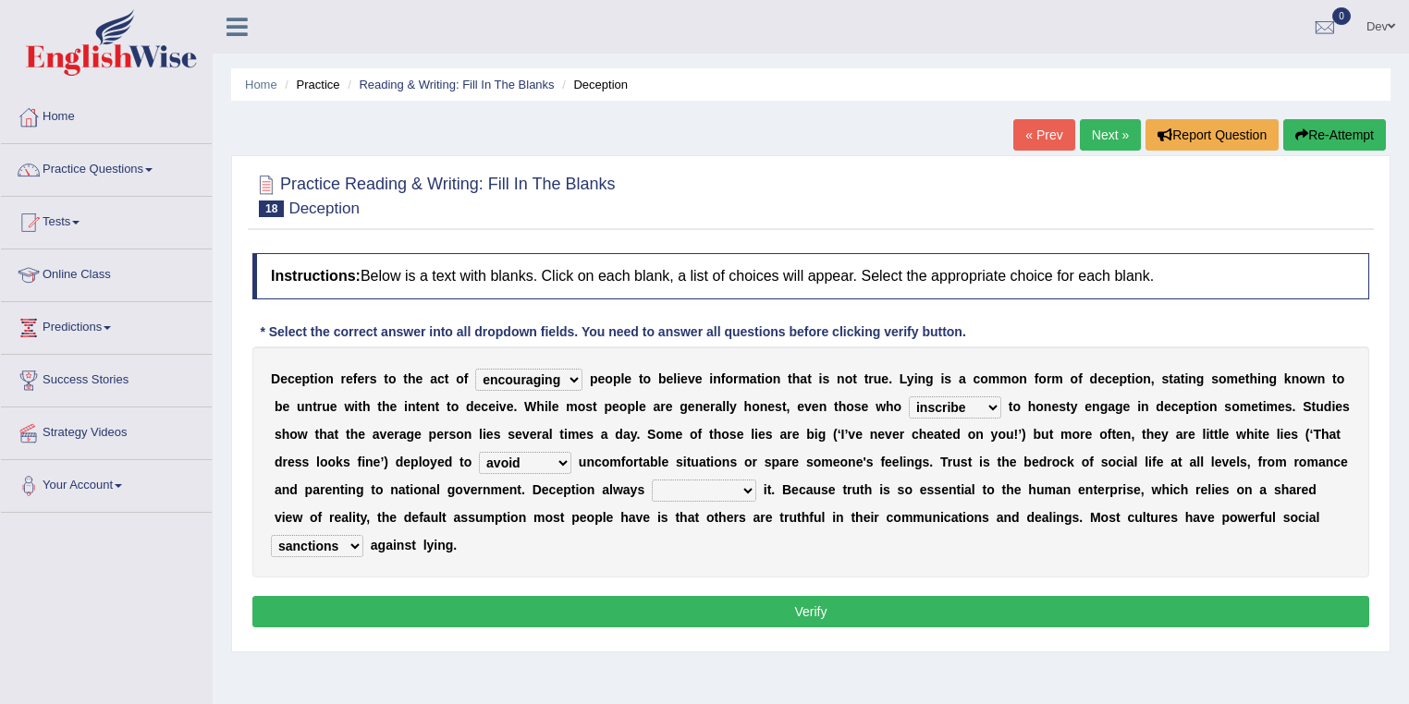
click at [743, 487] on select "undermines underscores undertakes underwrites" at bounding box center [704, 491] width 104 height 22
select select "underscores"
click at [652, 480] on select "undermines underscores undertakes underwrites" at bounding box center [704, 491] width 104 height 22
click at [813, 609] on button "Verify" at bounding box center [810, 611] width 1117 height 31
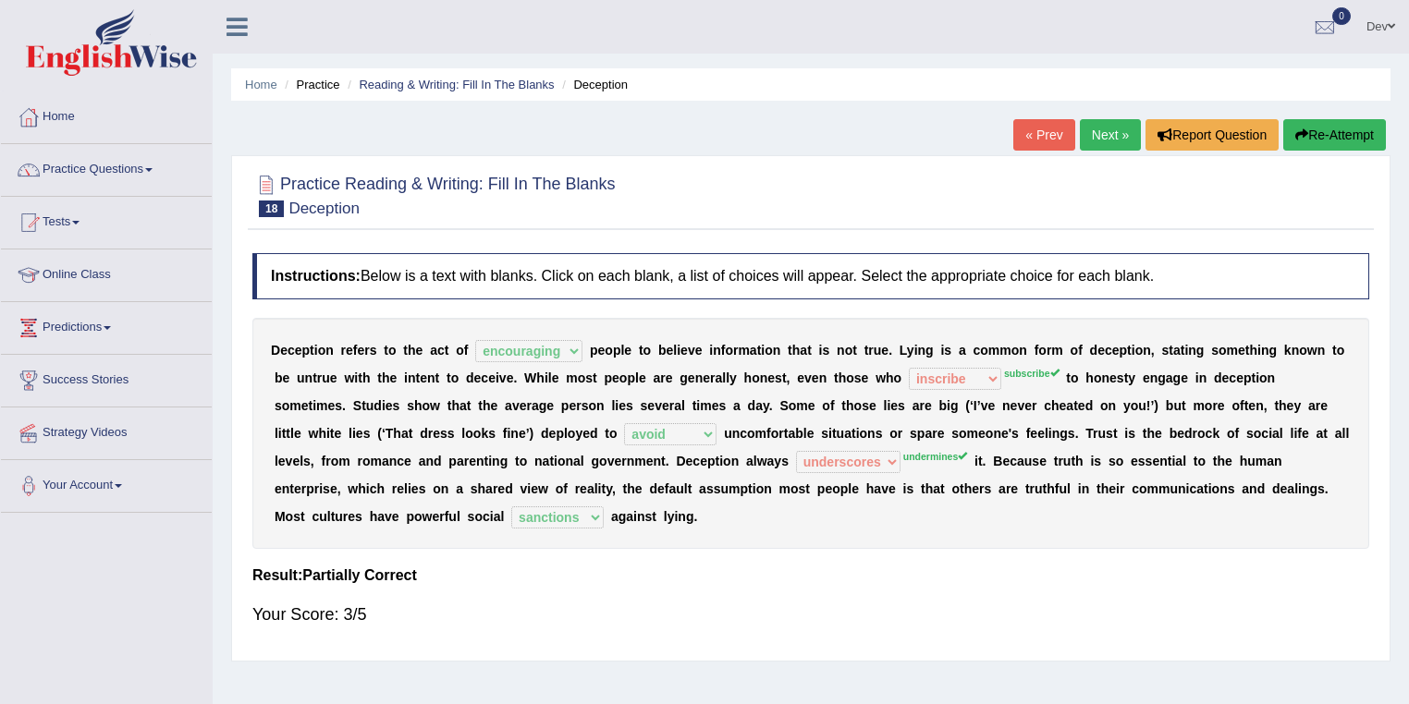
click at [1110, 130] on link "Next »" at bounding box center [1110, 134] width 61 height 31
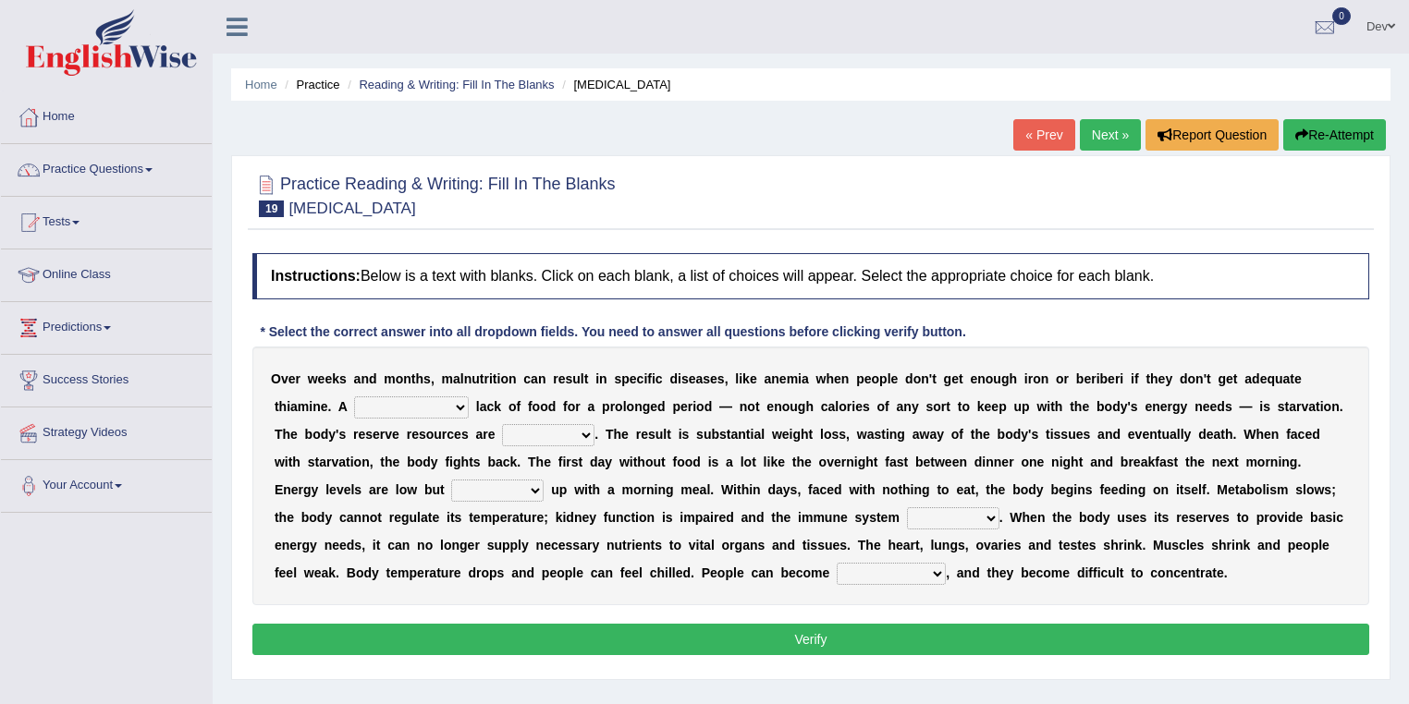
click at [458, 402] on select "severe distinguishing proper distinctive" at bounding box center [411, 408] width 115 height 22
select select "severe"
click at [354, 397] on select "severe distinguishing proper distinctive" at bounding box center [411, 408] width 115 height 22
click at [582, 433] on select "obsoleted depleted pelleted deleted" at bounding box center [548, 435] width 92 height 22
select select "obsoleted"
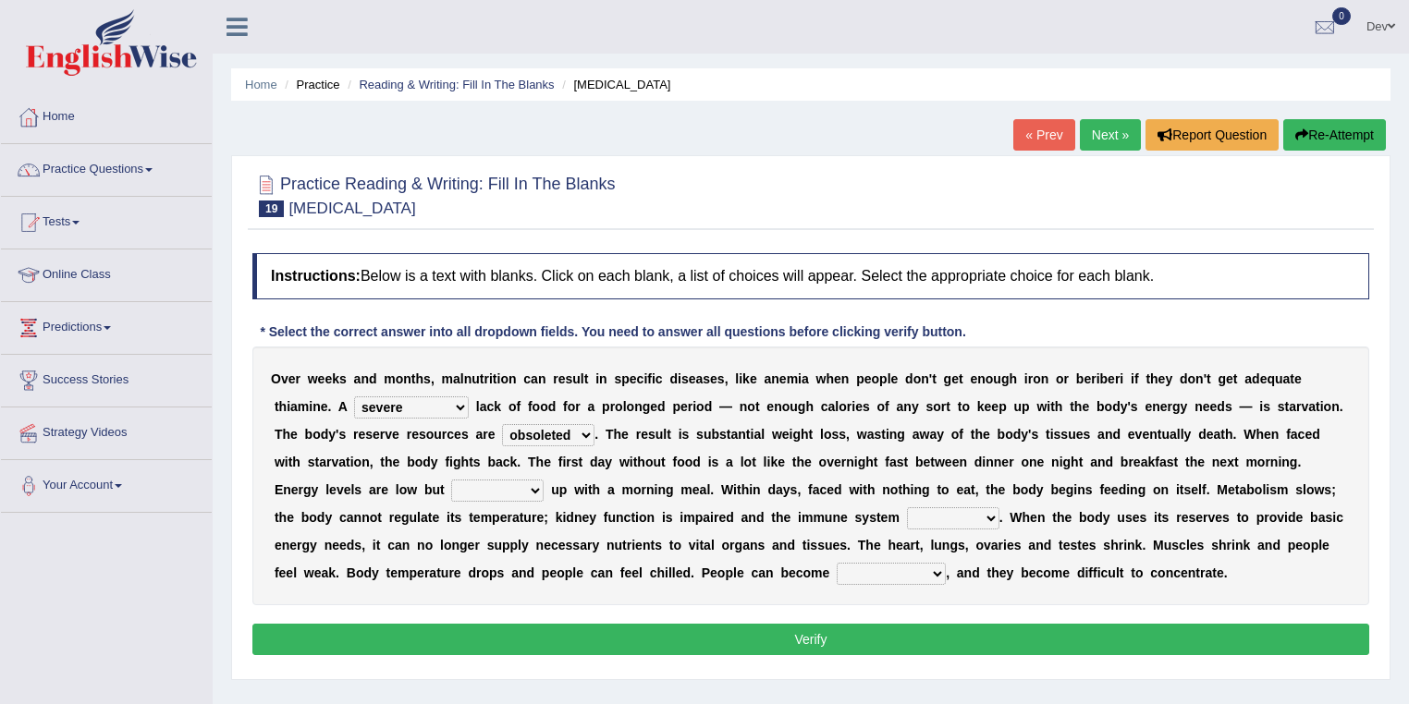
click at [502, 424] on select "obsoleted depleted pelleted deleted" at bounding box center [548, 435] width 92 height 22
click at [527, 489] on select "feed come chill pick" at bounding box center [497, 491] width 92 height 22
select select "pick"
click at [451, 480] on select "feed come chill pick" at bounding box center [497, 491] width 92 height 22
click at [994, 515] on select "deepens deafens weakens surpasses" at bounding box center [953, 519] width 92 height 22
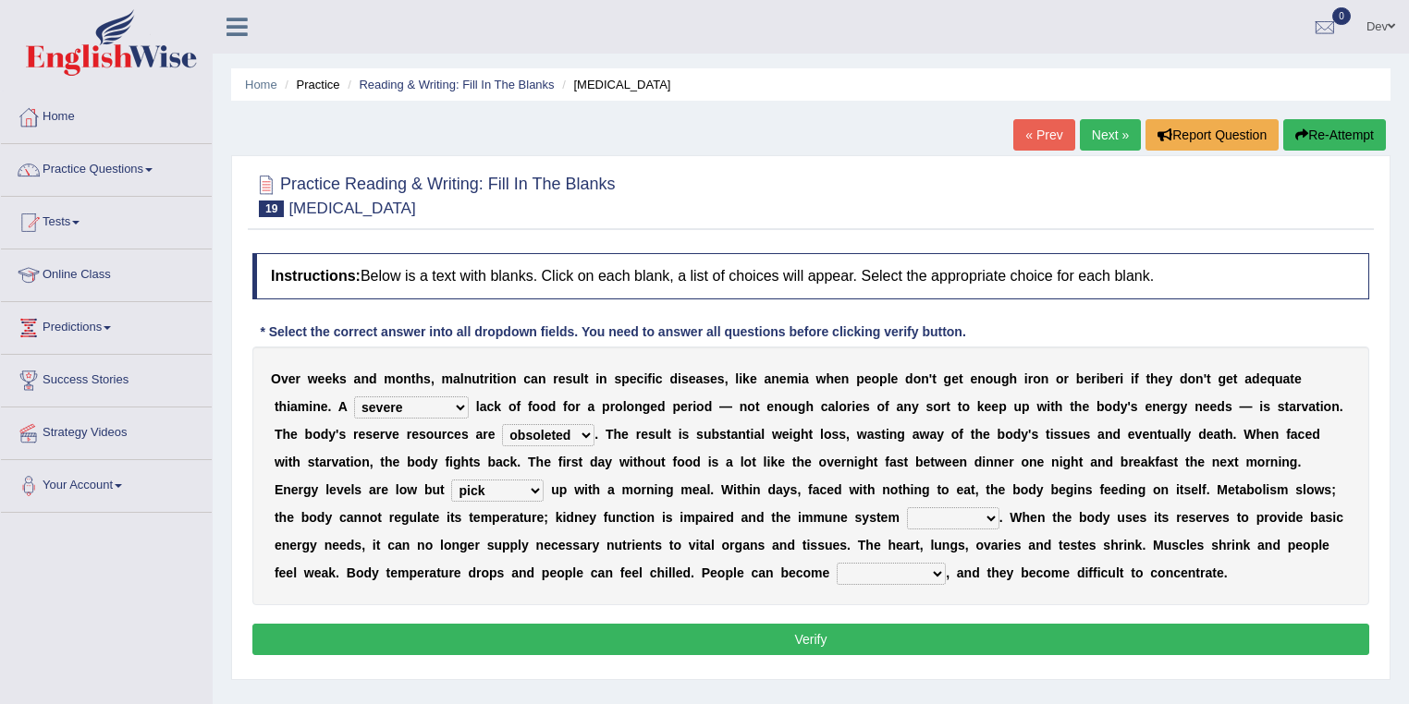
select select "weakens"
click at [907, 508] on select "deepens deafens weakens surpasses" at bounding box center [953, 519] width 92 height 22
click at [936, 573] on select "irritable commutable indisputable transportable" at bounding box center [891, 574] width 109 height 22
select select "irritable"
click at [837, 563] on select "irritable commutable indisputable transportable" at bounding box center [891, 574] width 109 height 22
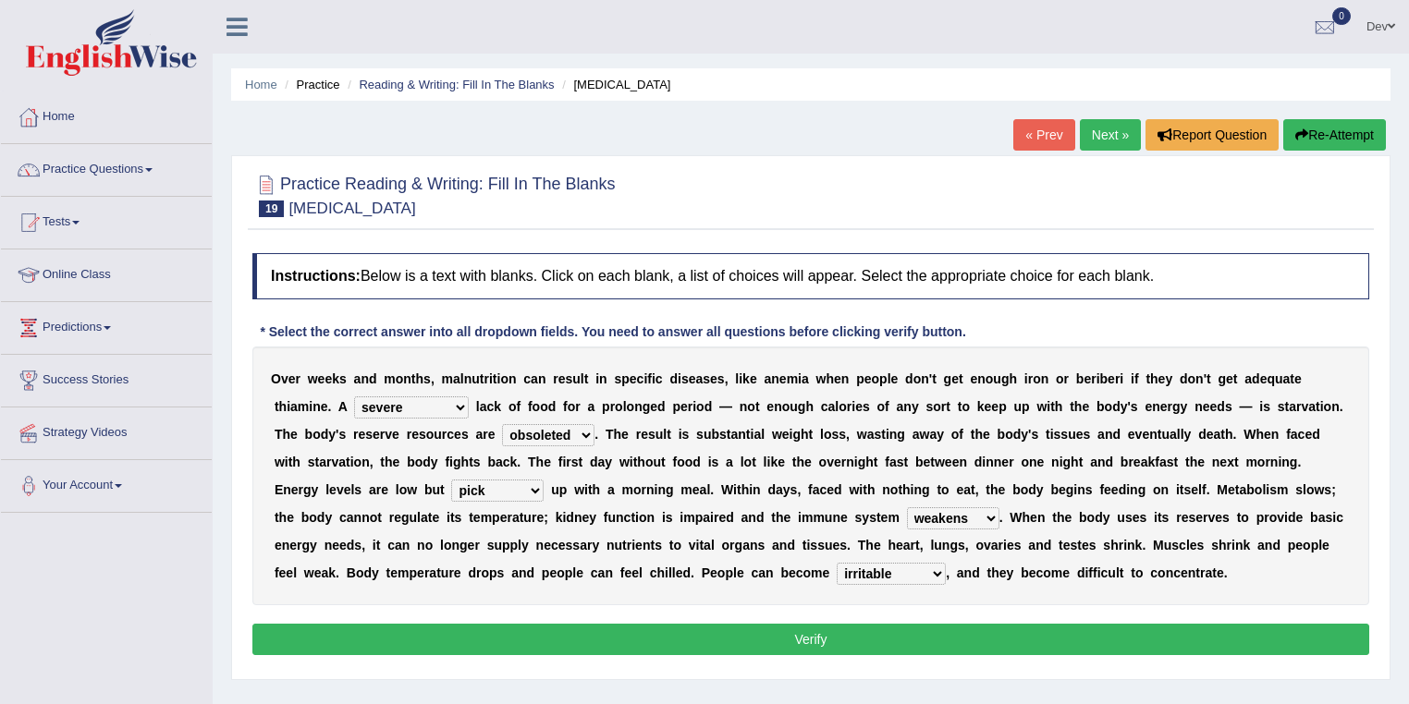
click at [810, 633] on button "Verify" at bounding box center [810, 639] width 1117 height 31
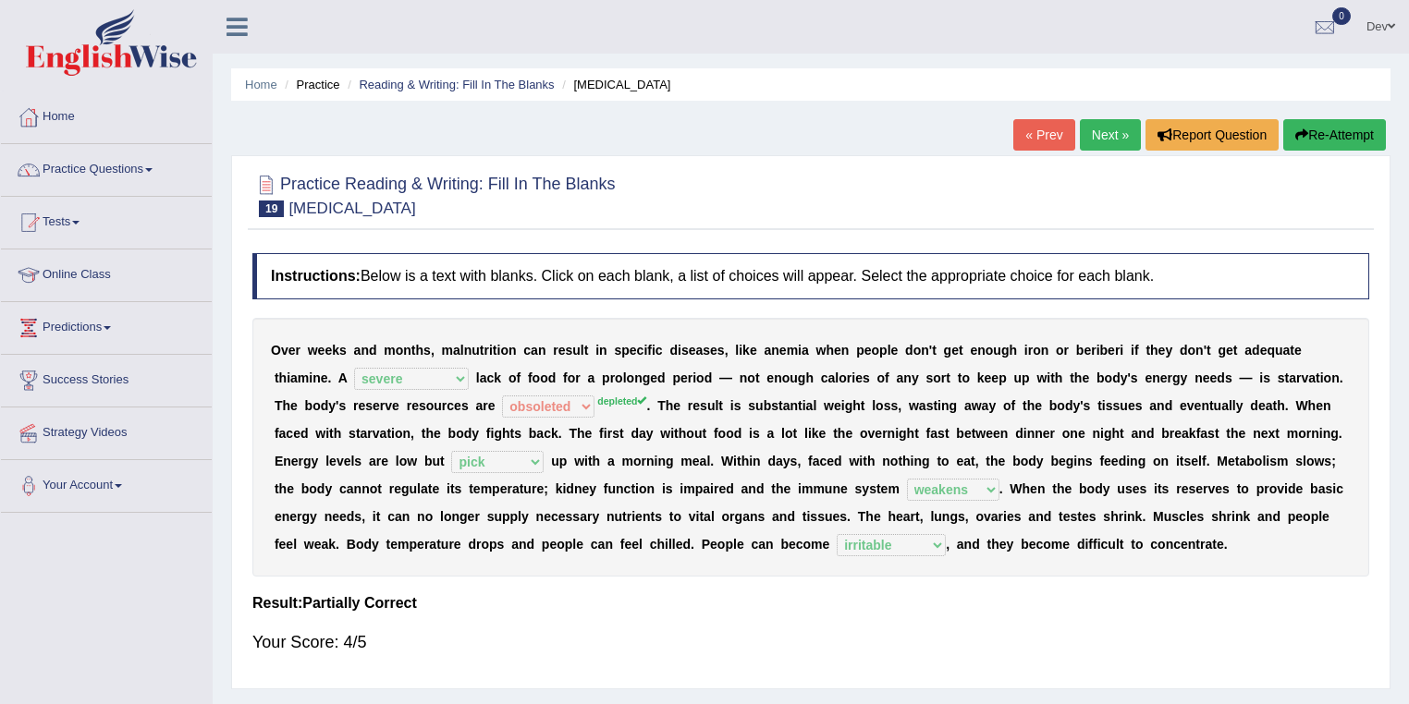
click at [1107, 133] on link "Next »" at bounding box center [1110, 134] width 61 height 31
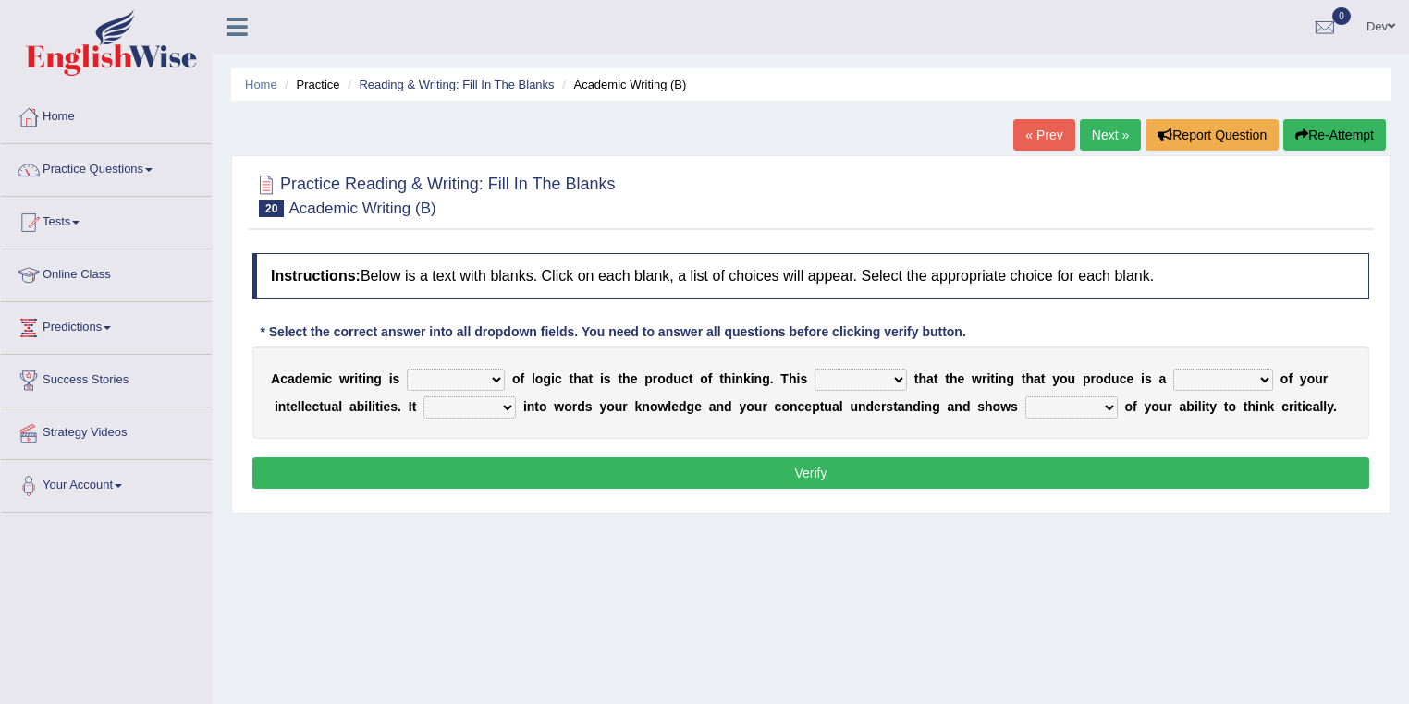
click at [494, 377] on select "expectation entitlement expression exchange" at bounding box center [456, 380] width 98 height 22
select select "expression"
click at [407, 369] on select "expectation entitlement expression exchange" at bounding box center [456, 380] width 98 height 22
click at [900, 377] on select "means questions stipulates answers" at bounding box center [861, 380] width 92 height 22
select select "means"
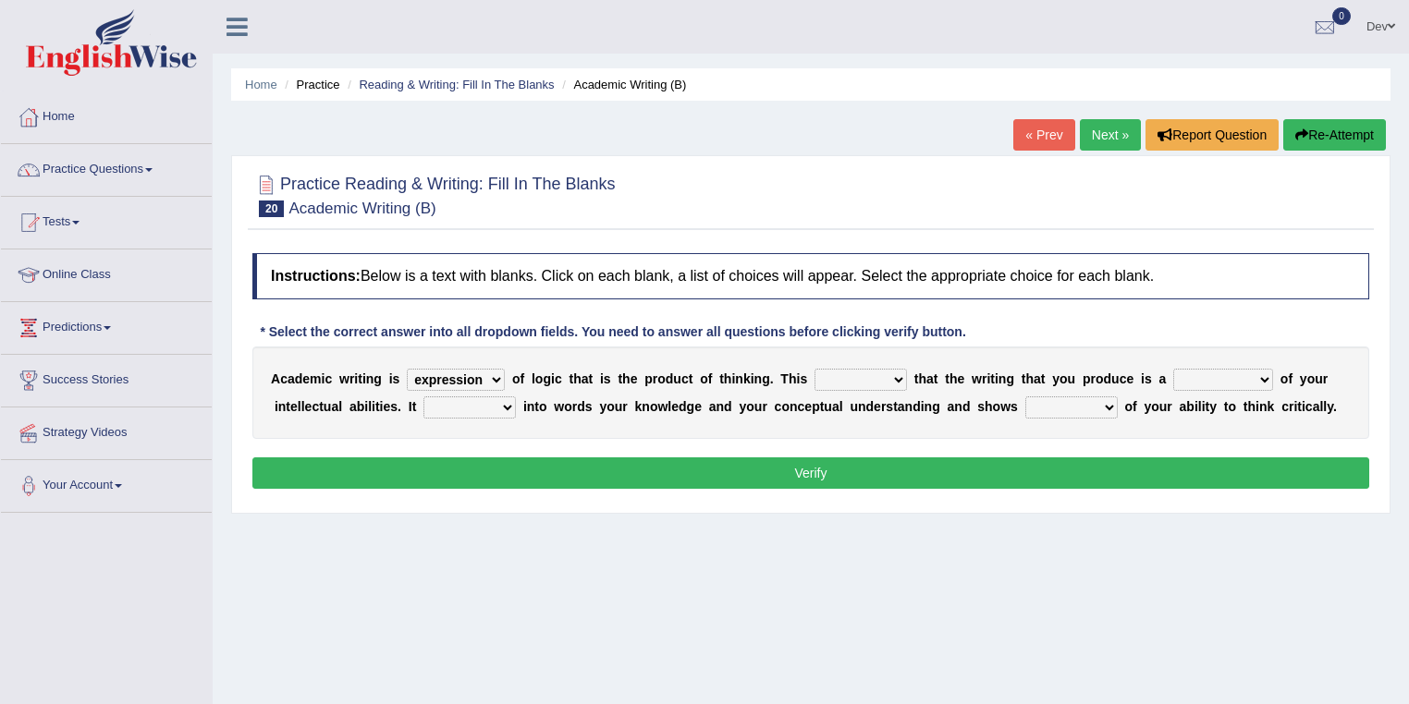
click at [815, 369] on select "means questions stipulates answers" at bounding box center [861, 380] width 92 height 22
click at [1265, 378] on select "redundancy mission credit reflection" at bounding box center [1223, 380] width 100 height 22
select select "reflection"
click at [1173, 369] on select "redundancy mission credit reflection" at bounding box center [1223, 380] width 100 height 22
click at [504, 404] on select "enriches shows allows puts" at bounding box center [469, 408] width 92 height 22
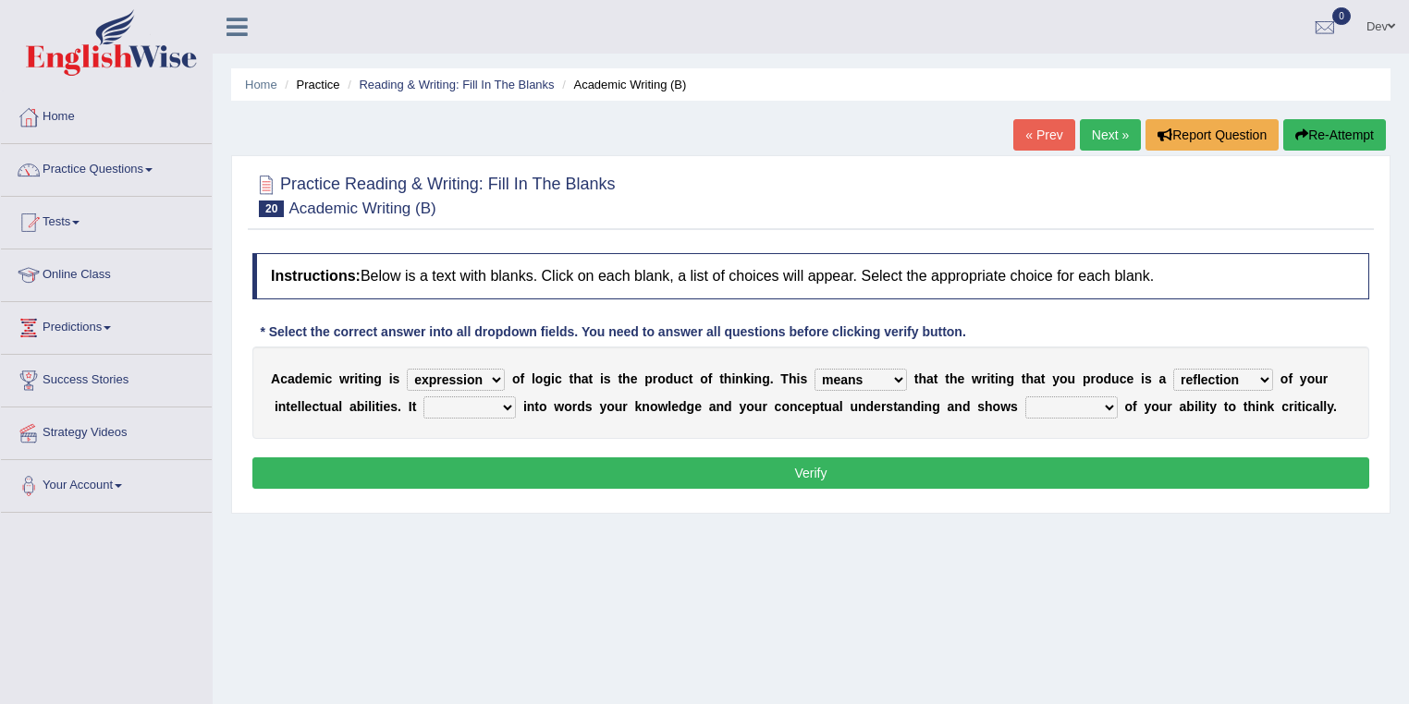
select select "enriches"
click at [423, 397] on select "enriches shows allows puts" at bounding box center [469, 408] width 92 height 22
click at [1106, 406] on select "hassle excuse capacity evidence" at bounding box center [1071, 408] width 92 height 22
select select "capacity"
click at [1025, 397] on select "hassle excuse capacity evidence" at bounding box center [1071, 408] width 92 height 22
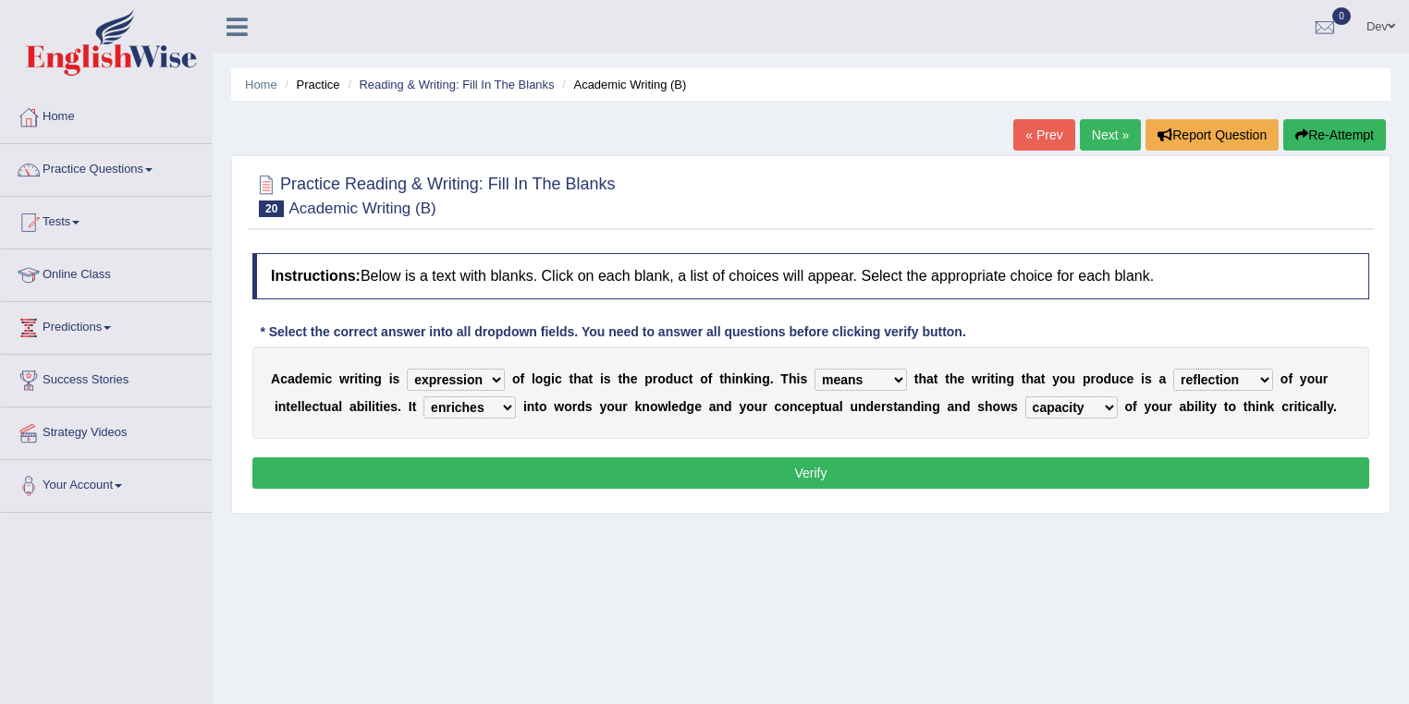
click at [923, 465] on button "Verify" at bounding box center [810, 473] width 1117 height 31
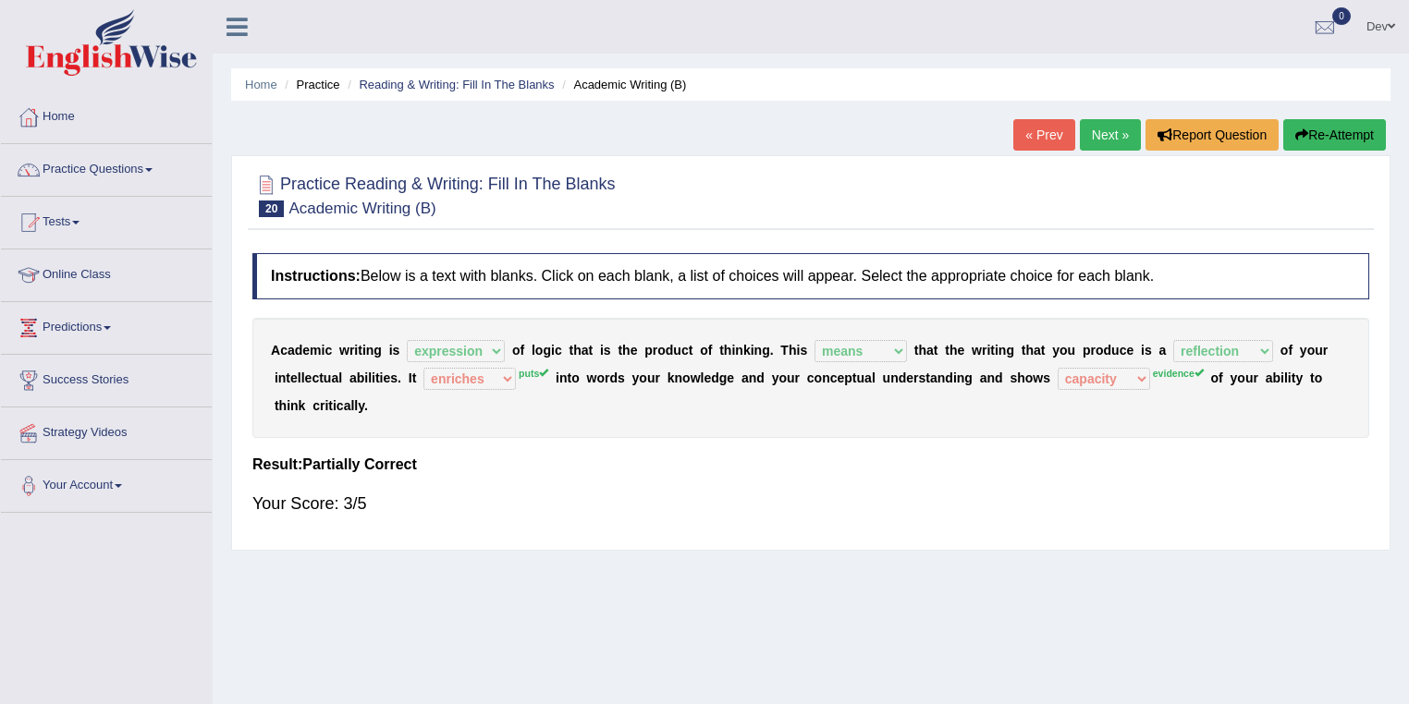
click at [1106, 133] on link "Next »" at bounding box center [1110, 134] width 61 height 31
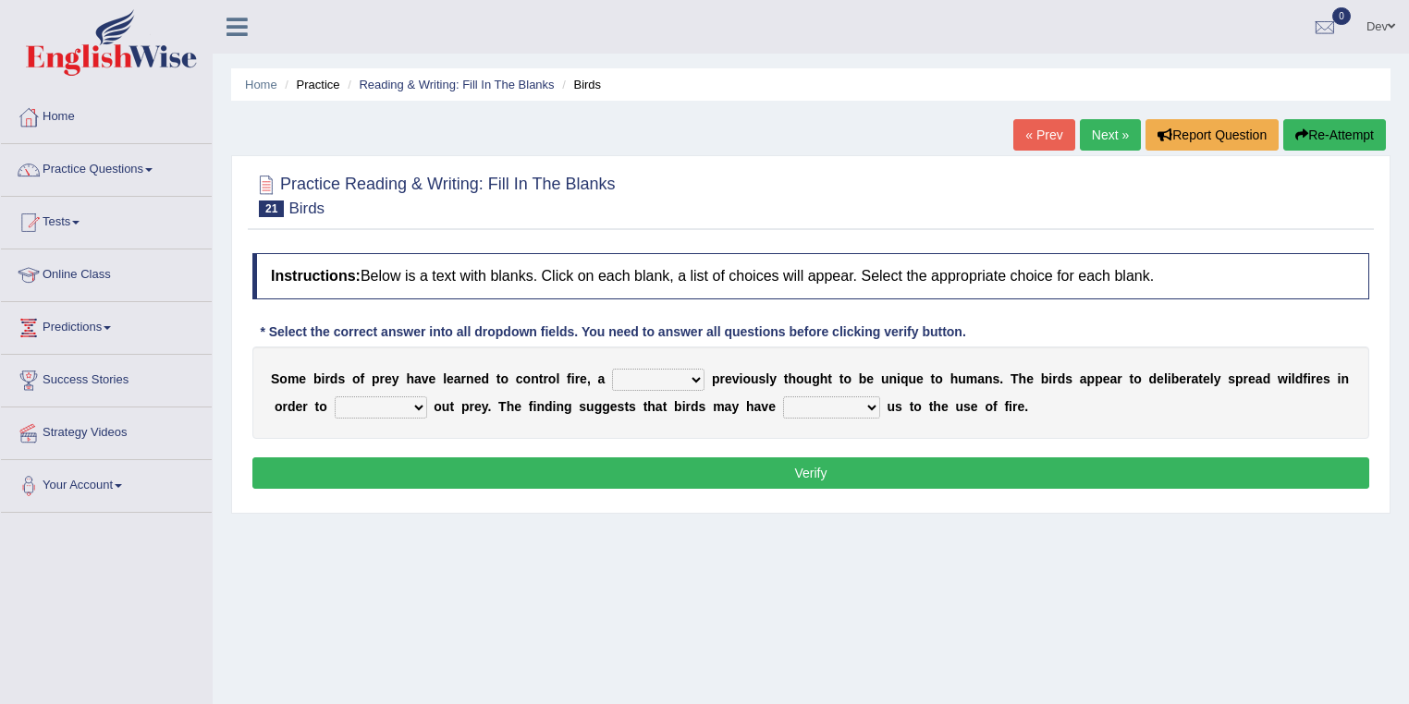
click at [695, 376] on select "question profile tale skill" at bounding box center [658, 380] width 92 height 22
select select "skill"
click at [612, 369] on select "question profile tale skill" at bounding box center [658, 380] width 92 height 22
click at [416, 405] on select "prevent limit span flush" at bounding box center [381, 408] width 92 height 22
select select "span"
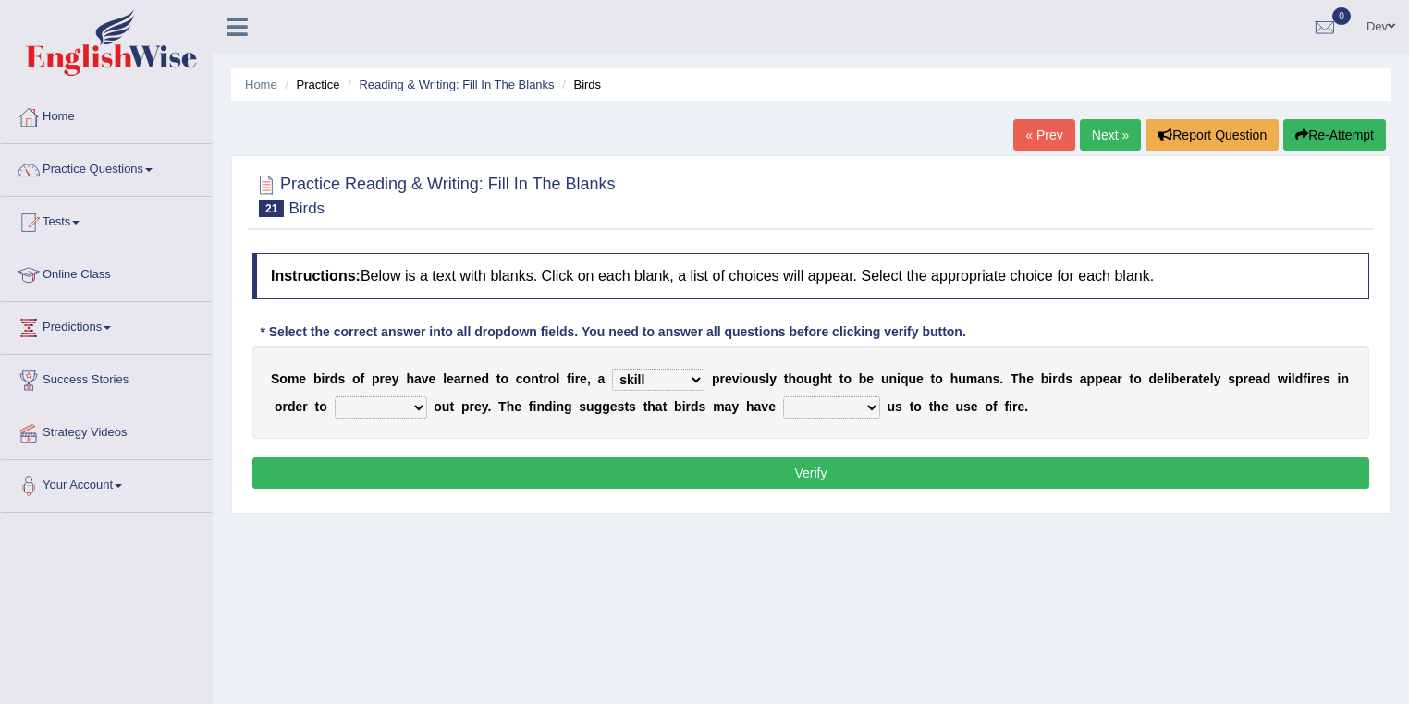
click at [335, 397] on select "prevent limit span flush" at bounding box center [381, 408] width 92 height 22
click at [871, 405] on select "prophesied beaten transmitted forced" at bounding box center [831, 408] width 97 height 22
select select "prophesied"
click at [783, 397] on select "prophesied beaten transmitted forced" at bounding box center [831, 408] width 97 height 22
click at [790, 469] on button "Verify" at bounding box center [810, 473] width 1117 height 31
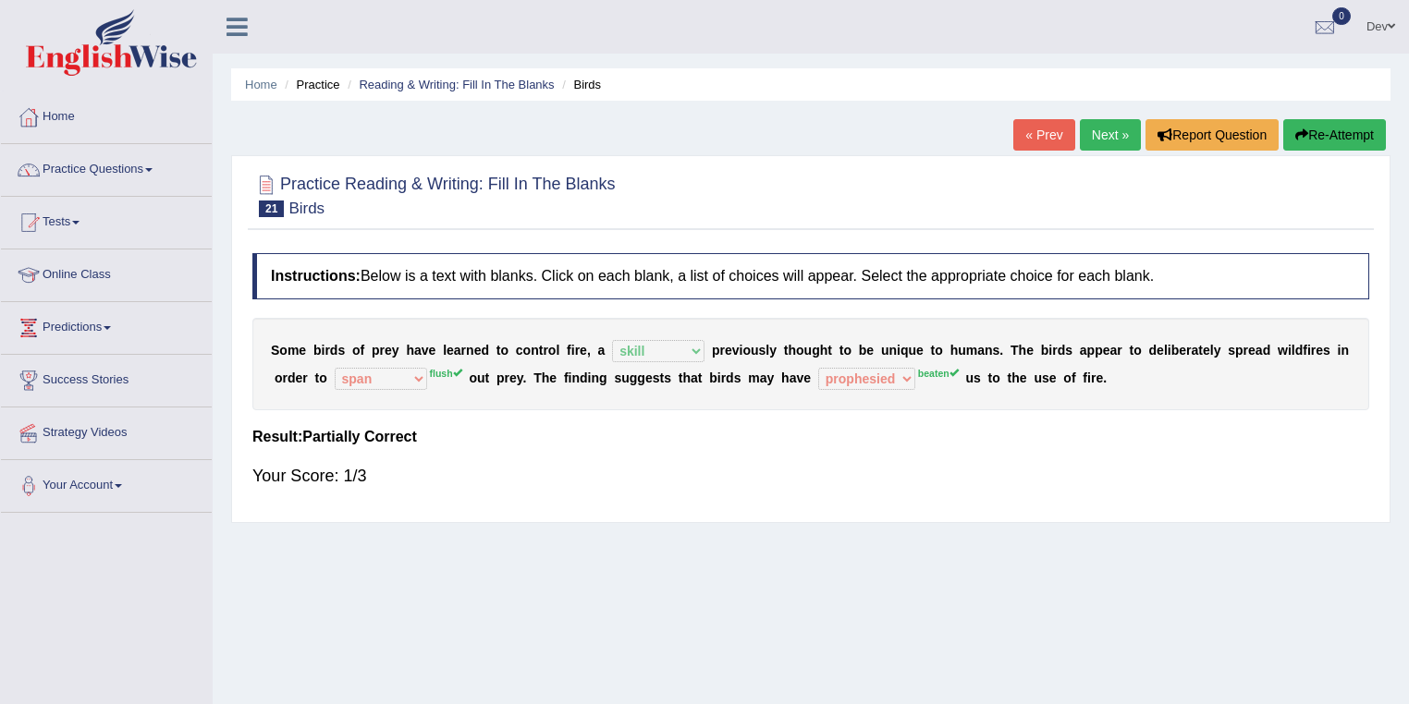
click at [1109, 132] on link "Next »" at bounding box center [1110, 134] width 61 height 31
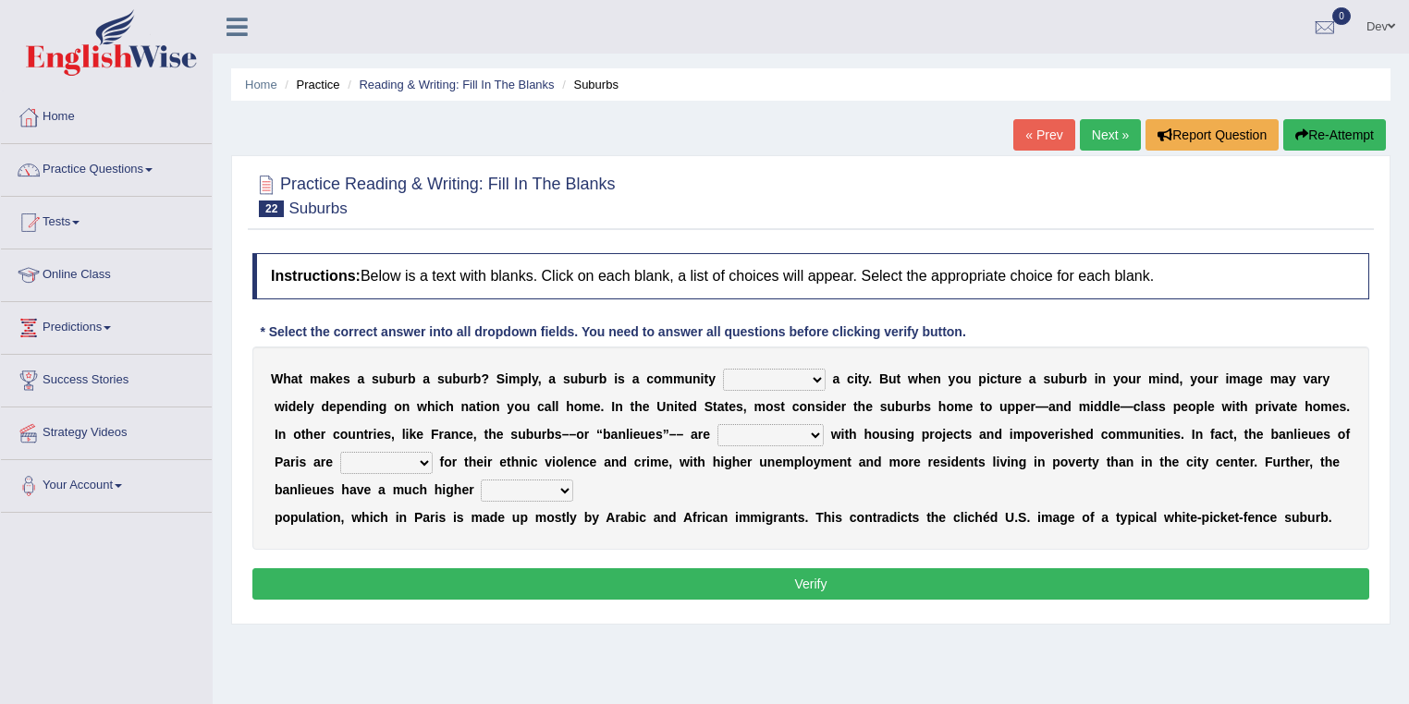
click at [816, 376] on select "lying locating situating surrounding" at bounding box center [774, 380] width 103 height 22
select select "locating"
click at [723, 369] on select "lying locating situating surrounding" at bounding box center [774, 380] width 103 height 22
click at [813, 431] on select "antonymous antibiotic synonymous synthetic" at bounding box center [770, 435] width 106 height 22
click at [892, 498] on div "W h a t m a k e s a s u b u r b a s u b u r b ? S i m p l y , a s u b u r b i s…" at bounding box center [810, 448] width 1117 height 203
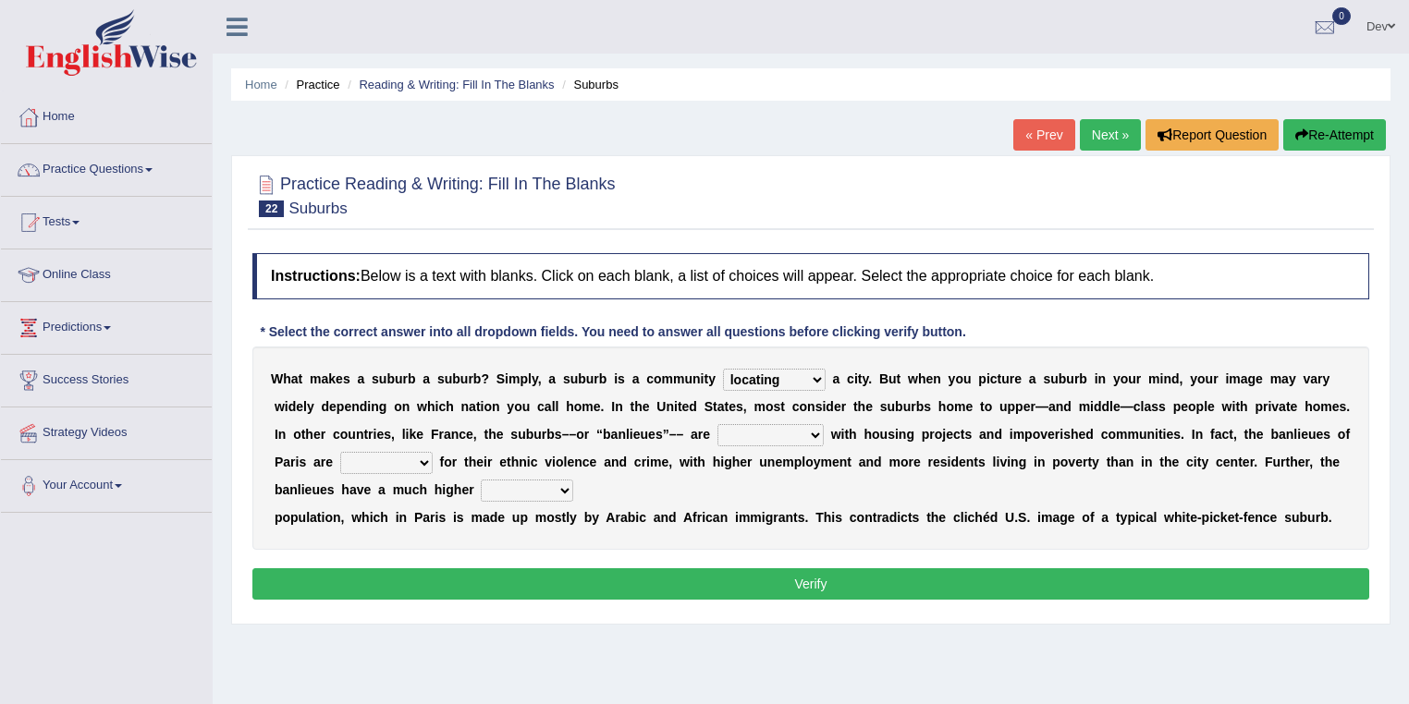
click at [429, 457] on select "clamorous sensitive famous notorious" at bounding box center [386, 463] width 92 height 22
select select "famous"
click at [340, 452] on select "clamorous sensitive famous notorious" at bounding box center [386, 463] width 92 height 22
click at [423, 460] on select "clamorous sensitive famous notorious" at bounding box center [386, 463] width 92 height 22
click at [507, 540] on div "W h a t m a k e s a s u b u r b a s u b u r b ? S i m p l y , a s u b u r b i s…" at bounding box center [810, 448] width 1117 height 203
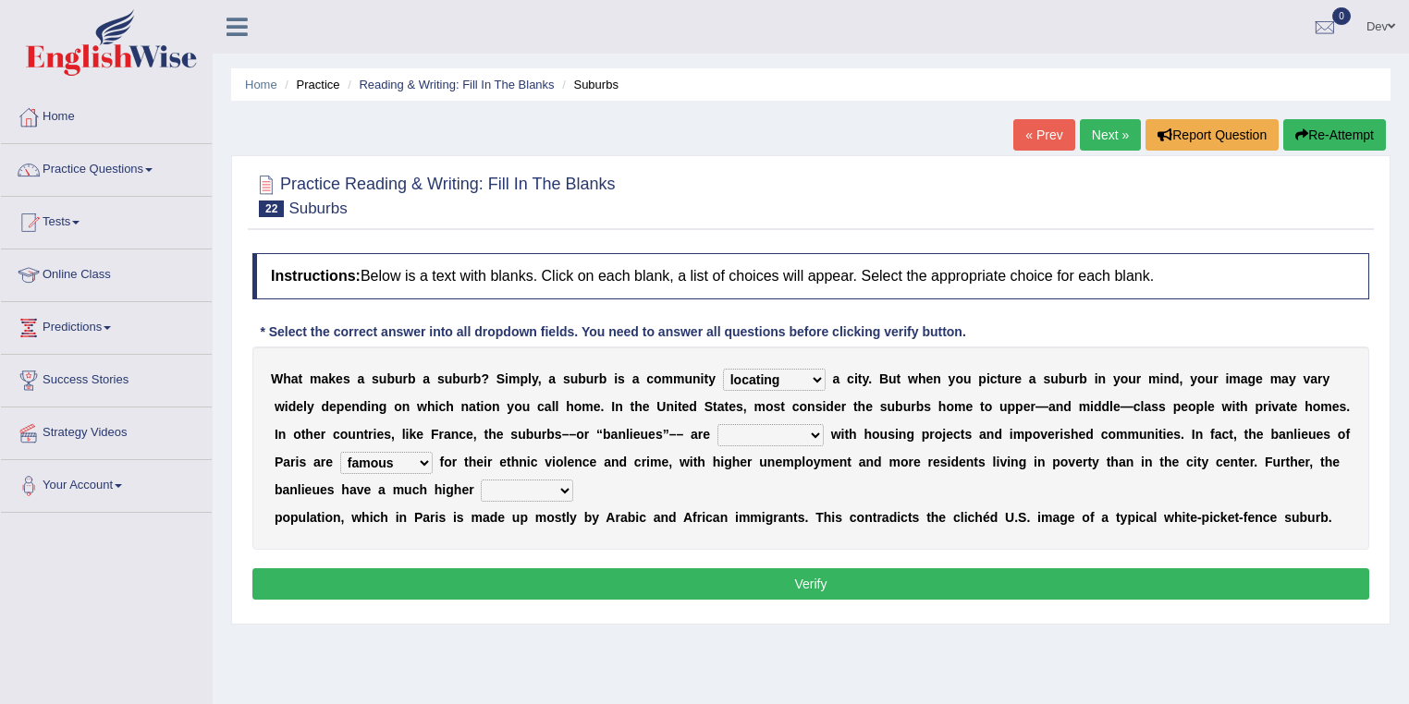
click at [561, 488] on select "local young immigrant senior" at bounding box center [527, 491] width 92 height 22
click at [481, 480] on select "local young immigrant senior" at bounding box center [527, 491] width 92 height 22
click at [558, 484] on select "local young immigrant senior" at bounding box center [527, 491] width 92 height 22
select select "local"
click at [481, 480] on select "local young immigrant senior" at bounding box center [527, 491] width 92 height 22
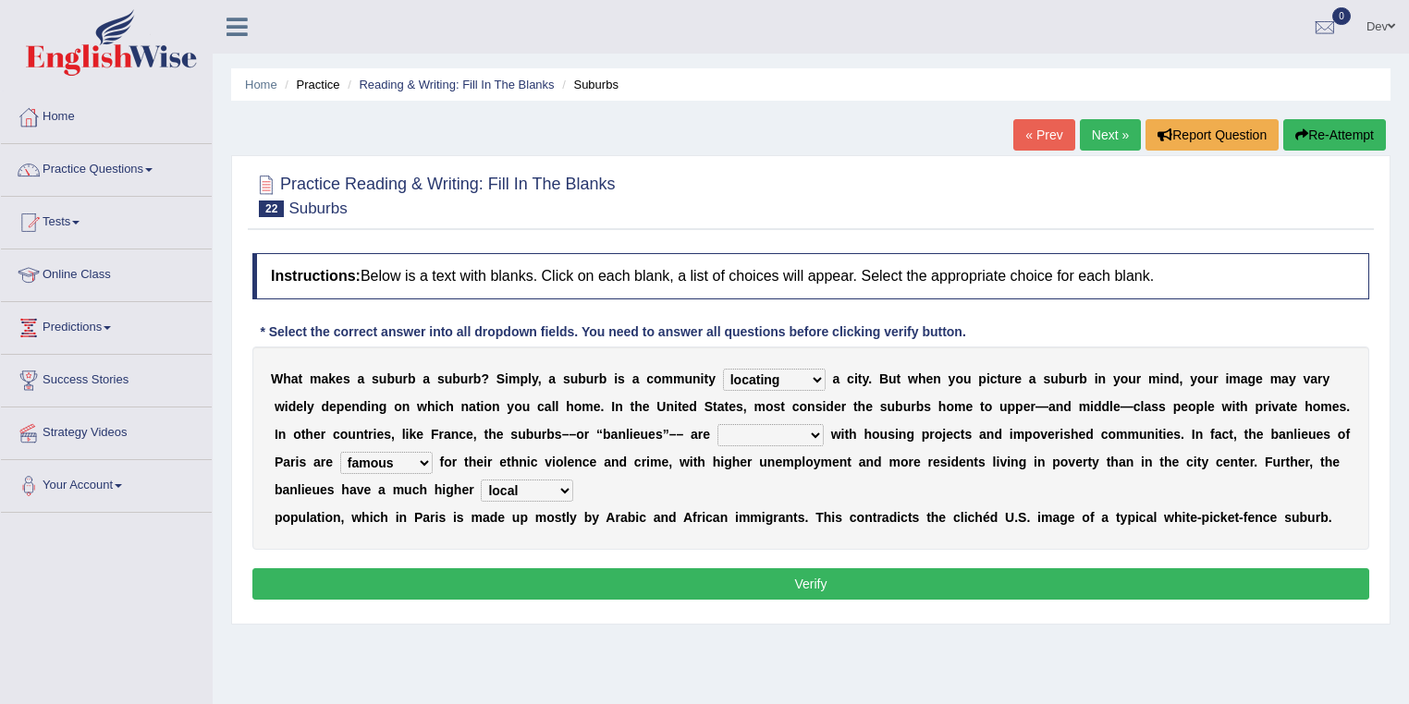
click at [818, 428] on select "antonymous antibiotic synonymous synthetic" at bounding box center [770, 435] width 106 height 22
select select "antonymous"
click at [717, 424] on select "antonymous antibiotic synonymous synthetic" at bounding box center [770, 435] width 106 height 22
click at [813, 433] on select "antonymous antibiotic synonymous synthetic" at bounding box center [770, 435] width 106 height 22
click at [717, 424] on select "antonymous antibiotic synonymous synthetic" at bounding box center [770, 435] width 106 height 22
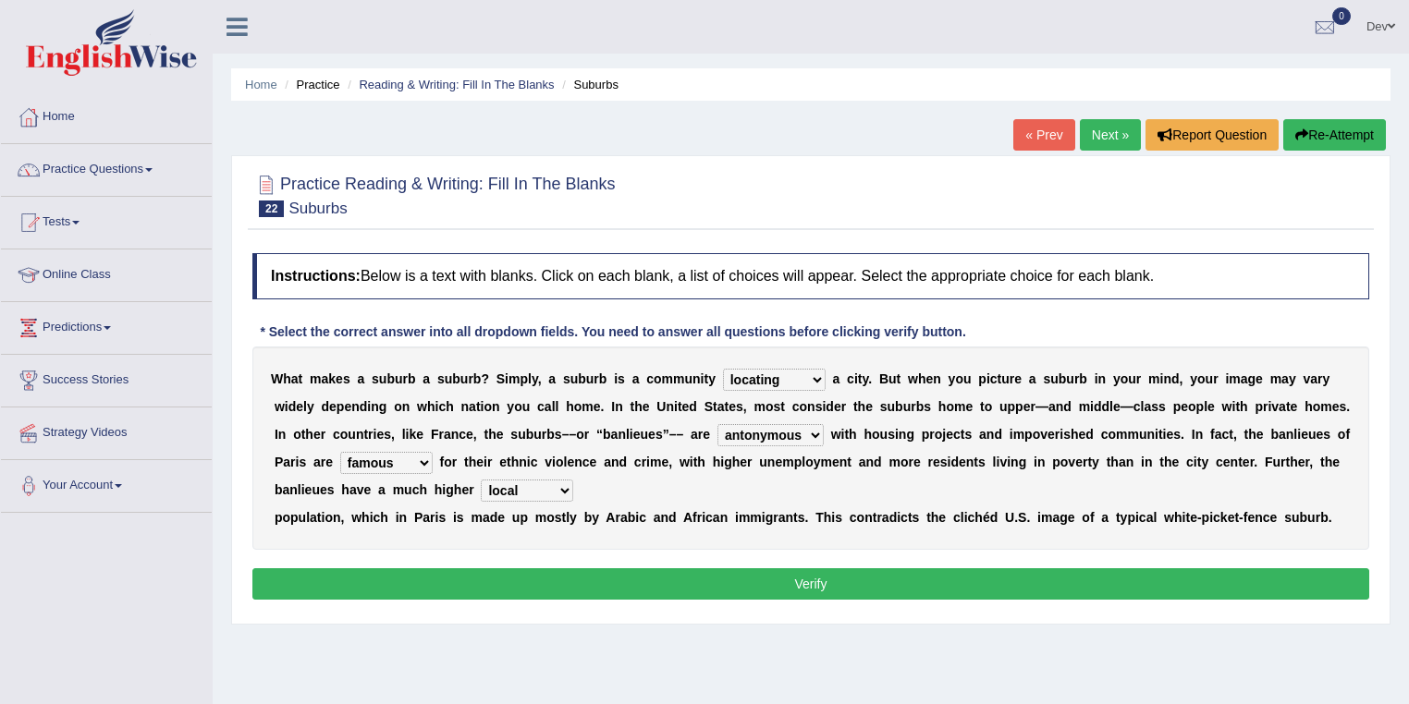
click at [811, 582] on button "Verify" at bounding box center [810, 584] width 1117 height 31
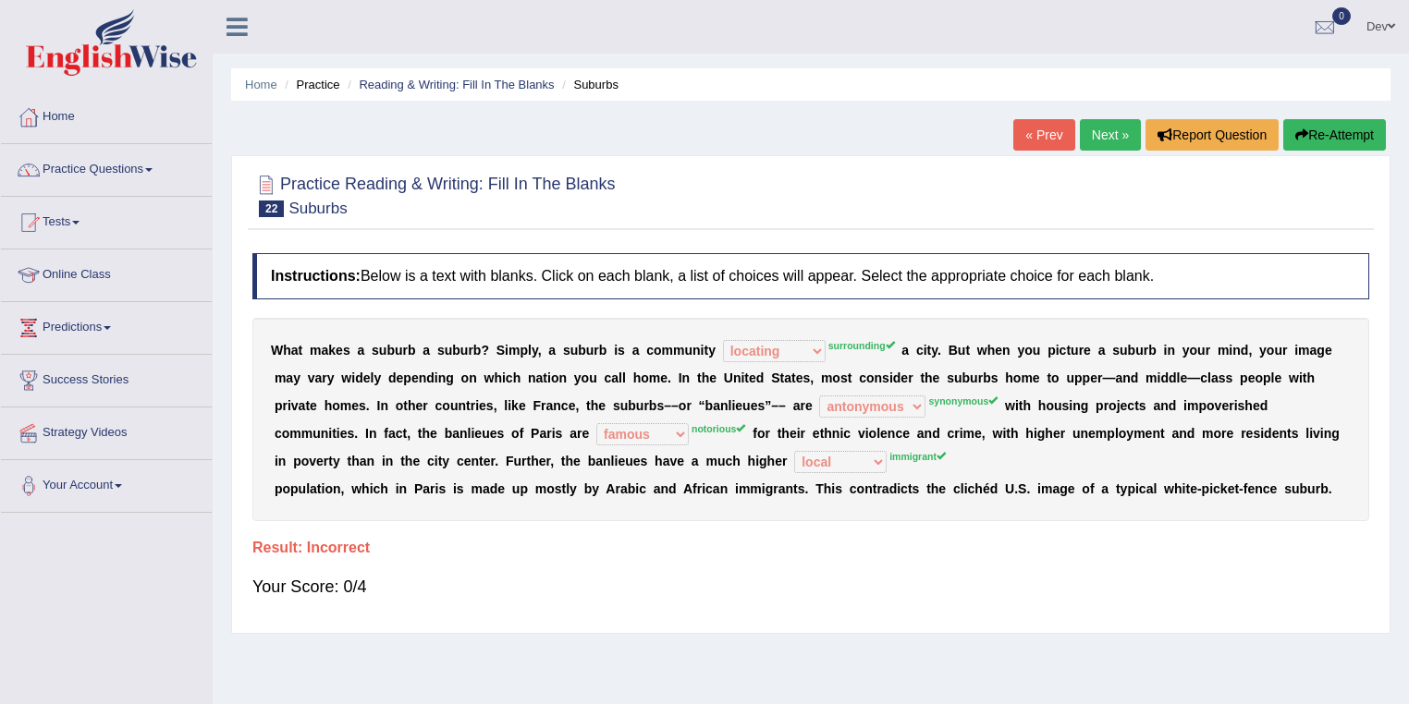
click at [1108, 128] on link "Next »" at bounding box center [1110, 134] width 61 height 31
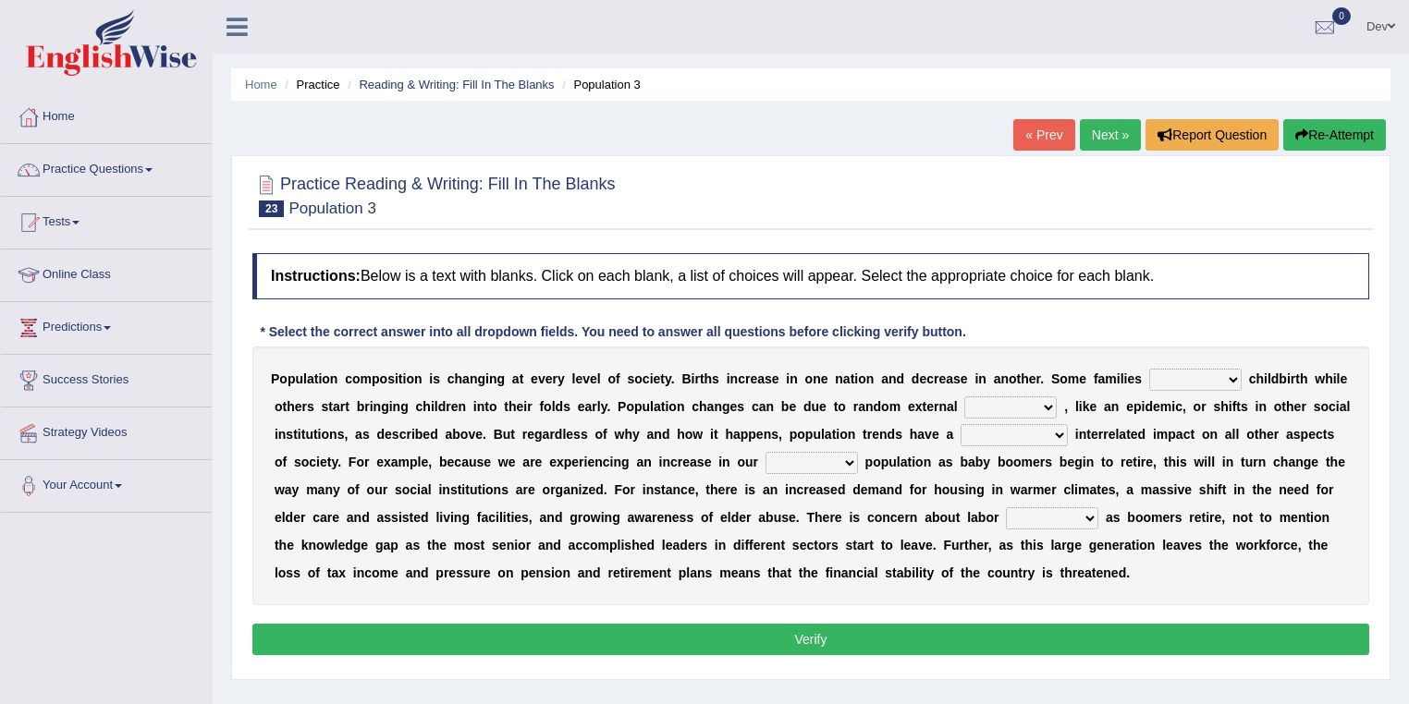
click at [1233, 377] on select "demand default deliver delay" at bounding box center [1195, 380] width 92 height 22
select select "delay"
click at [1149, 369] on select "demand default deliver delay" at bounding box center [1195, 380] width 92 height 22
click at [1042, 400] on select "variations fortune formation forces" at bounding box center [1010, 408] width 92 height 22
select select "variations"
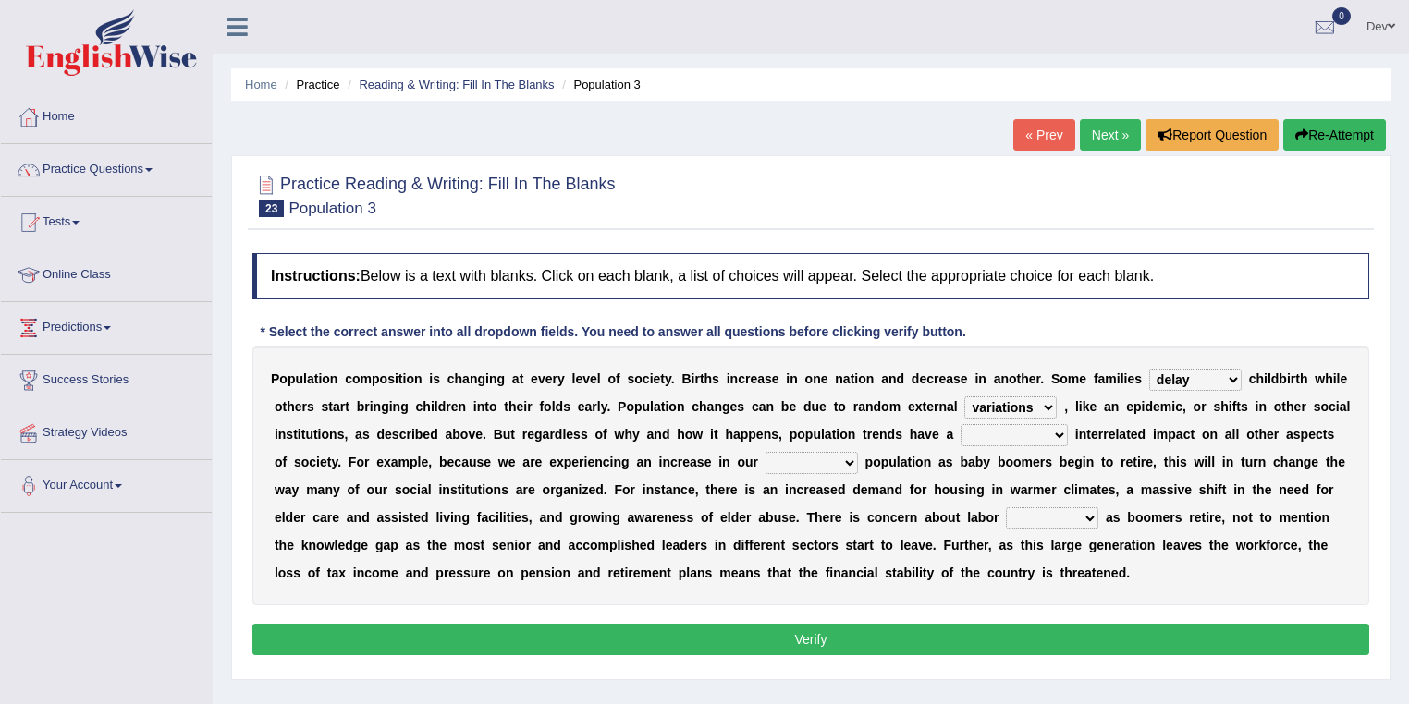
click at [964, 397] on select "variations fortune formation forces" at bounding box center [1010, 408] width 92 height 22
click at [1052, 406] on select "variations fortune formation forces" at bounding box center [1010, 408] width 92 height 22
click at [1119, 410] on b at bounding box center [1122, 406] width 7 height 15
click at [1058, 435] on select "tremendous tenuous tremulous spontaneous" at bounding box center [1014, 435] width 107 height 22
select select "tremendous"
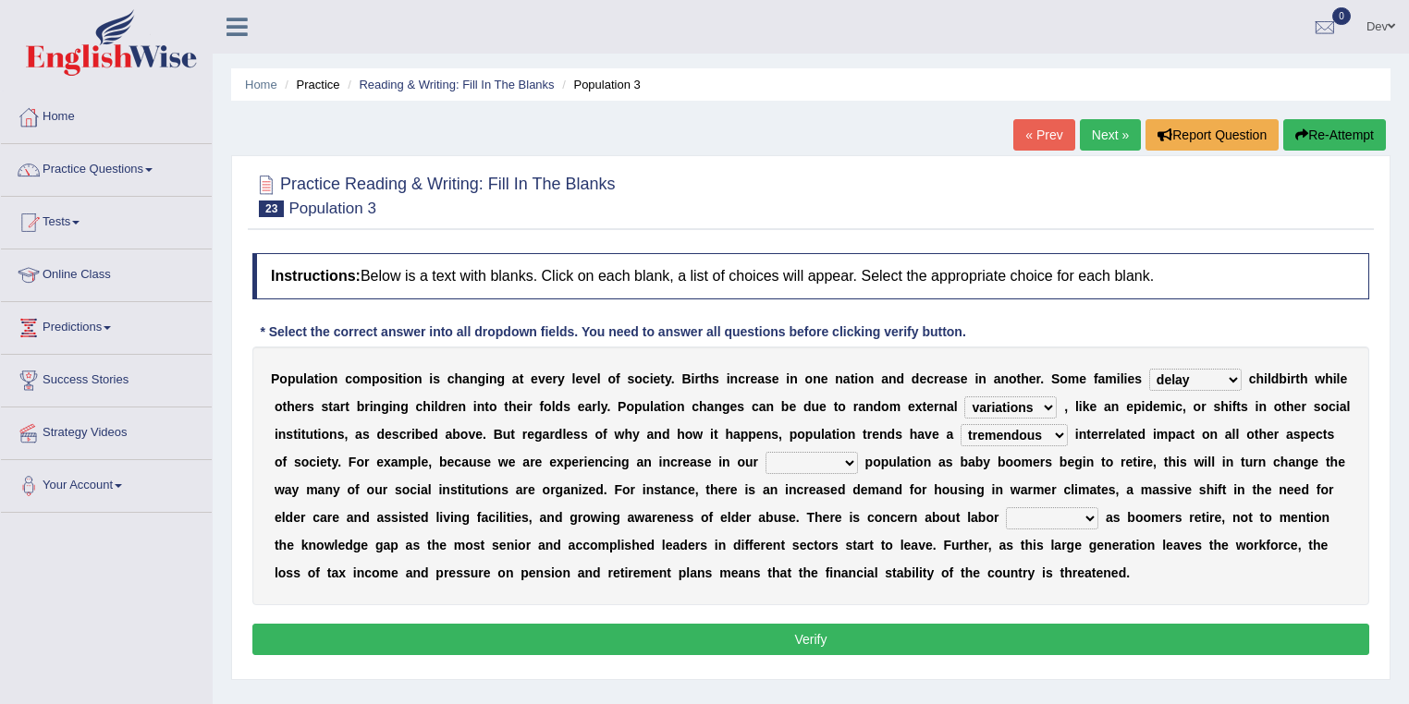
click at [961, 424] on select "tremendous tenuous tremulous spontaneous" at bounding box center [1014, 435] width 107 height 22
click at [851, 460] on select "tertiary senior junior primary" at bounding box center [812, 463] width 92 height 22
select select "junior"
click at [766, 452] on select "tertiary senior junior primary" at bounding box center [812, 463] width 92 height 22
click at [1088, 515] on select "shortcuts shortfalls shortages shorthand" at bounding box center [1052, 519] width 92 height 22
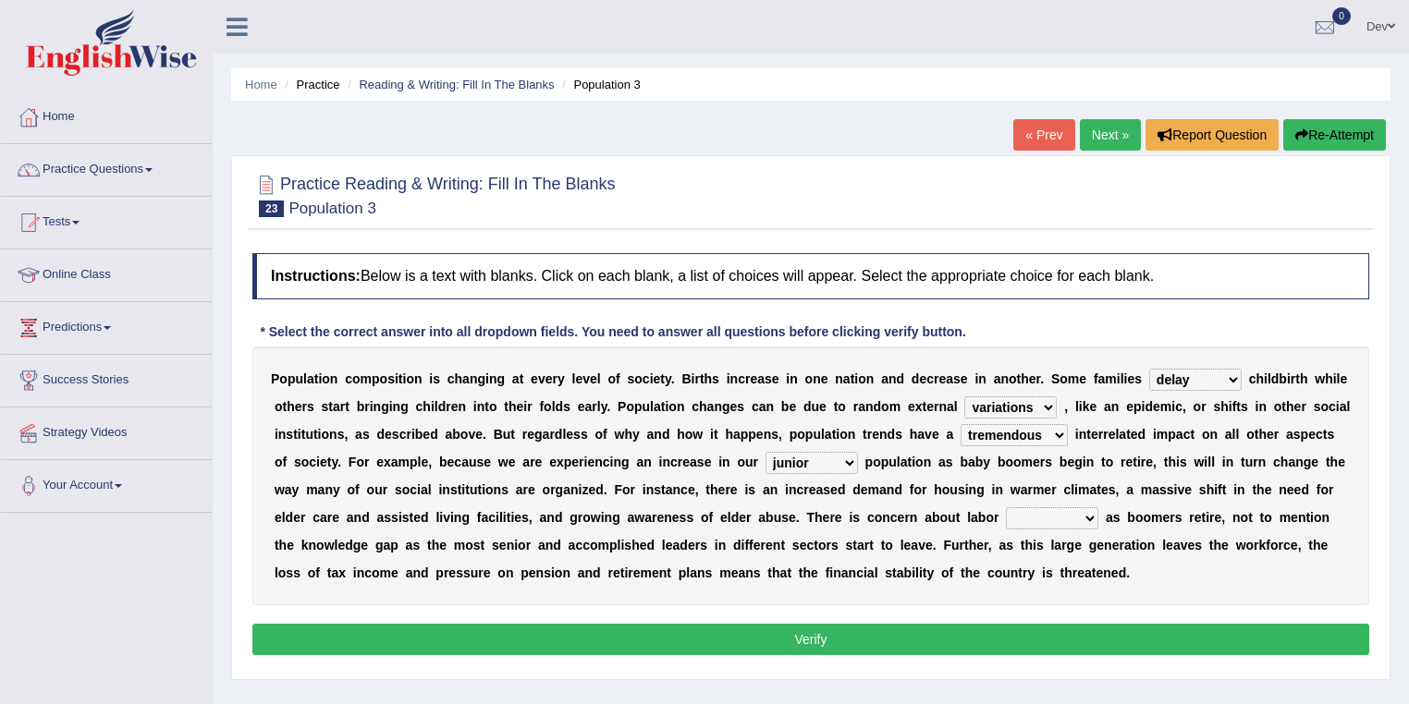
select select "shortages"
click at [1006, 508] on select "shortcuts shortfalls shortages shorthand" at bounding box center [1052, 519] width 92 height 22
click at [795, 639] on button "Verify" at bounding box center [810, 639] width 1117 height 31
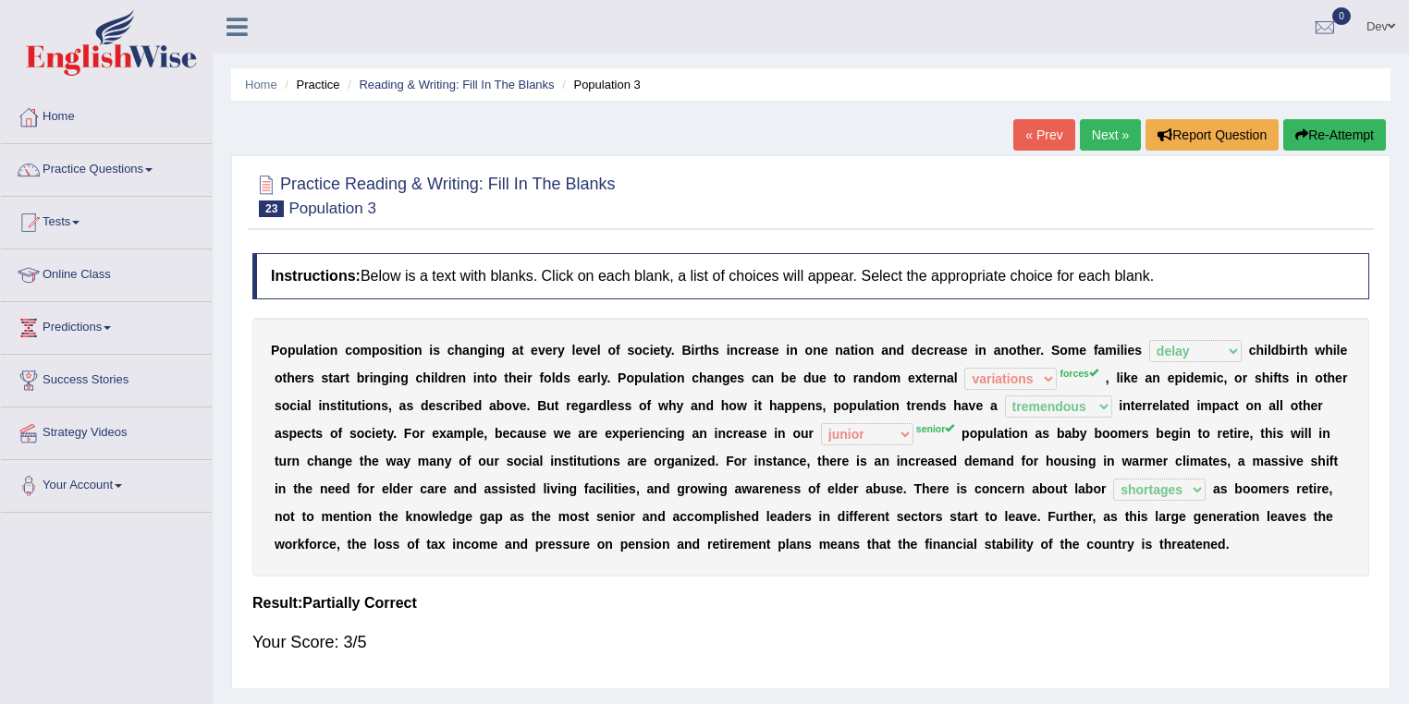
click at [1096, 135] on link "Next »" at bounding box center [1110, 134] width 61 height 31
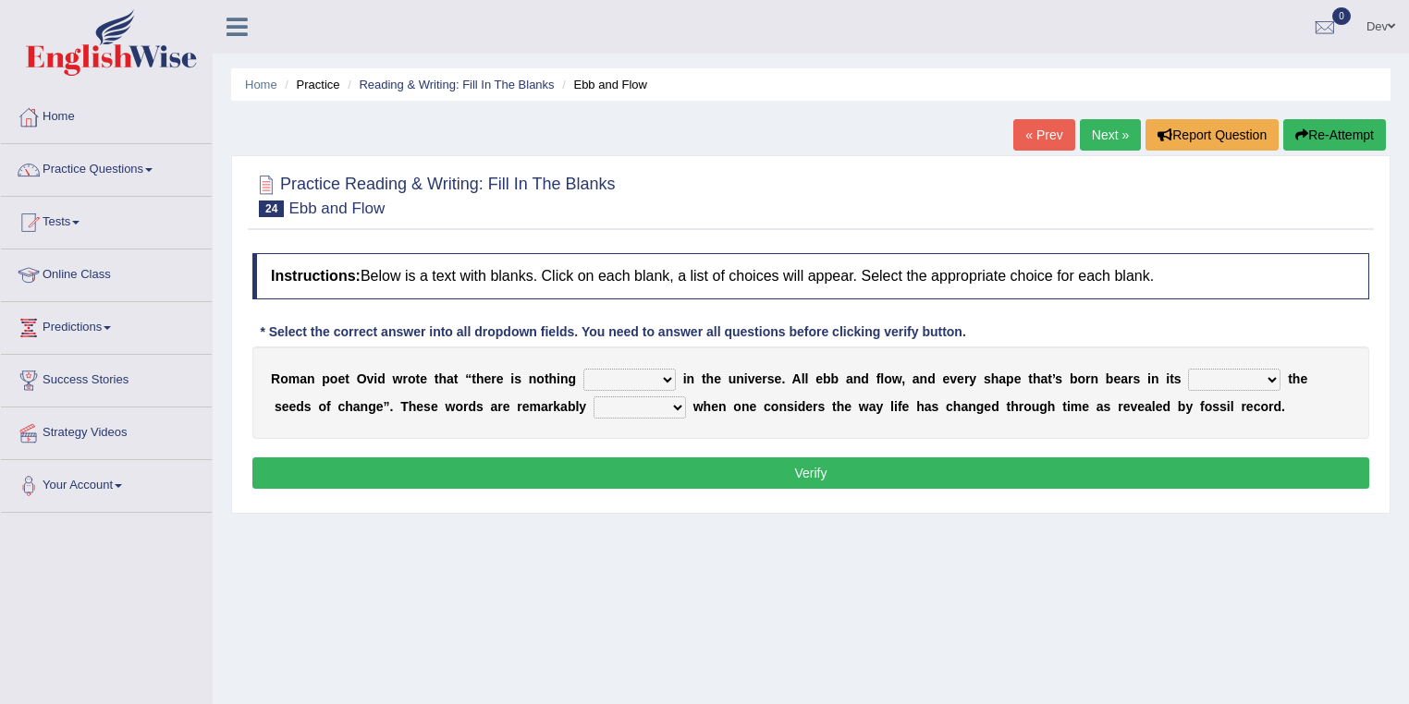
click at [665, 380] on select "orthodox volatile constant cheap" at bounding box center [629, 380] width 92 height 22
click at [725, 452] on div "Instructions: Below is a text with blanks. Click on each blank, a list of choic…" at bounding box center [811, 374] width 1126 height 260
click at [636, 406] on select "prevalent detached relevant dominant" at bounding box center [640, 408] width 92 height 22
click at [406, 432] on div "R o m a n p o e t O v i d w r o t e t h a t “ t h e r e i s n o t h i n g ortho…" at bounding box center [810, 393] width 1117 height 92
click at [668, 377] on select "orthodox volatile constant cheap" at bounding box center [629, 380] width 92 height 22
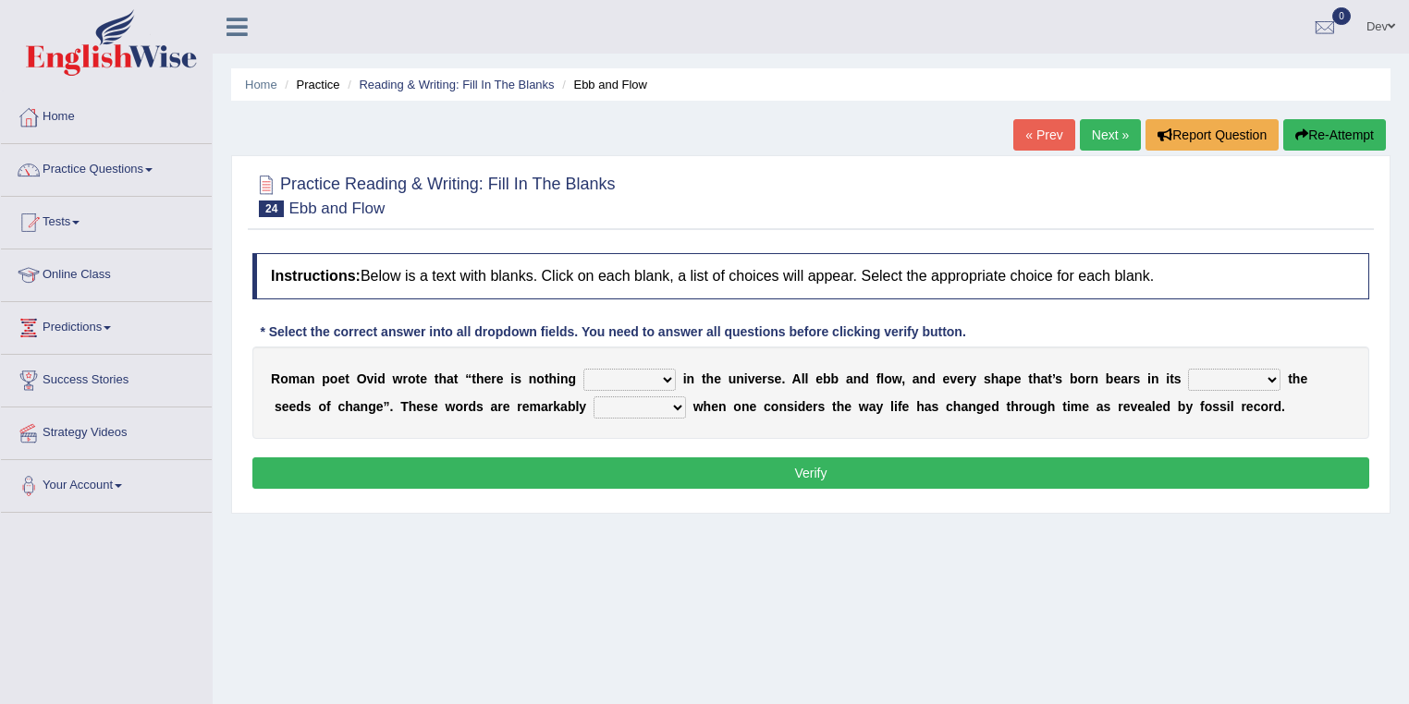
select select "constant"
click at [583, 369] on select "orthodox volatile constant cheap" at bounding box center [629, 380] width 92 height 22
click at [630, 404] on select "prevalent detached relevant dominant" at bounding box center [640, 408] width 92 height 22
select select "relevant"
click at [594, 397] on select "prevalent detached relevant dominant" at bounding box center [640, 408] width 92 height 22
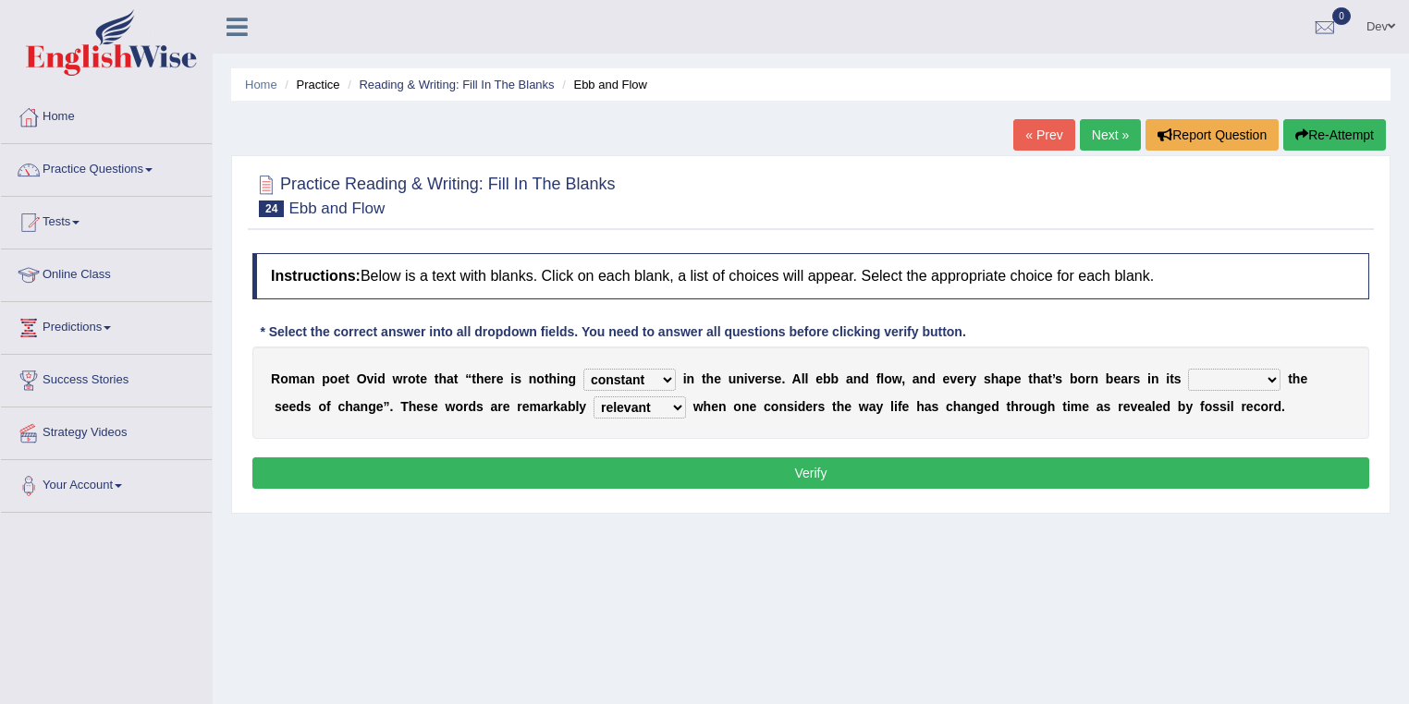
click at [1268, 376] on select "heart limb womb brain" at bounding box center [1234, 380] width 92 height 22
drag, startPoint x: 814, startPoint y: 377, endPoint x: 834, endPoint y: 376, distance: 20.4
click at [834, 376] on div "R o m a n p o e t O v i d w r o t e t h a t “ t h e r e i s n o t h i n g ortho…" at bounding box center [810, 393] width 1117 height 92
click at [1273, 376] on select "heart limb womb brain" at bounding box center [1234, 380] width 92 height 22
select select "brain"
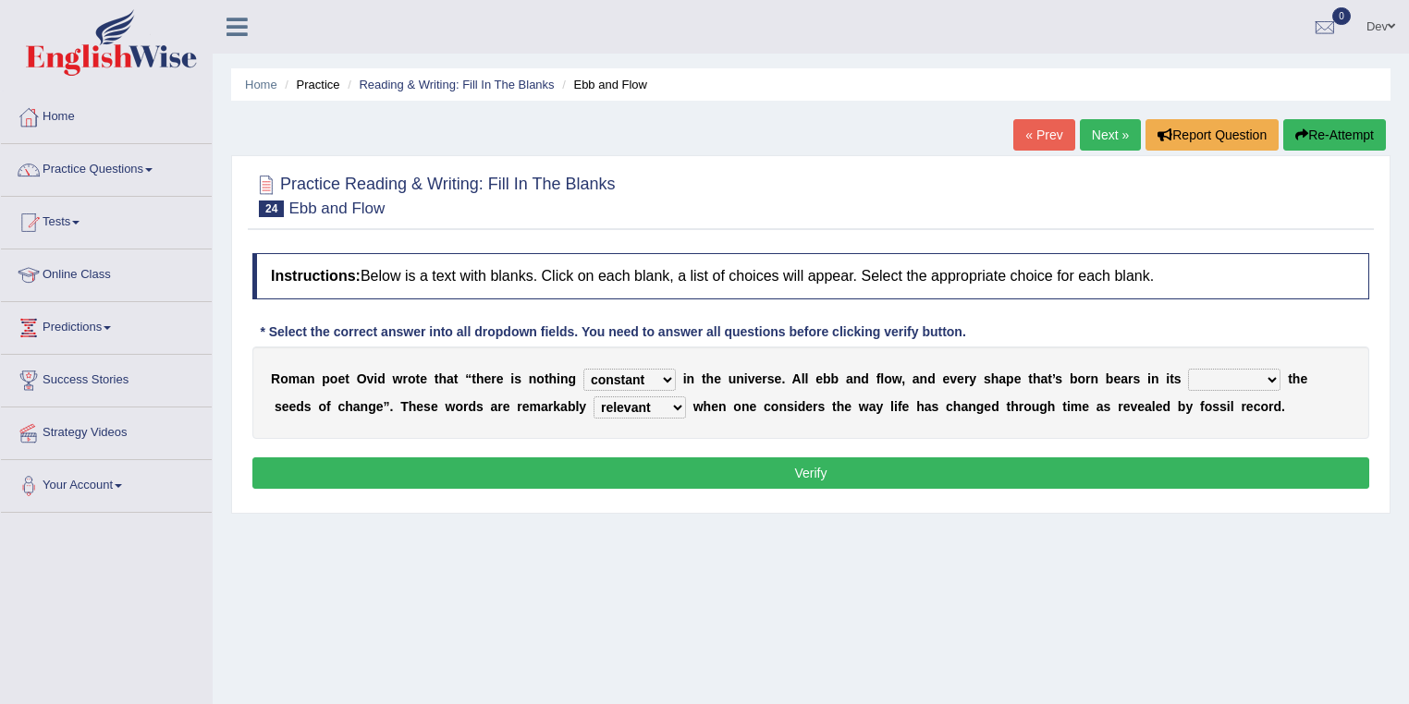
click at [1188, 369] on select "heart limb womb brain" at bounding box center [1234, 380] width 92 height 22
click at [953, 469] on button "Verify" at bounding box center [810, 473] width 1117 height 31
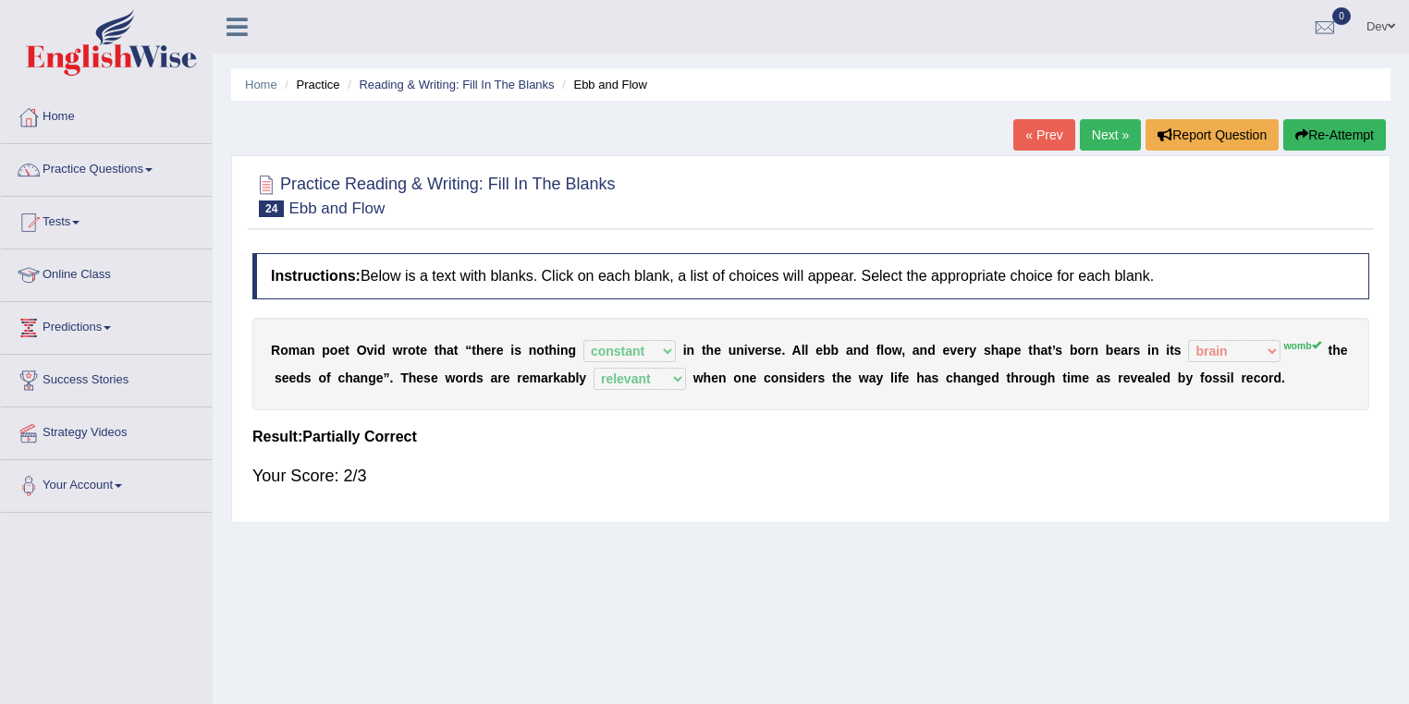
click at [1102, 136] on link "Next »" at bounding box center [1110, 134] width 61 height 31
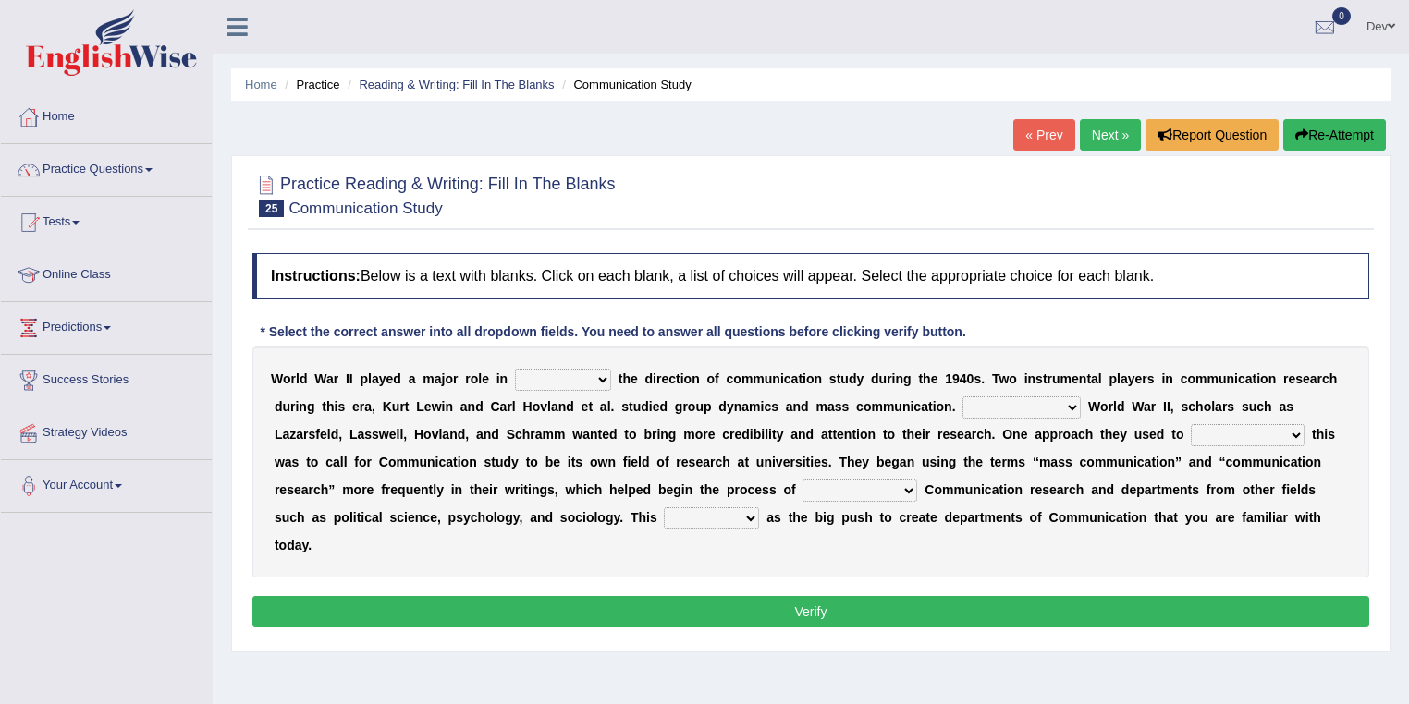
click at [595, 376] on select "shaping sharpening shunning shivering" at bounding box center [563, 380] width 96 height 22
select select "sharpening"
click at [515, 369] on select "shaping sharpening shunning shivering" at bounding box center [563, 380] width 96 height 22
click at [1072, 405] on select "Being followed To be followed Following Followed" at bounding box center [1021, 408] width 118 height 22
select select "Following"
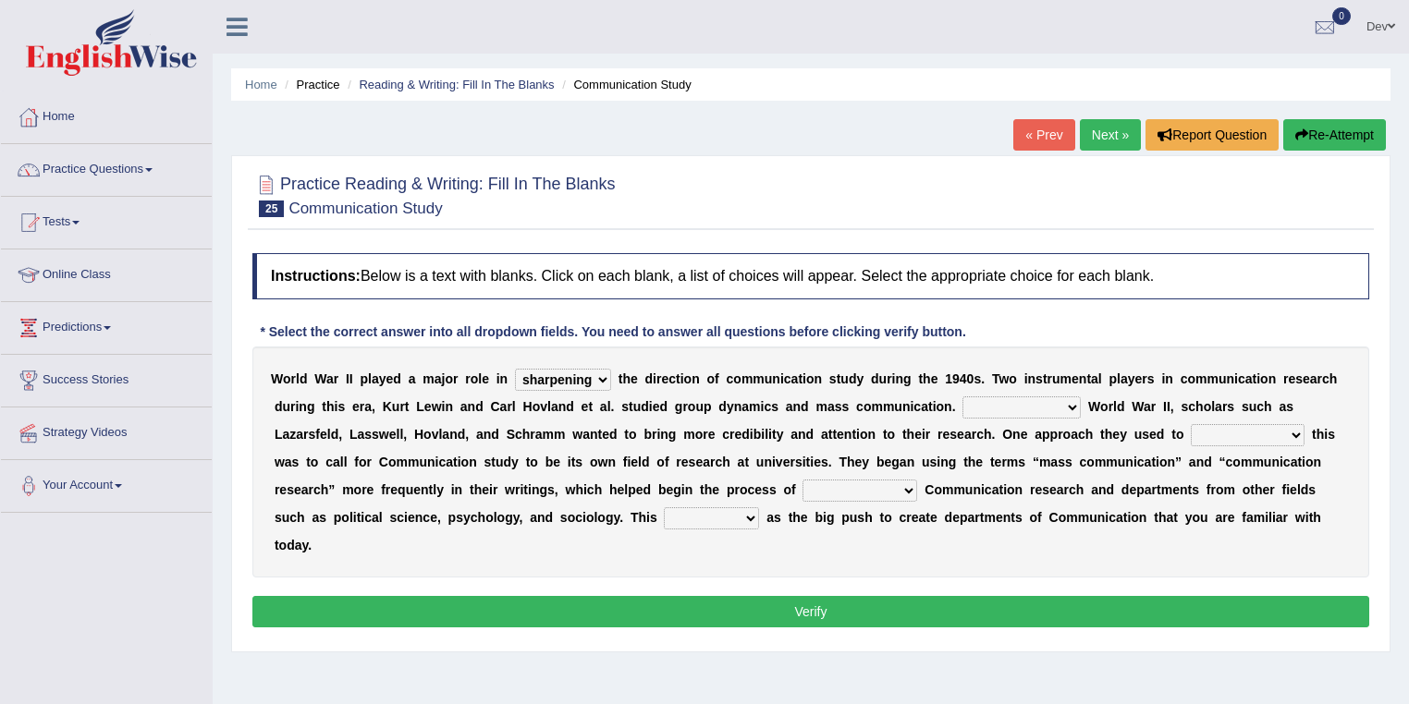
click at [962, 397] on select "Being followed To be followed Following Followed" at bounding box center [1021, 408] width 118 height 22
click at [906, 488] on select "discharging distinguishing disputing displaying" at bounding box center [859, 491] width 115 height 22
click at [1049, 479] on div "W o r l d W a r I I p l a y e d a m a j o r r o l e i n shaping sharpening shun…" at bounding box center [810, 462] width 1117 height 231
click at [902, 489] on select "discharging distinguishing disputing displaying" at bounding box center [859, 491] width 115 height 22
select select "distinguishing"
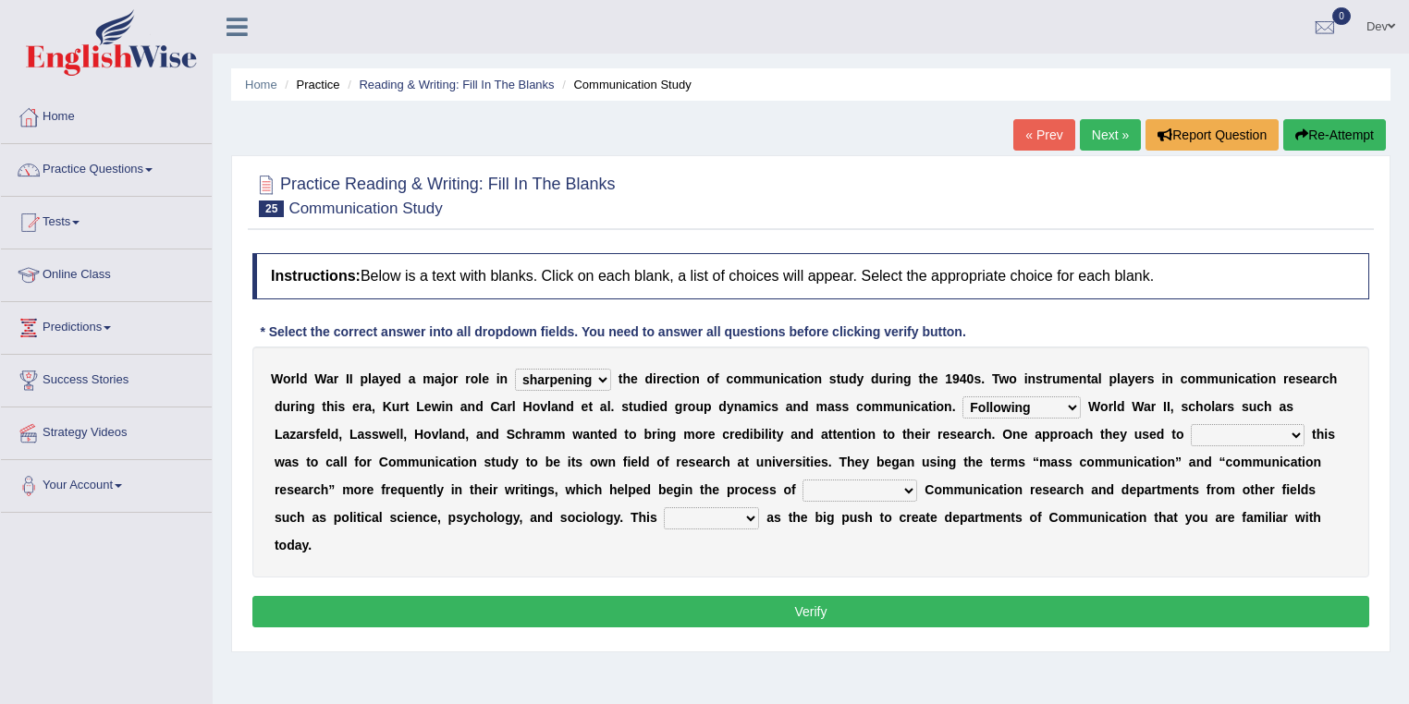
click at [802, 480] on select "discharging distinguishing disputing displaying" at bounding box center [859, 491] width 115 height 22
click at [749, 514] on select "served considered regarded provided" at bounding box center [711, 519] width 95 height 22
select select "served"
click at [664, 508] on select "served considered regarded provided" at bounding box center [711, 519] width 95 height 22
click at [817, 618] on button "Verify" at bounding box center [810, 611] width 1117 height 31
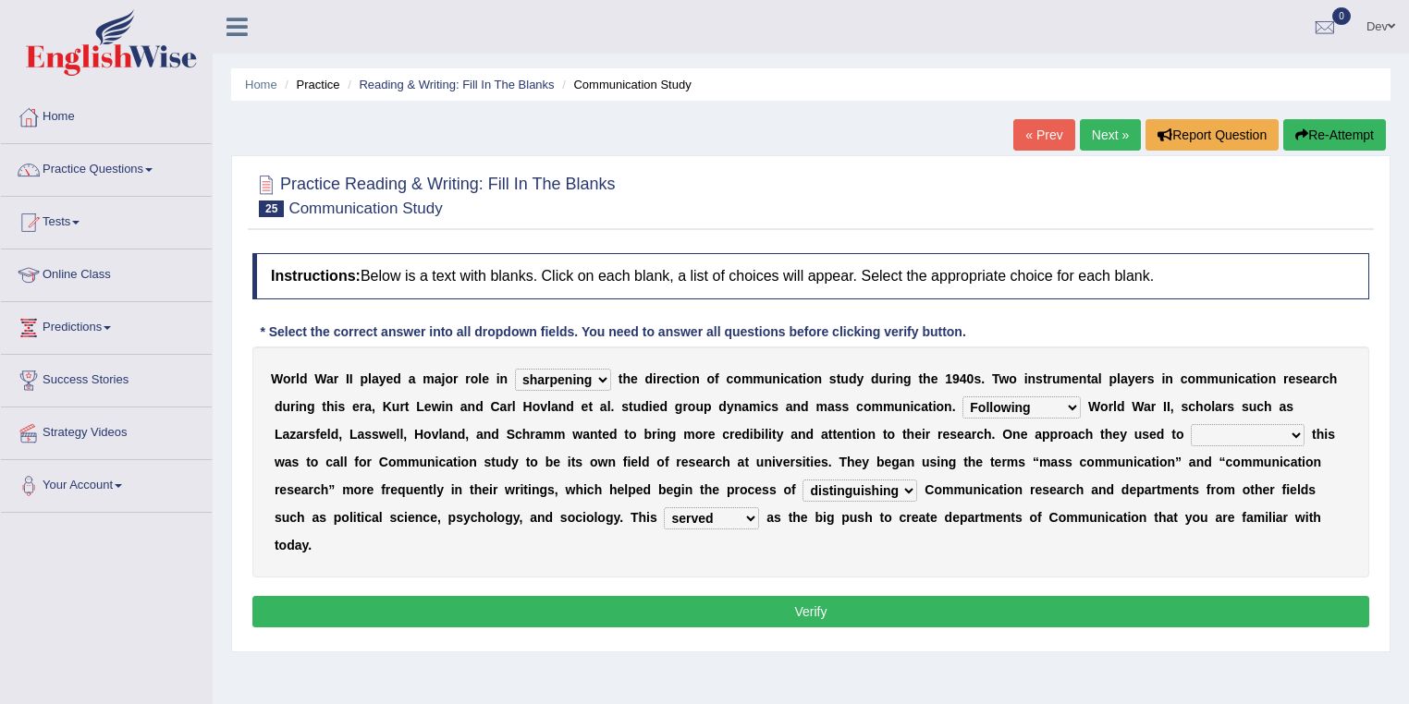
click at [1294, 431] on select "accompany accomplish acknowledge accommodate" at bounding box center [1248, 435] width 114 height 22
select select "accommodate"
click at [1191, 424] on select "accompany accomplish acknowledge accommodate" at bounding box center [1248, 435] width 114 height 22
click at [1172, 604] on button "Verify" at bounding box center [810, 611] width 1117 height 31
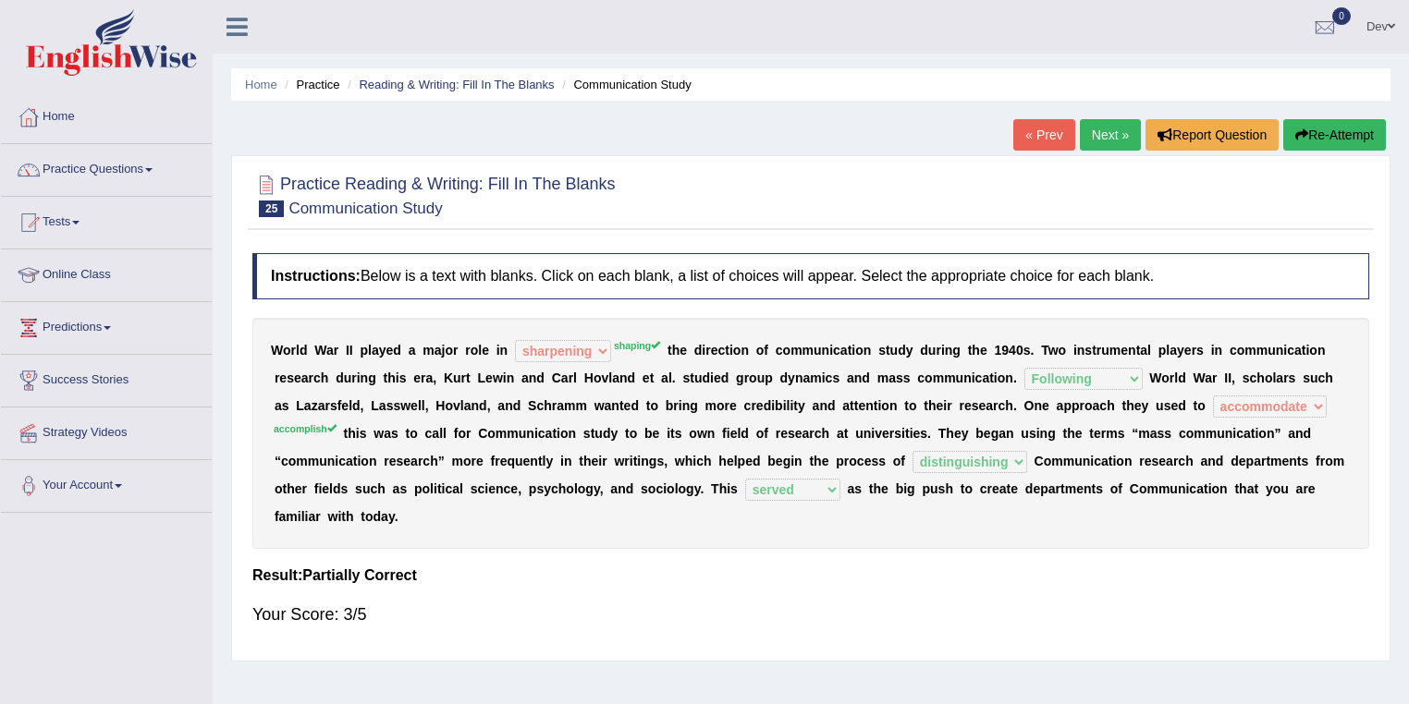
click at [1106, 130] on link "Next »" at bounding box center [1110, 134] width 61 height 31
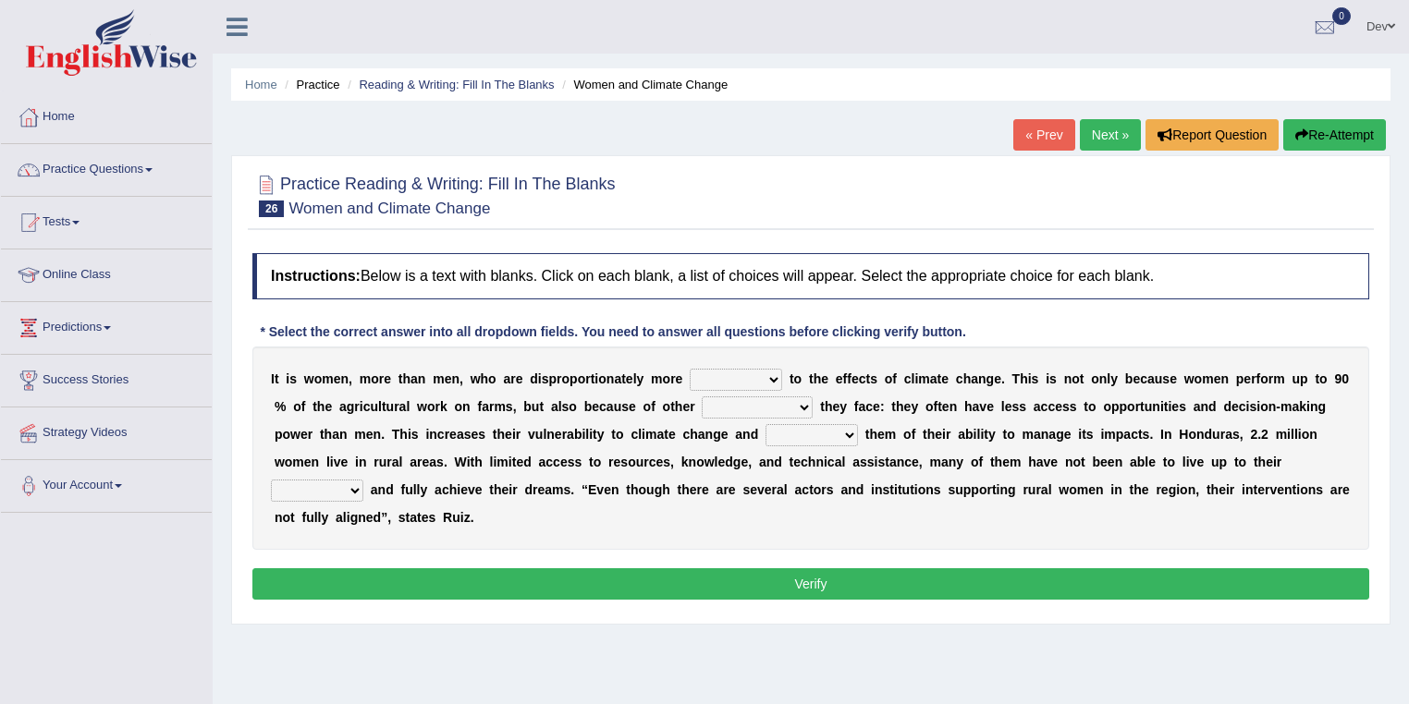
click at [773, 377] on select "defensive beatable vulnerable defective" at bounding box center [736, 380] width 92 height 22
select select "vulnerable"
click at [690, 369] on select "defensive beatable vulnerable defective" at bounding box center [736, 380] width 92 height 22
click at [802, 404] on select "chances challenges awkwardness changes" at bounding box center [757, 408] width 111 height 22
select select "challenges"
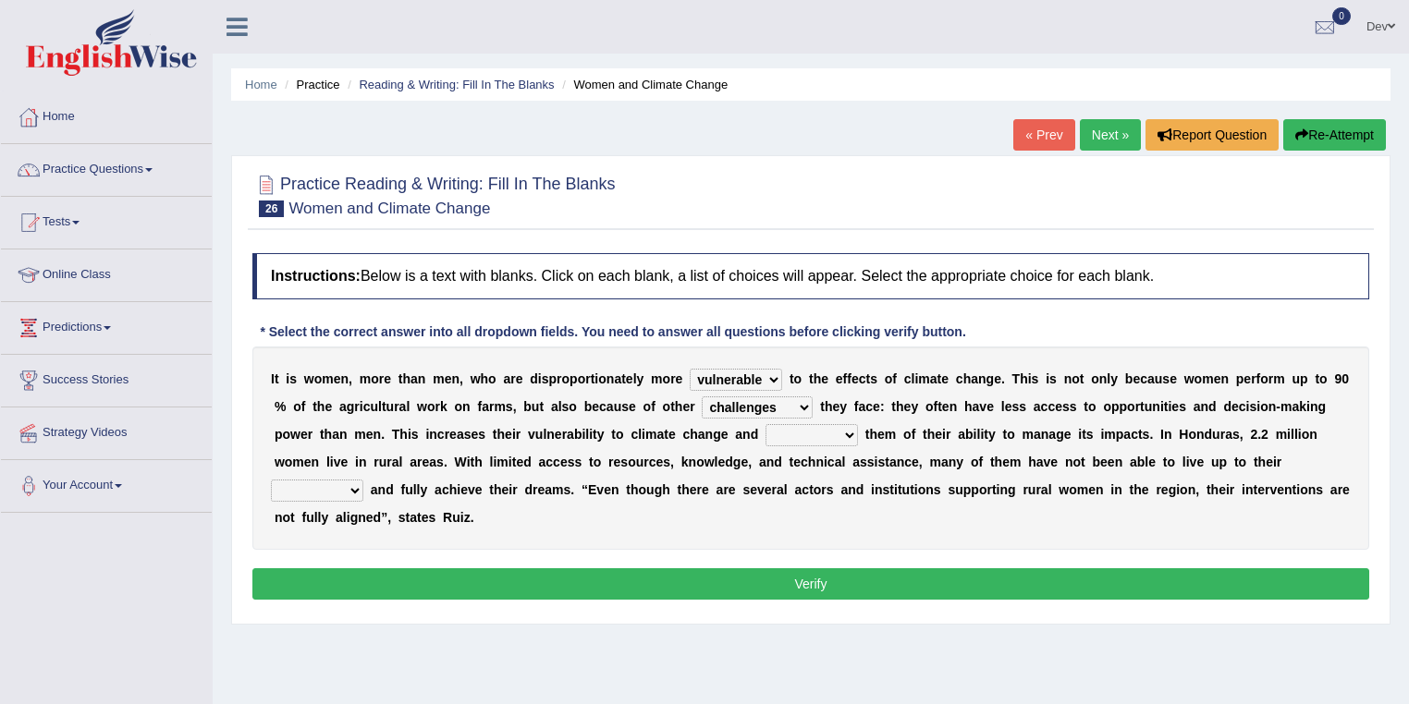
click at [702, 397] on select "chances challenges awkwardness changes" at bounding box center [757, 408] width 111 height 22
click at [847, 433] on select "deprives caprices deposits thrives" at bounding box center [812, 435] width 92 height 22
click at [360, 488] on select "endurance patience capacities publicity" at bounding box center [317, 491] width 92 height 22
select select "capacities"
click at [271, 480] on select "endurance patience capacities publicity" at bounding box center [317, 491] width 92 height 22
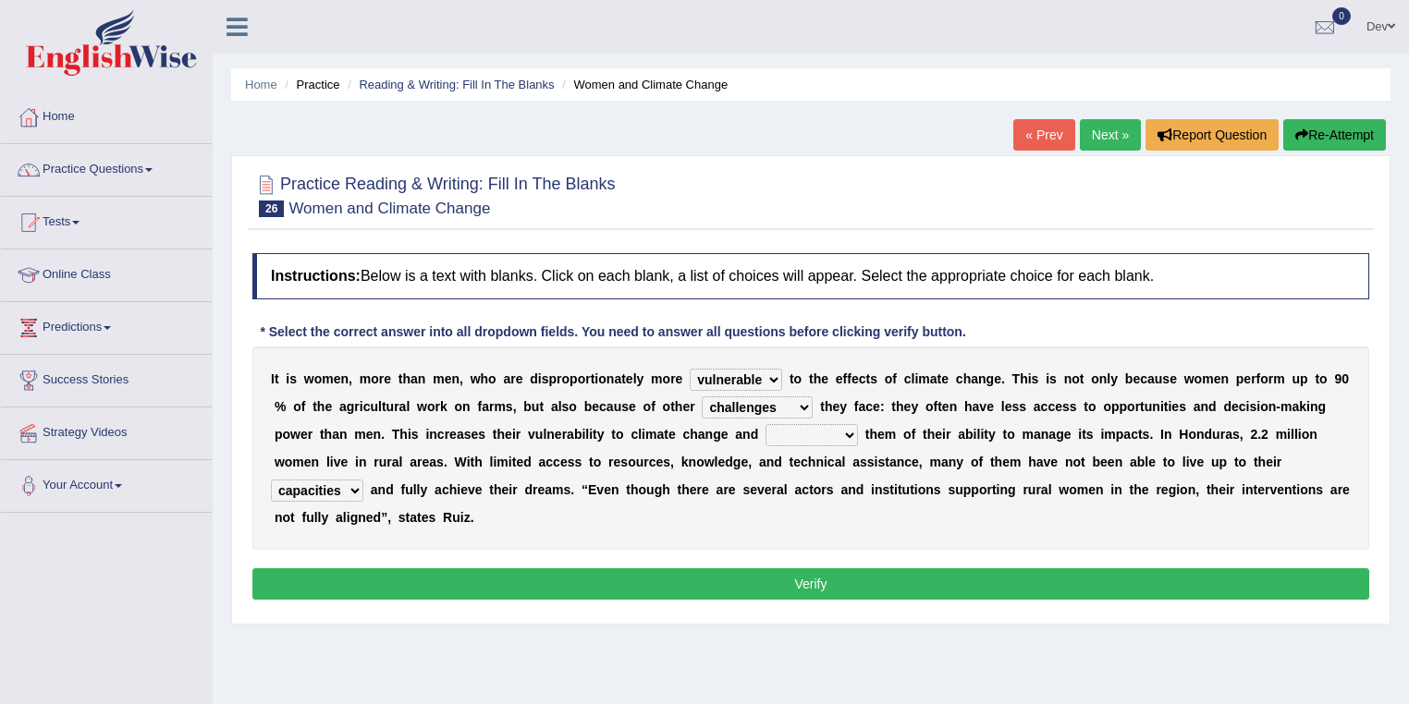
click at [837, 433] on select "deprives caprices deposits thrives" at bounding box center [812, 435] width 92 height 22
select select "thrives"
click at [766, 424] on select "deprives caprices deposits thrives" at bounding box center [812, 435] width 92 height 22
click at [799, 583] on button "Verify" at bounding box center [810, 584] width 1117 height 31
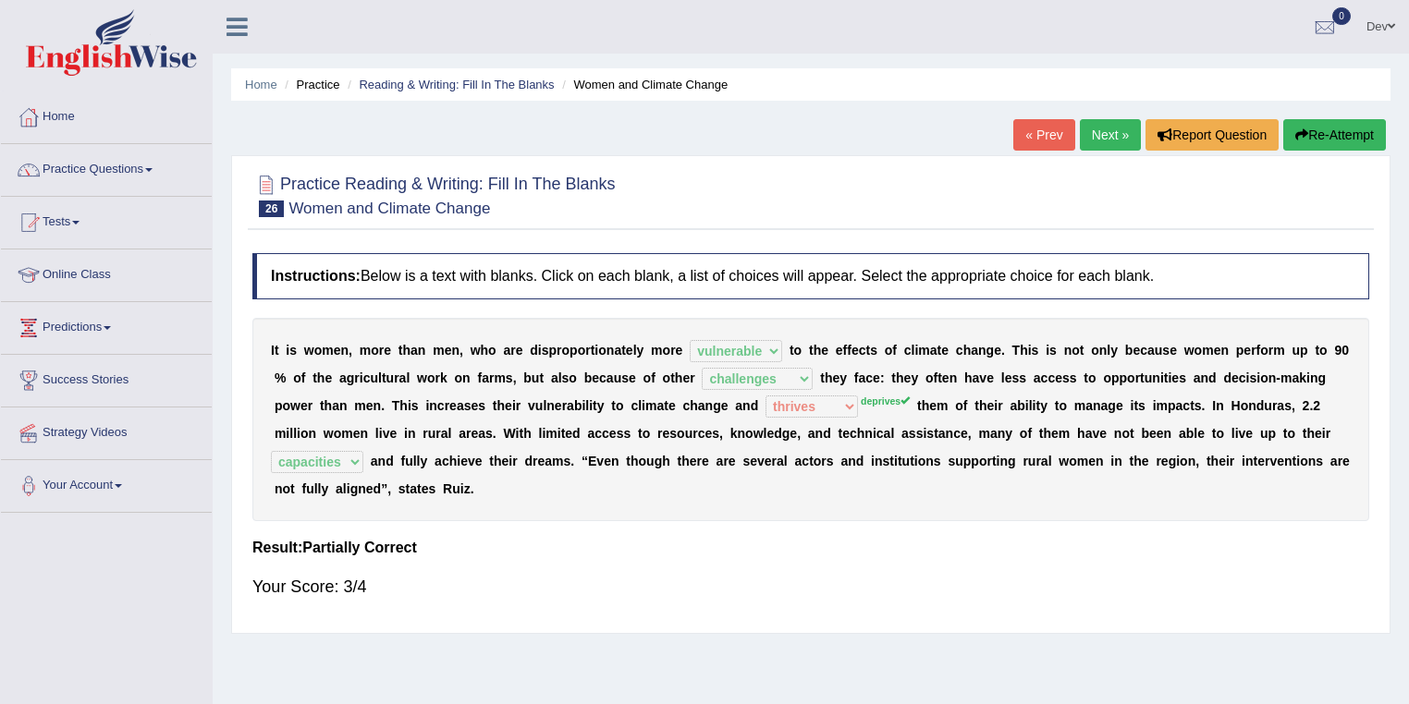
click at [1109, 130] on link "Next »" at bounding box center [1110, 134] width 61 height 31
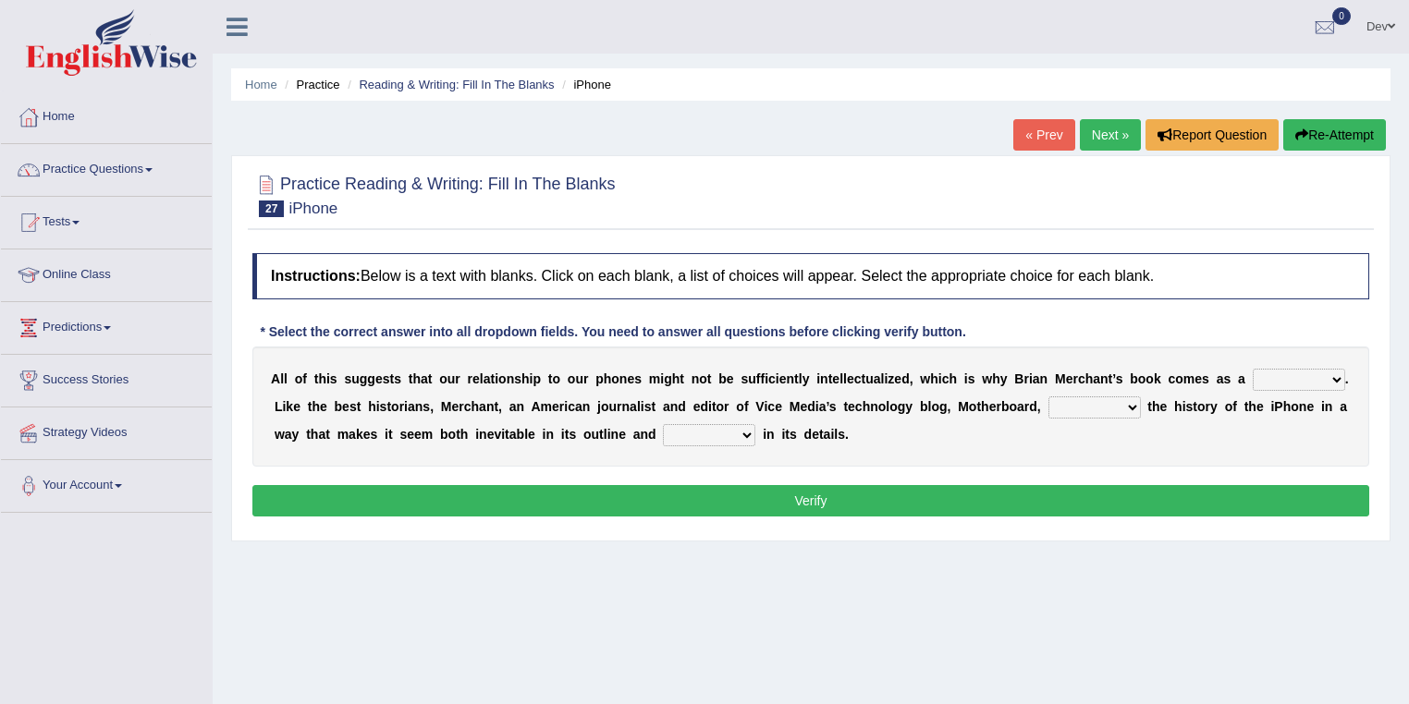
click at [1333, 377] on select "privilege relief demotion flash" at bounding box center [1299, 380] width 92 height 22
select select "privilege"
click at [1253, 369] on select "privilege relief demotion flash" at bounding box center [1299, 380] width 92 height 22
click at [1128, 403] on select "enriches unpacks detours contorts" at bounding box center [1094, 408] width 92 height 22
select select "enriches"
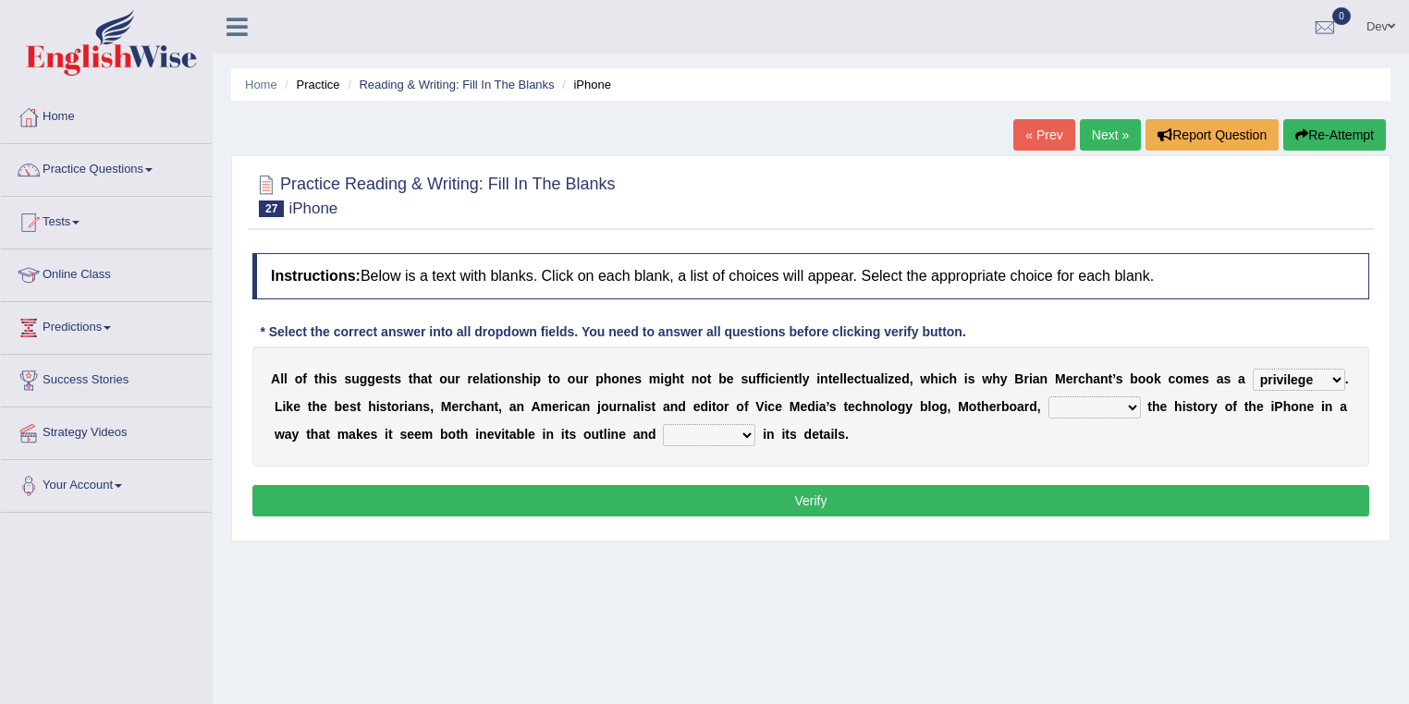
click at [1048, 397] on select "enriches unpacks detours contorts" at bounding box center [1094, 408] width 92 height 22
click at [747, 434] on select "surprises surprised surprising surprise" at bounding box center [709, 435] width 92 height 22
select select "surprise"
click at [663, 424] on select "surprises surprised surprising surprise" at bounding box center [709, 435] width 92 height 22
click at [834, 499] on button "Verify" at bounding box center [810, 500] width 1117 height 31
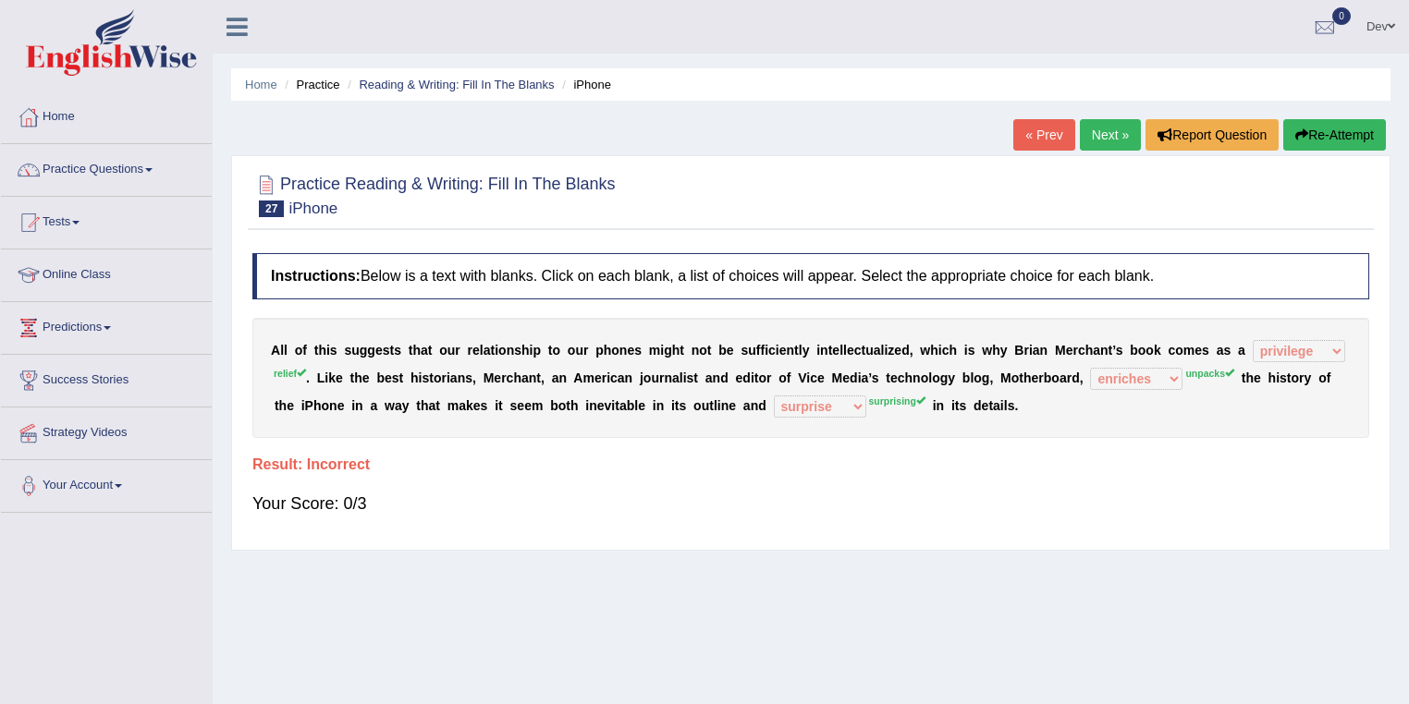
click at [1097, 135] on link "Next »" at bounding box center [1110, 134] width 61 height 31
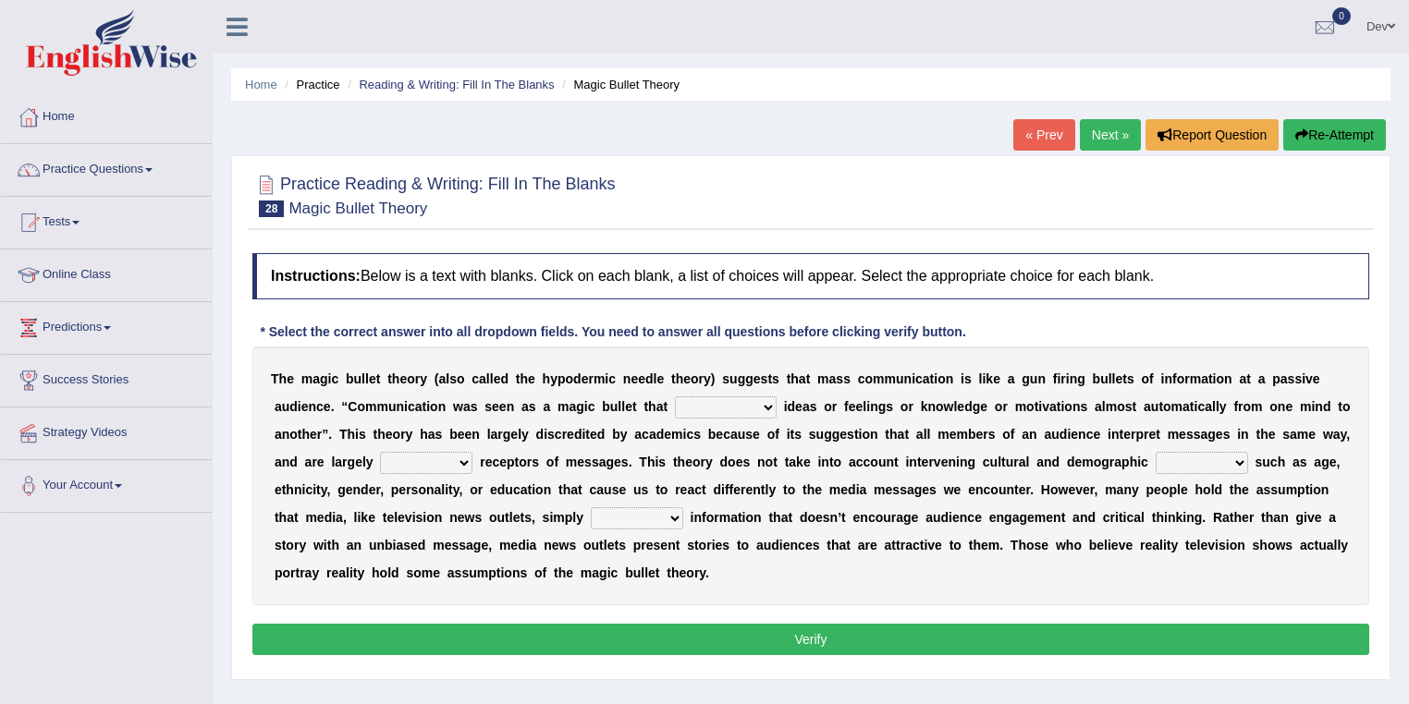
click at [773, 406] on select "transported translated transferred transformed" at bounding box center [726, 408] width 102 height 22
select select "transferred"
click at [675, 397] on select "transported translated transferred transformed" at bounding box center [726, 408] width 102 height 22
click at [466, 457] on select "negative active positive passive" at bounding box center [426, 463] width 92 height 22
click at [671, 521] on select "respond resume release request" at bounding box center [637, 519] width 92 height 22
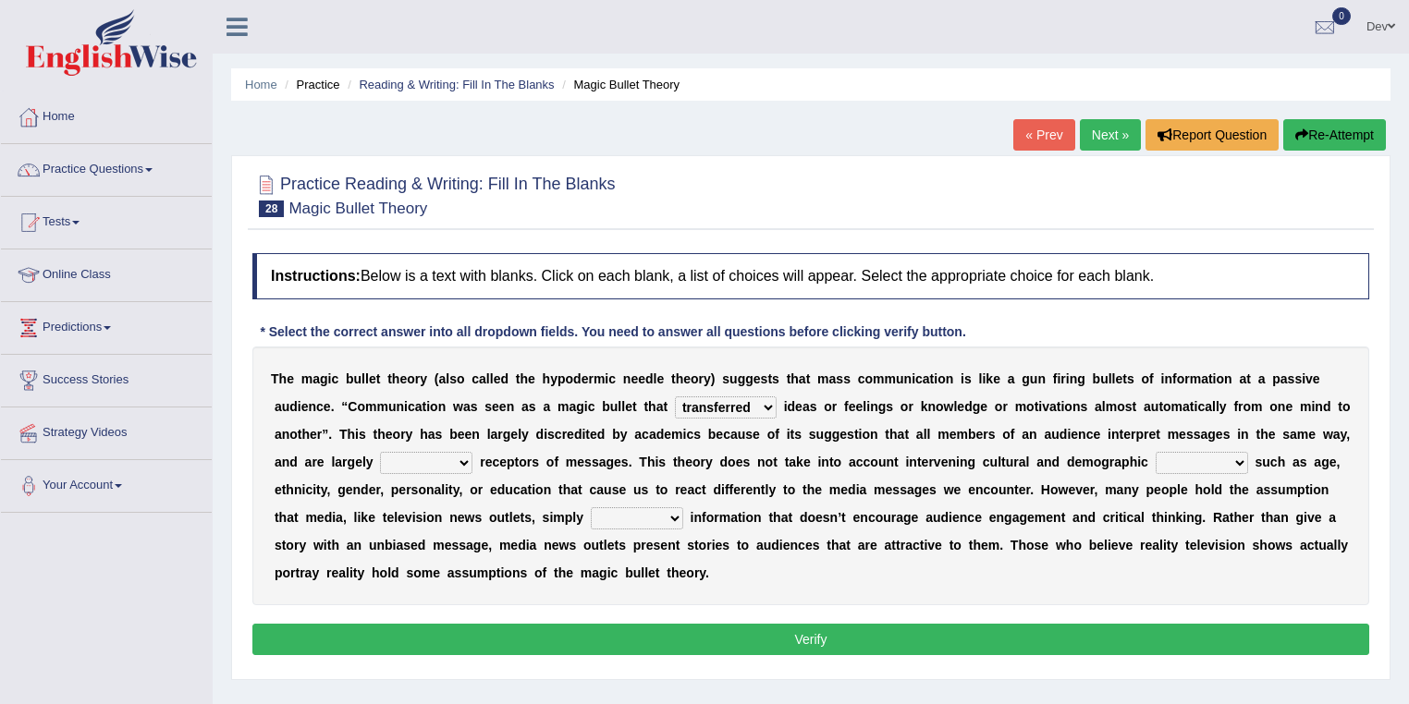
select select "release"
click at [591, 508] on select "respond resume release request" at bounding box center [637, 519] width 92 height 22
click at [1237, 459] on select "variables varies varieties variations" at bounding box center [1202, 463] width 92 height 22
select select "variations"
click at [1156, 452] on select "variables varies varieties variations" at bounding box center [1202, 463] width 92 height 22
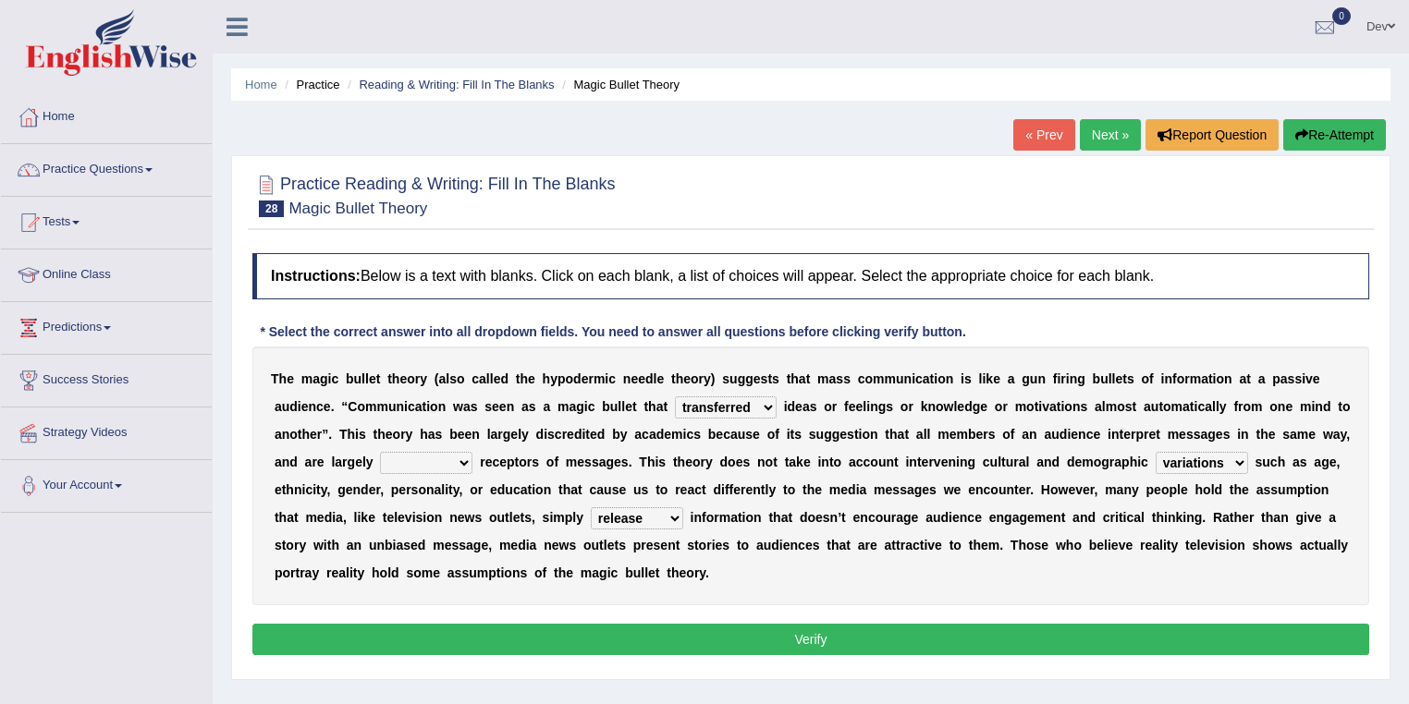
click at [456, 458] on select "negative active positive passive" at bounding box center [426, 463] width 92 height 22
select select "passive"
click at [380, 452] on select "negative active positive passive" at bounding box center [426, 463] width 92 height 22
click at [765, 636] on button "Verify" at bounding box center [810, 639] width 1117 height 31
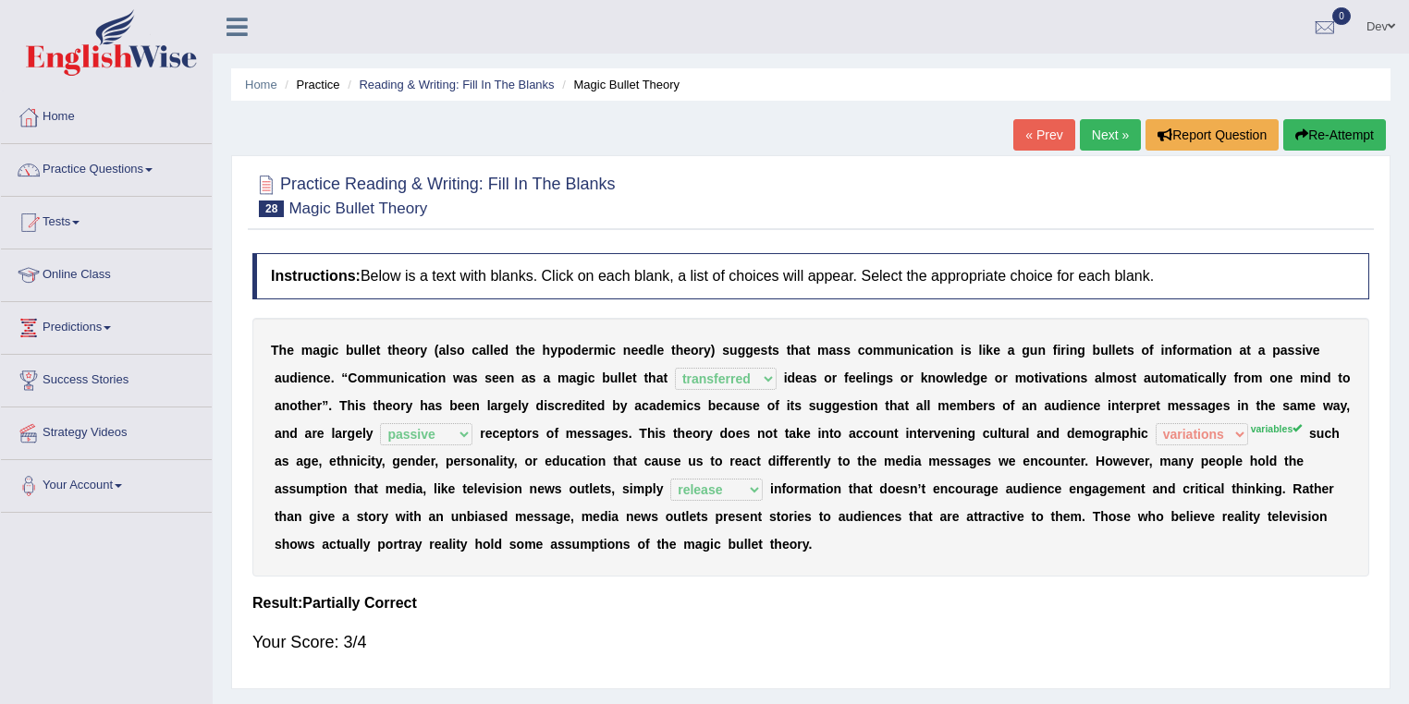
click at [1109, 130] on link "Next »" at bounding box center [1110, 134] width 61 height 31
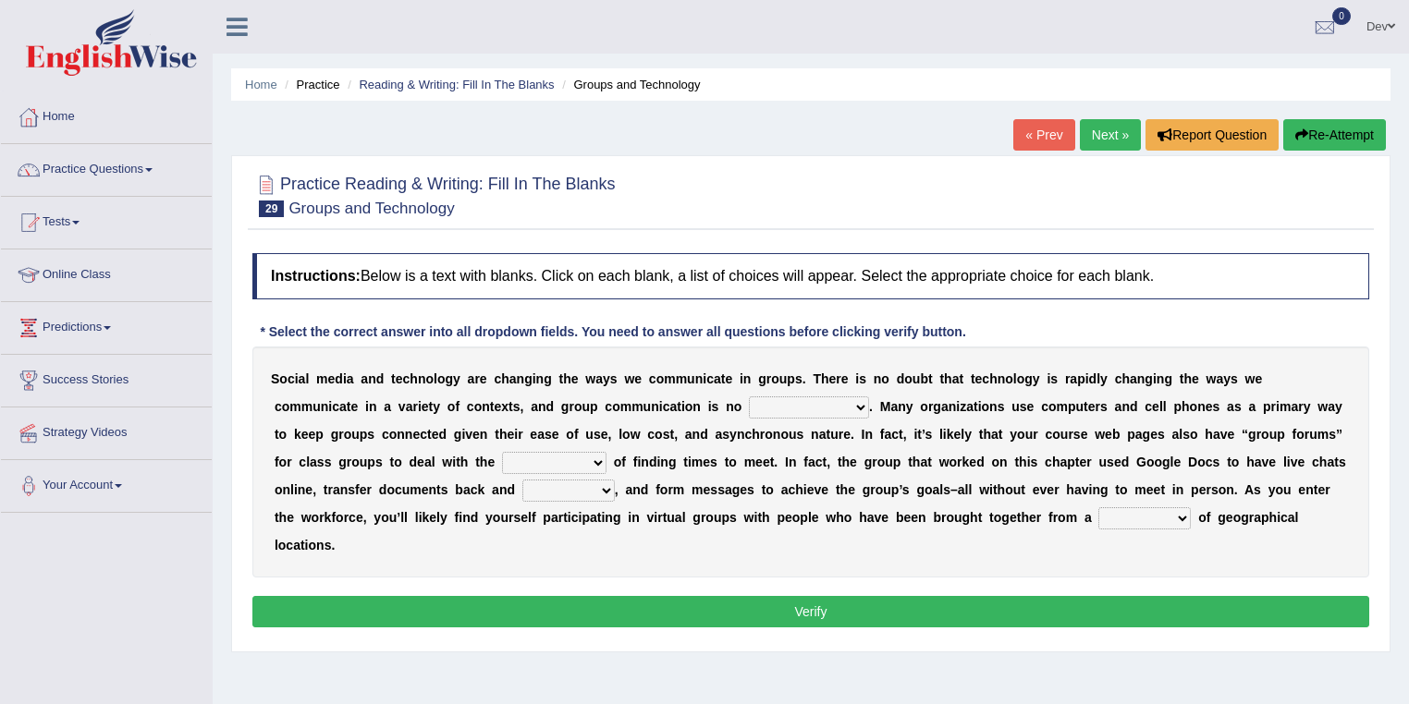
click at [861, 402] on select "exception exemplification extradition excursion" at bounding box center [809, 408] width 120 height 22
select select "exception"
click at [749, 397] on select "exception exemplification extradition excursion" at bounding box center [809, 408] width 120 height 22
click at [599, 459] on select "localities liabilities complexities causalities" at bounding box center [554, 463] width 104 height 22
click at [1183, 514] on select "form variety kind variation" at bounding box center [1144, 519] width 92 height 22
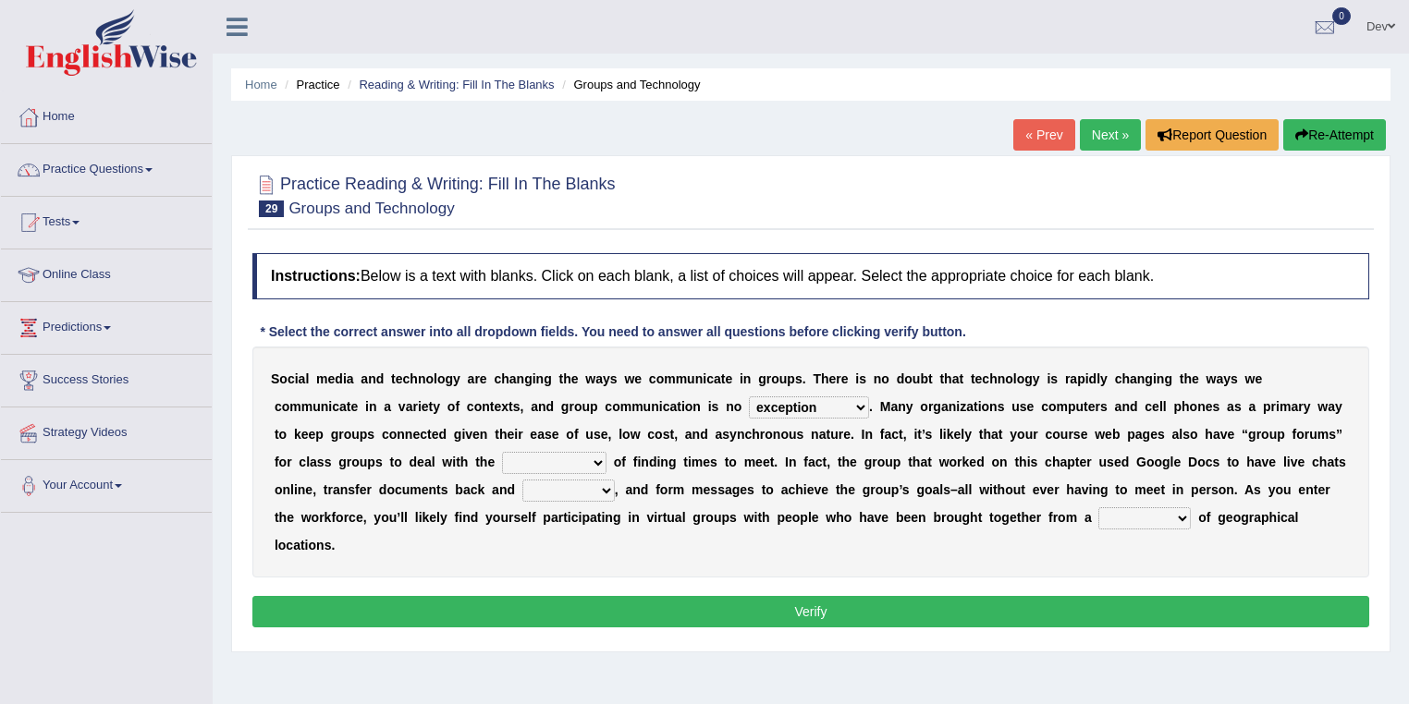
select select "variety"
click at [1098, 508] on select "form variety kind variation" at bounding box center [1144, 519] width 92 height 22
click at [606, 490] on select "fill forth toward beyond" at bounding box center [568, 491] width 92 height 22
select select "forth"
click at [522, 480] on select "fill forth toward beyond" at bounding box center [568, 491] width 92 height 22
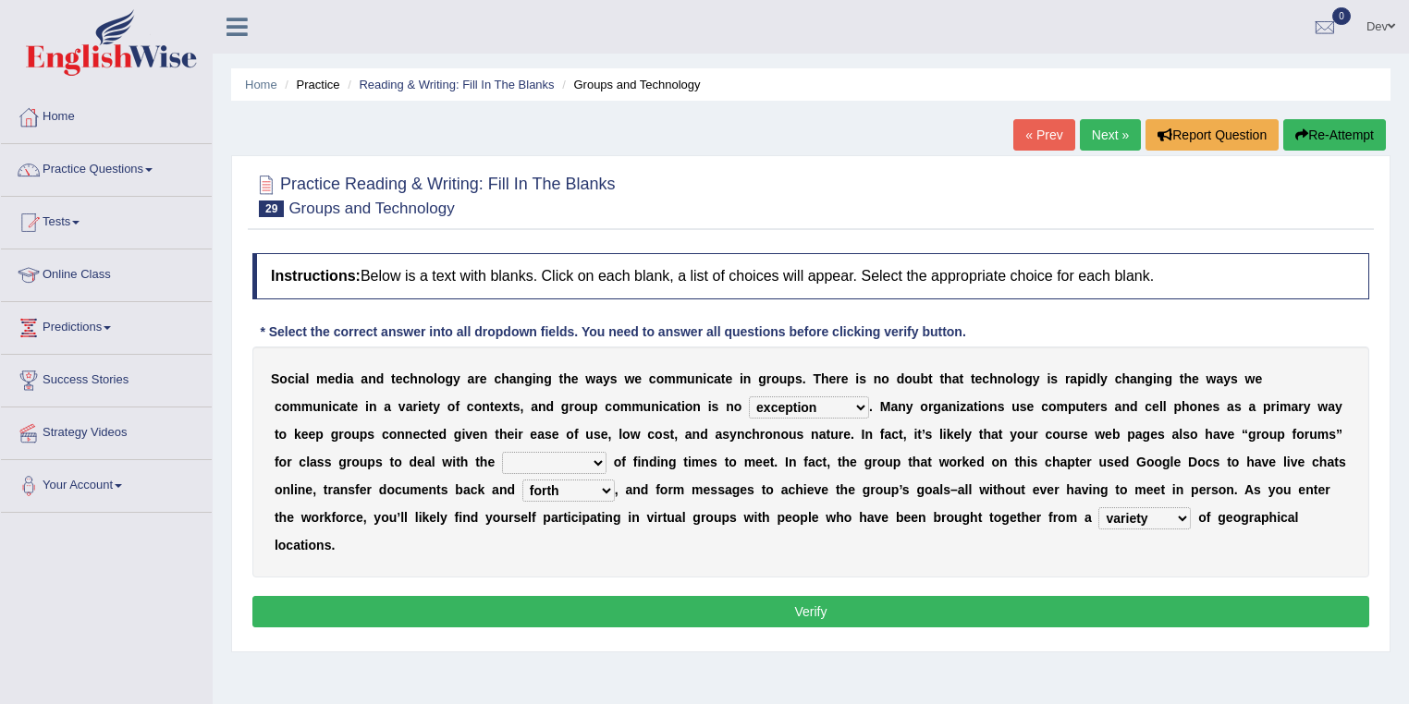
click at [599, 459] on select "localities liabilities complexities causalities" at bounding box center [554, 463] width 104 height 22
select select "localities"
click at [502, 452] on select "localities liabilities complexities causalities" at bounding box center [554, 463] width 104 height 22
click at [595, 613] on button "Verify" at bounding box center [810, 611] width 1117 height 31
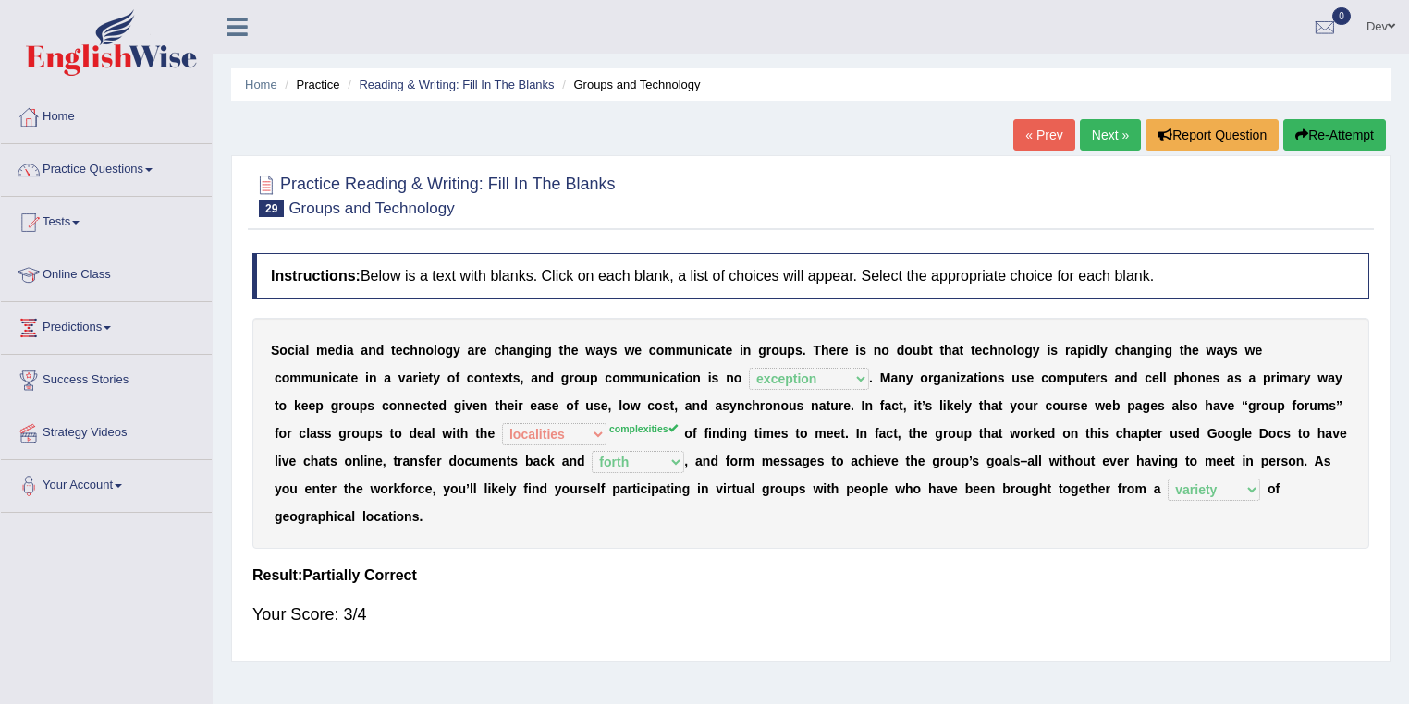
click at [1106, 131] on link "Next »" at bounding box center [1110, 134] width 61 height 31
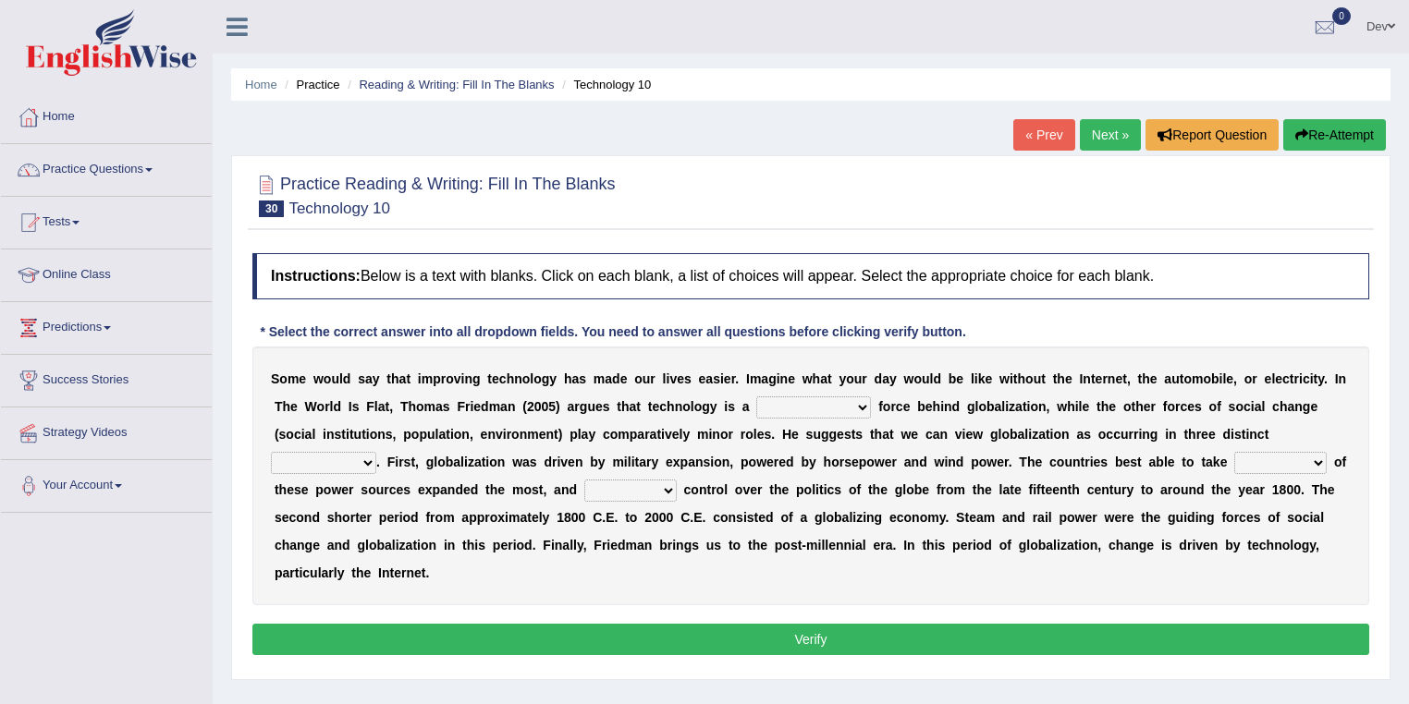
click at [862, 403] on select "driving demeaning distinguishing demanding" at bounding box center [813, 408] width 115 height 22
click at [943, 435] on b "n" at bounding box center [943, 434] width 8 height 15
click at [859, 404] on select "driving demeaning distinguishing demanding" at bounding box center [813, 408] width 115 height 22
select select "driving"
click at [756, 397] on select "driving demeaning distinguishing demanding" at bounding box center [813, 408] width 115 height 22
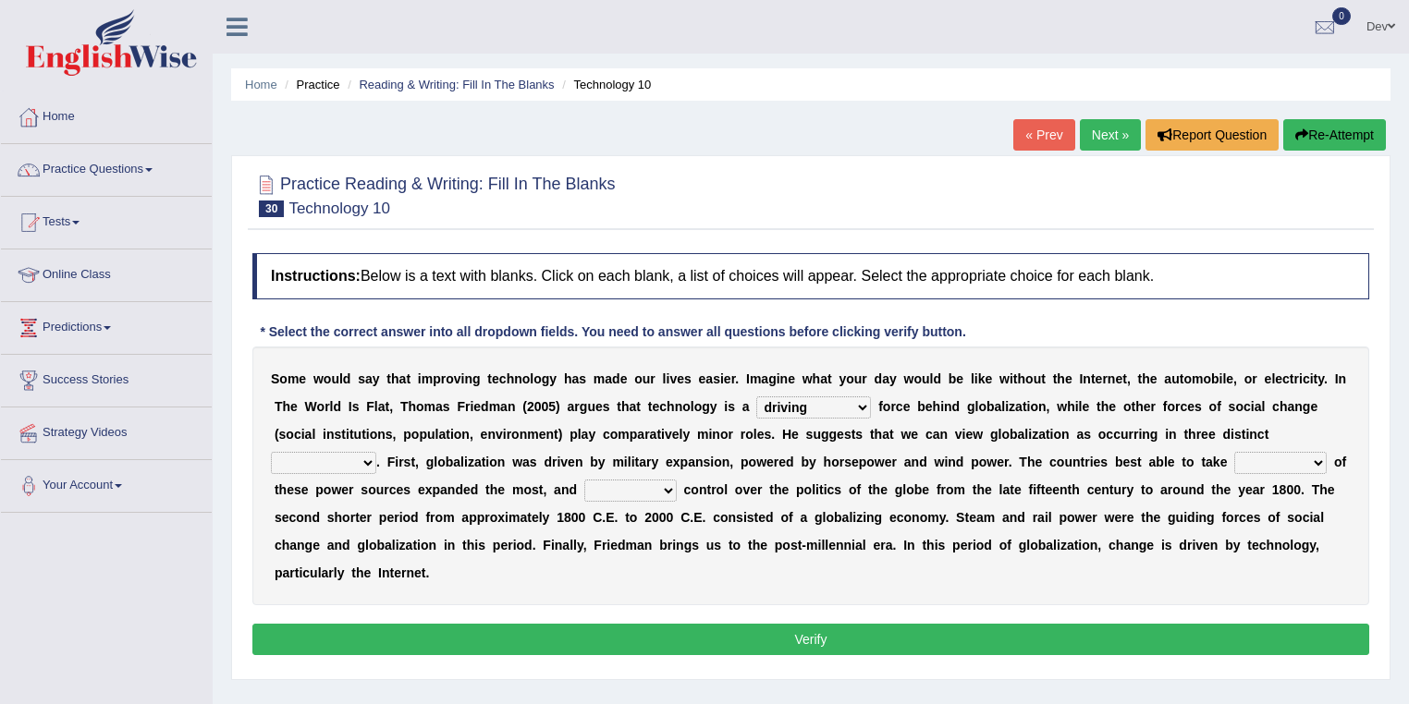
click at [366, 458] on select "periods periodicals perspectives perceptions" at bounding box center [323, 463] width 105 height 22
select select "perspectives"
click at [271, 452] on select "periods periodicals perspectives perceptions" at bounding box center [323, 463] width 105 height 22
click at [667, 485] on select "exist extract exert expect" at bounding box center [630, 491] width 92 height 22
click at [1319, 459] on select "action advantage account care" at bounding box center [1280, 463] width 92 height 22
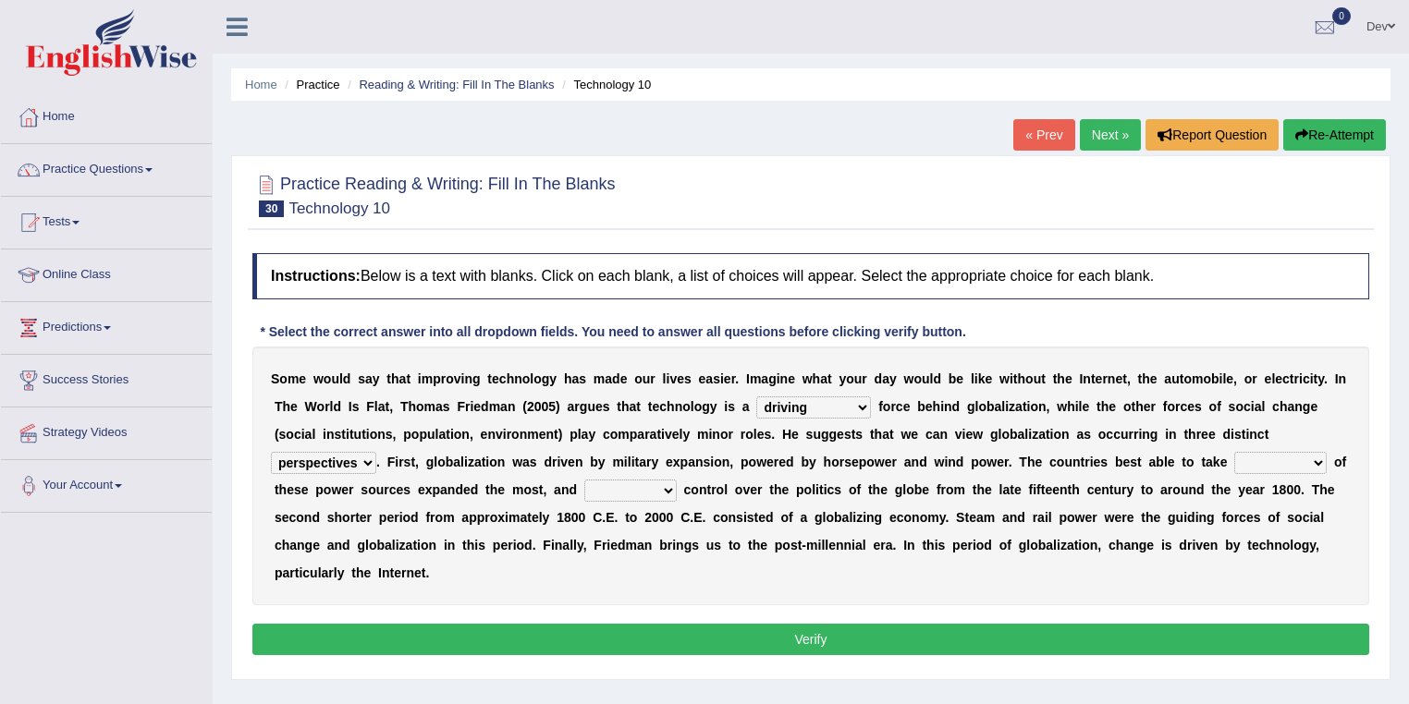
select select "advantage"
click at [1234, 452] on select "action advantage account care" at bounding box center [1280, 463] width 92 height 22
click at [666, 488] on select "exist extract exert expect" at bounding box center [630, 491] width 92 height 22
select select "expect"
click at [584, 480] on select "exist extract exert expect" at bounding box center [630, 491] width 92 height 22
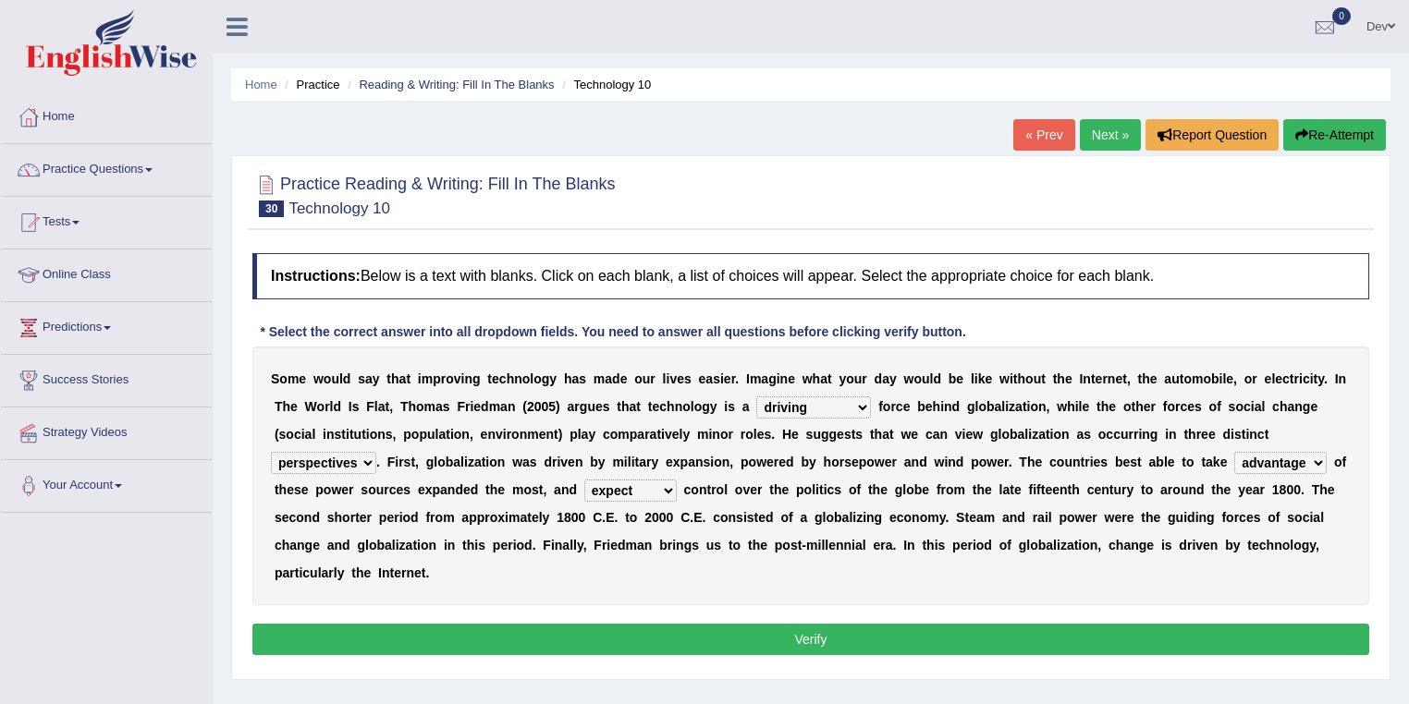
click at [736, 633] on button "Verify" at bounding box center [810, 639] width 1117 height 31
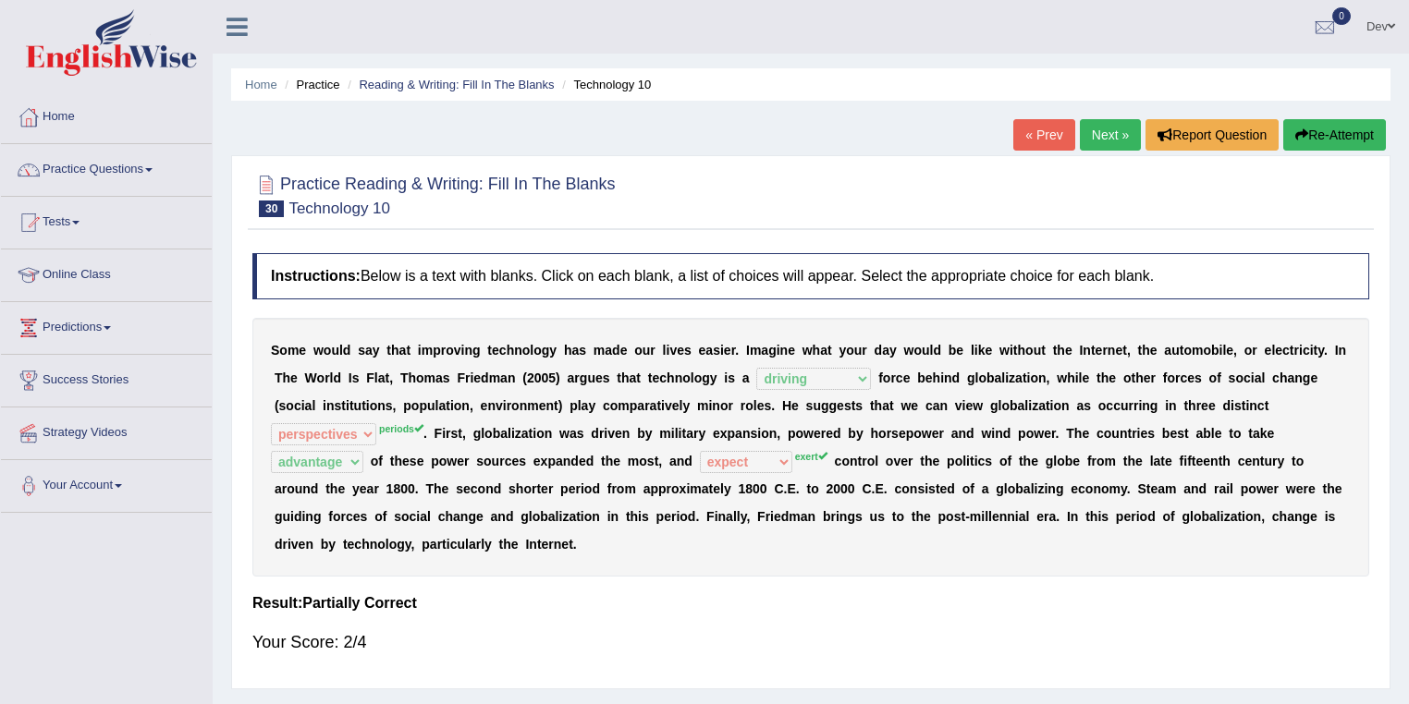
click at [1108, 133] on link "Next »" at bounding box center [1110, 134] width 61 height 31
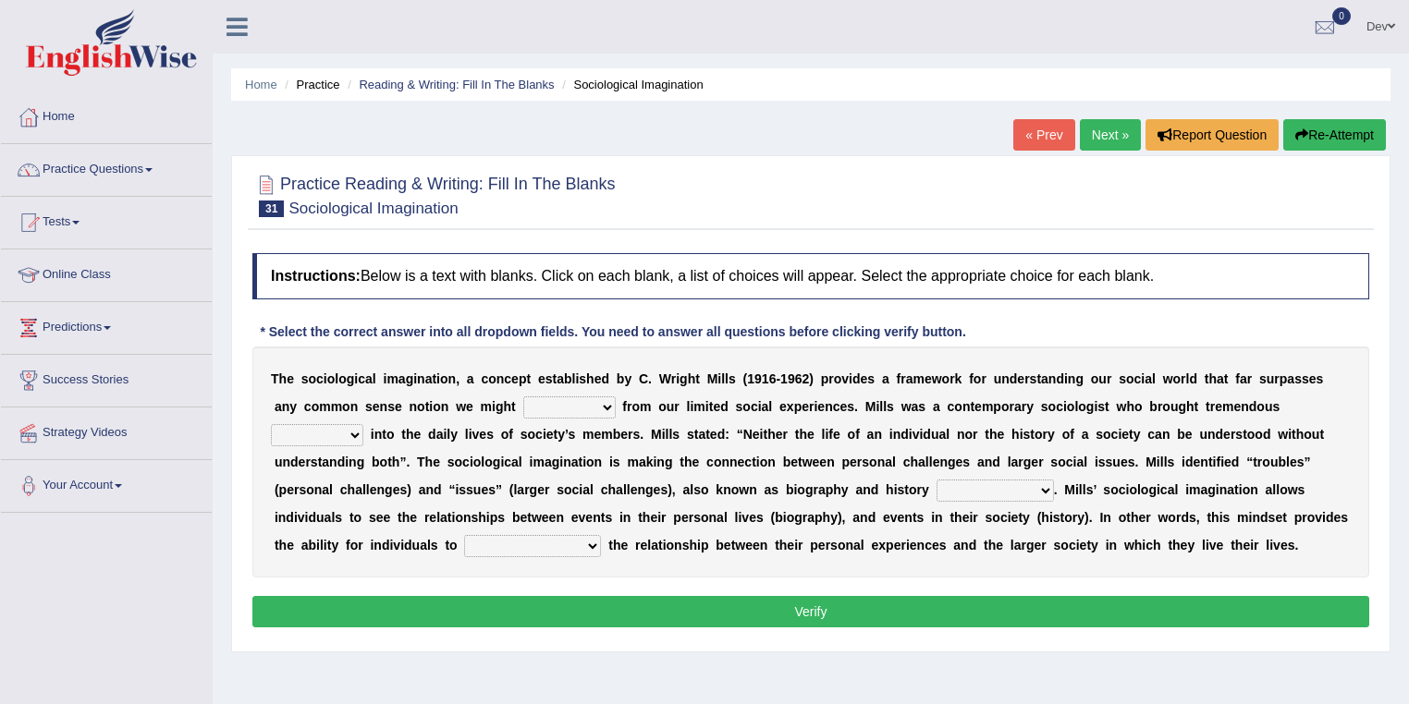
click at [600, 406] on select "depart derive describe deprive" at bounding box center [569, 408] width 92 height 22
click at [704, 575] on div "T h e s o c i o l o g i c a l i m a g i n a t i o n , a c o n c e p t e s t a b…" at bounding box center [810, 462] width 1117 height 231
click at [603, 403] on select "depart derive describe deprive" at bounding box center [569, 408] width 92 height 22
click at [591, 549] on select "commercialize capitalize realize compartmentalize" at bounding box center [532, 546] width 137 height 22
select select "realize"
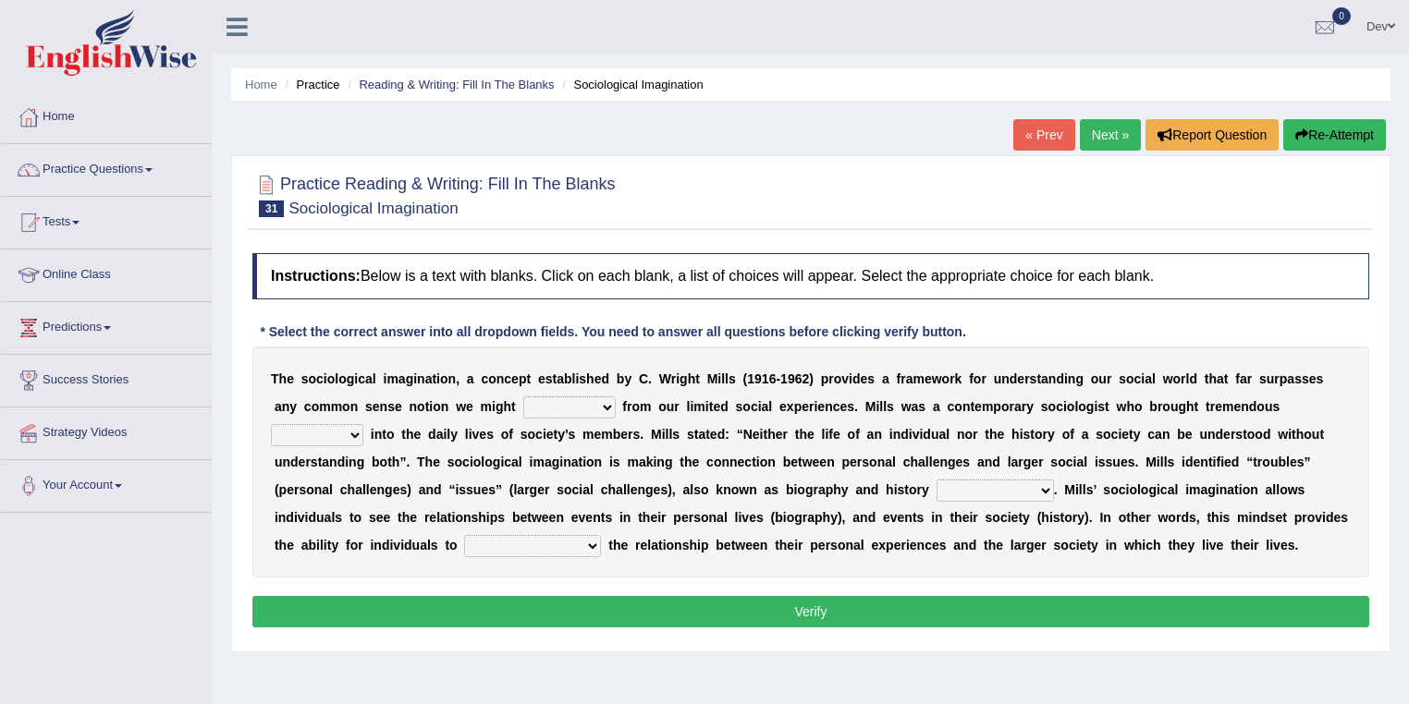
click at [464, 535] on select "commercialize capitalize realize compartmentalize" at bounding box center [532, 546] width 137 height 22
click at [351, 435] on select "sight insight comment interaction" at bounding box center [317, 435] width 92 height 22
select select "interaction"
click at [271, 424] on select "sight insight comment interaction" at bounding box center [317, 435] width 92 height 22
click at [609, 407] on select "depart derive describe deprive" at bounding box center [569, 408] width 92 height 22
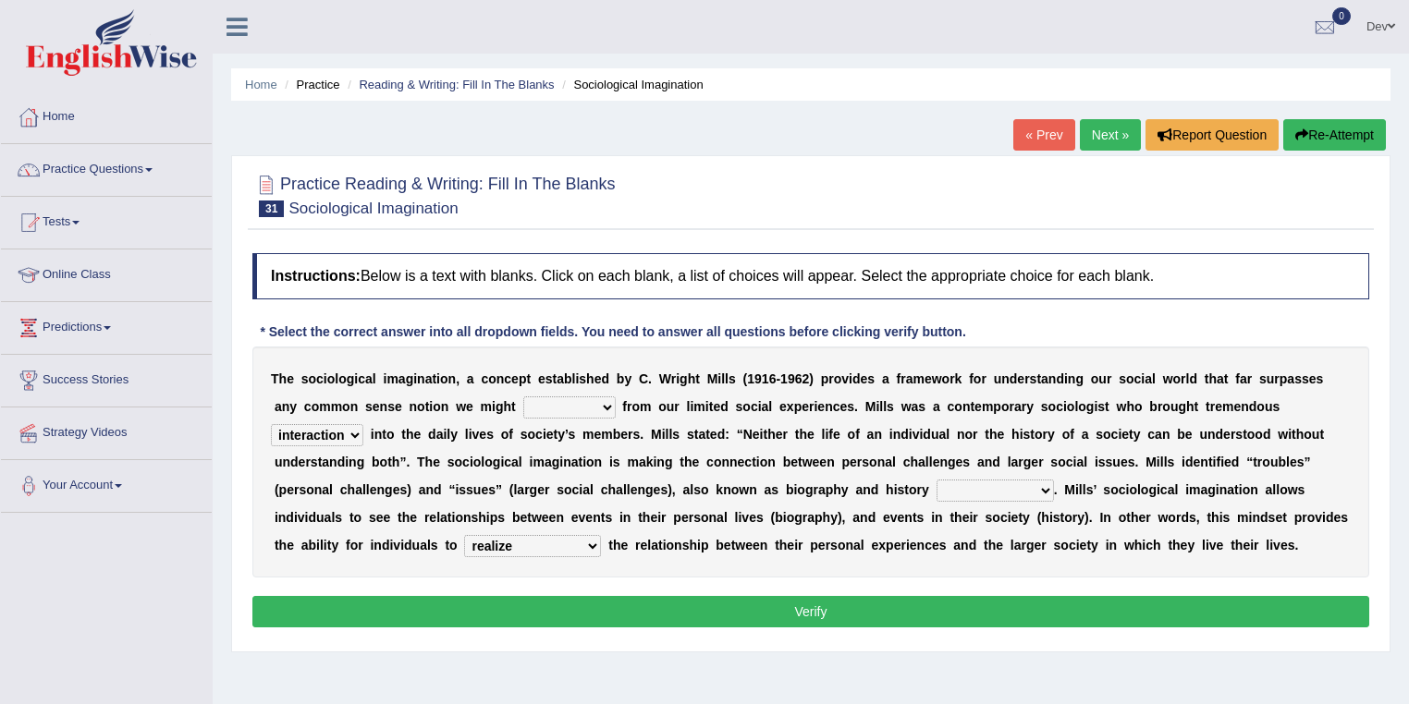
select select "depart"
click at [523, 397] on select "depart derive describe deprive" at bounding box center [569, 408] width 92 height 22
click at [1018, 486] on select "accordingly collectively respectively spontaneously" at bounding box center [995, 491] width 117 height 22
click at [937, 480] on select "accordingly collectively respectively spontaneously" at bounding box center [995, 491] width 117 height 22
click at [1039, 484] on select "accordingly collectively respectively spontaneously" at bounding box center [995, 491] width 117 height 22
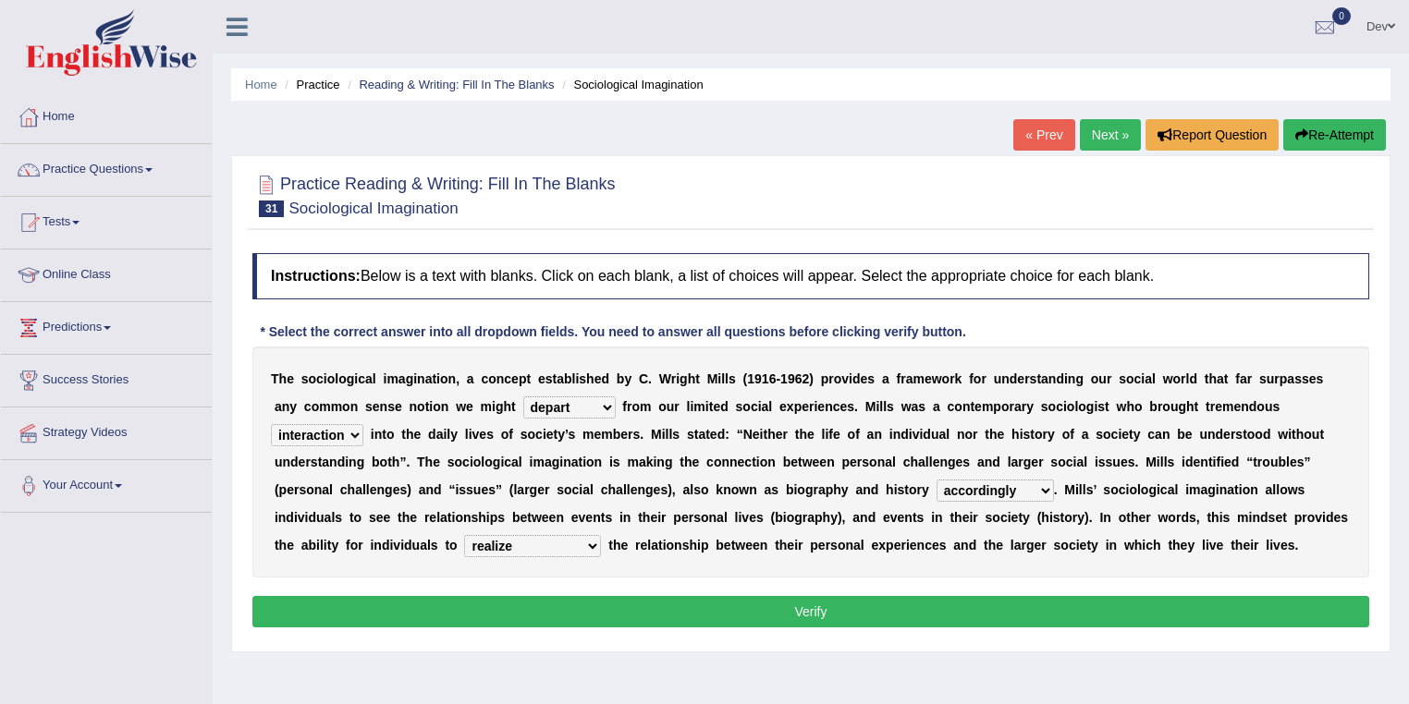
select select "respectively"
click at [937, 480] on select "accordingly collectively respectively spontaneously" at bounding box center [995, 491] width 117 height 22
click at [606, 403] on select "depart derive describe deprive" at bounding box center [569, 408] width 92 height 22
select select "derive"
click at [523, 397] on select "depart derive describe deprive" at bounding box center [569, 408] width 92 height 22
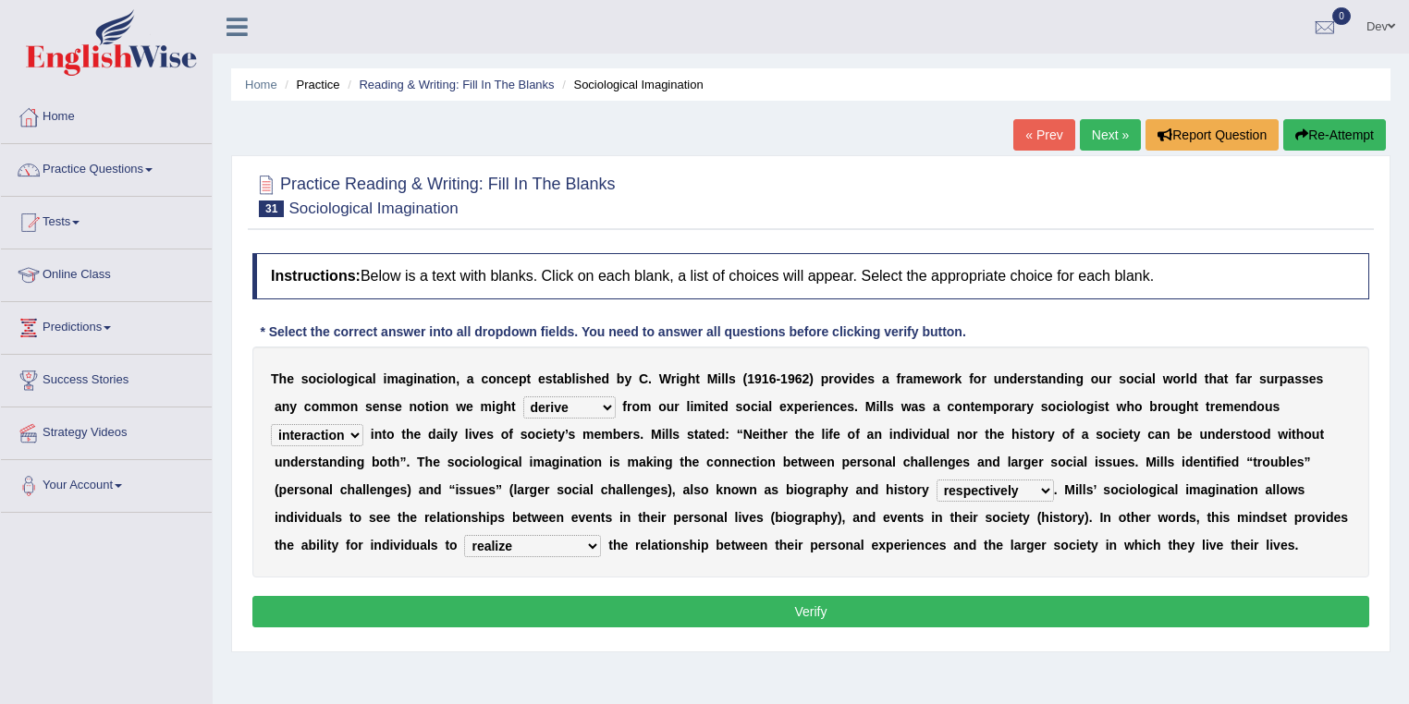
click at [353, 428] on select "sight insight comment interaction" at bounding box center [317, 435] width 92 height 22
select select "insight"
click at [271, 424] on select "sight insight comment interaction" at bounding box center [317, 435] width 92 height 22
click at [795, 611] on button "Verify" at bounding box center [810, 611] width 1117 height 31
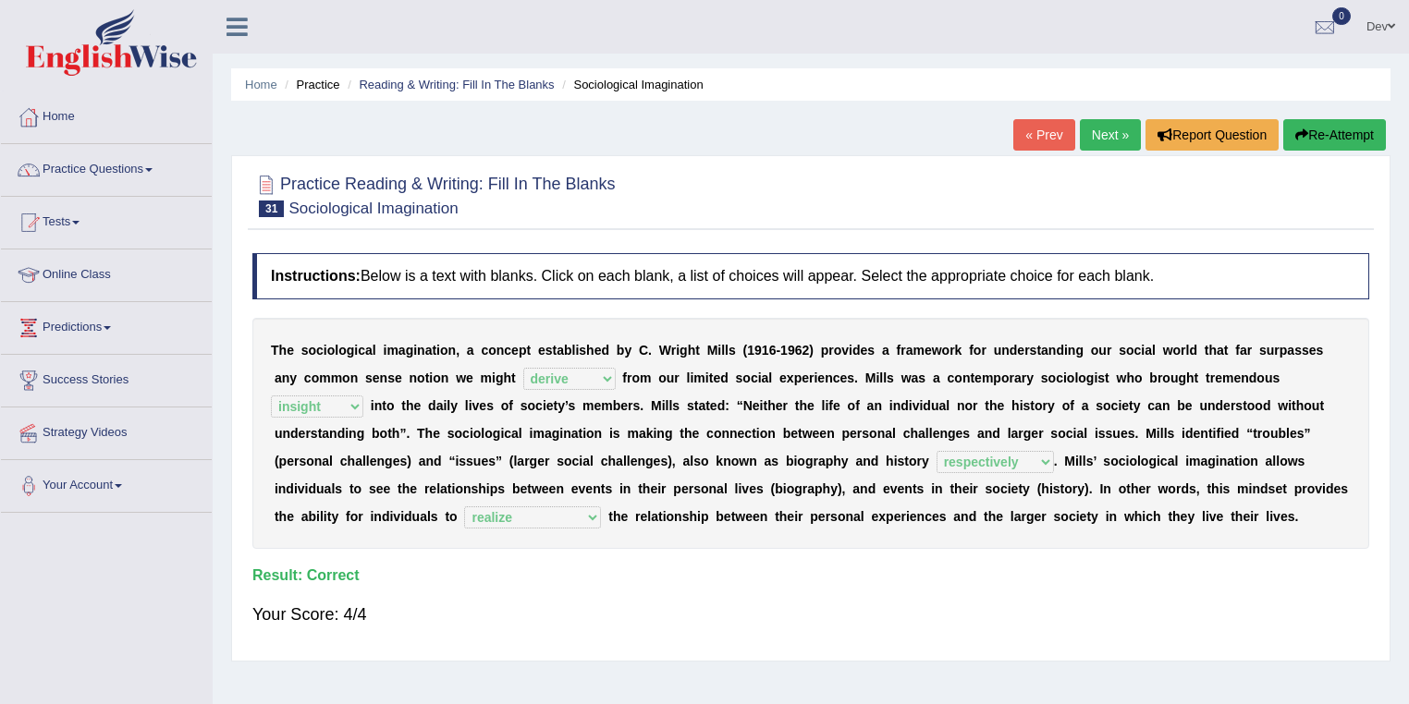
click at [1102, 134] on link "Next »" at bounding box center [1110, 134] width 61 height 31
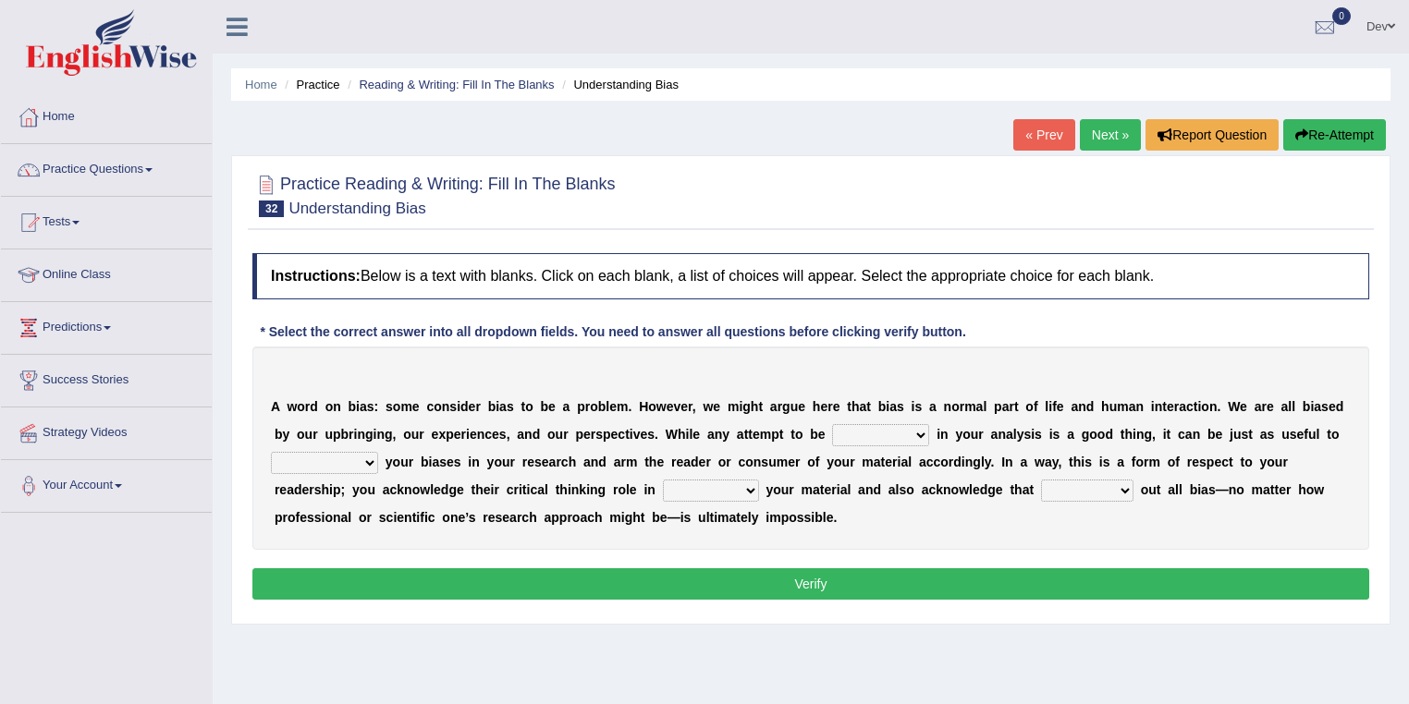
click at [924, 433] on select "objective optimistic subjective pessimistic" at bounding box center [880, 435] width 97 height 22
click at [1161, 429] on div "A w o r d o n b i a s : s o m e c o n s i d e r b i a s t o b e a p r o b l e m…" at bounding box center [810, 448] width 1117 height 203
click at [372, 459] on select "assume achieve acquire acknowledge" at bounding box center [324, 463] width 107 height 22
select select "acquire"
click at [271, 452] on select "assume achieve acquire acknowledge" at bounding box center [324, 463] width 107 height 22
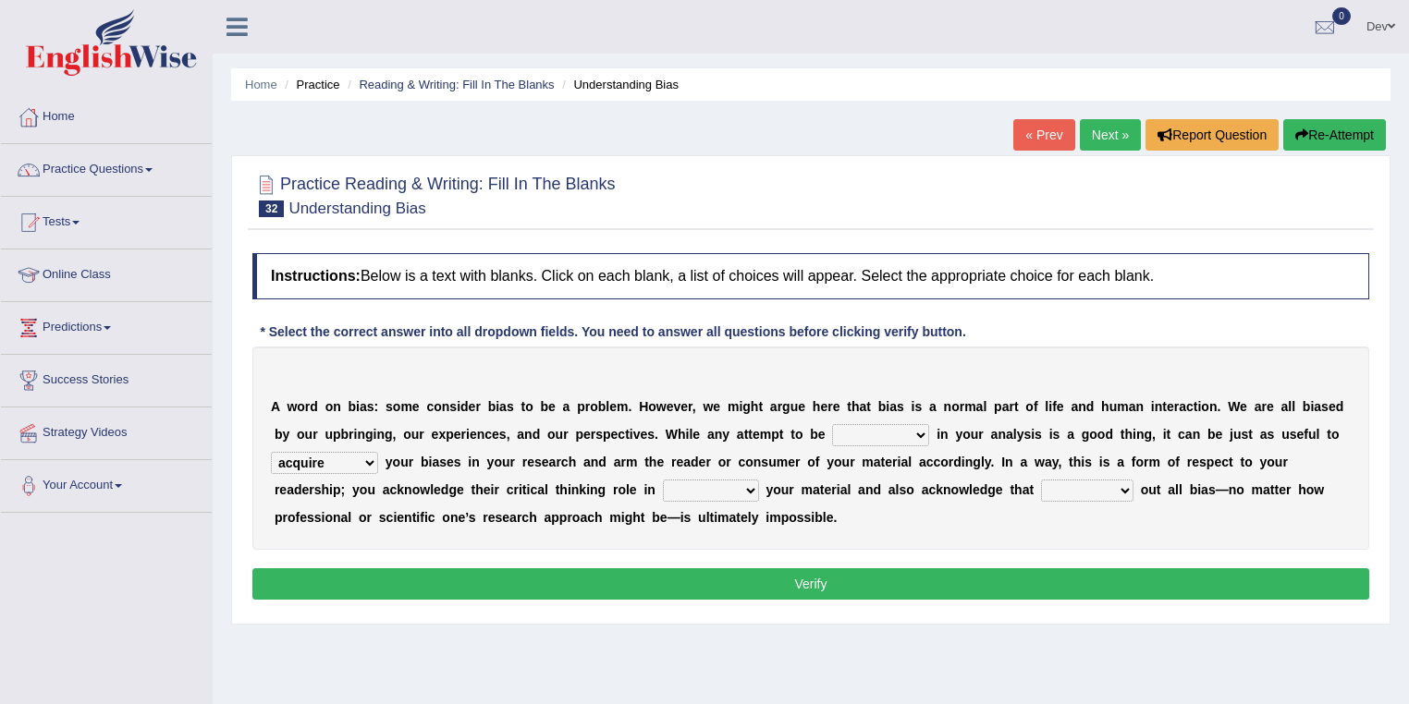
click at [748, 490] on select "contacting consuming conducting confirming" at bounding box center [711, 491] width 96 height 22
select select "conducting"
click at [663, 480] on select "contacting consuming conducting confirming" at bounding box center [711, 491] width 96 height 22
click at [1121, 487] on select "phasing building ruling pushing" at bounding box center [1087, 491] width 92 height 22
select select "pushing"
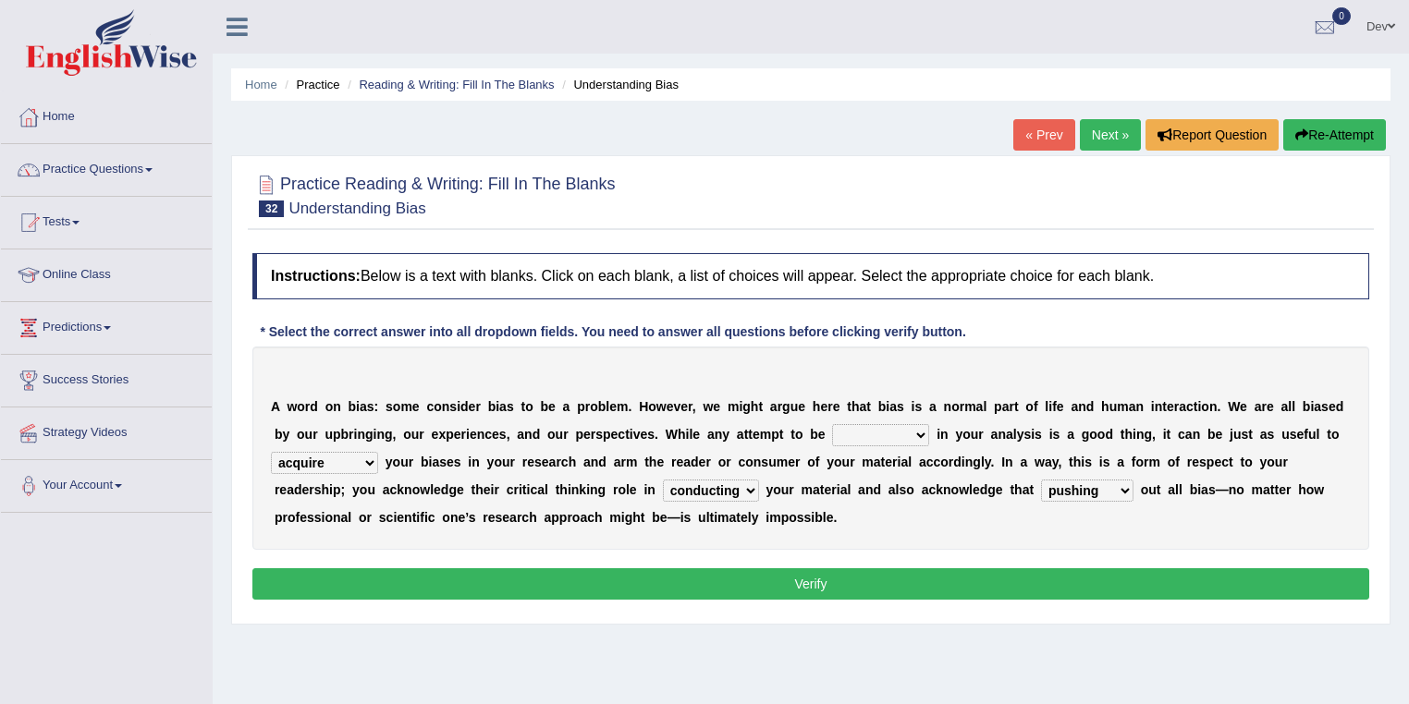
click at [1041, 480] on select "phasing building ruling pushing" at bounding box center [1087, 491] width 92 height 22
click at [921, 433] on select "objective optimistic subjective pessimistic" at bounding box center [880, 435] width 97 height 22
select select "subjective"
click at [832, 424] on select "objective optimistic subjective pessimistic" at bounding box center [880, 435] width 97 height 22
click at [729, 577] on button "Verify" at bounding box center [810, 584] width 1117 height 31
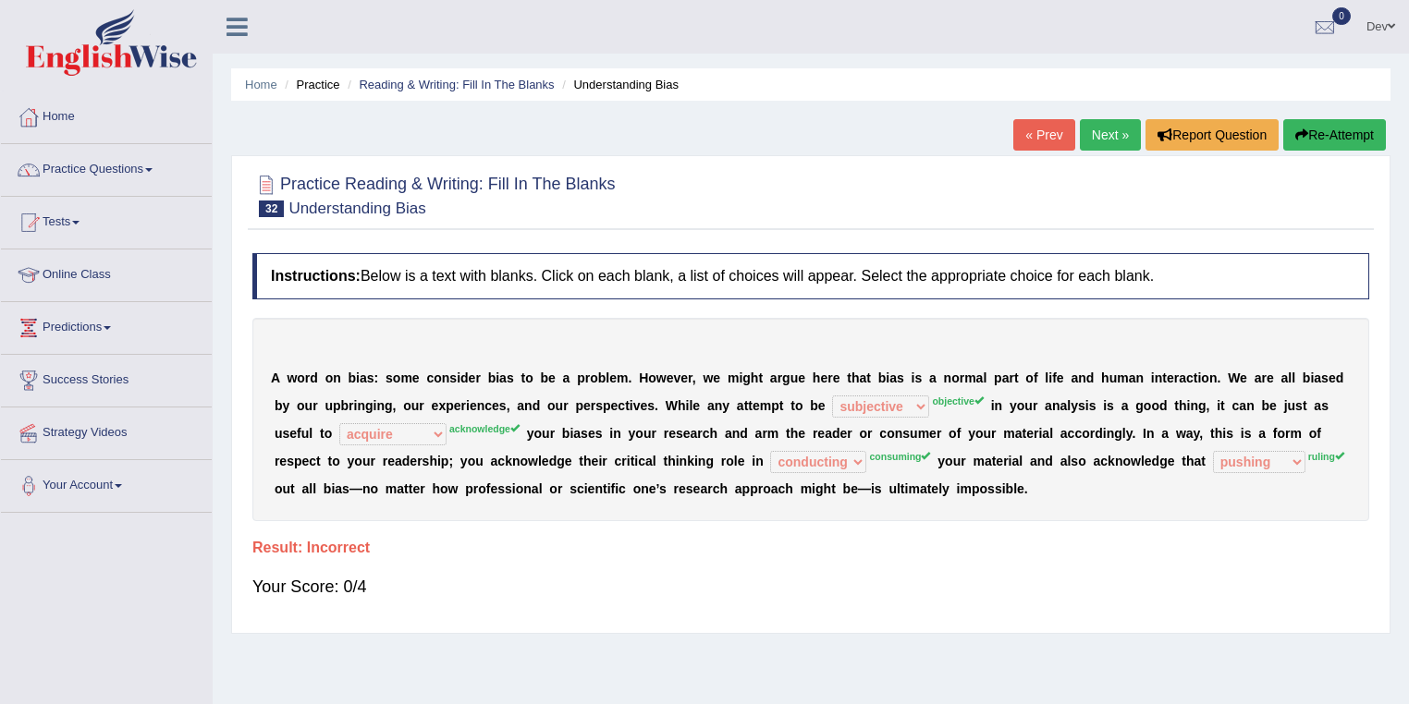
click at [1103, 135] on link "Next »" at bounding box center [1110, 134] width 61 height 31
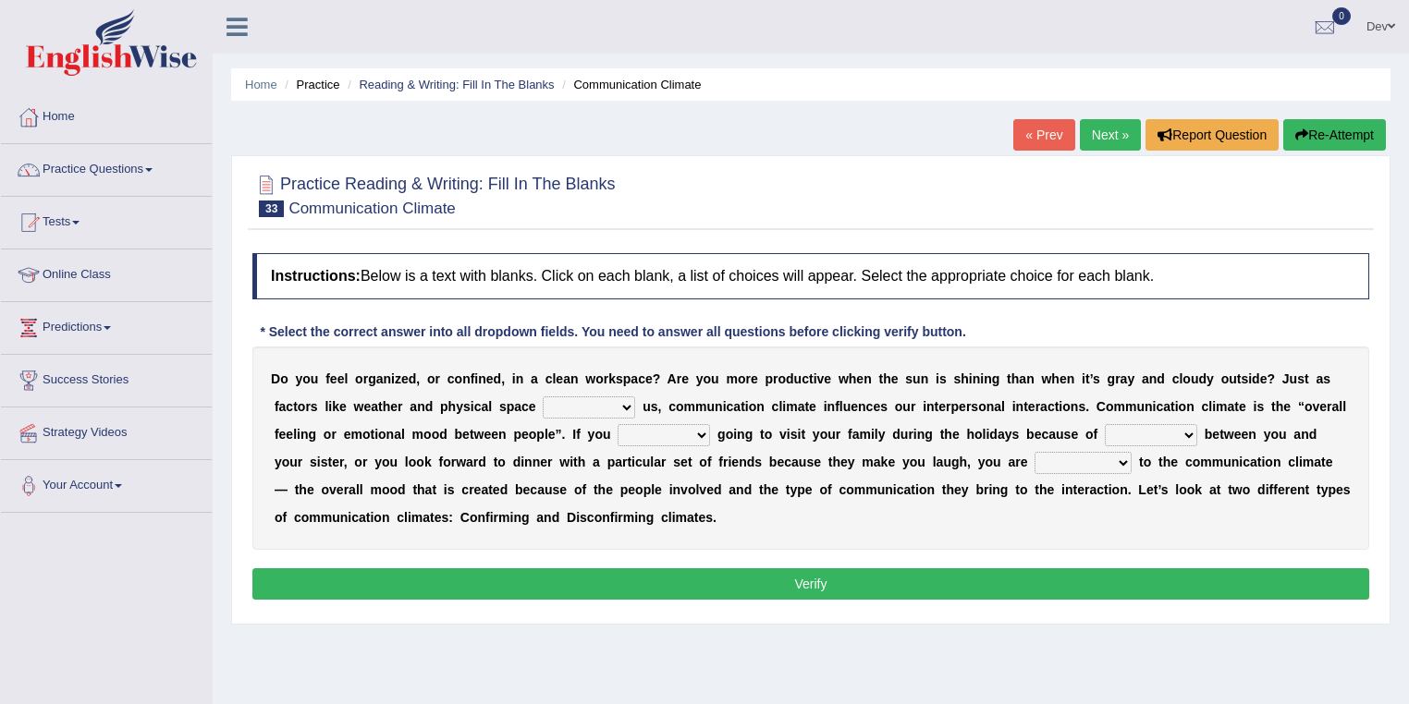
click at [627, 405] on select "improve impact impose imply" at bounding box center [589, 408] width 92 height 22
select select "improve"
click at [543, 397] on select "improve impact impose imply" at bounding box center [589, 408] width 92 height 22
click at [699, 433] on select "dread force scare afraid" at bounding box center [664, 435] width 92 height 22
click at [1191, 431] on select "tender tension tendency tenacity" at bounding box center [1151, 435] width 92 height 22
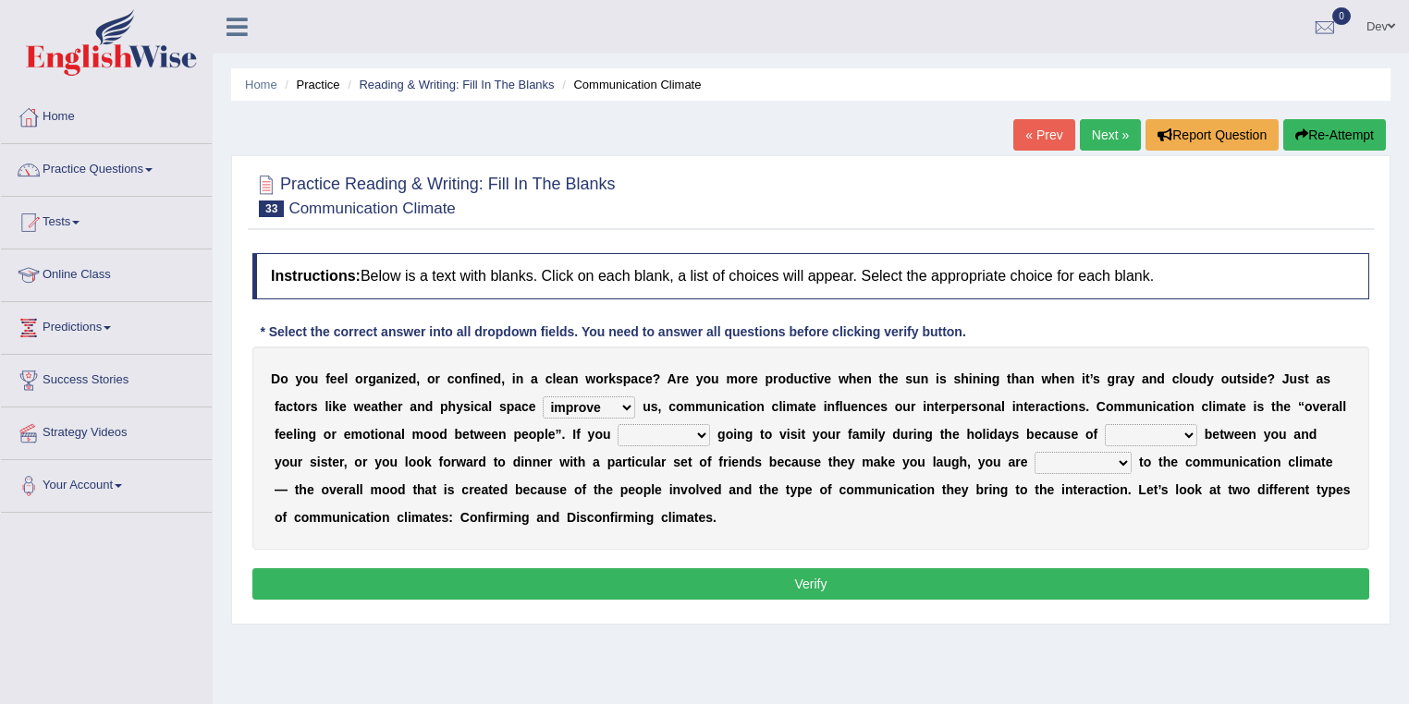
select select "tension"
click at [1105, 424] on select "tender tension tendency tenacity" at bounding box center [1151, 435] width 92 height 22
click at [1117, 460] on select "relying relating responding recycling" at bounding box center [1083, 463] width 97 height 22
select select "relating"
click at [1035, 452] on select "relying relating responding recycling" at bounding box center [1083, 463] width 97 height 22
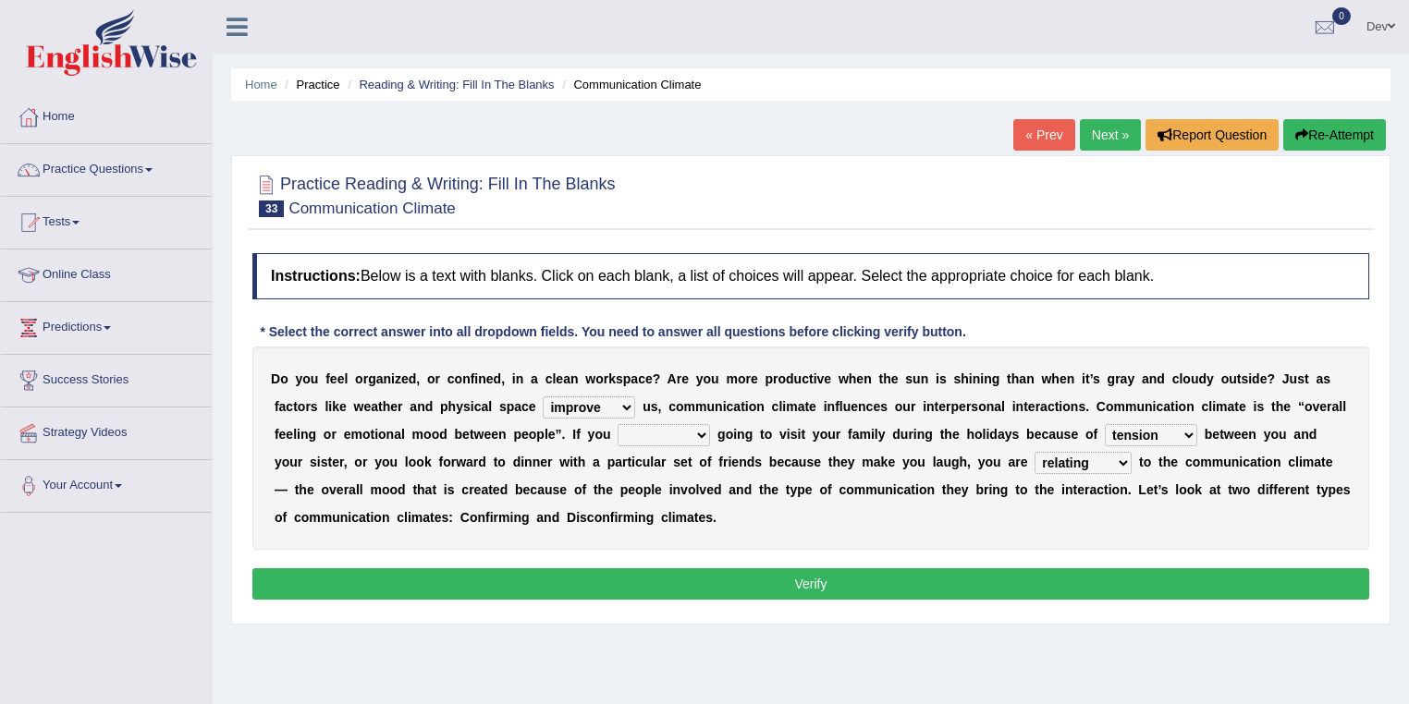
click at [700, 433] on select "dread force scare afraid" at bounding box center [664, 435] width 92 height 22
select select "force"
click at [618, 424] on select "dread force scare afraid" at bounding box center [664, 435] width 92 height 22
click at [791, 581] on button "Verify" at bounding box center [810, 584] width 1117 height 31
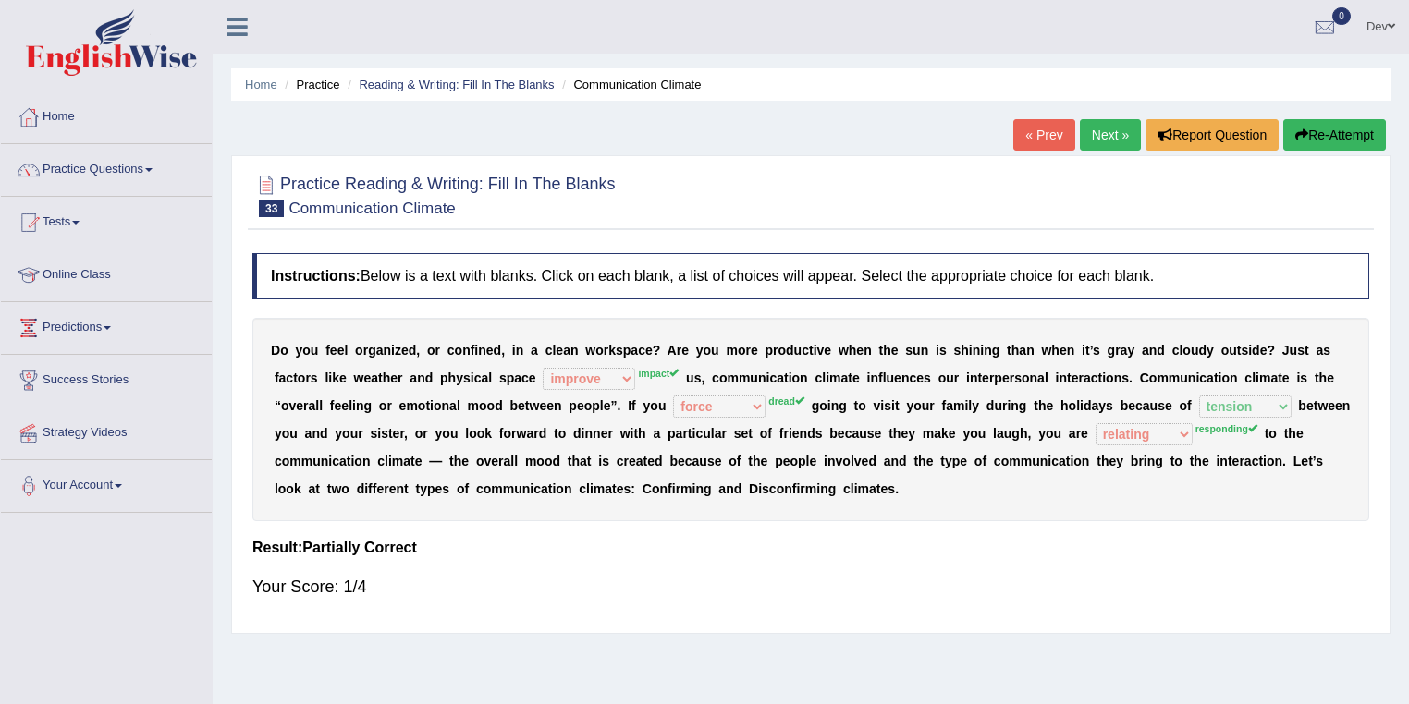
click at [1102, 136] on link "Next »" at bounding box center [1110, 134] width 61 height 31
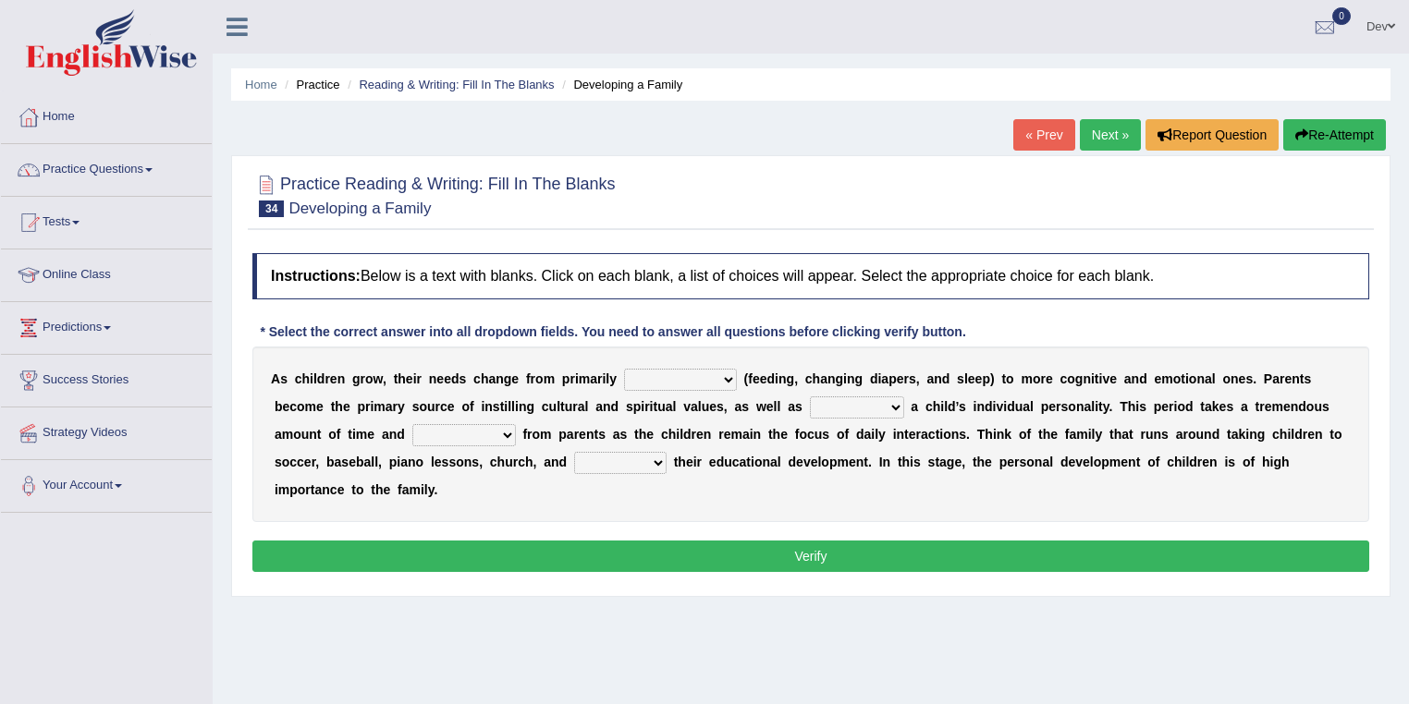
click at [724, 381] on select "psychological educational physical social" at bounding box center [680, 380] width 113 height 22
select select "physical"
click at [624, 369] on select "psychological educational physical social" at bounding box center [680, 380] width 113 height 22
click at [900, 407] on select "caring calculating feeding fostering" at bounding box center [857, 408] width 94 height 22
select select "fostering"
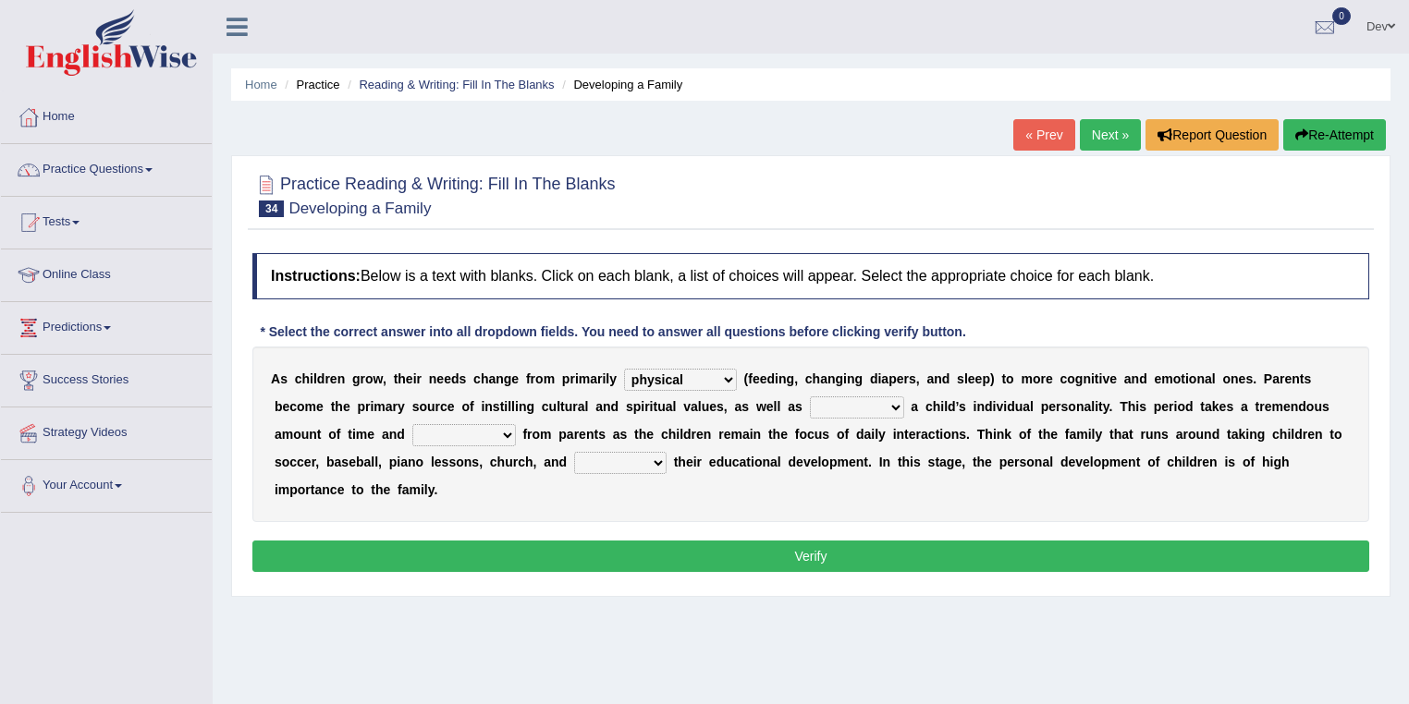
click at [810, 397] on select "caring calculating feeding fostering" at bounding box center [857, 408] width 94 height 22
click at [505, 433] on select "commitment components compliance comments" at bounding box center [464, 435] width 104 height 22
select select "commitment"
click at [412, 424] on select "commitment components compliance comments" at bounding box center [464, 435] width 104 height 22
click at [656, 461] on select "granting guiding generating gaining" at bounding box center [620, 463] width 92 height 22
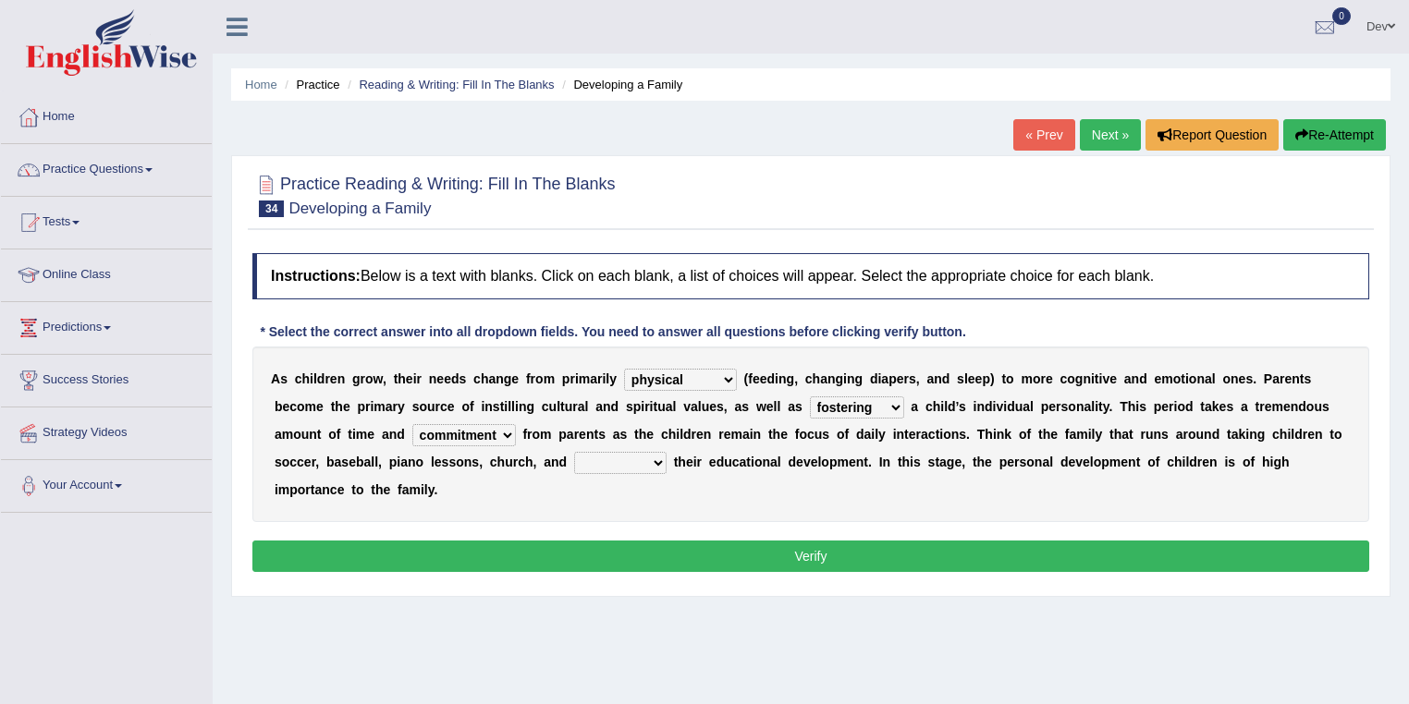
select select "guiding"
click at [574, 452] on select "granting guiding generating gaining" at bounding box center [620, 463] width 92 height 22
click at [819, 553] on button "Verify" at bounding box center [810, 556] width 1117 height 31
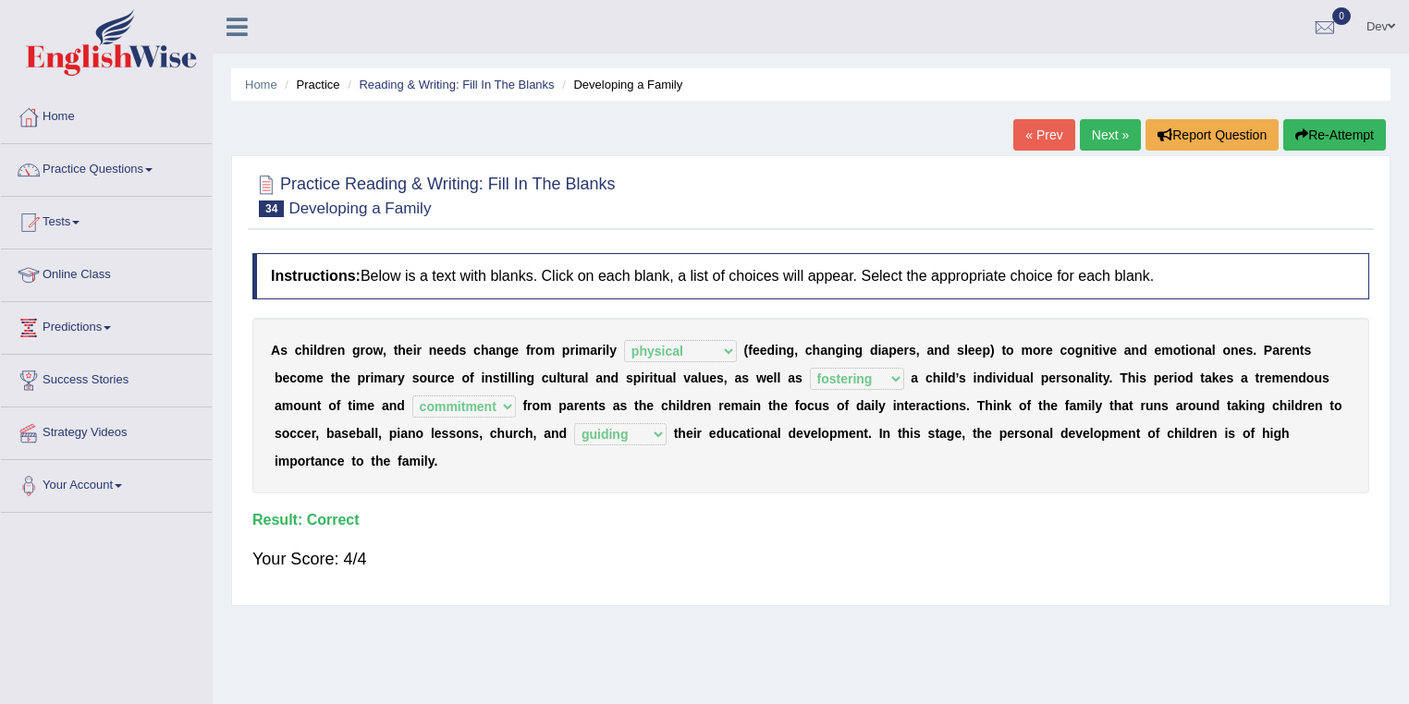
click at [1106, 132] on link "Next »" at bounding box center [1110, 134] width 61 height 31
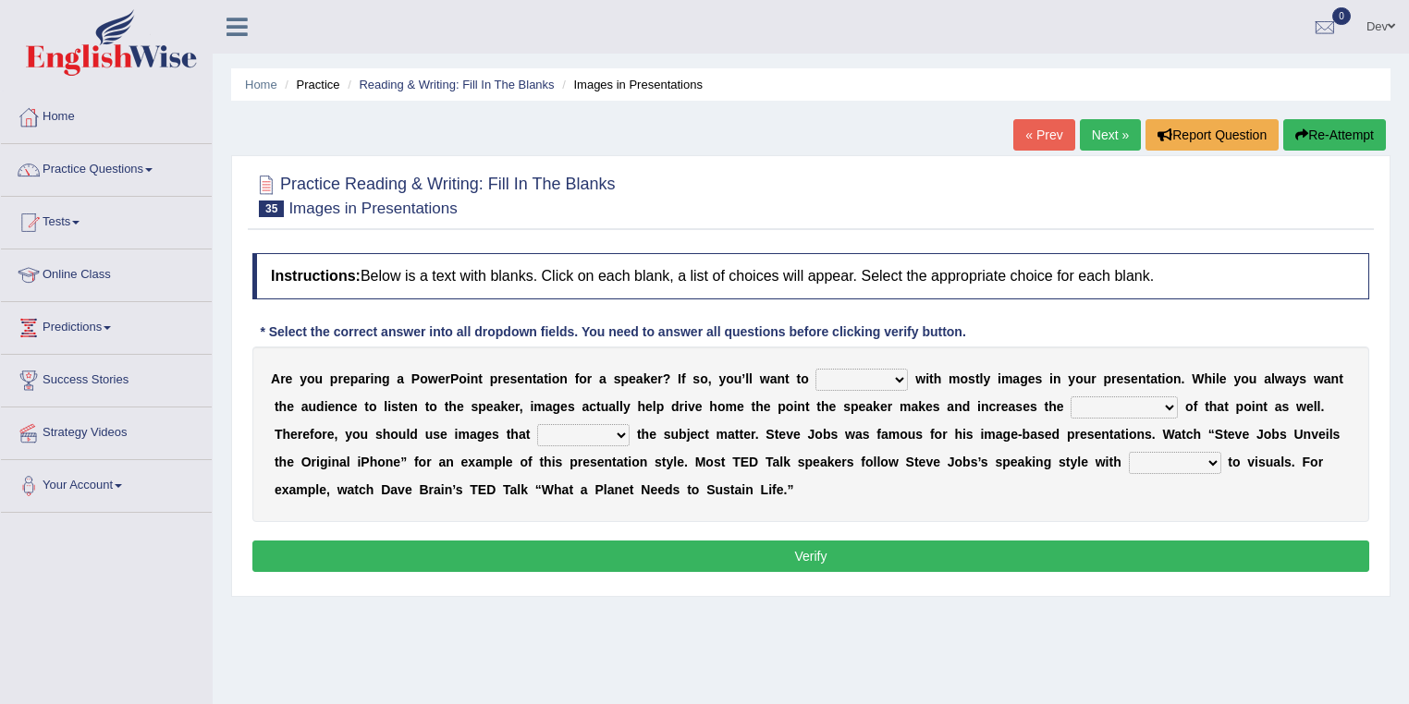
click at [896, 379] on select "stand stay stick stock" at bounding box center [861, 380] width 92 height 22
select select "stick"
click at [815, 369] on select "stand stay stick stock" at bounding box center [861, 380] width 92 height 22
click at [1166, 406] on select "memorability morality mobilization mobility" at bounding box center [1124, 408] width 107 height 22
select select "memorability"
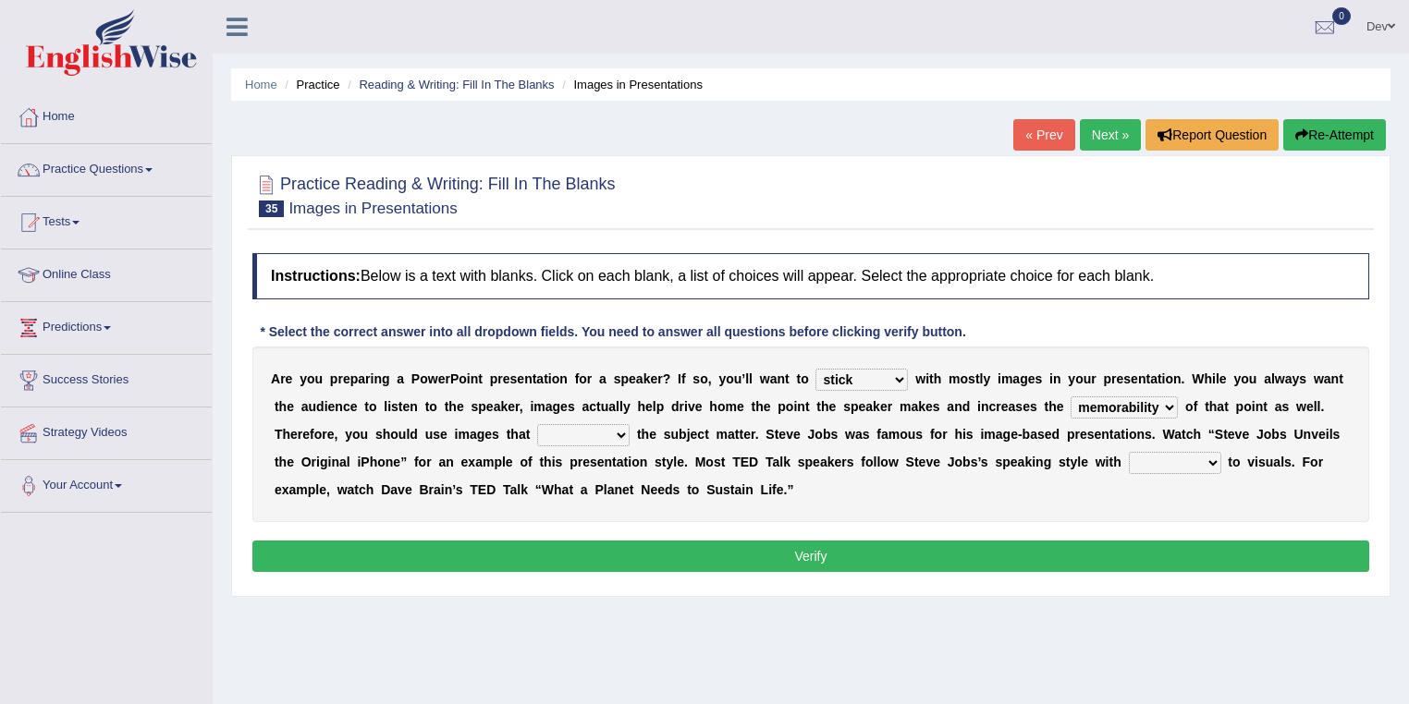
click at [1071, 397] on select "memorability morality mobilization mobility" at bounding box center [1124, 408] width 107 height 22
click at [621, 433] on select "suggest supply submit support" at bounding box center [583, 435] width 92 height 22
select select "support"
click at [537, 424] on select "suggest supply submit support" at bounding box center [583, 435] width 92 height 22
click at [1213, 459] on select "regard result retrospect request" at bounding box center [1175, 463] width 92 height 22
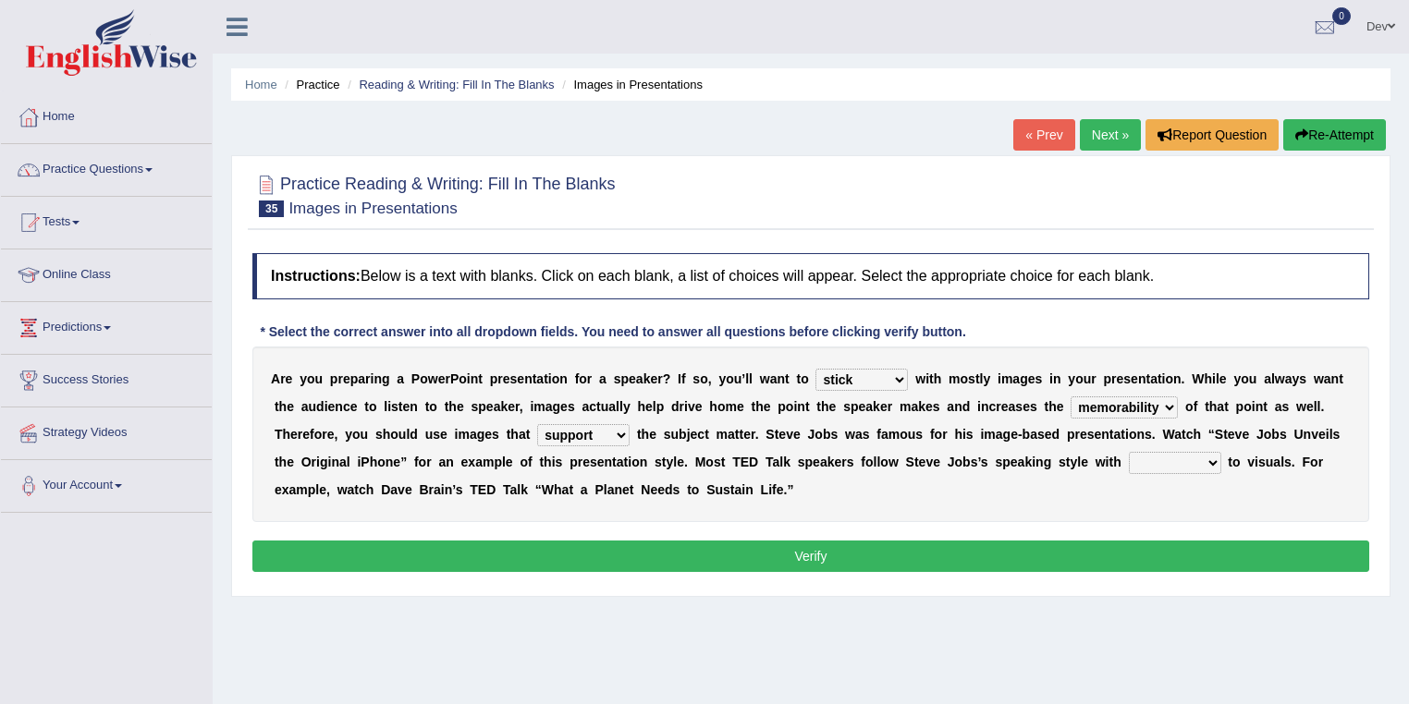
select select "regard"
click at [1129, 452] on select "regard result retrospect request" at bounding box center [1175, 463] width 92 height 22
click at [791, 554] on button "Verify" at bounding box center [810, 556] width 1117 height 31
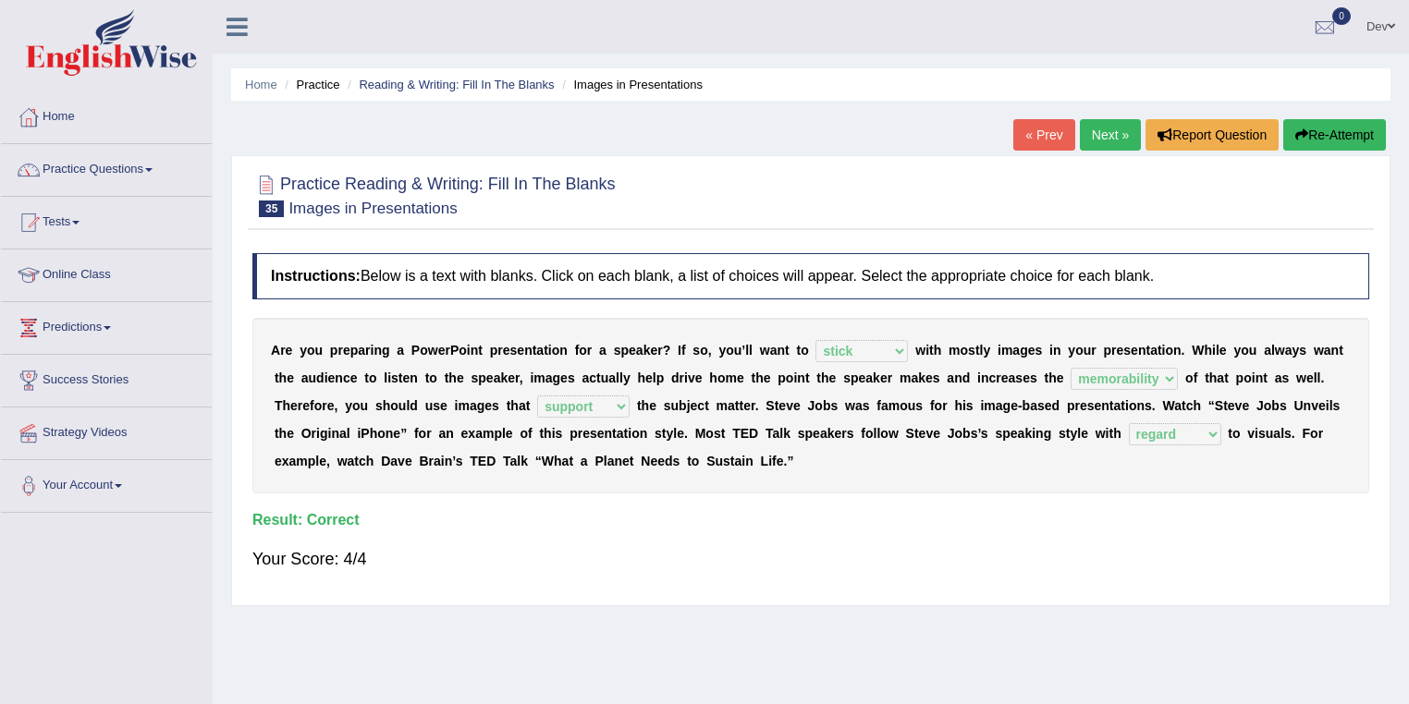
click at [1107, 135] on link "Next »" at bounding box center [1110, 134] width 61 height 31
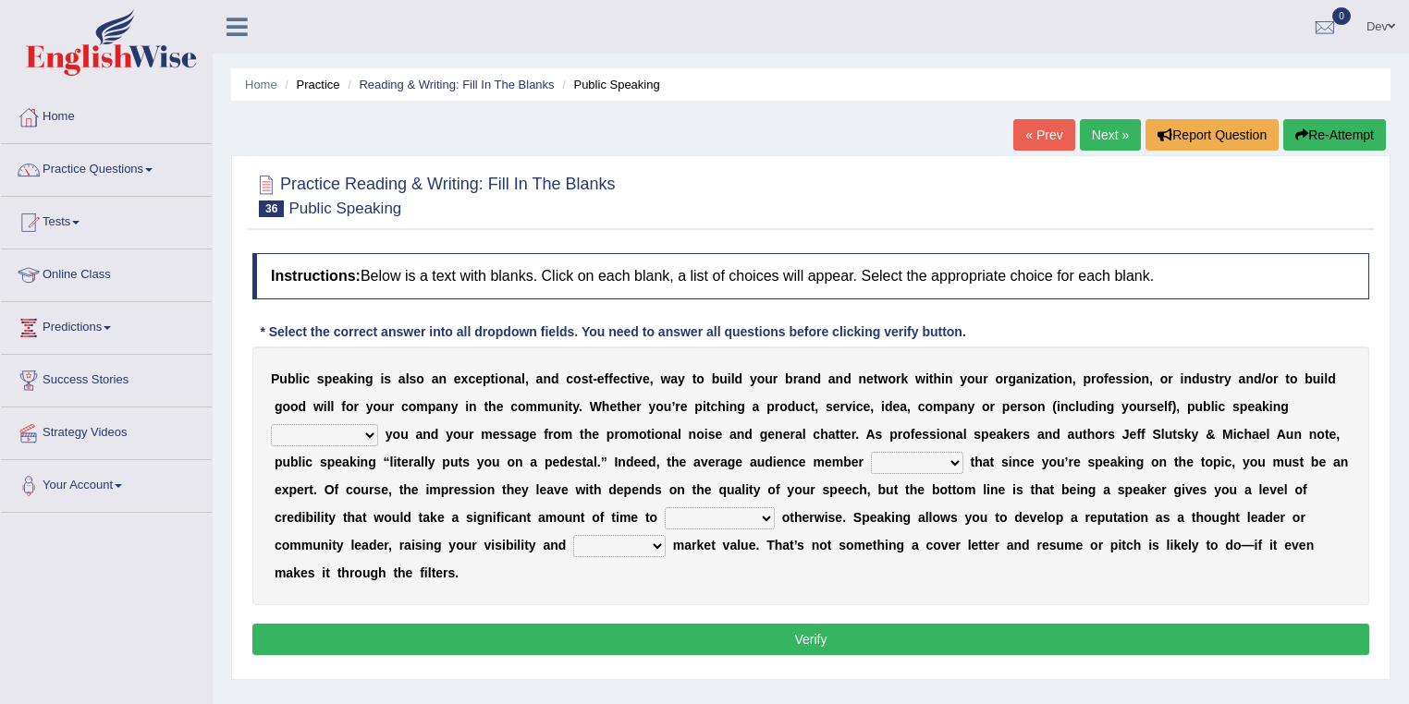
click at [369, 433] on select "differentiates disguises distributes dispute" at bounding box center [324, 435] width 107 height 22
click at [717, 457] on b "r" at bounding box center [718, 462] width 5 height 15
click at [766, 515] on select "cultivate procrastinate communicate culminate" at bounding box center [720, 519] width 110 height 22
click at [593, 574] on div "P u b l i c s p e a k i n g i s a l s o a n e x c e p t i o n a l , a n d c o s…" at bounding box center [810, 476] width 1117 height 259
click at [656, 545] on select "perceived diagnosed recessed divided" at bounding box center [619, 546] width 92 height 22
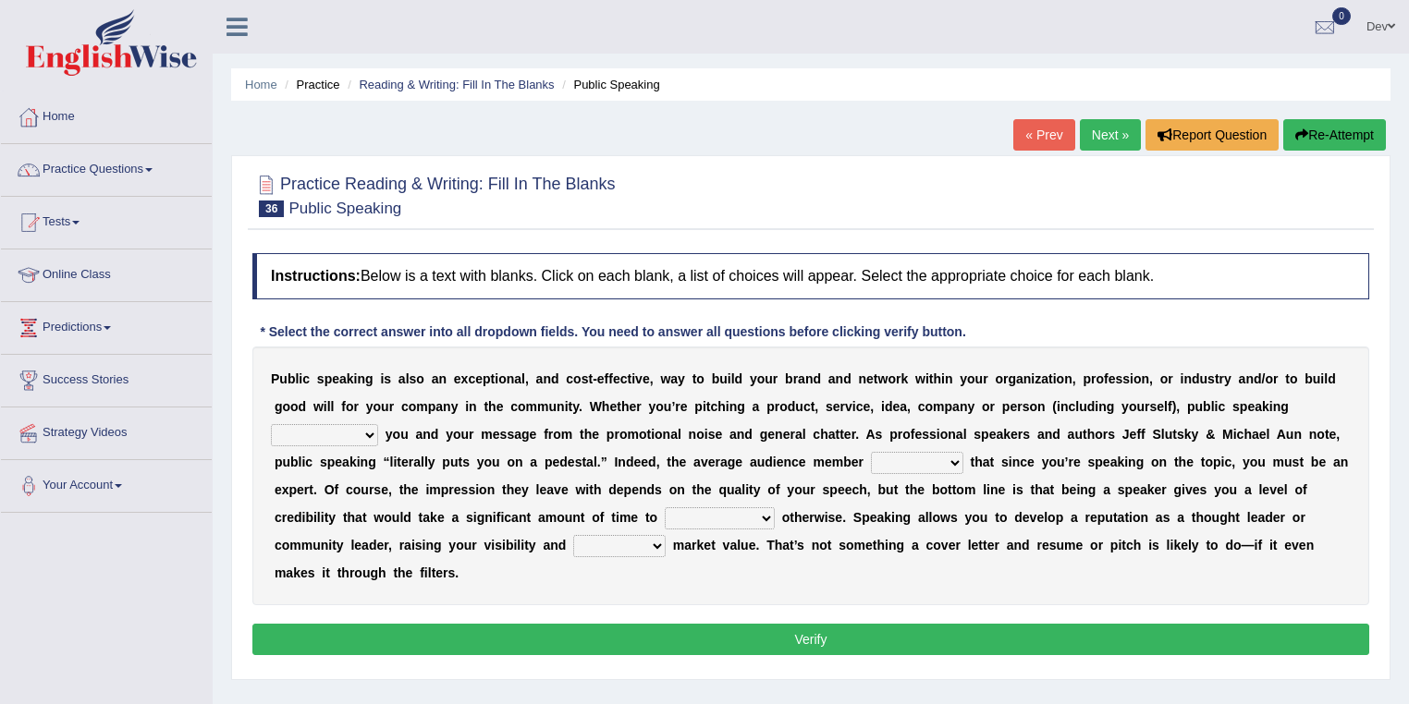
click at [368, 432] on select "differentiates disguises distributes dispute" at bounding box center [324, 435] width 107 height 22
select select "differentiates"
click at [271, 424] on select "differentiates disguises distributes dispute" at bounding box center [324, 435] width 107 height 22
click at [952, 461] on select "assists assumes accesses assesses" at bounding box center [917, 463] width 92 height 22
select select "assumes"
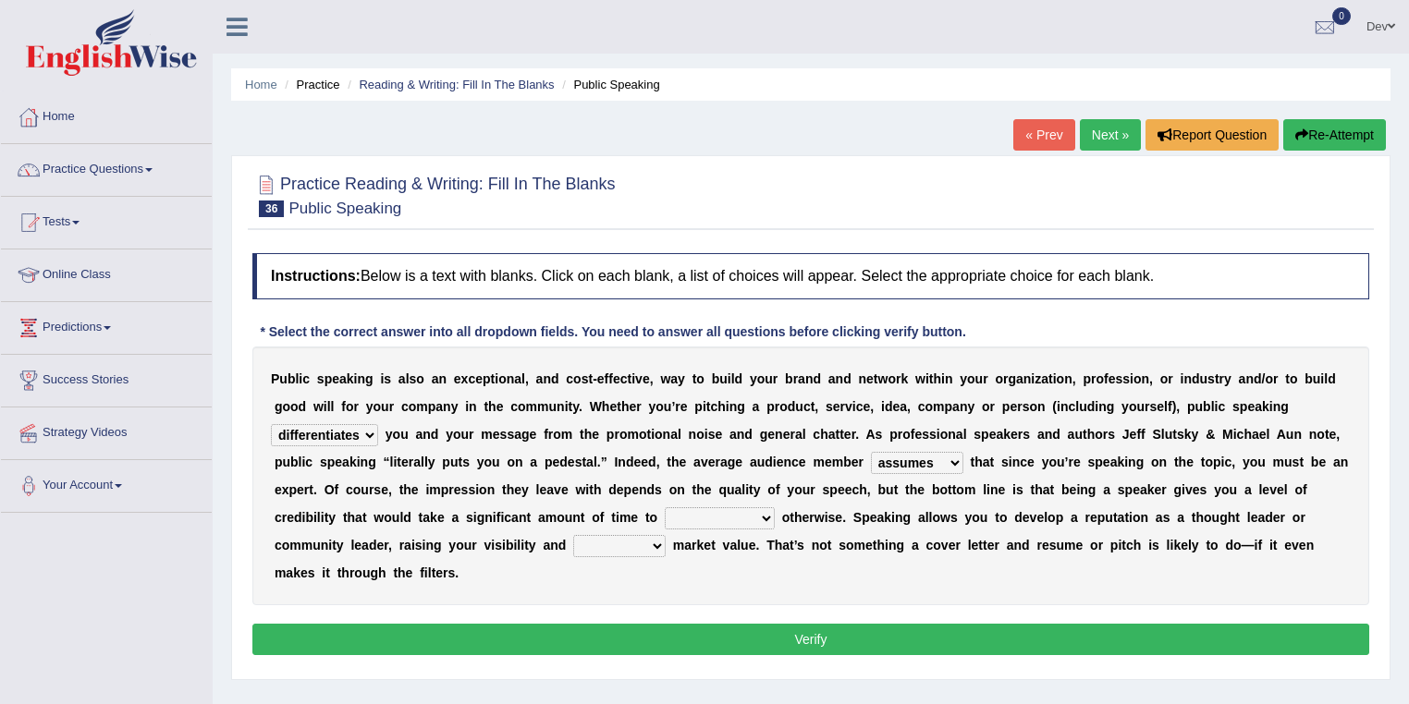
click at [871, 452] on select "assists assumes accesses assesses" at bounding box center [917, 463] width 92 height 22
click at [943, 458] on select "assists assumes accesses assesses" at bounding box center [917, 463] width 92 height 22
click at [764, 518] on select "cultivate procrastinate communicate culminate" at bounding box center [720, 519] width 110 height 22
click at [1015, 490] on div "P u b l i c s p e a k i n g i s a l s o a n e x c e p t i o n a l , a n d c o s…" at bounding box center [810, 476] width 1117 height 259
click at [766, 514] on select "cultivate procrastinate communicate culminate" at bounding box center [720, 519] width 110 height 22
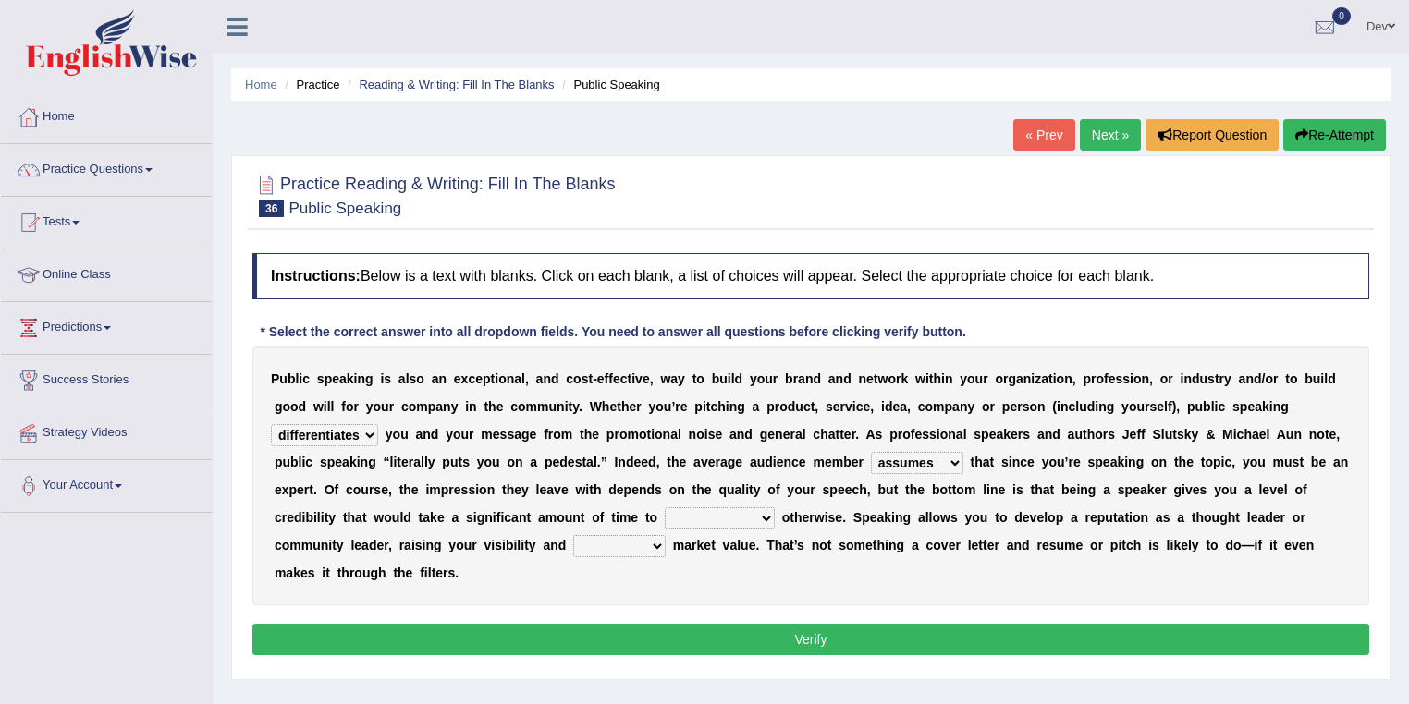
select select "communicate"
click at [665, 508] on select "cultivate procrastinate communicate culminate" at bounding box center [720, 519] width 110 height 22
click at [655, 544] on select "perceived diagnosed recessed divided" at bounding box center [619, 546] width 92 height 22
select select "perceived"
click at [573, 535] on select "perceived diagnosed recessed divided" at bounding box center [619, 546] width 92 height 22
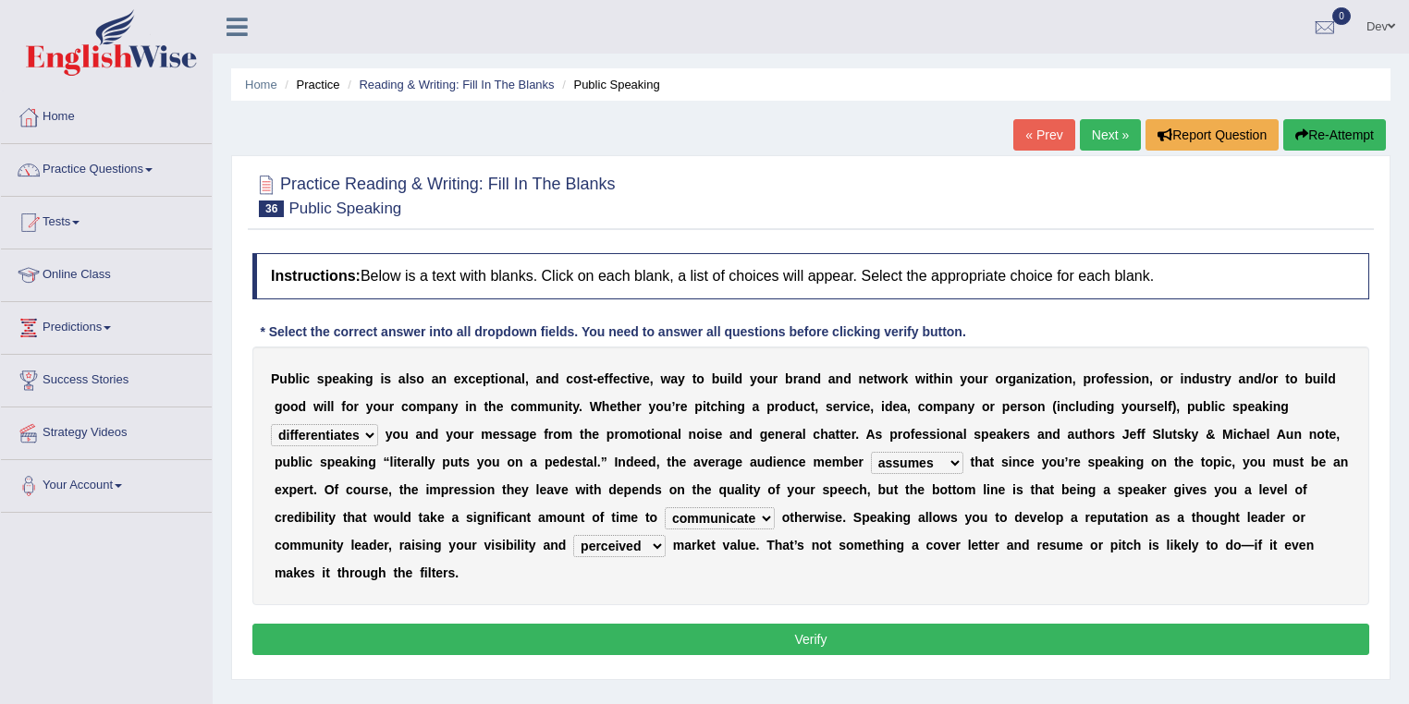
click at [816, 639] on button "Verify" at bounding box center [810, 639] width 1117 height 31
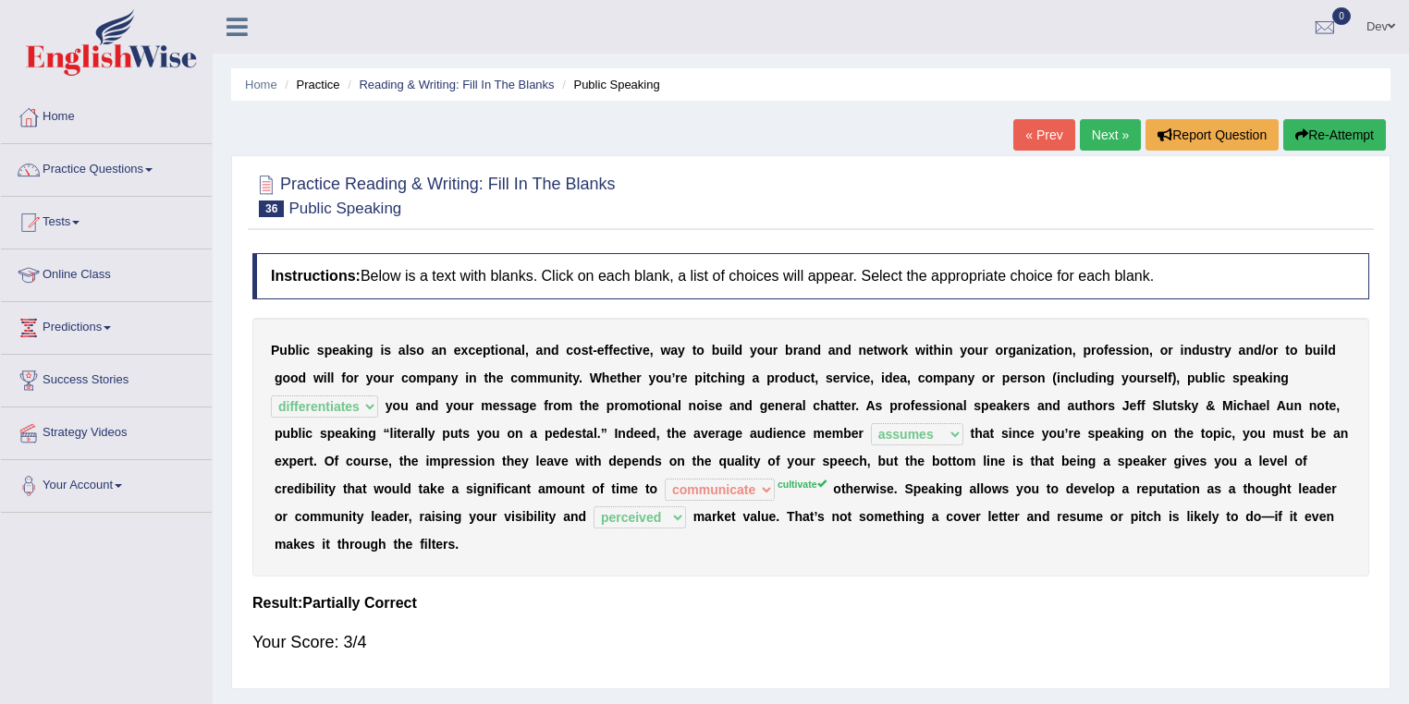
click at [1106, 141] on link "Next »" at bounding box center [1110, 134] width 61 height 31
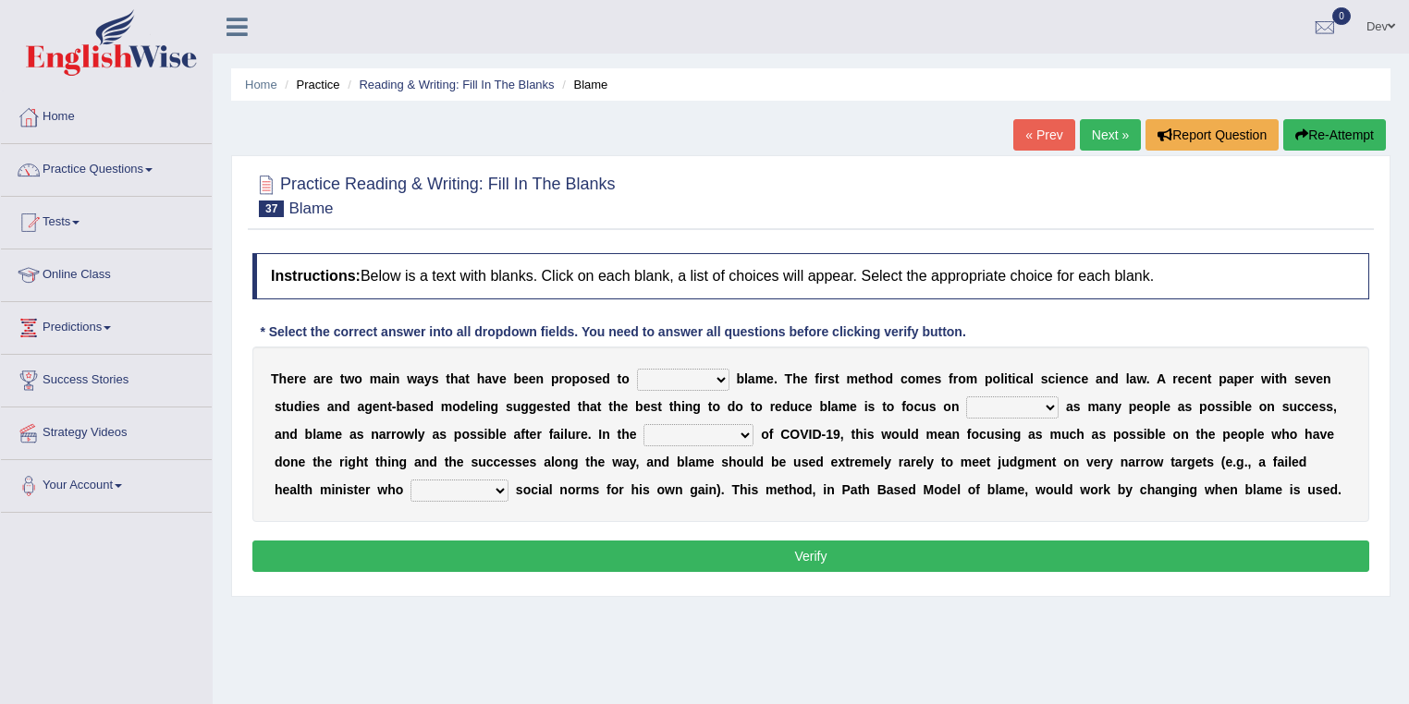
click at [720, 379] on select "abuse release reduce redress" at bounding box center [683, 380] width 92 height 22
select select "reduce"
click at [637, 369] on select "abuse release reduce redress" at bounding box center [683, 380] width 92 height 22
click at [742, 433] on select "context confrontation text construction" at bounding box center [698, 435] width 110 height 22
select select "context"
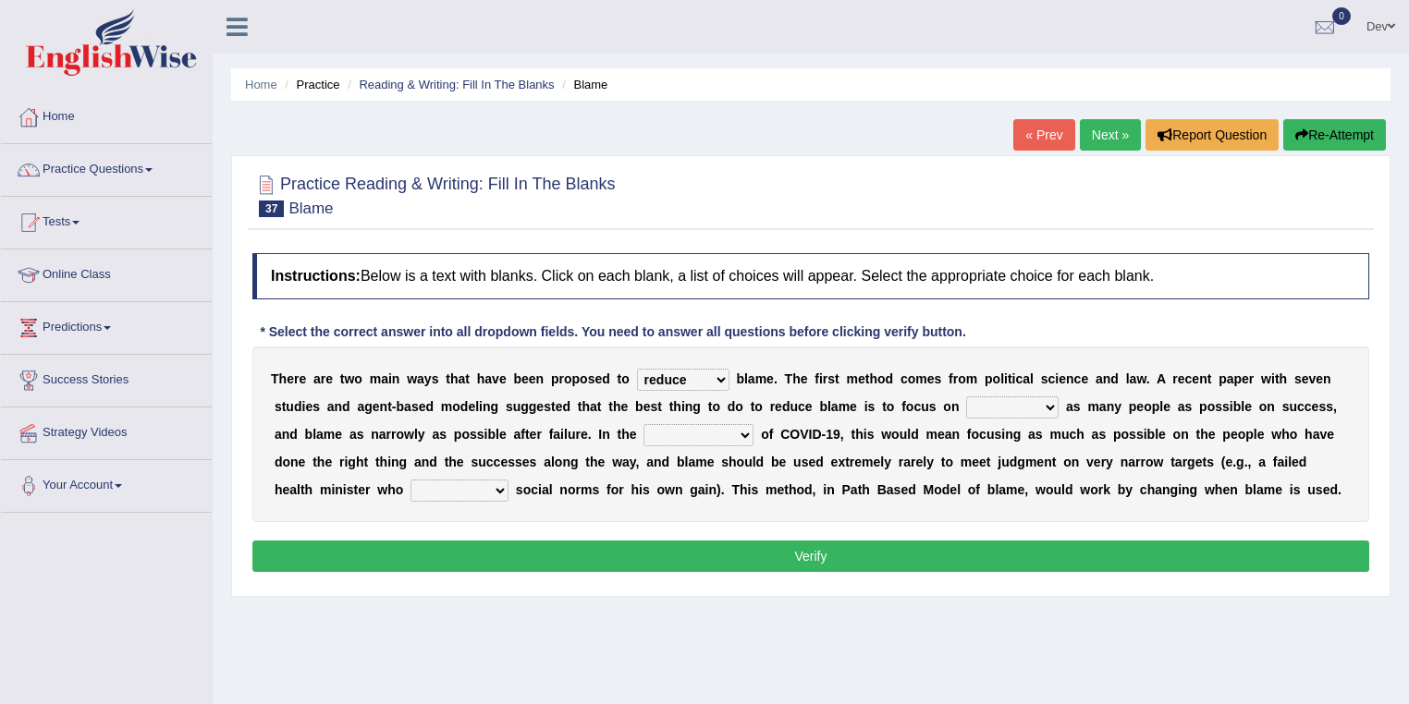
click at [643, 424] on select "context confrontation text construction" at bounding box center [698, 435] width 110 height 22
click at [1047, 404] on select "praising promising preserving praying" at bounding box center [1012, 408] width 92 height 22
select select "preserving"
click at [966, 397] on select "praising promising preserving praying" at bounding box center [1012, 408] width 92 height 22
click at [496, 486] on select "departed established violated met" at bounding box center [459, 491] width 98 height 22
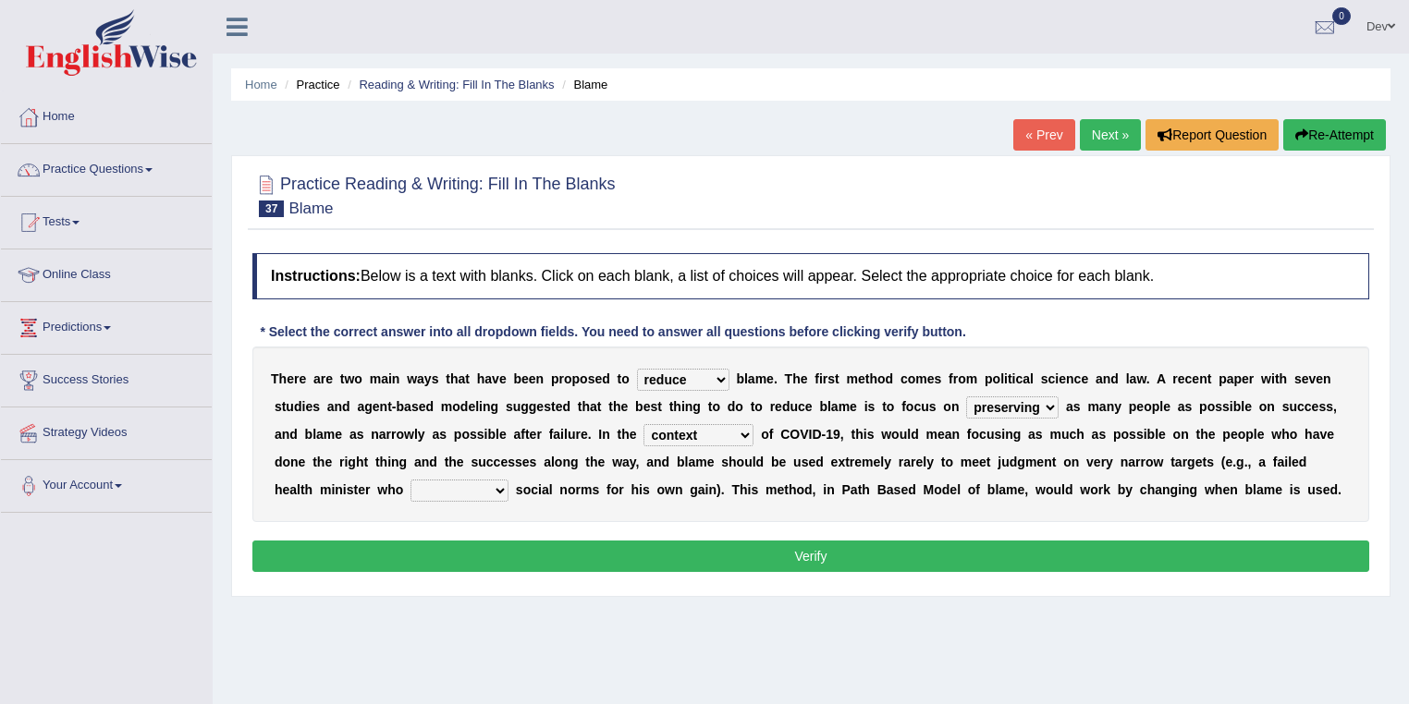
select select "established"
click at [410, 480] on select "departed established violated met" at bounding box center [459, 491] width 98 height 22
click at [831, 545] on button "Verify" at bounding box center [810, 556] width 1117 height 31
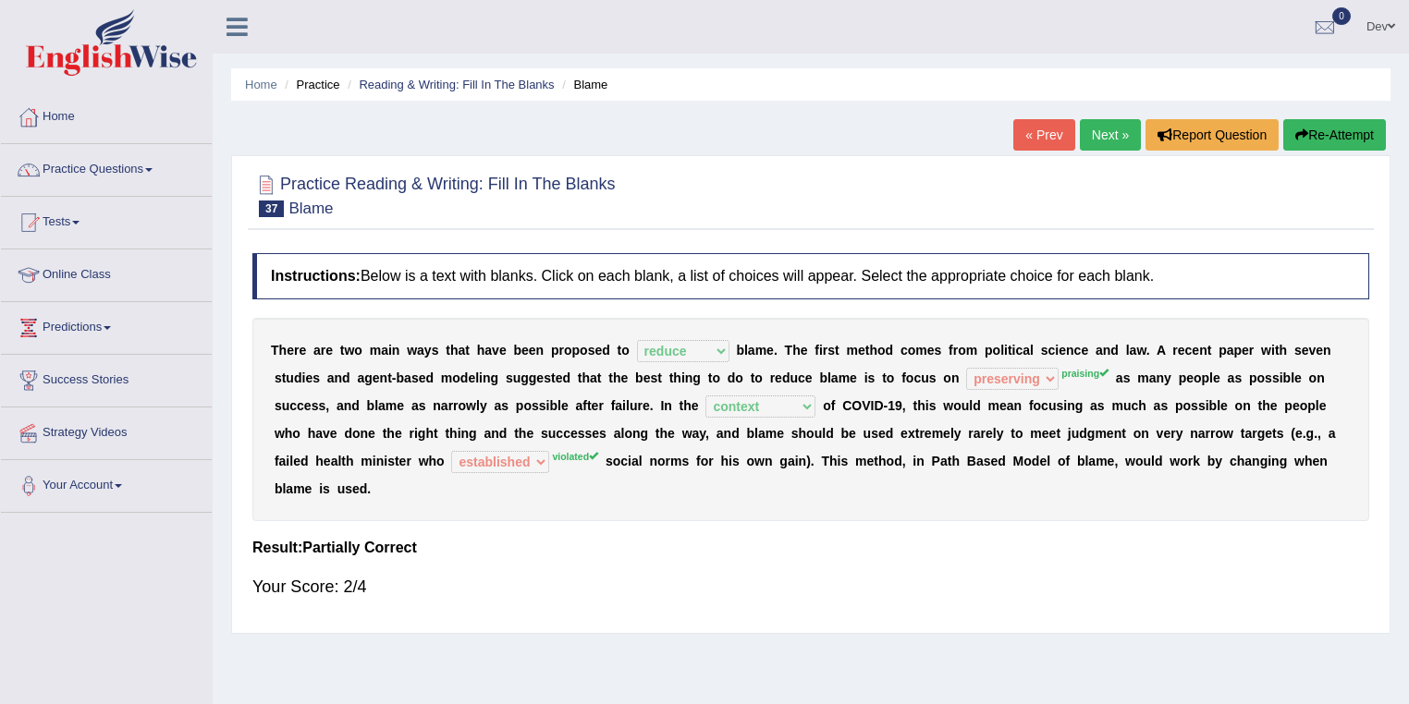
click at [1109, 130] on link "Next »" at bounding box center [1110, 134] width 61 height 31
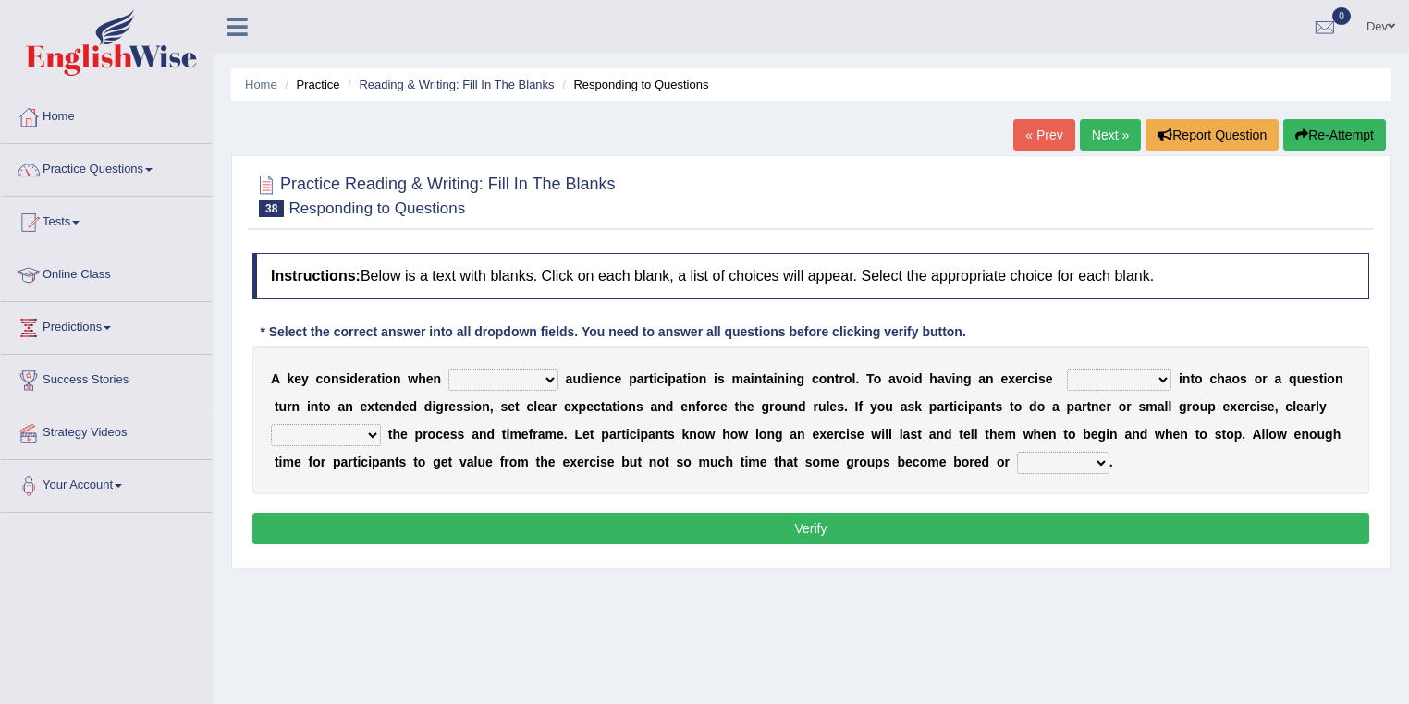
click at [551, 374] on select "incorporating increasing incurring indicating" at bounding box center [503, 380] width 110 height 22
select select "incorporating"
click at [448, 369] on select "incorporating increasing incurring indicating" at bounding box center [503, 380] width 110 height 22
click at [1159, 378] on select "deteriorate determine deliver demonstrate" at bounding box center [1119, 380] width 104 height 22
select select "determine"
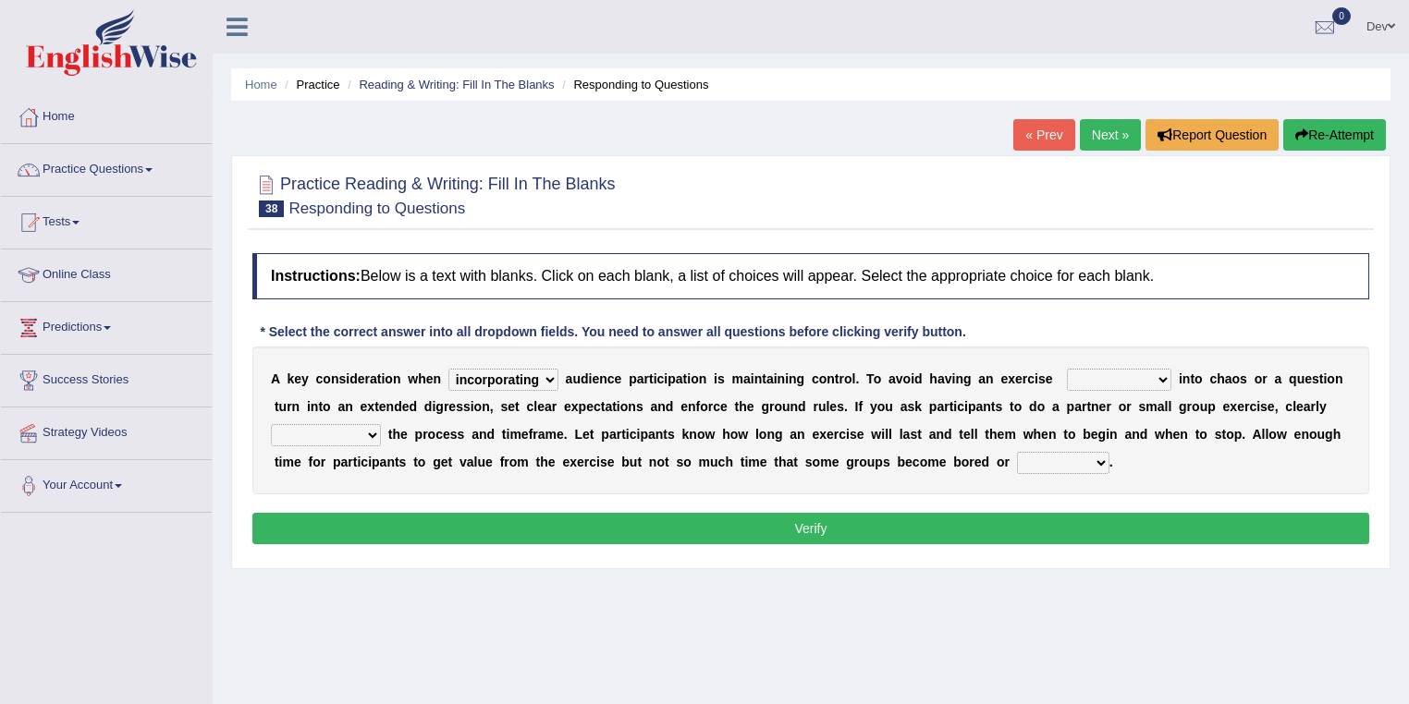
click at [1067, 369] on select "deteriorate determine deliver demonstrate" at bounding box center [1119, 380] width 104 height 22
click at [1095, 459] on select "destroyed distracted disobeyed divided" at bounding box center [1063, 463] width 92 height 22
select select "distracted"
click at [1017, 452] on select "destroyed distracted disobeyed divided" at bounding box center [1063, 463] width 92 height 22
click at [375, 433] on select "communicate confirm accumulate commit" at bounding box center [326, 435] width 110 height 22
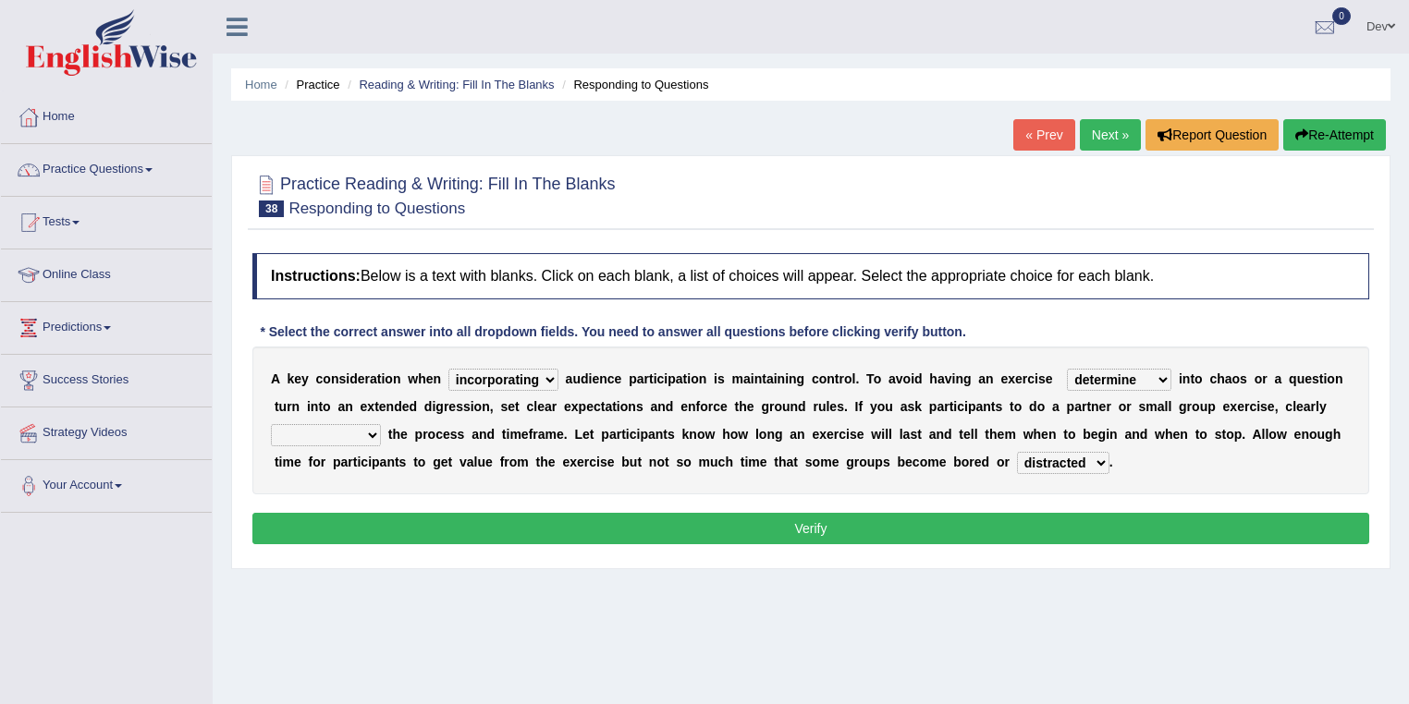
select select "accumulate"
click at [271, 424] on select "communicate confirm accumulate commit" at bounding box center [326, 435] width 110 height 22
click at [712, 533] on button "Verify" at bounding box center [810, 528] width 1117 height 31
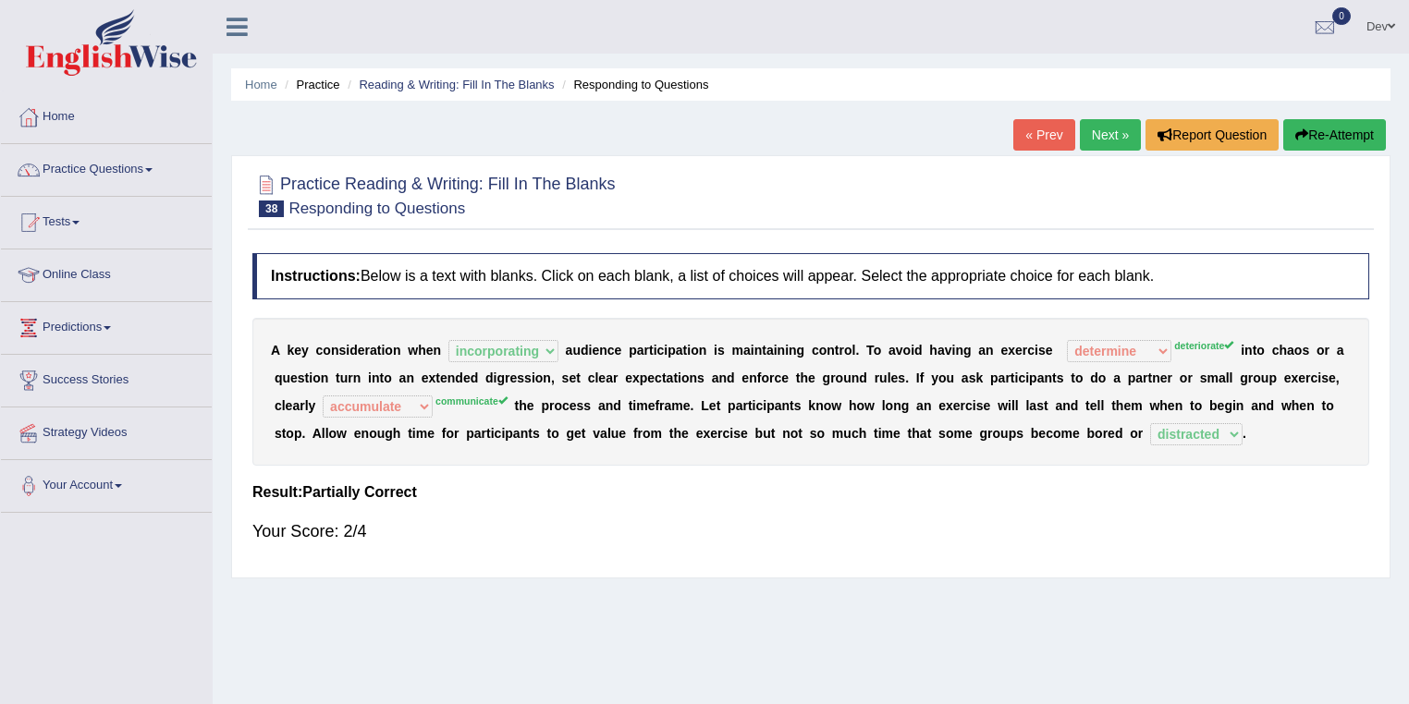
click at [1102, 135] on link "Next »" at bounding box center [1110, 134] width 61 height 31
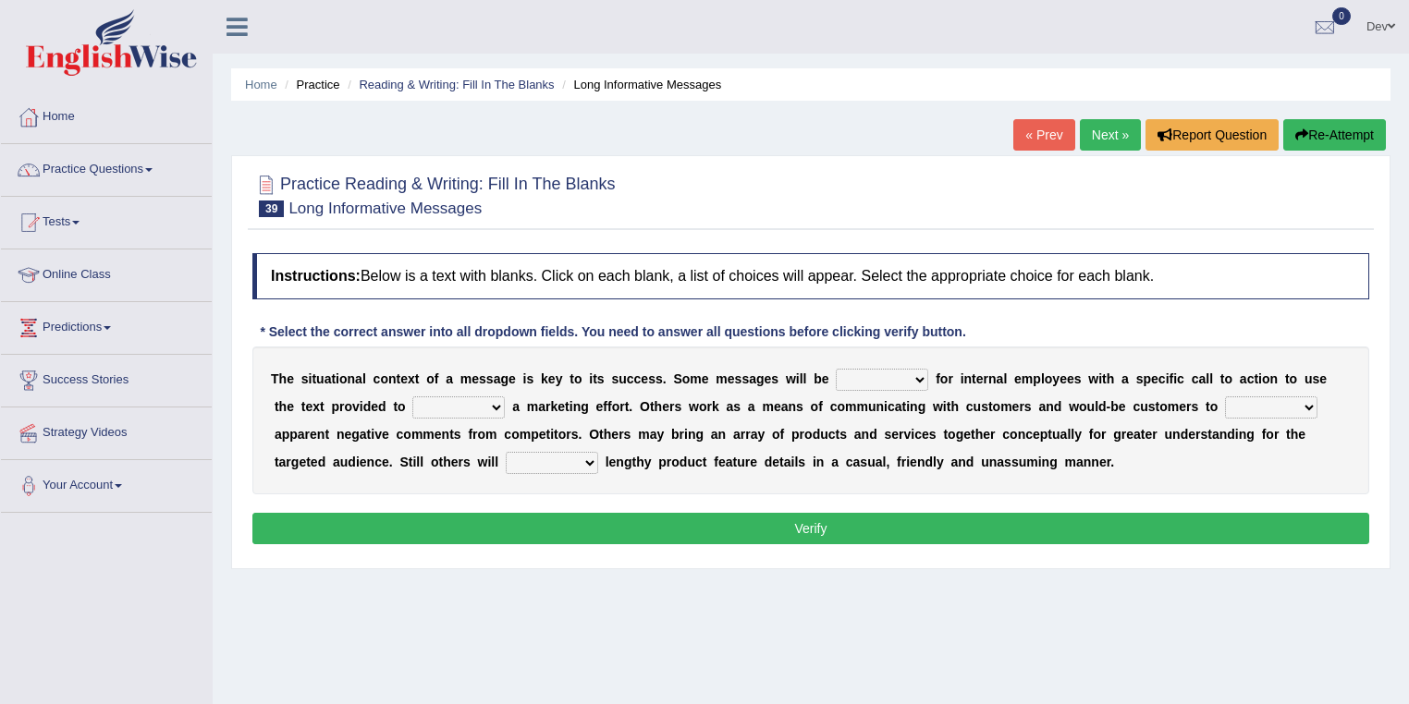
click at [918, 375] on select "targeted varied marketed parted" at bounding box center [882, 380] width 92 height 22
click at [822, 216] on div at bounding box center [810, 194] width 1117 height 56
